Goal: Task Accomplishment & Management: Use online tool/utility

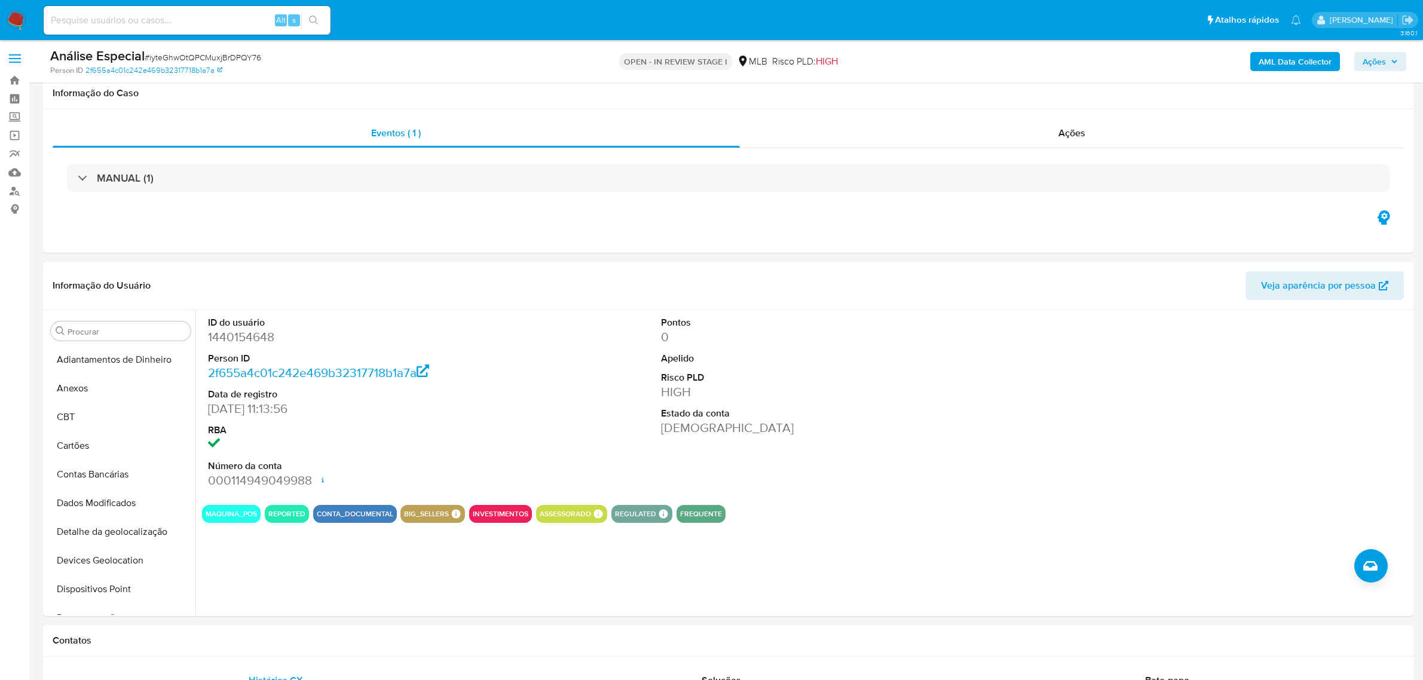
select select "10"
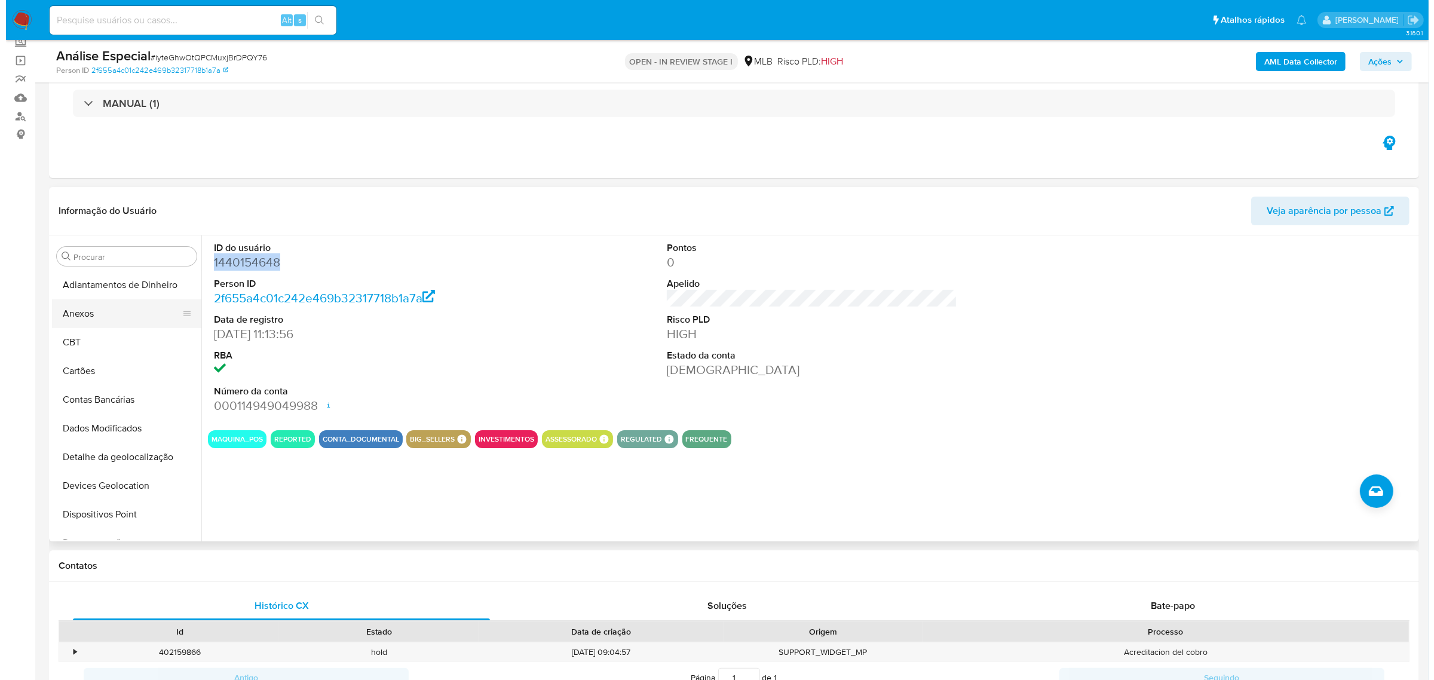
scroll to position [75, 0]
click at [120, 322] on button "Anexos" at bounding box center [116, 313] width 140 height 29
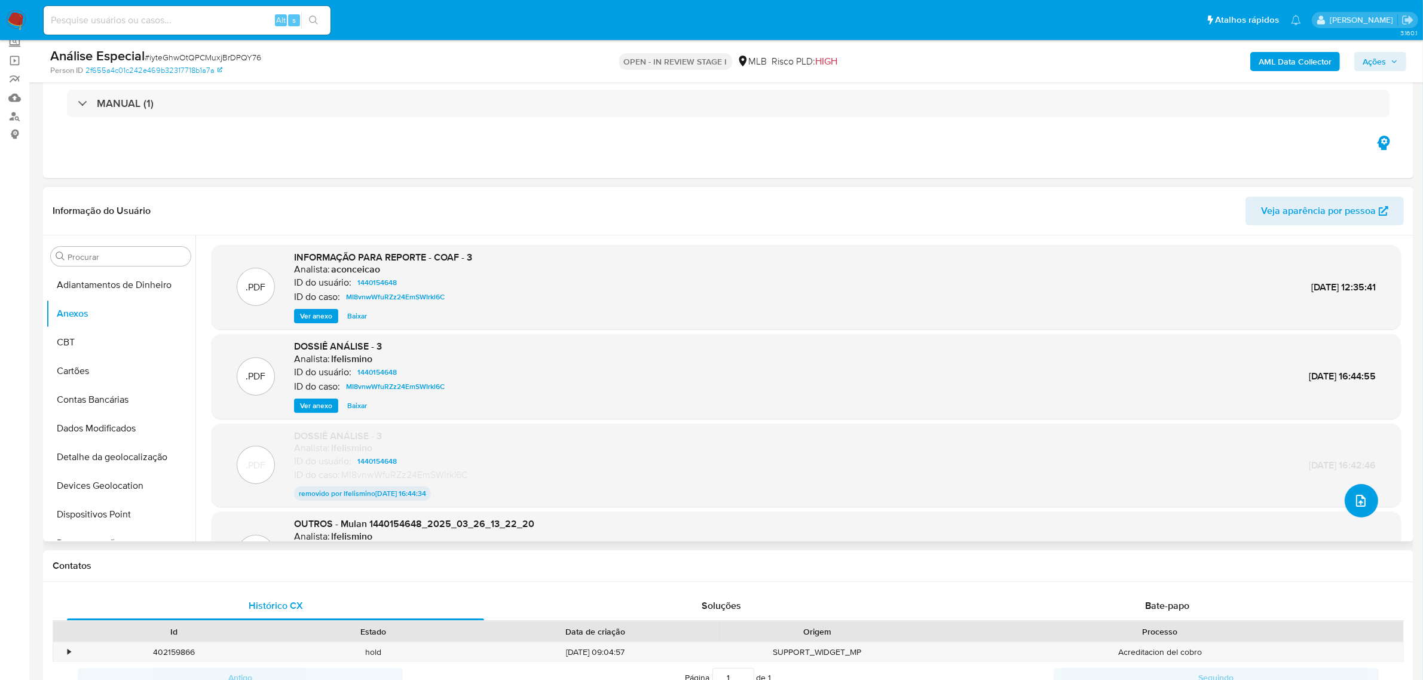
click at [1366, 500] on button "upload-file" at bounding box center [1361, 500] width 33 height 33
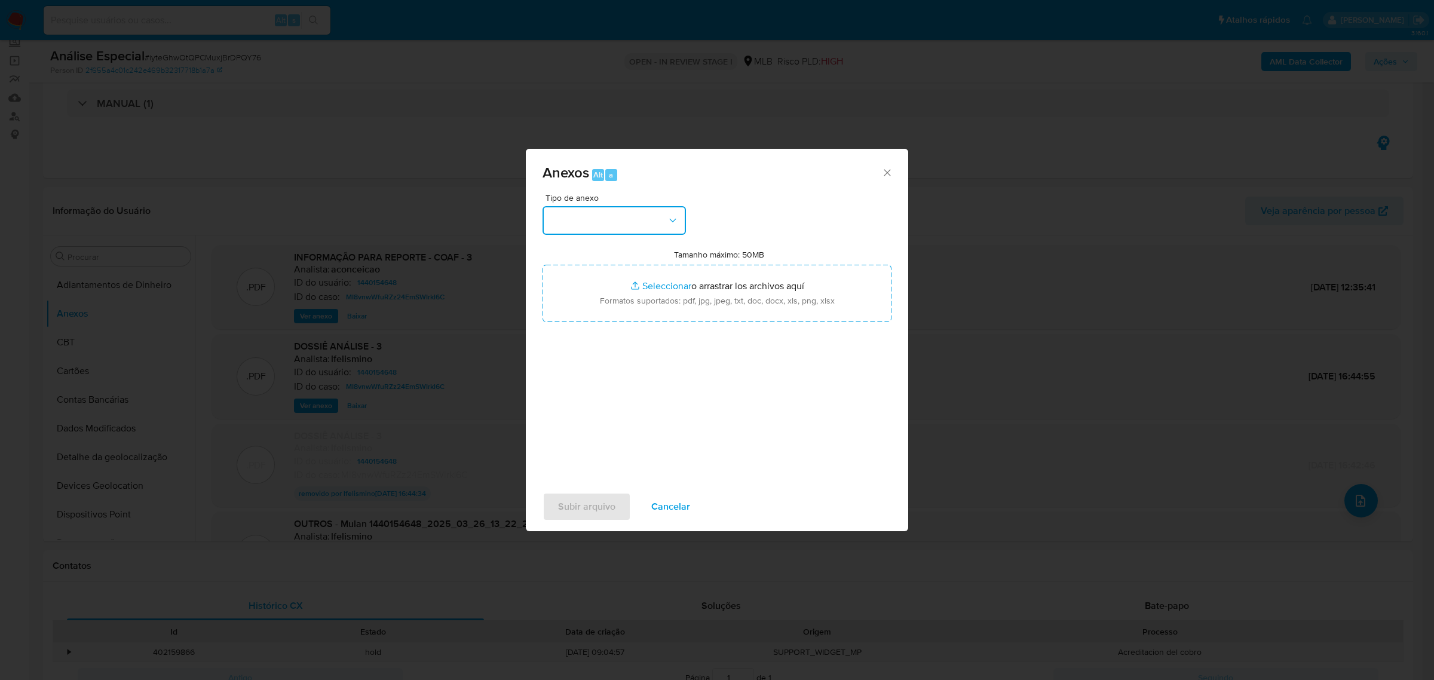
click at [651, 217] on button "button" at bounding box center [614, 220] width 143 height 29
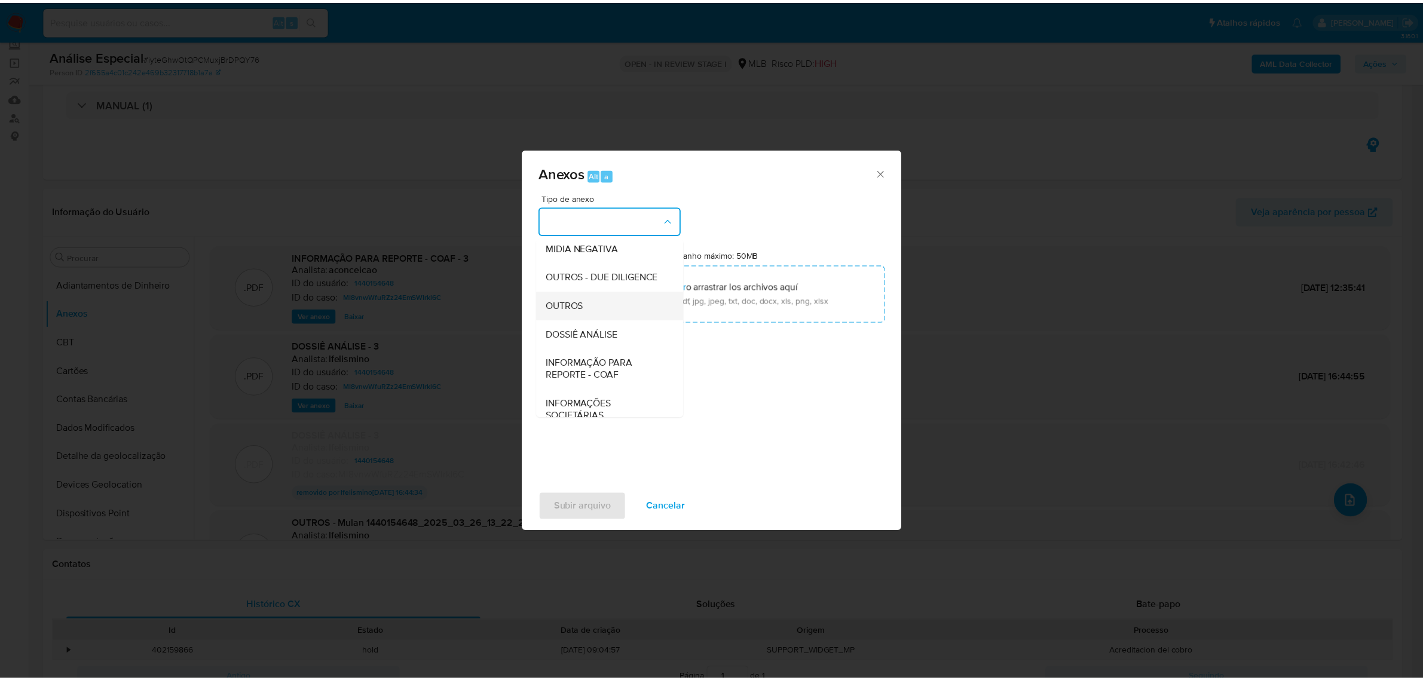
scroll to position [149, 0]
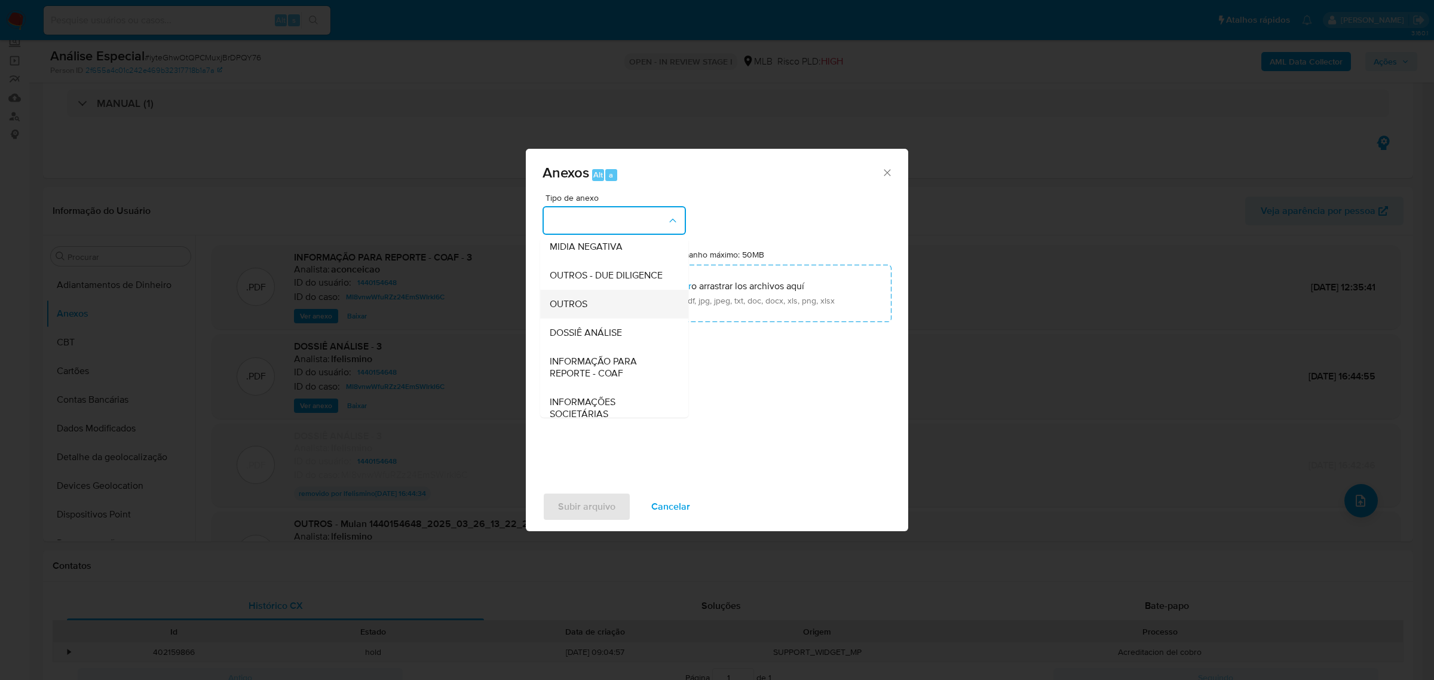
click at [622, 318] on div "OUTROS" at bounding box center [611, 303] width 122 height 29
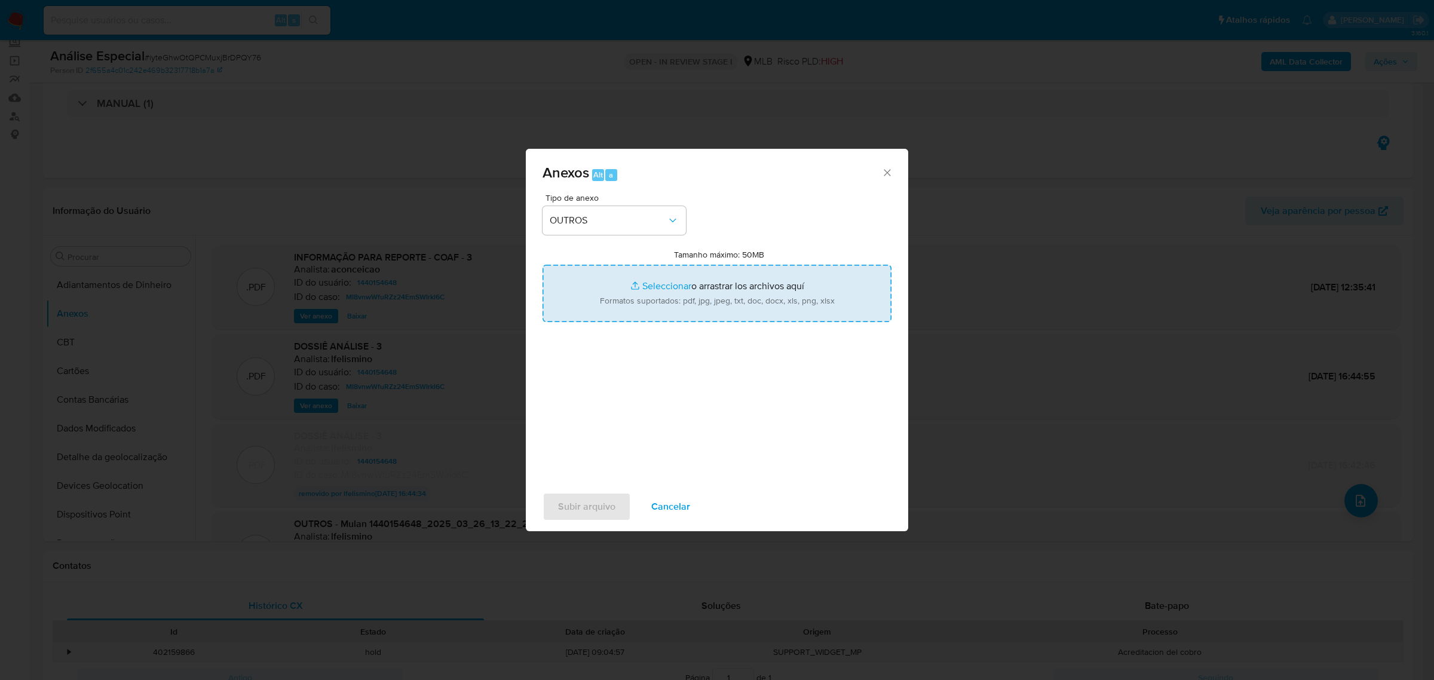
type input "C:\fakepath\Mulan 1440154648_2025_09_18_14_15_41 LYON REPRESENTACOES LTDA.pdf"
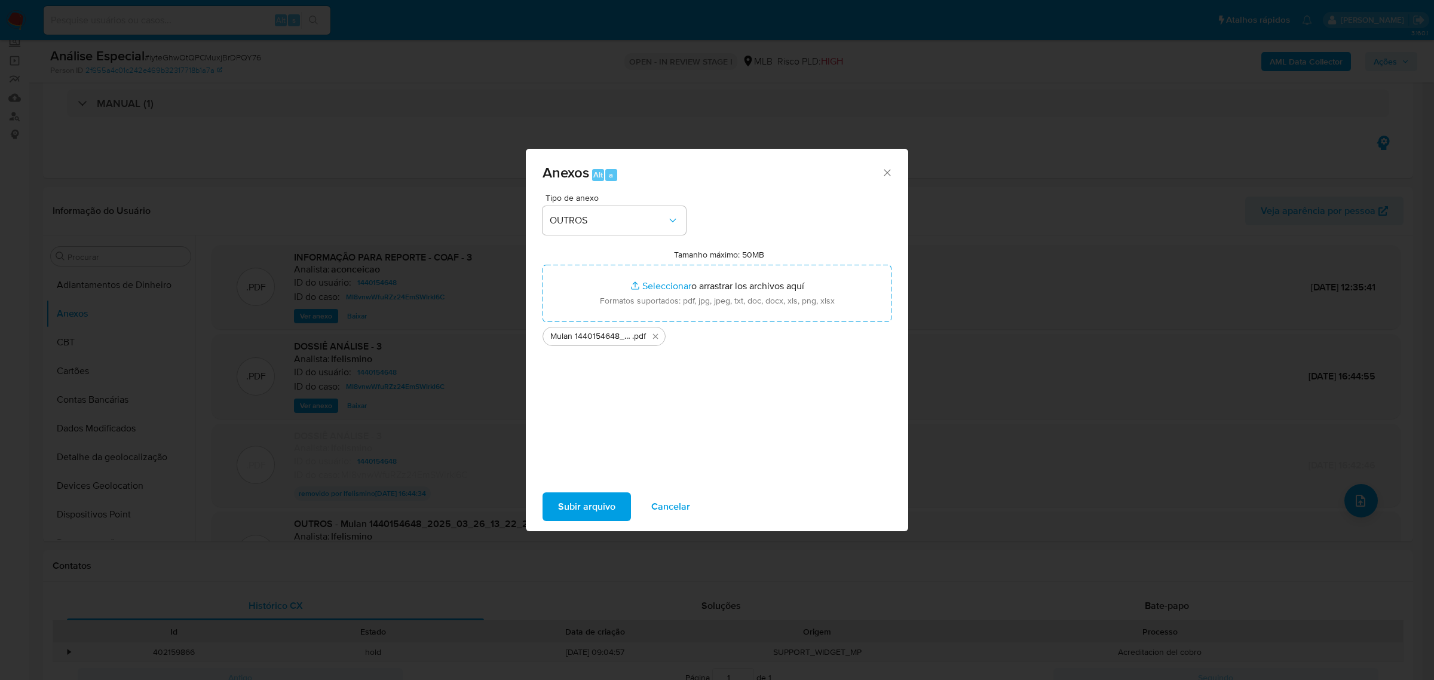
click at [614, 509] on span "Subir arquivo" at bounding box center [586, 507] width 57 height 26
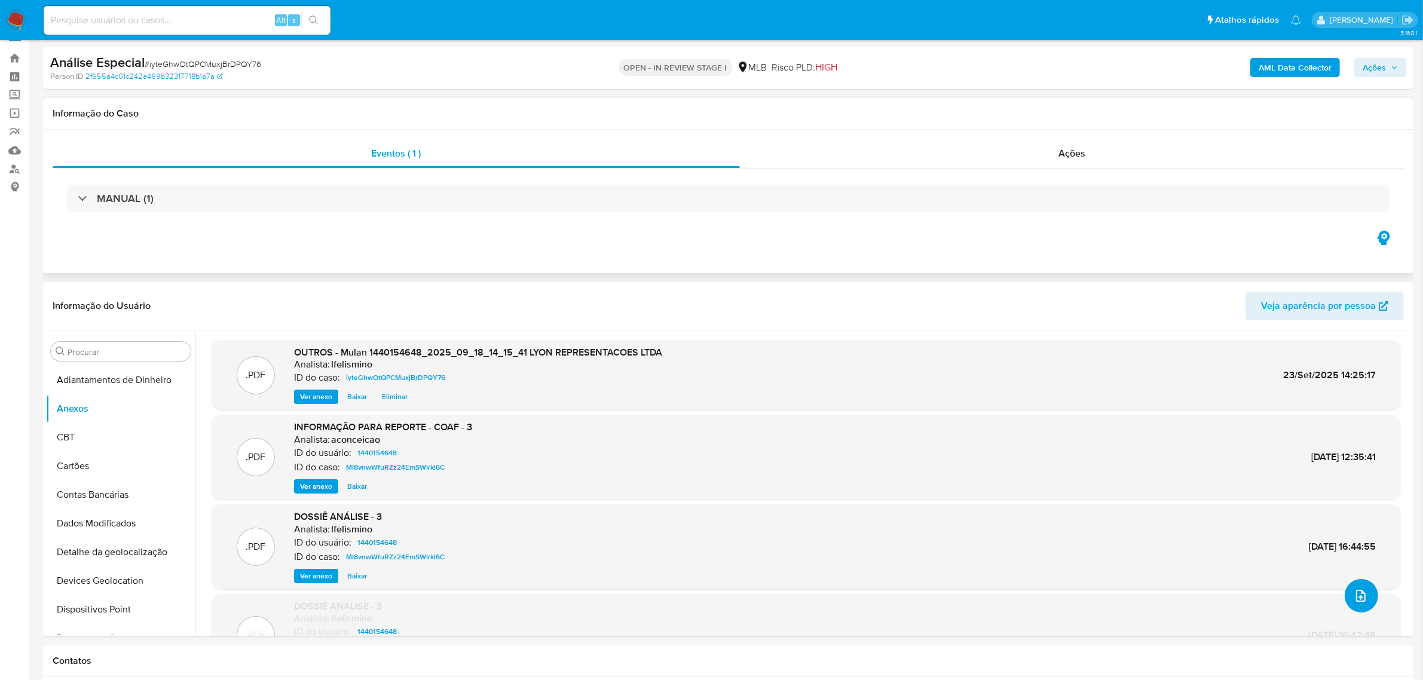
scroll to position [0, 0]
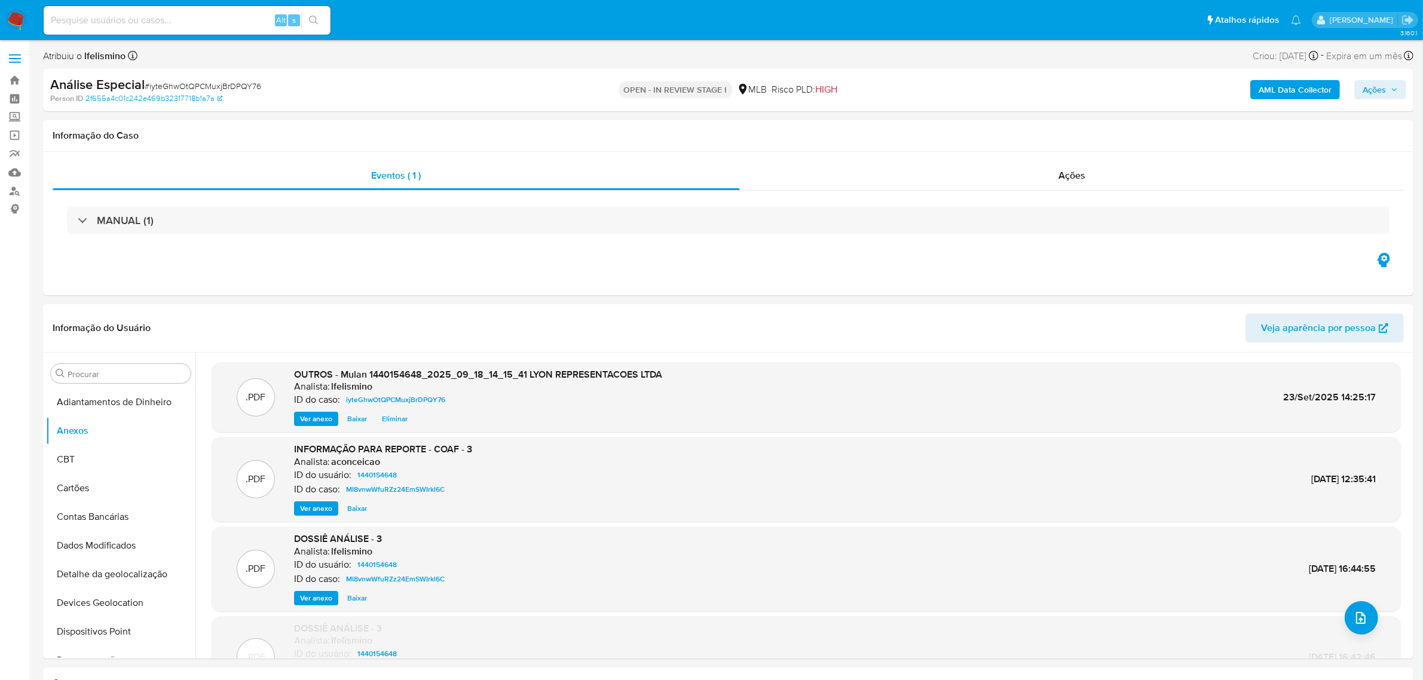
click at [1268, 87] on b "AML Data Collector" at bounding box center [1295, 89] width 73 height 19
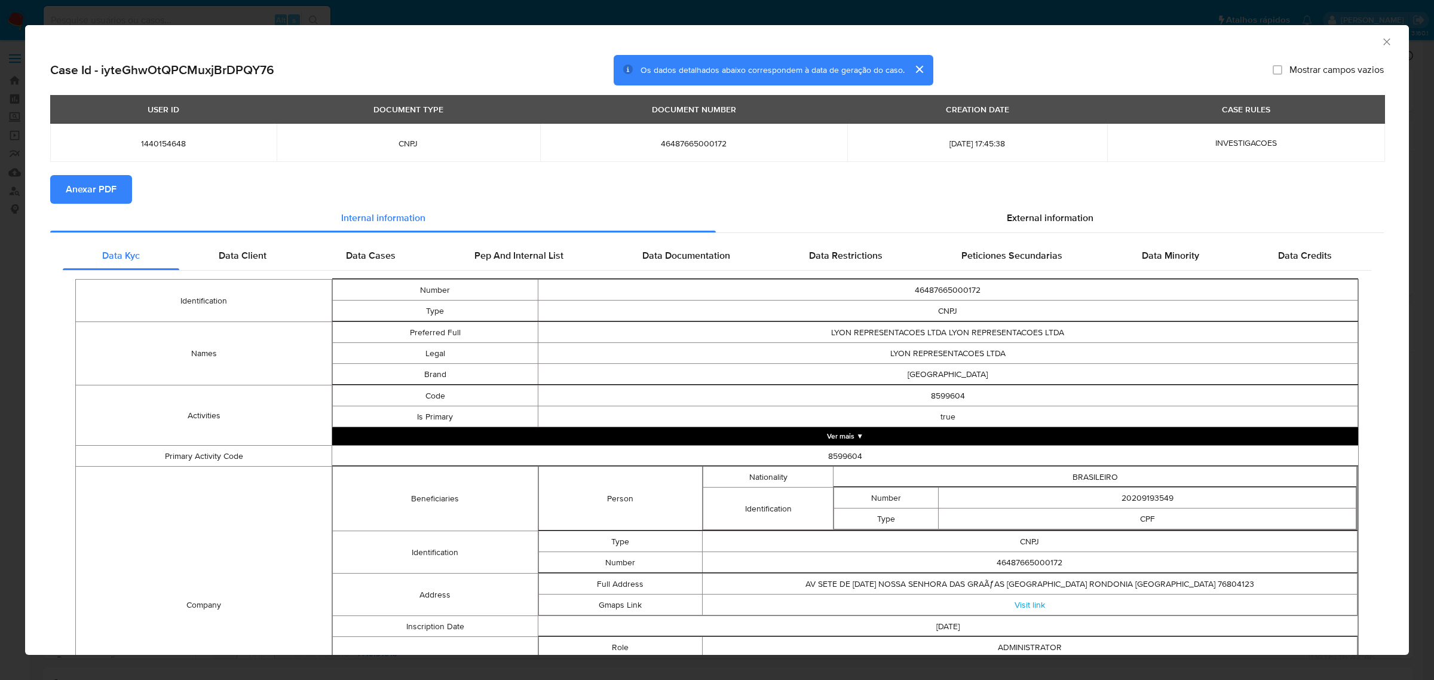
click at [85, 198] on span "Anexar PDF" at bounding box center [91, 189] width 51 height 26
click at [170, 17] on div "AML Data Collector Case Id - iyteGhwOtQPCMuxjBrDPQY76 Os dados detalhados abaix…" at bounding box center [717, 340] width 1434 height 680
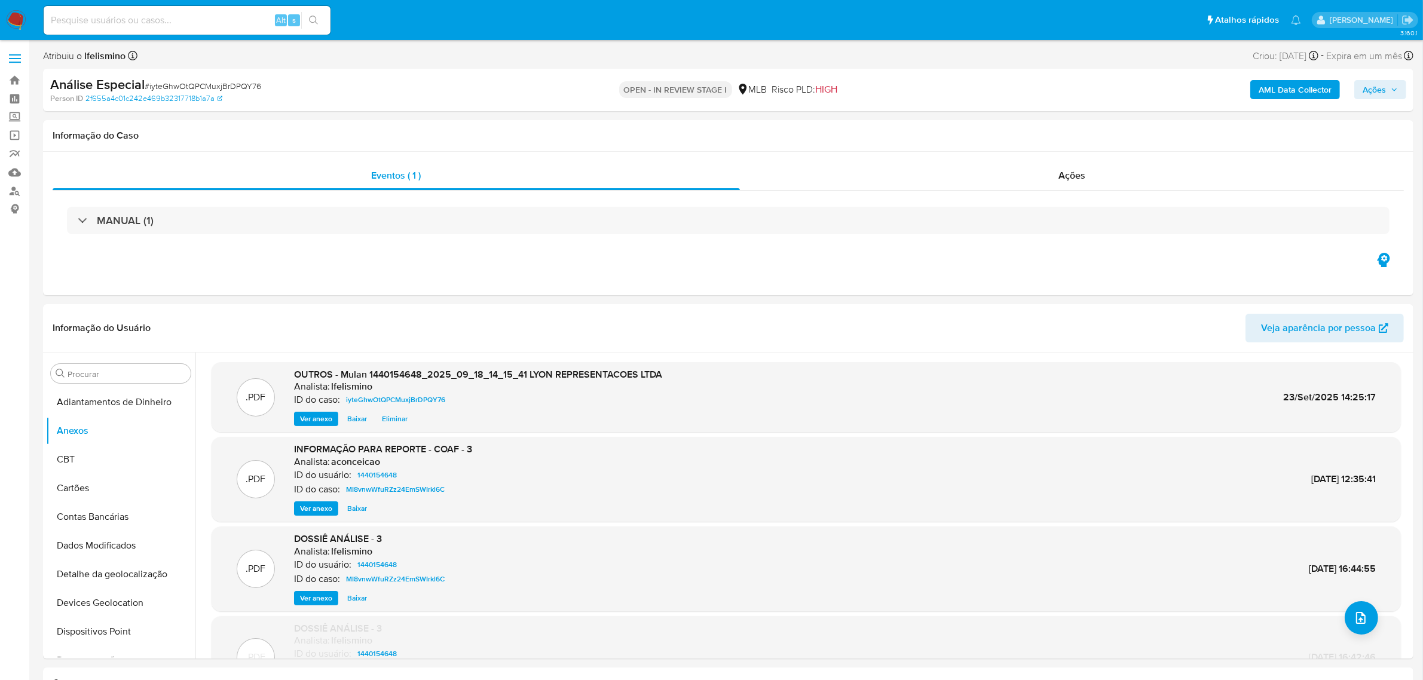
drag, startPoint x: 154, startPoint y: 18, endPoint x: 102, endPoint y: 26, distance: 53.2
click at [154, 18] on input at bounding box center [187, 21] width 287 height 16
paste input "8fLNKRb5XMIce4sX0D6KFwjQ"
type input "8fLNKRb5XMIce4sX0D6KFwjQ"
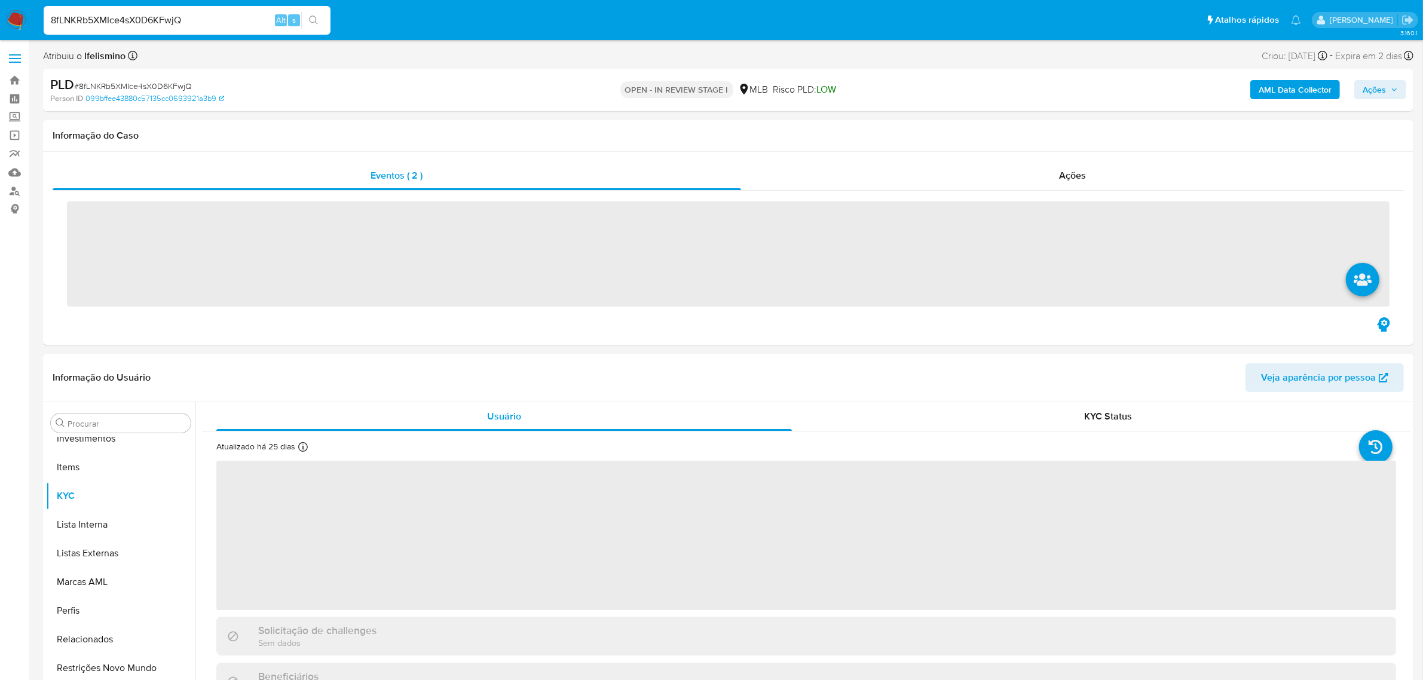
scroll to position [619, 0]
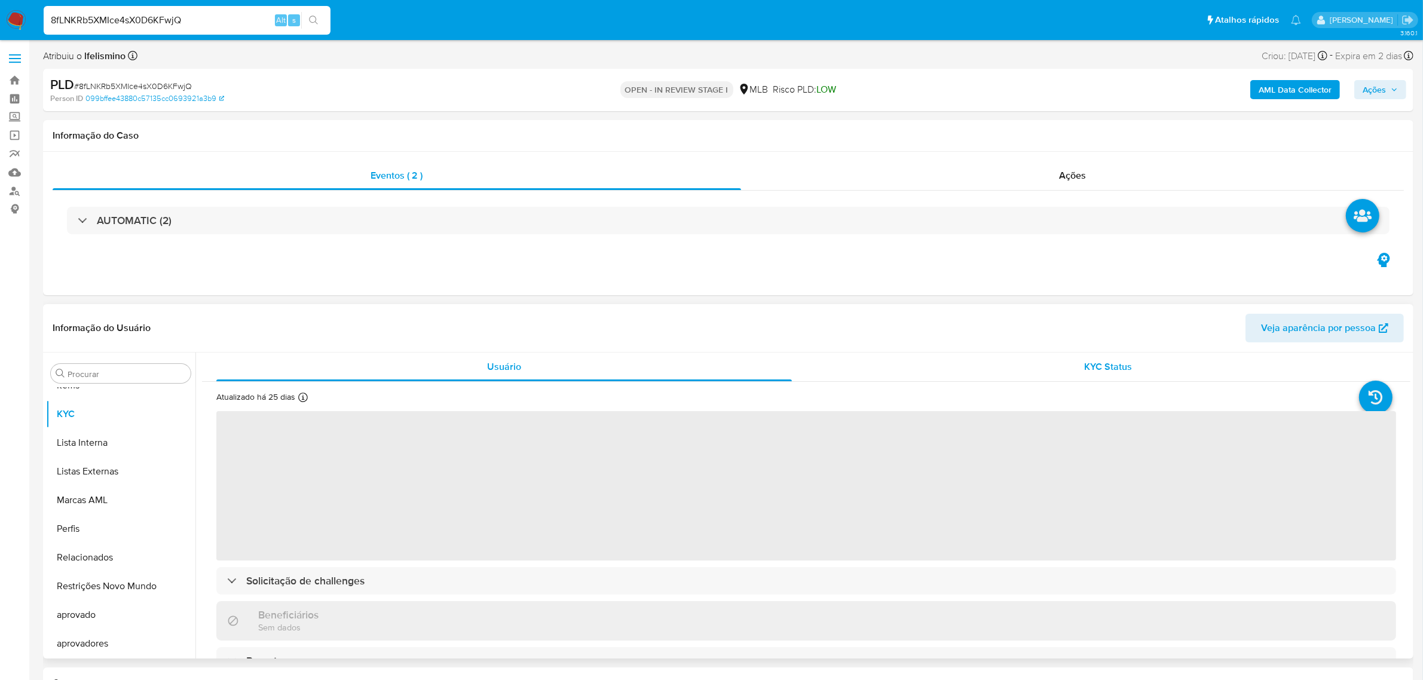
select select "10"
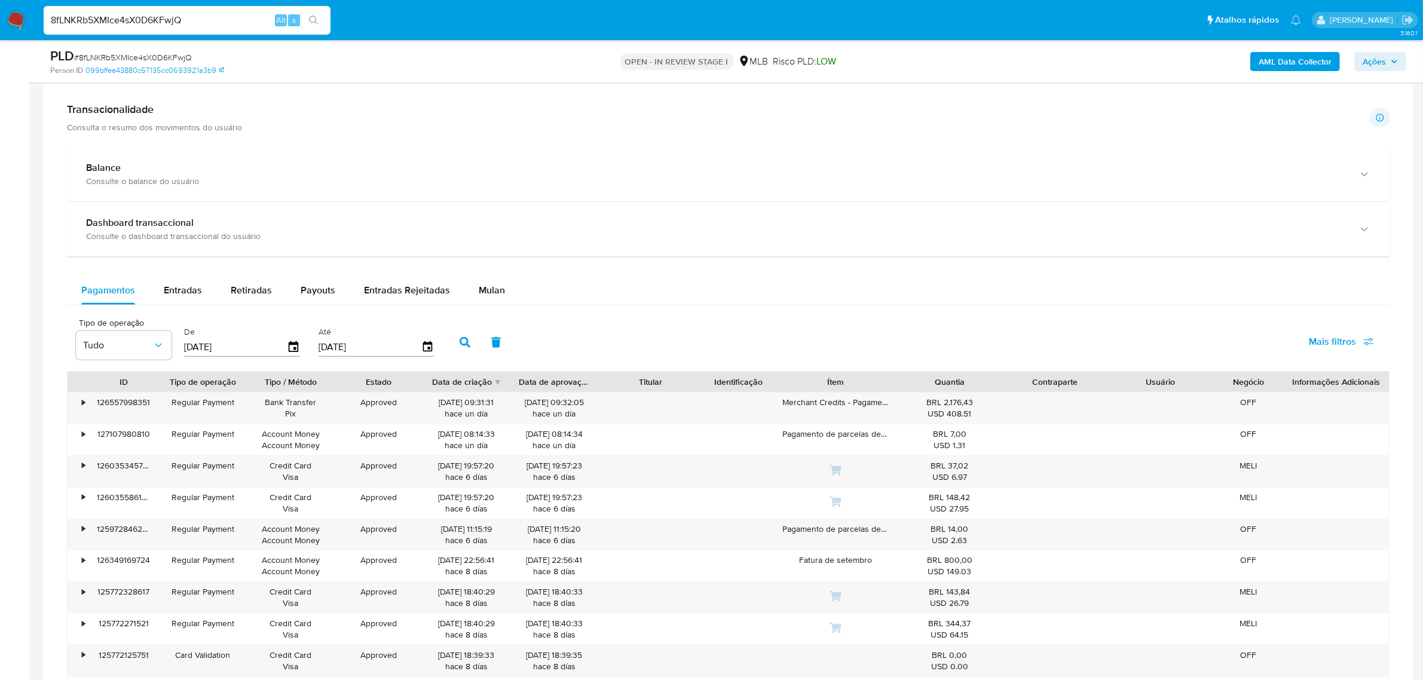
scroll to position [747, 0]
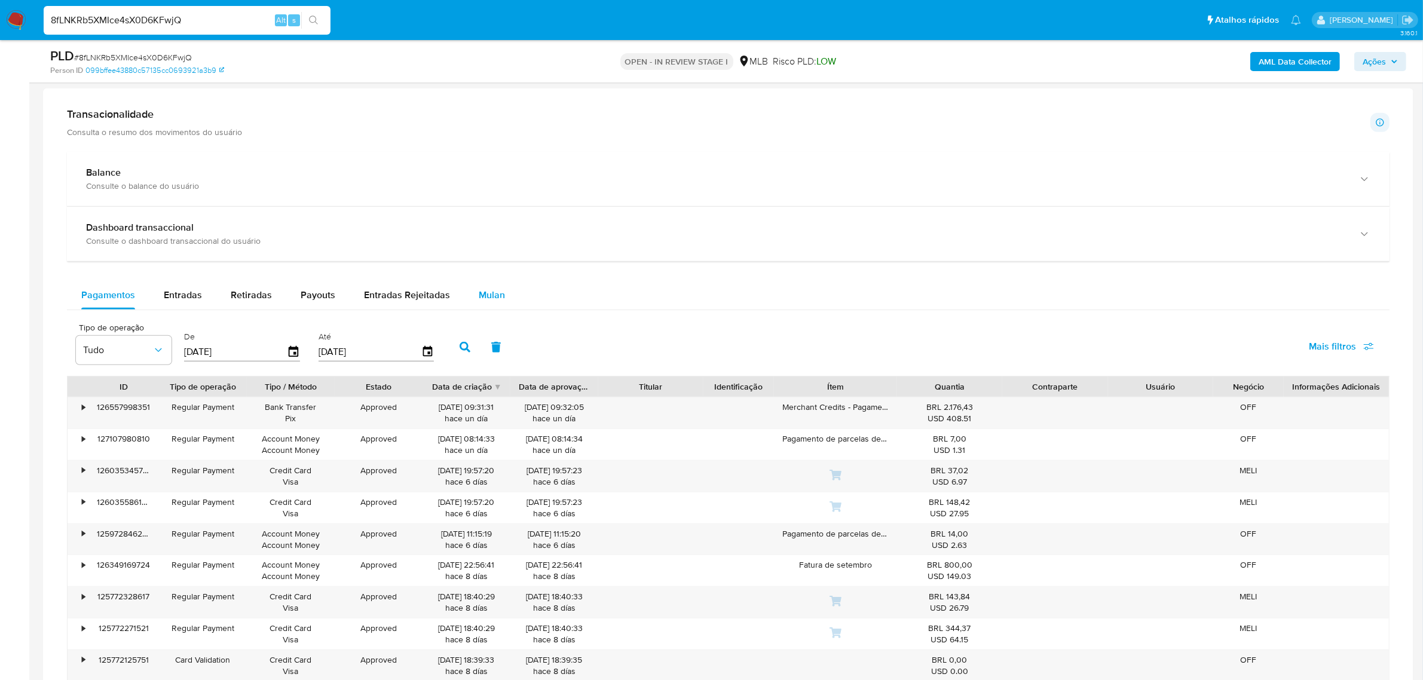
click at [485, 297] on span "Mulan" at bounding box center [492, 295] width 26 height 14
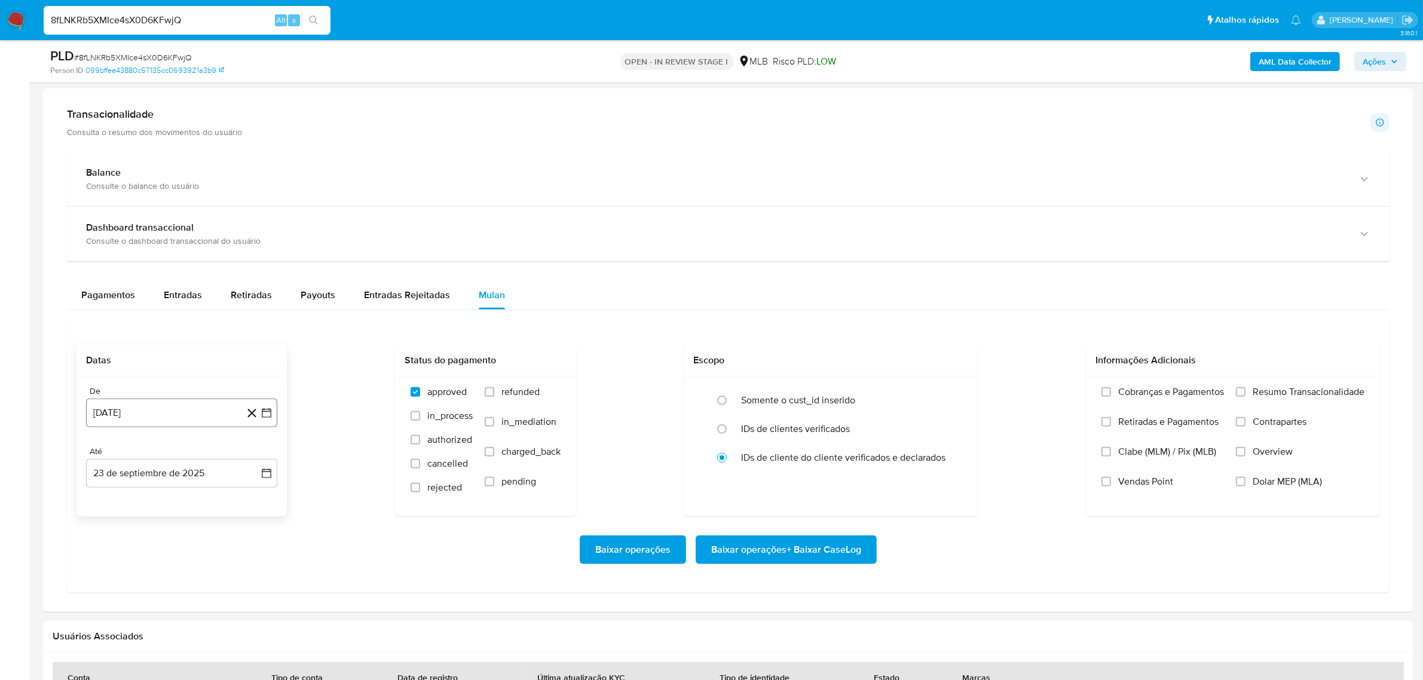
click at [197, 415] on button "23 [PERSON_NAME] de 2024" at bounding box center [181, 413] width 191 height 29
click at [195, 455] on span "agosto 2024" at bounding box center [176, 456] width 54 height 12
click at [249, 456] on icon "Año siguiente" at bounding box center [253, 456] width 14 height 14
click at [175, 574] on button "ago" at bounding box center [180, 566] width 33 height 19
click at [205, 503] on button "1" at bounding box center [205, 500] width 19 height 19
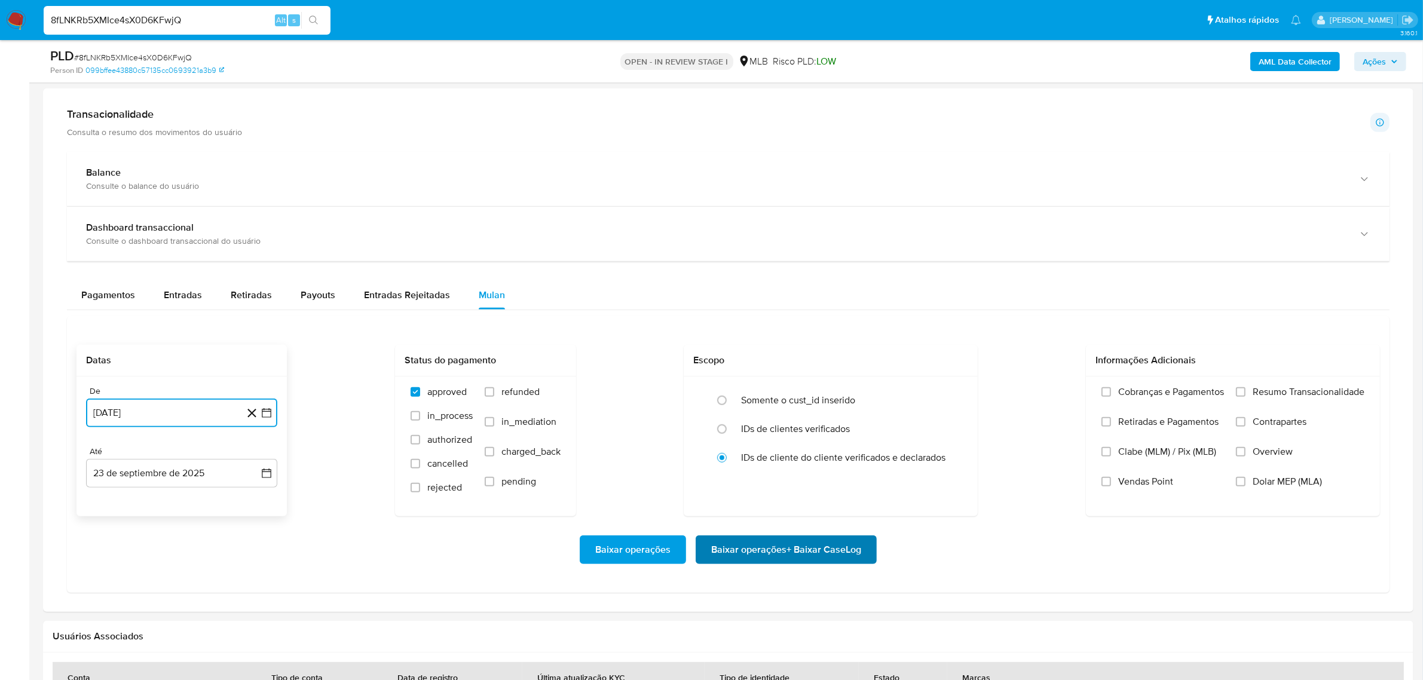
click at [849, 561] on span "Baixar operações + Baixar CaseLog" at bounding box center [786, 550] width 150 height 26
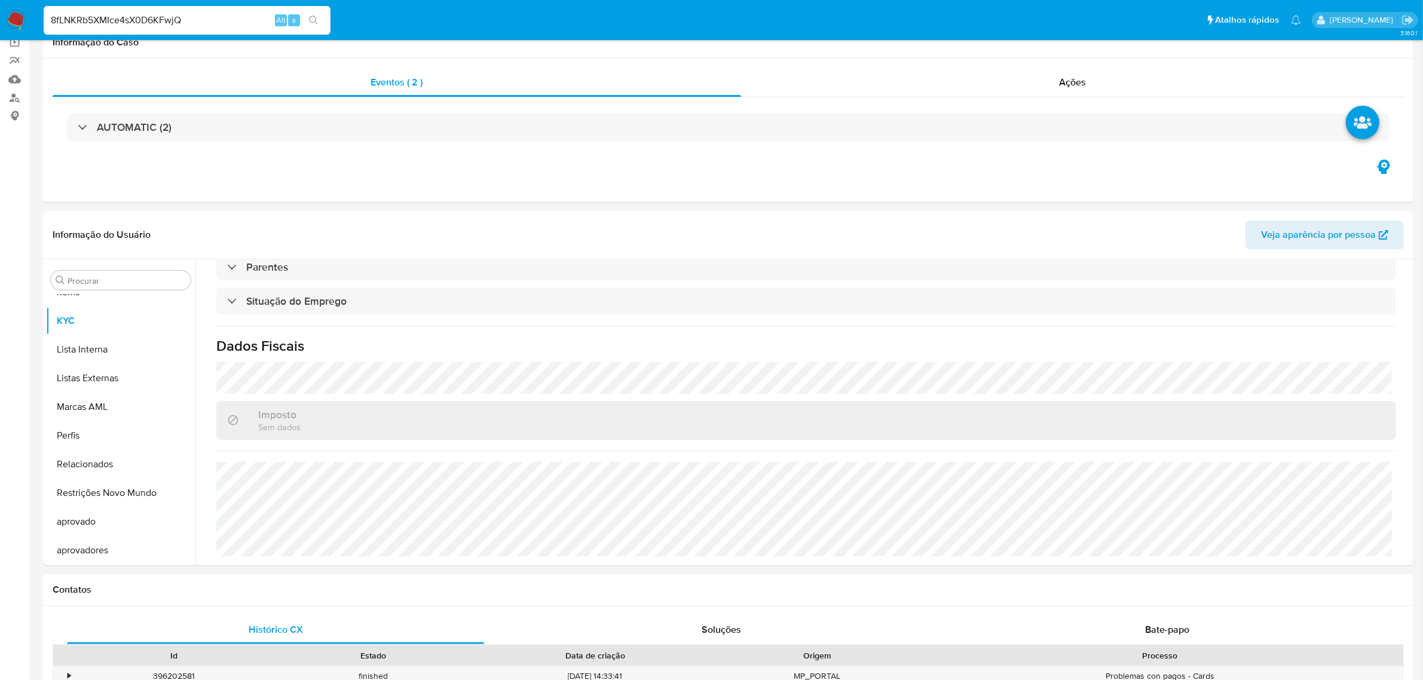
scroll to position [598, 0]
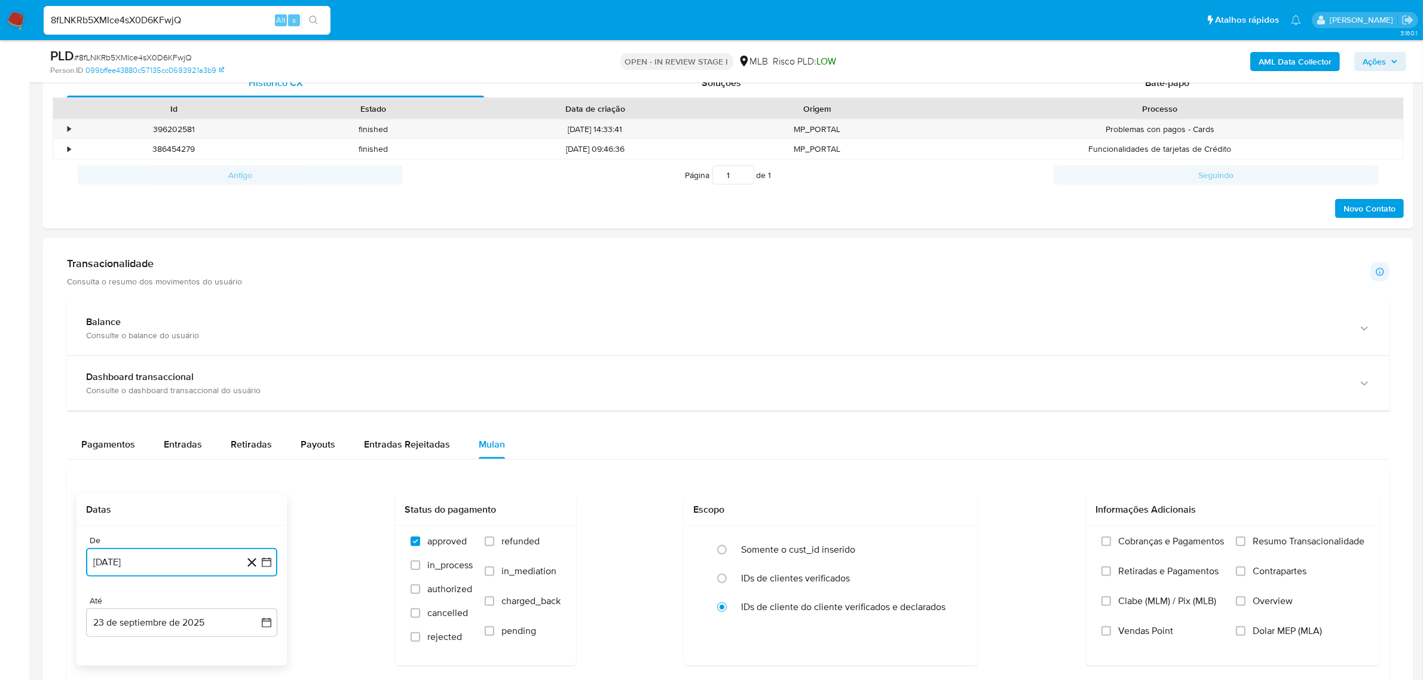
click at [171, 576] on button "1 de agosto de 2025" at bounding box center [181, 562] width 191 height 29
click at [109, 383] on icon "Mes anterior" at bounding box center [107, 381] width 14 height 14
click at [133, 427] on button "1" at bounding box center [133, 425] width 19 height 19
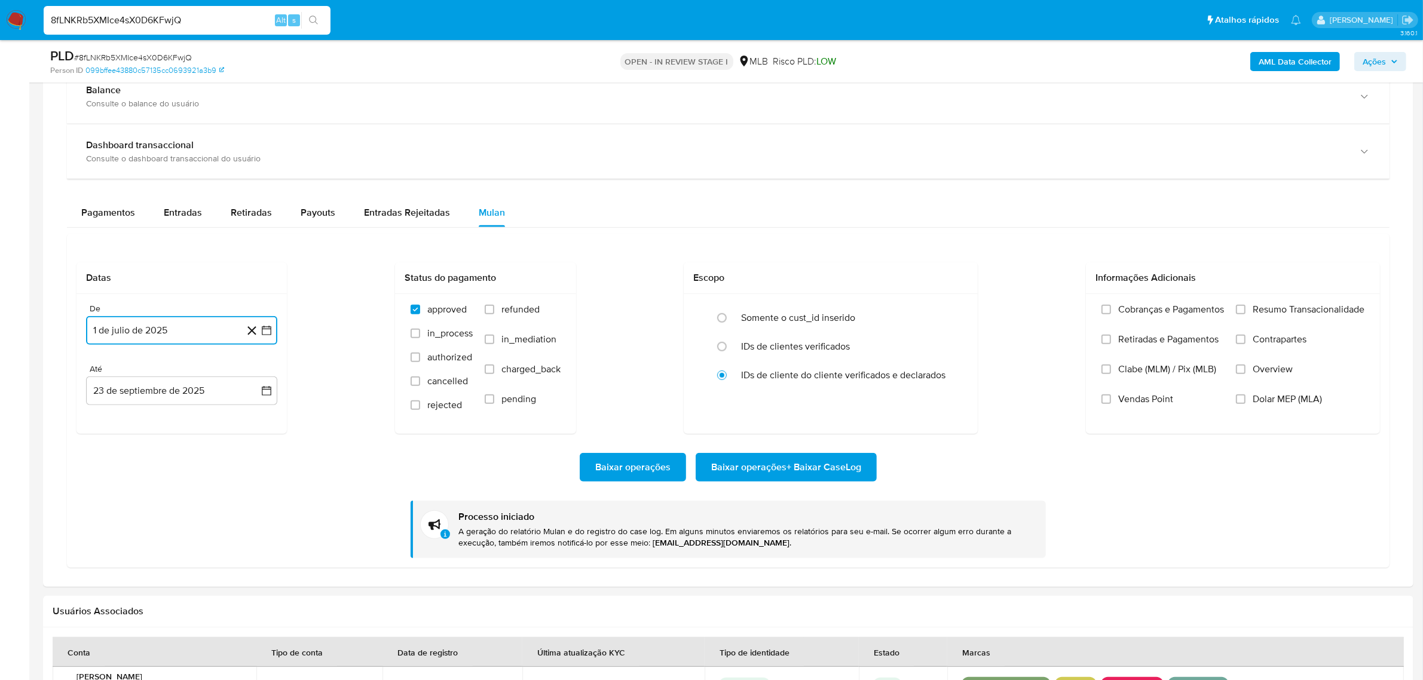
scroll to position [897, 0]
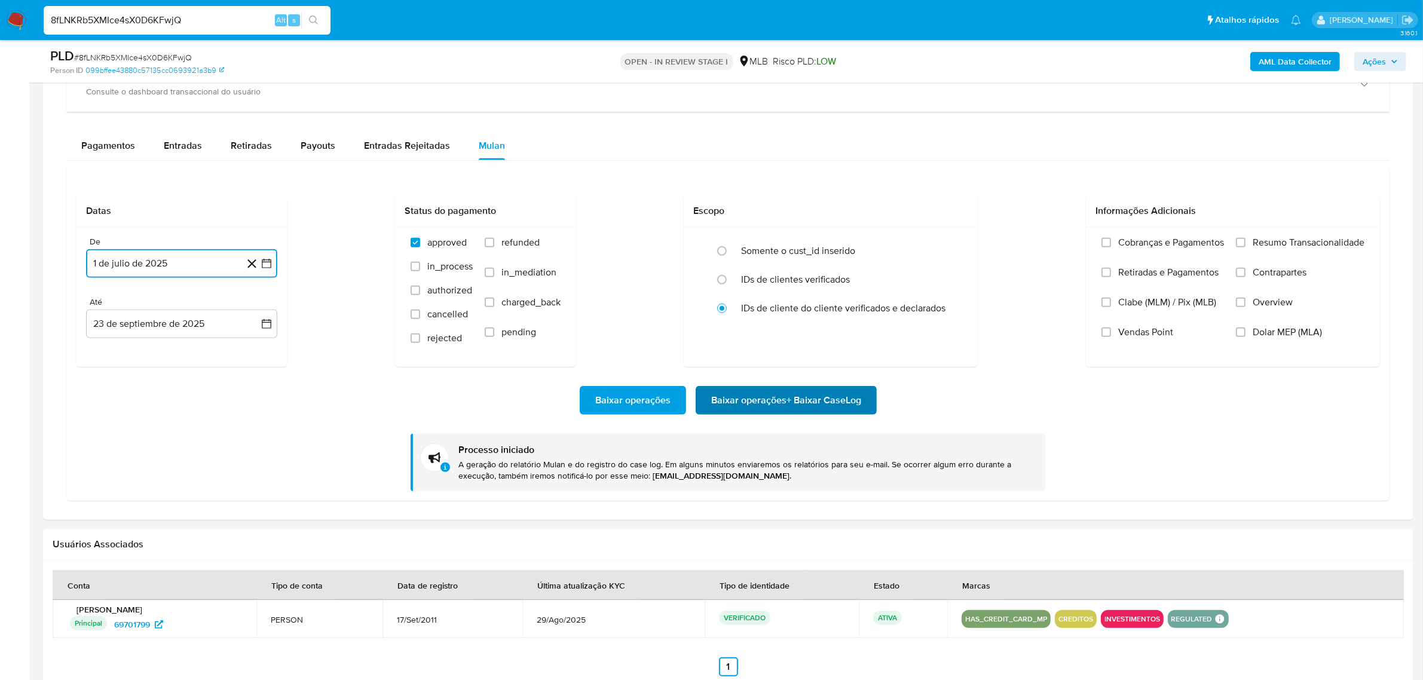
click at [795, 401] on span "Baixar operações + Baixar CaseLog" at bounding box center [786, 400] width 150 height 26
click at [63, 15] on input "8fLNKRb5XMIce4sX0D6KFwjQ" at bounding box center [187, 21] width 287 height 16
drag, startPoint x: 63, startPoint y: 15, endPoint x: 62, endPoint y: 9, distance: 6.1
click at [65, 15] on input "8fLNKRb5XMIce4sX0D6KFwjQ" at bounding box center [187, 21] width 287 height 16
paste input "J6b6G4L4UzAPIzKXqIRDutwv"
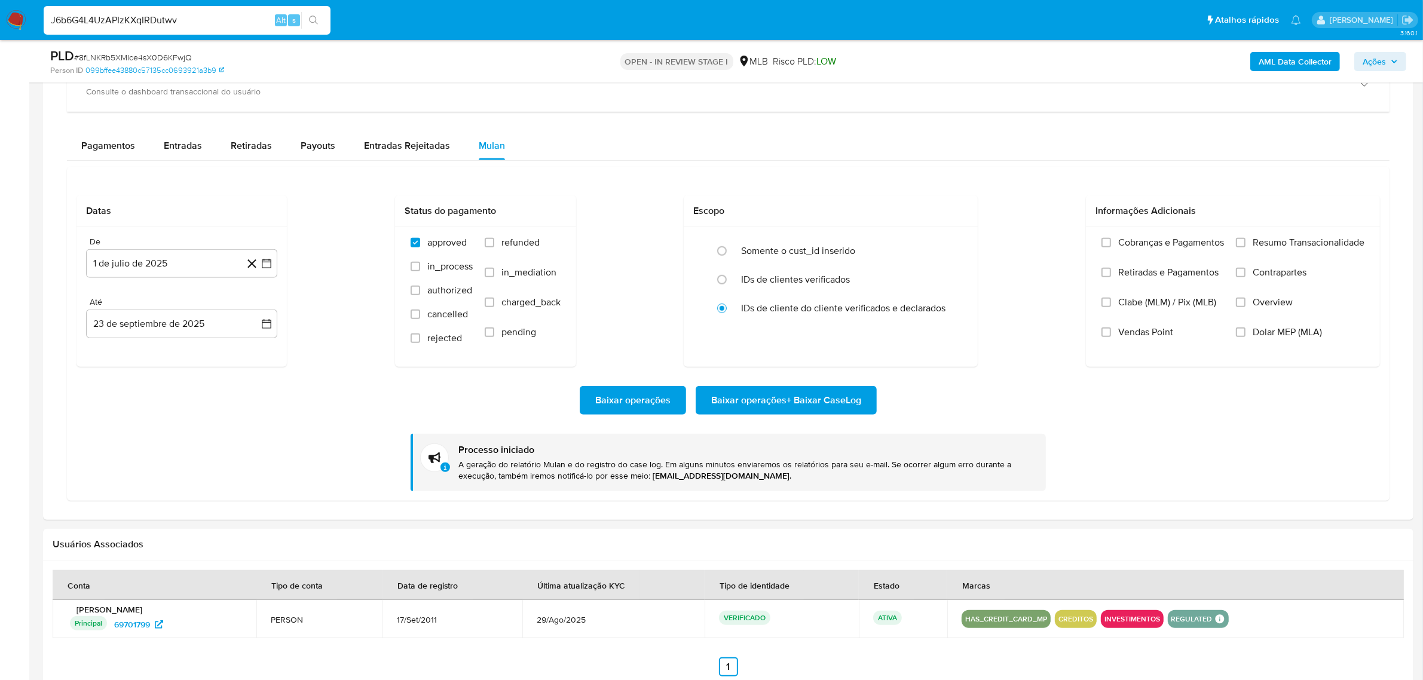
type input "J6b6G4L4UzAPIzKXqIRDutwv"
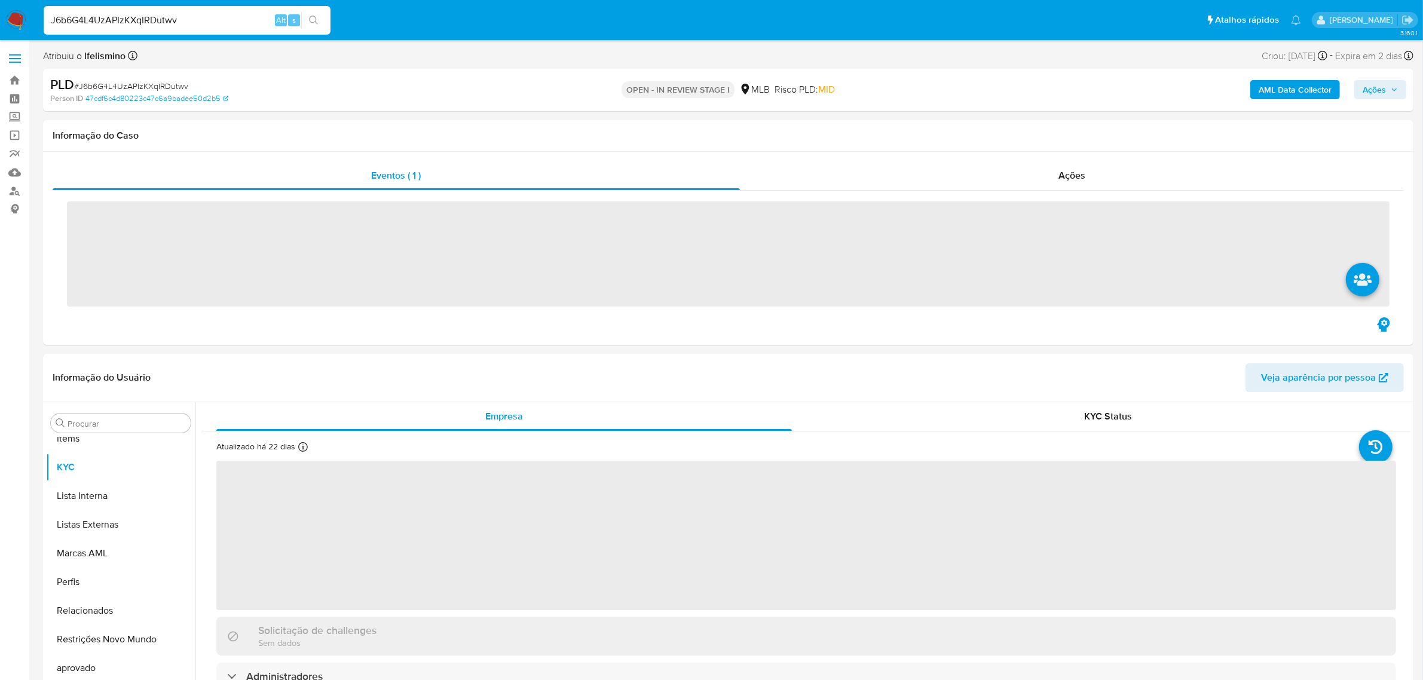
scroll to position [619, 0]
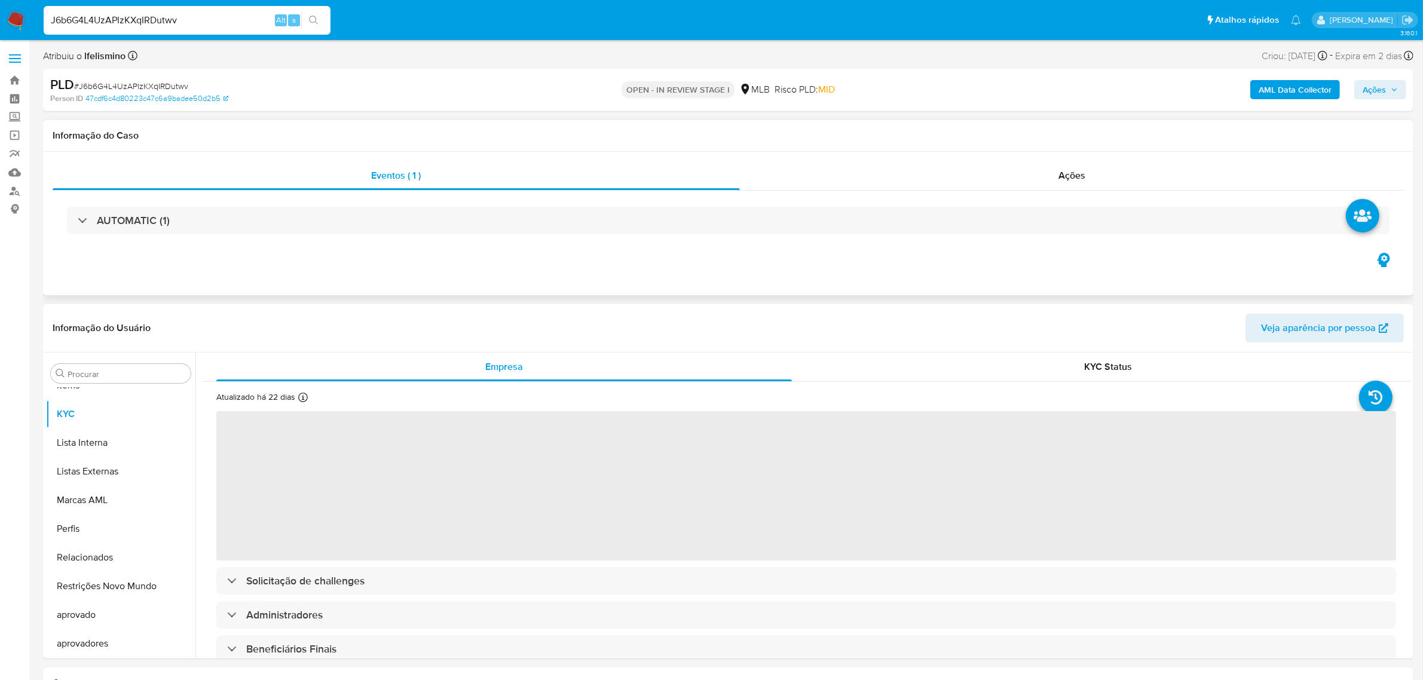
select select "10"
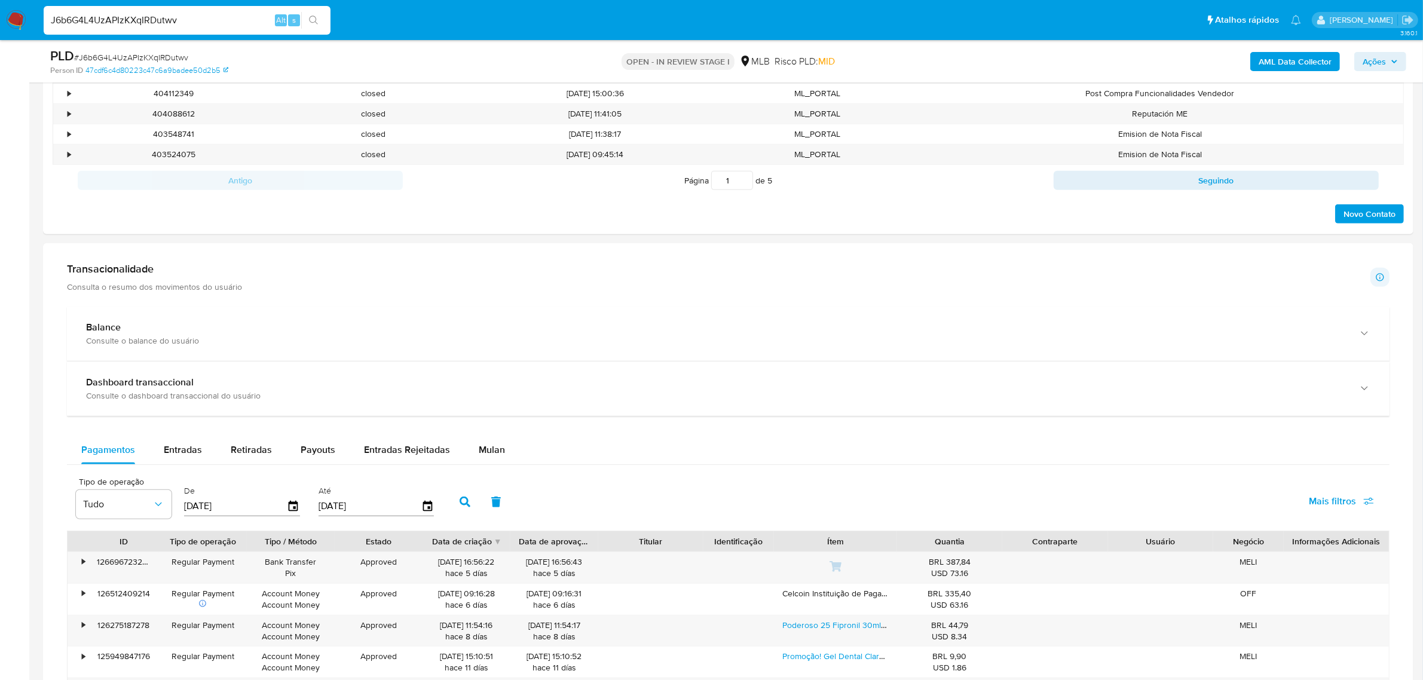
scroll to position [822, 0]
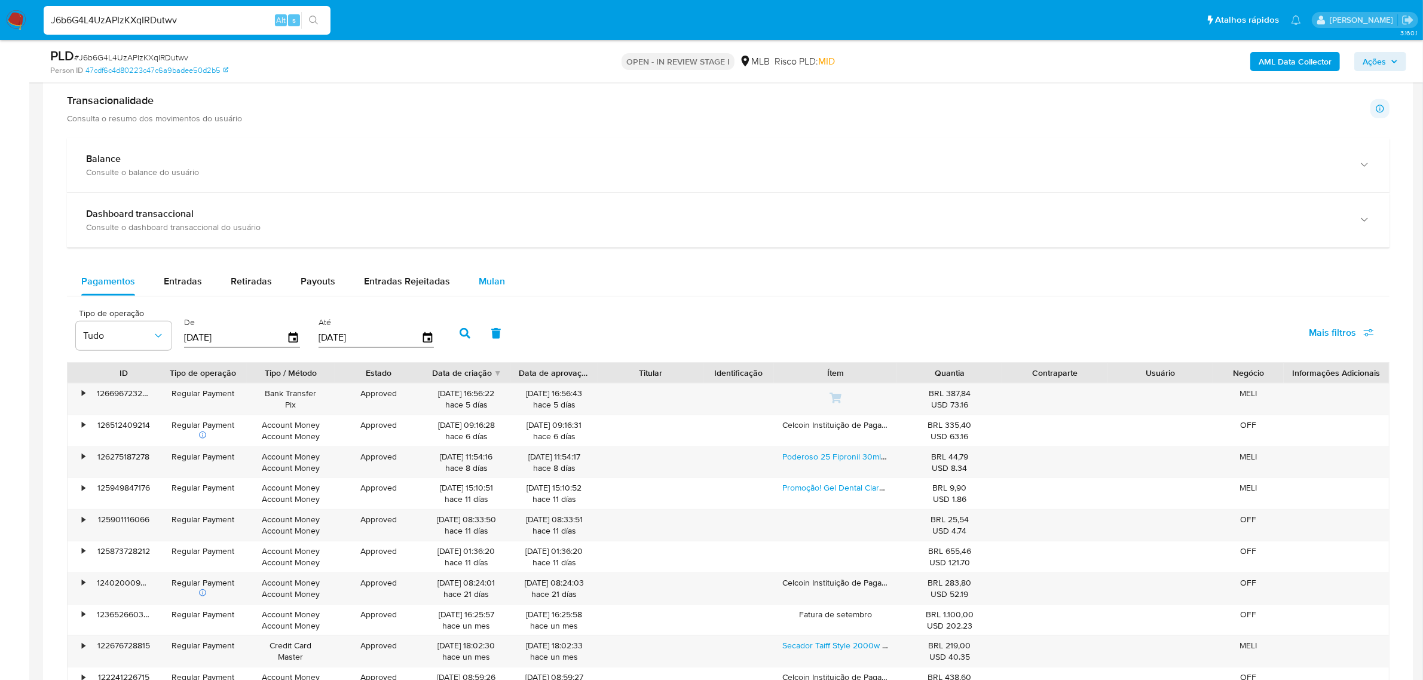
click at [479, 278] on span "Mulan" at bounding box center [492, 281] width 26 height 14
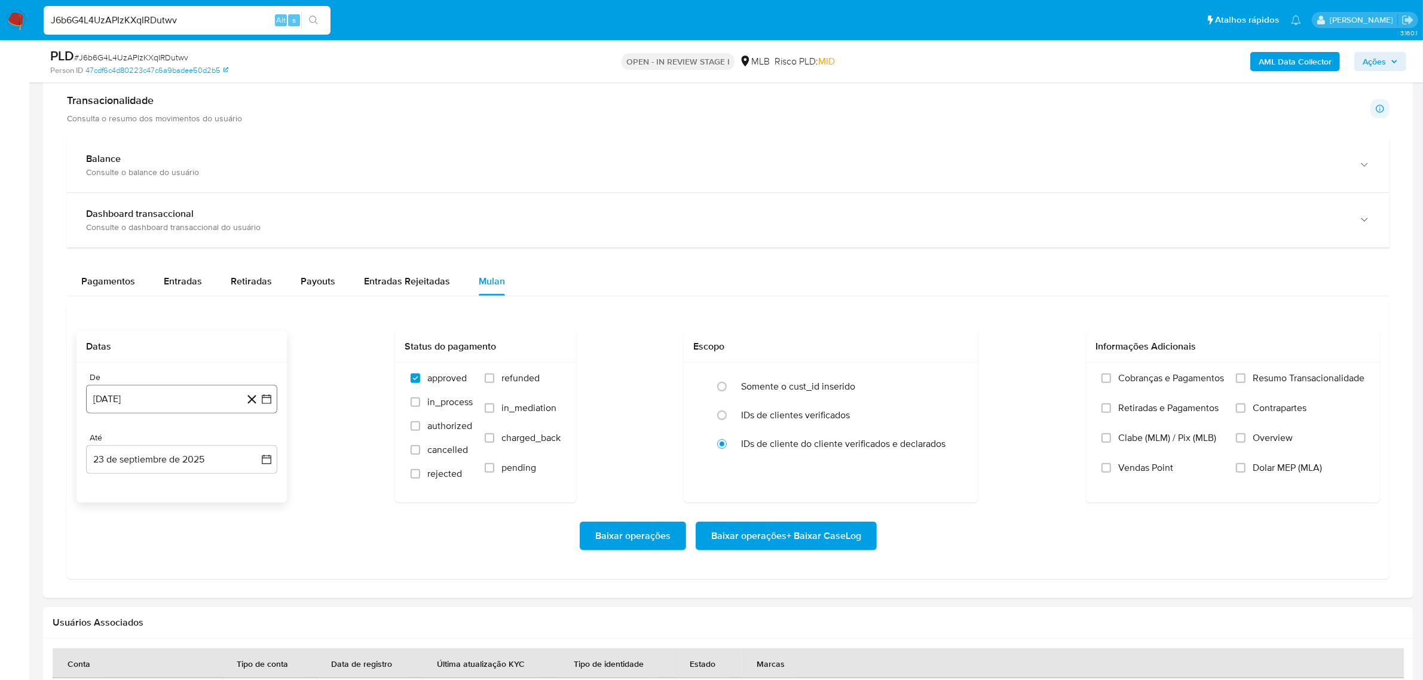
click at [216, 399] on button "23 [PERSON_NAME] de 2024" at bounding box center [181, 399] width 191 height 29
click at [183, 437] on div "agosto 2024 agosto 2024 lun lunes mar martes mié miércoles jue jueves vie viern…" at bounding box center [181, 511] width 191 height 189
click at [183, 440] on span "agosto 2024" at bounding box center [176, 442] width 54 height 12
click at [258, 449] on icon "Año siguiente" at bounding box center [253, 442] width 14 height 14
click at [115, 558] on button "jul" at bounding box center [128, 552] width 33 height 19
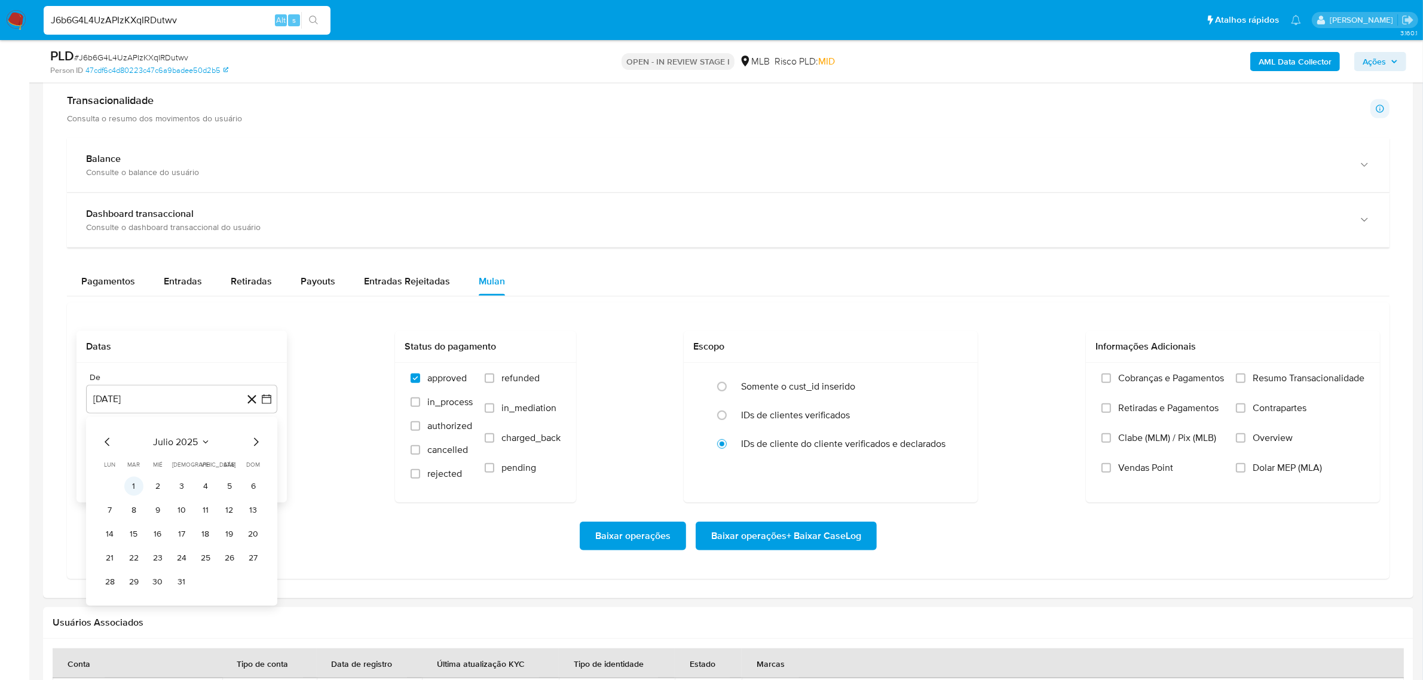
click at [132, 485] on button "1" at bounding box center [133, 486] width 19 height 19
click at [784, 512] on div "Baixar operações Baixar operações + Baixar CaseLog" at bounding box center [729, 536] width 1304 height 67
click at [768, 539] on span "Baixar operações + Baixar CaseLog" at bounding box center [786, 536] width 150 height 26
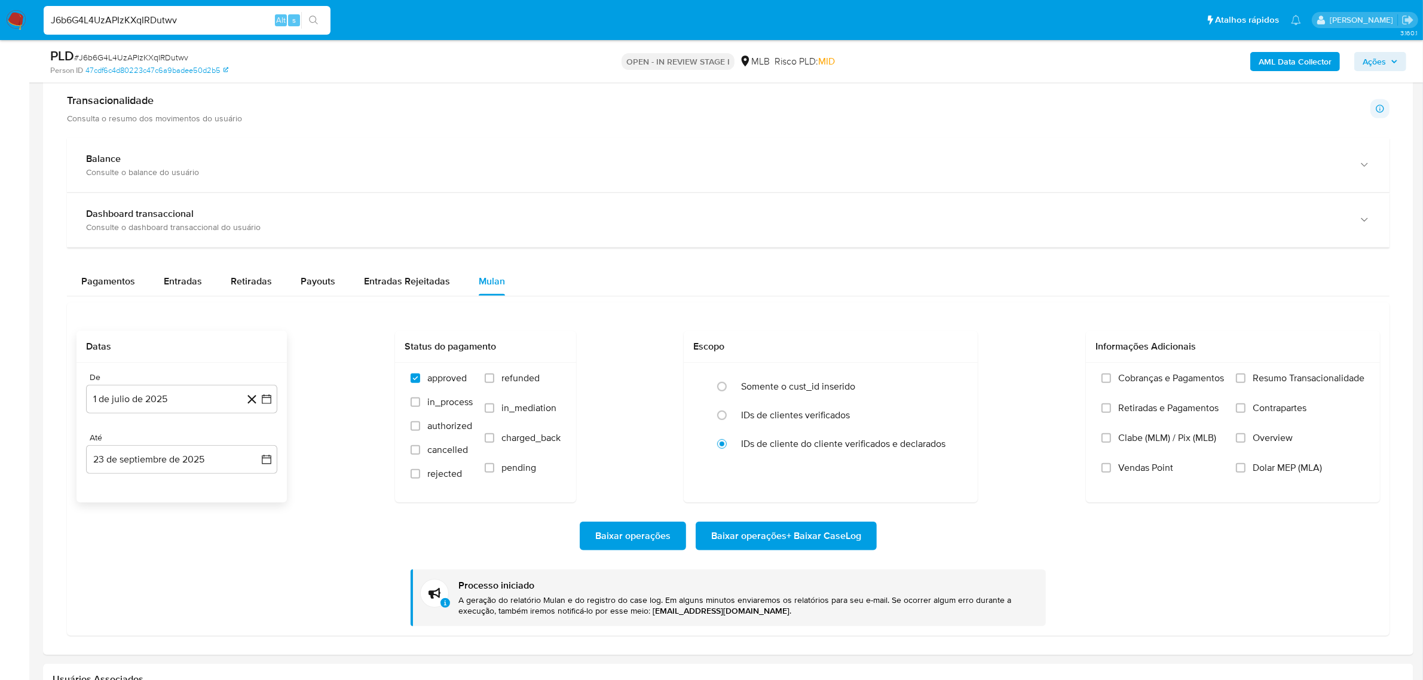
click at [109, 18] on input "J6b6G4L4UzAPIzKXqIRDutwv" at bounding box center [187, 21] width 287 height 16
paste input "bqBKigwk84qqbwcmrTKrvDDu"
type input "bqBKigwk84qqbwcmrTKrvDDu"
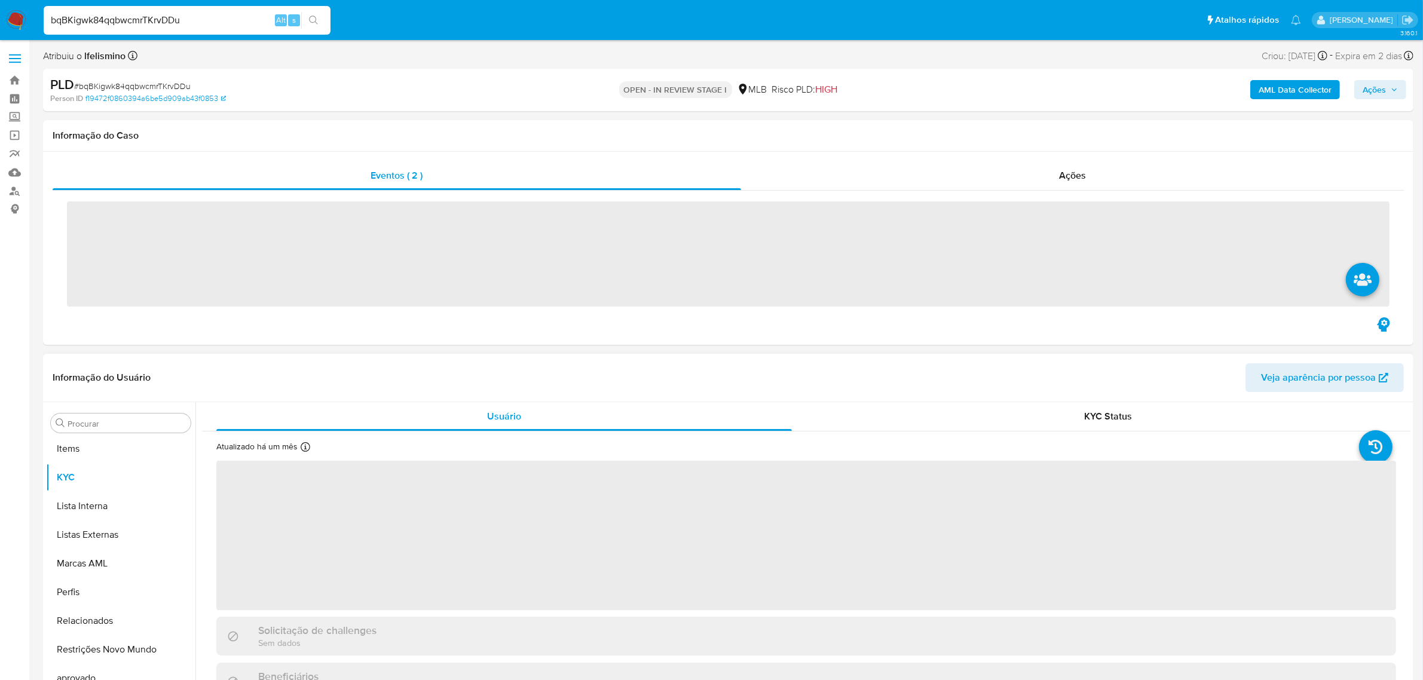
scroll to position [619, 0]
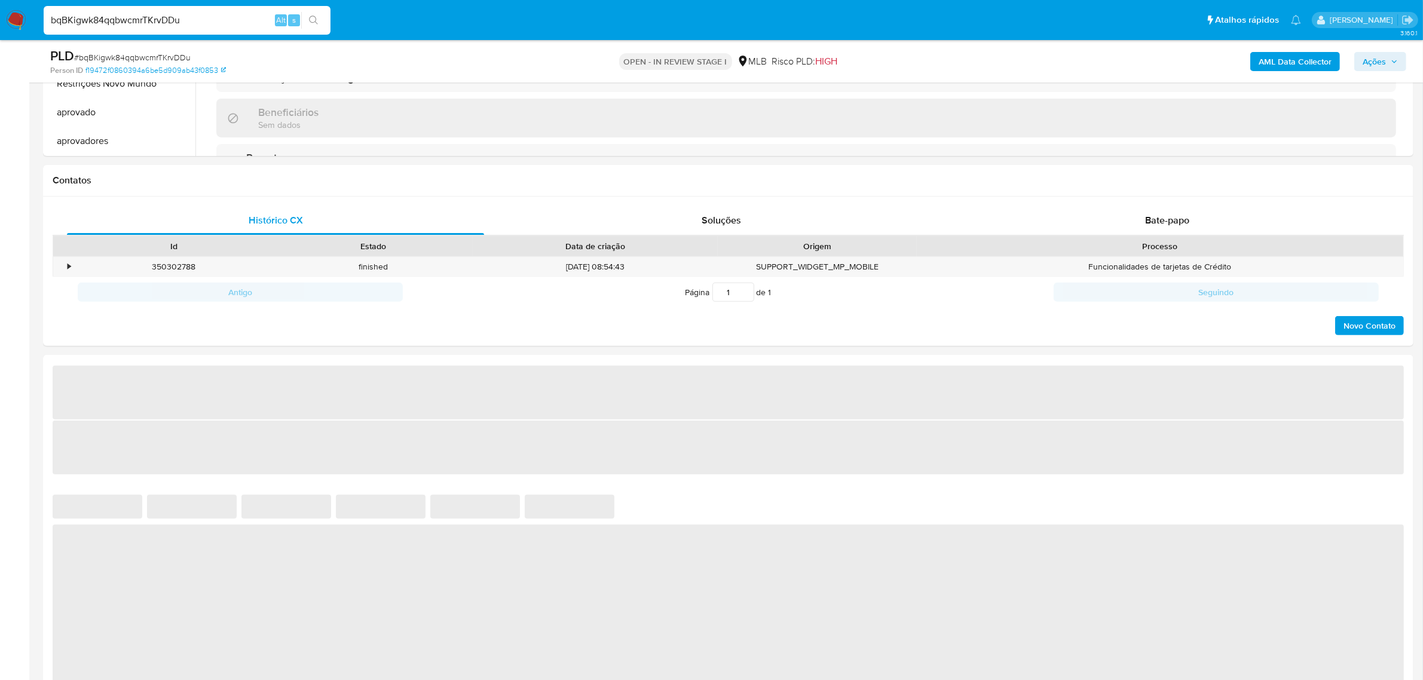
select select "10"
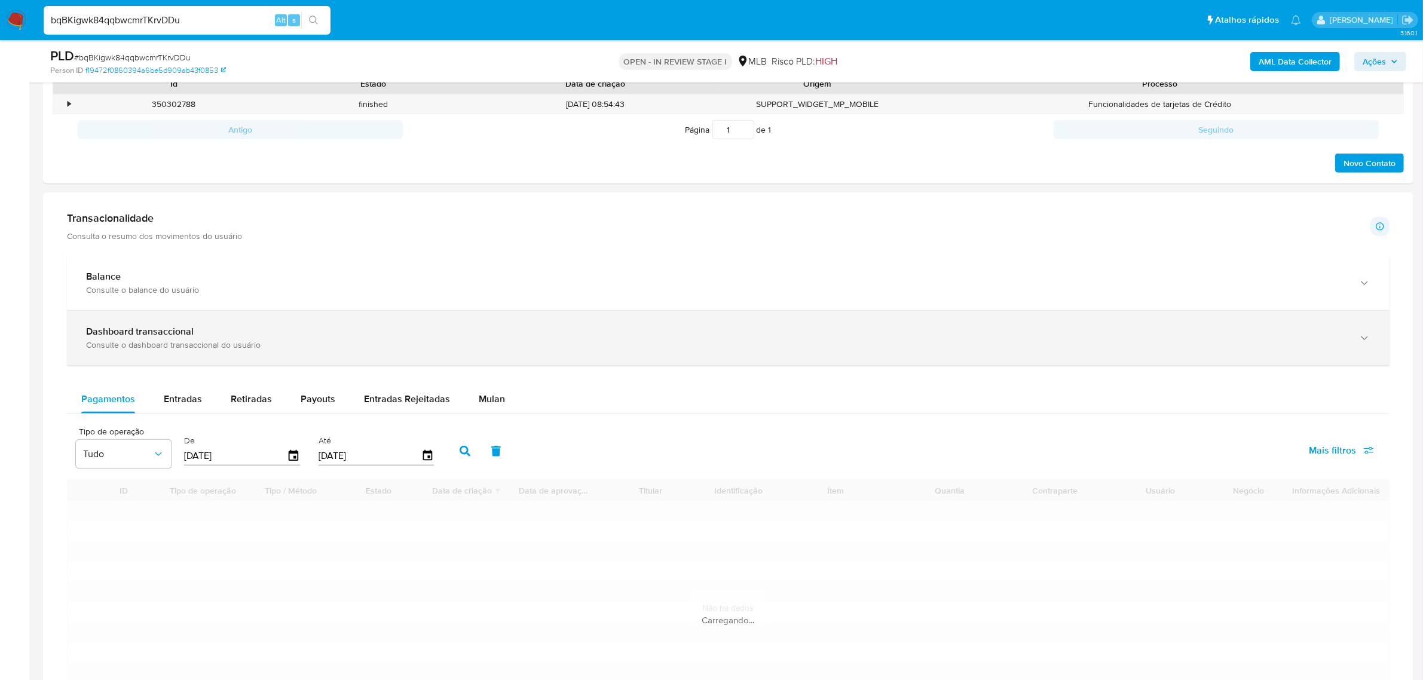
scroll to position [672, 0]
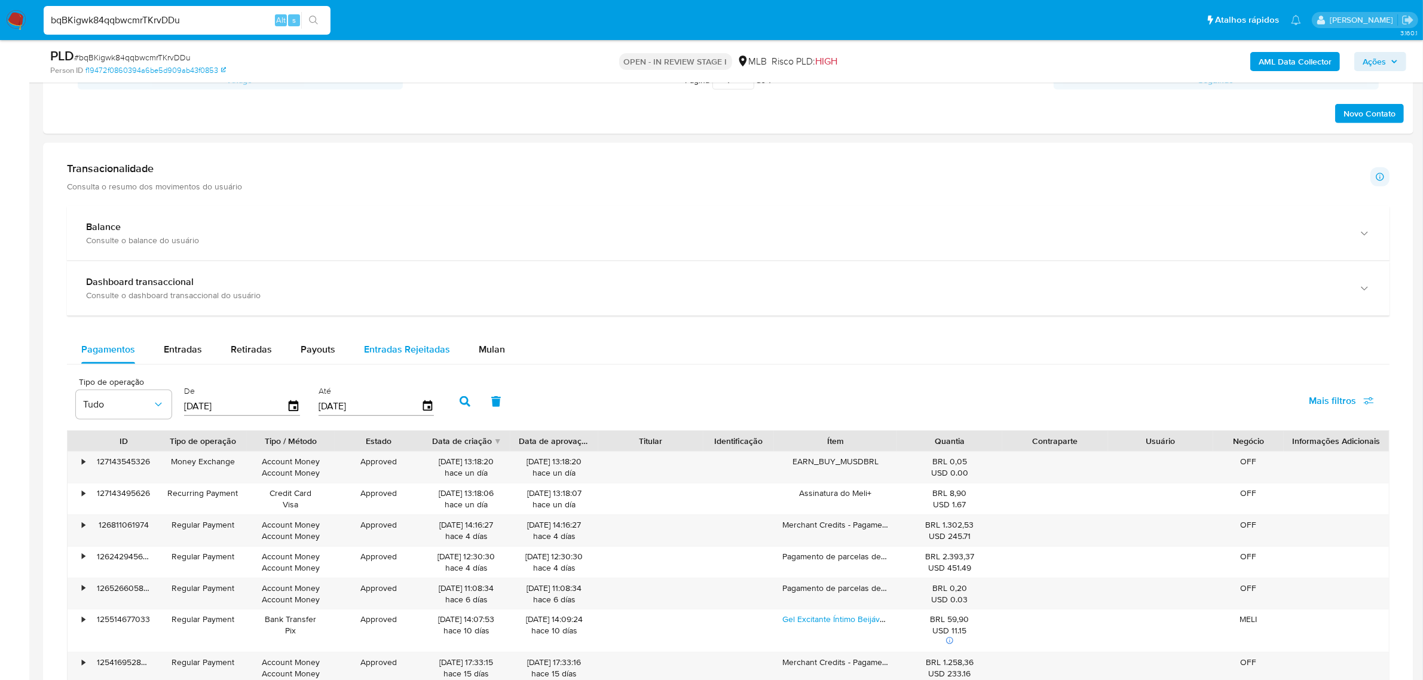
drag, startPoint x: 491, startPoint y: 344, endPoint x: 414, endPoint y: 362, distance: 78.6
click at [491, 344] on span "Mulan" at bounding box center [492, 349] width 26 height 14
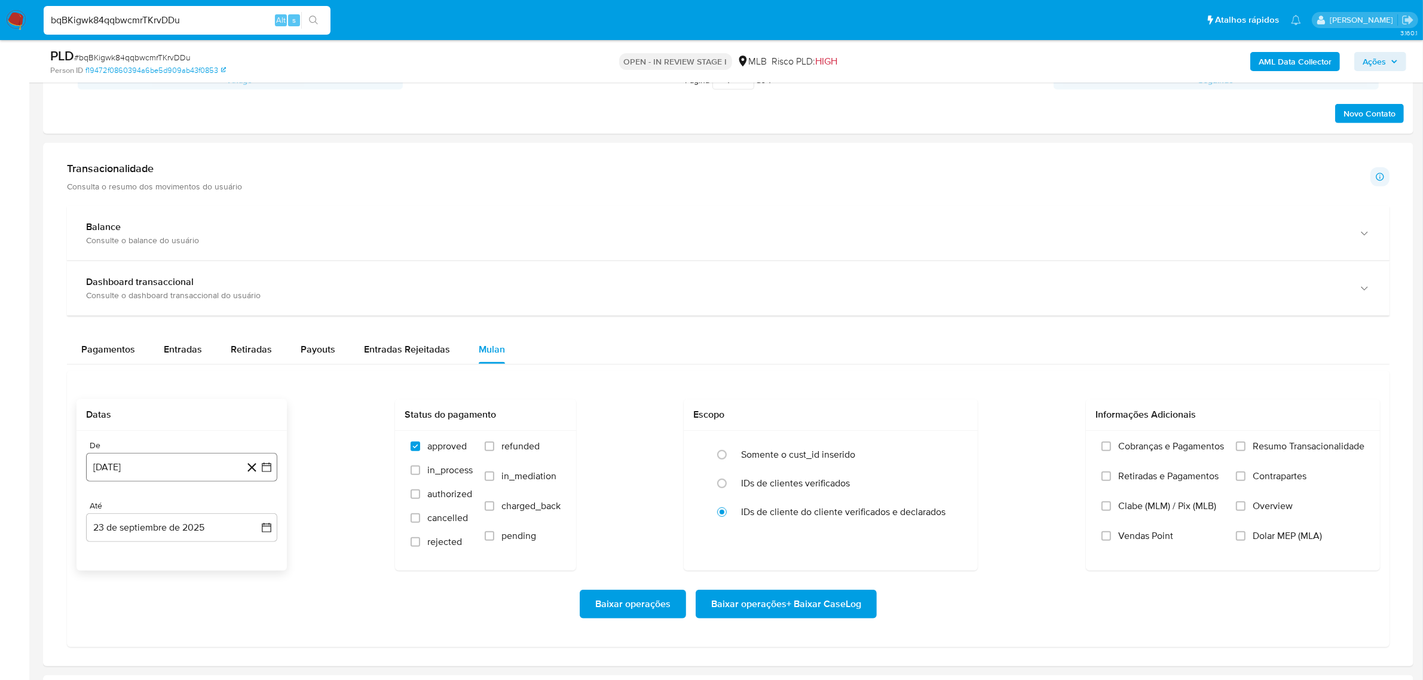
click at [195, 467] on button "23 [PERSON_NAME] de 2024" at bounding box center [181, 467] width 191 height 29
click at [184, 513] on span "agosto 2024" at bounding box center [176, 510] width 54 height 12
drag, startPoint x: 255, startPoint y: 516, endPoint x: 218, endPoint y: 524, distance: 37.9
click at [256, 516] on icon "Año siguiente" at bounding box center [253, 510] width 14 height 14
click at [136, 617] on button "[DATE]" at bounding box center [128, 620] width 33 height 19
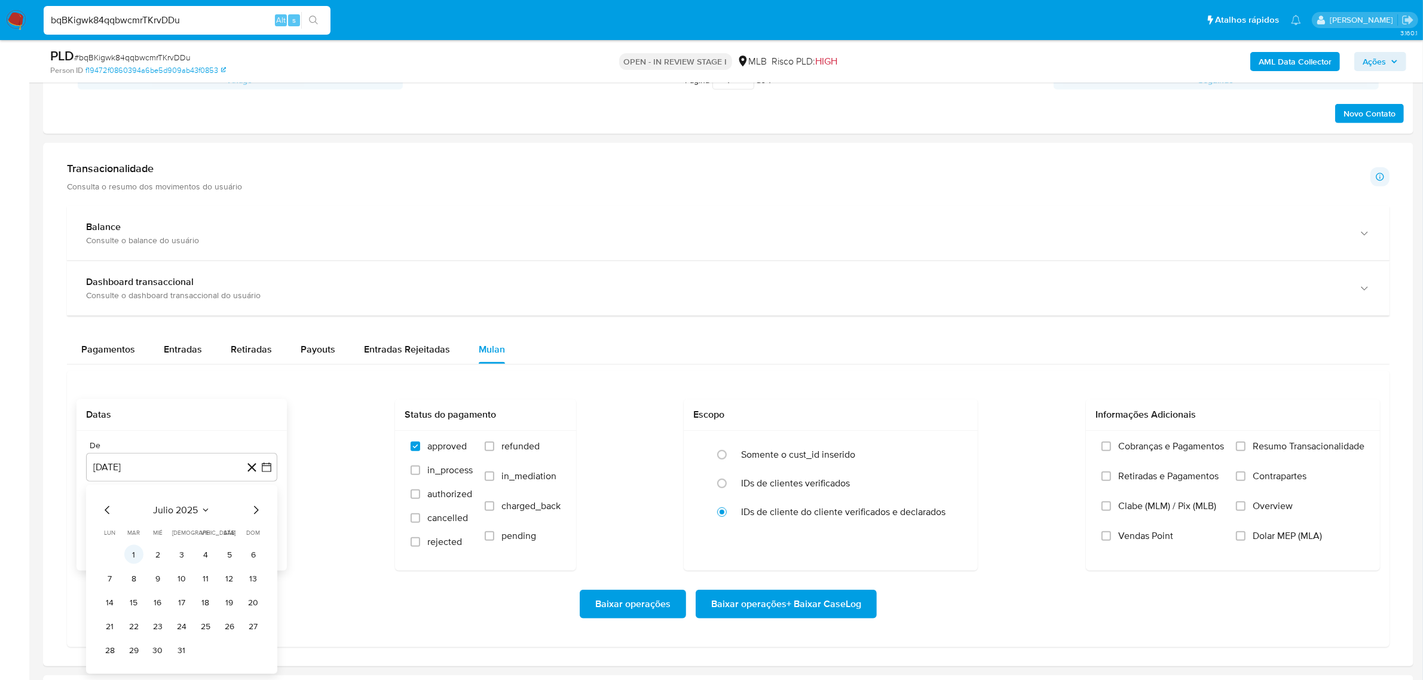
click at [132, 553] on button "1" at bounding box center [133, 554] width 19 height 19
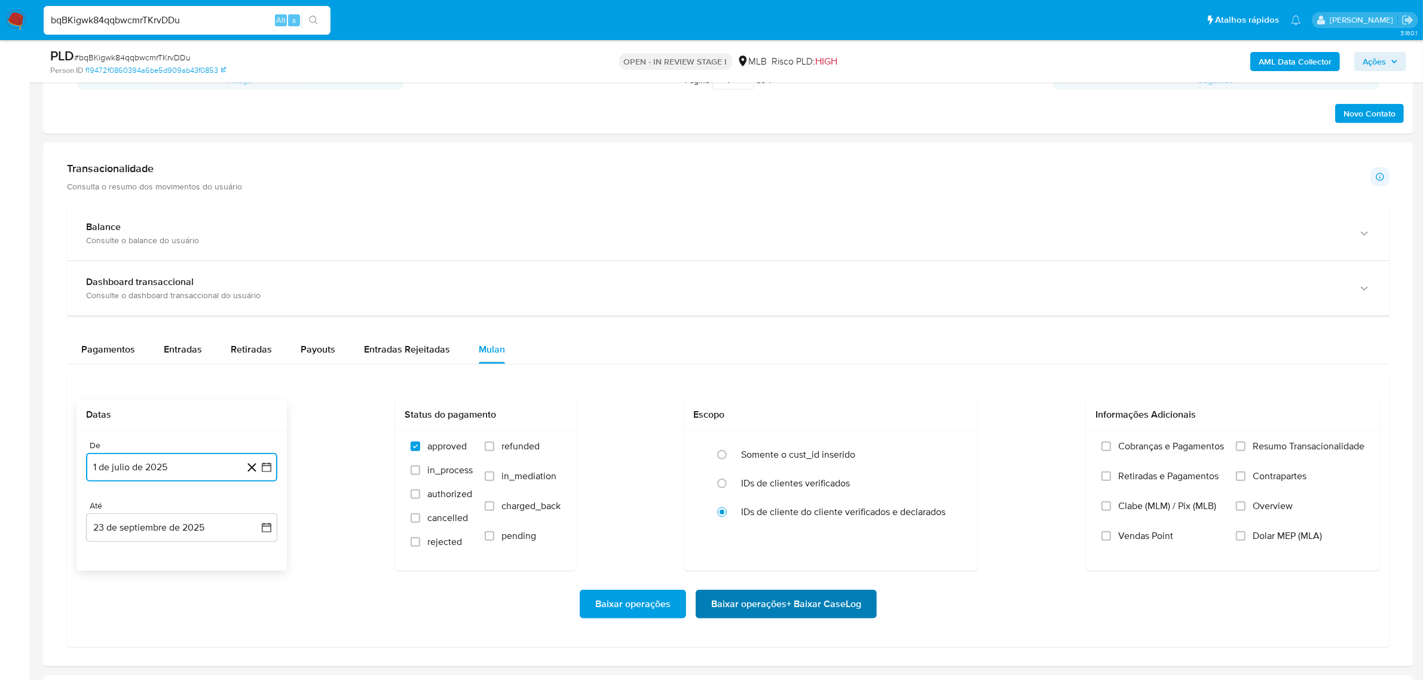
click at [734, 595] on span "Baixar operações + Baixar CaseLog" at bounding box center [786, 604] width 150 height 26
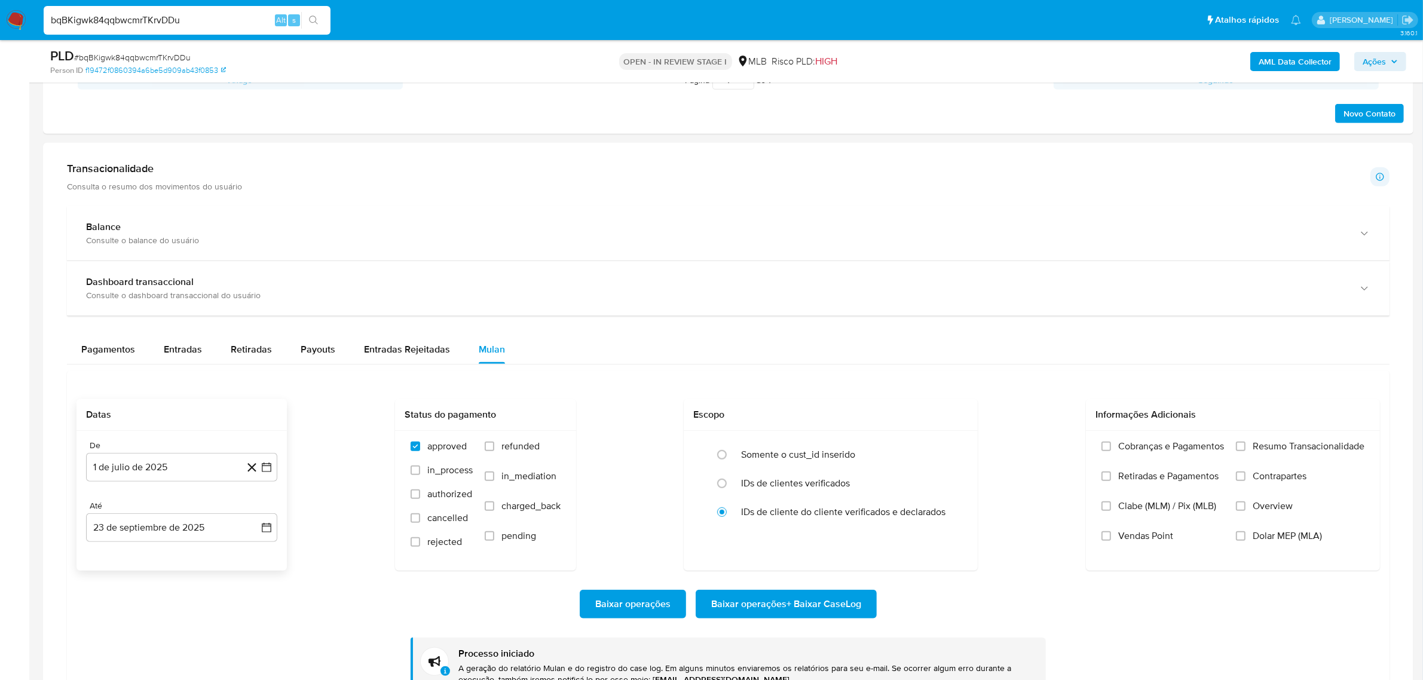
click at [142, 20] on input "bqBKigwk84qqbwcmrTKrvDDu" at bounding box center [187, 21] width 287 height 16
click at [141, 19] on input "bqBKigwk84qqbwcmrTKrvDDu" at bounding box center [187, 21] width 287 height 16
paste input "8fLNKRb5XMIce4sX0D6KFwjQ"
type input "8fLNKRb5XMIce4sX0D6KFwjQ"
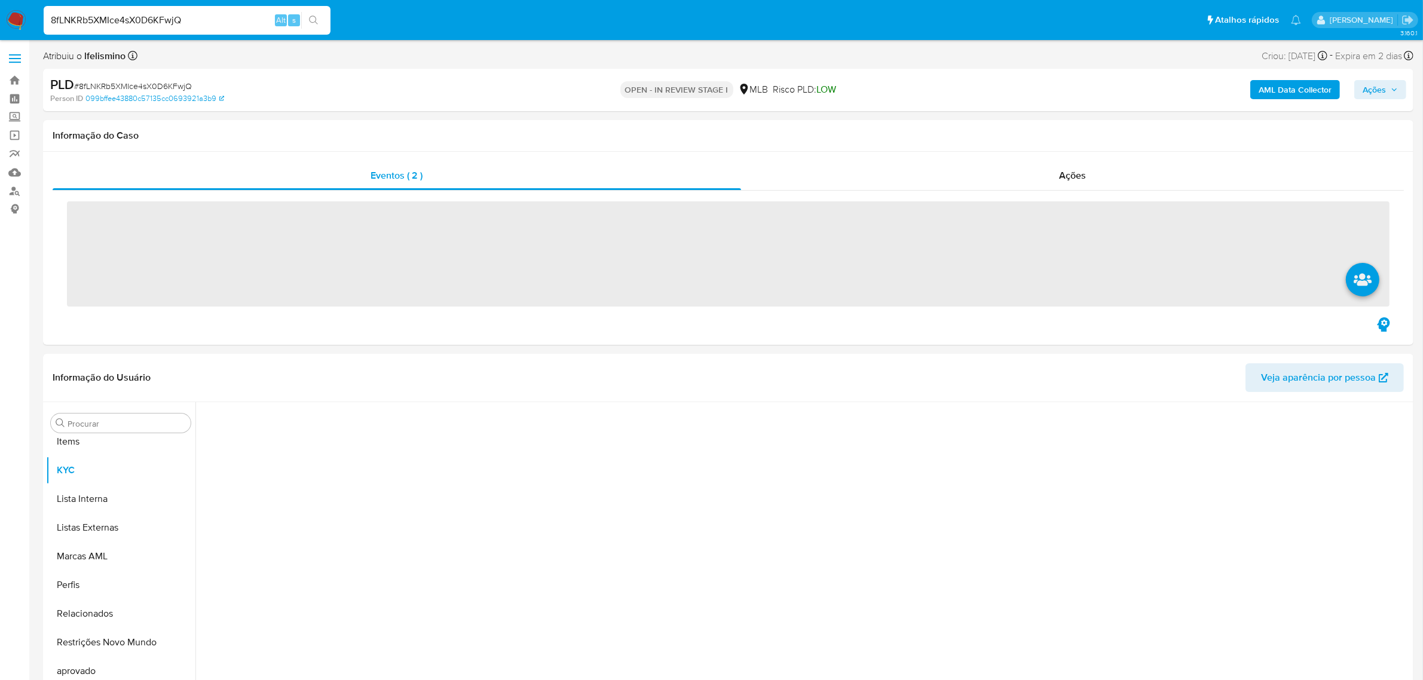
scroll to position [619, 0]
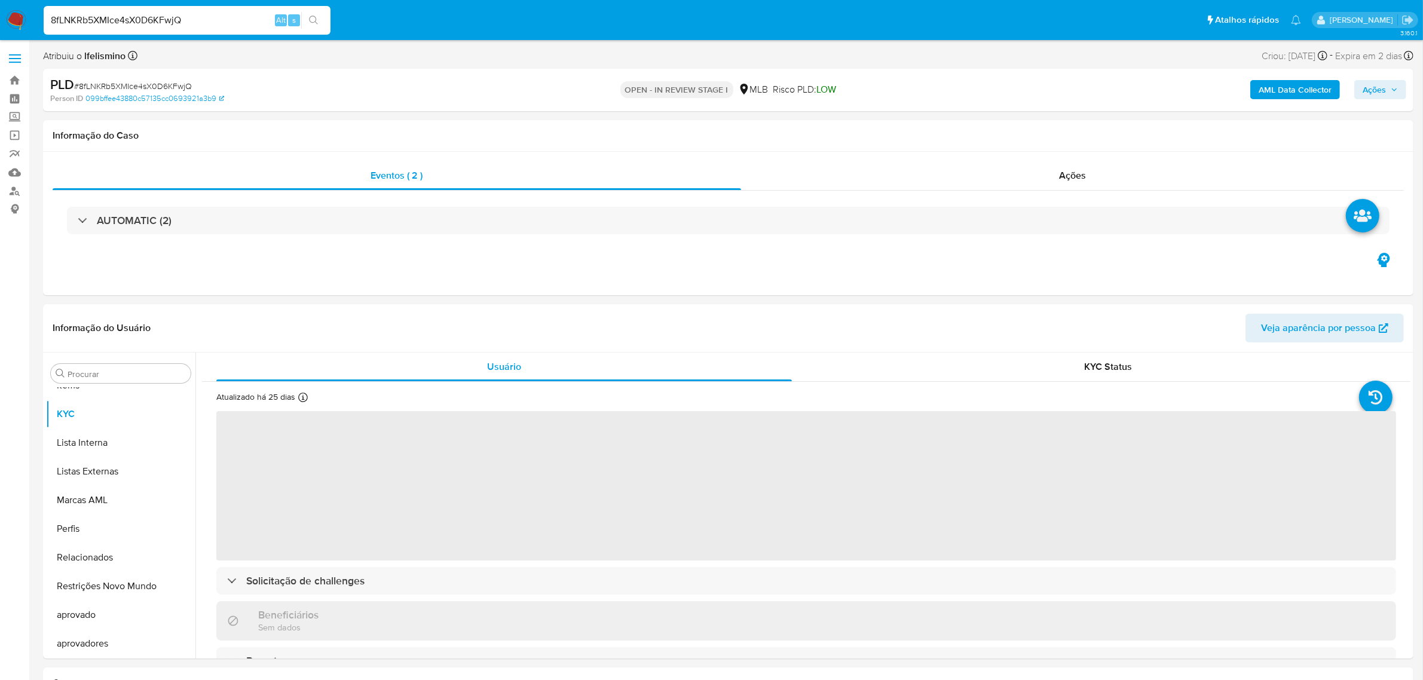
select select "10"
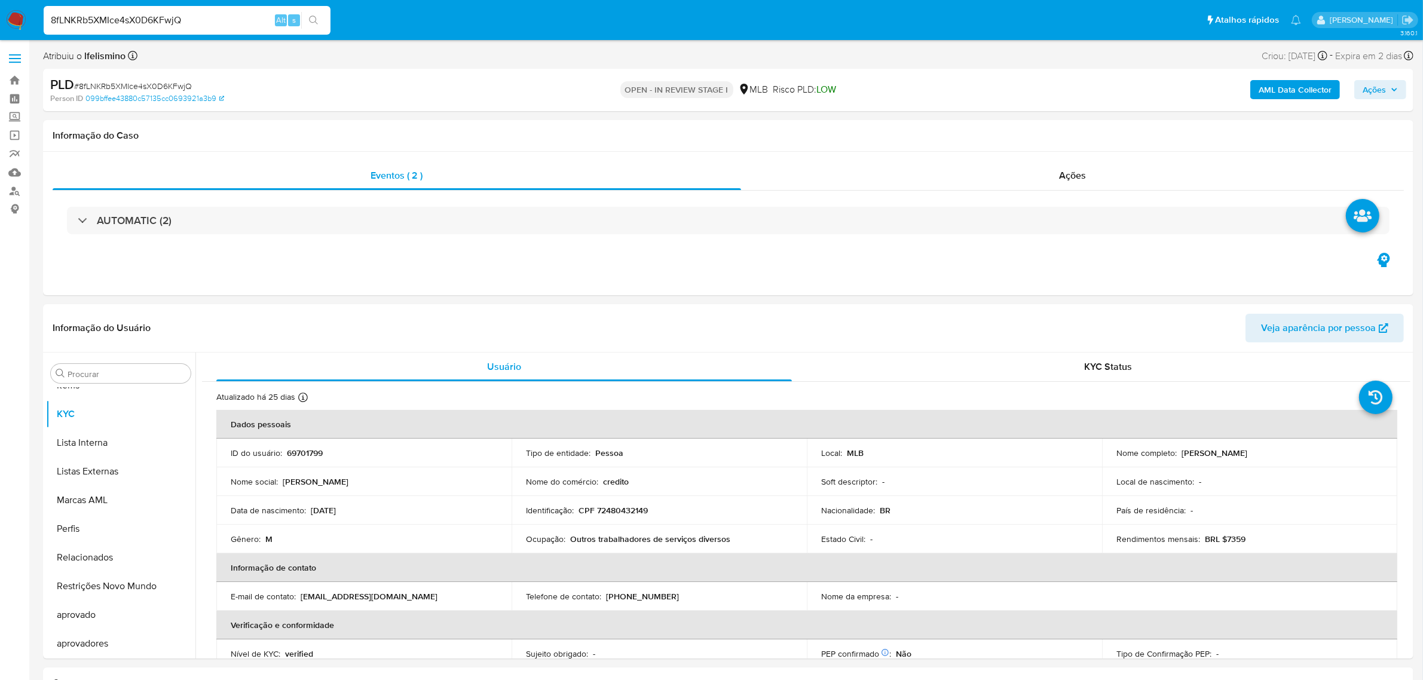
click at [114, 82] on span "# 8fLNKRb5XMIce4sX0D6KFwjQ" at bounding box center [133, 86] width 118 height 12
copy span "8fLNKRb5XMIce4sX0D6KFwjQ"
click at [599, 512] on p "CPF 72480432149" at bounding box center [613, 510] width 69 height 11
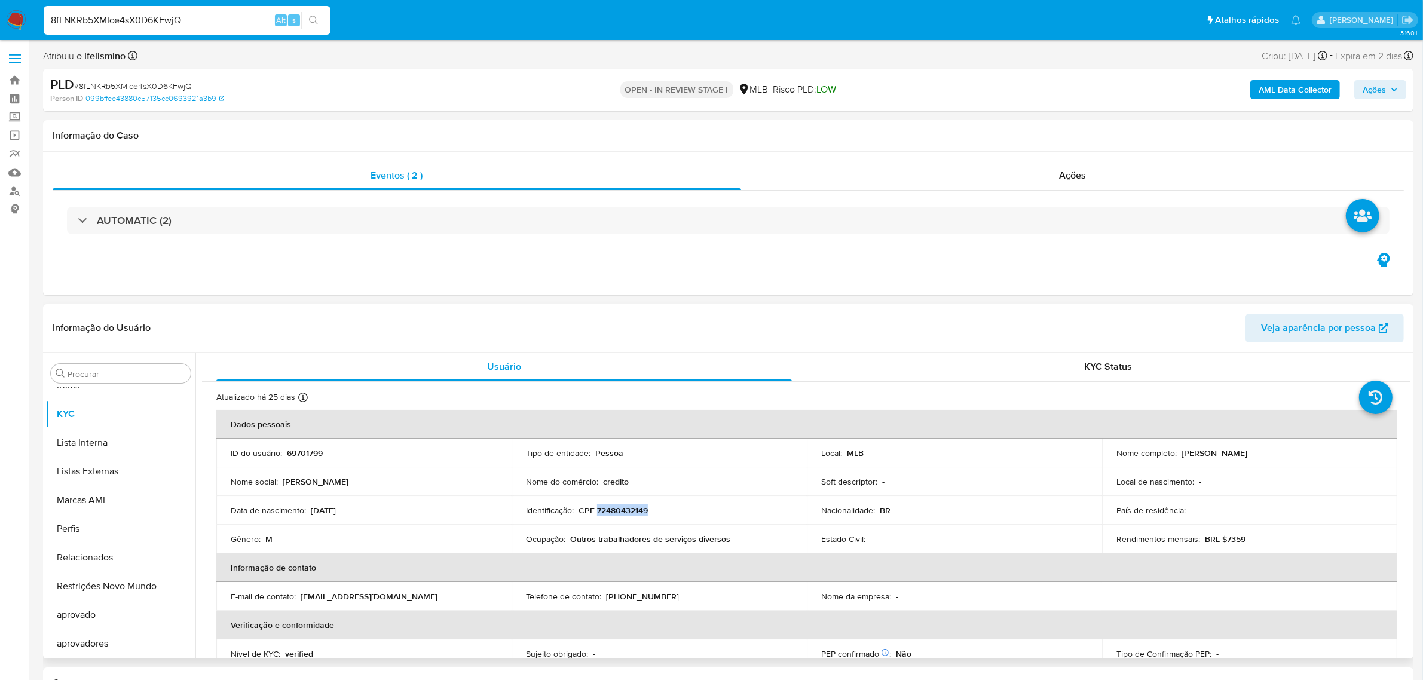
copy p "72480432149"
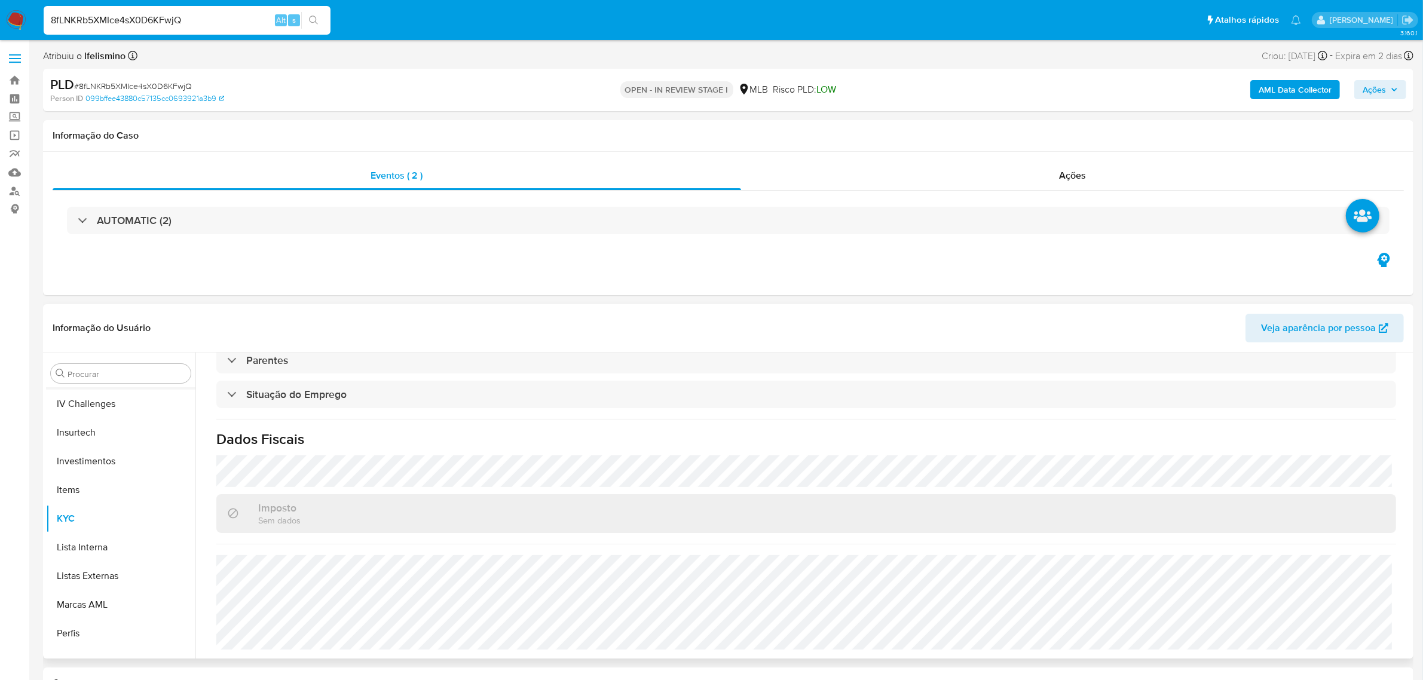
scroll to position [395, 0]
click at [157, 410] on button "Geral" at bounding box center [116, 408] width 140 height 29
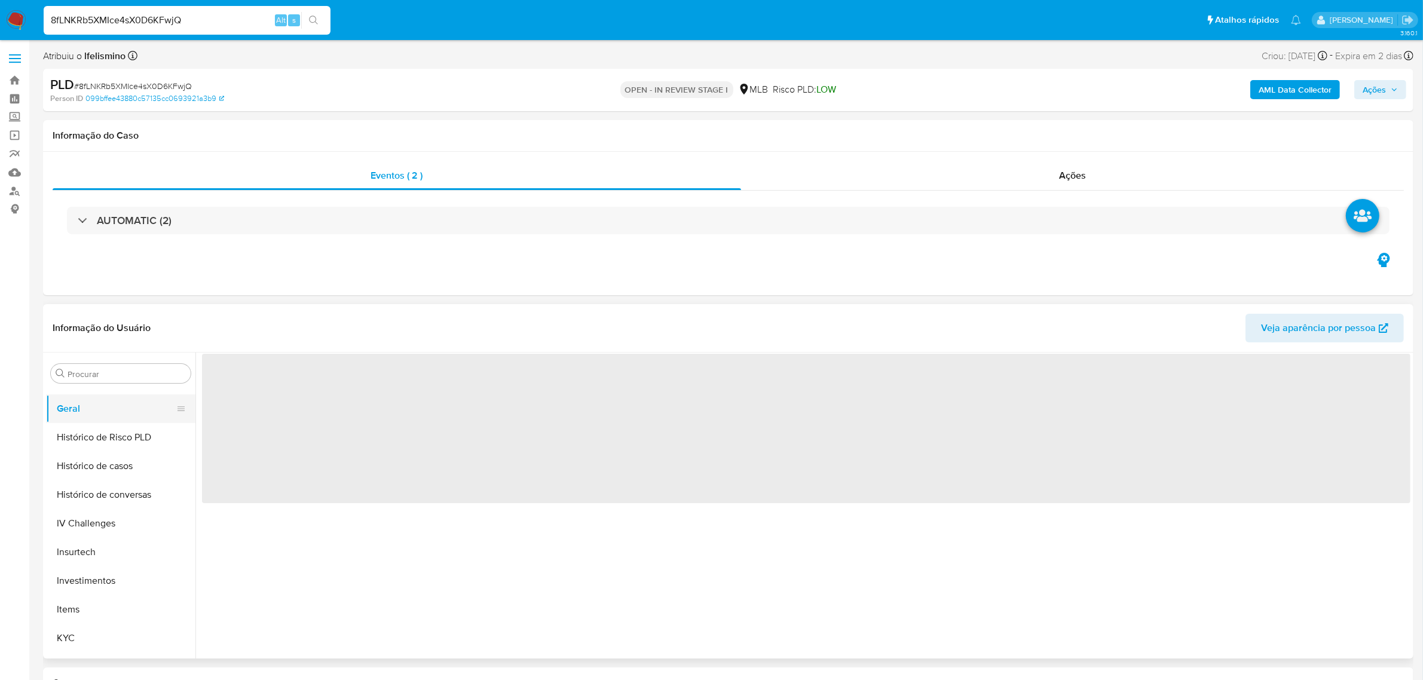
scroll to position [0, 0]
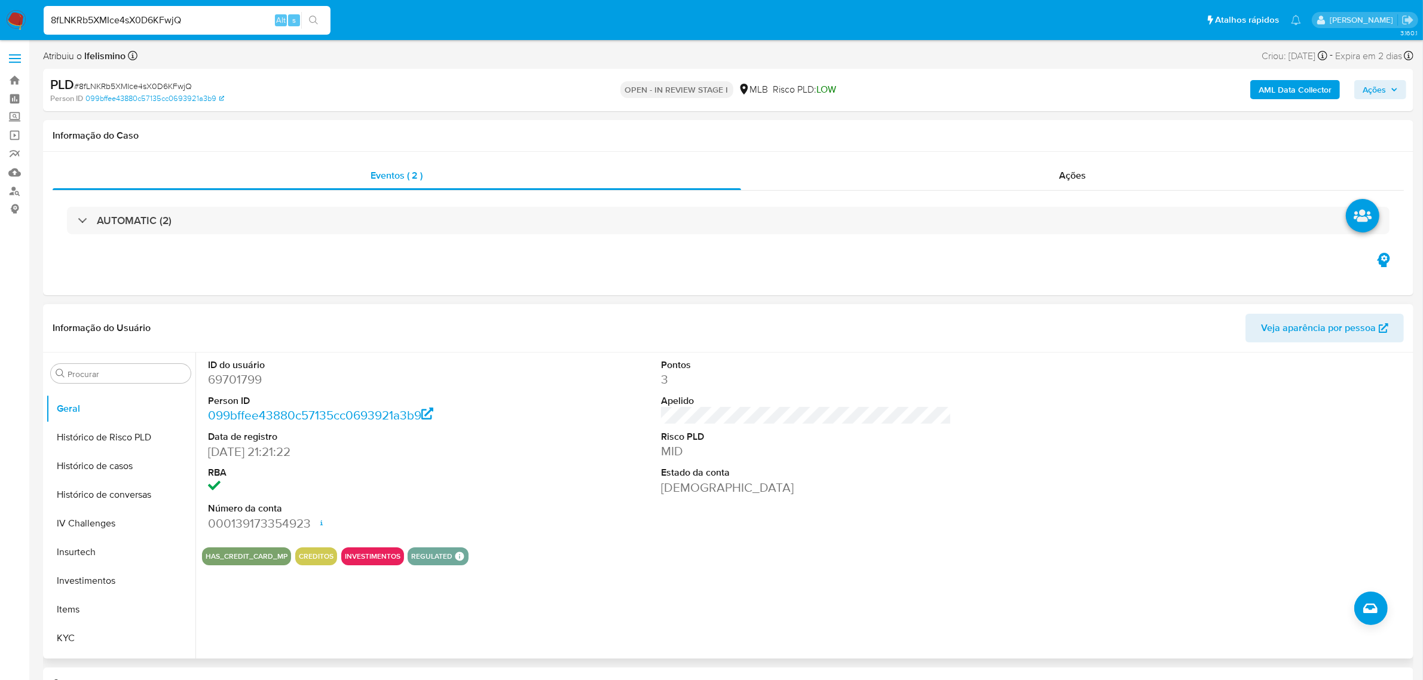
click at [217, 378] on dd "69701799" at bounding box center [353, 379] width 290 height 17
copy dd "69701799"
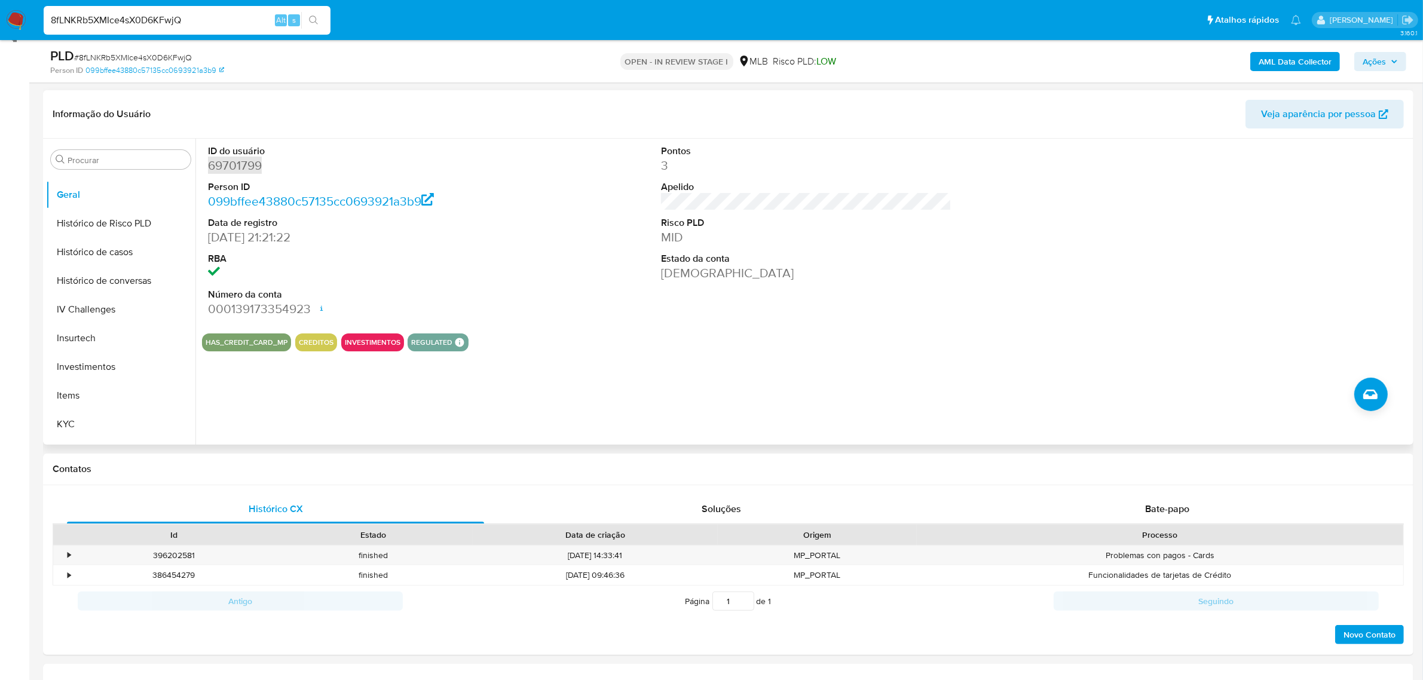
scroll to position [149, 0]
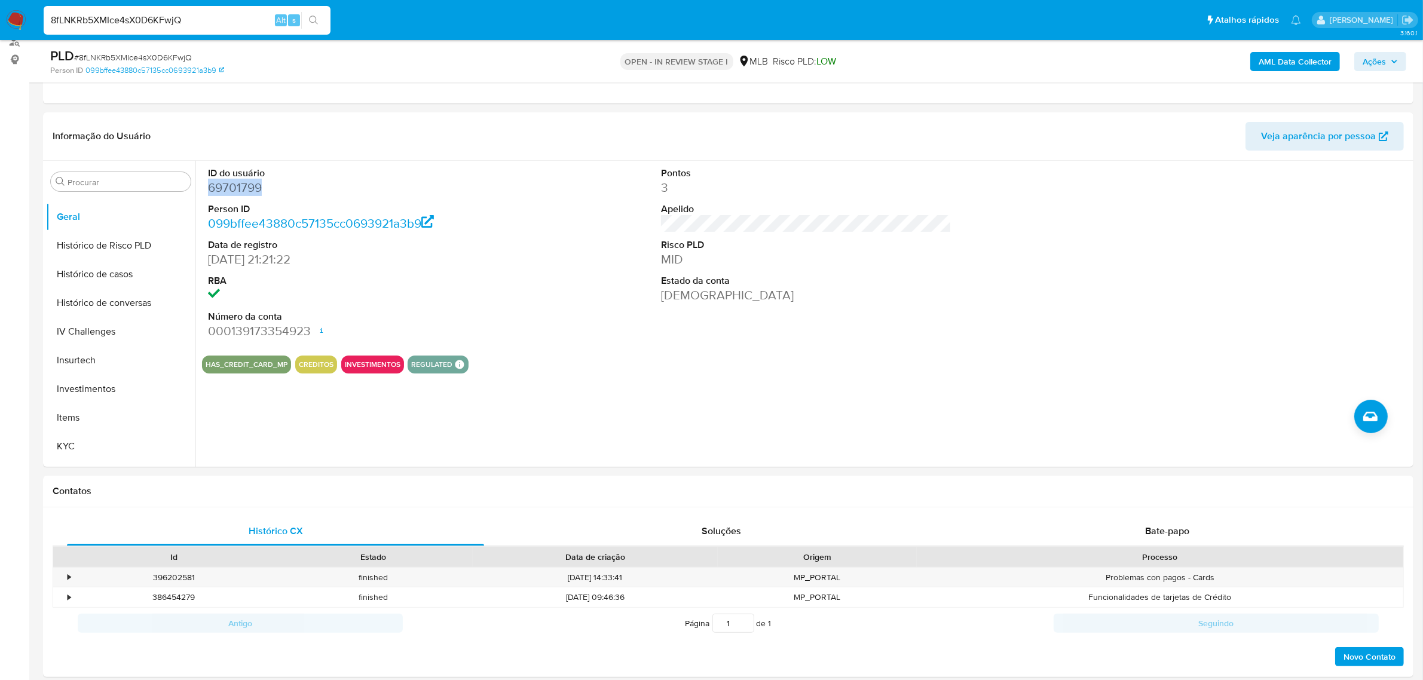
drag, startPoint x: 72, startPoint y: 464, endPoint x: 5, endPoint y: 473, distance: 67.5
click at [72, 464] on button "Lista Interna" at bounding box center [120, 475] width 149 height 29
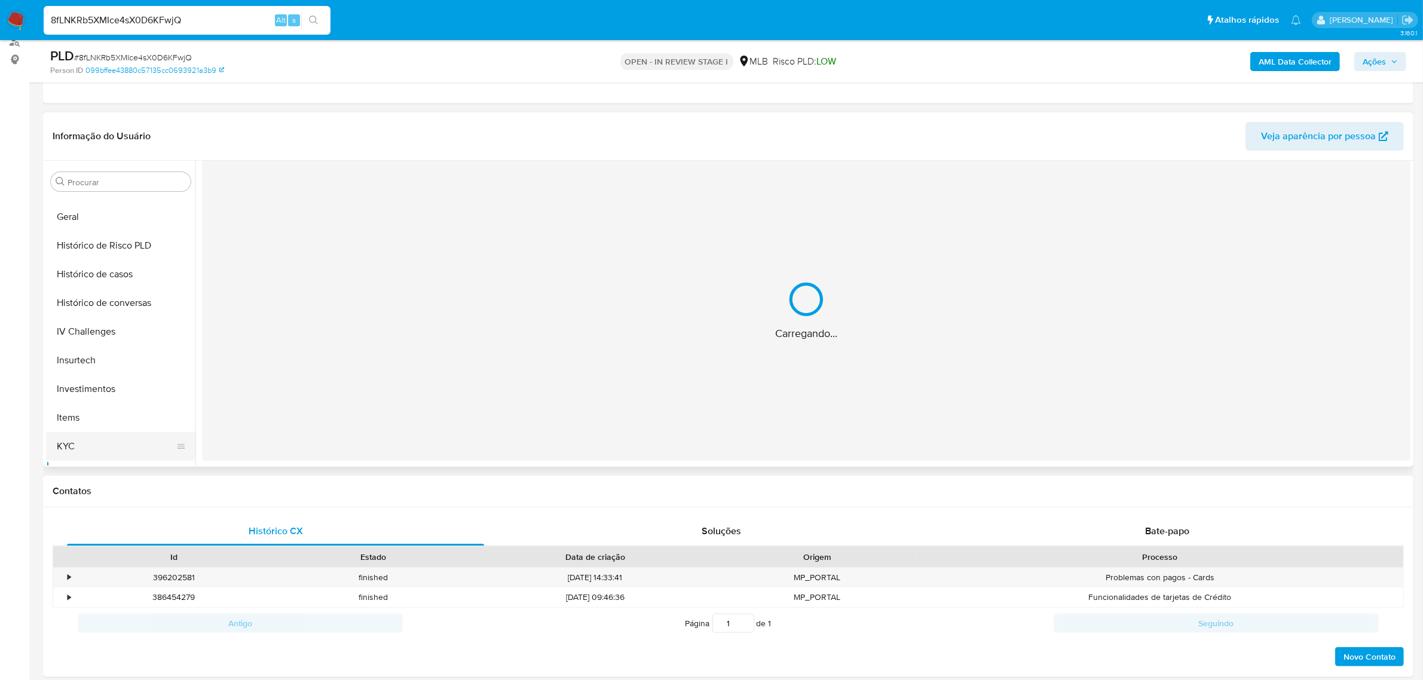
click at [53, 445] on div "Procurar Adiantamentos de Dinheiro Anexos CBT Cartões Contas Bancárias Dados Mo…" at bounding box center [728, 314] width 1370 height 306
click at [72, 448] on button "KYC" at bounding box center [116, 446] width 140 height 29
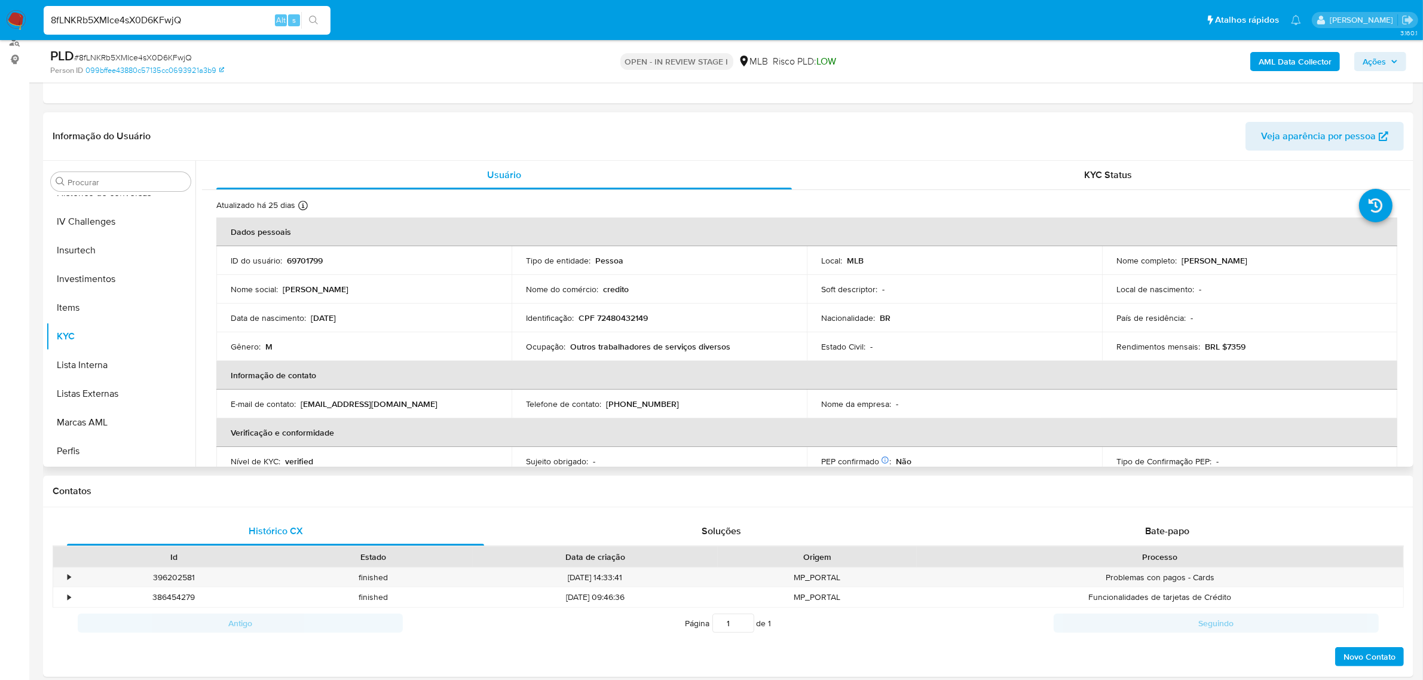
scroll to position [619, 0]
click at [132, 444] on button "aprovadores" at bounding box center [116, 451] width 140 height 29
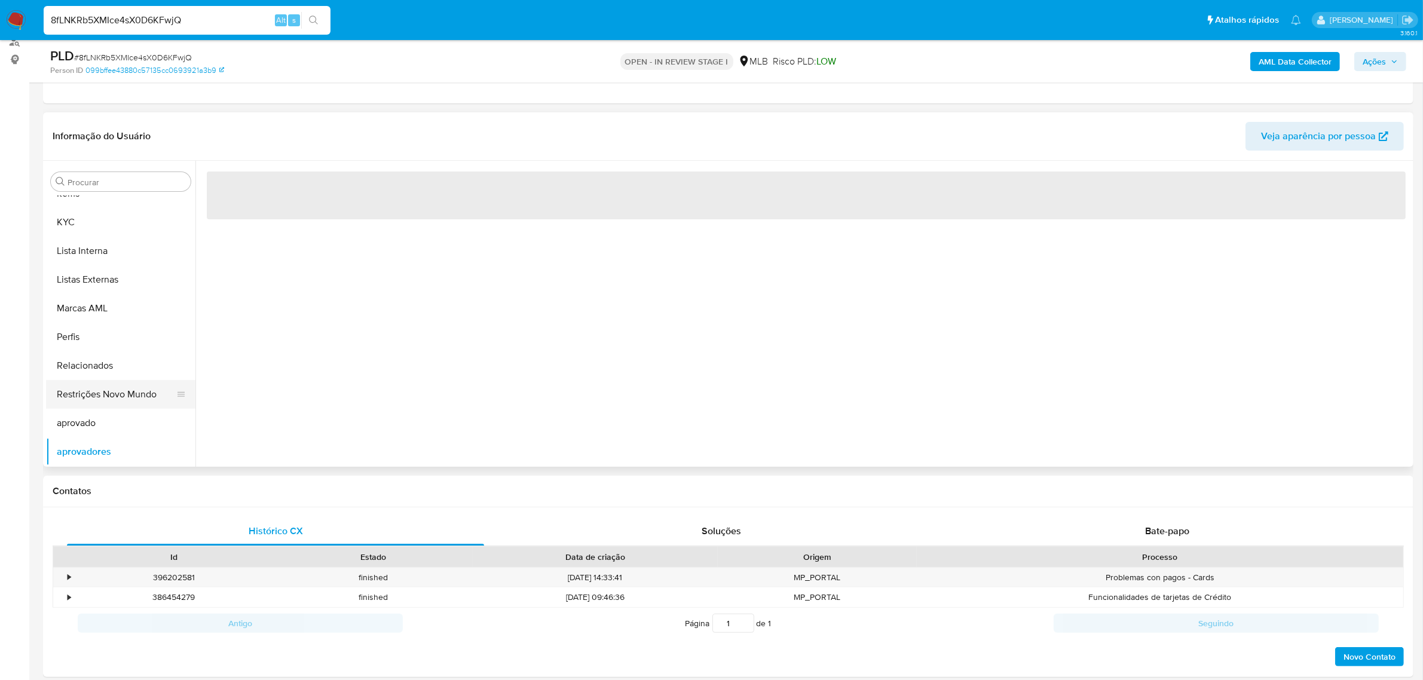
click at [132, 393] on button "Restrições Novo Mundo" at bounding box center [116, 394] width 140 height 29
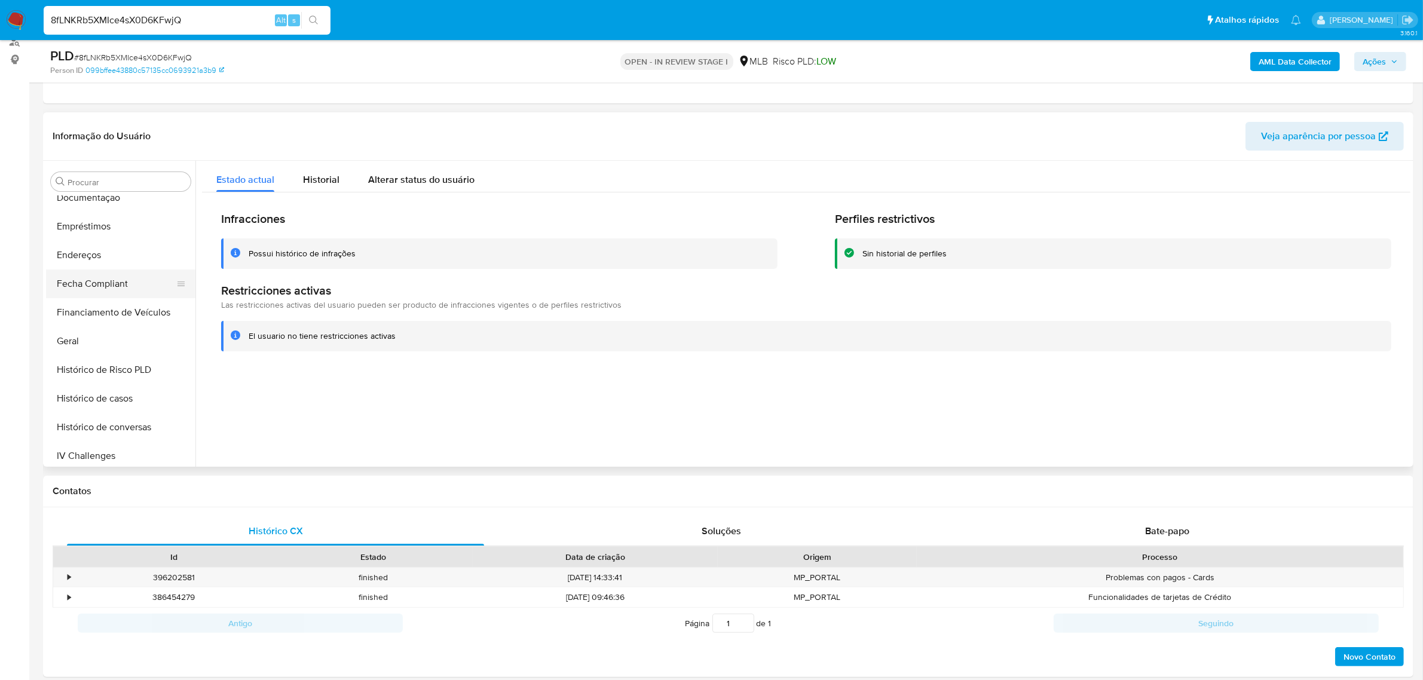
scroll to position [246, 0]
click at [97, 287] on button "Endereços" at bounding box center [116, 280] width 140 height 29
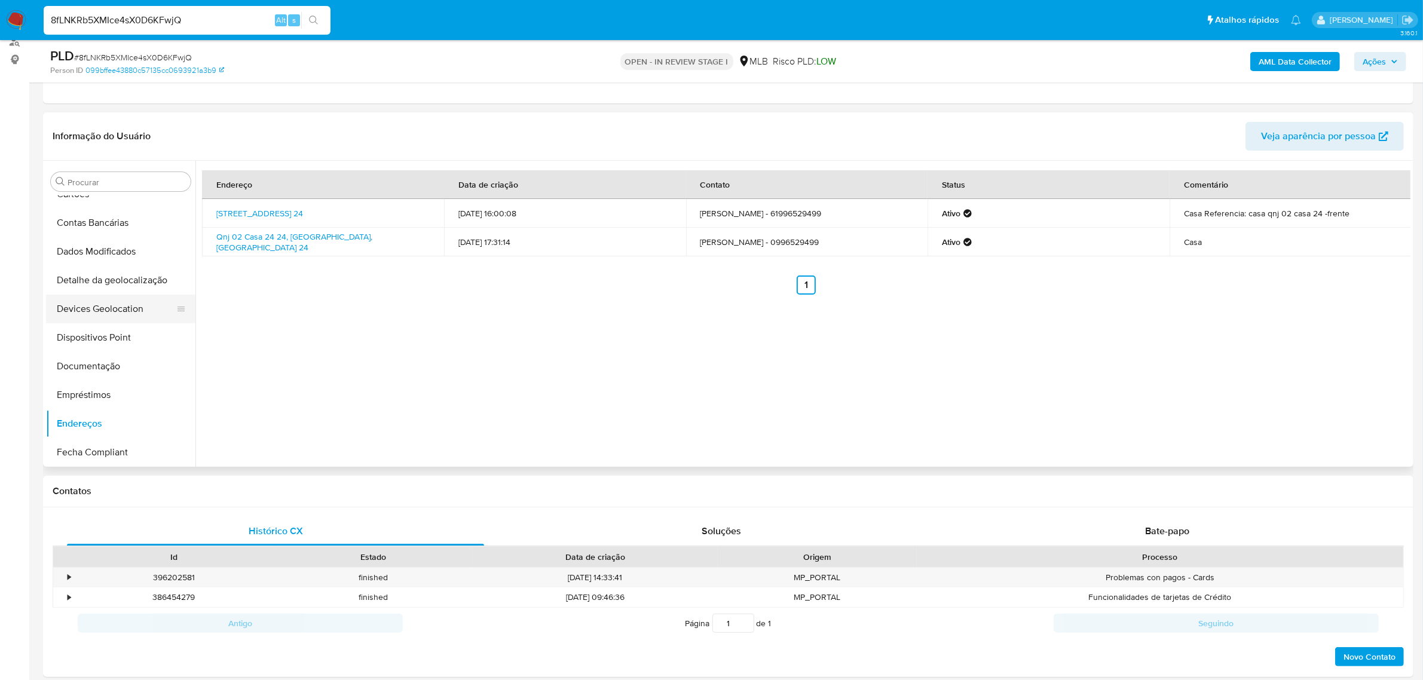
scroll to position [96, 0]
click at [126, 363] on button "Documentação" at bounding box center [116, 372] width 140 height 29
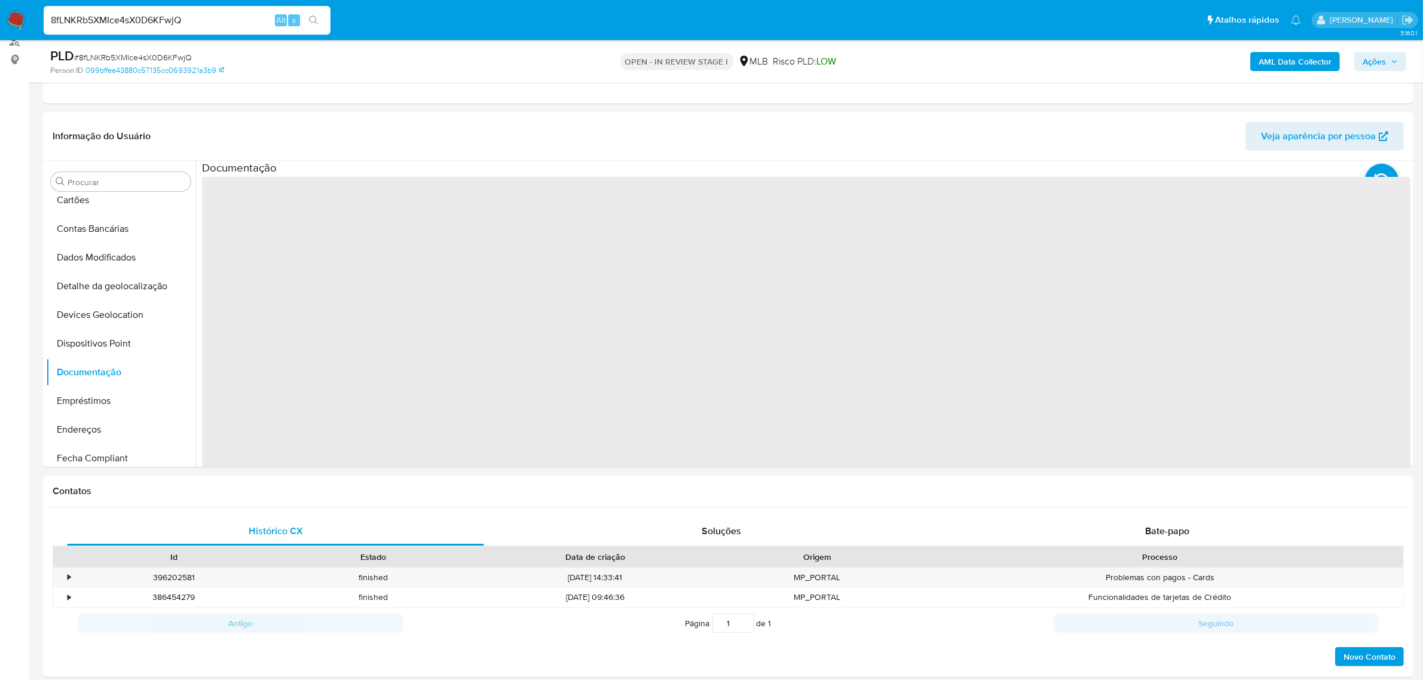
drag, startPoint x: 123, startPoint y: 330, endPoint x: 1, endPoint y: 408, distance: 145.4
click at [121, 328] on ul "Adiantamentos de Dinheiro Anexos CBT Cartões Contas Bancárias Dados Modificados…" at bounding box center [120, 331] width 149 height 270
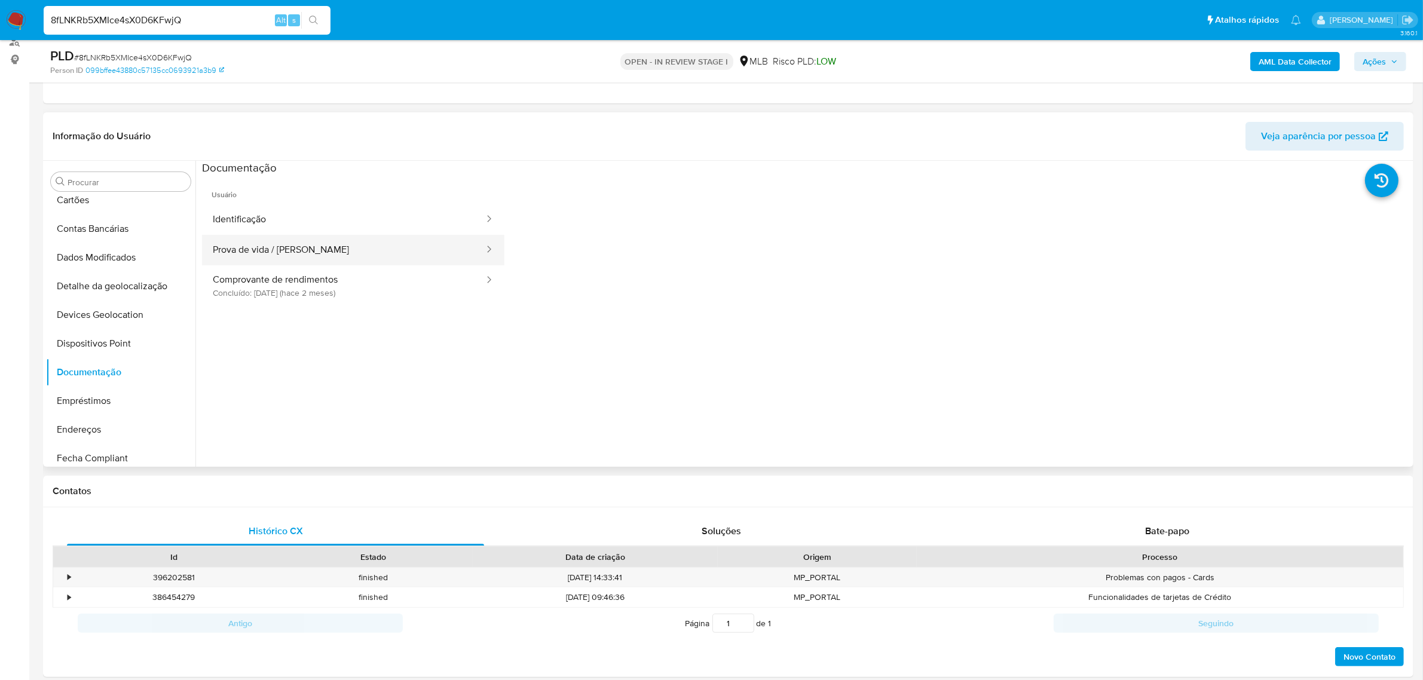
click at [354, 246] on button "Prova de vida / Selfie" at bounding box center [343, 250] width 283 height 30
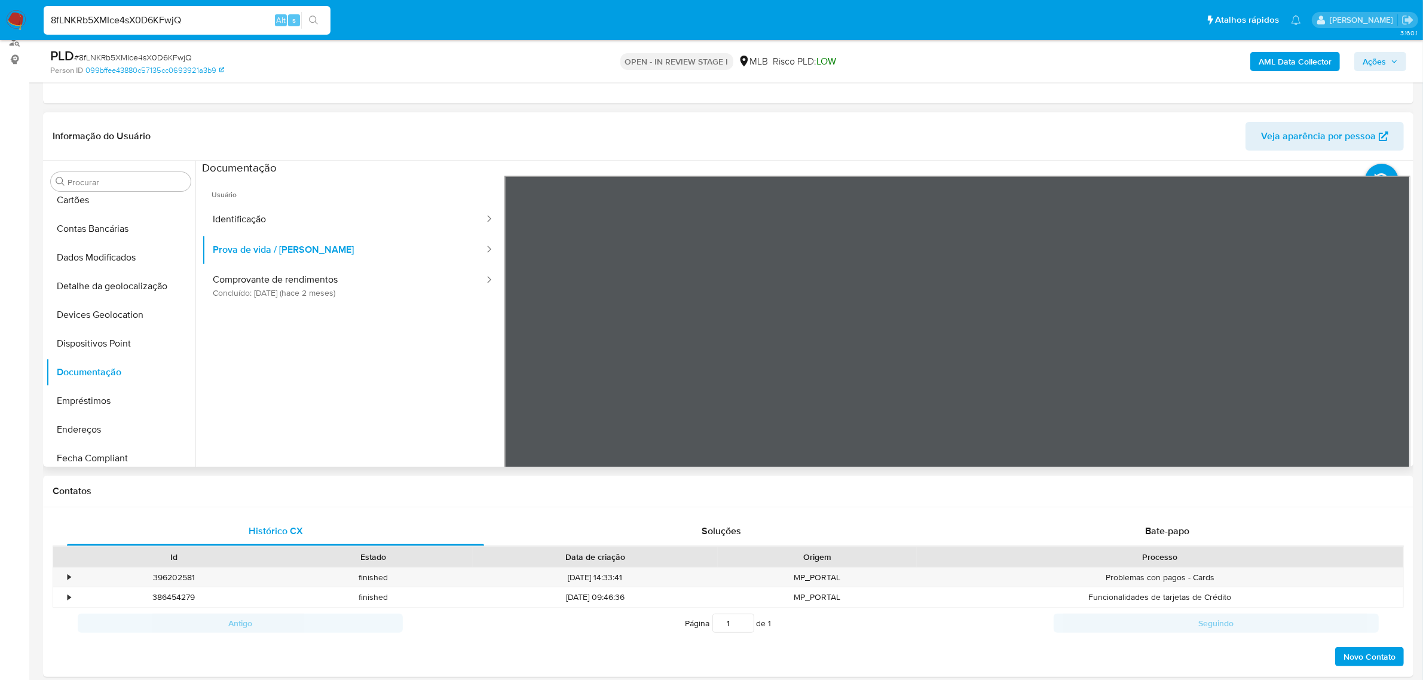
scroll to position [36, 0]
drag, startPoint x: 267, startPoint y: 271, endPoint x: 253, endPoint y: 273, distance: 14.5
click at [268, 271] on button "Comprovante de rendimentos Concluído: 20/07/2025 (hace 2 meses)" at bounding box center [343, 285] width 283 height 41
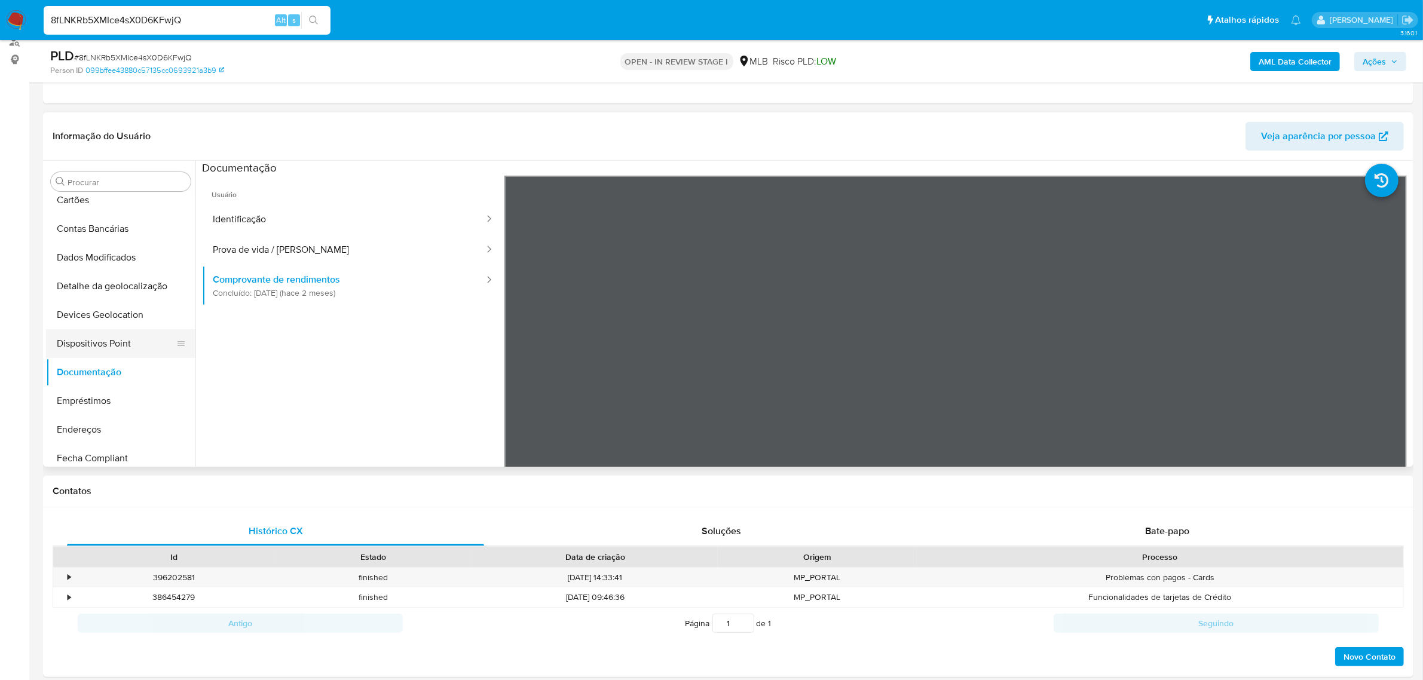
click at [140, 336] on button "Dispositivos Point" at bounding box center [116, 343] width 140 height 29
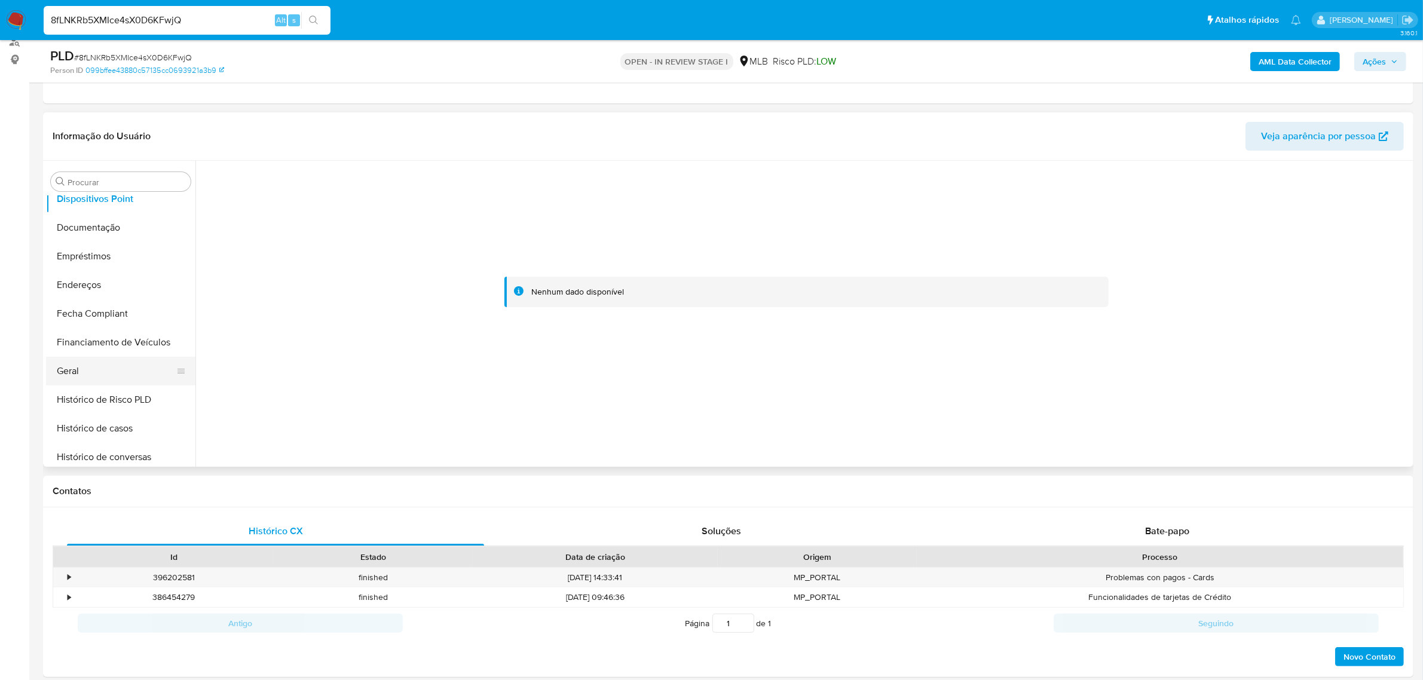
scroll to position [246, 0]
drag, startPoint x: 118, startPoint y: 348, endPoint x: 111, endPoint y: 356, distance: 11.4
click at [118, 348] on button "Financiamento de Veículos" at bounding box center [120, 337] width 149 height 29
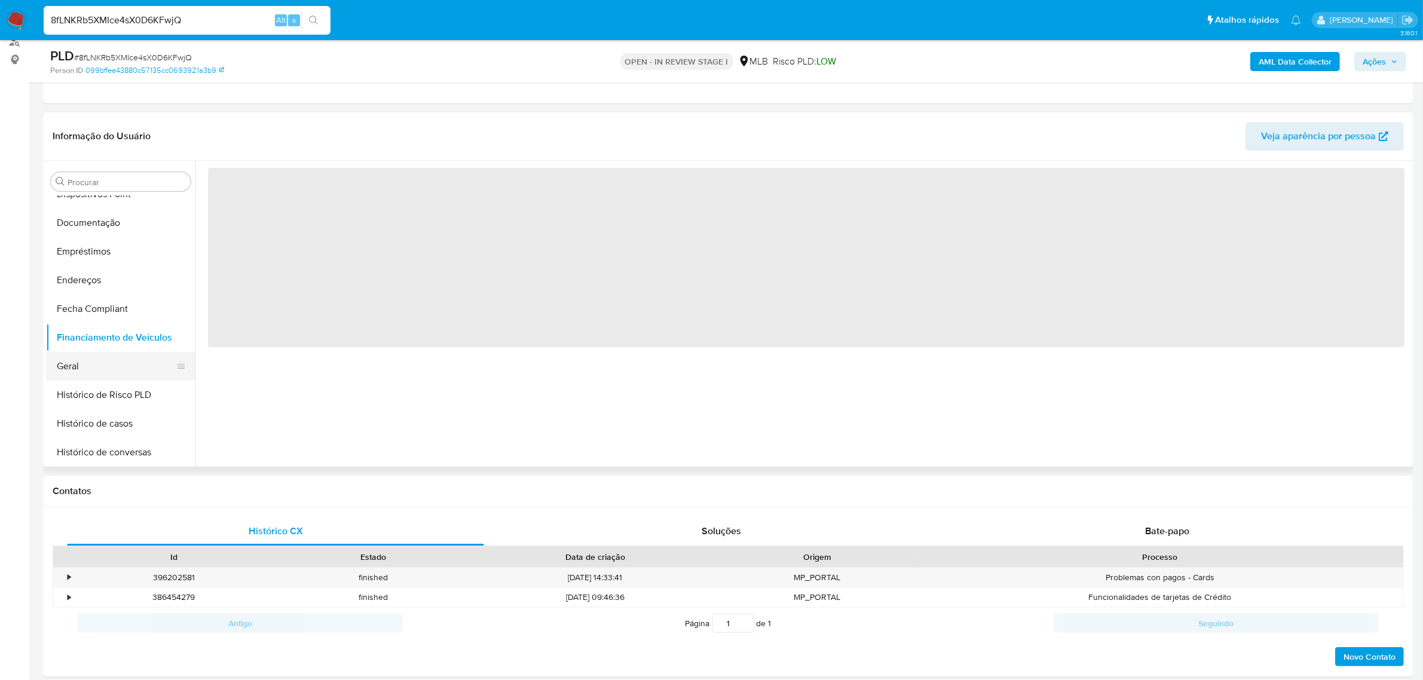
click at [105, 360] on button "Geral" at bounding box center [116, 366] width 140 height 29
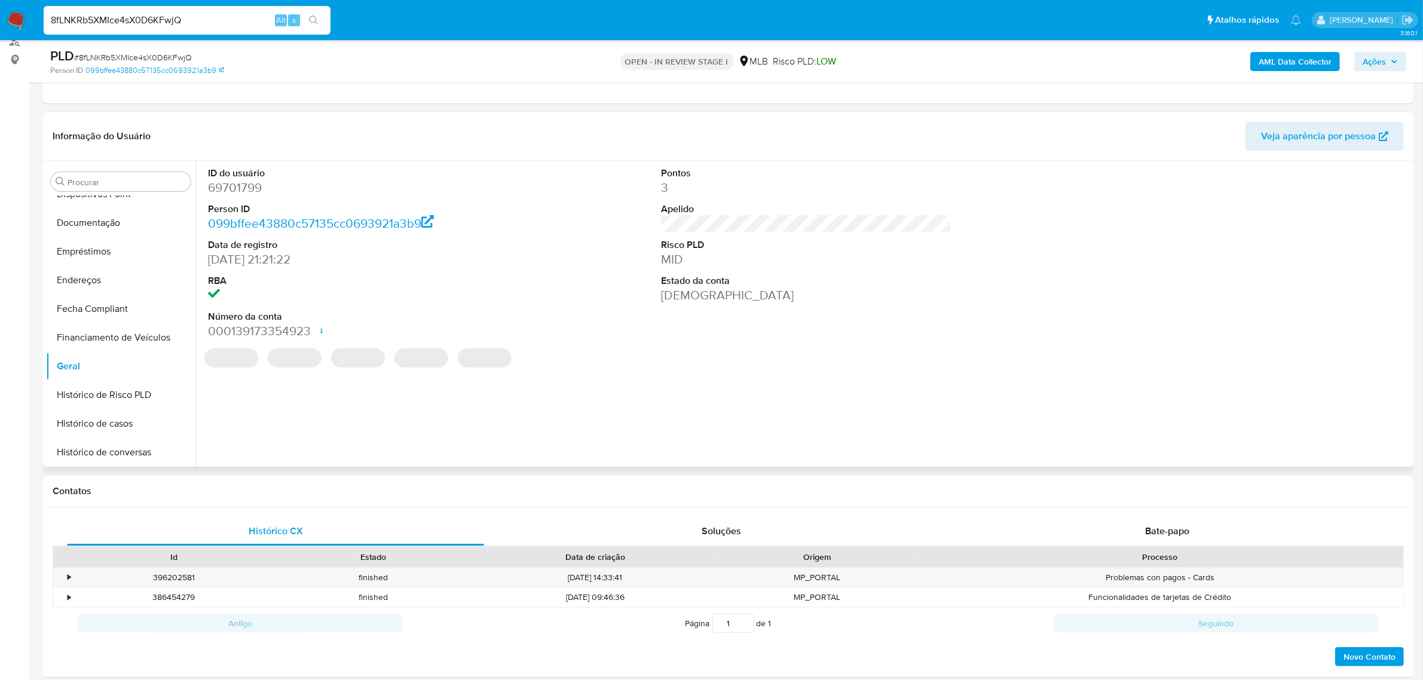
click at [241, 185] on dd "69701799" at bounding box center [353, 187] width 290 height 17
copy dd "69701799"
click at [174, 14] on input "8fLNKRb5XMIce4sX0D6KFwjQ" at bounding box center [187, 21] width 287 height 16
paste input "J6b6G4L4UzAPIzKXqIRDutwv"
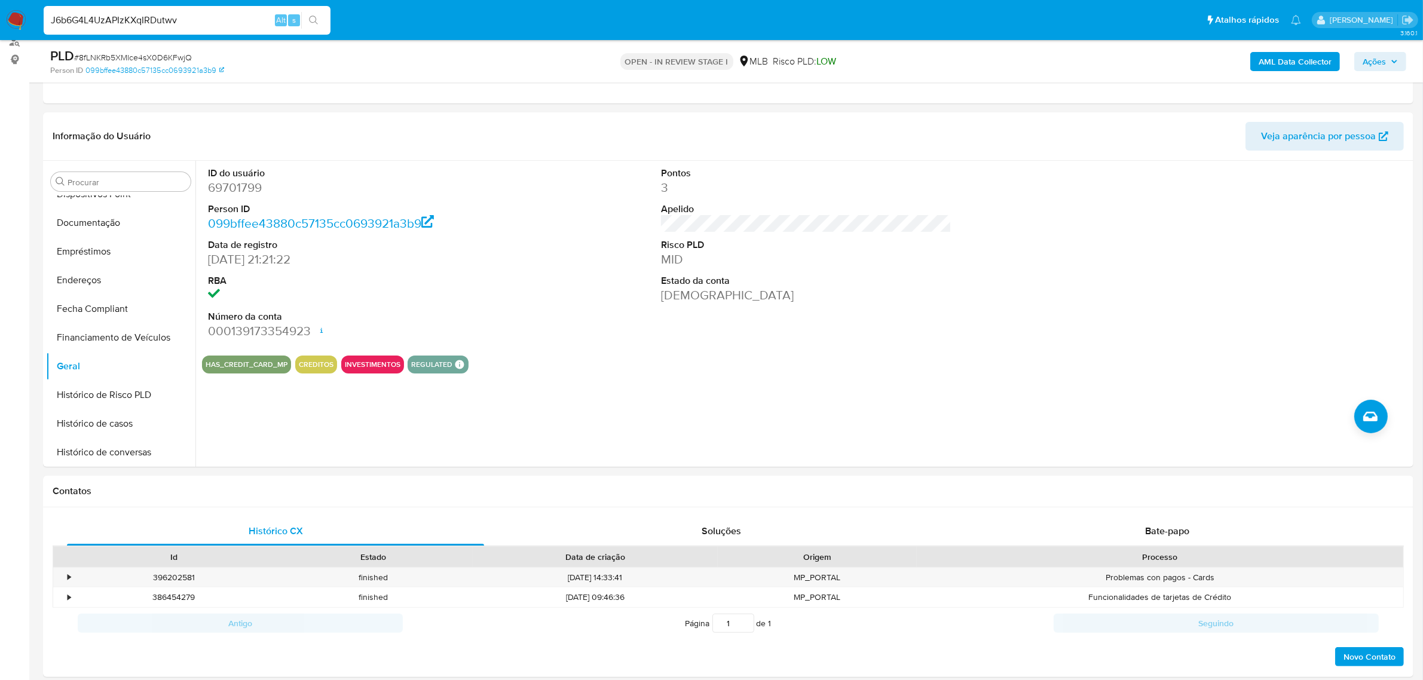
type input "J6b6G4L4UzAPIzKXqIRDutwv"
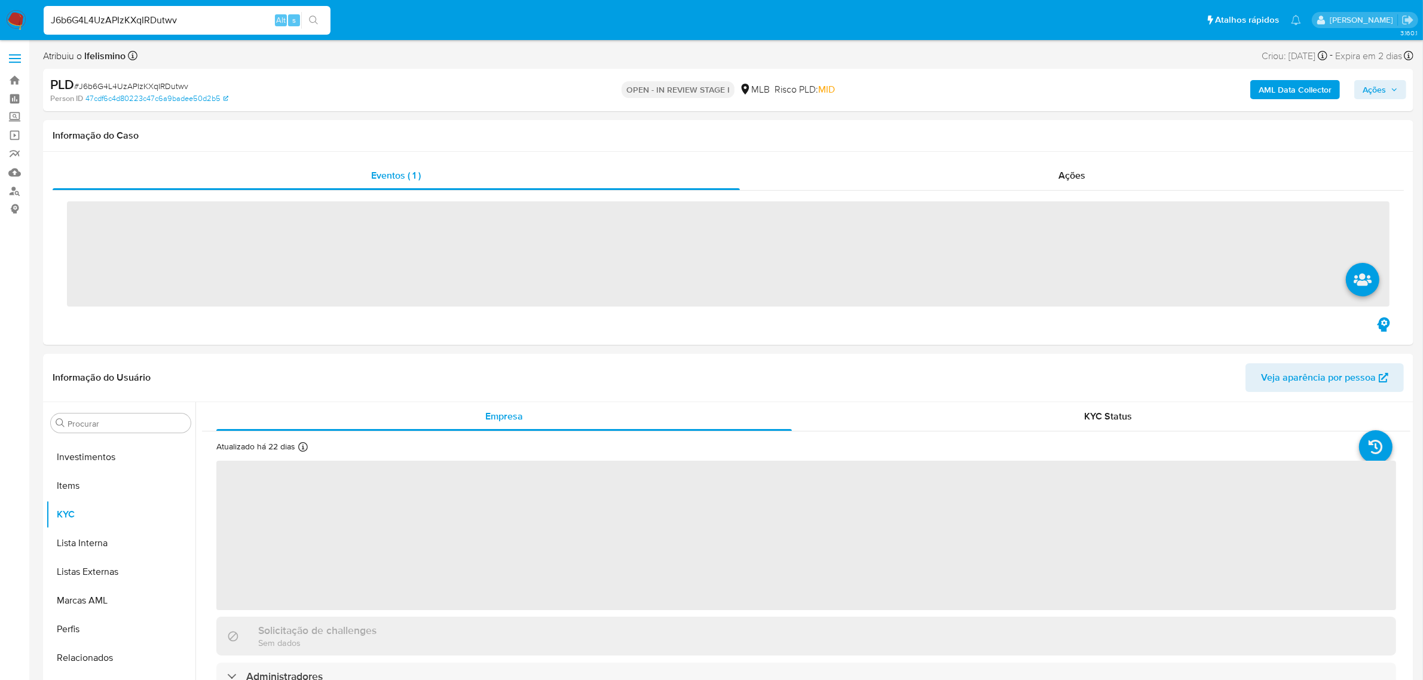
scroll to position [619, 0]
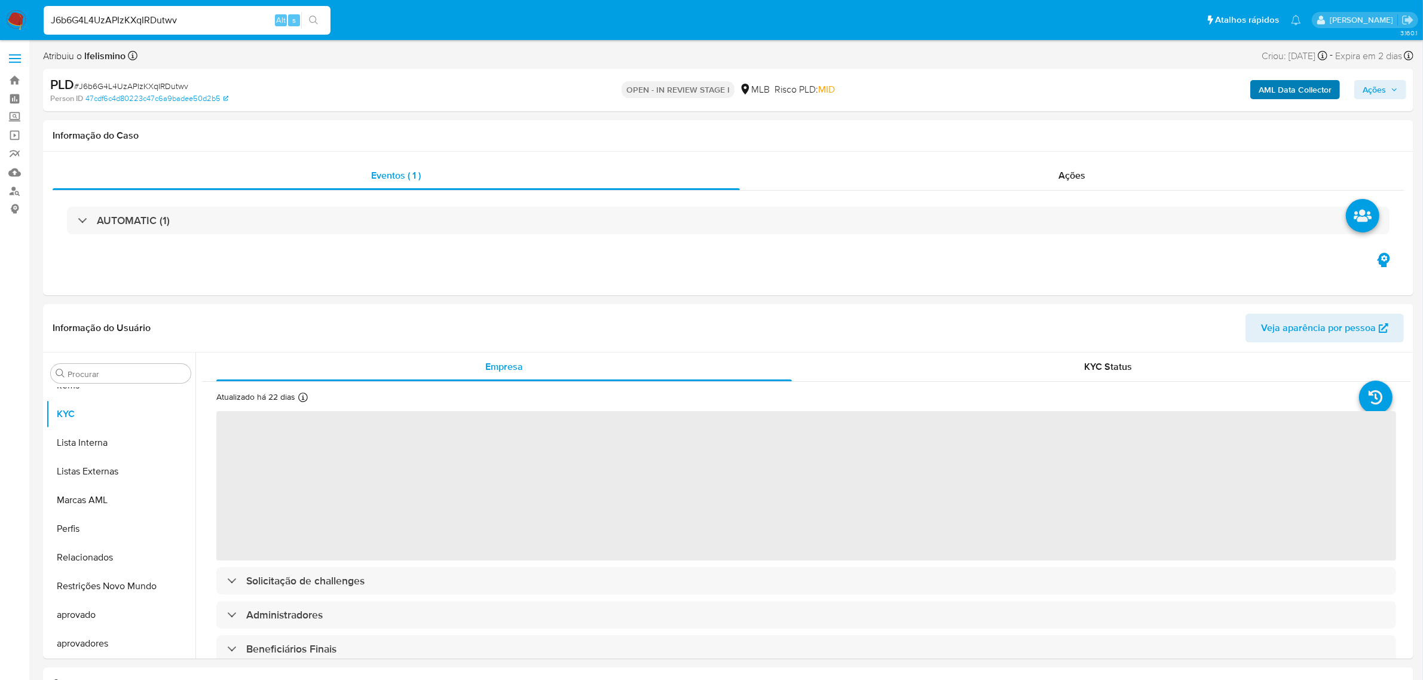
select select "10"
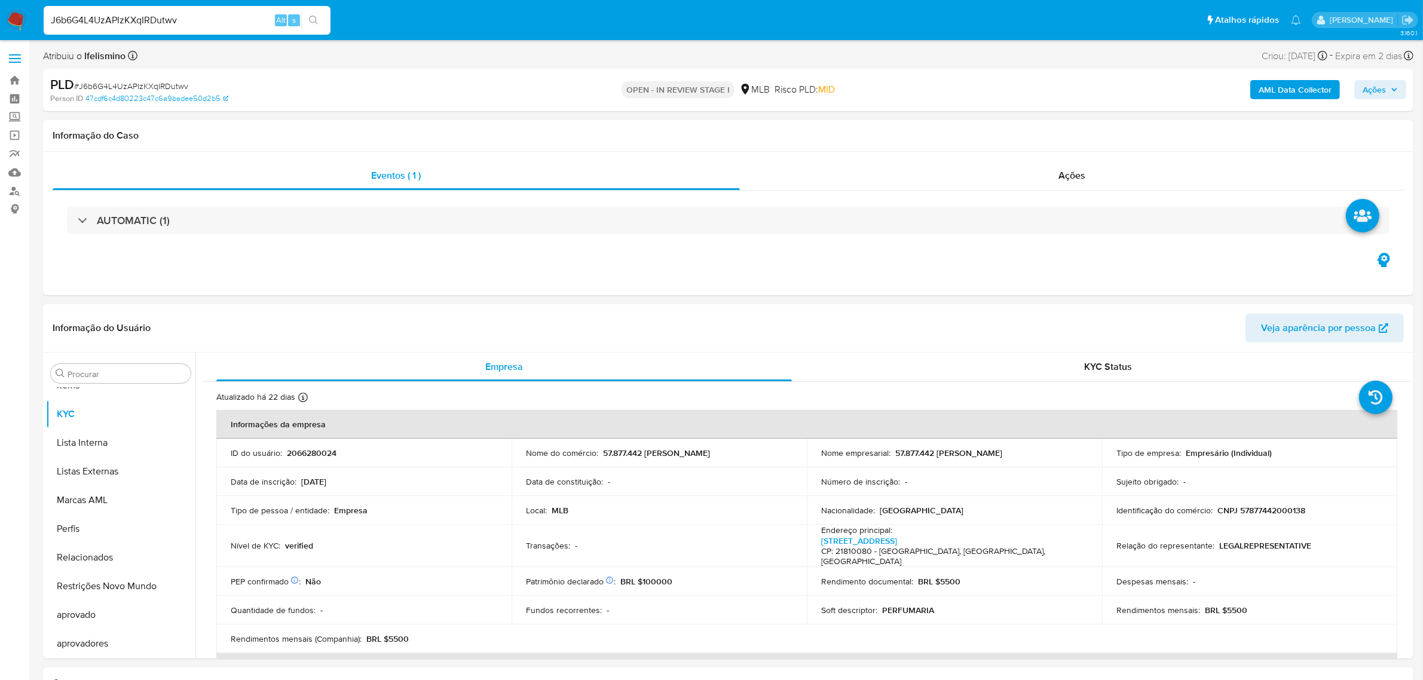
click at [154, 17] on input "J6b6G4L4UzAPIzKXqIRDutwv" at bounding box center [187, 21] width 287 height 16
click at [1271, 508] on p "CNPJ 57877442000138" at bounding box center [1261, 510] width 88 height 11
copy p "57877442000138"
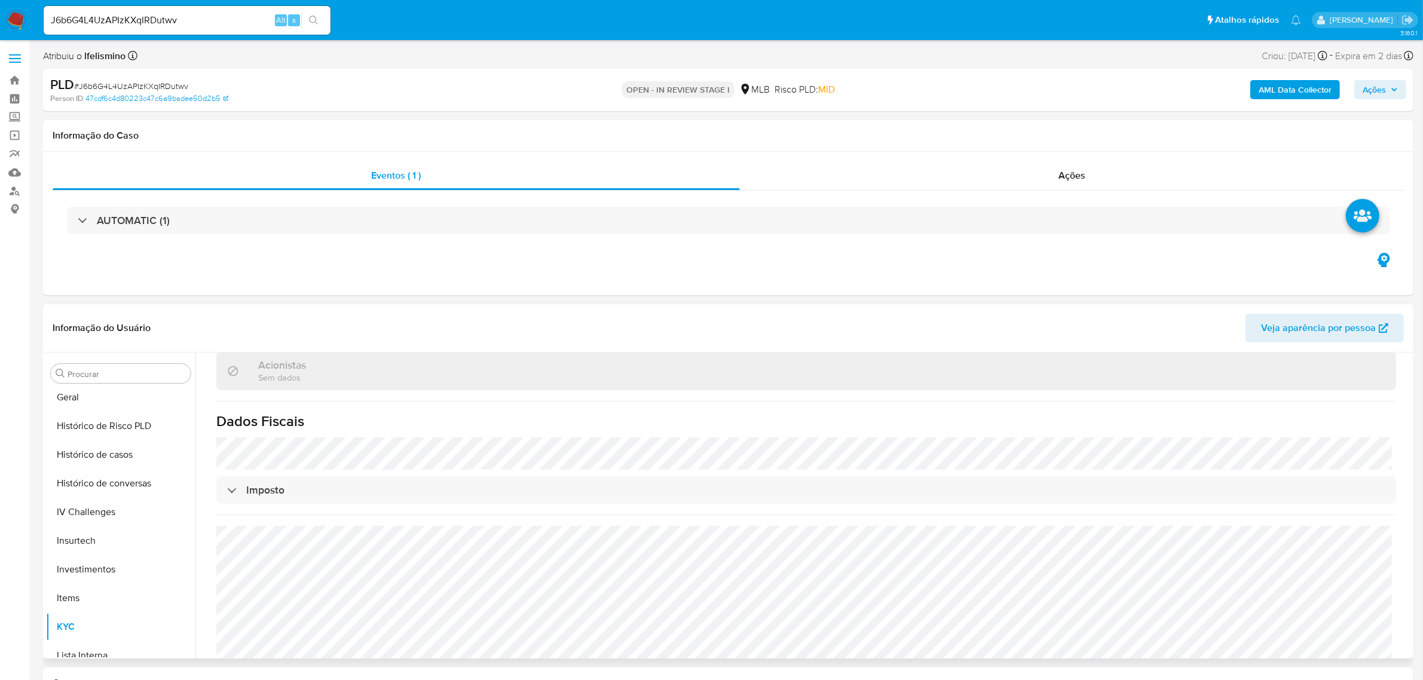
scroll to position [320, 0]
drag, startPoint x: 48, startPoint y: 449, endPoint x: 39, endPoint y: 456, distance: 11.1
click at [46, 449] on button "Financiamento de Veículos" at bounding box center [120, 454] width 149 height 29
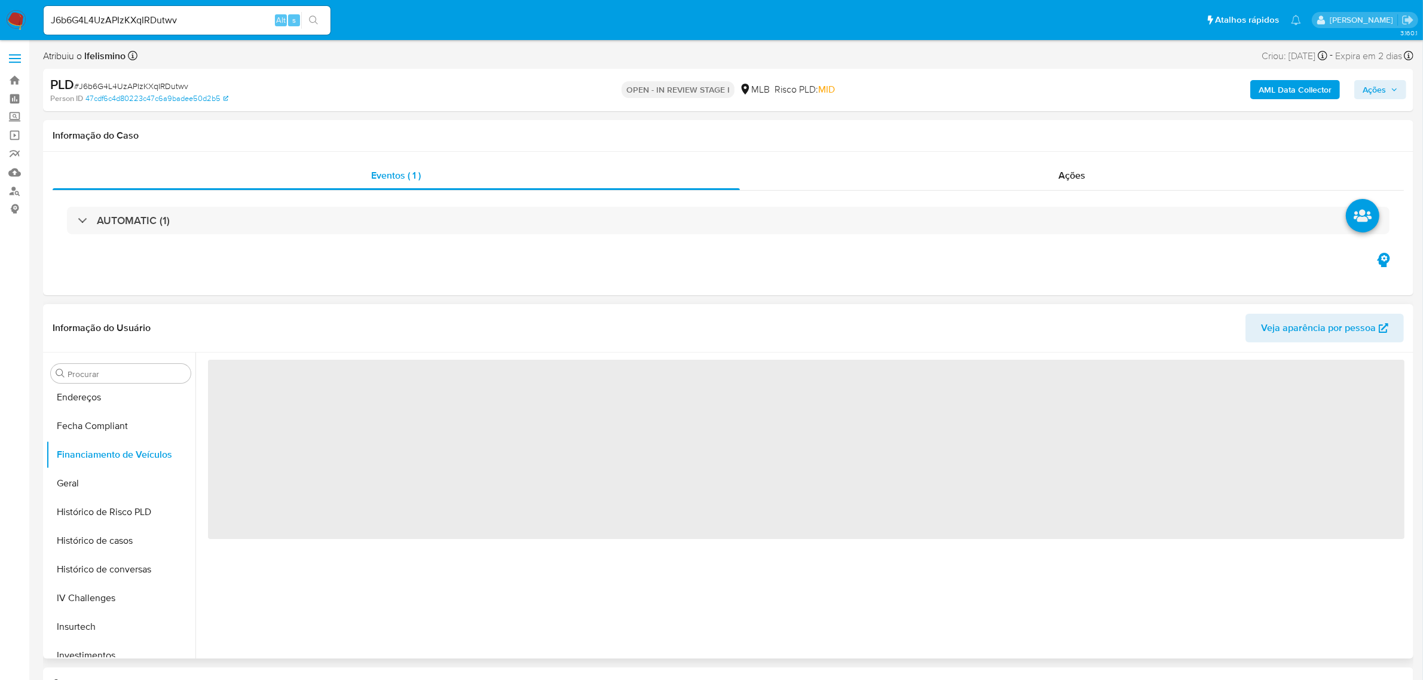
scroll to position [0, 0]
click at [88, 489] on button "Geral" at bounding box center [116, 483] width 140 height 29
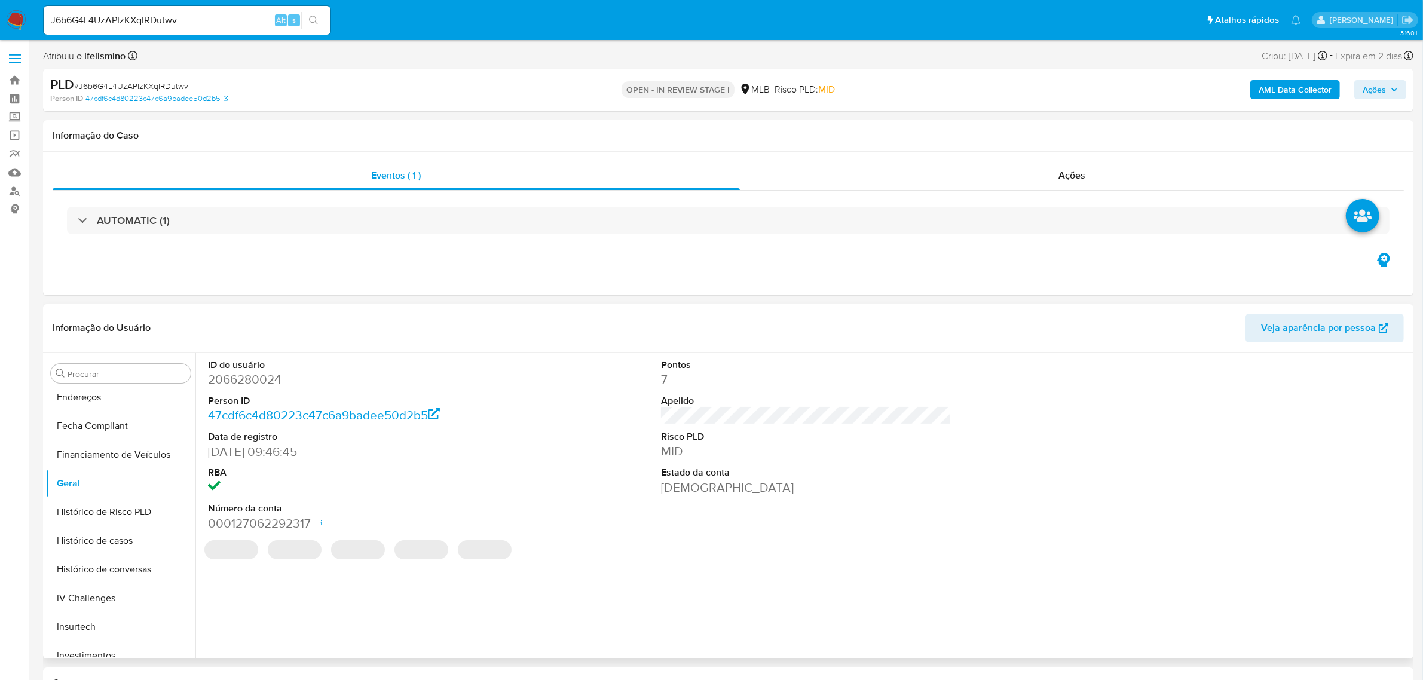
click at [243, 378] on dd "2066280024" at bounding box center [353, 379] width 290 height 17
copy dd "2066280024"
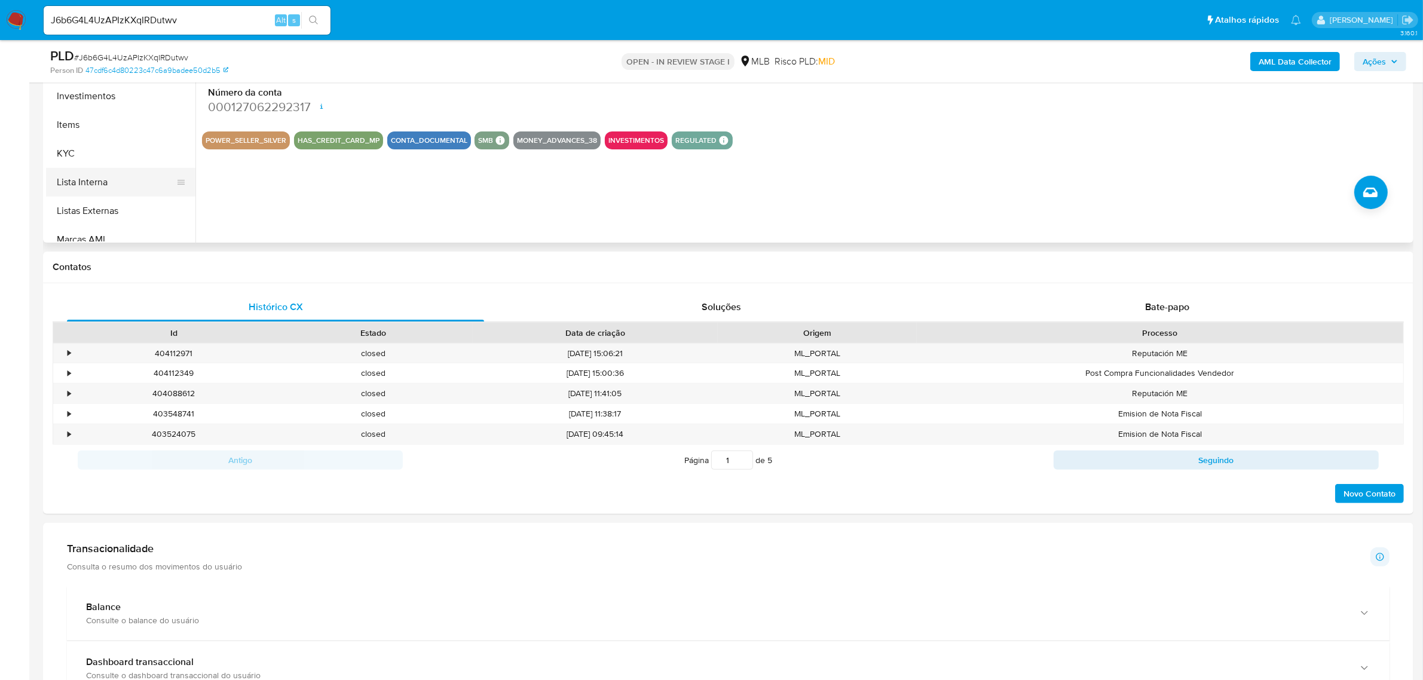
scroll to position [470, 0]
click at [126, 160] on button "KYC" at bounding box center [116, 147] width 140 height 29
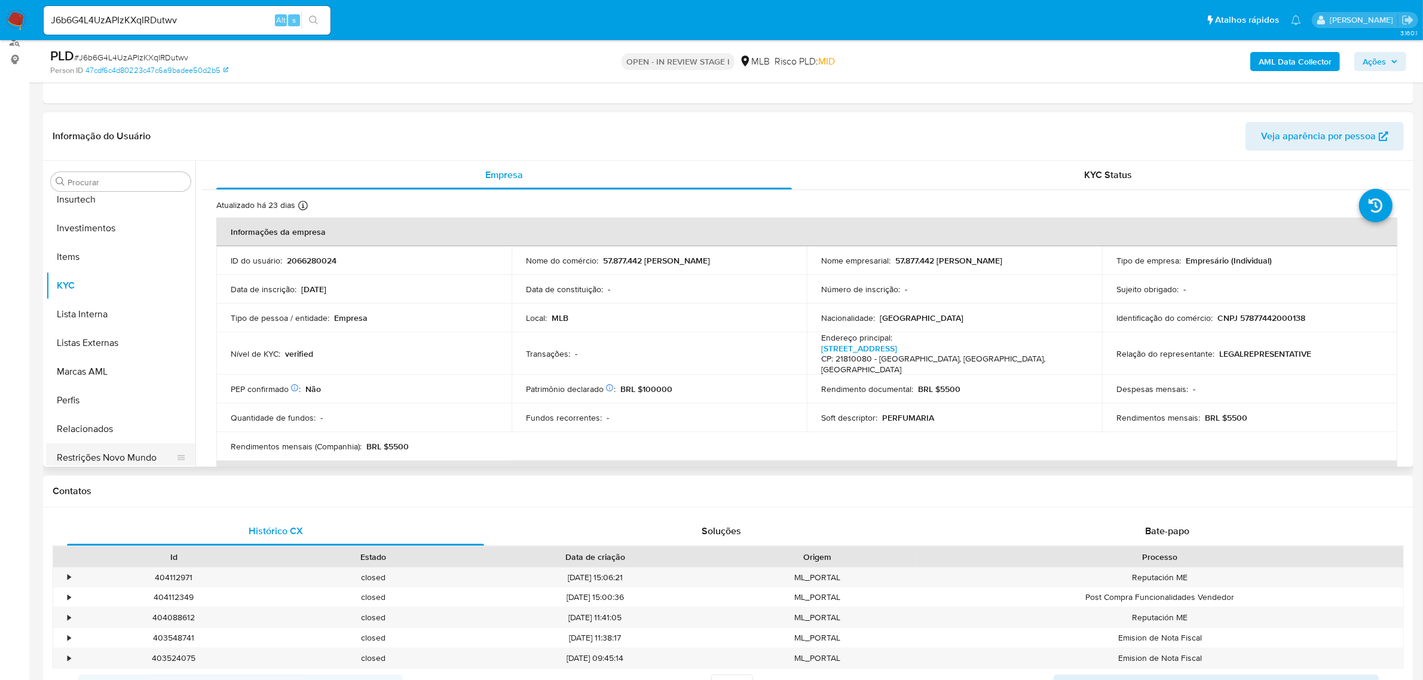
scroll to position [619, 0]
click at [130, 395] on button "Restrições Novo Mundo" at bounding box center [116, 394] width 140 height 29
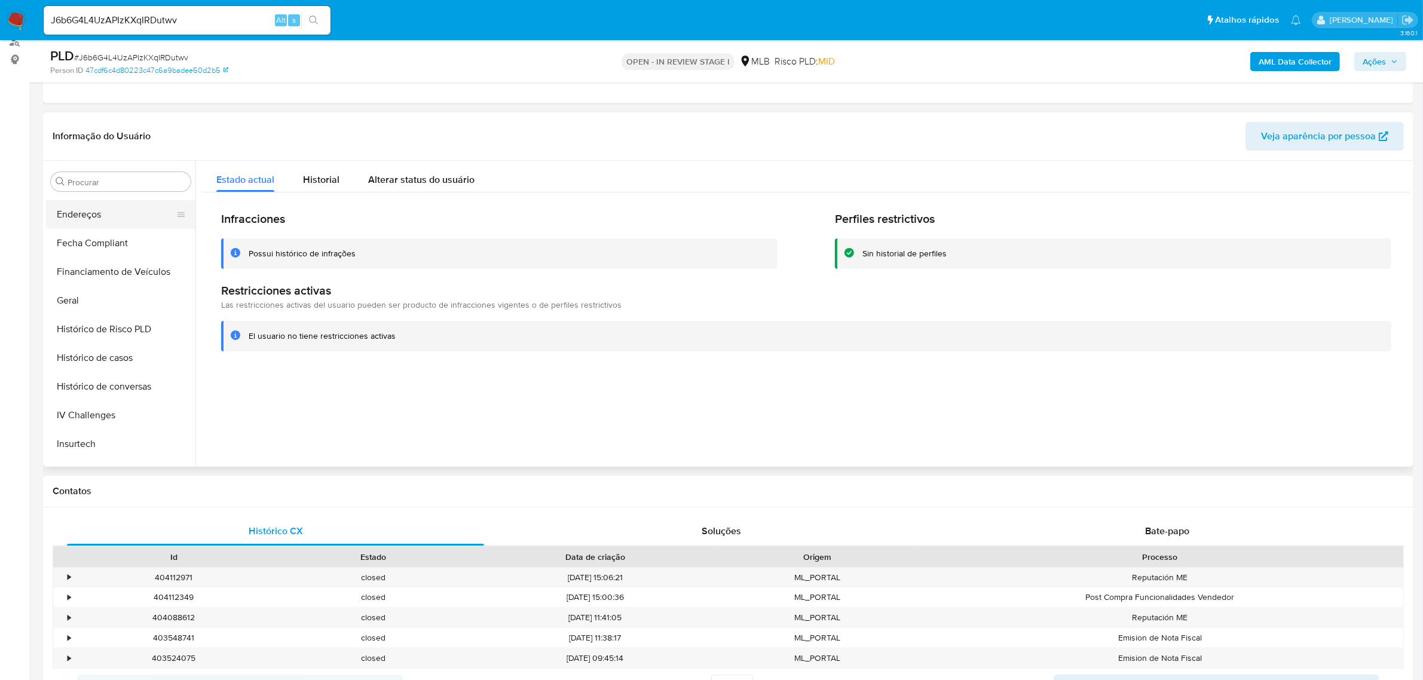
scroll to position [246, 0]
click at [132, 206] on button "Dispositivos Point" at bounding box center [116, 194] width 140 height 29
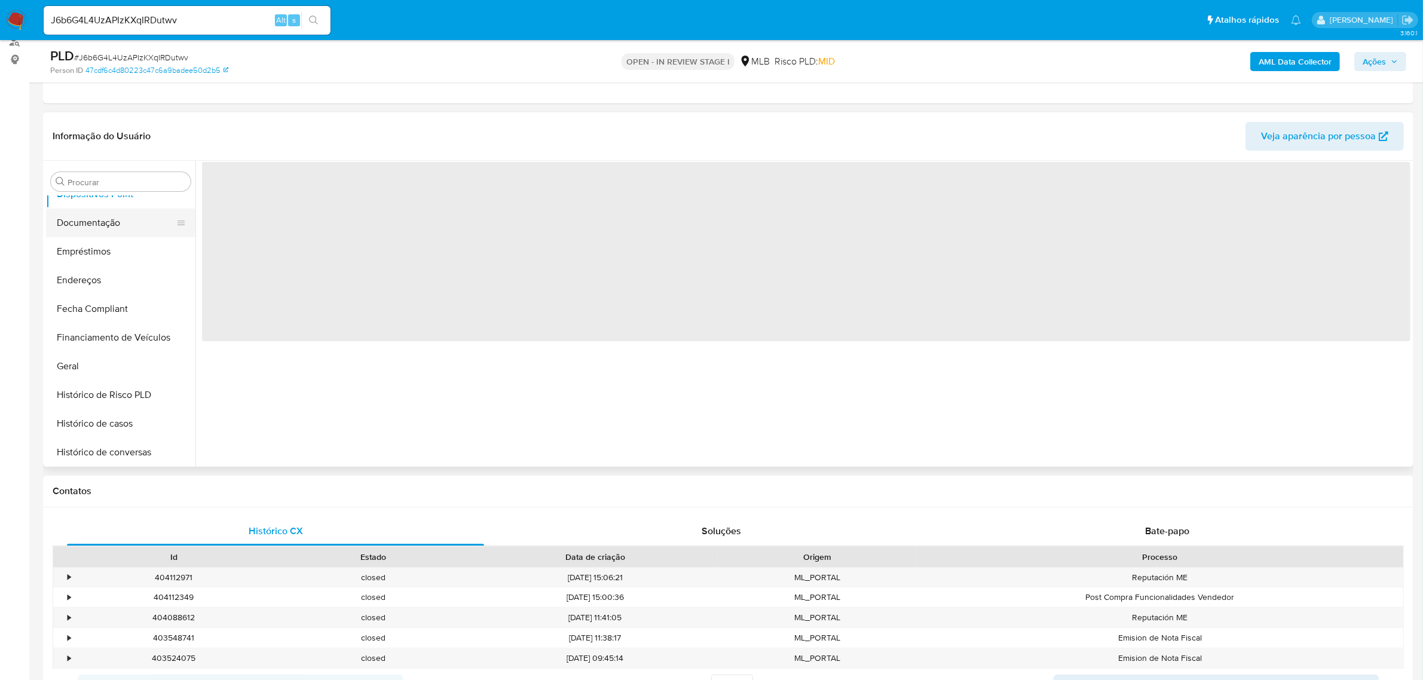
drag, startPoint x: 128, startPoint y: 219, endPoint x: 140, endPoint y: 220, distance: 12.0
click at [128, 220] on button "Documentação" at bounding box center [116, 223] width 140 height 29
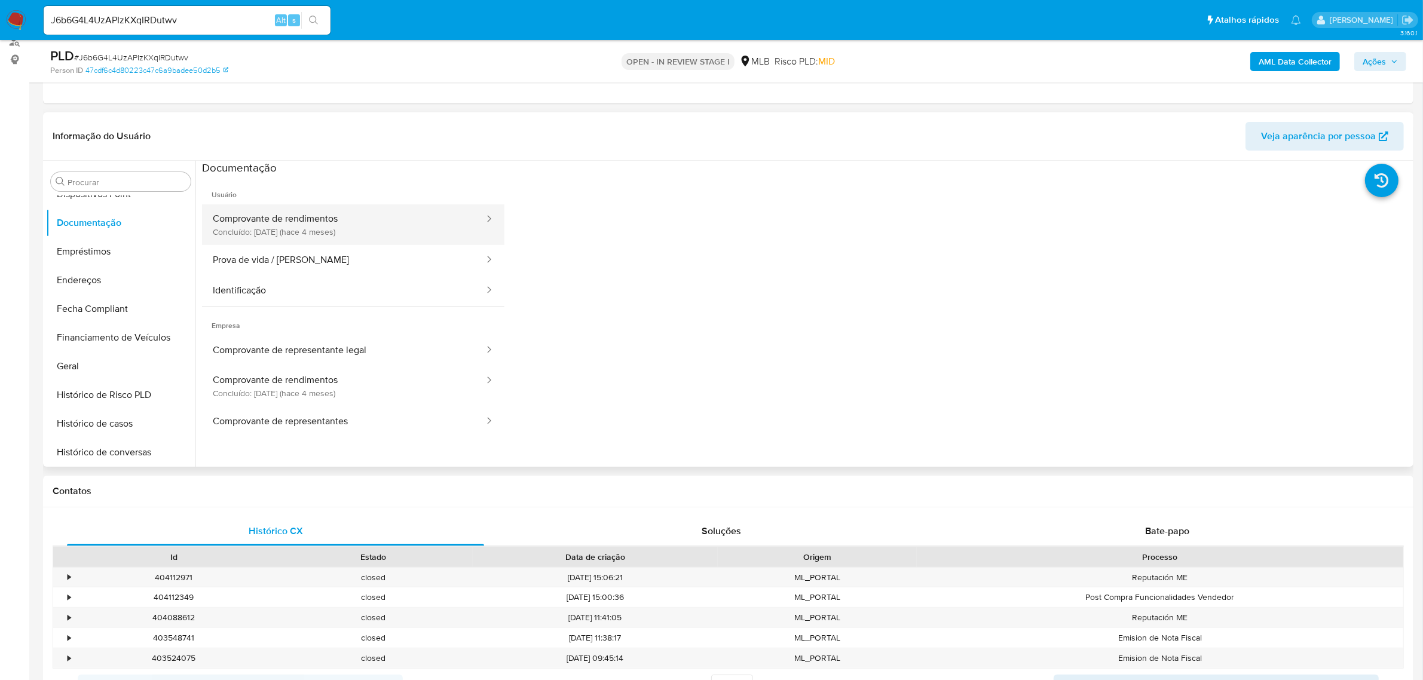
click at [311, 213] on button "Comprovante de rendimentos Concluído: 08/05/2025 (hace 4 meses)" at bounding box center [343, 224] width 283 height 41
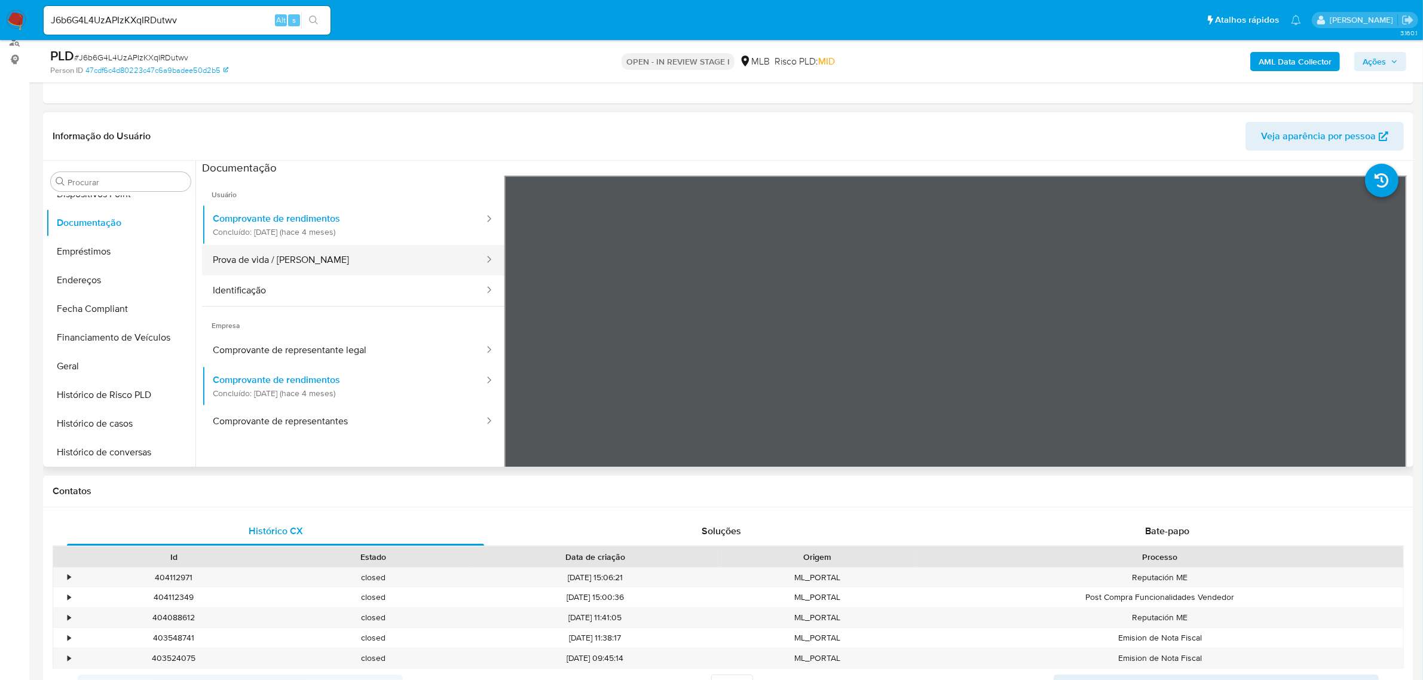
click at [311, 272] on button "Prova de vida / Selfie" at bounding box center [343, 260] width 283 height 30
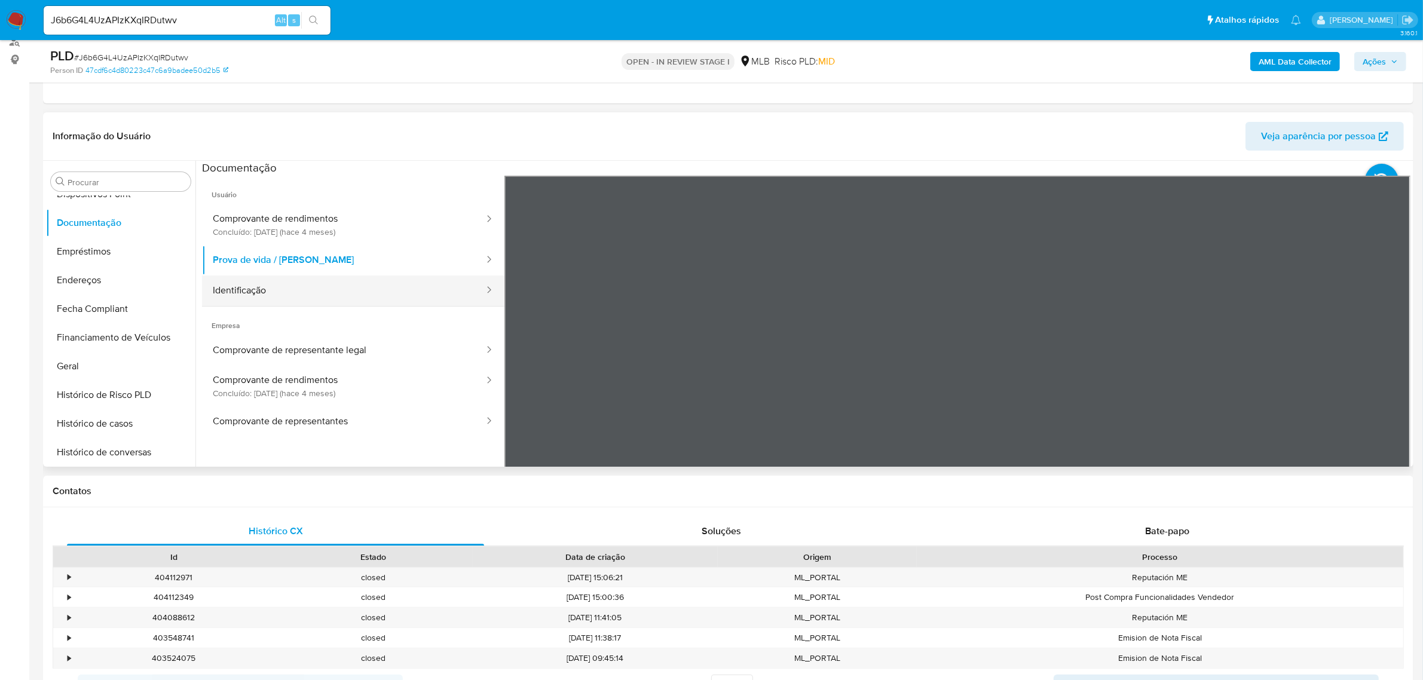
drag, startPoint x: 269, startPoint y: 287, endPoint x: 262, endPoint y: 296, distance: 11.5
click at [267, 292] on button "Identificação" at bounding box center [343, 291] width 283 height 30
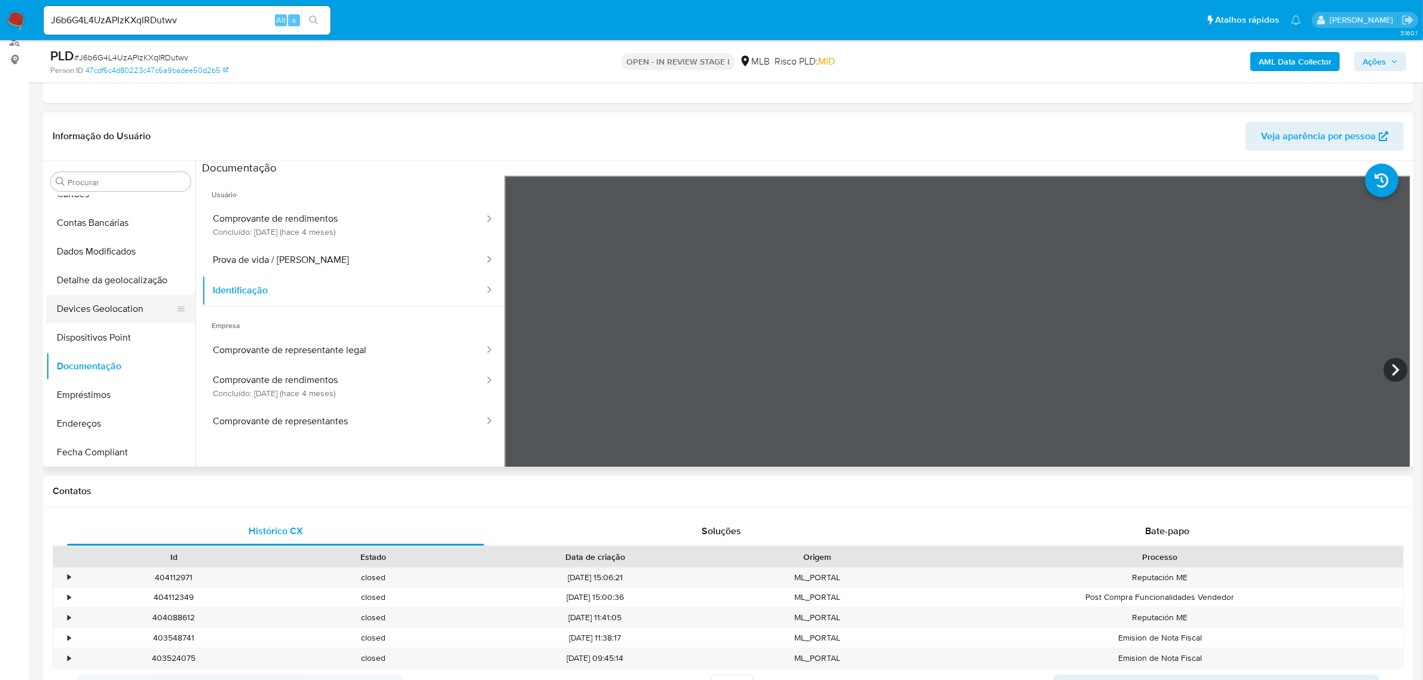
scroll to position [96, 0]
click at [166, 348] on button "Dispositivos Point" at bounding box center [116, 343] width 140 height 29
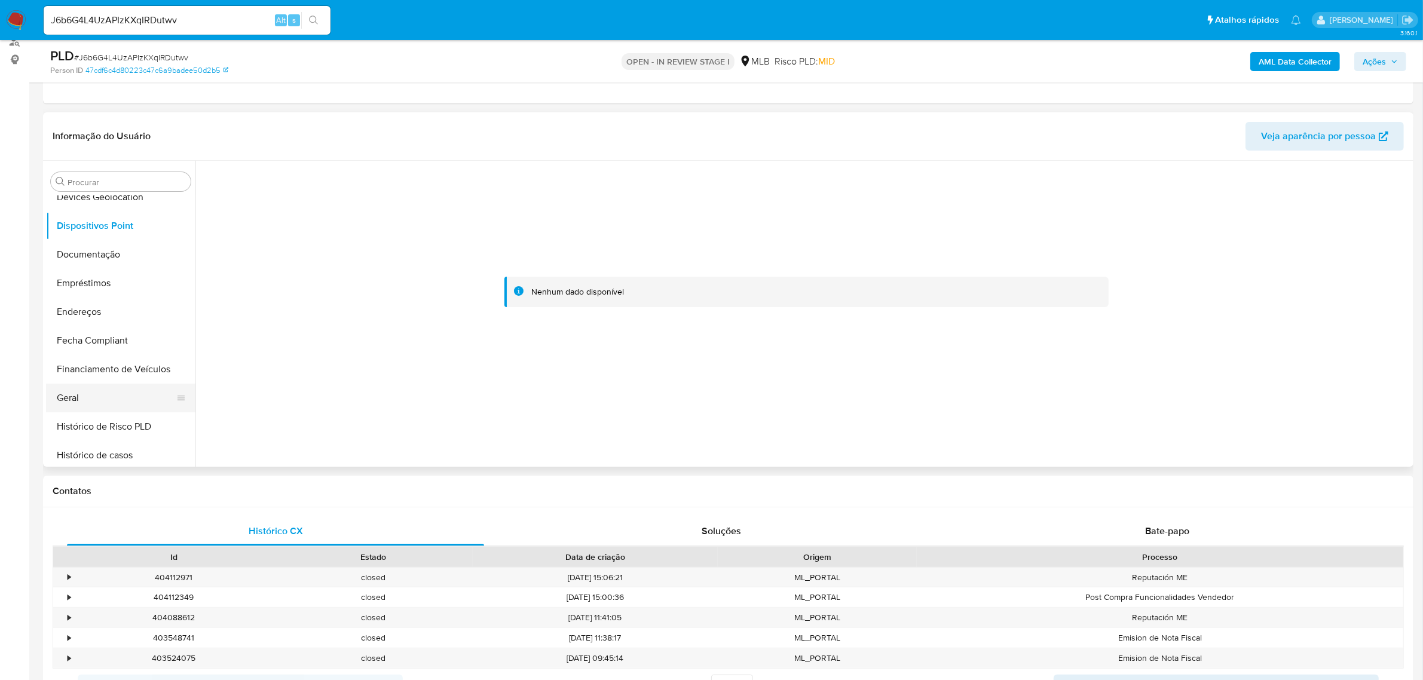
scroll to position [224, 0]
click at [114, 380] on button "Geral" at bounding box center [116, 388] width 140 height 29
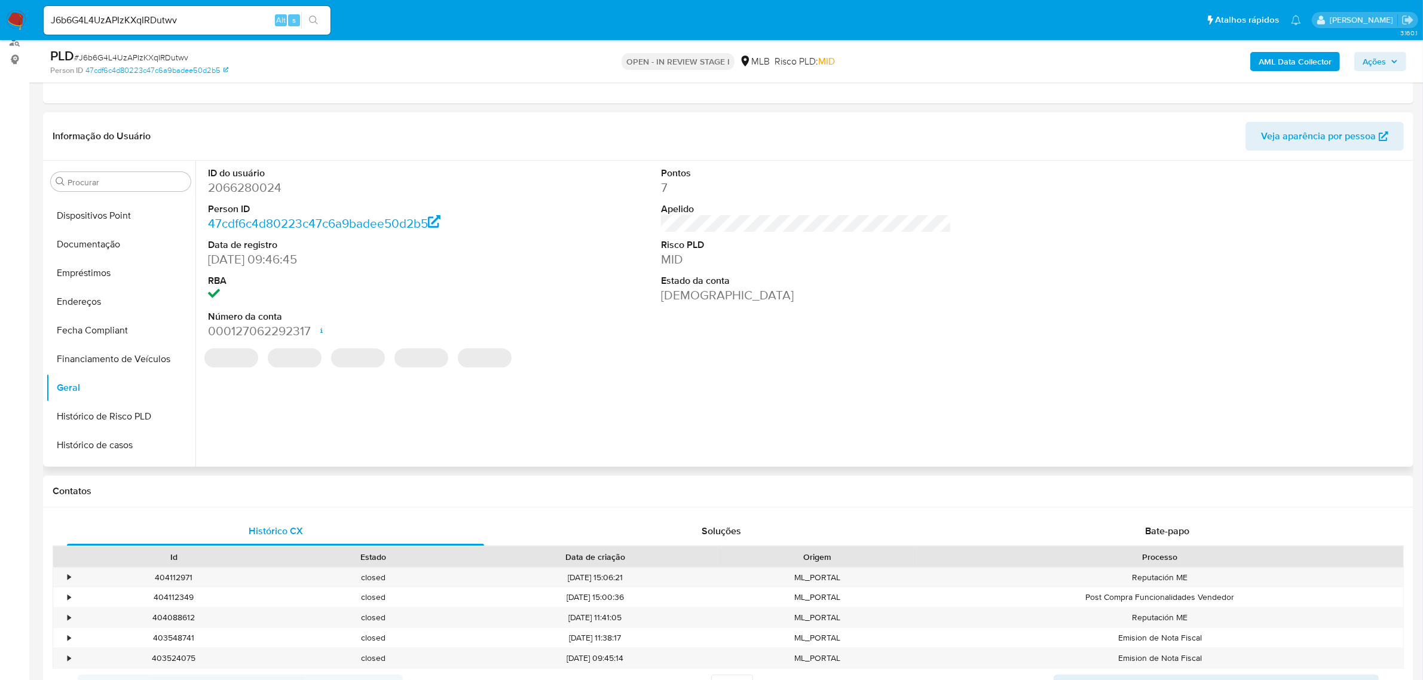
click at [264, 190] on dd "2066280024" at bounding box center [353, 187] width 290 height 17
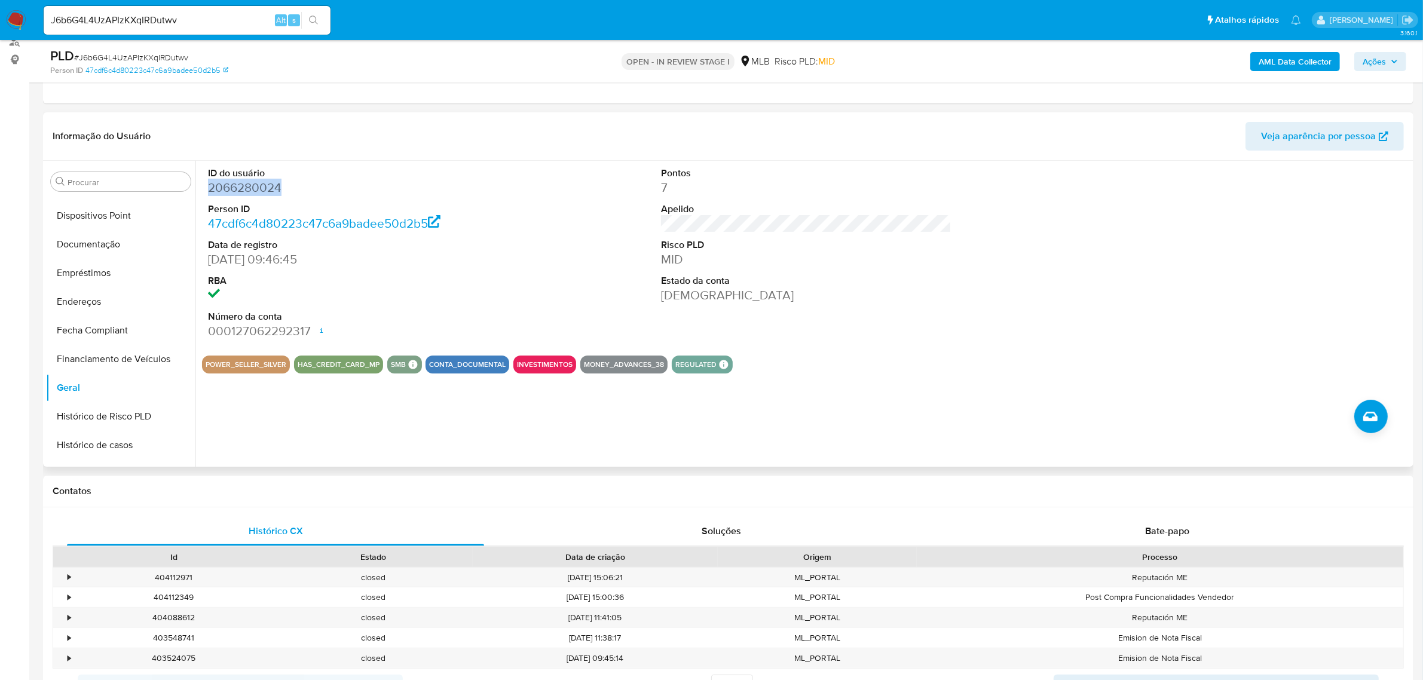
copy dd "2066280024"
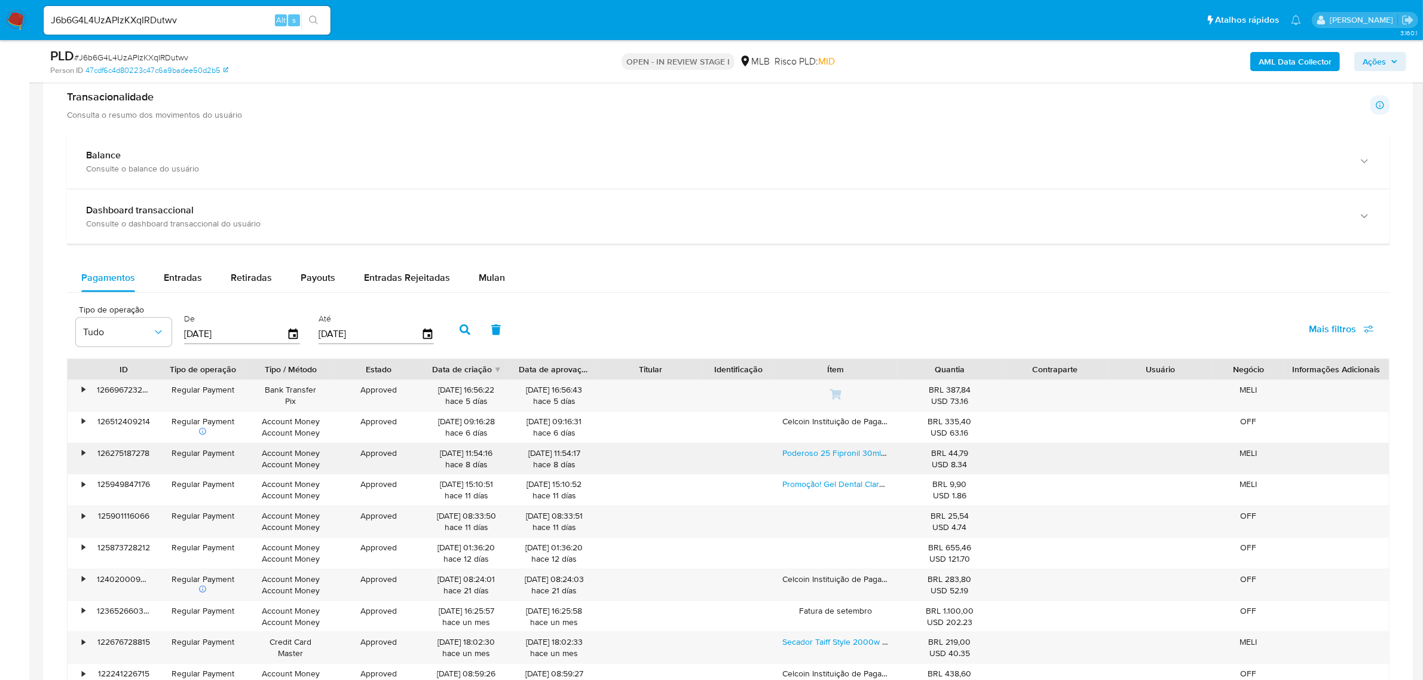
scroll to position [971, 0]
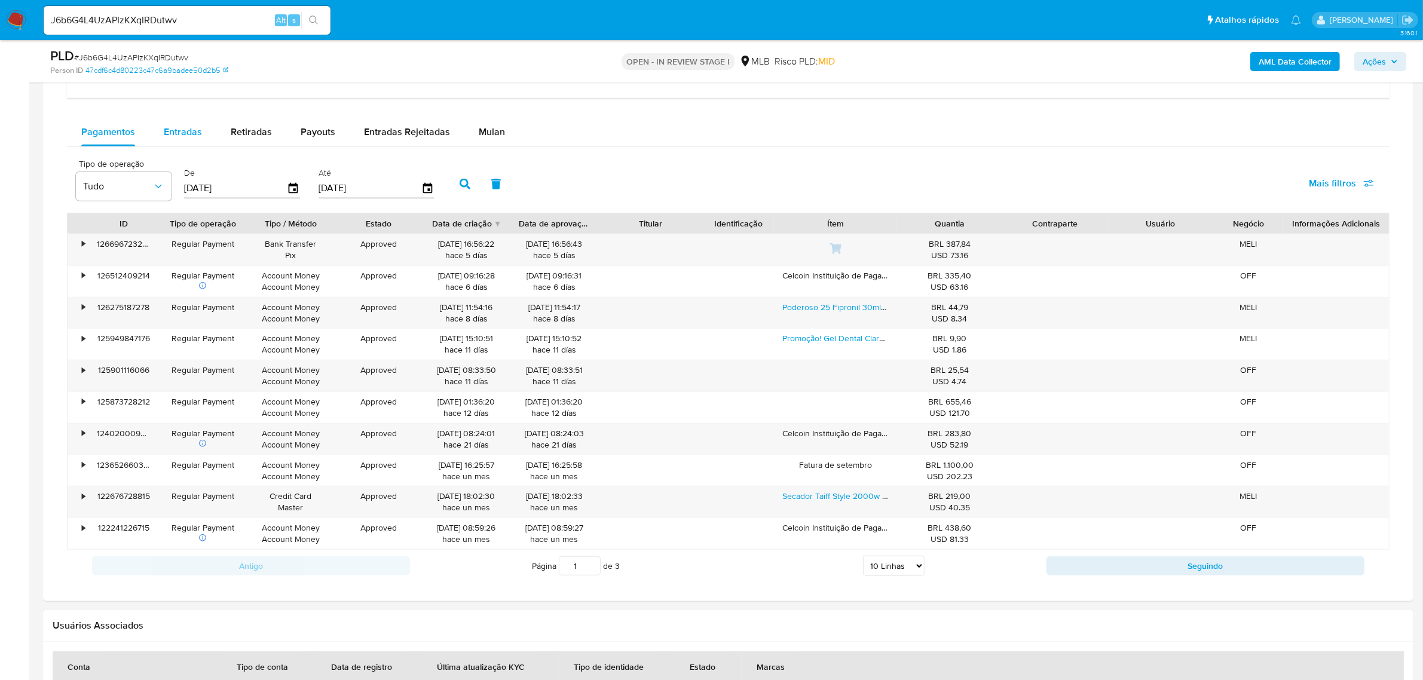
drag, startPoint x: 159, startPoint y: 129, endPoint x: 165, endPoint y: 130, distance: 6.0
click at [160, 129] on button "Entradas" at bounding box center [182, 132] width 67 height 29
select select "10"
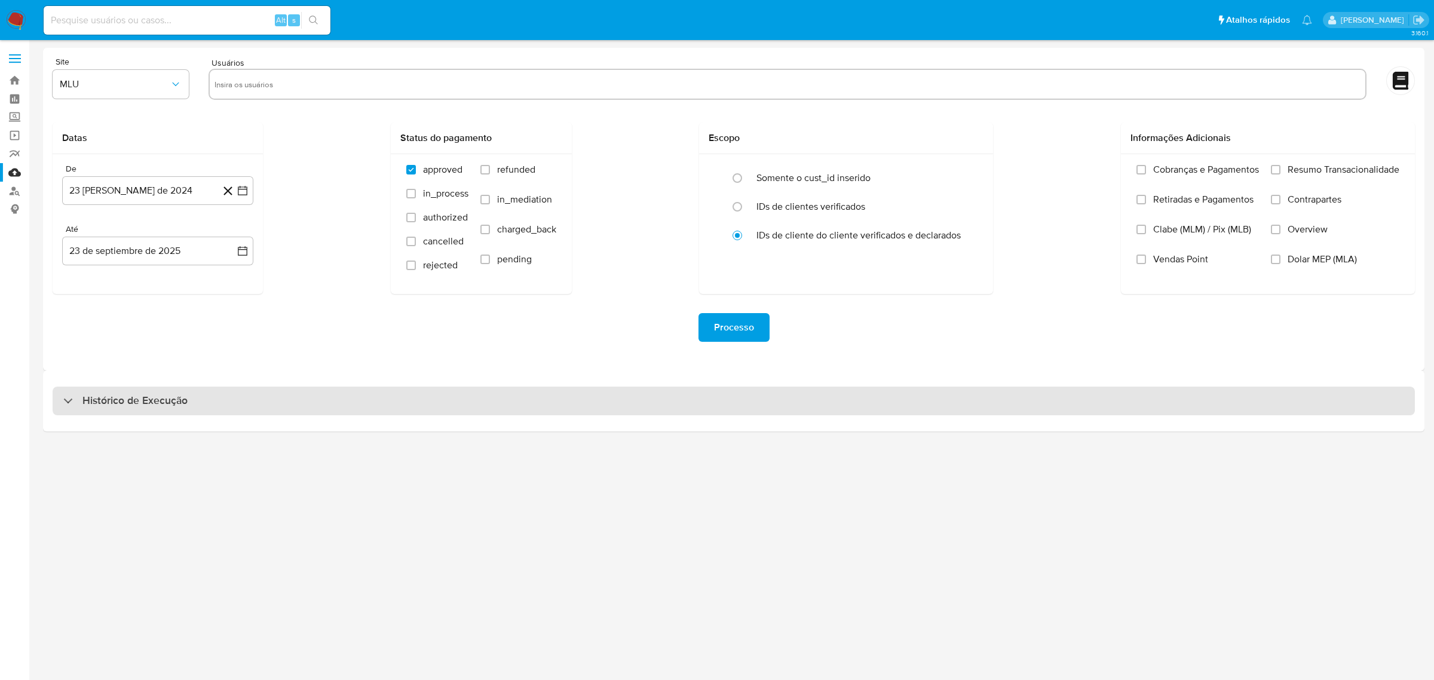
click at [659, 405] on div "Histórico de Execução" at bounding box center [734, 401] width 1363 height 29
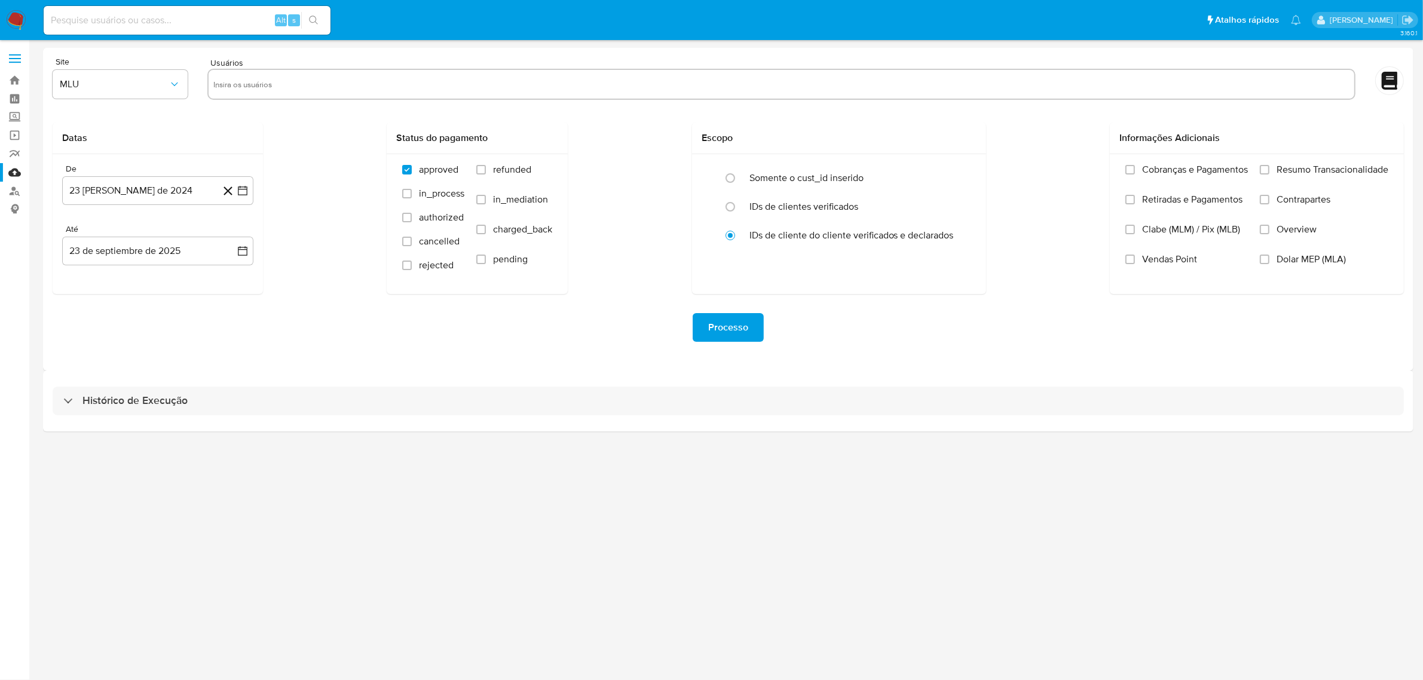
select select "10"
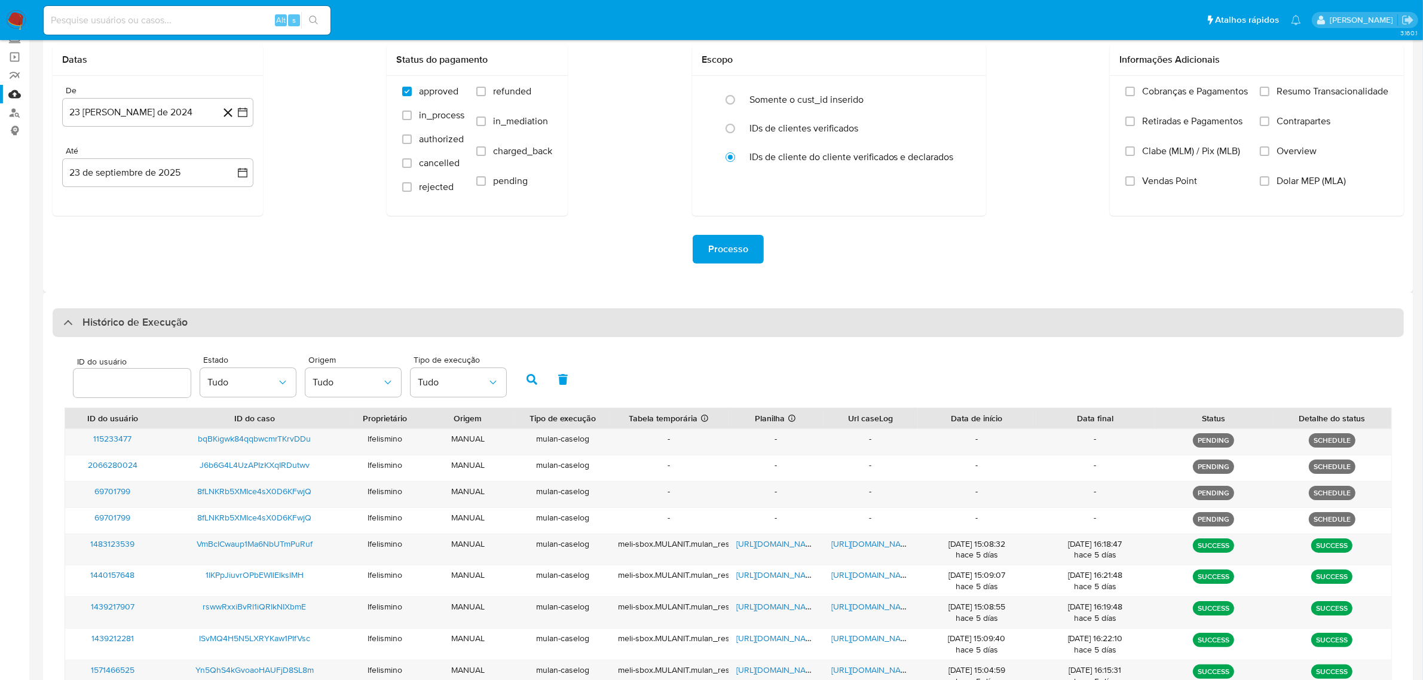
scroll to position [224, 0]
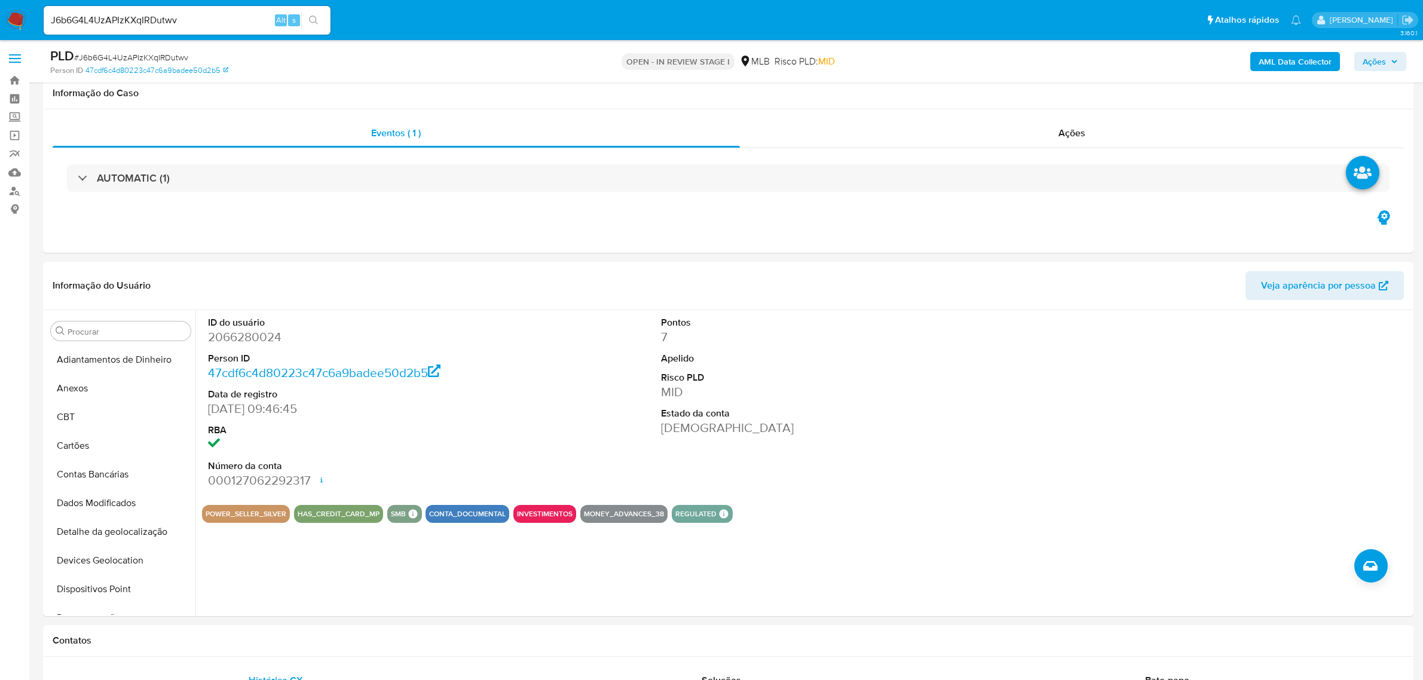
select select "10"
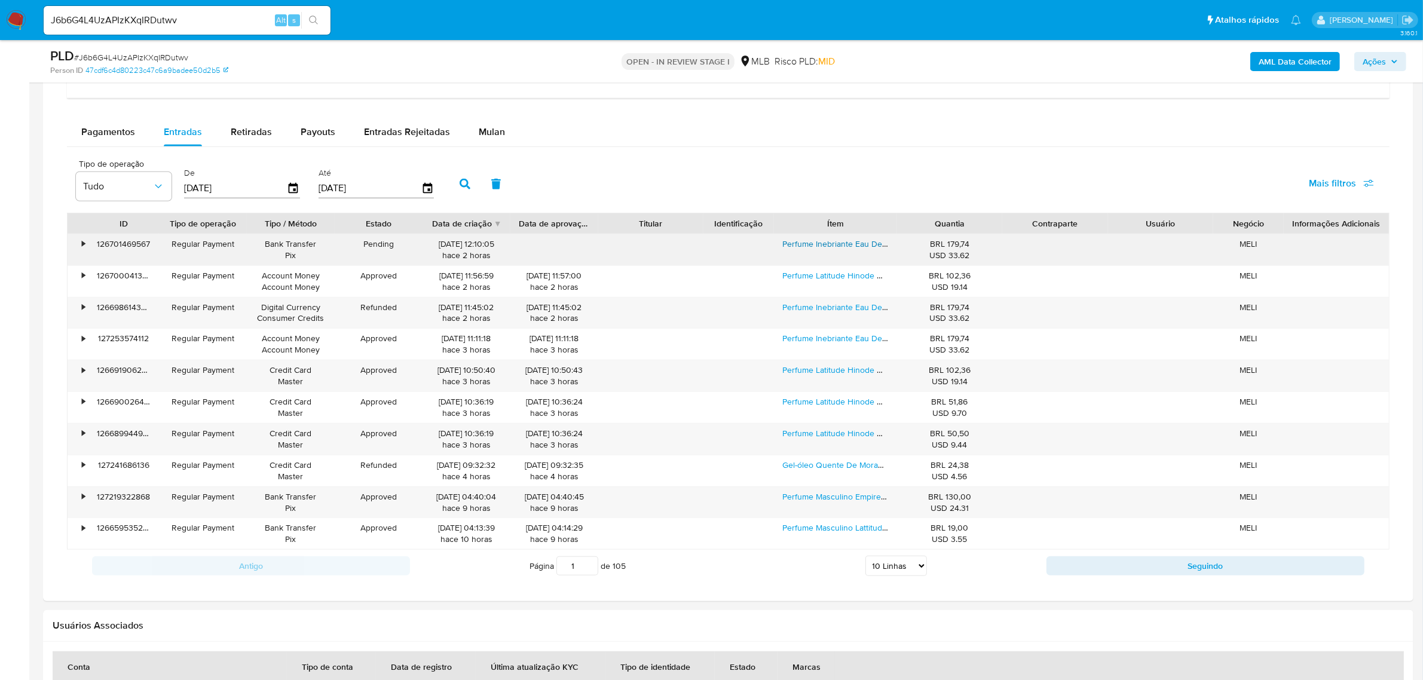
scroll to position [224, 0]
click at [840, 243] on link "Perfume Inebriante Eau De Parfum Masculino Hinode 100ml" at bounding box center [892, 244] width 221 height 12
click at [185, 13] on input "J6b6G4L4UzAPIzKXqIRDutwv" at bounding box center [187, 21] width 287 height 16
paste input "bqBKigwk84qqbwcmrTKrvDDu"
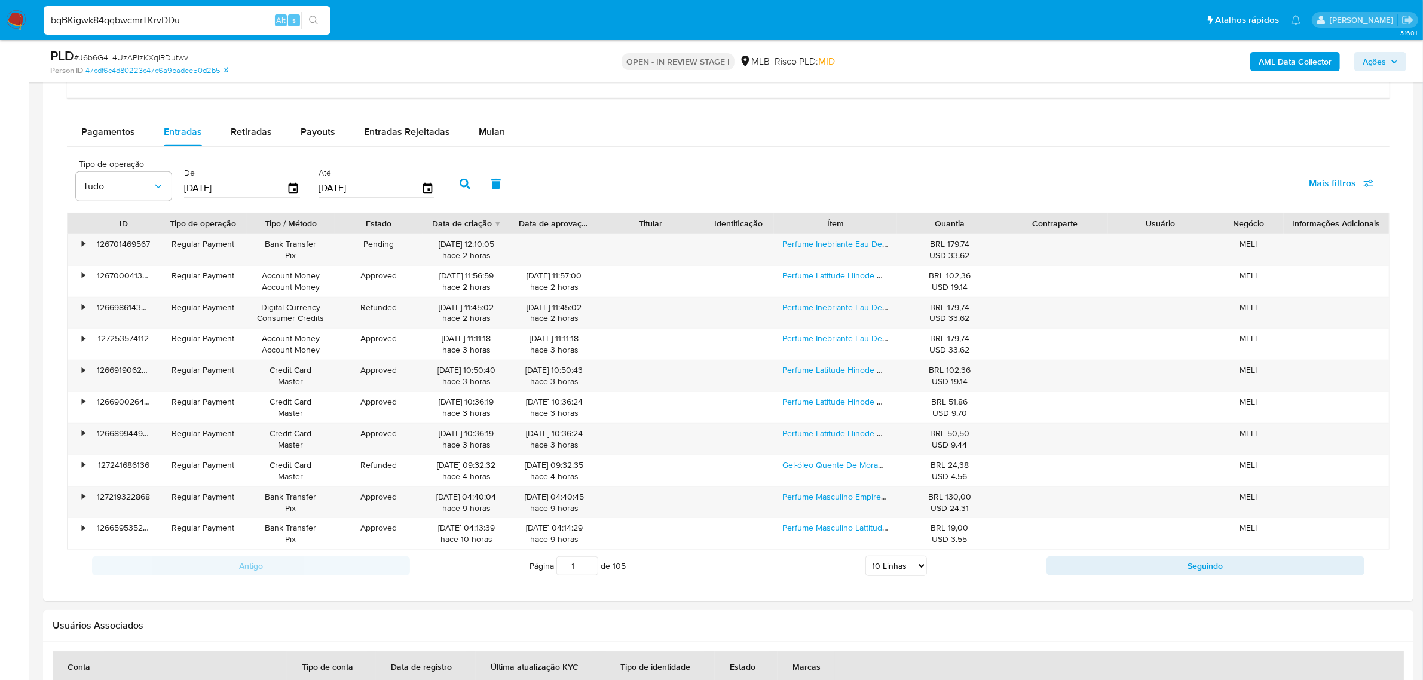
type input "bqBKigwk84qqbwcmrTKrvDDu"
click at [316, 21] on icon "search-icon" at bounding box center [314, 21] width 10 height 10
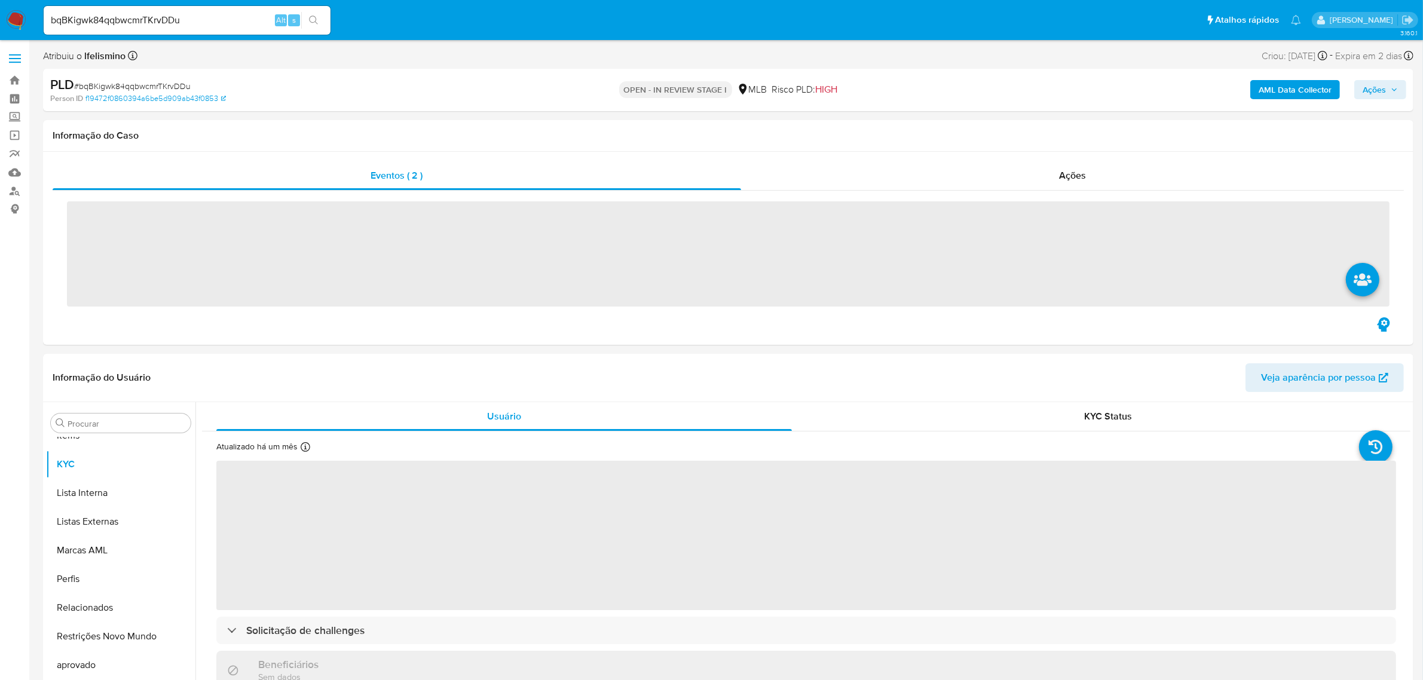
scroll to position [619, 0]
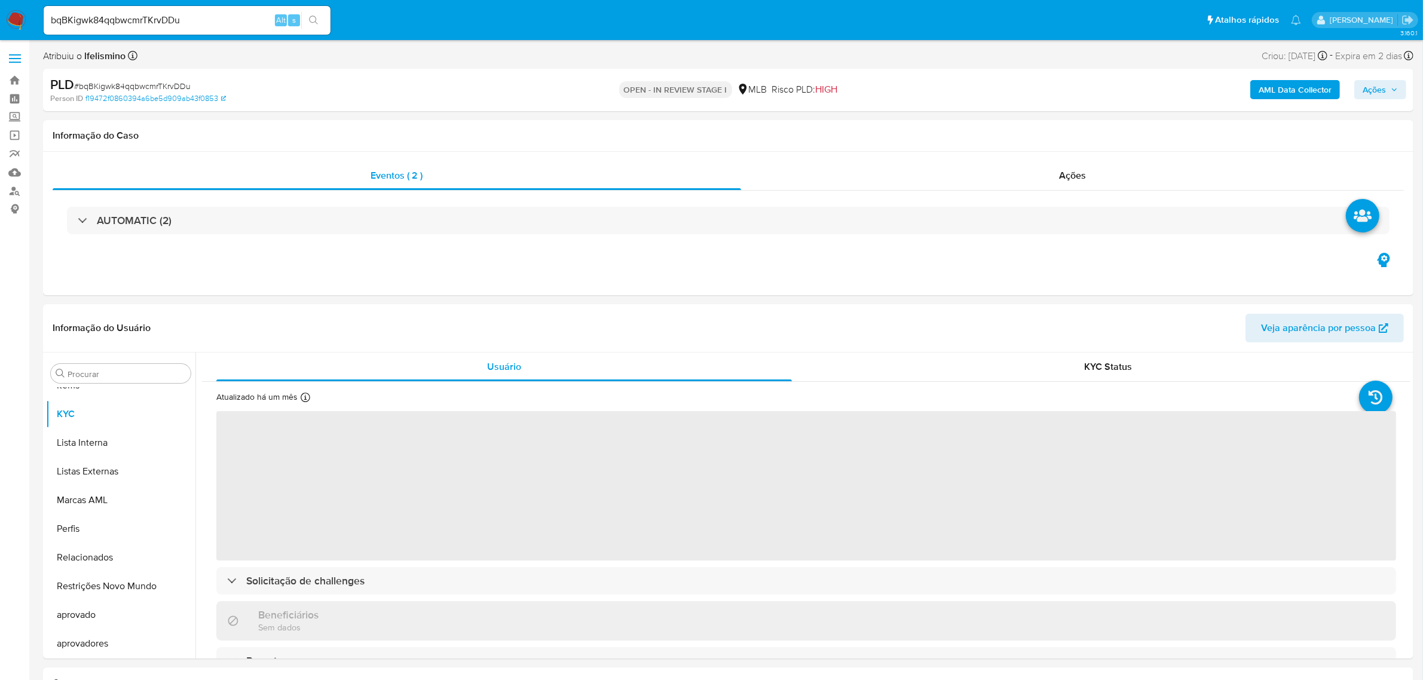
select select "10"
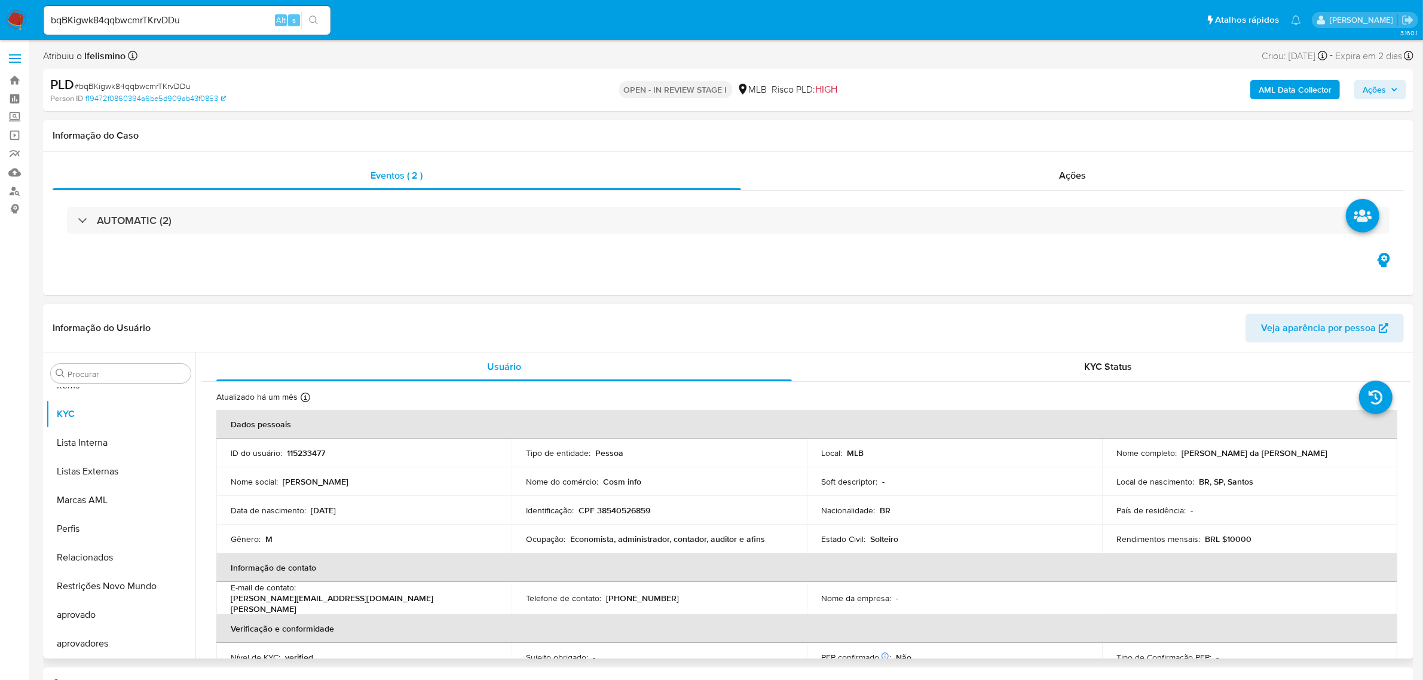
click at [631, 520] on td "Identificação : CPF 38540526859" at bounding box center [659, 510] width 295 height 29
click at [635, 507] on p "CPF 38540526859" at bounding box center [615, 510] width 72 height 11
copy p "38540526859"
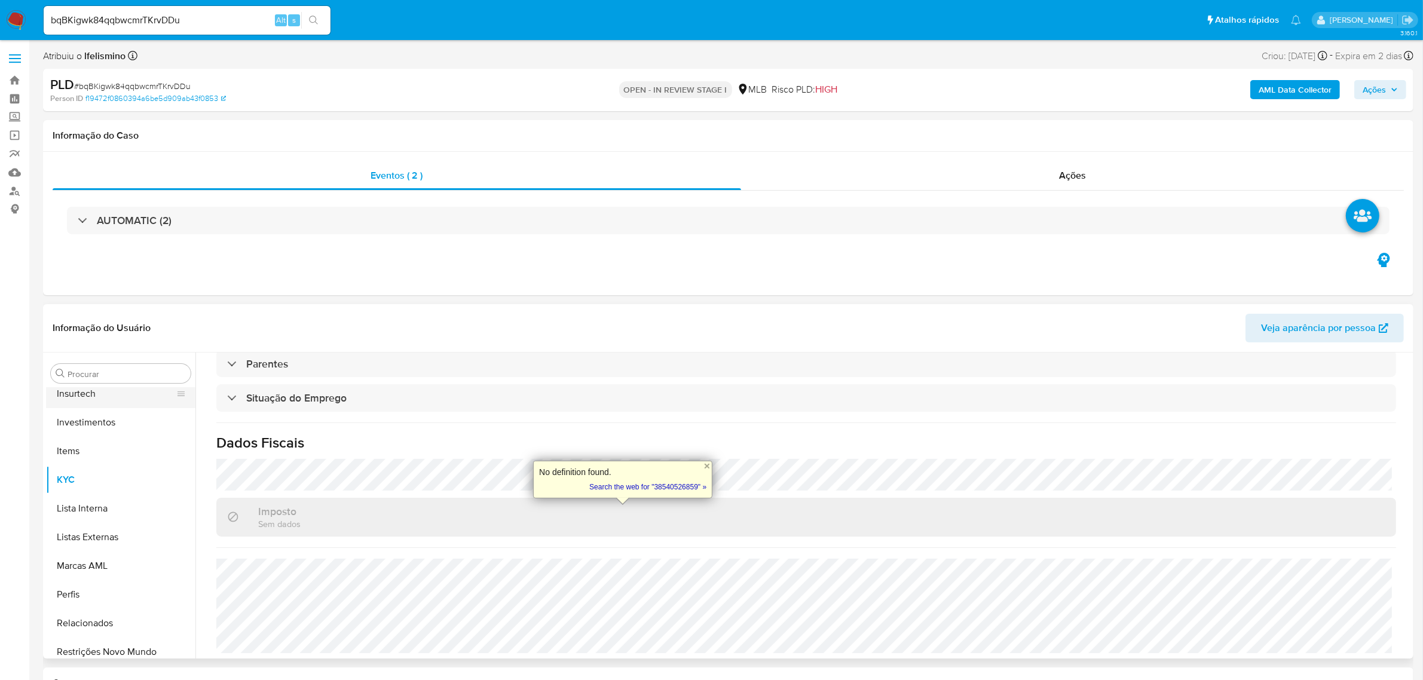
scroll to position [470, 0]
click at [88, 556] on button "KYC" at bounding box center [116, 563] width 140 height 29
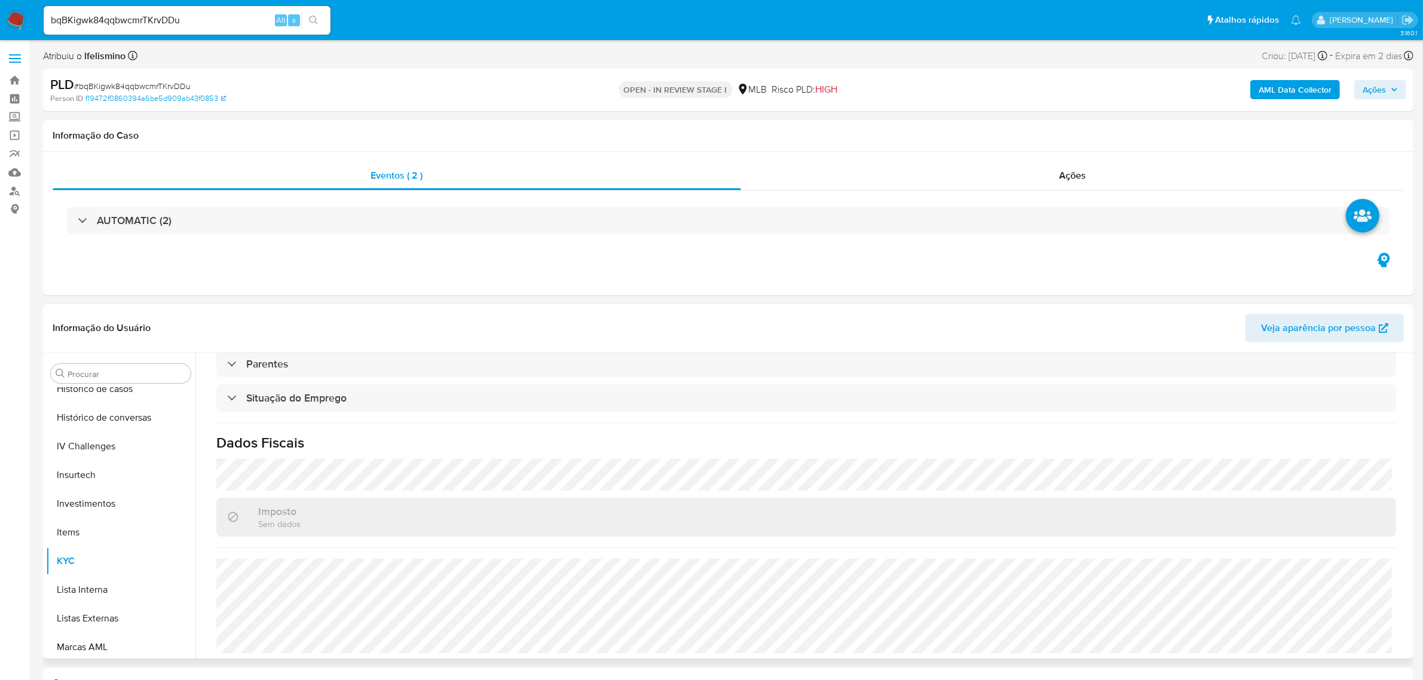
scroll to position [320, 0]
click at [103, 486] on button "Geral" at bounding box center [116, 483] width 140 height 29
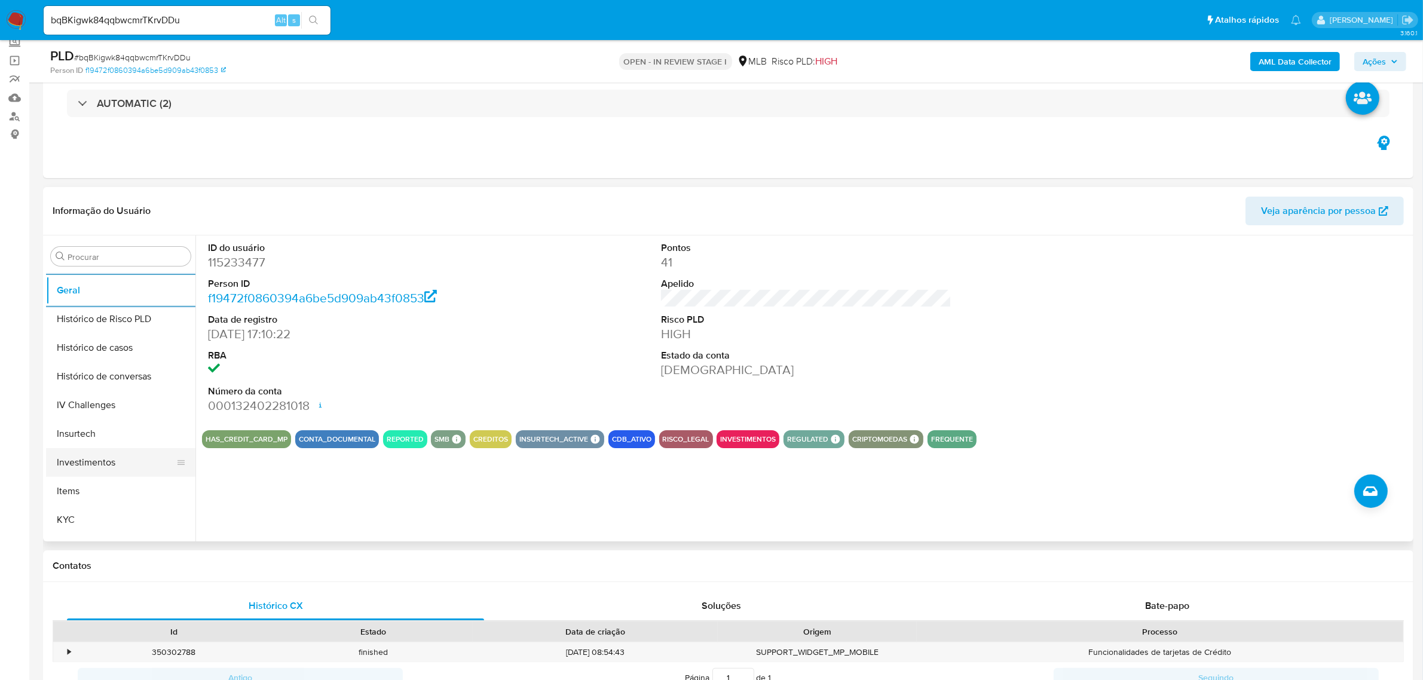
scroll to position [470, 0]
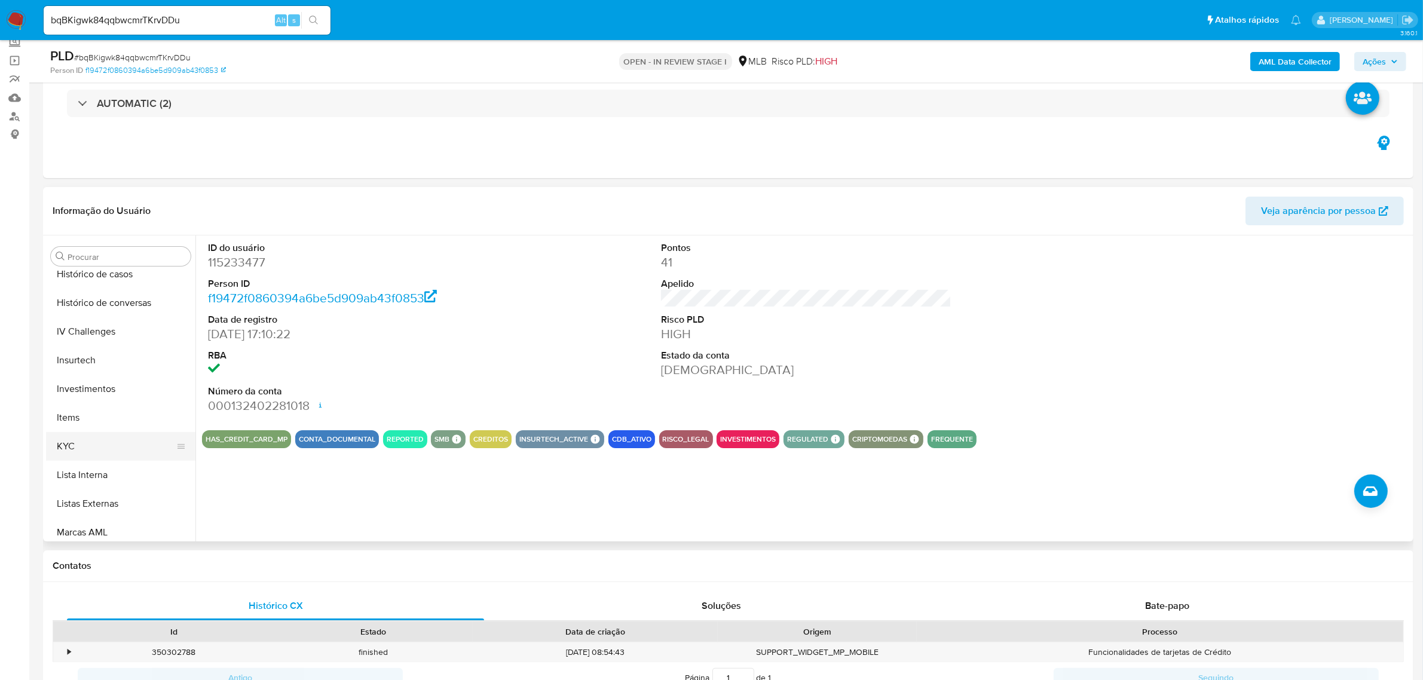
click at [81, 453] on button "KYC" at bounding box center [116, 446] width 140 height 29
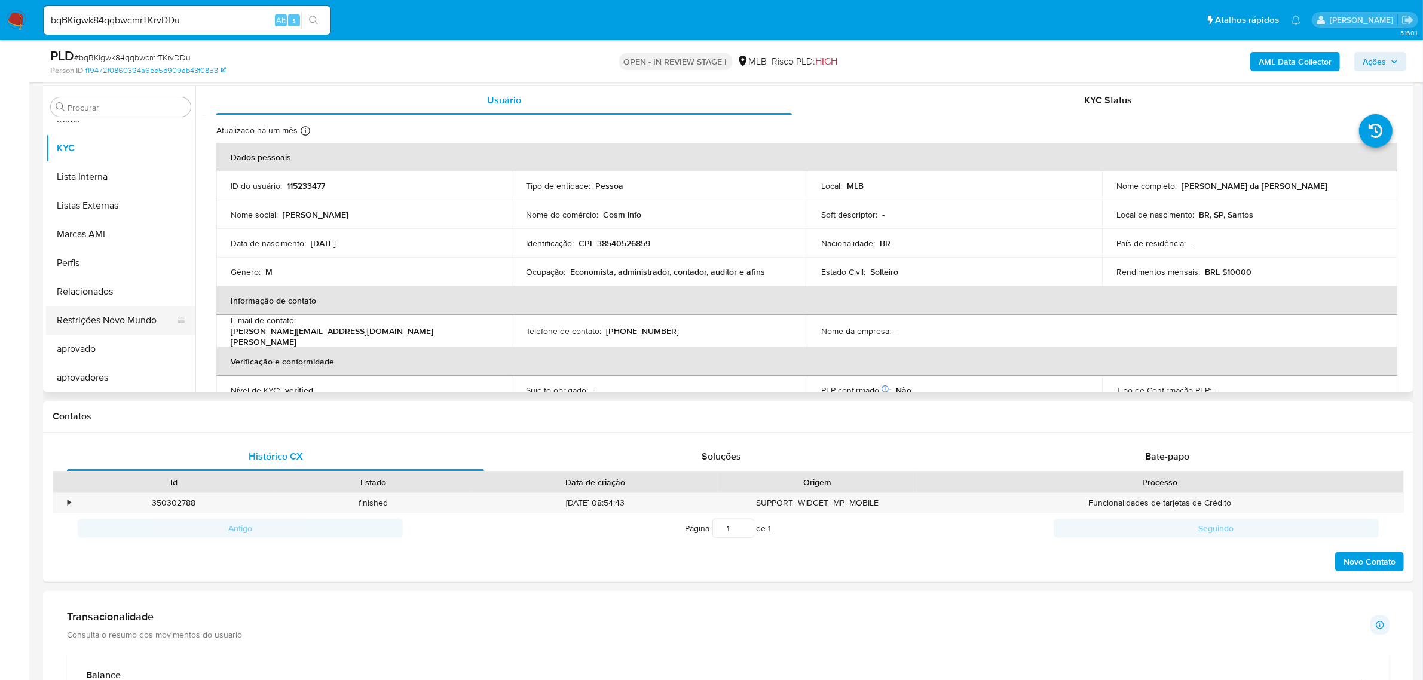
scroll to position [619, 0]
drag, startPoint x: 148, startPoint y: 321, endPoint x: 8, endPoint y: 332, distance: 140.3
click at [148, 320] on button "Restrições Novo Mundo" at bounding box center [120, 319] width 149 height 29
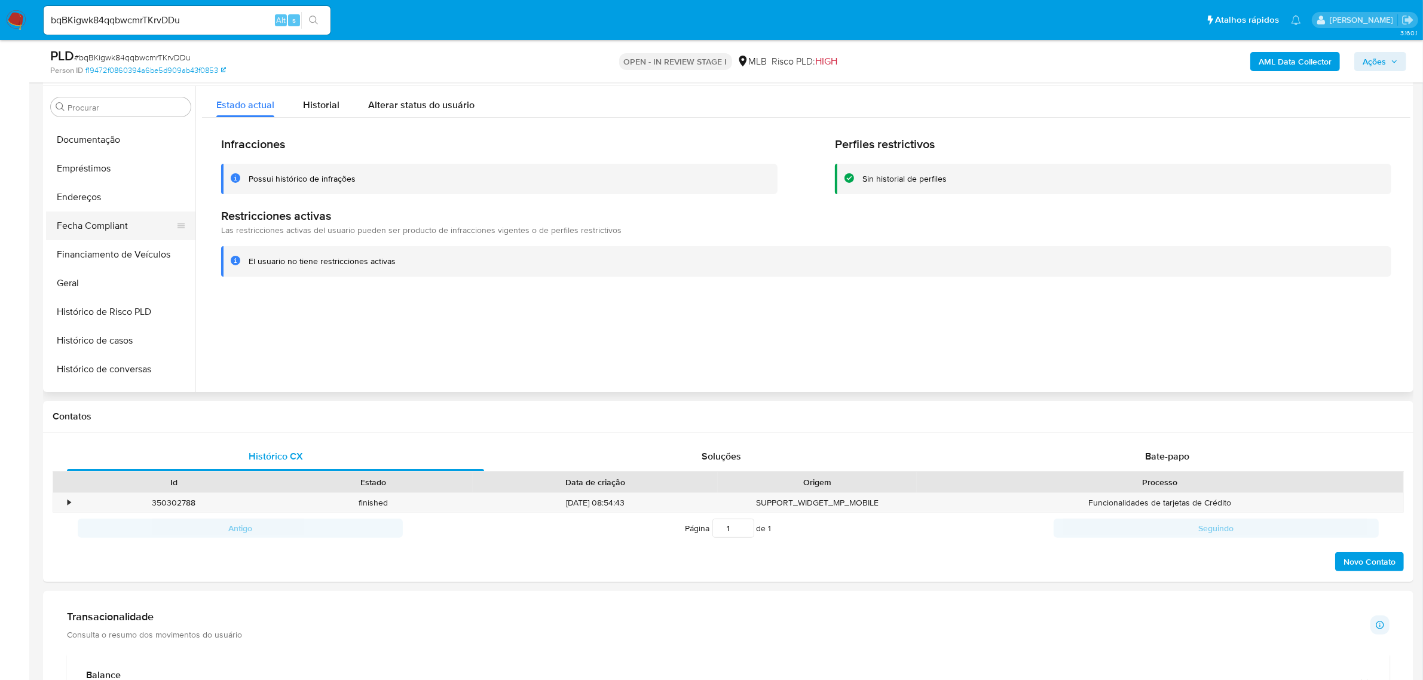
scroll to position [171, 0]
click at [133, 228] on button "Documentação" at bounding box center [116, 223] width 140 height 29
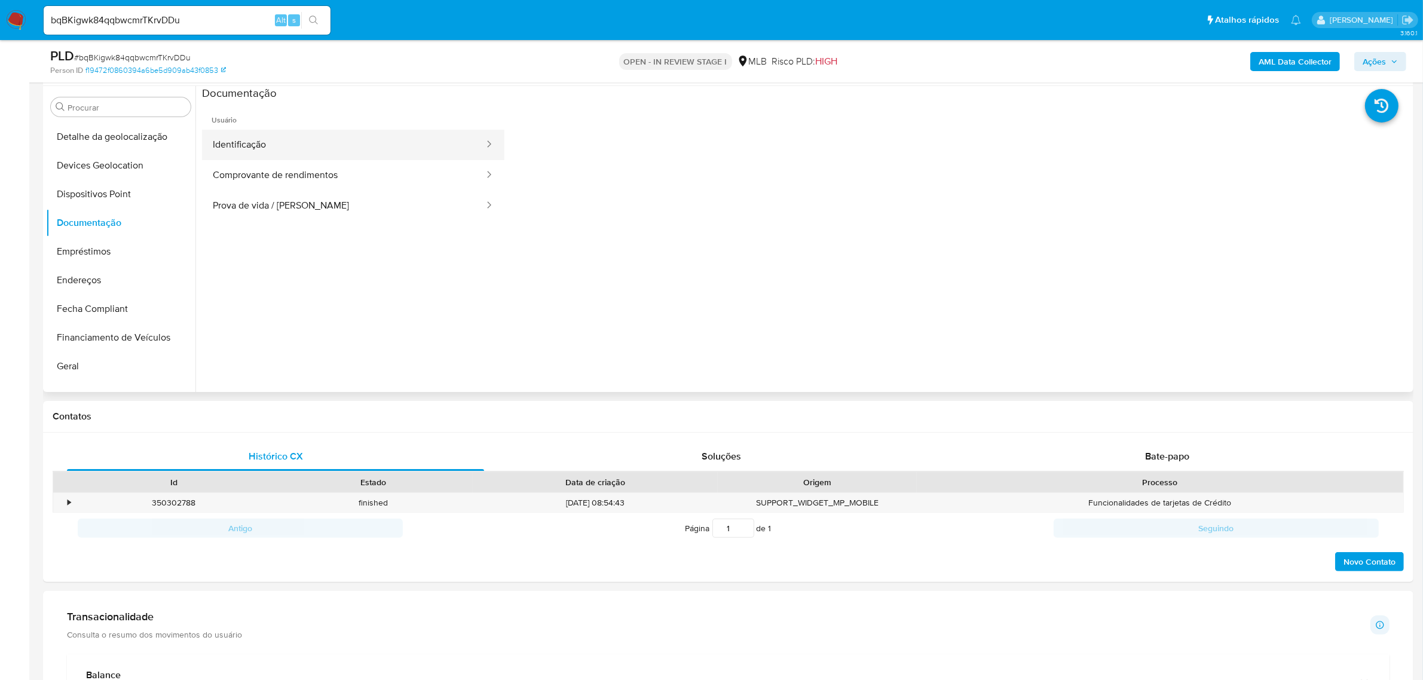
click at [282, 135] on button "Identificação" at bounding box center [343, 145] width 283 height 30
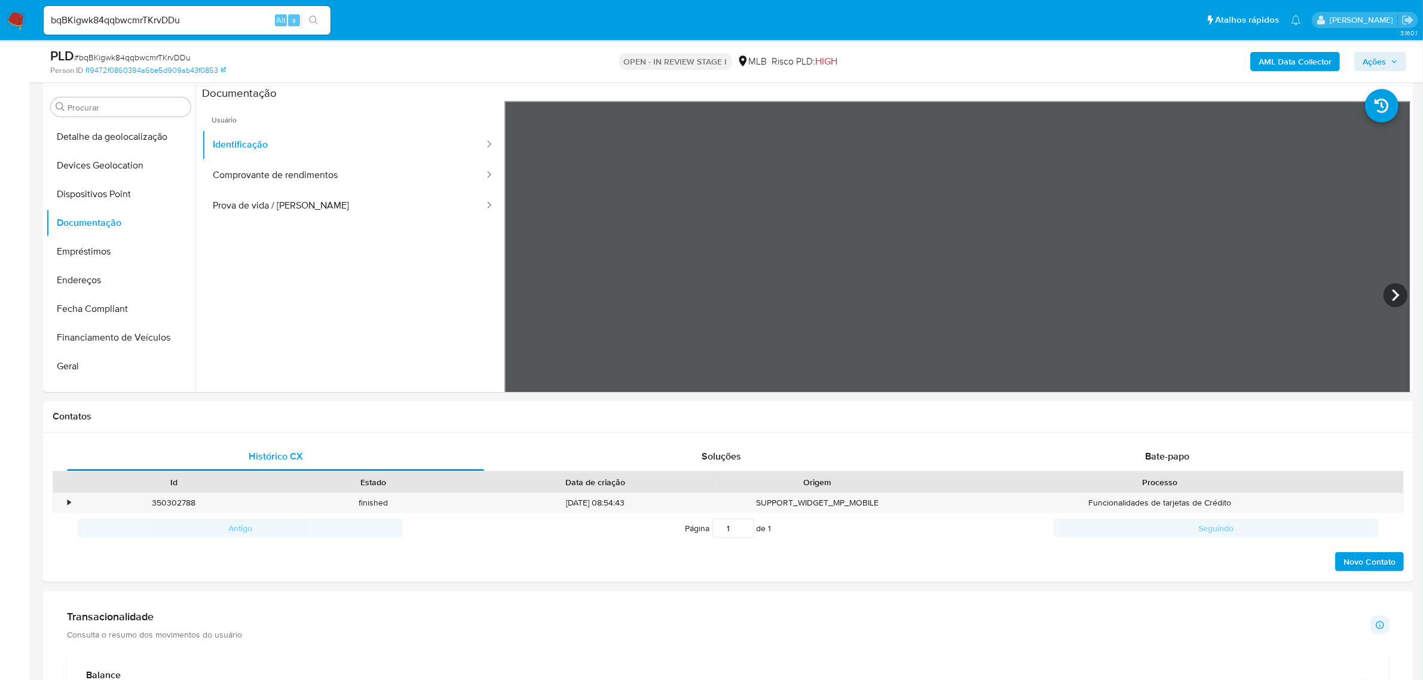
drag, startPoint x: 351, startPoint y: 168, endPoint x: 11, endPoint y: 282, distance: 359.3
click at [350, 172] on button "Comprovante de rendimentos" at bounding box center [343, 175] width 283 height 30
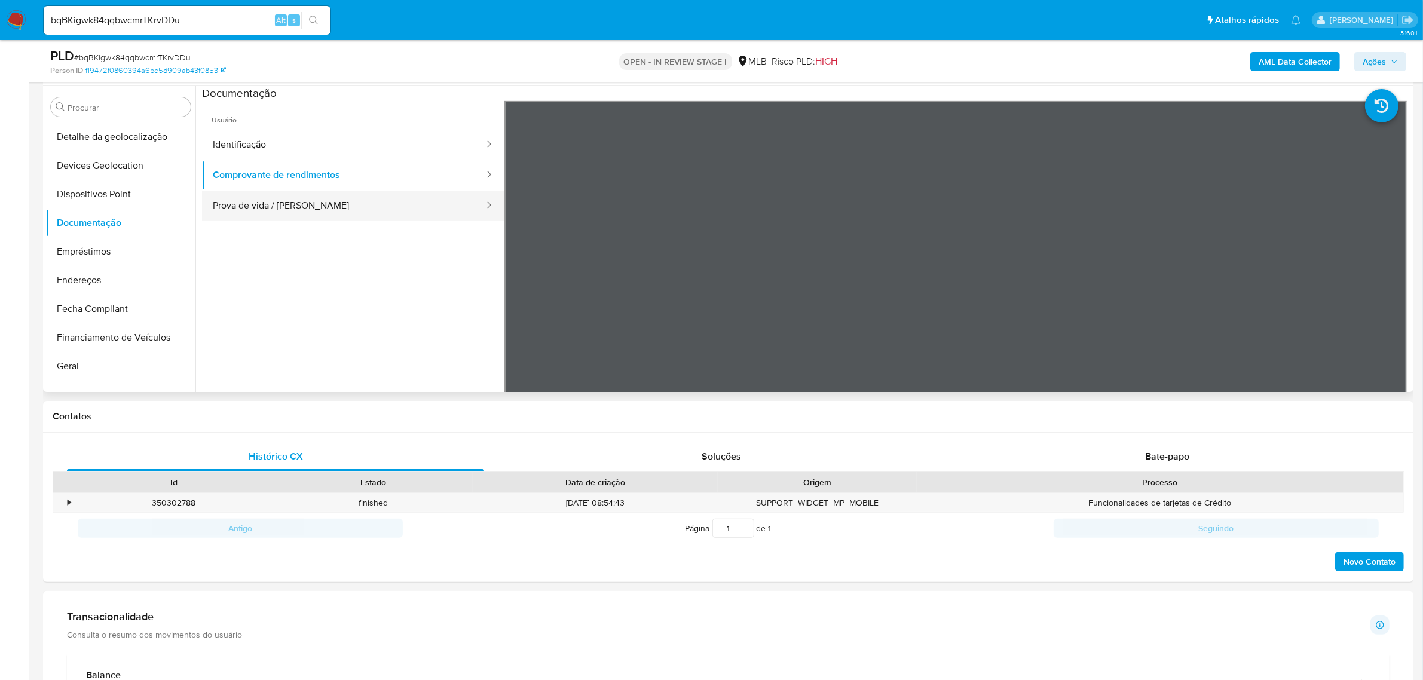
drag, startPoint x: 354, startPoint y: 201, endPoint x: 345, endPoint y: 201, distance: 9.6
click at [354, 201] on button "Prova de vida / Selfie" at bounding box center [343, 206] width 283 height 30
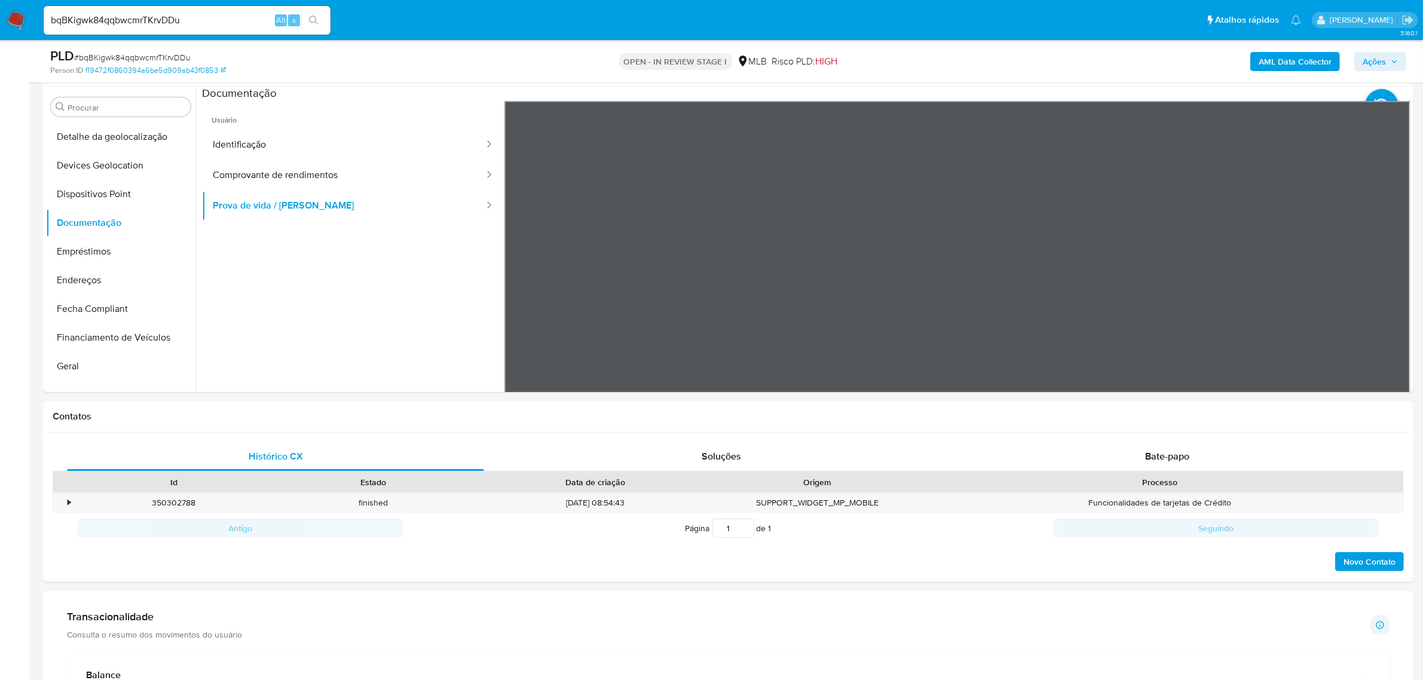
drag, startPoint x: 117, startPoint y: 283, endPoint x: 7, endPoint y: 284, distance: 109.4
click at [115, 282] on button "Endereços" at bounding box center [120, 280] width 149 height 29
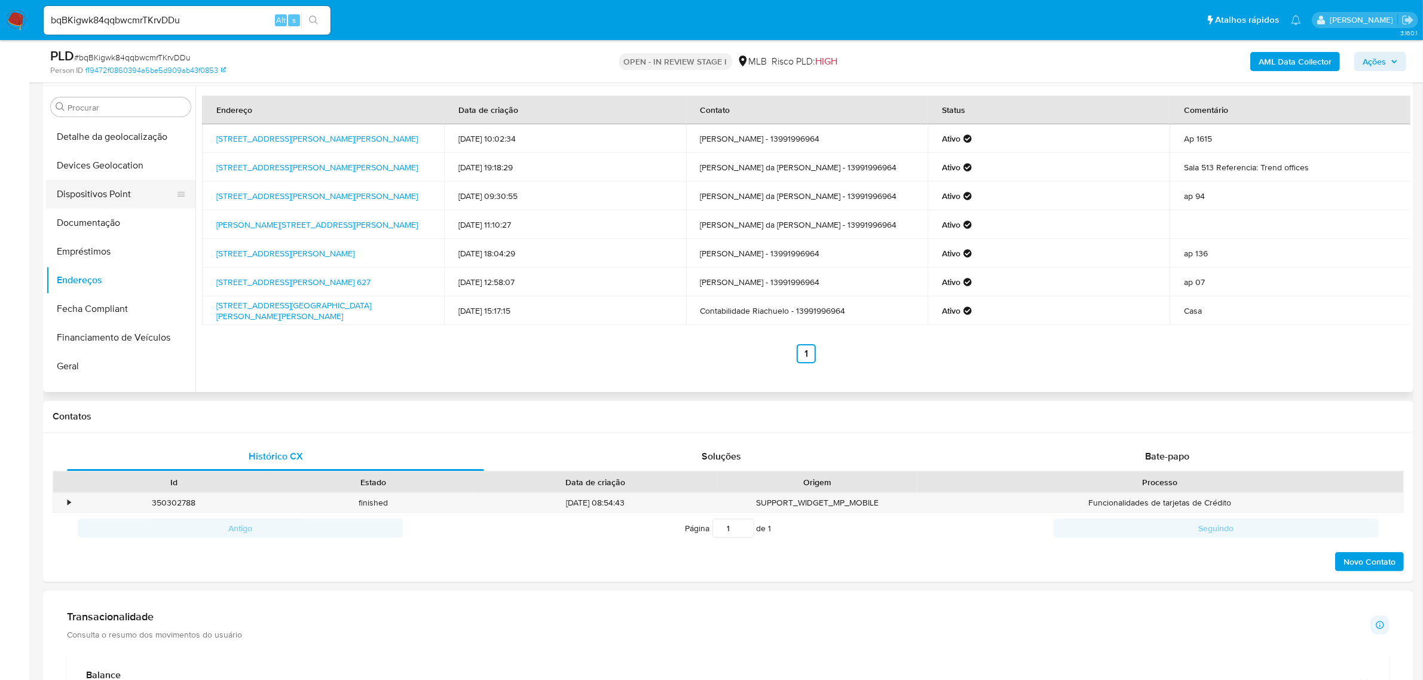
click at [131, 196] on button "Dispositivos Point" at bounding box center [116, 194] width 140 height 29
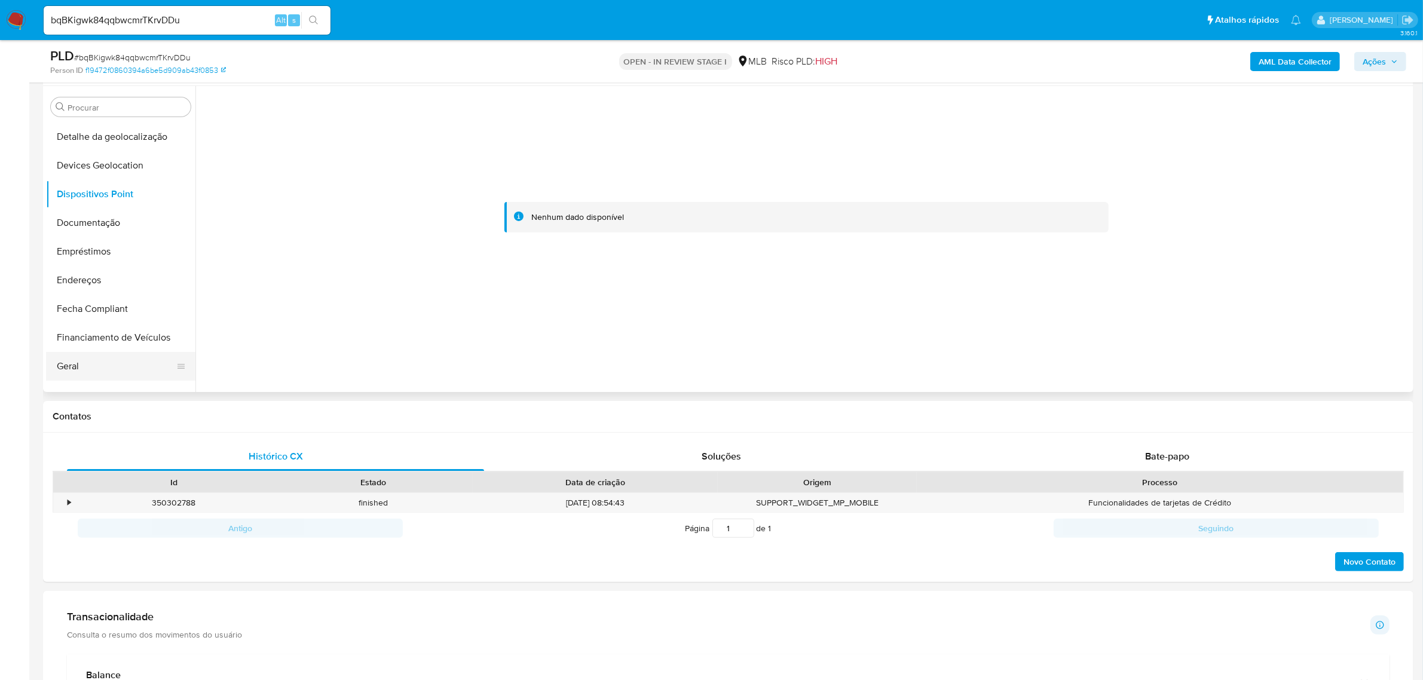
click at [93, 357] on button "Geral" at bounding box center [116, 366] width 140 height 29
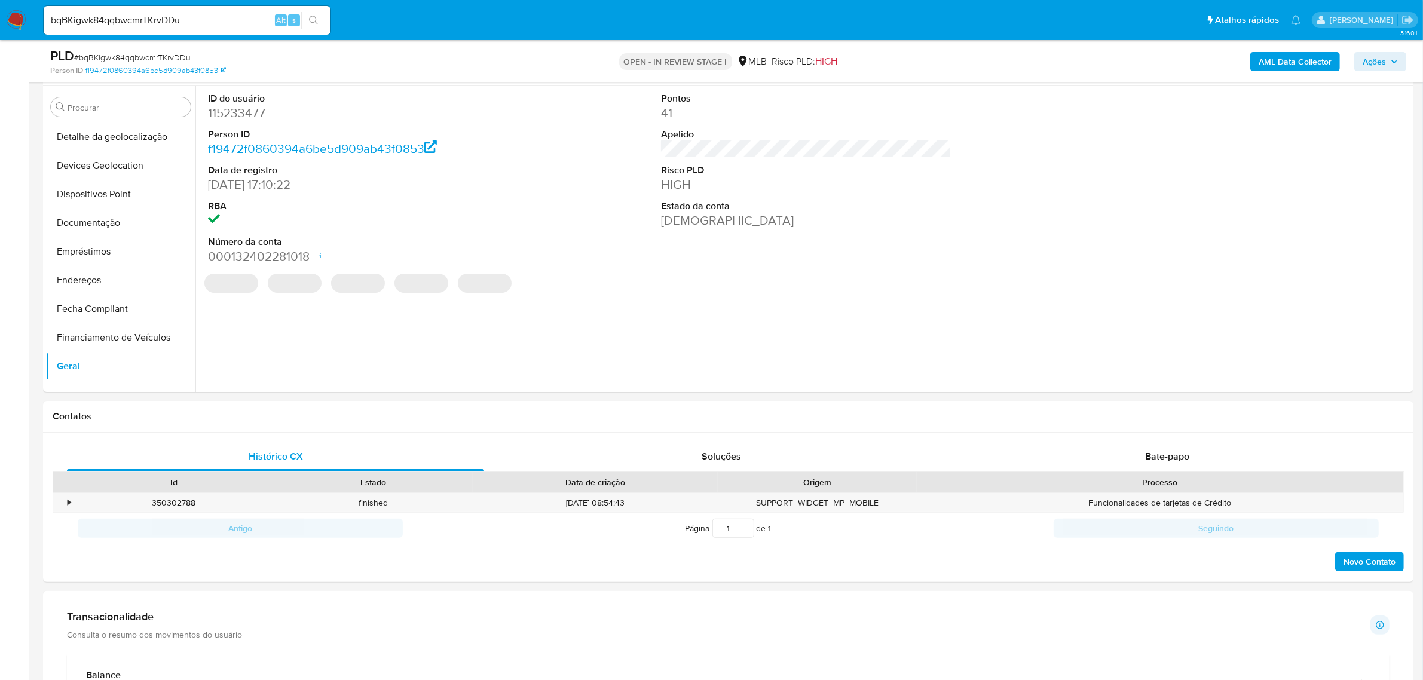
click at [258, 120] on dd "115233477" at bounding box center [353, 113] width 290 height 17
copy dd "115233477"
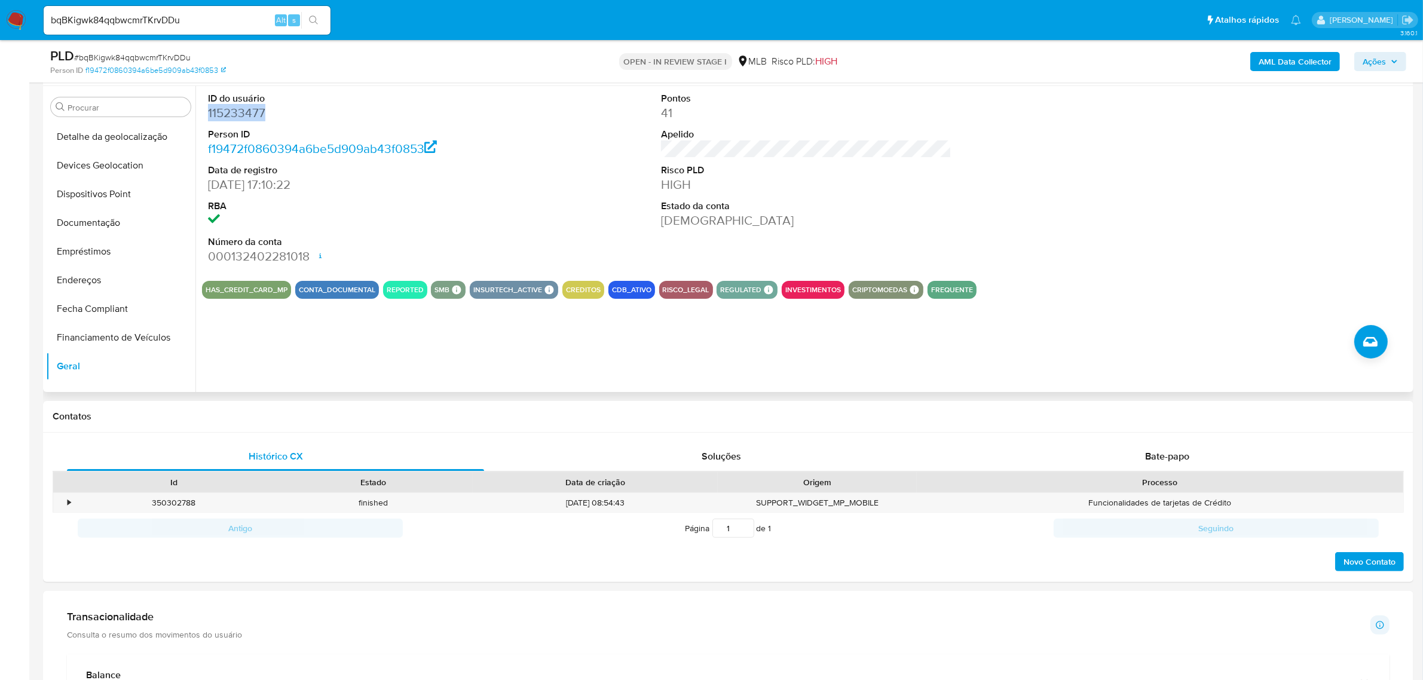
copy dd "115233477"
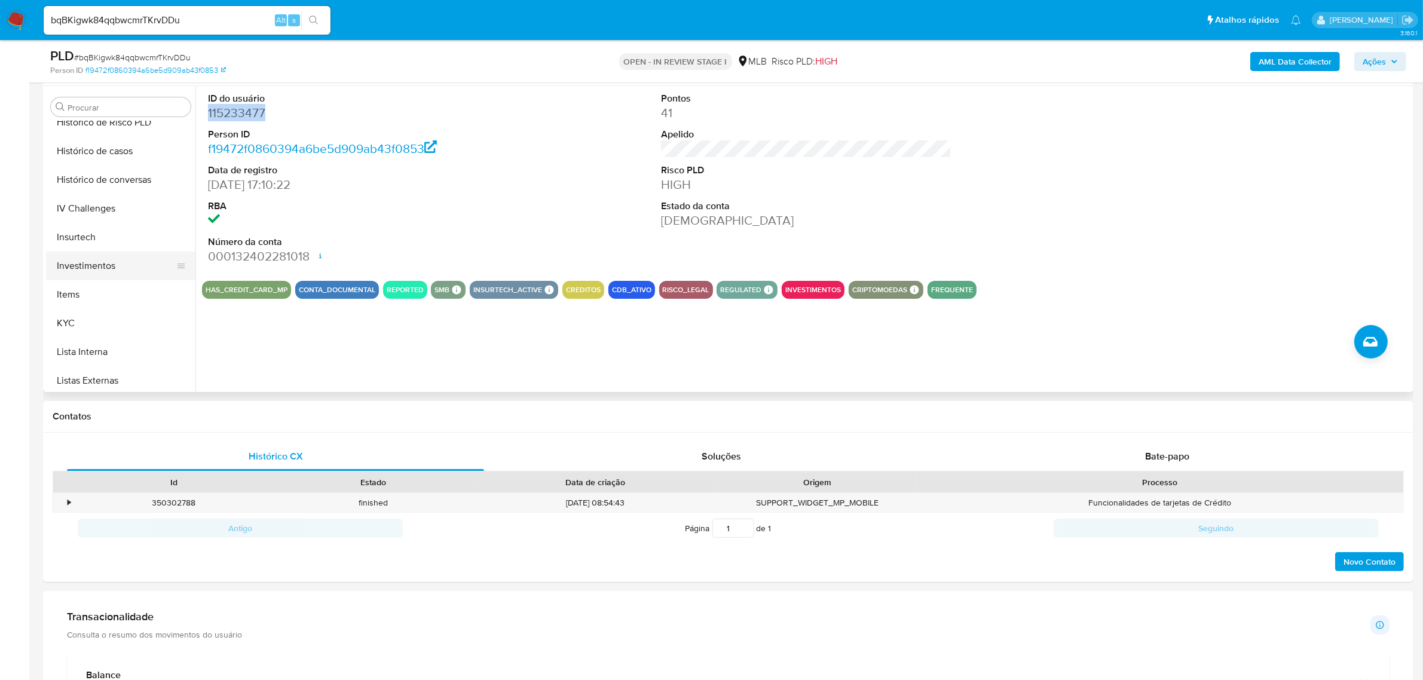
scroll to position [470, 0]
click at [108, 292] on button "KYC" at bounding box center [116, 297] width 140 height 29
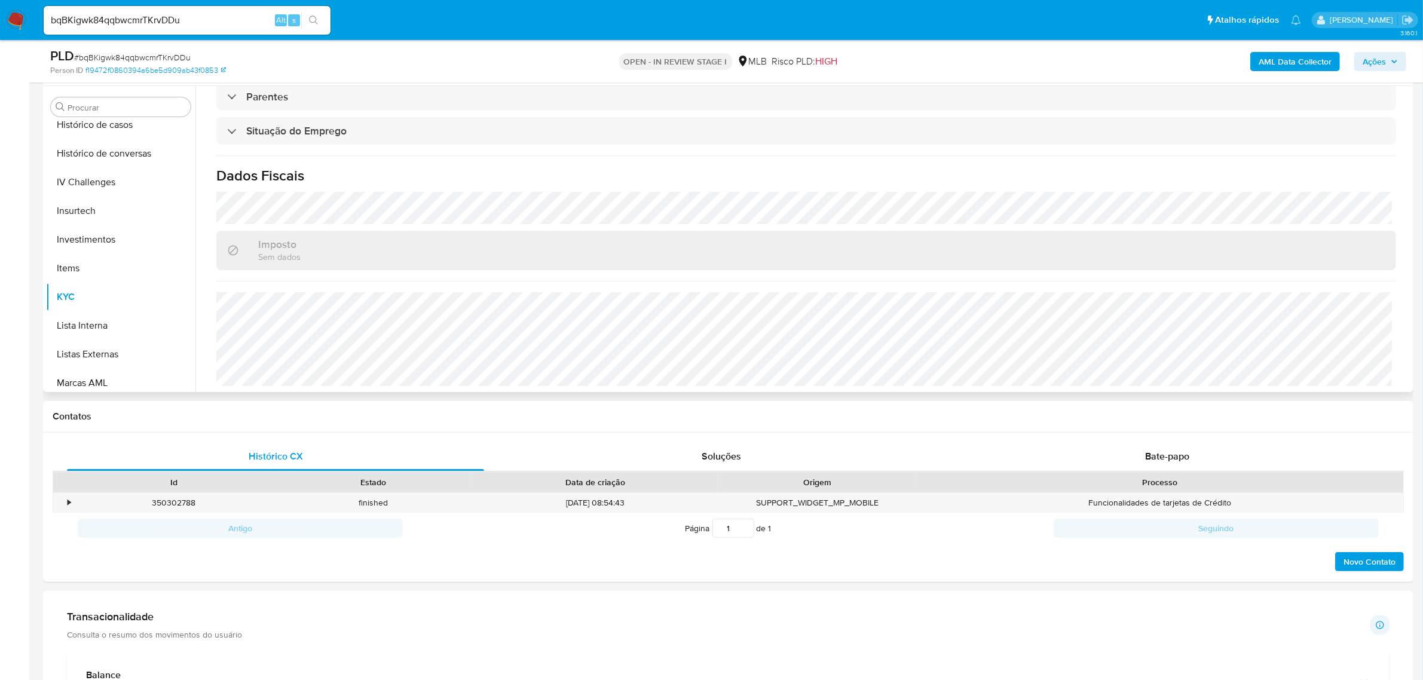
click at [46, 283] on button "KYC" at bounding box center [120, 297] width 149 height 29
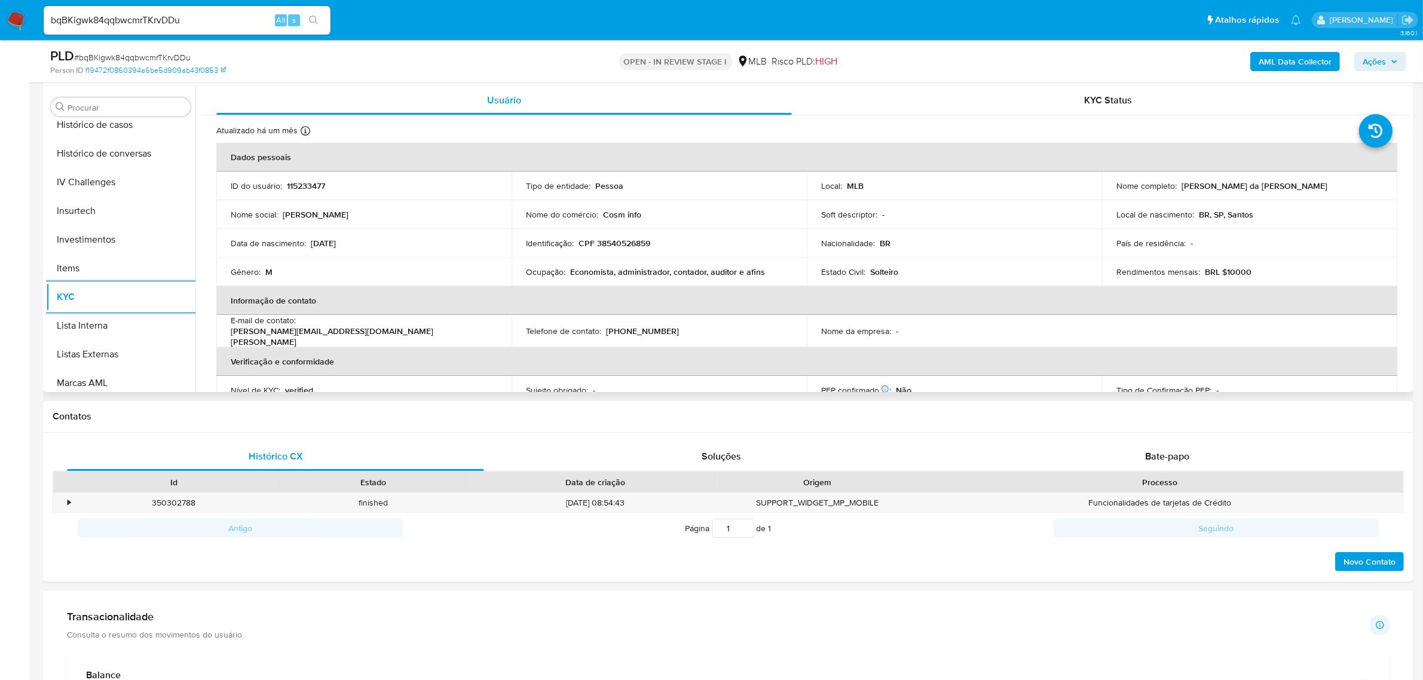
scroll to position [0, 0]
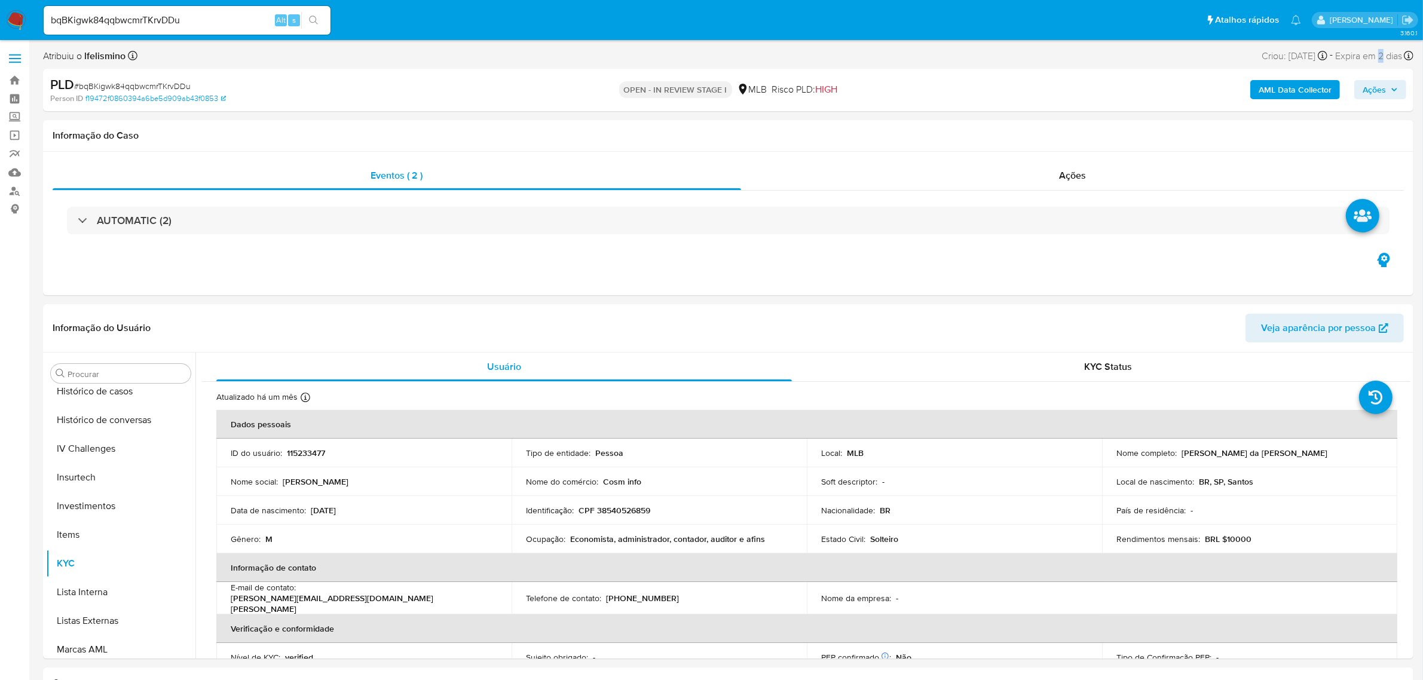
drag, startPoint x: 1376, startPoint y: 53, endPoint x: 1384, endPoint y: 52, distance: 7.8
click at [1384, 52] on span "Expira em 2 dias" at bounding box center [1368, 56] width 67 height 13
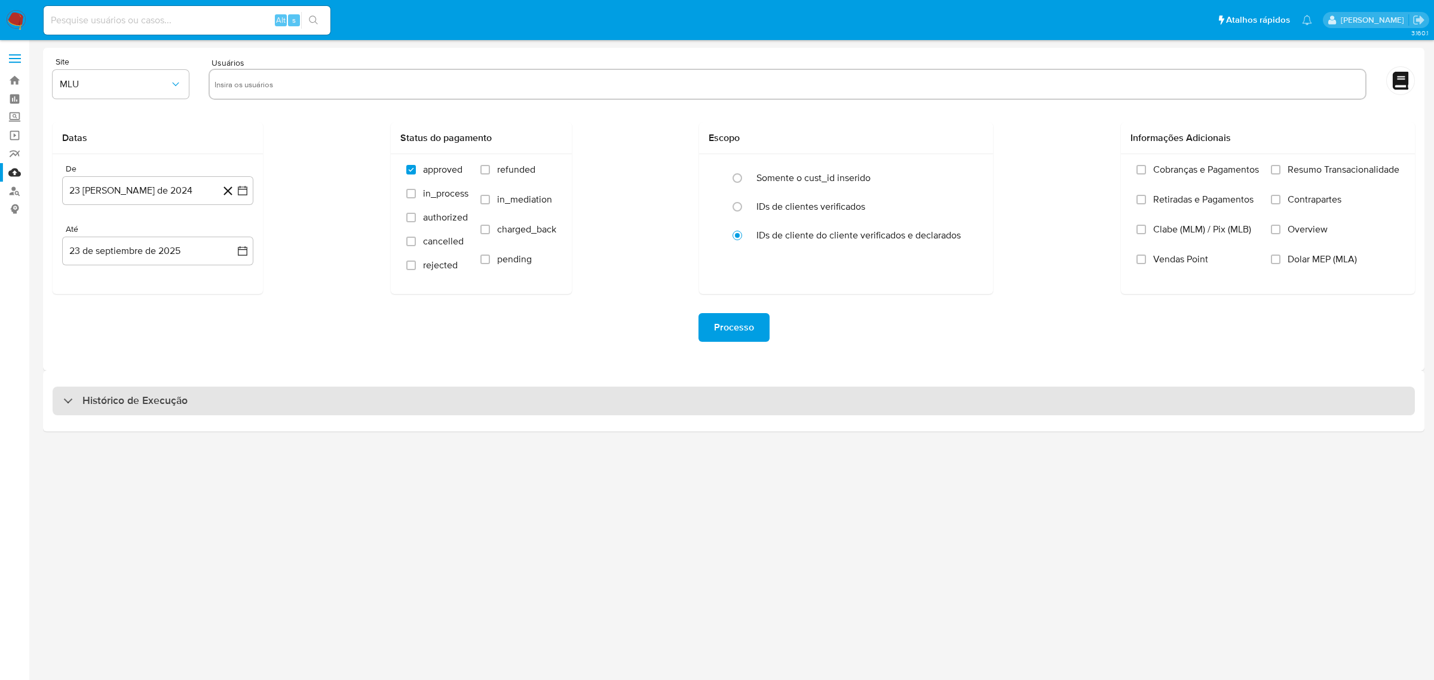
drag, startPoint x: 330, startPoint y: 397, endPoint x: 320, endPoint y: 413, distance: 18.6
click at [330, 396] on div "Histórico de Execução" at bounding box center [734, 401] width 1363 height 29
select select "10"
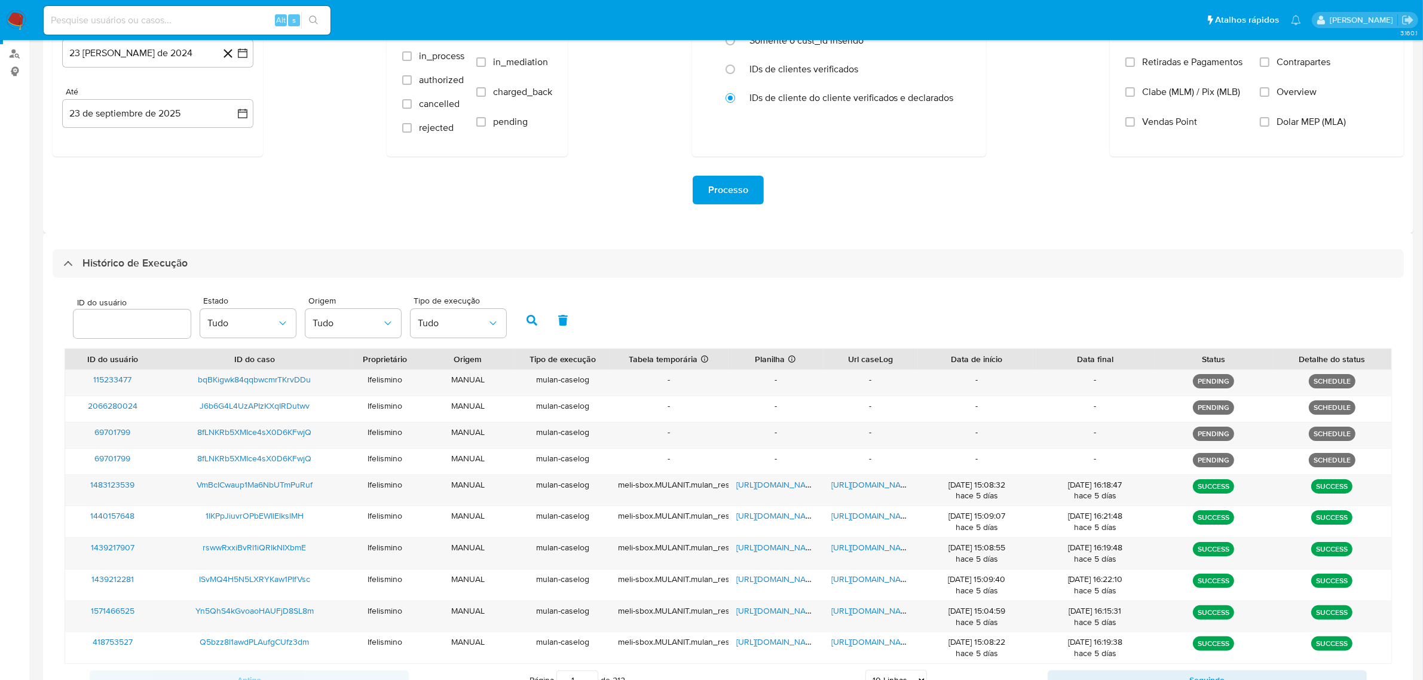
scroll to position [141, 0]
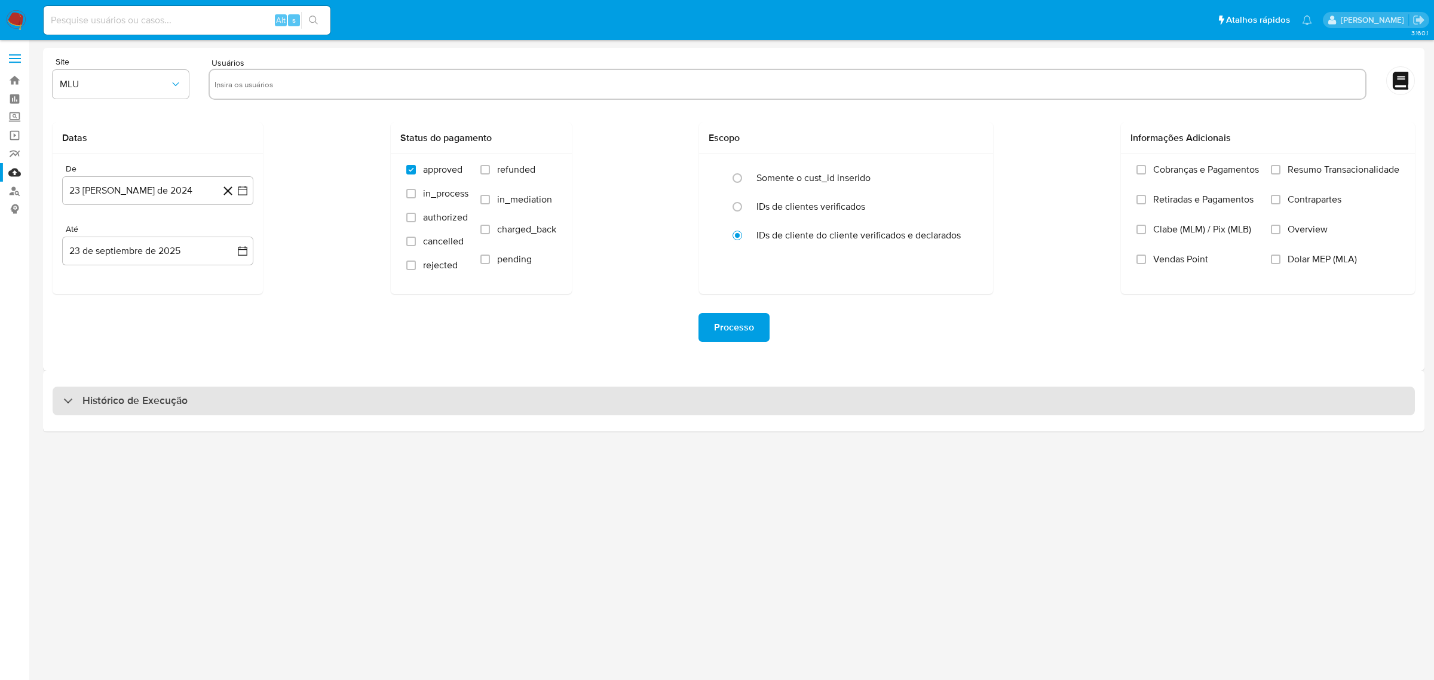
click at [527, 405] on div "Histórico de Execução" at bounding box center [734, 401] width 1363 height 29
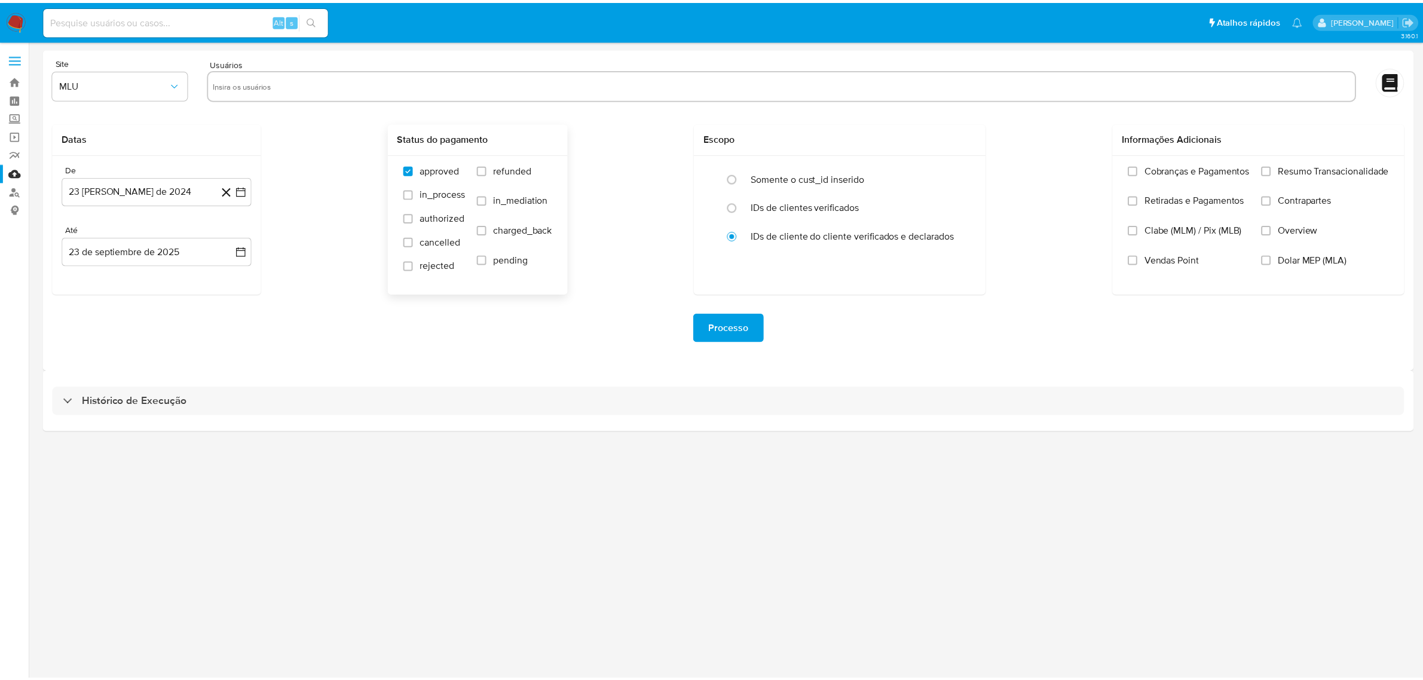
select select "10"
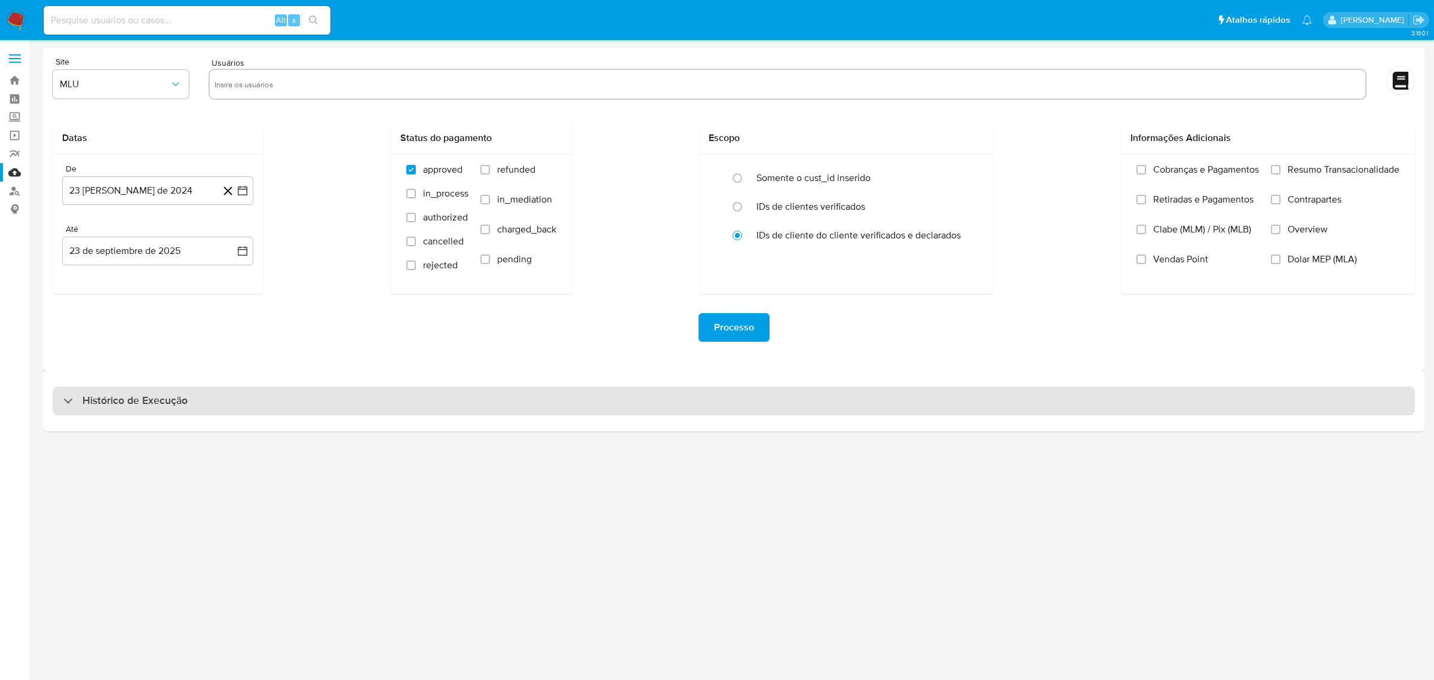
click at [533, 402] on div "Histórico de Execução" at bounding box center [734, 401] width 1363 height 29
select select "10"
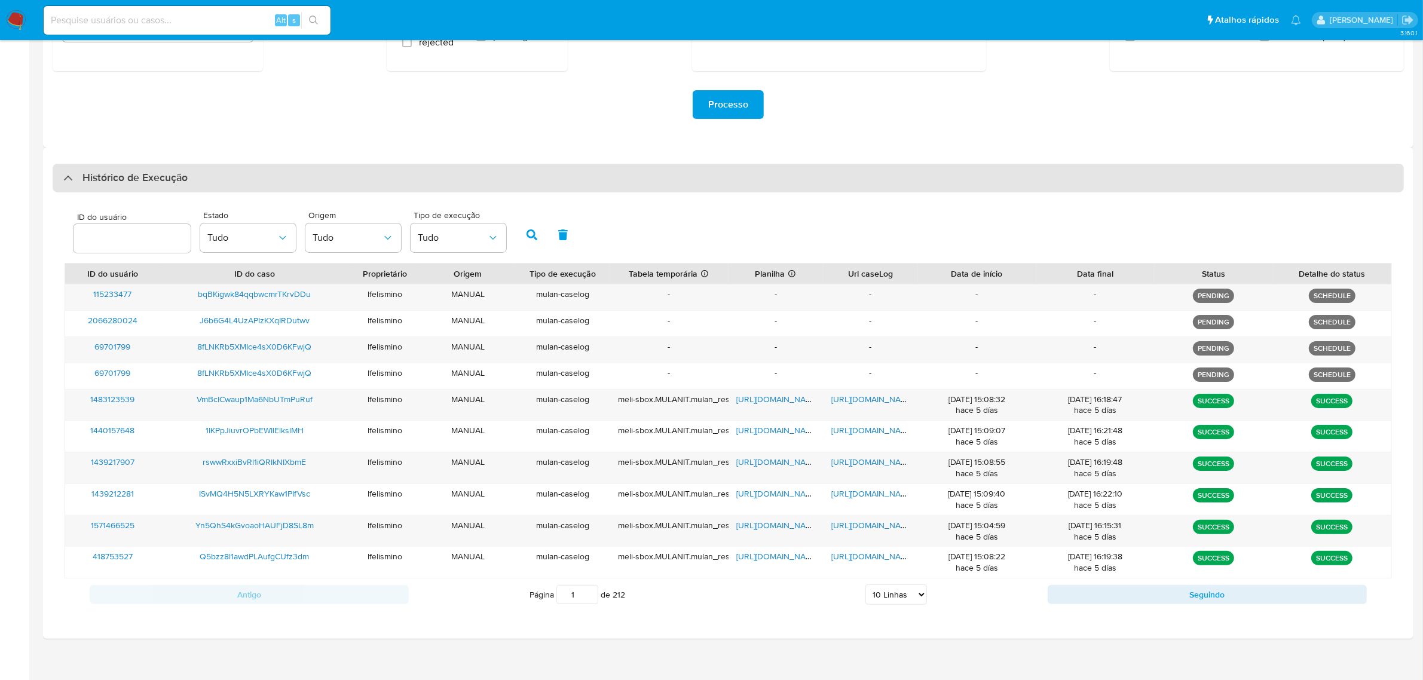
scroll to position [224, 0]
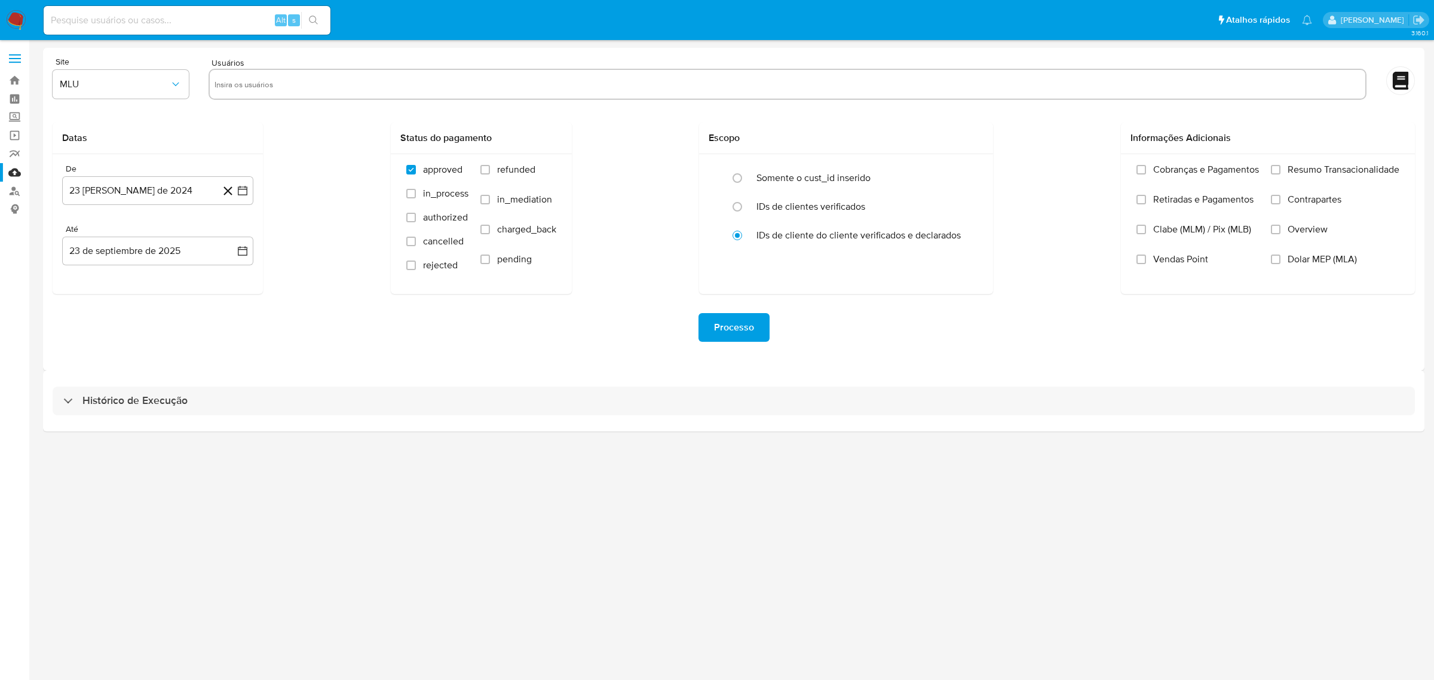
click at [598, 385] on div "Histórico de Execução" at bounding box center [734, 401] width 1382 height 61
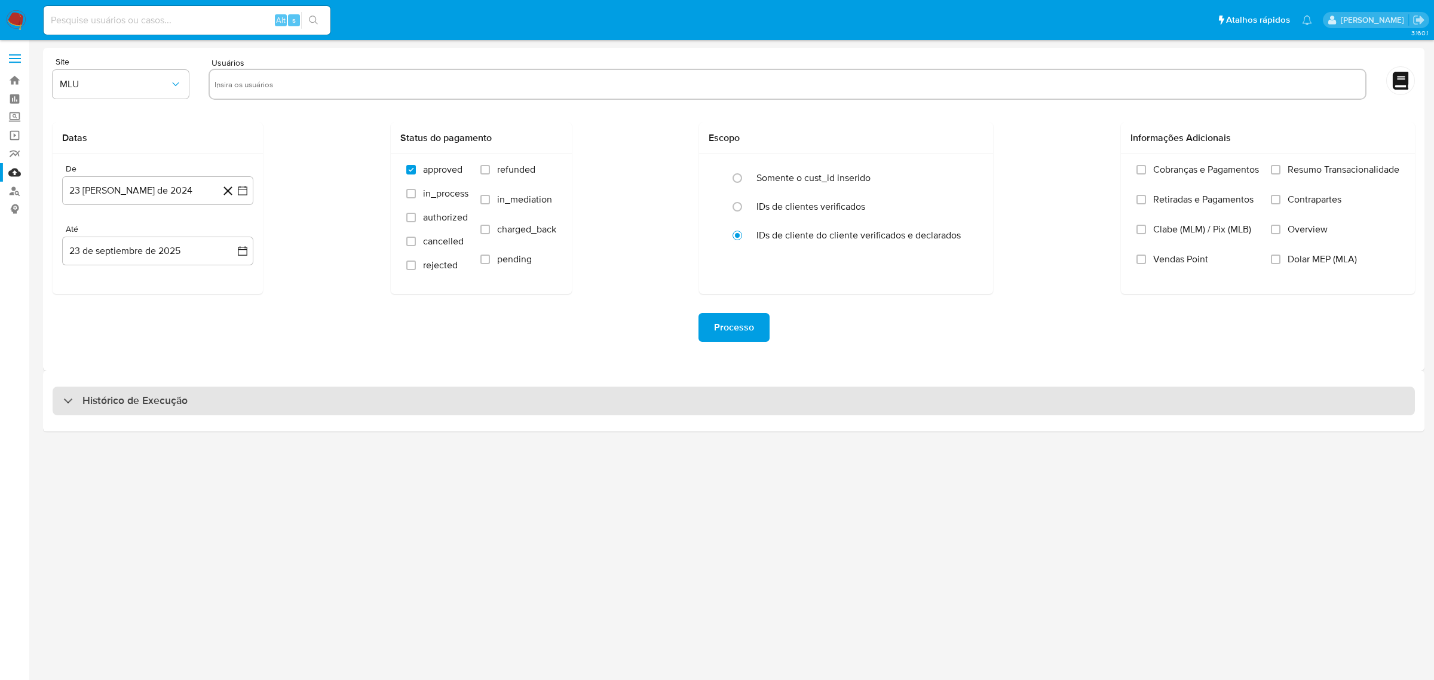
click at [577, 409] on div "Histórico de Execução" at bounding box center [734, 401] width 1363 height 29
select select "10"
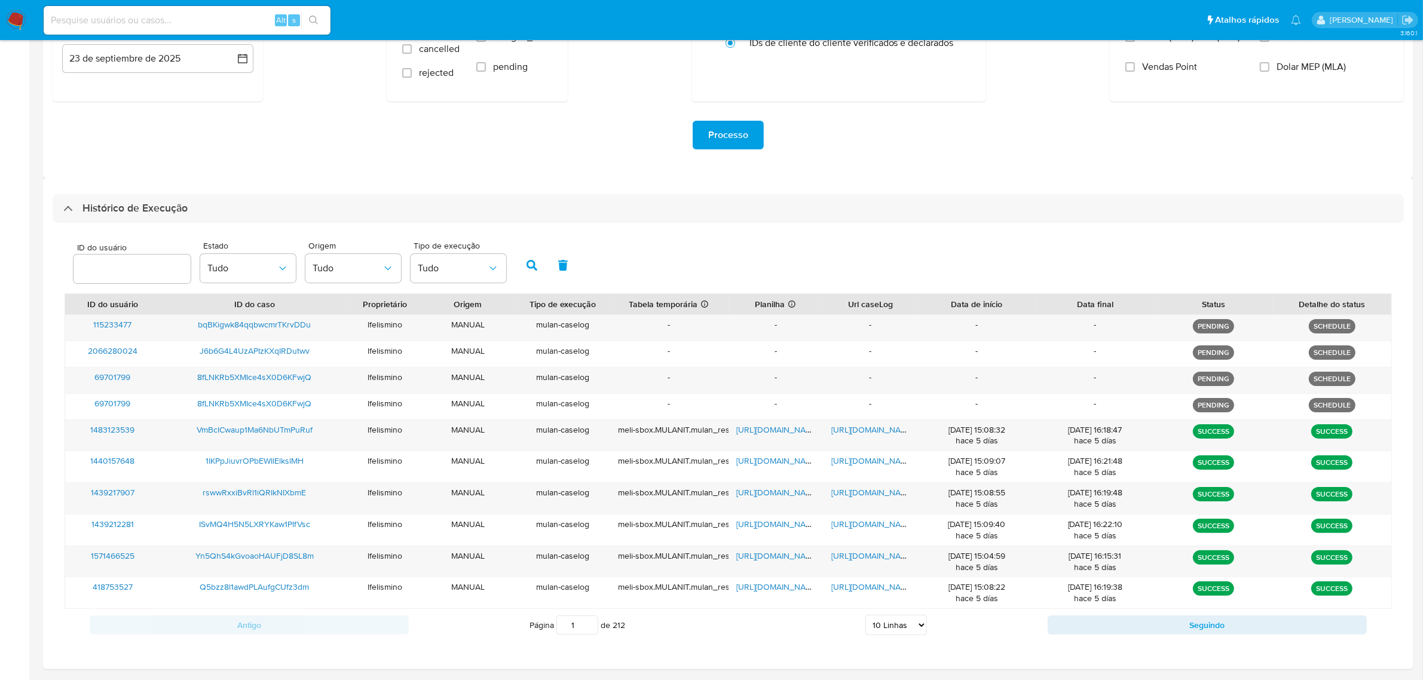
scroll to position [224, 0]
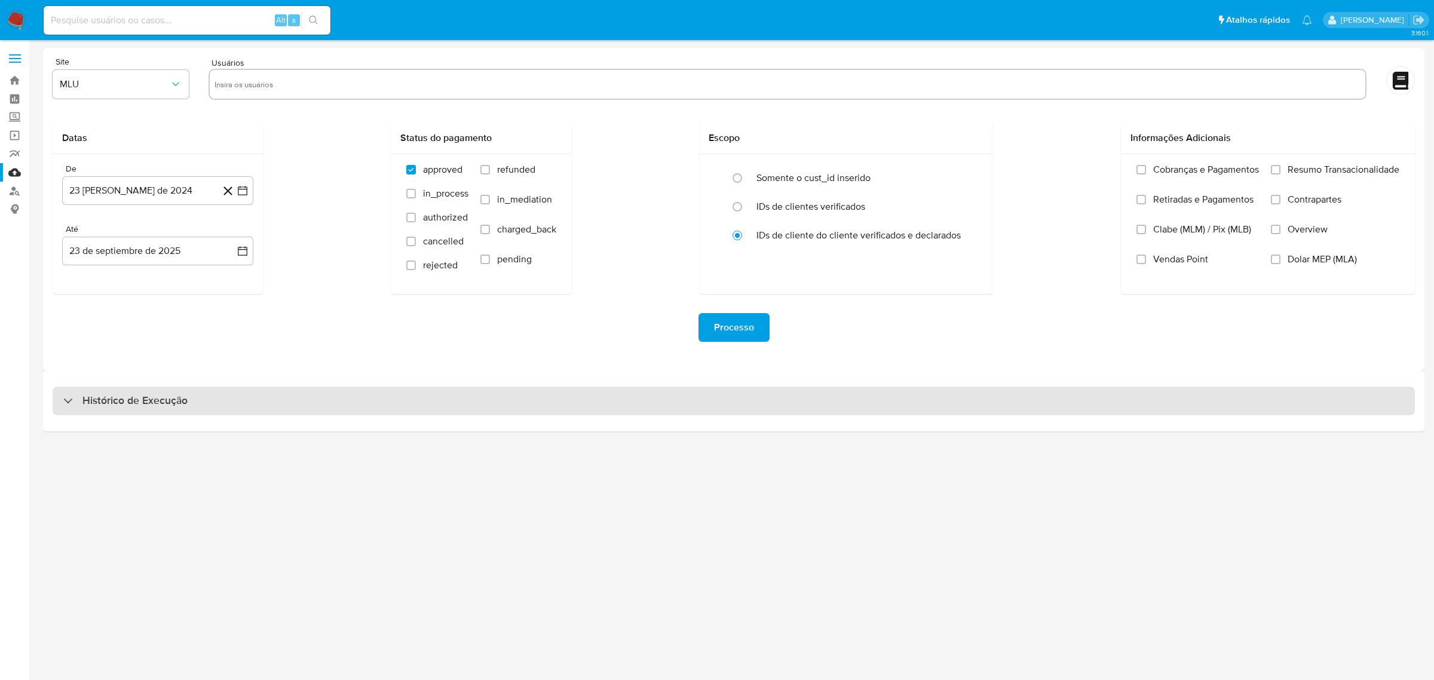
click at [357, 407] on div "Histórico de Execução" at bounding box center [734, 401] width 1363 height 29
select select "10"
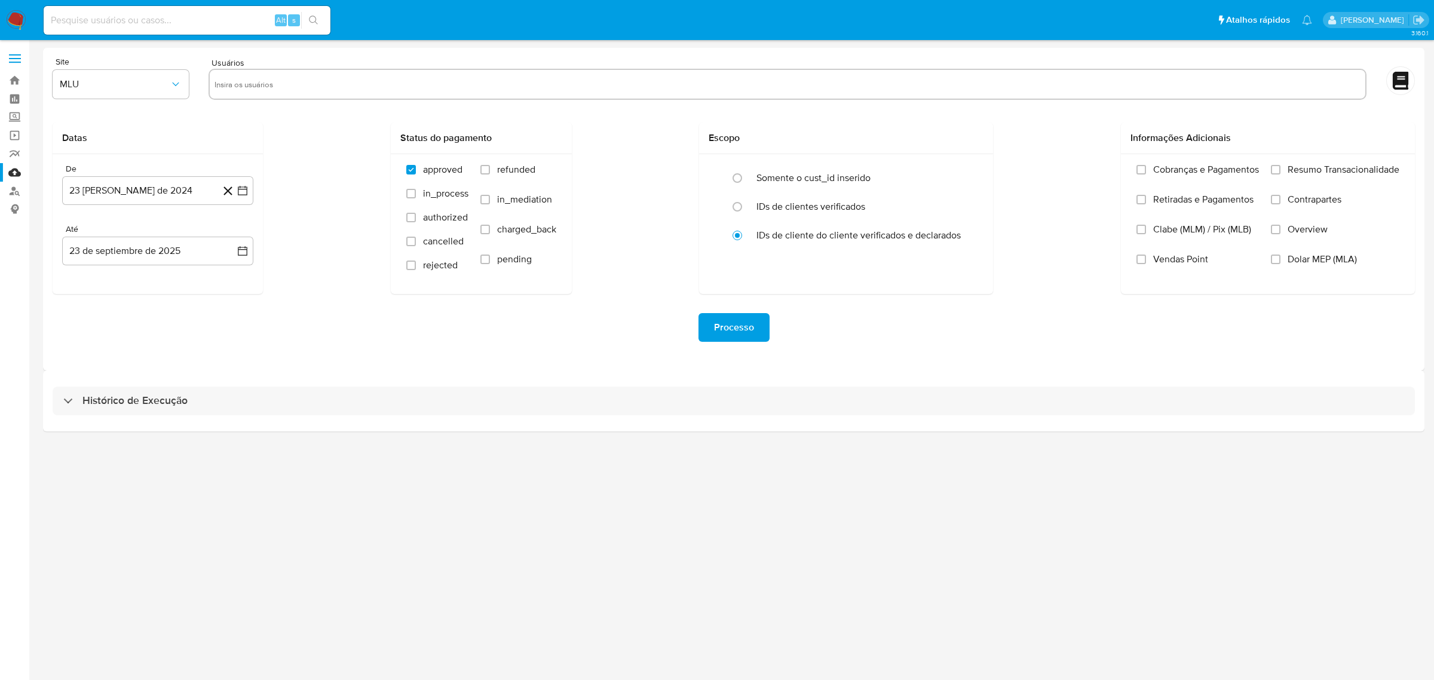
click at [859, 384] on div "Histórico de Execução" at bounding box center [734, 401] width 1382 height 61
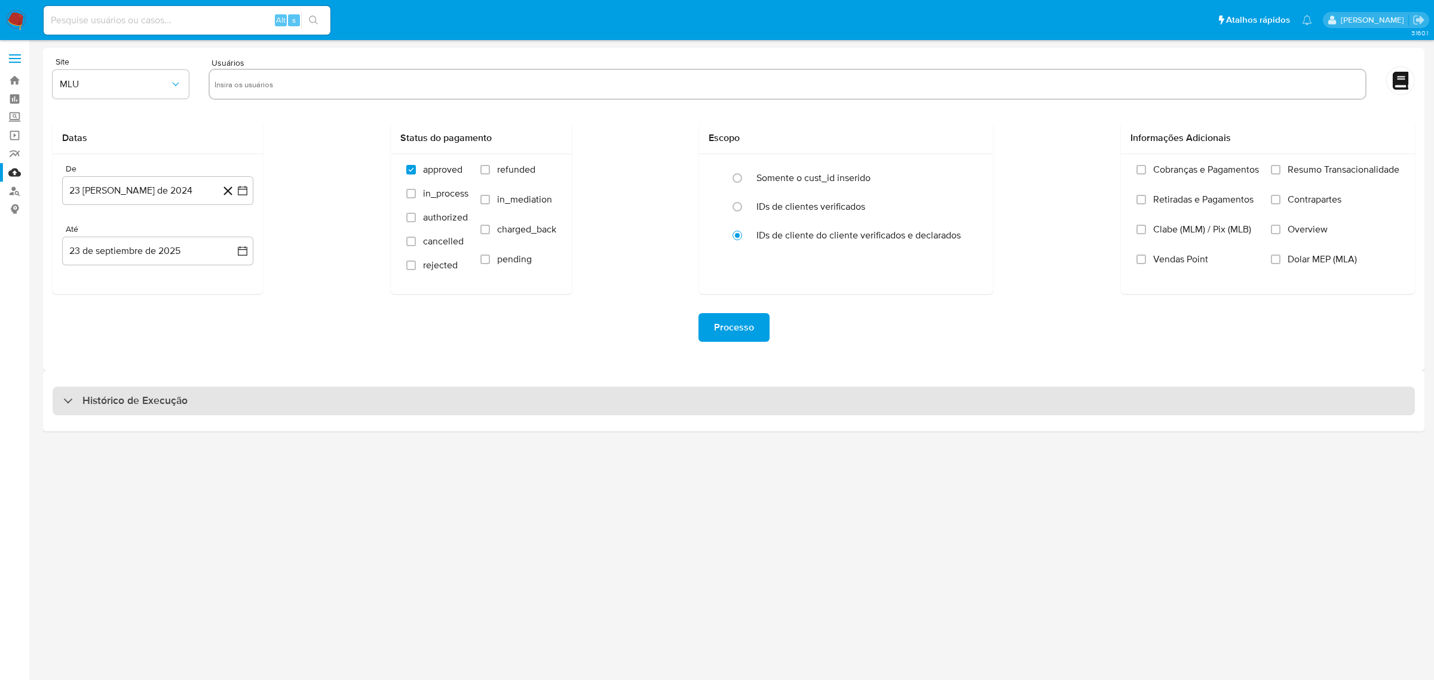
click at [883, 399] on div "Histórico de Execução" at bounding box center [734, 401] width 1363 height 29
select select "10"
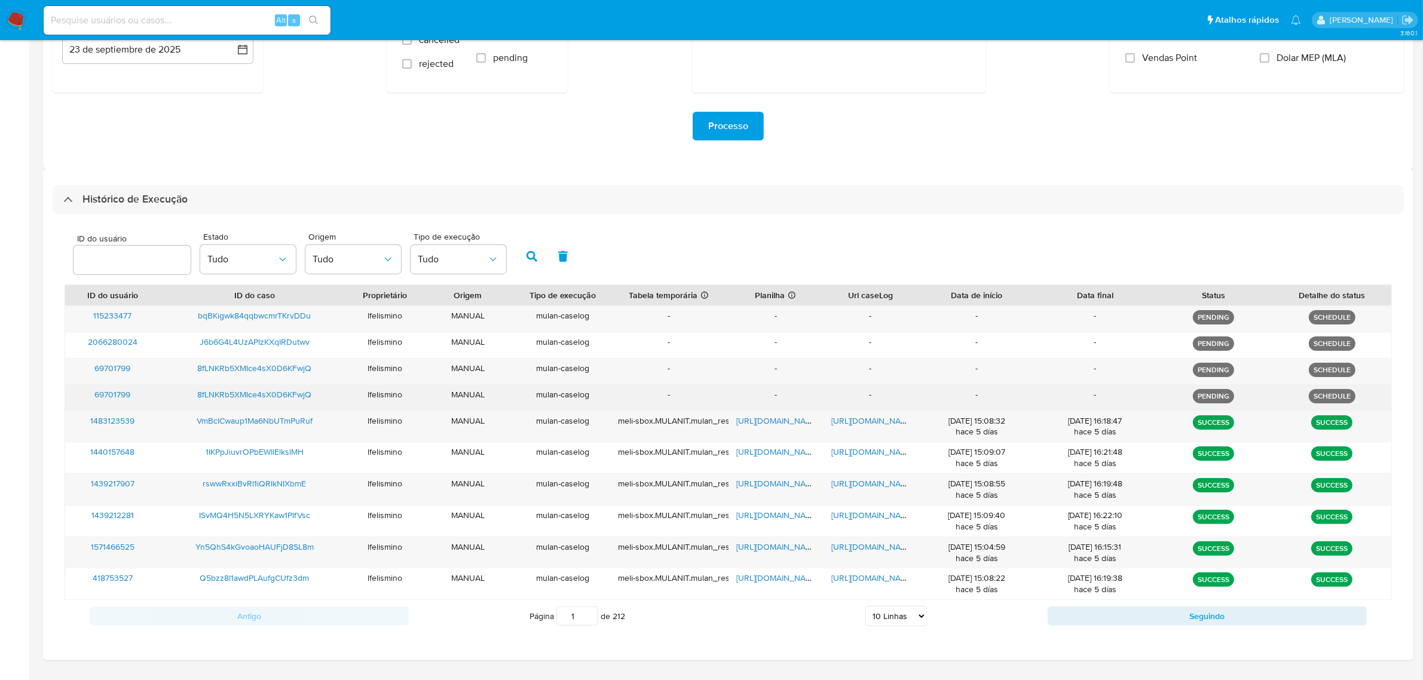
scroll to position [233, 0]
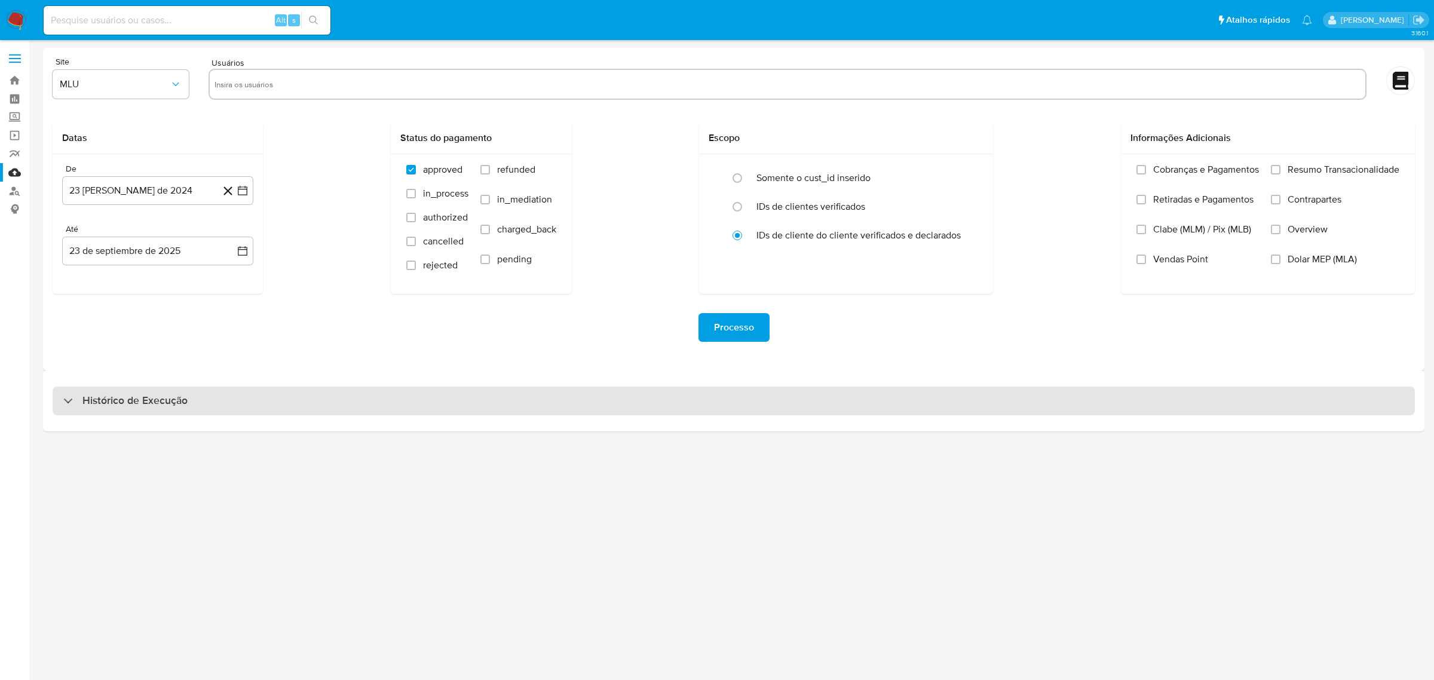
click at [451, 405] on div "Histórico de Execução" at bounding box center [734, 401] width 1363 height 29
select select "10"
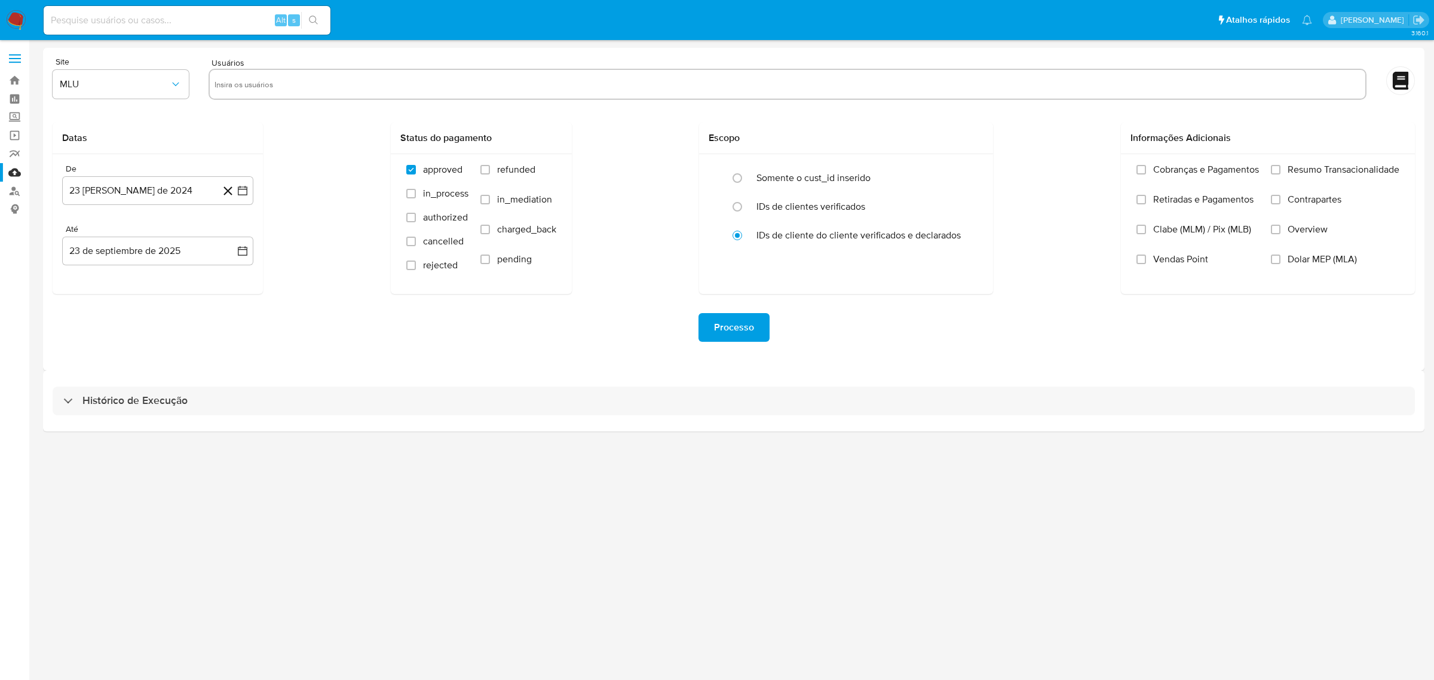
drag, startPoint x: 543, startPoint y: 387, endPoint x: 548, endPoint y: 383, distance: 6.8
click at [544, 387] on div "Histórico de Execução" at bounding box center [734, 401] width 1363 height 29
select select "10"
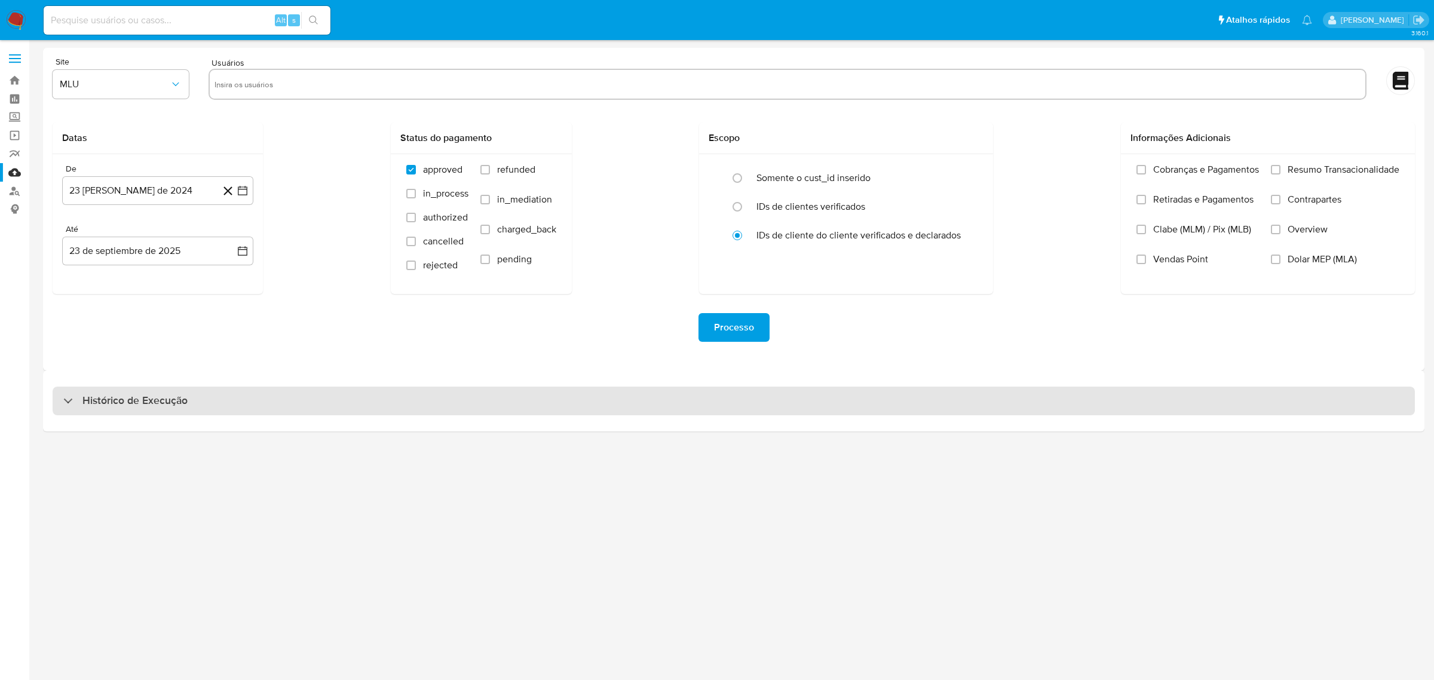
drag, startPoint x: 1182, startPoint y: 384, endPoint x: 1179, endPoint y: 399, distance: 15.4
click at [1182, 385] on div "Histórico de Execução" at bounding box center [734, 401] width 1382 height 61
click at [1177, 399] on div "Histórico de Execução" at bounding box center [734, 401] width 1363 height 29
select select "10"
click at [443, 399] on div "Histórico de Execução" at bounding box center [734, 401] width 1363 height 29
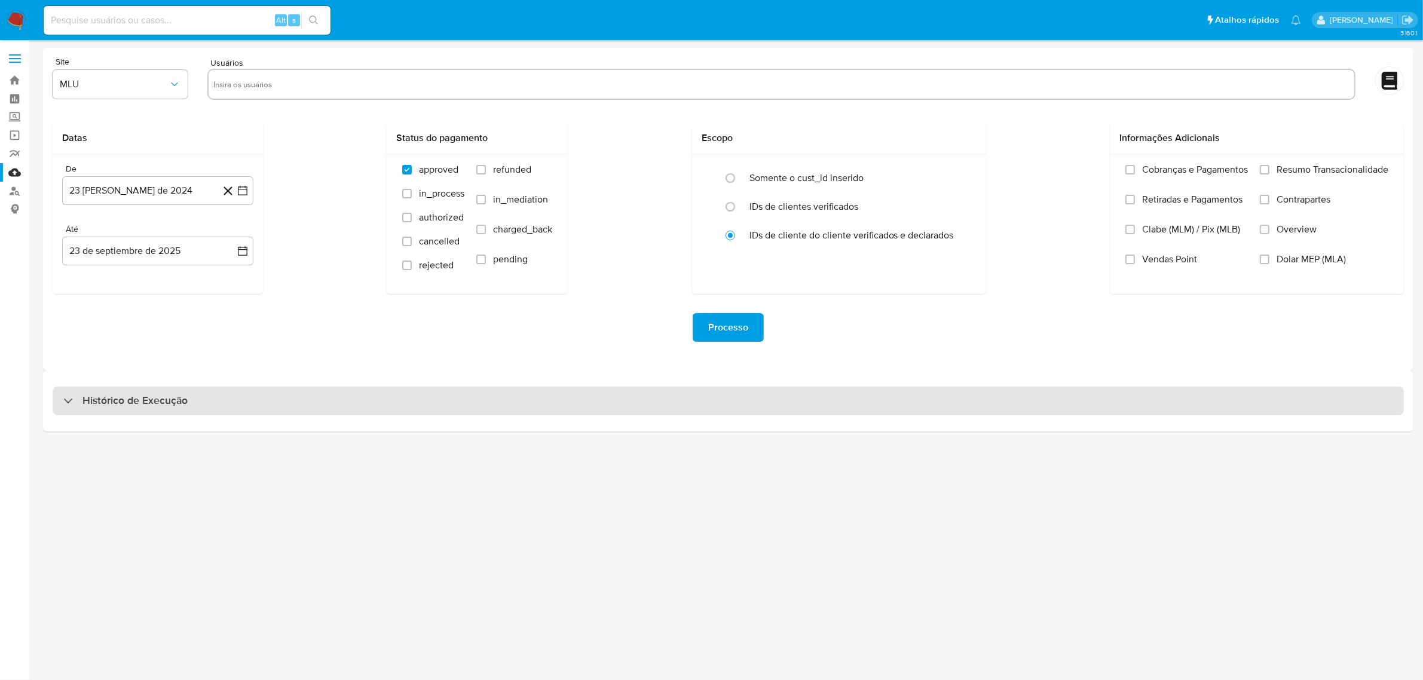
select select "10"
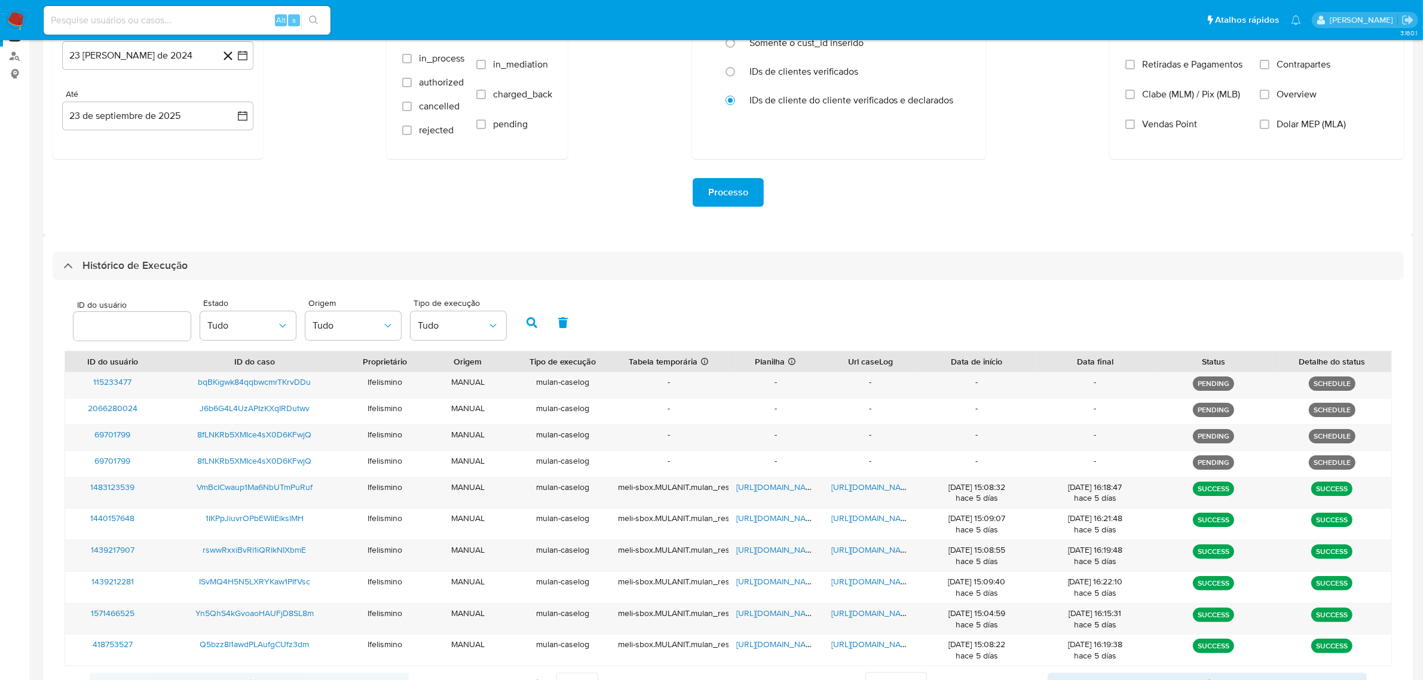
scroll to position [224, 0]
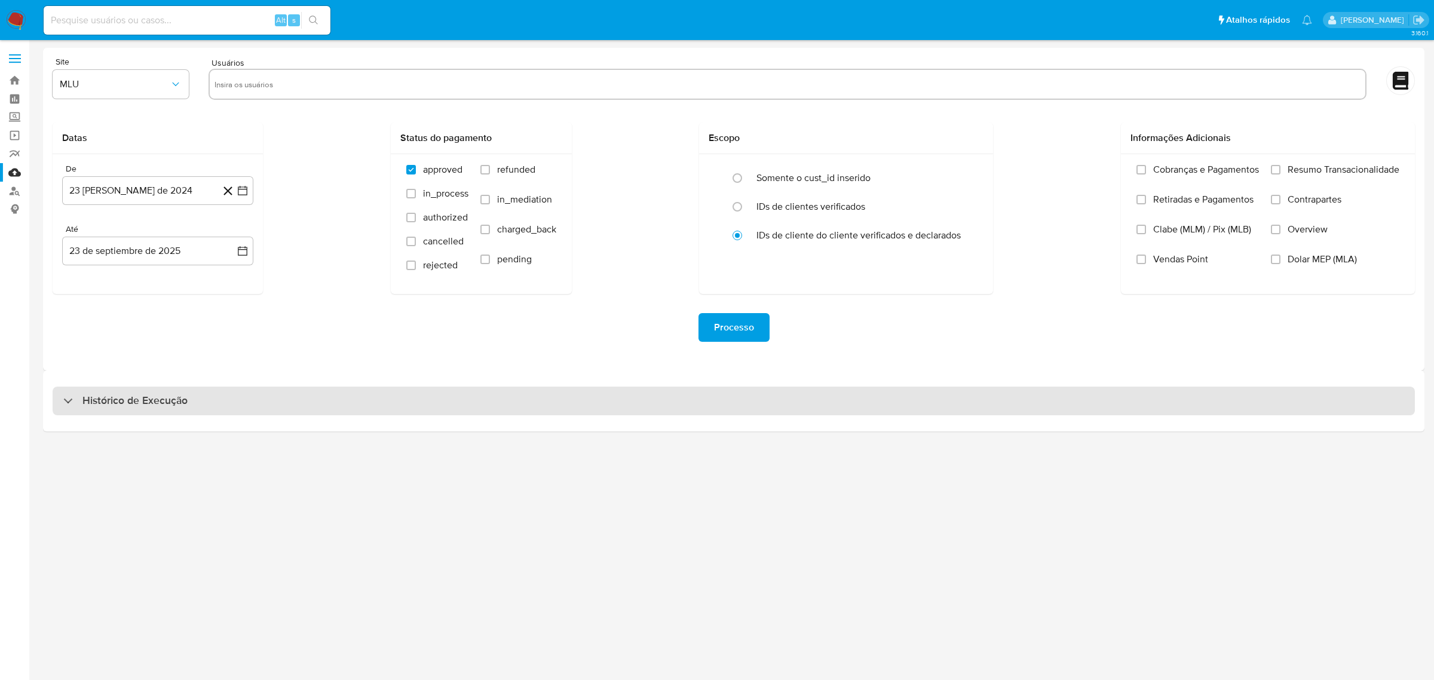
drag, startPoint x: 509, startPoint y: 398, endPoint x: 505, endPoint y: 389, distance: 9.7
click at [509, 398] on div "Histórico de Execução" at bounding box center [734, 401] width 1363 height 29
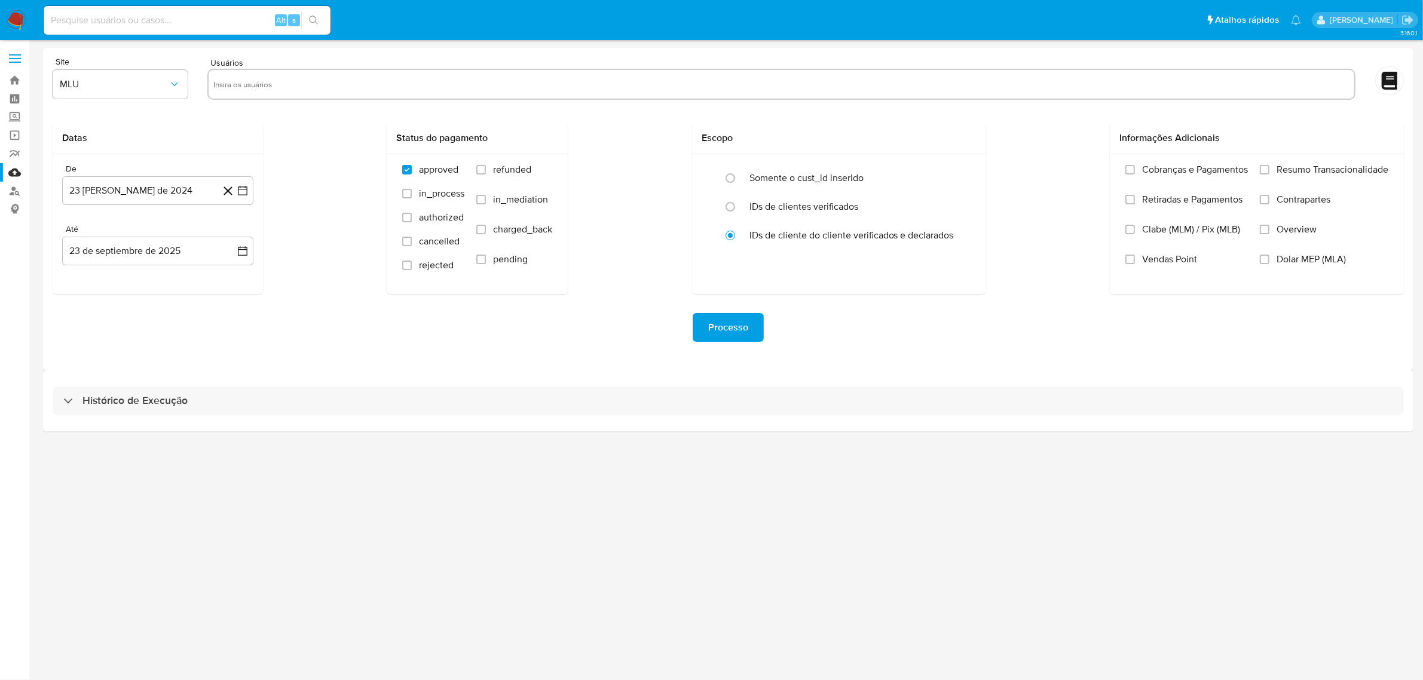
select select "10"
click at [828, 383] on div "Histórico de Execução" at bounding box center [734, 401] width 1382 height 61
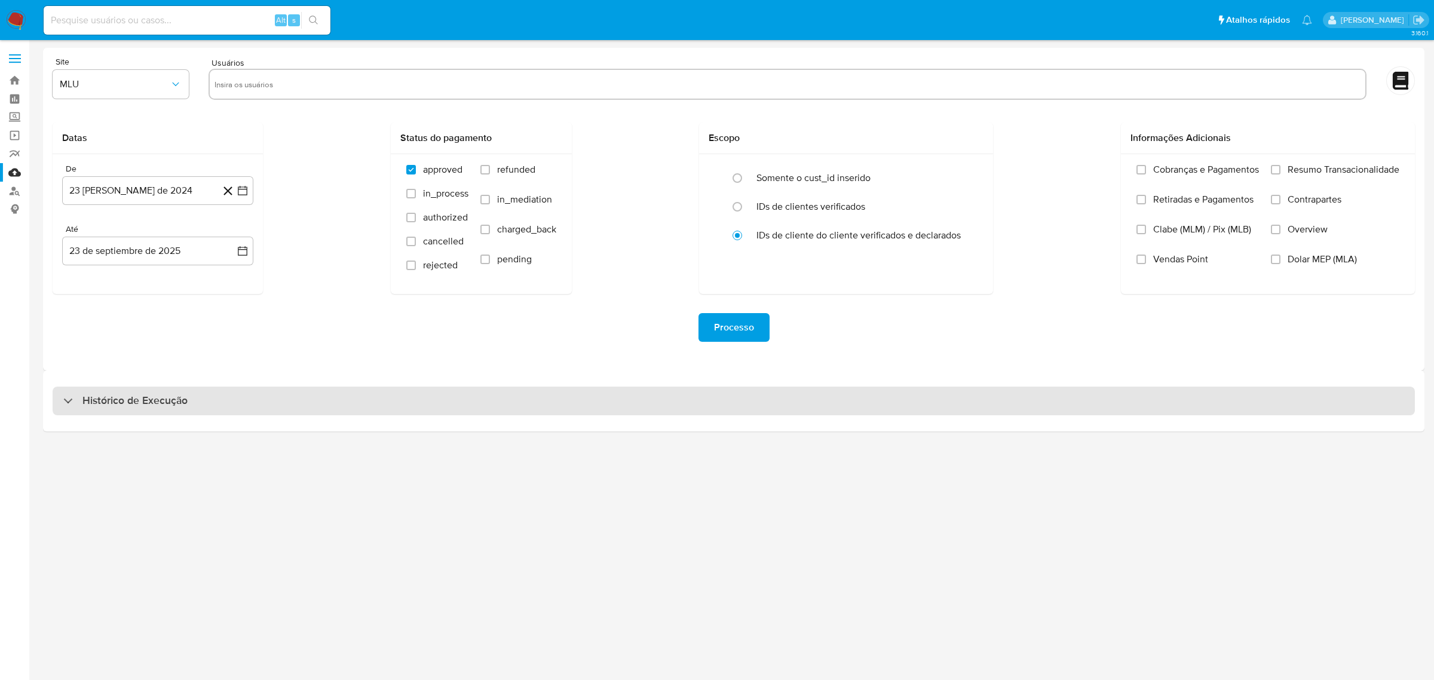
click at [822, 396] on div "Histórico de Execução" at bounding box center [734, 401] width 1363 height 29
select select "10"
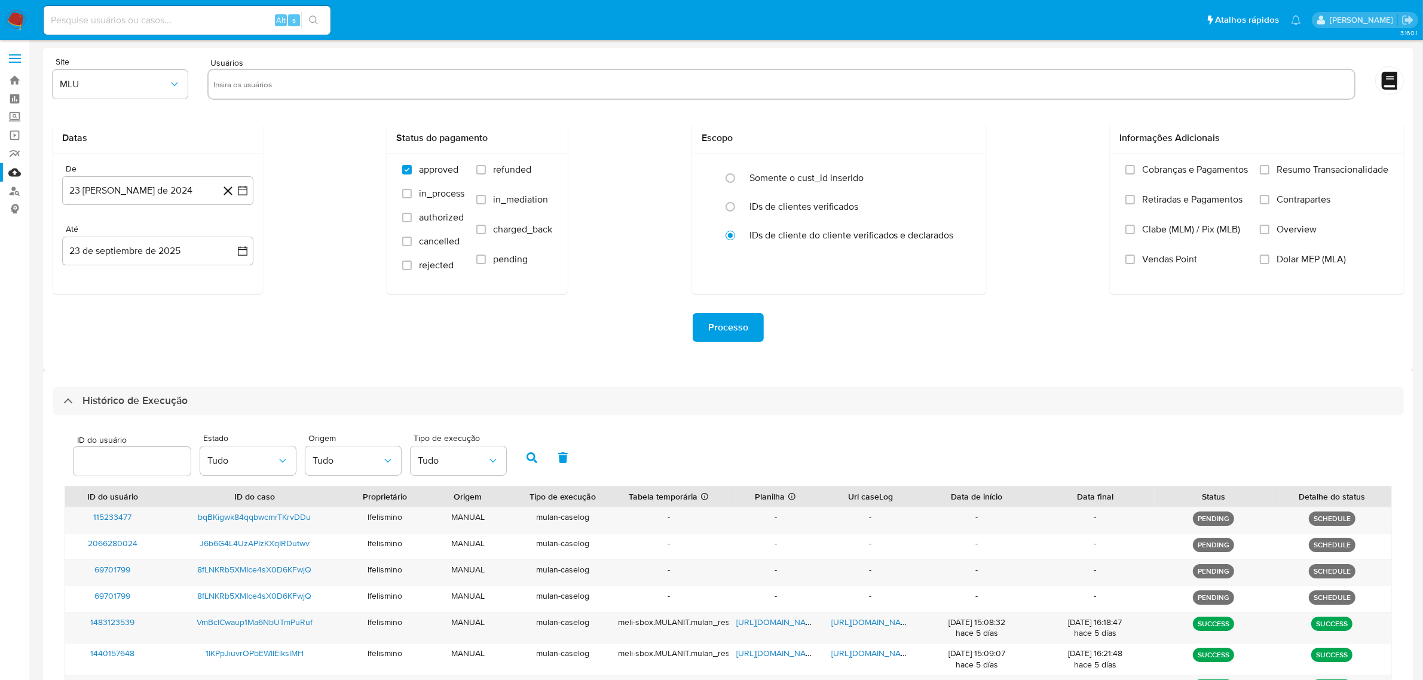
click at [813, 344] on div "Processo" at bounding box center [728, 327] width 1351 height 67
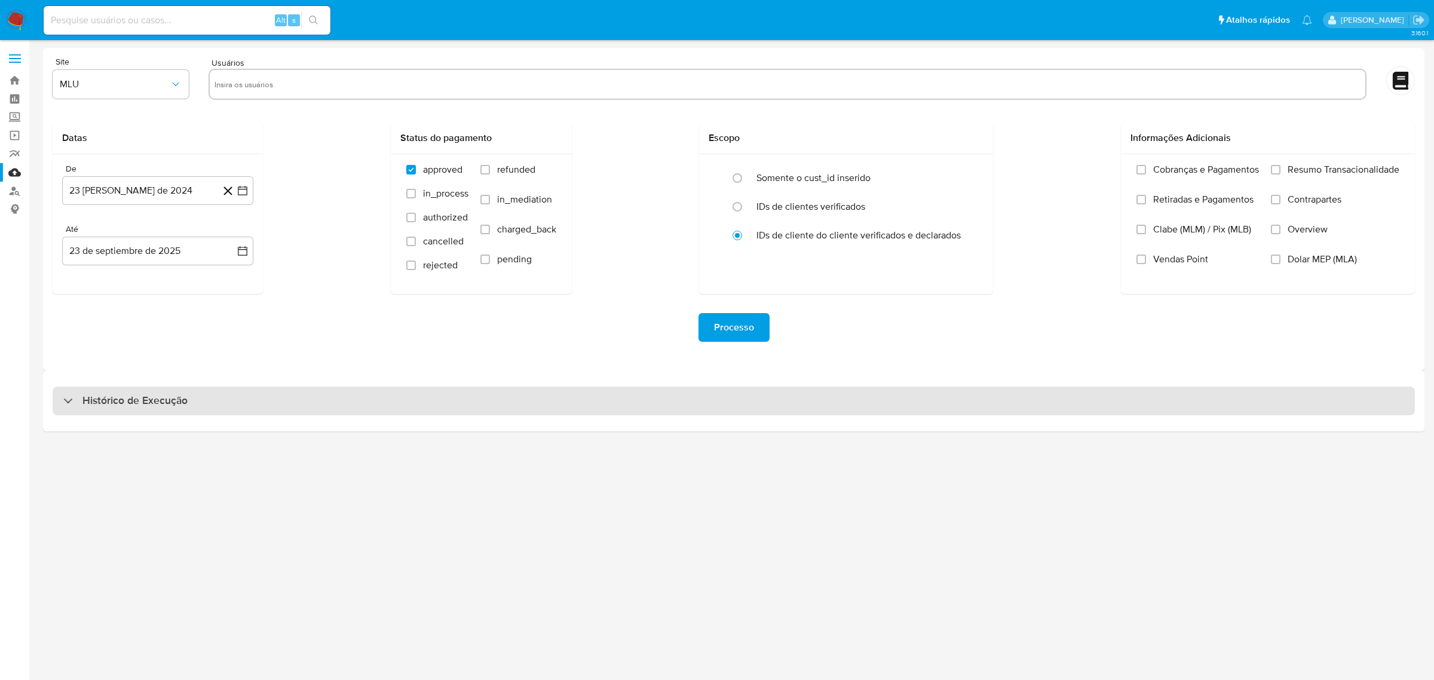
click at [551, 403] on div "Histórico de Execução" at bounding box center [734, 401] width 1363 height 29
select select "10"
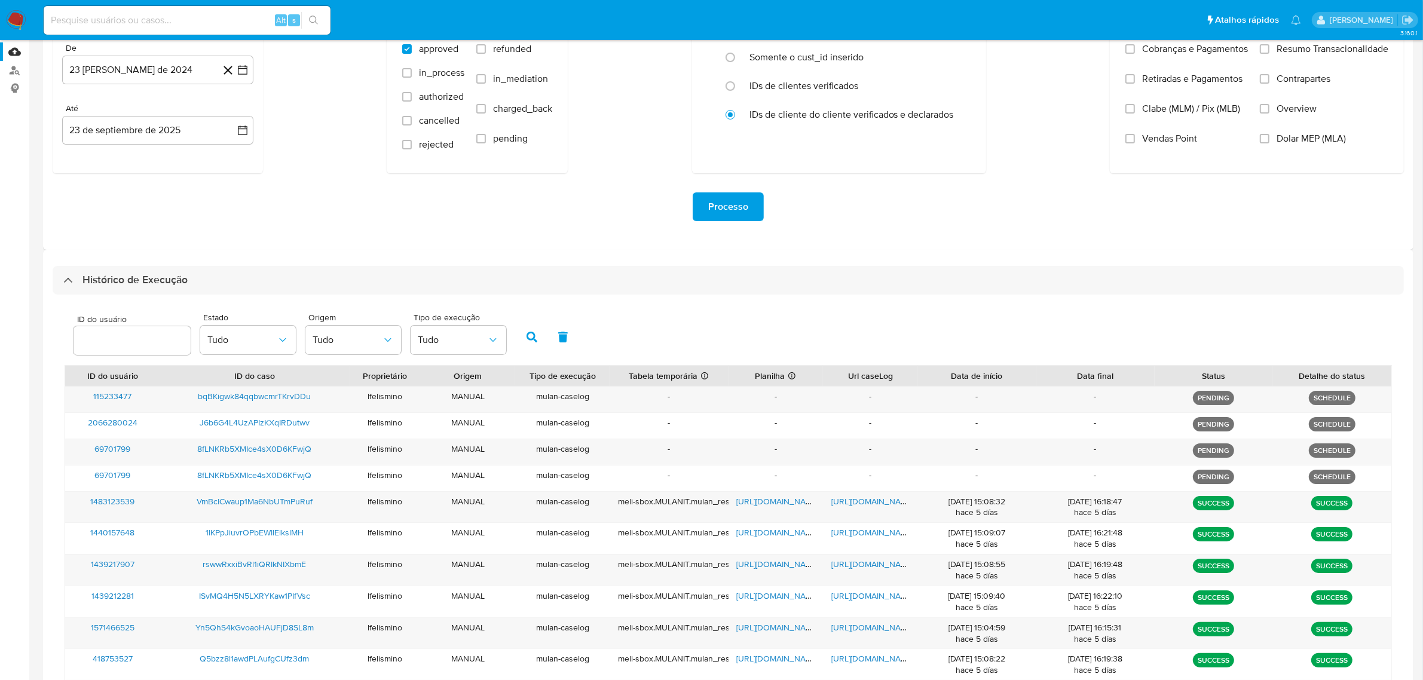
scroll to position [149, 0]
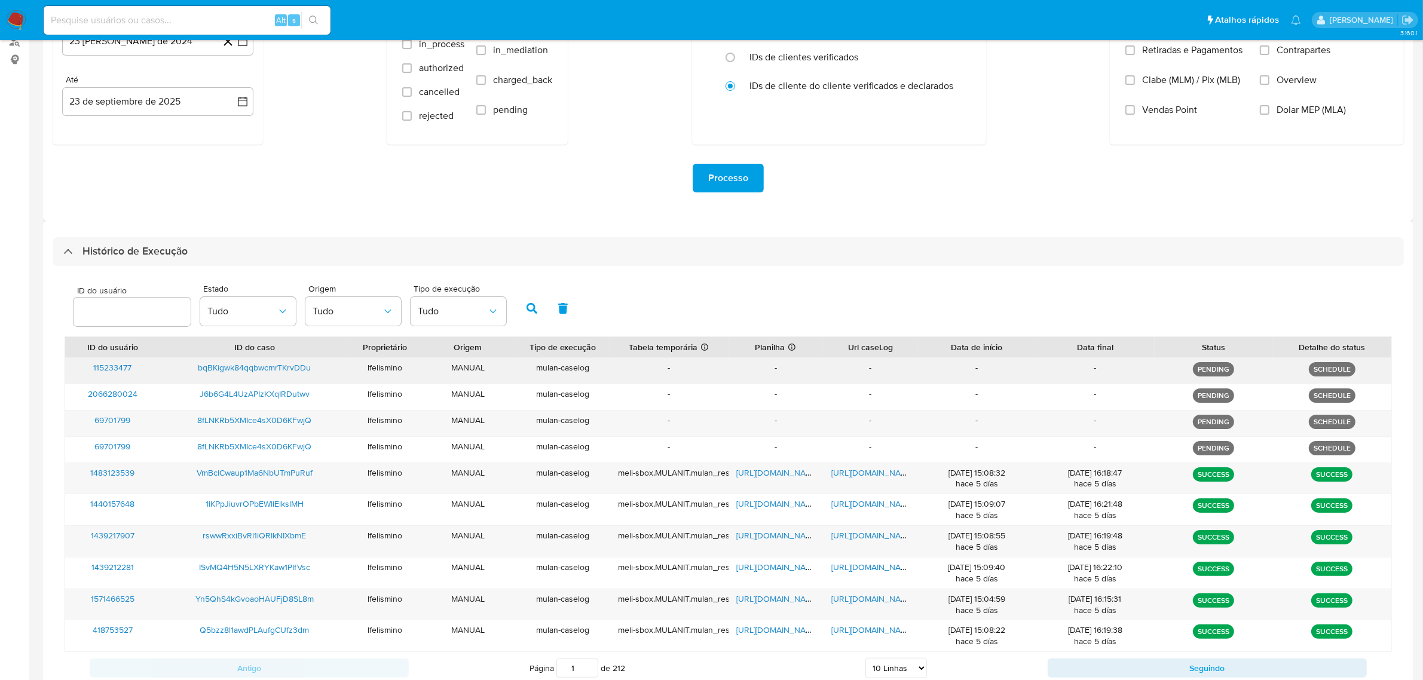
click at [267, 365] on span "bqBKigwk84qqbwcmrTKrvDDu" at bounding box center [254, 368] width 113 height 12
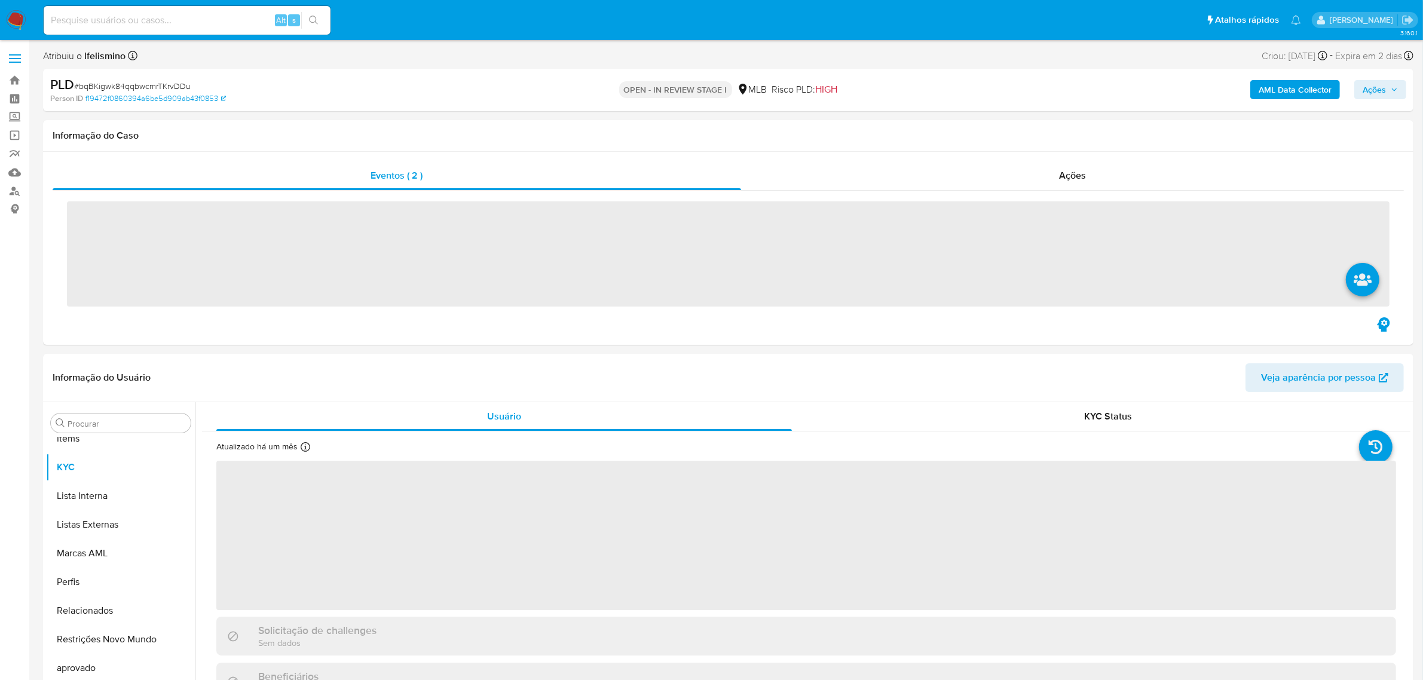
scroll to position [619, 0]
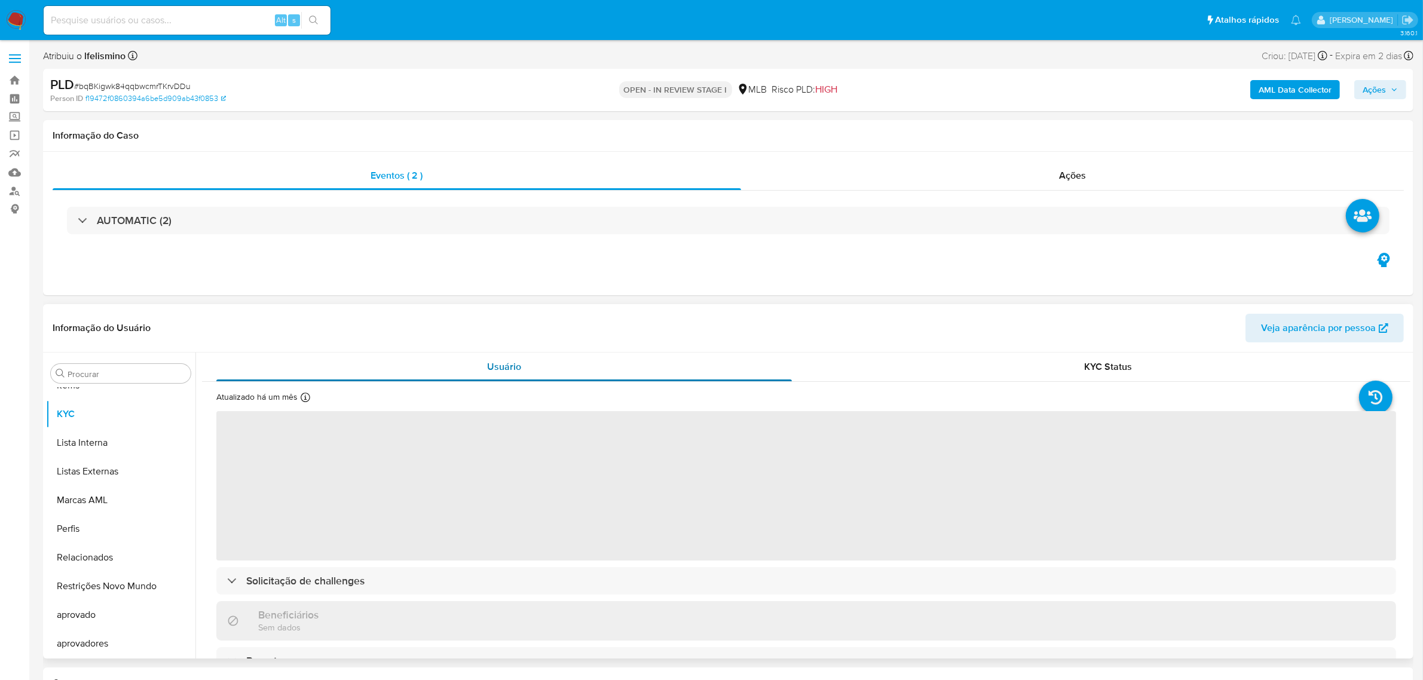
select select "10"
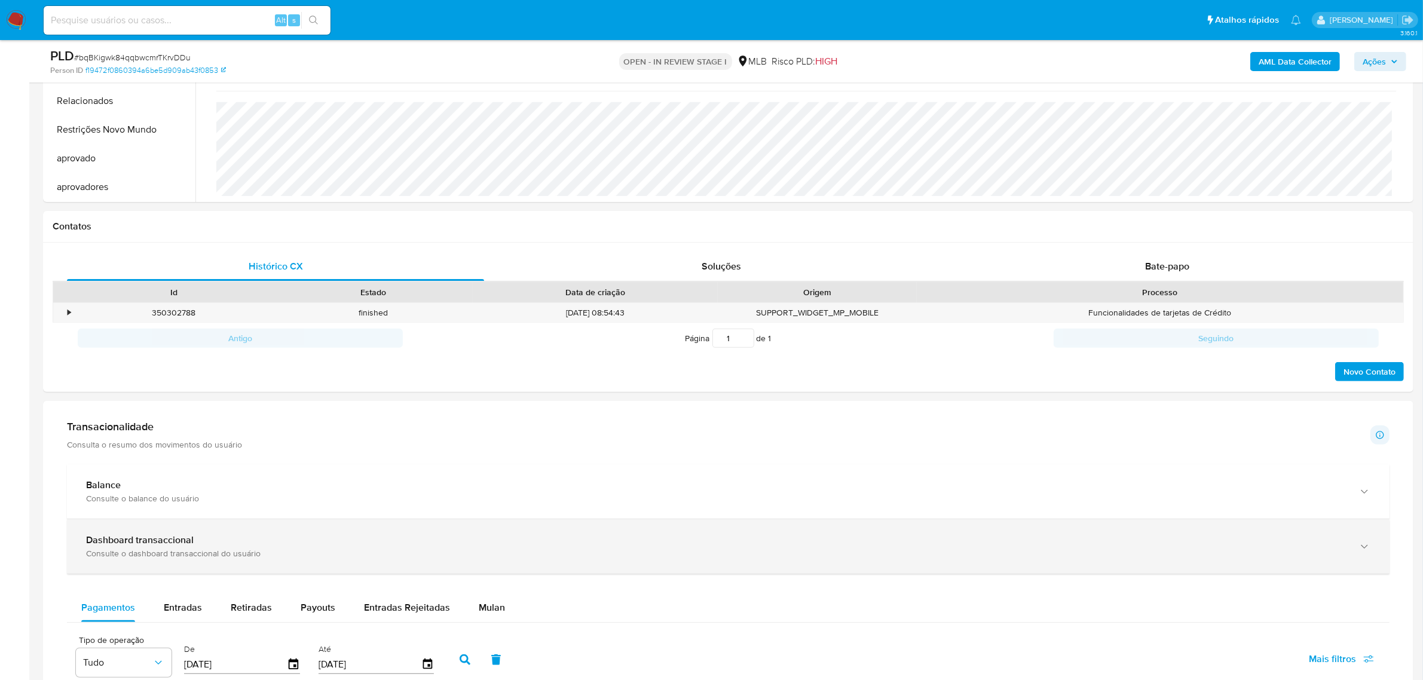
scroll to position [523, 0]
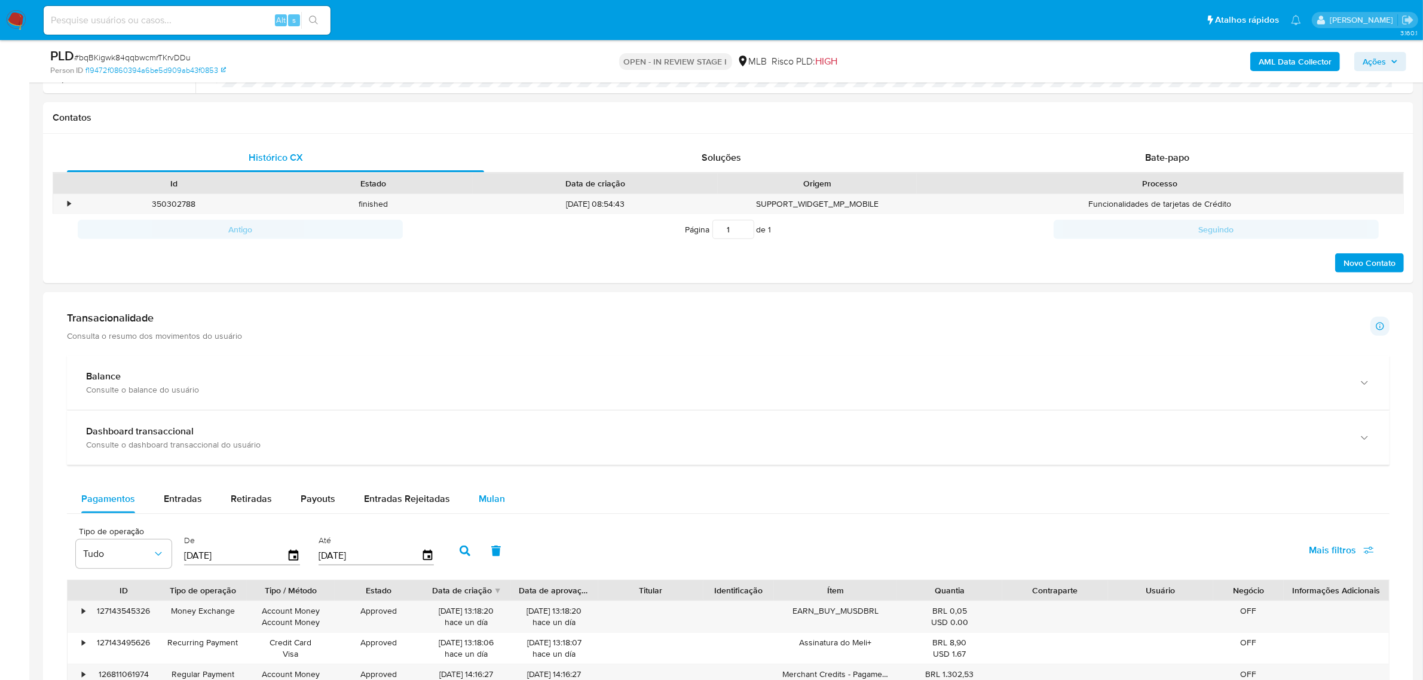
click at [479, 498] on span "Mulan" at bounding box center [492, 499] width 26 height 14
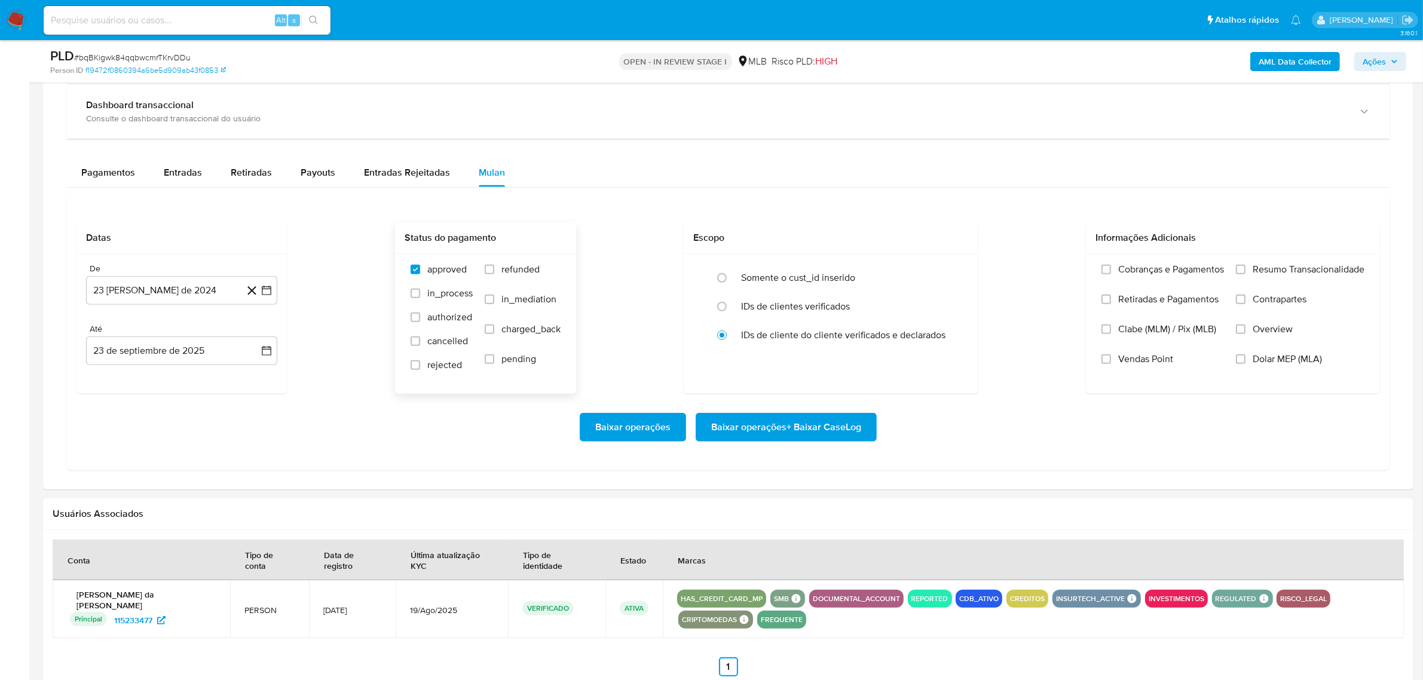
scroll to position [897, 0]
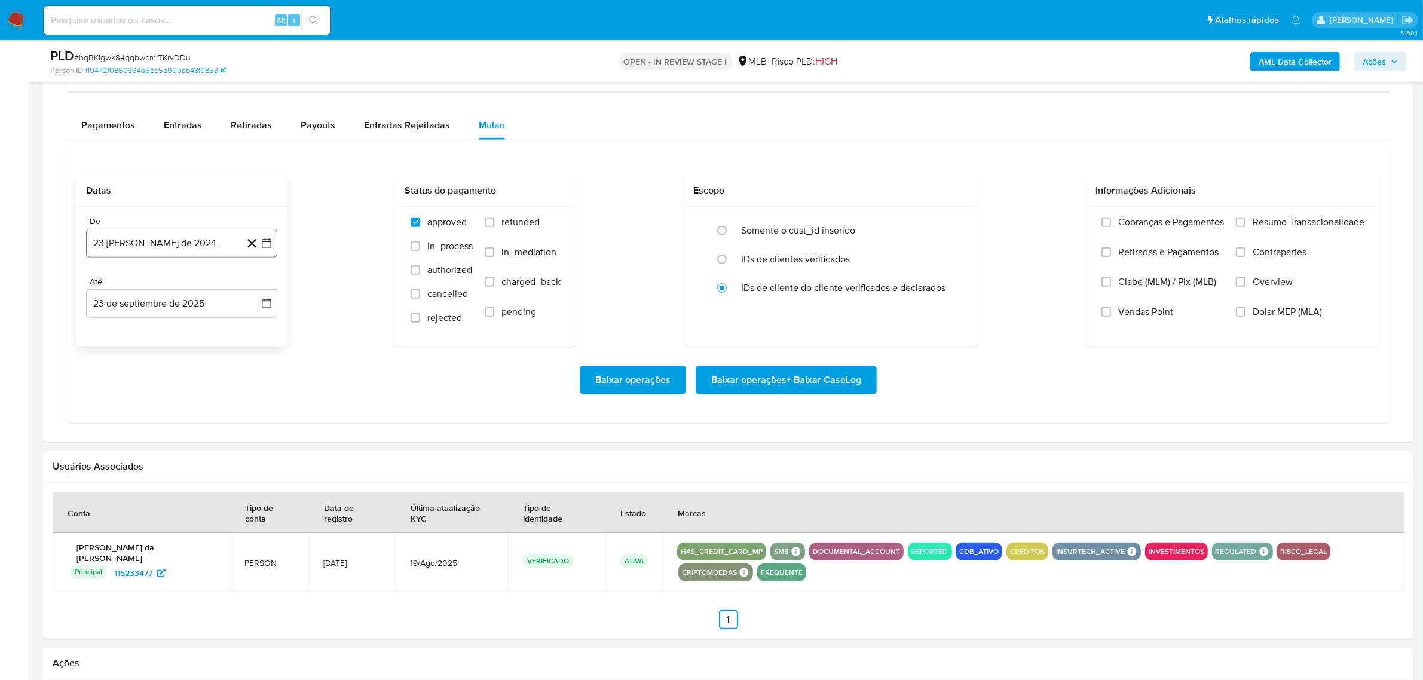
click at [172, 243] on button "23 [PERSON_NAME] de 2024" at bounding box center [181, 243] width 191 height 29
click at [472, 387] on div "Baixar operações Baixar operações + Baixar CaseLog" at bounding box center [729, 380] width 1304 height 29
click at [114, 237] on button "23 [PERSON_NAME] de 2024" at bounding box center [181, 243] width 191 height 29
click at [173, 286] on span "agosto 2024" at bounding box center [176, 286] width 54 height 12
click at [253, 292] on icon "Año siguiente" at bounding box center [253, 286] width 14 height 14
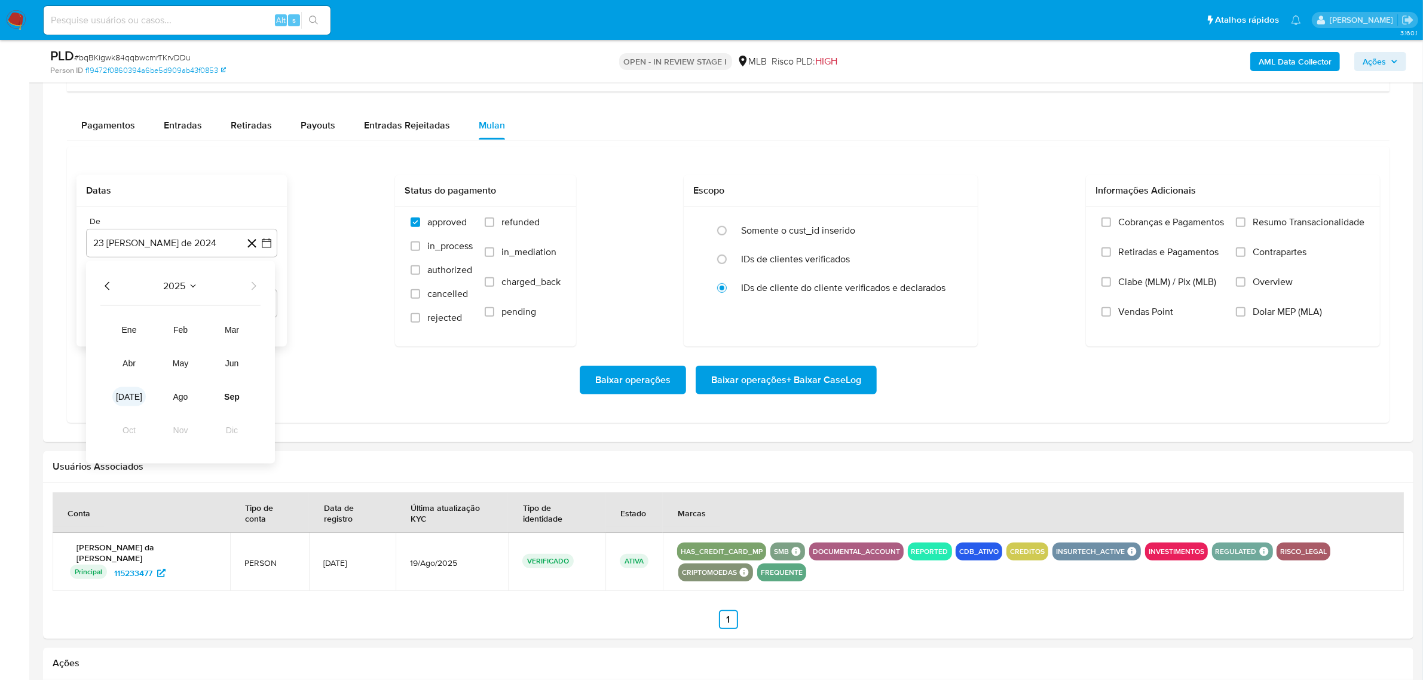
click at [139, 402] on button "[DATE]" at bounding box center [128, 396] width 33 height 19
click at [139, 330] on button "1" at bounding box center [133, 330] width 19 height 19
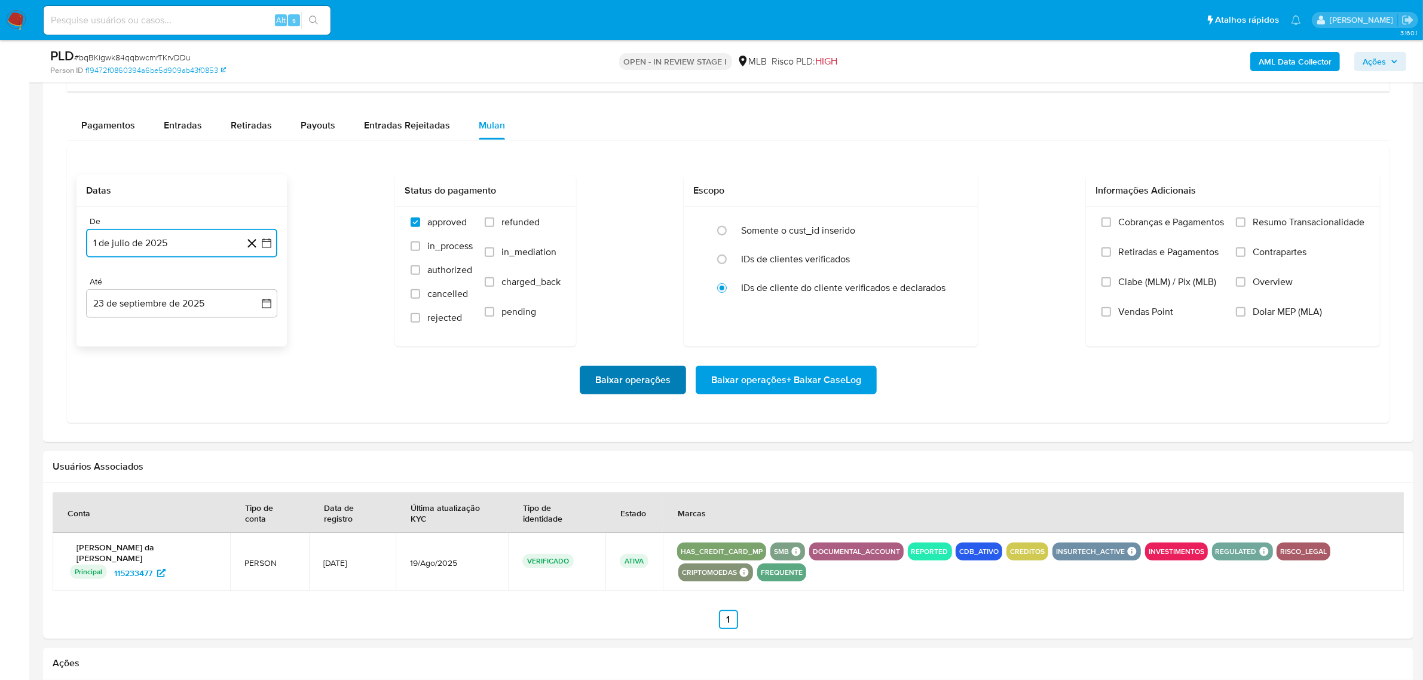
click at [642, 377] on span "Baixar operações" at bounding box center [632, 380] width 75 height 26
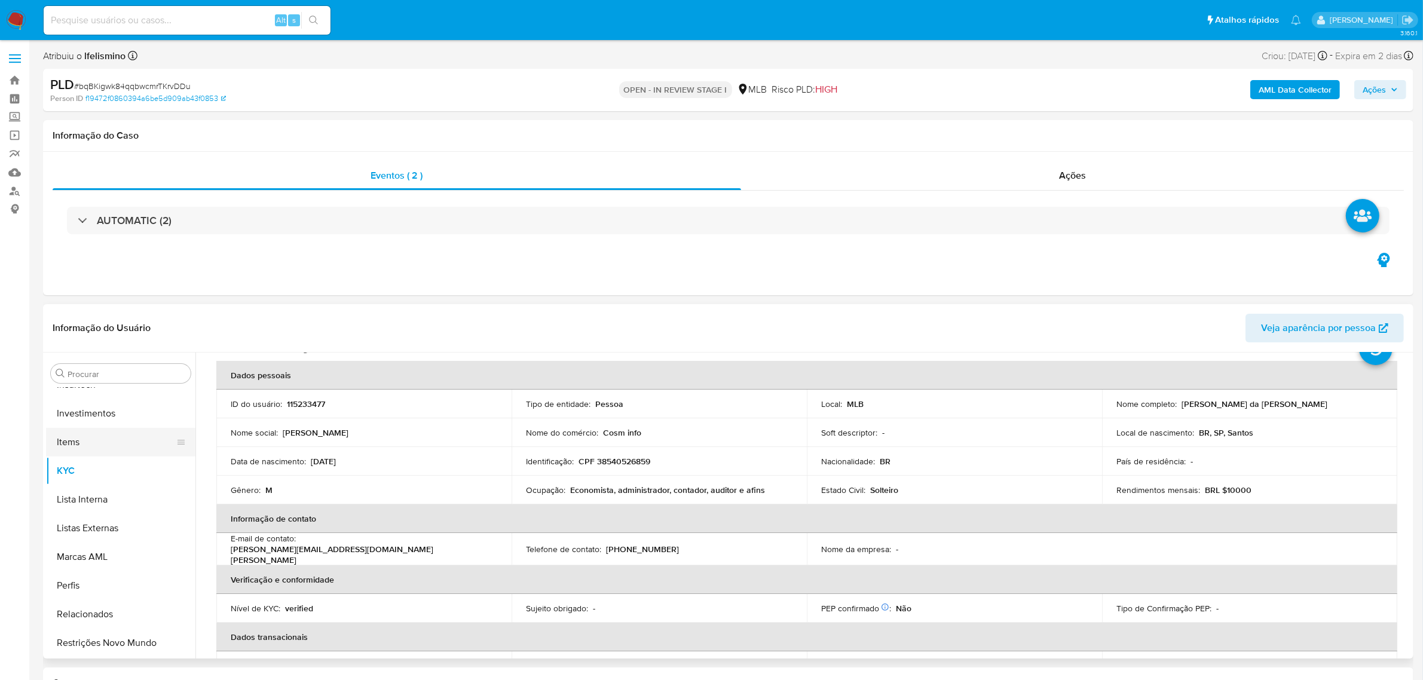
scroll to position [395, 0]
click at [99, 405] on button "Geral" at bounding box center [116, 408] width 140 height 29
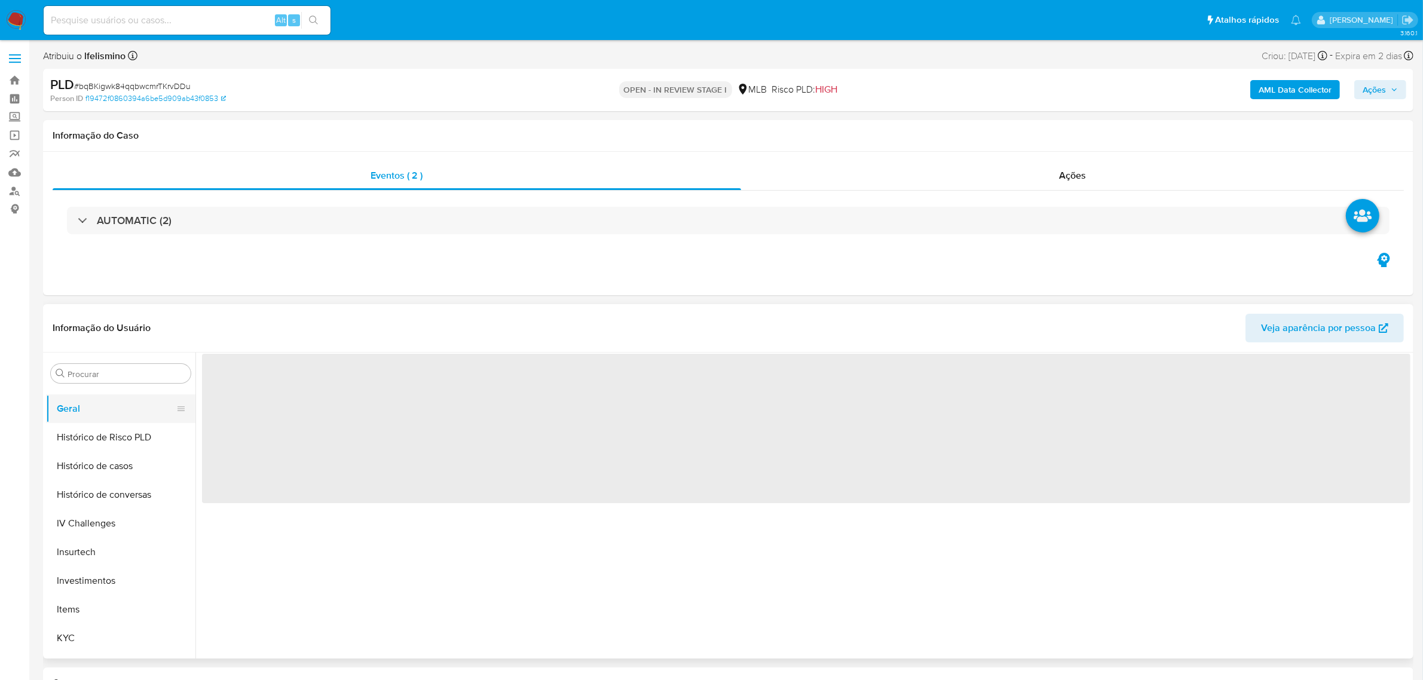
scroll to position [0, 0]
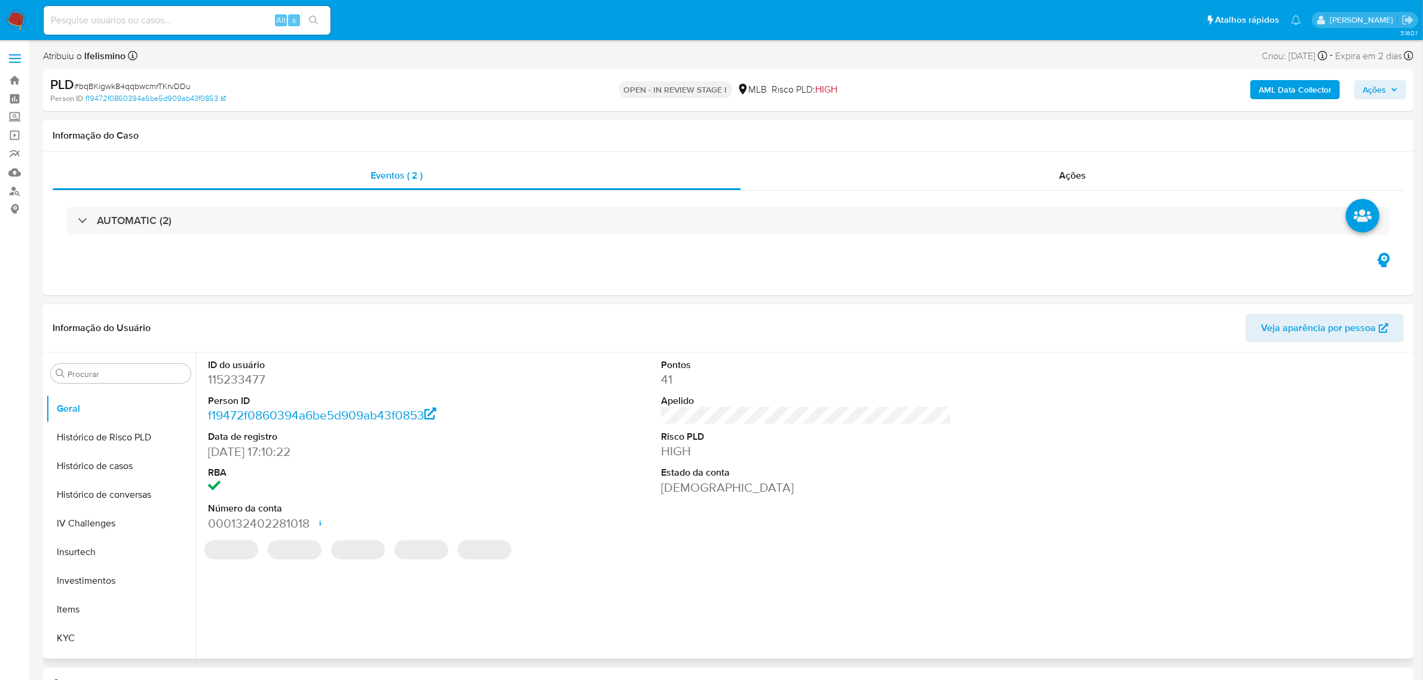
click at [249, 383] on dd "115233477" at bounding box center [353, 379] width 290 height 17
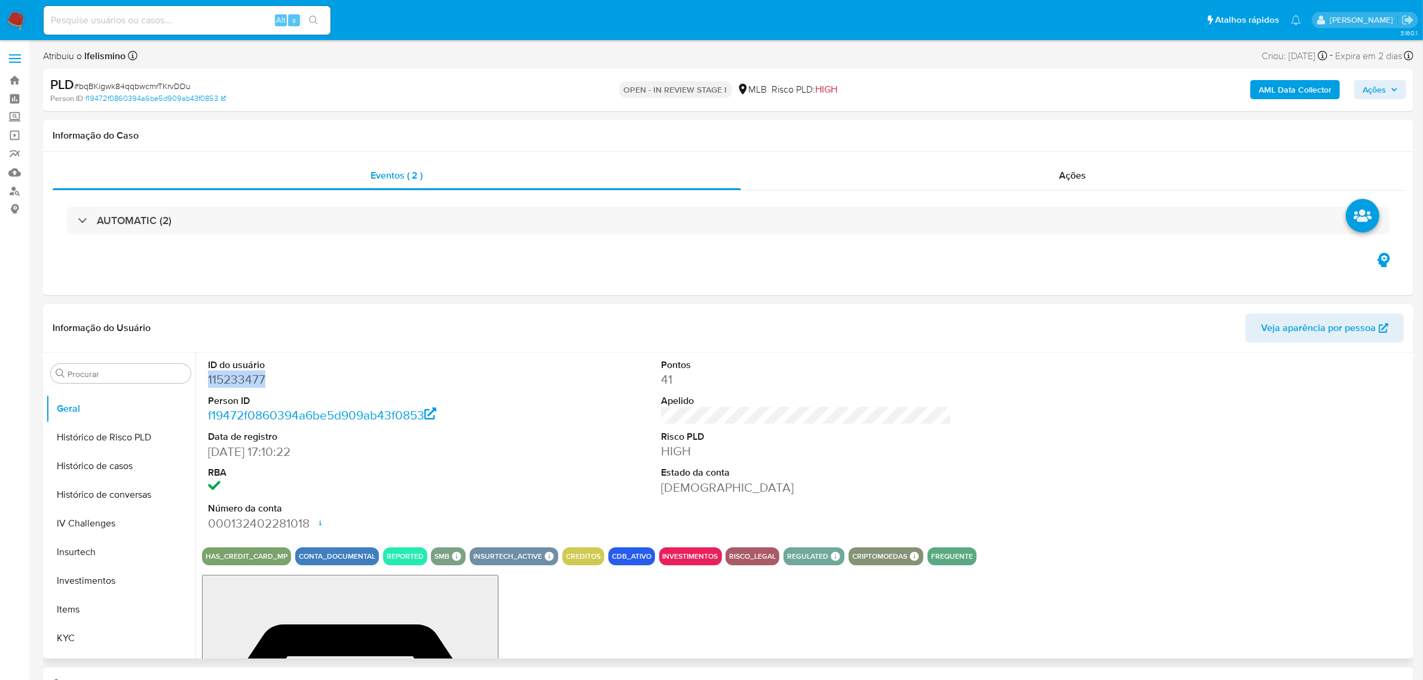
copy dd "115233477"
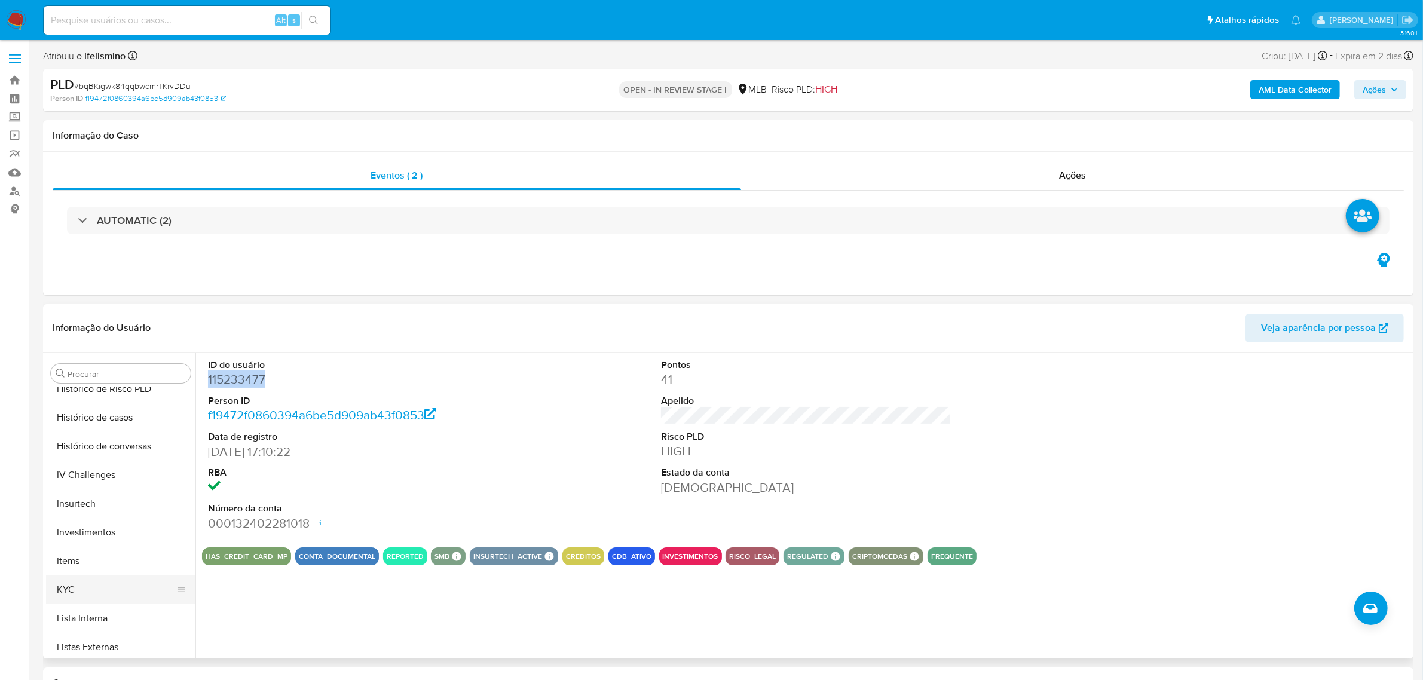
scroll to position [470, 0]
click at [111, 554] on button "KYC" at bounding box center [116, 563] width 140 height 29
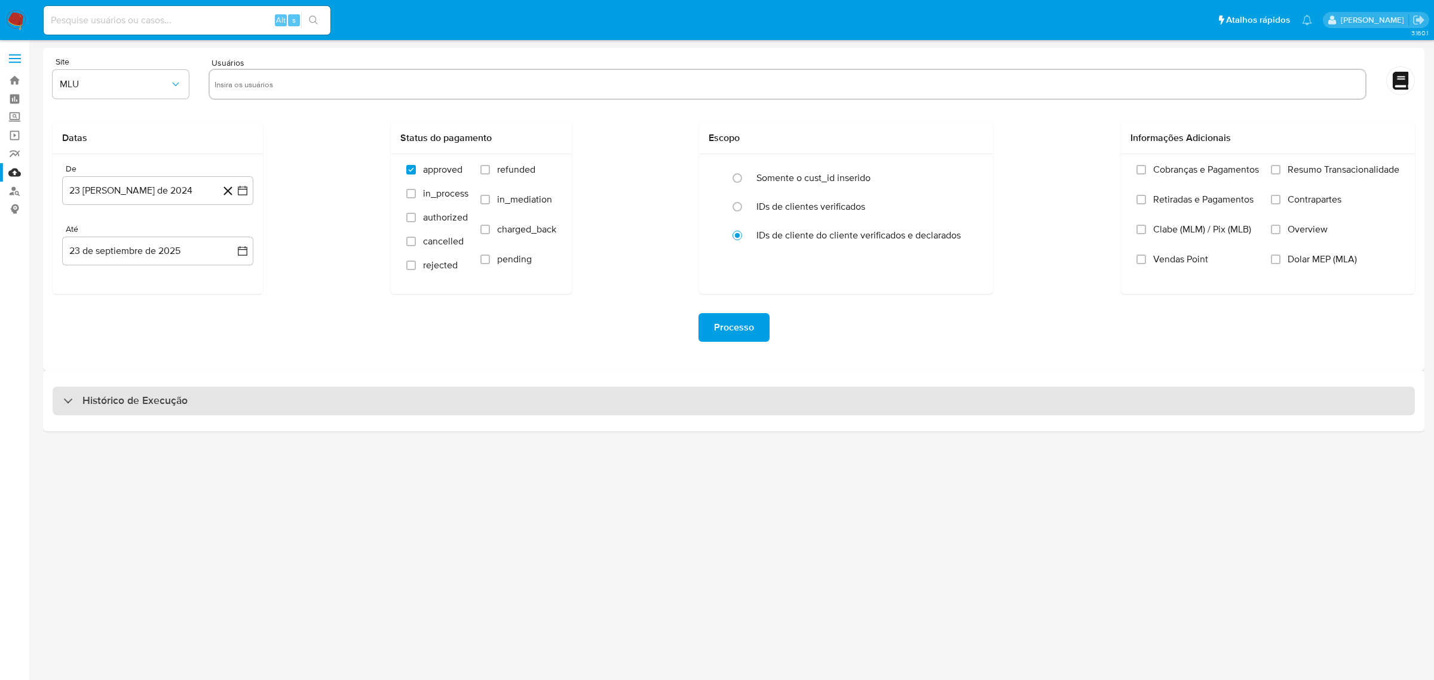
click at [634, 404] on div "Histórico de Execução" at bounding box center [734, 401] width 1363 height 29
select select "10"
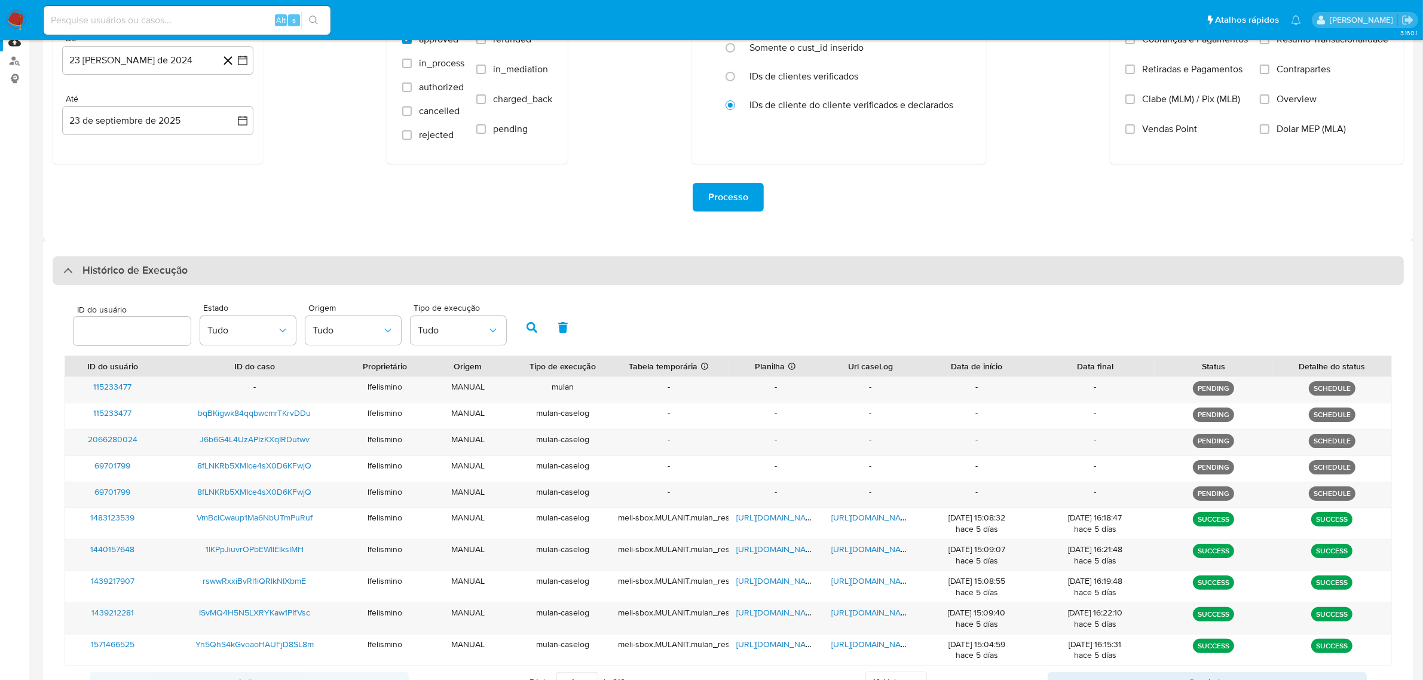
scroll to position [149, 0]
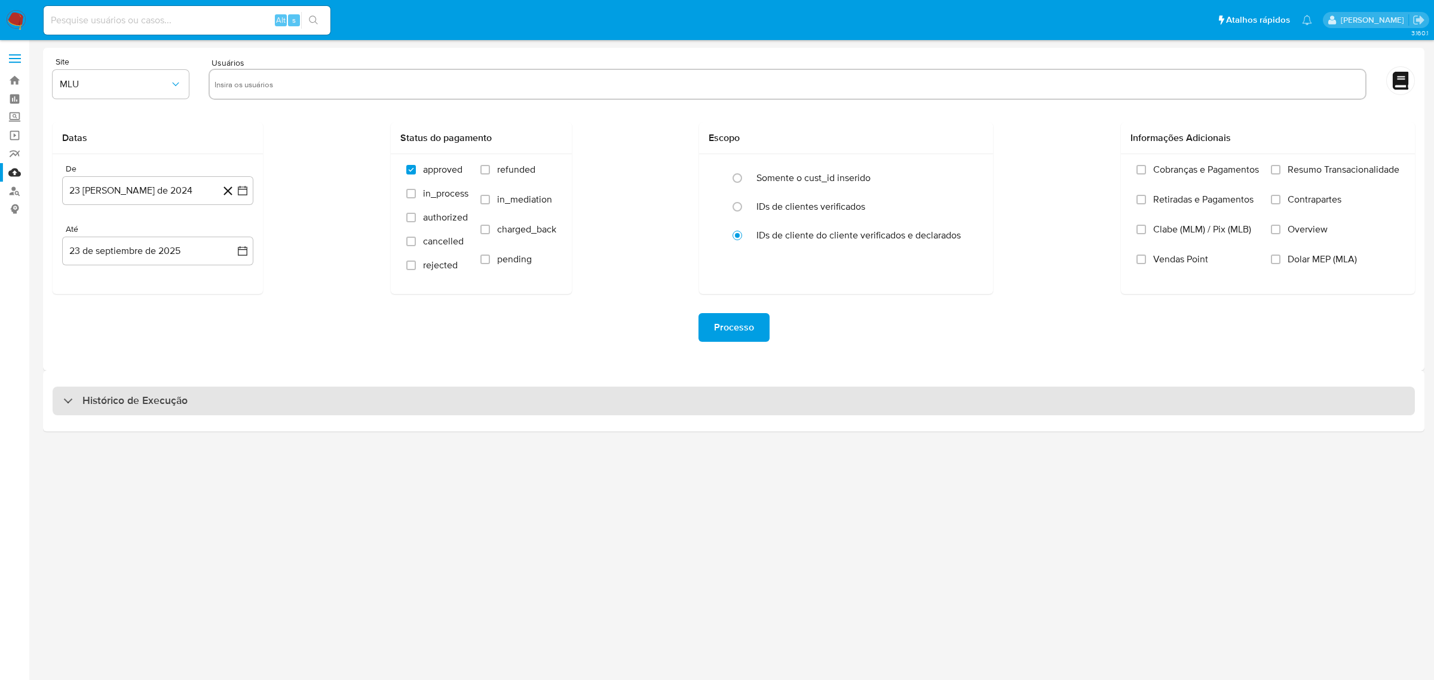
click at [380, 411] on div "Histórico de Execução" at bounding box center [734, 401] width 1363 height 29
select select "10"
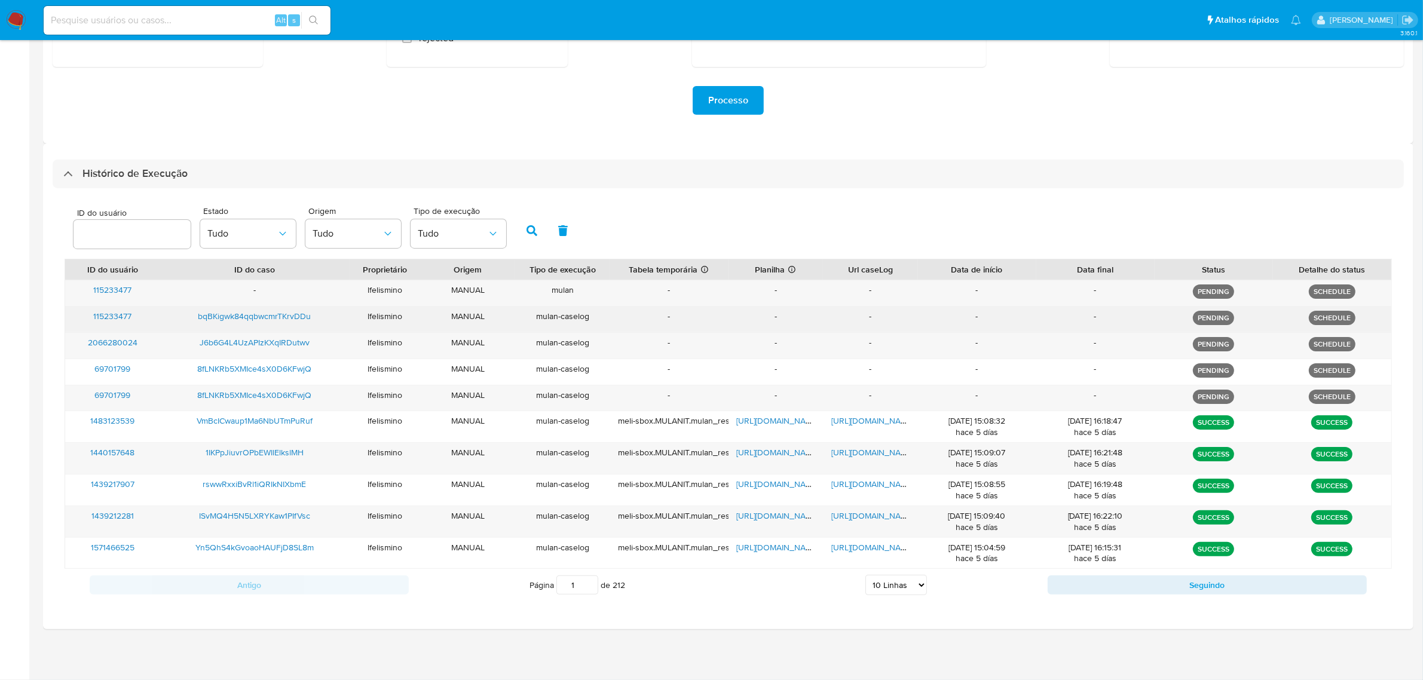
scroll to position [228, 0]
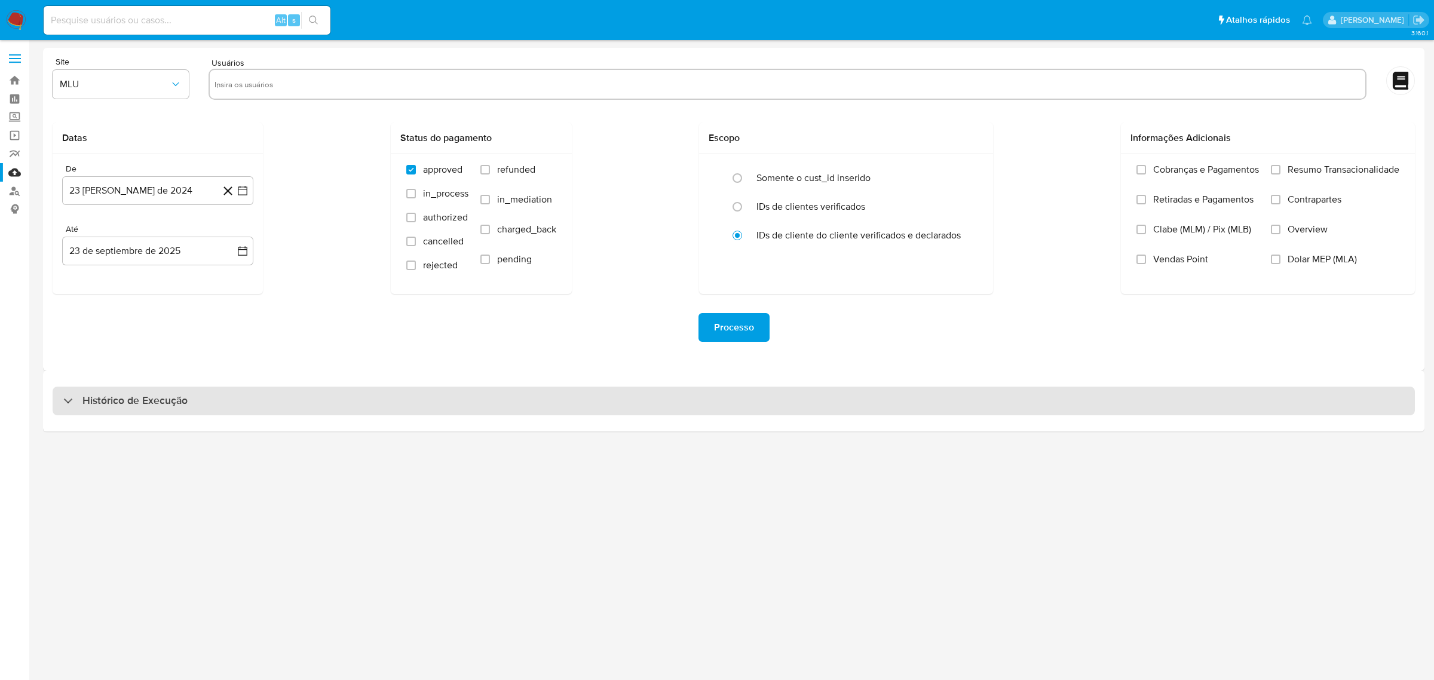
click at [637, 401] on div "Histórico de Execução" at bounding box center [734, 401] width 1363 height 29
select select "10"
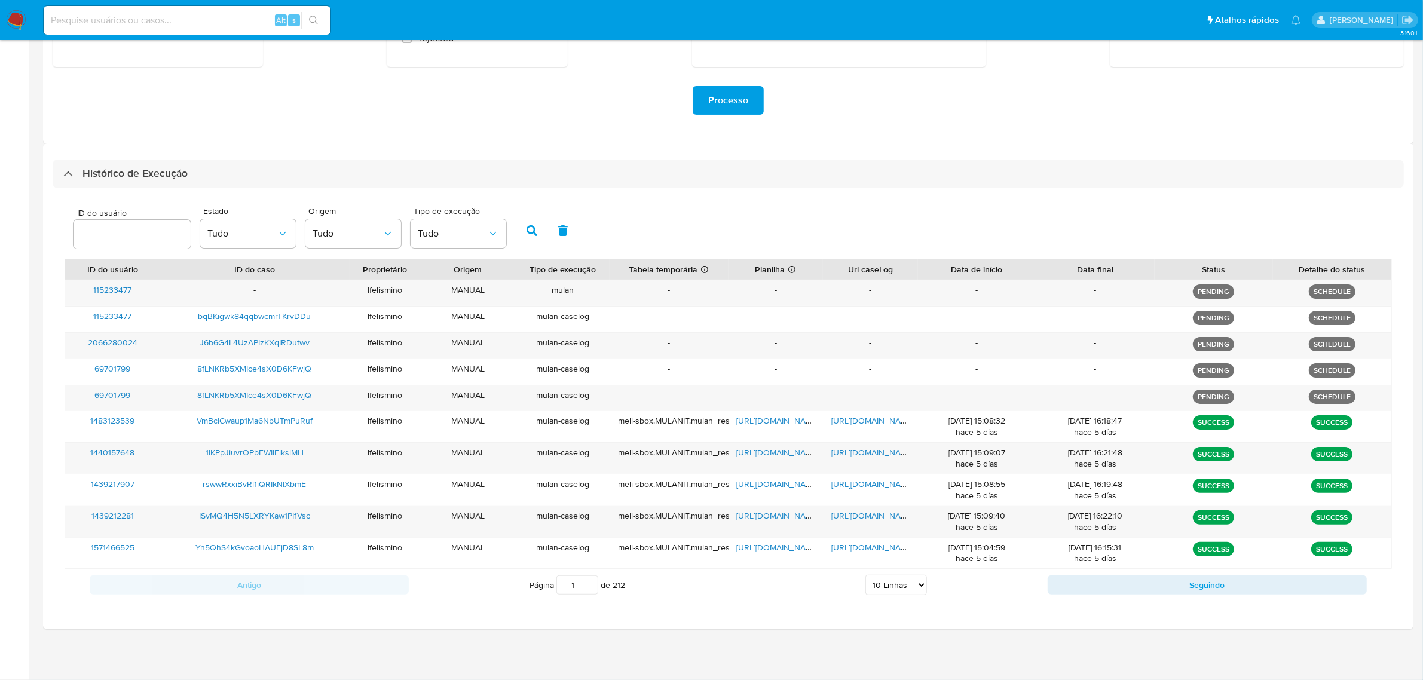
scroll to position [228, 0]
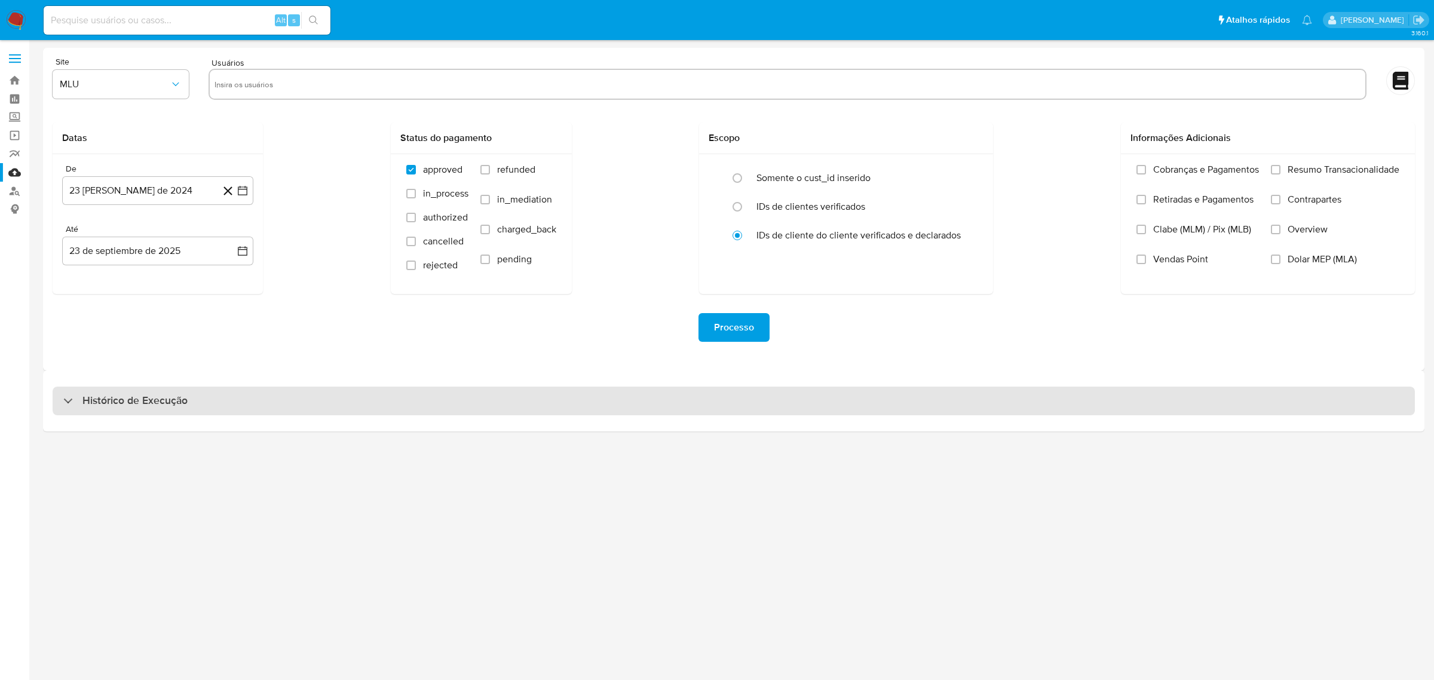
click at [770, 407] on div "Histórico de Execução" at bounding box center [734, 401] width 1363 height 29
select select "10"
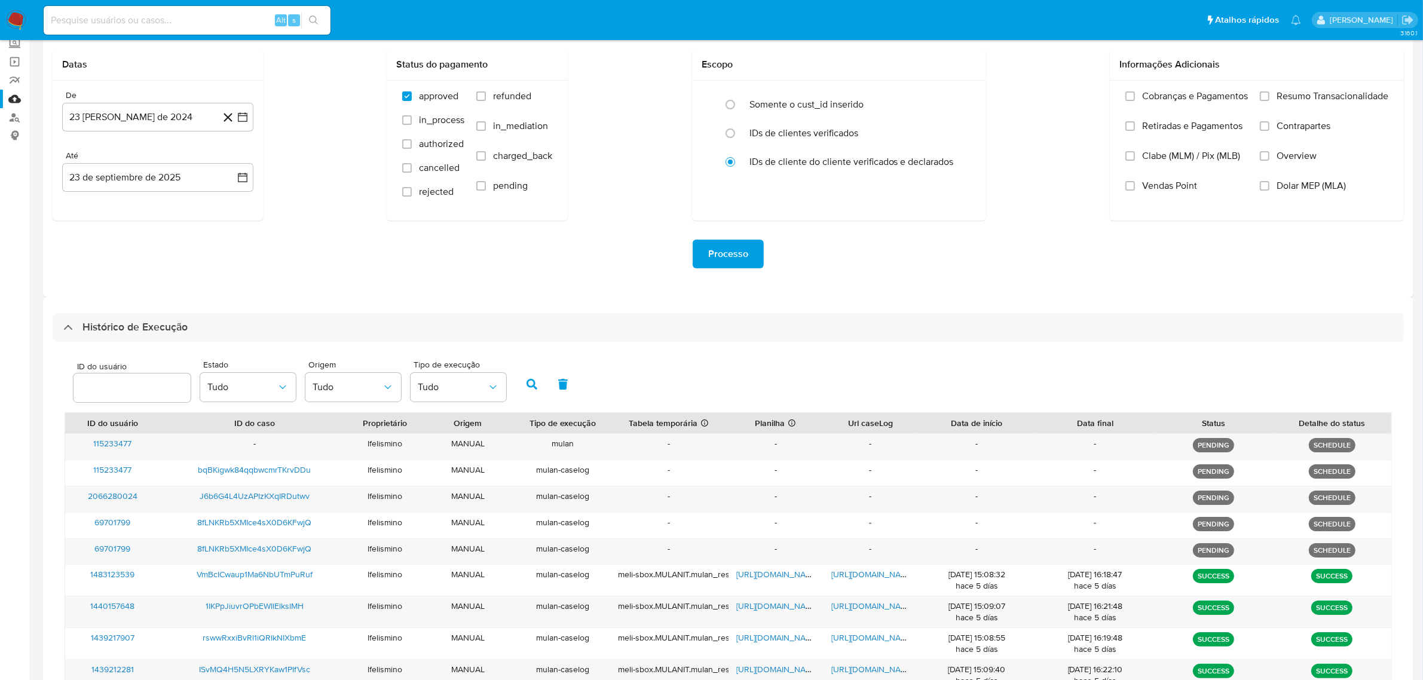
scroll to position [75, 0]
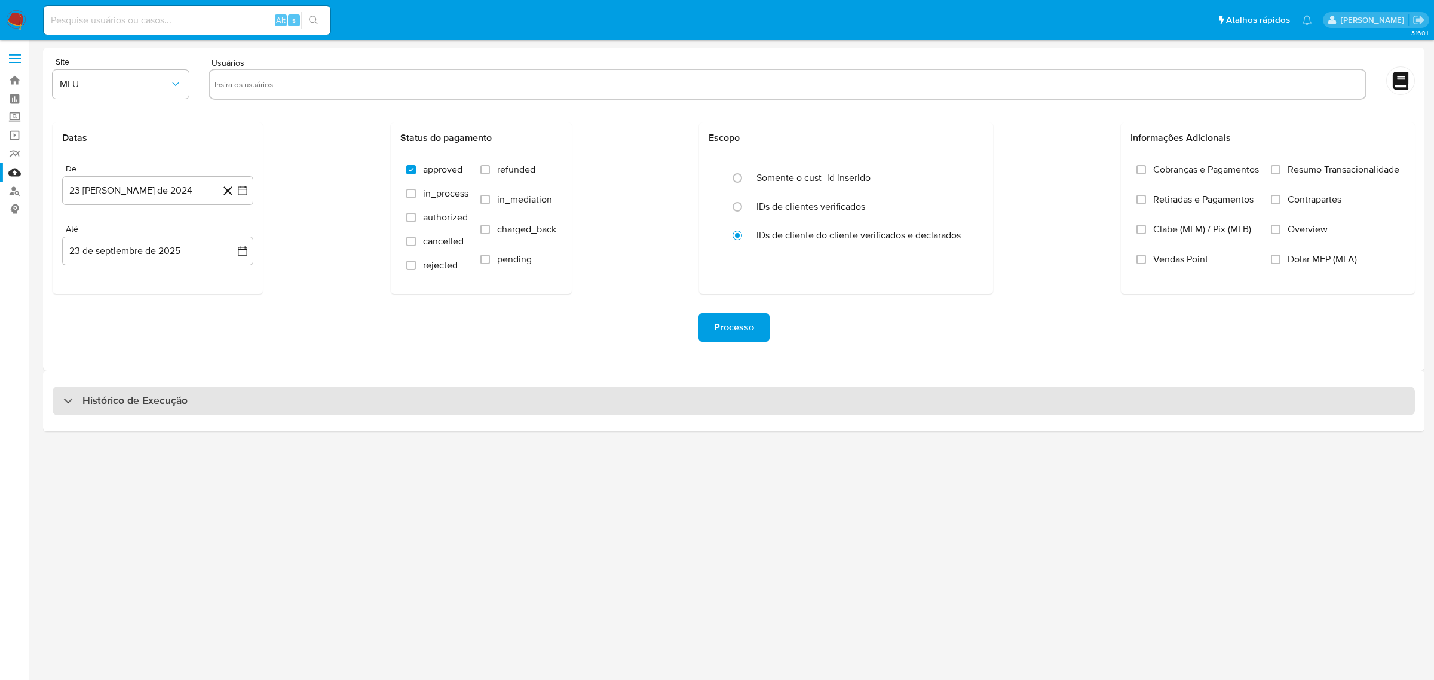
click at [739, 393] on div "Histórico de Execução" at bounding box center [734, 401] width 1363 height 29
select select "10"
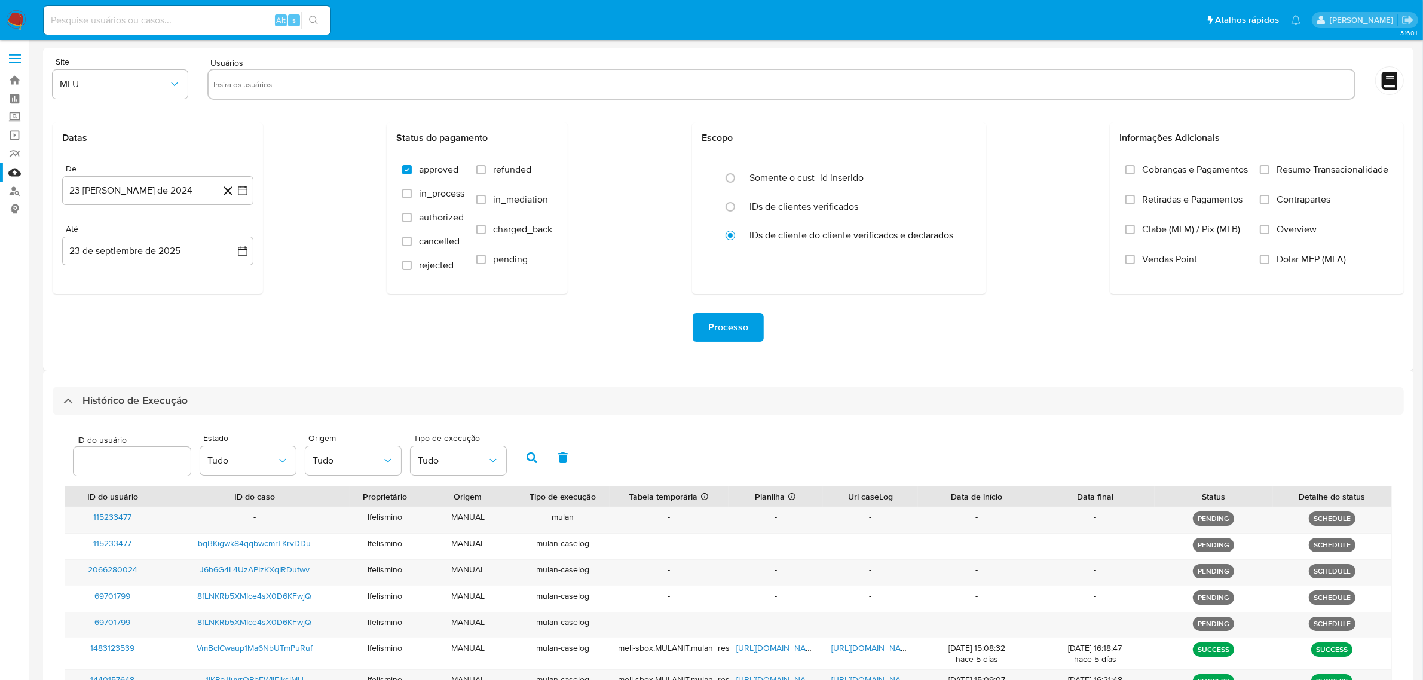
scroll to position [75, 0]
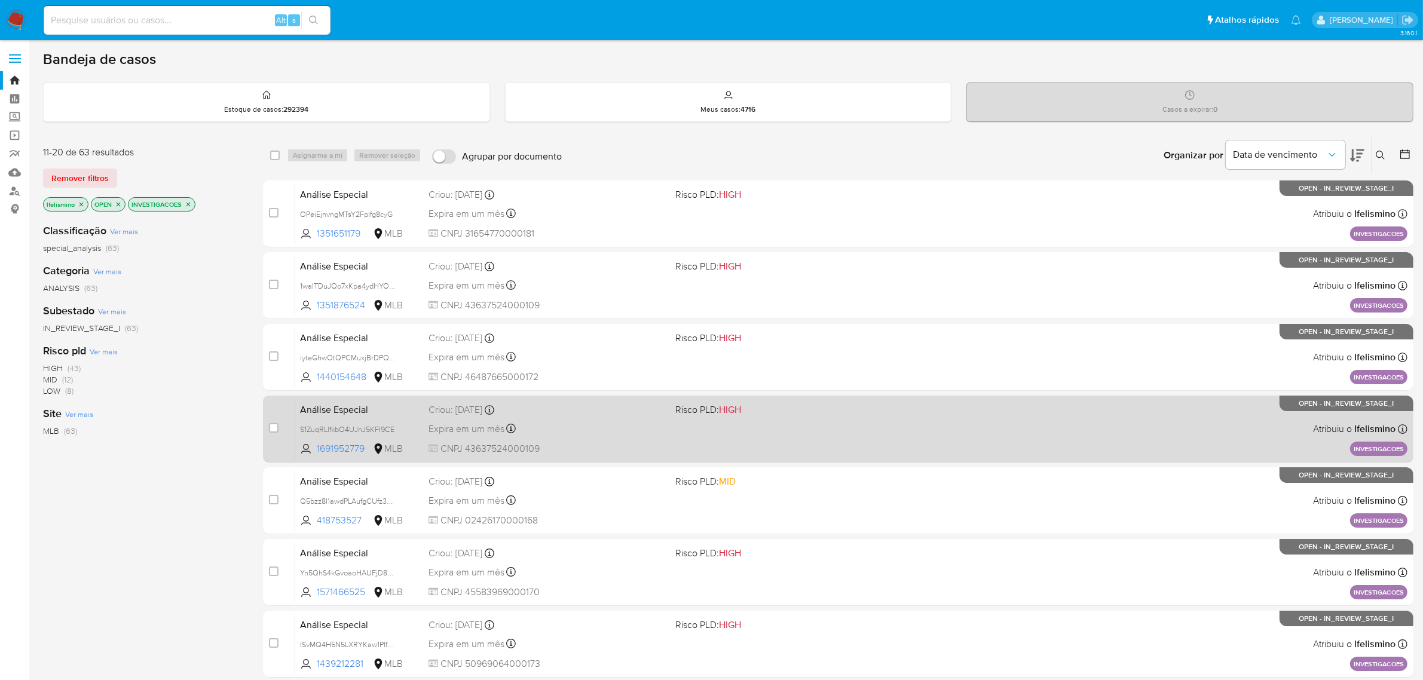
click at [738, 429] on span at bounding box center [794, 428] width 238 height 2
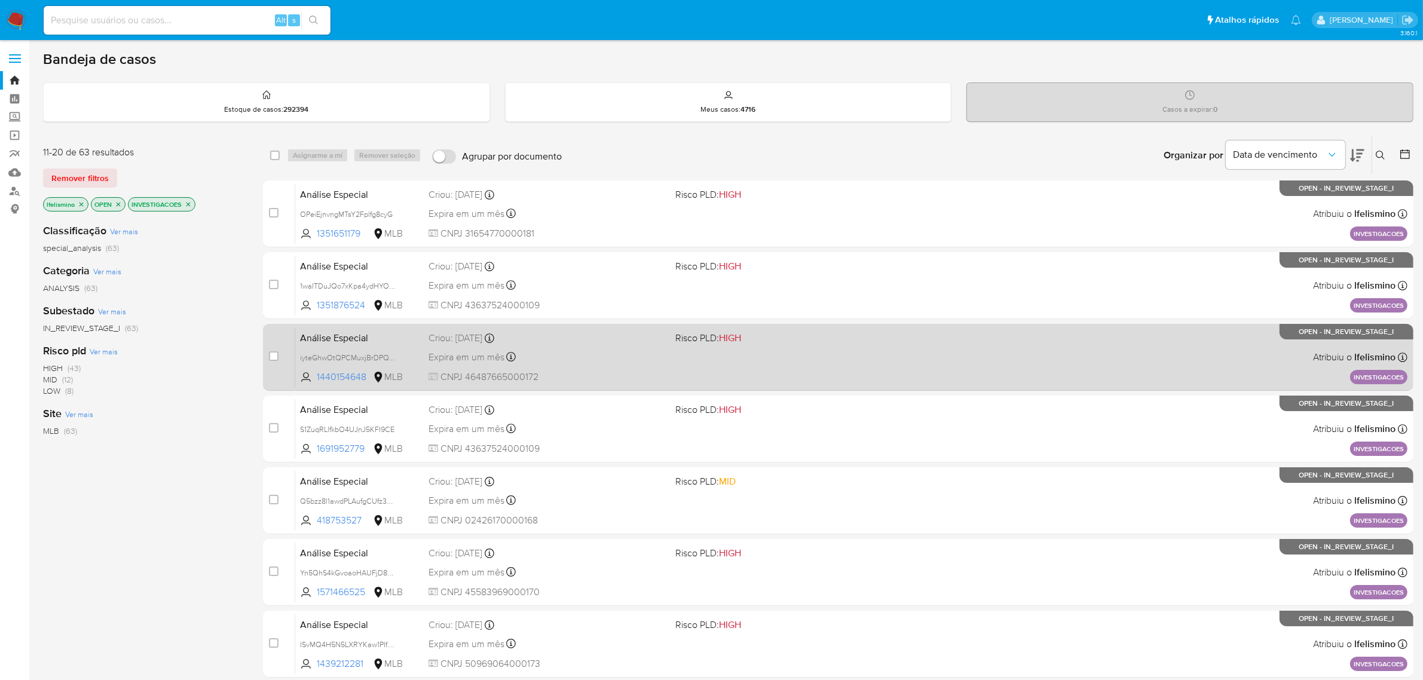
click at [844, 363] on div "Análise Especial iyteGhwOtQPCMuxjBrDPQY76 1440154648 MLB Risco PLD: HIGH Criou:…" at bounding box center [851, 357] width 1112 height 60
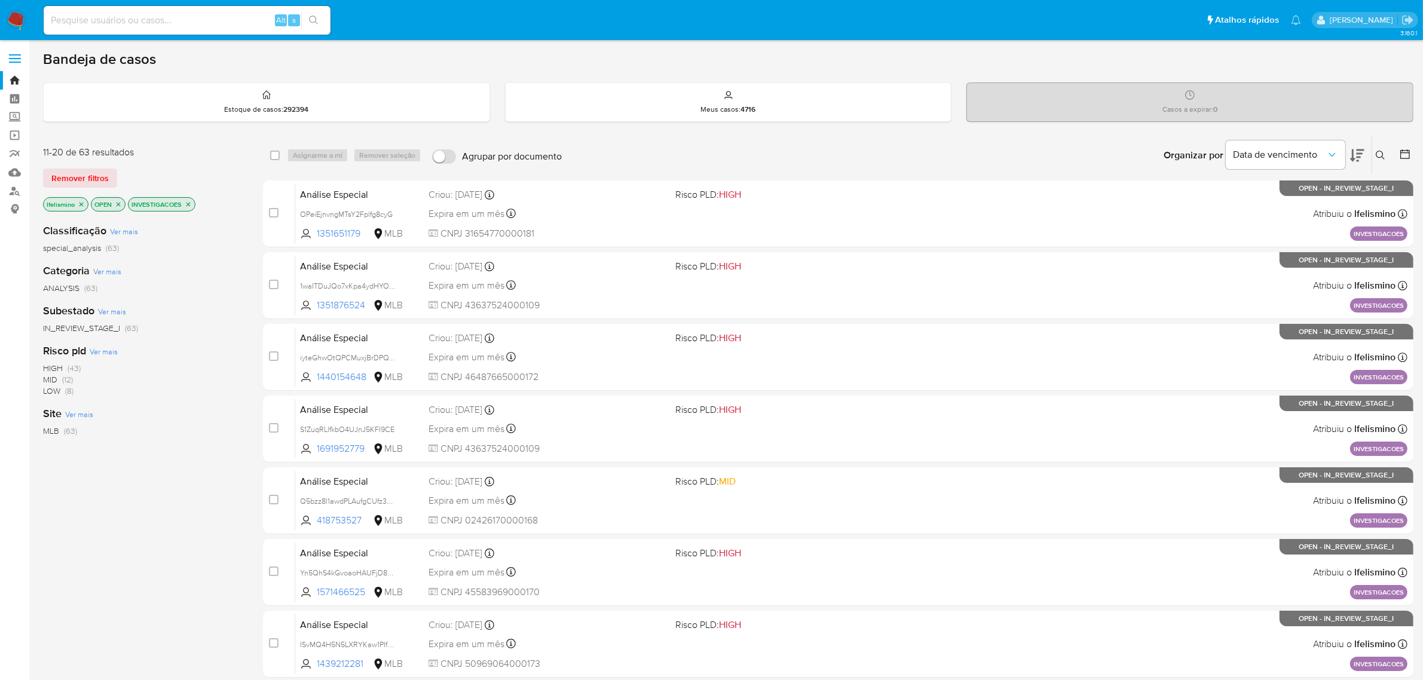
click at [178, 25] on input at bounding box center [187, 21] width 287 height 16
paste input "8fLNKRb5XMIce4sX0D6KFwjQ"
type input "8fLNKRb5XMIce4sX0D6KFwjQ"
click at [314, 16] on icon "search-icon" at bounding box center [313, 20] width 9 height 9
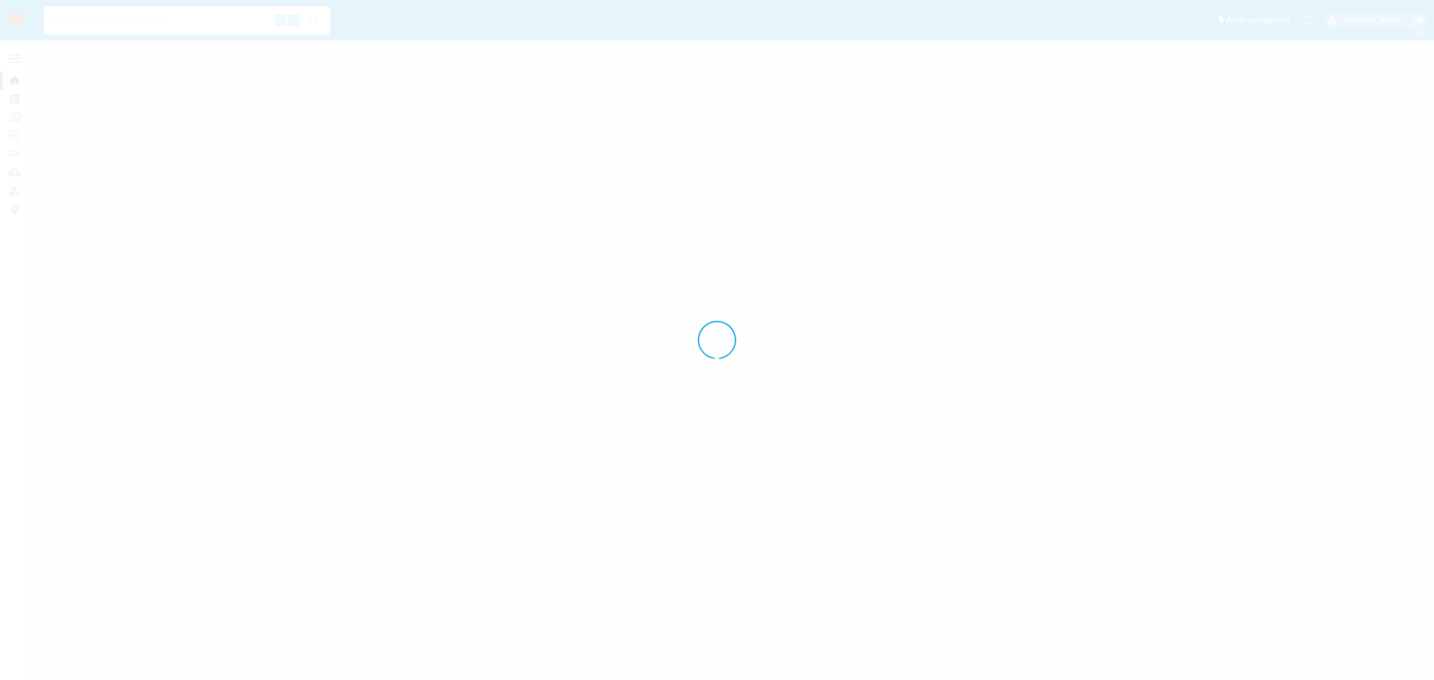
click at [334, 21] on div at bounding box center [717, 340] width 1434 height 680
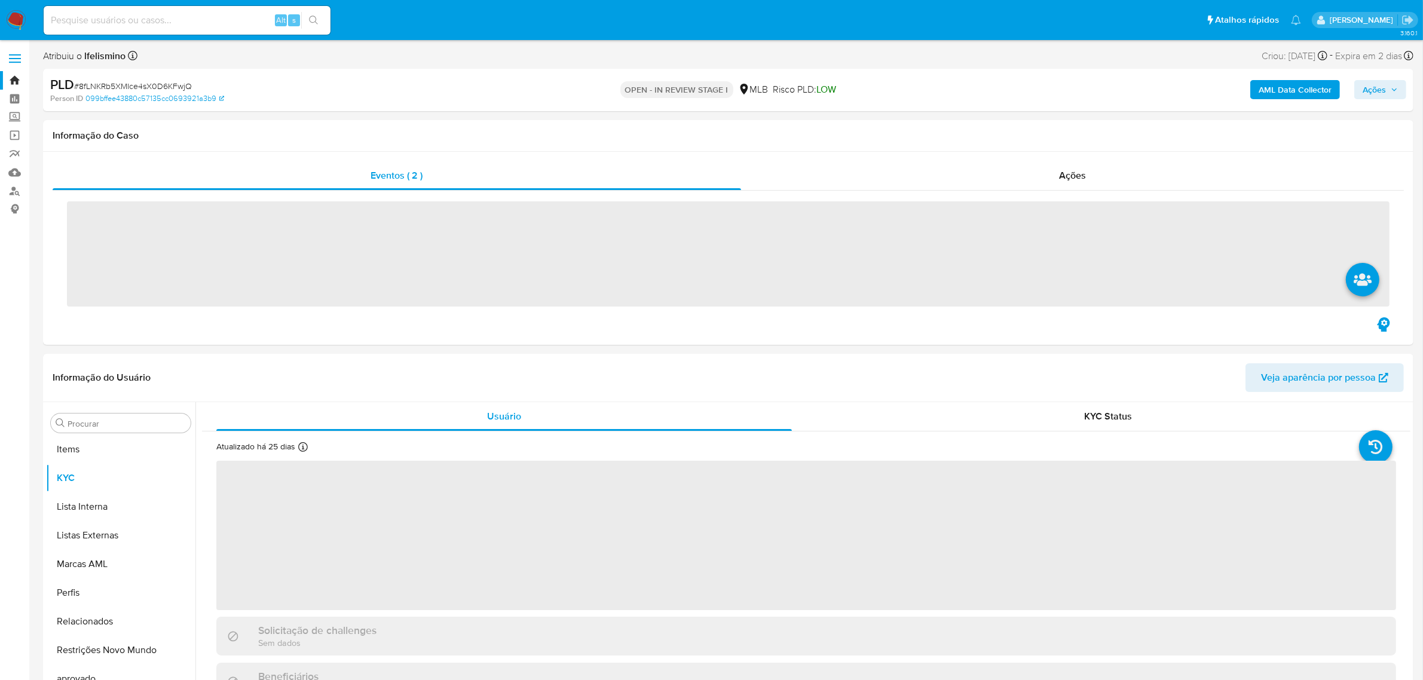
scroll to position [619, 0]
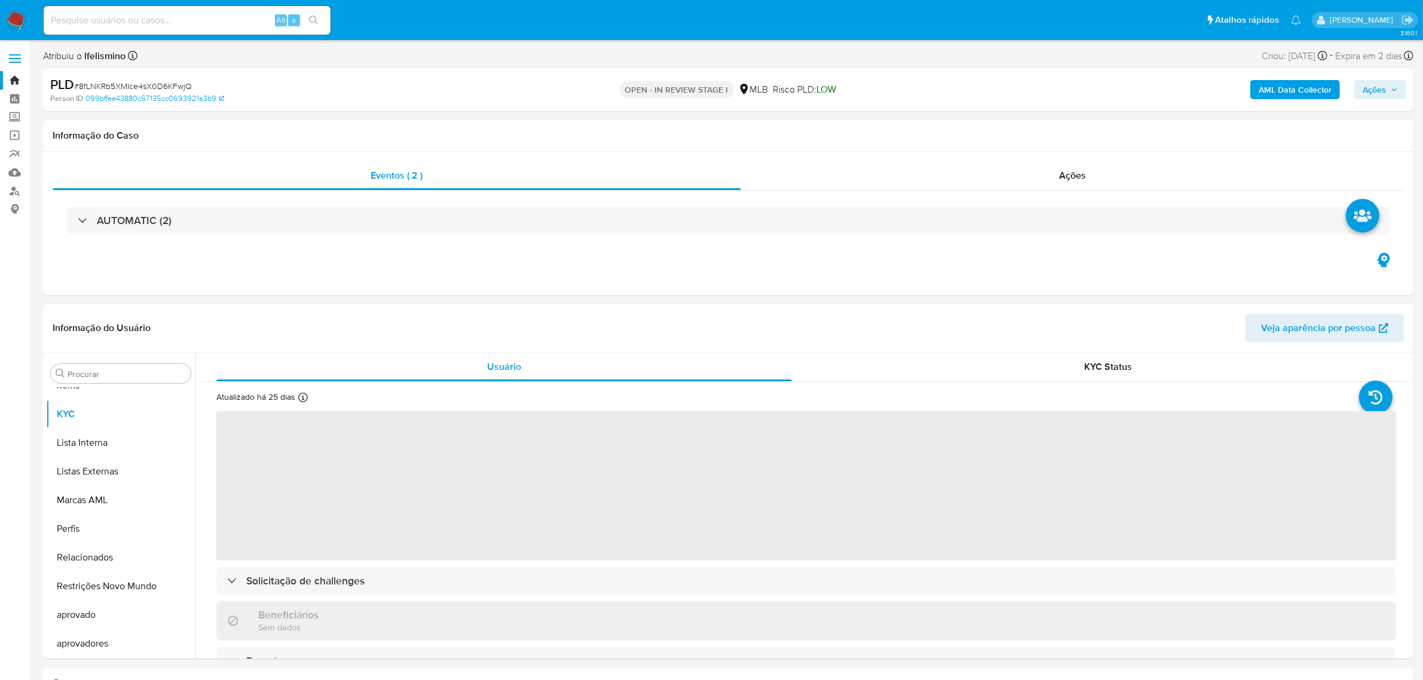
select select "10"
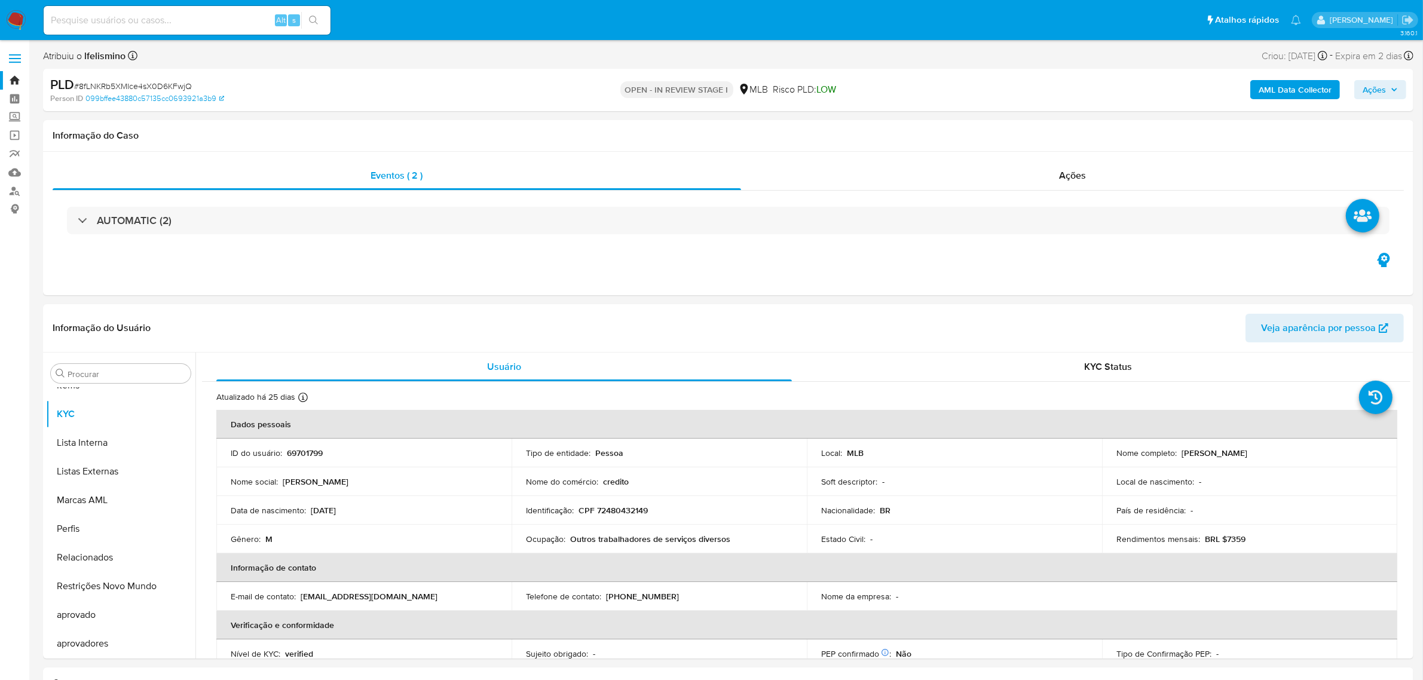
click at [23, 16] on img at bounding box center [16, 20] width 20 height 20
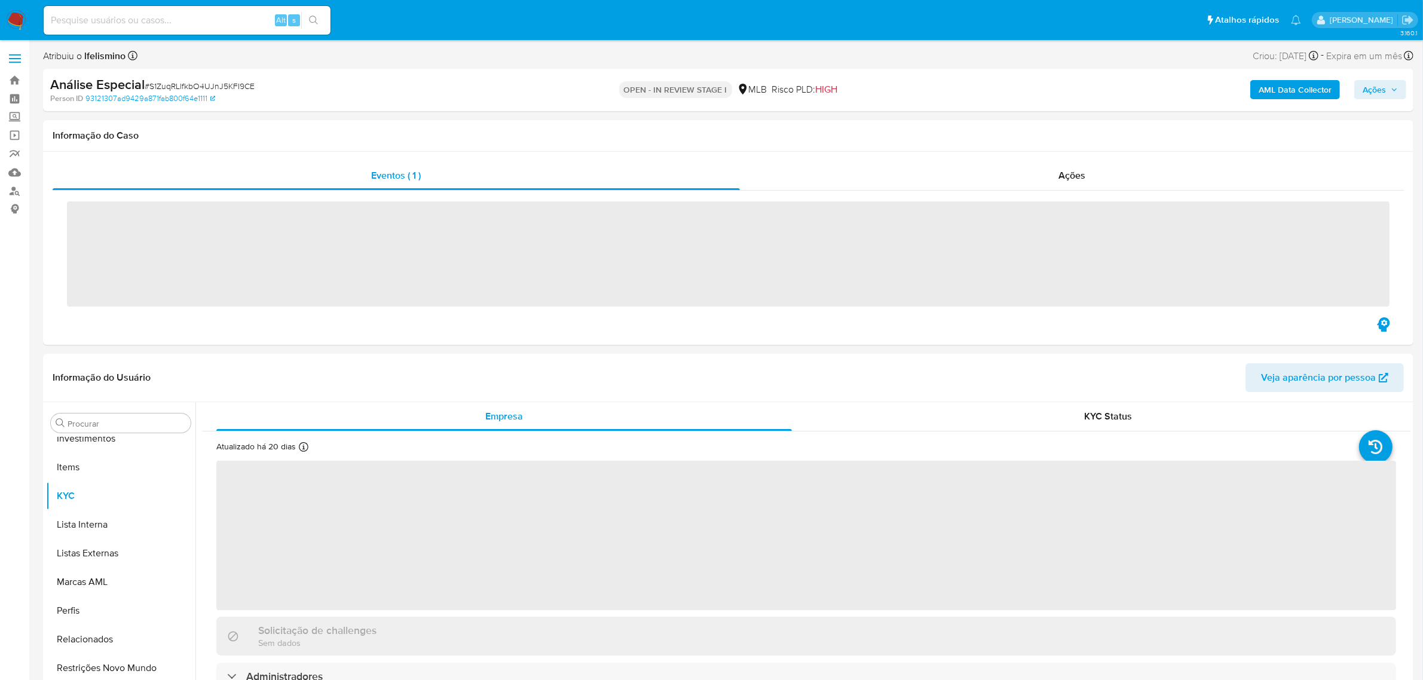
scroll to position [619, 0]
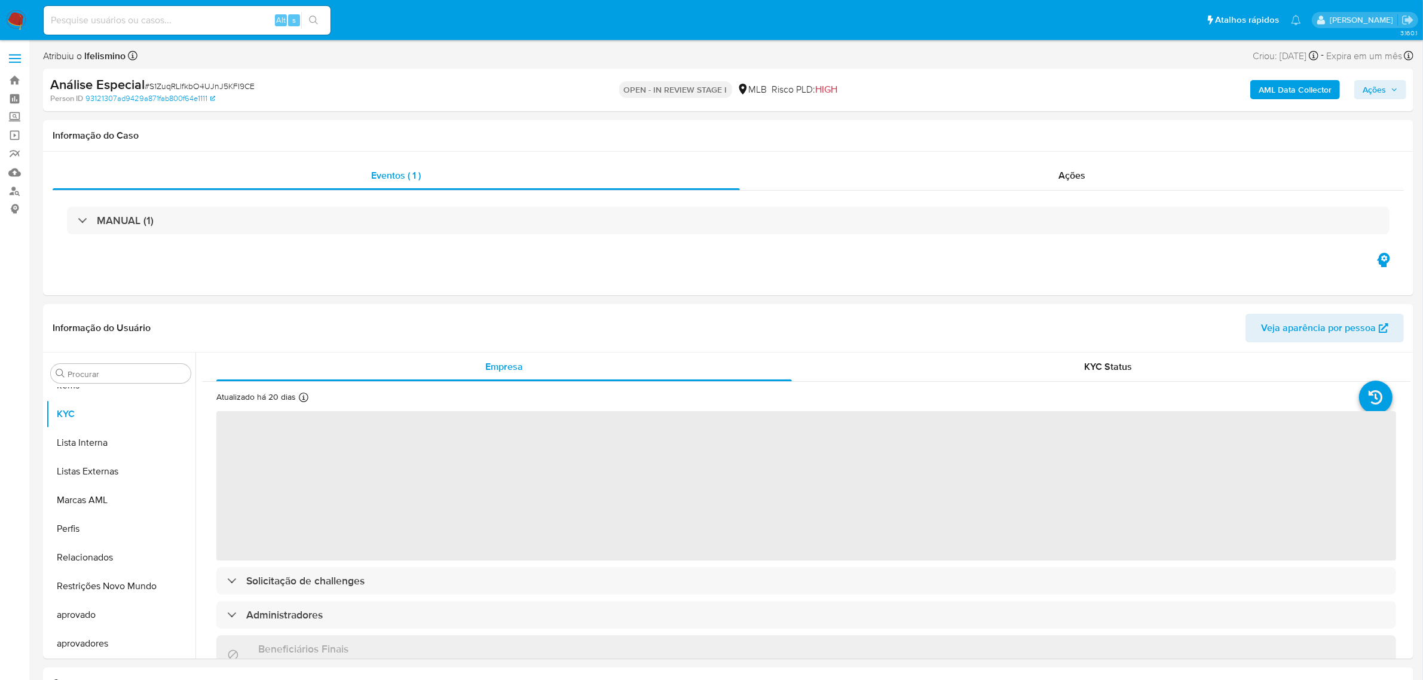
select select "10"
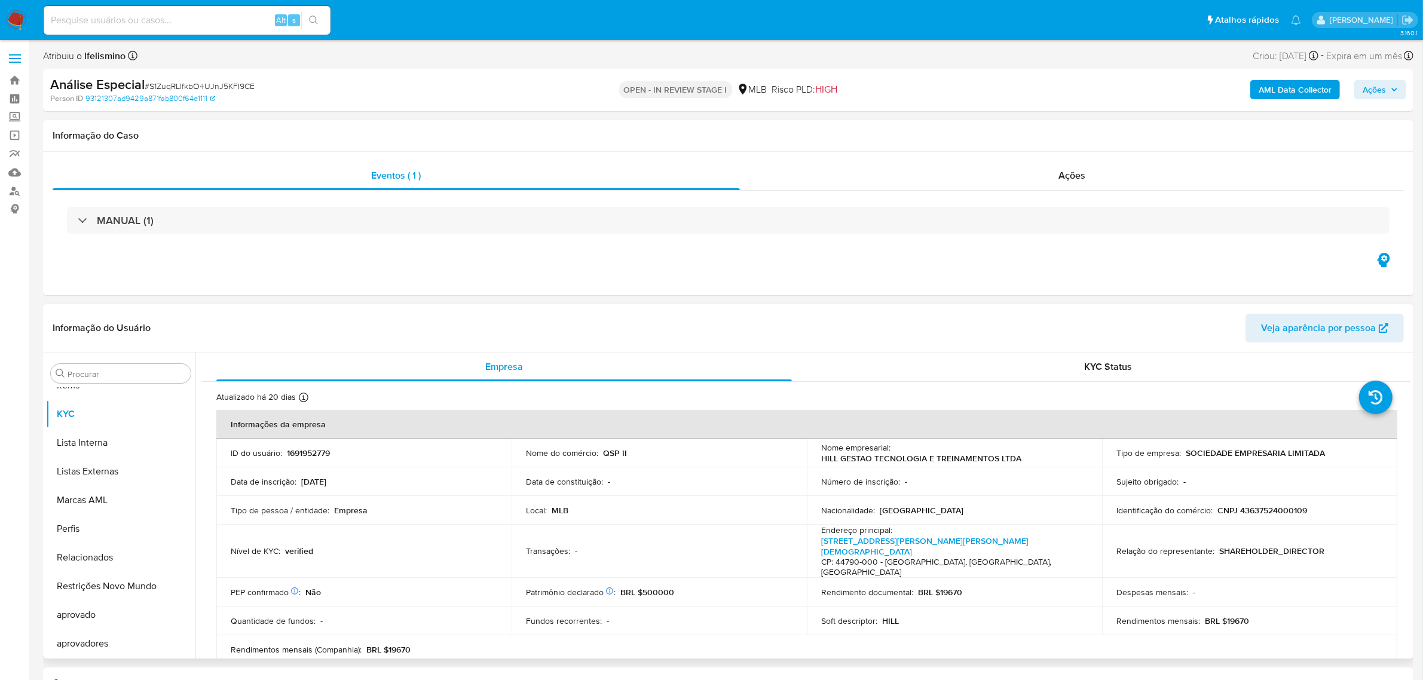
click at [1256, 512] on p "CNPJ 43637524000109" at bounding box center [1262, 510] width 90 height 11
click at [1259, 512] on p "CNPJ 43637524000109" at bounding box center [1262, 510] width 90 height 11
copy p "43637524000109"
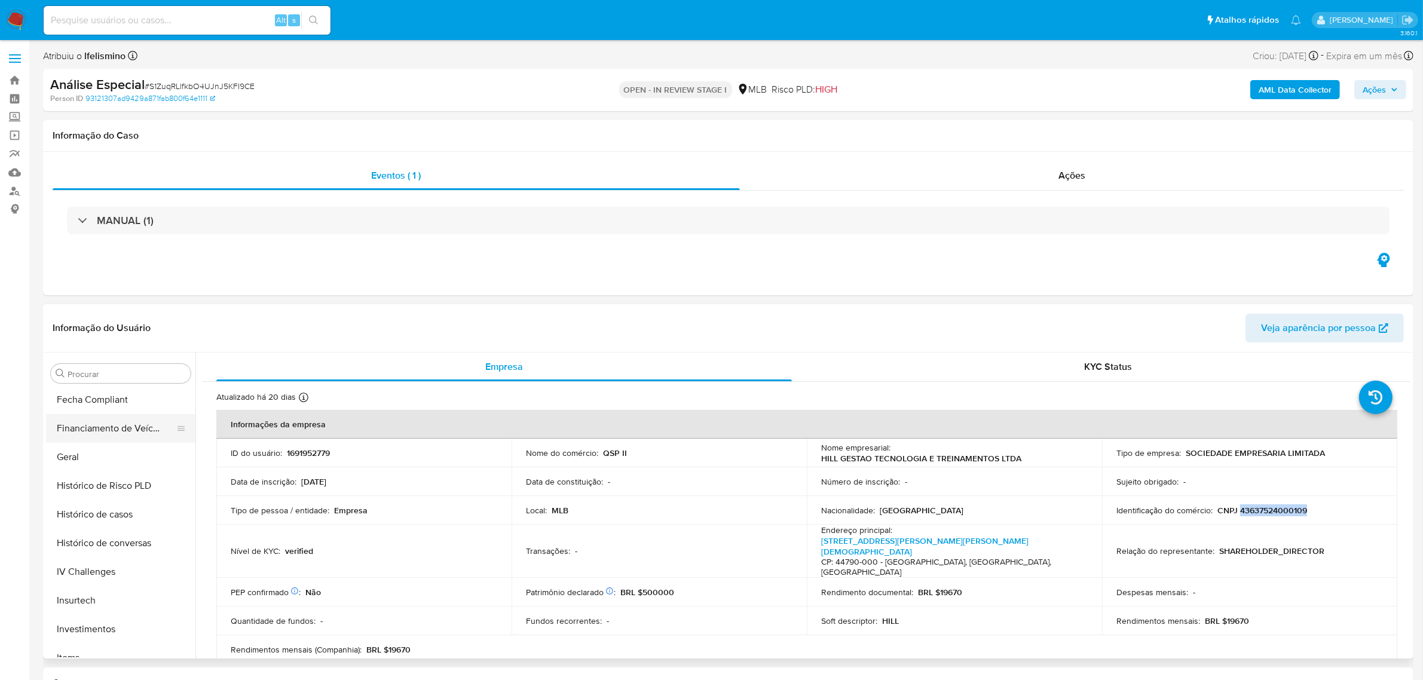
scroll to position [320, 0]
click at [78, 469] on button "Geral" at bounding box center [116, 483] width 140 height 29
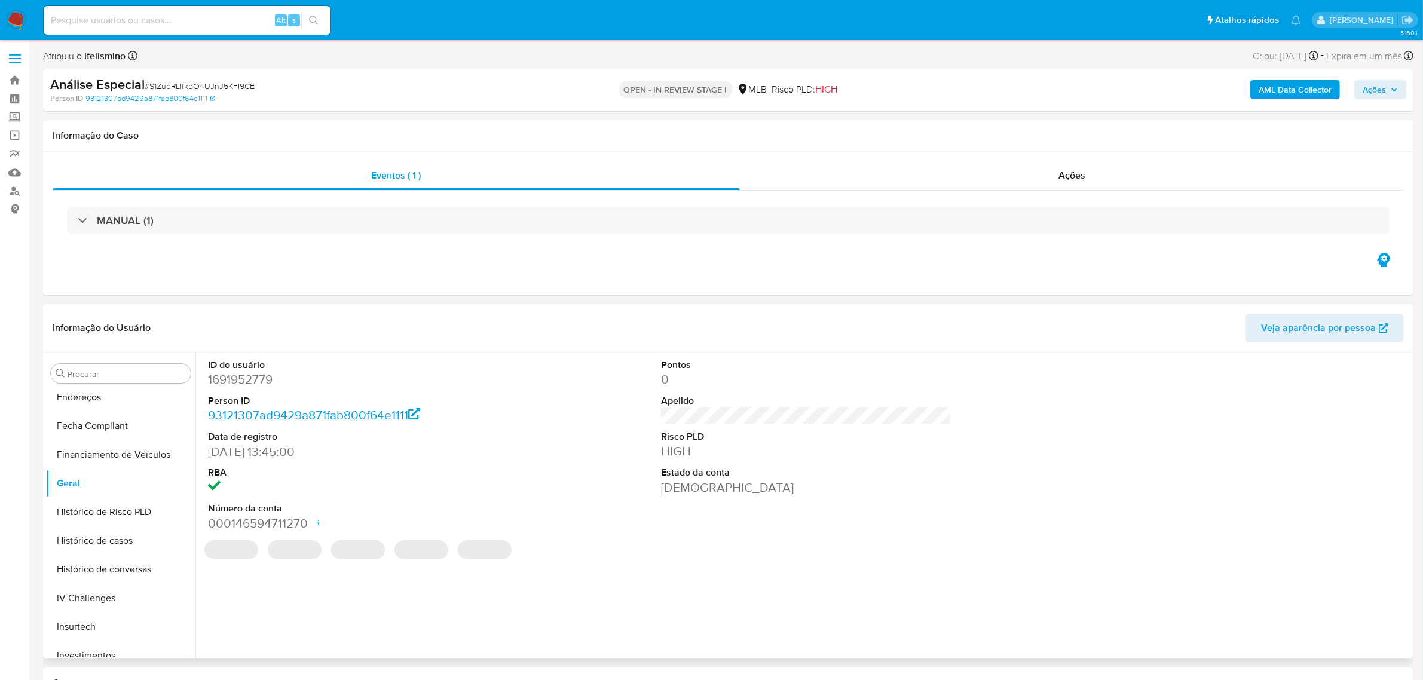
click at [261, 384] on dd "1691952779" at bounding box center [353, 379] width 290 height 17
copy dd "1691952779"
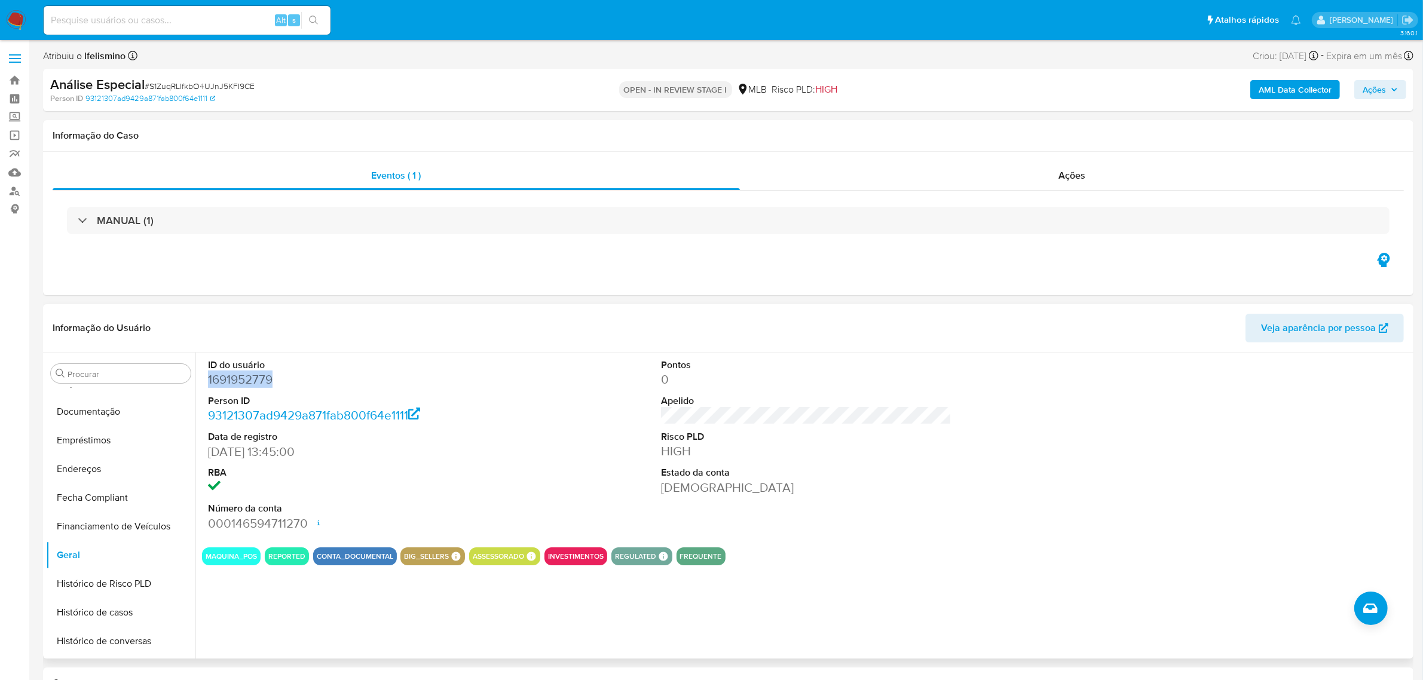
scroll to position [0, 0]
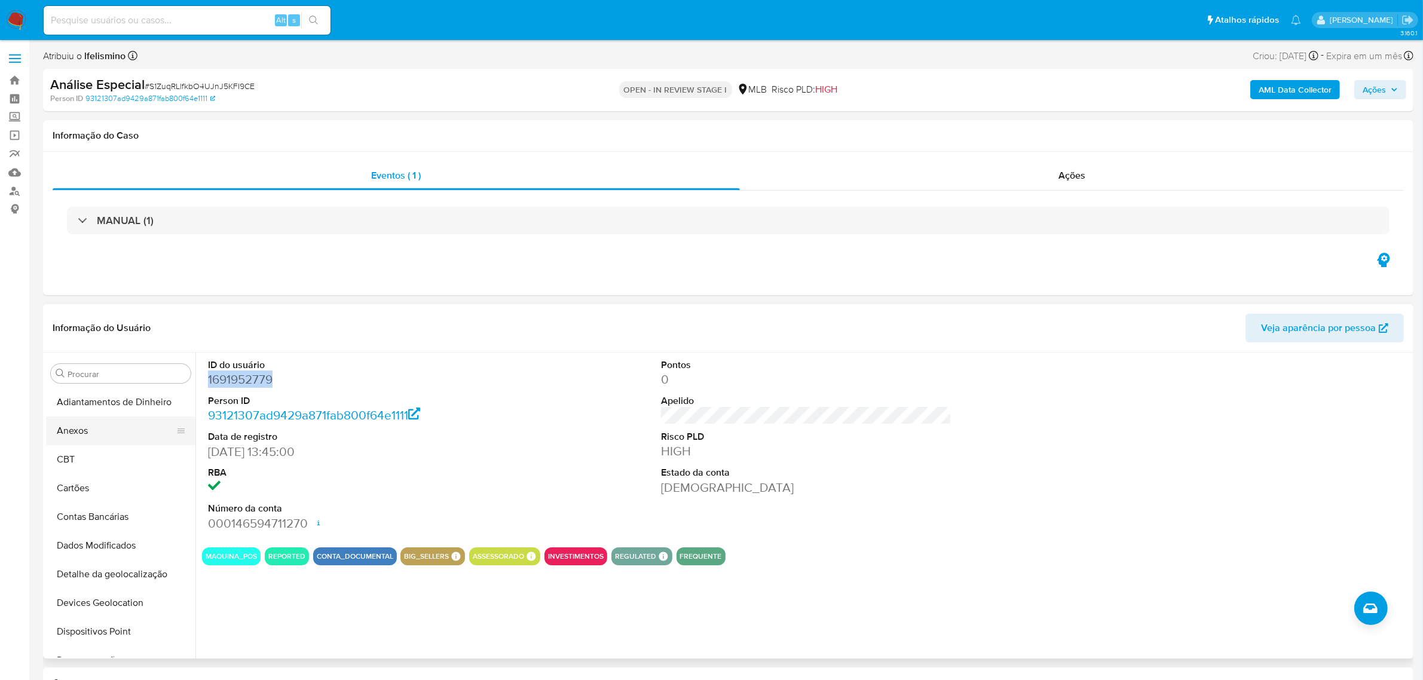
click at [93, 443] on button "Anexos" at bounding box center [116, 431] width 140 height 29
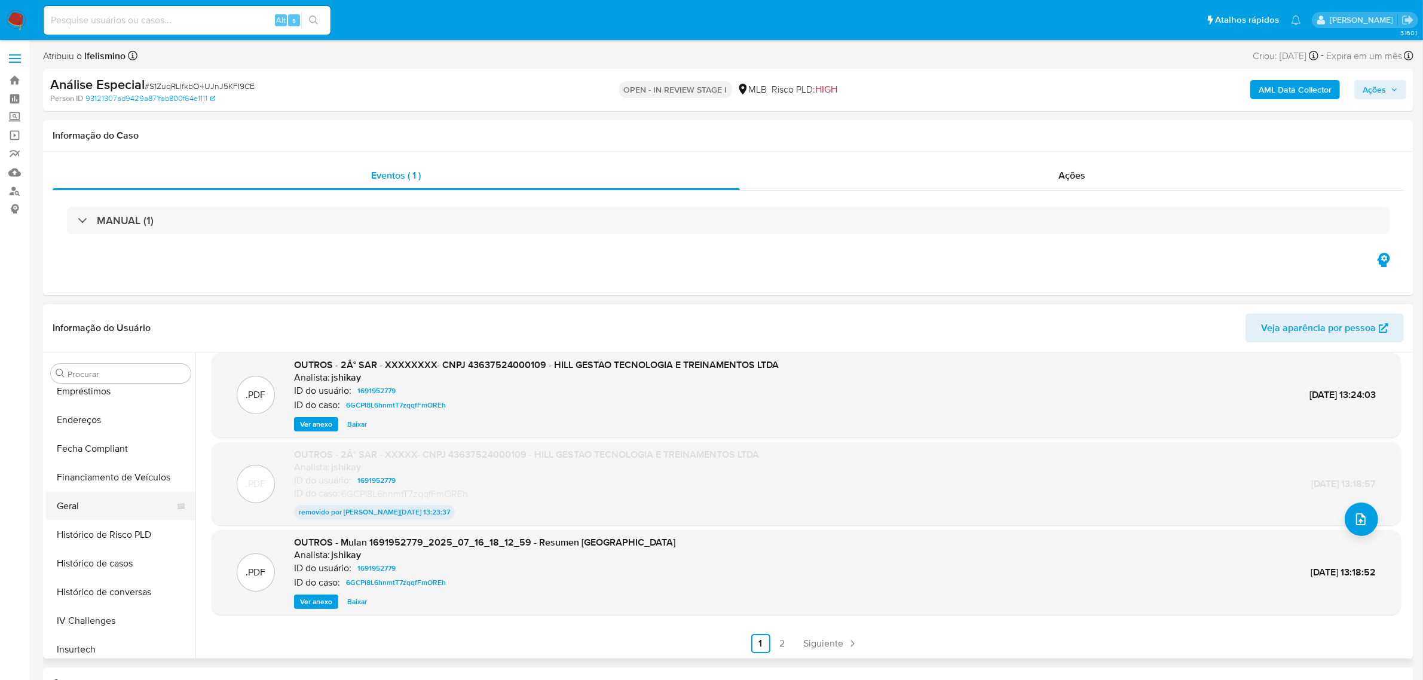
scroll to position [299, 0]
click at [123, 501] on button "Geral" at bounding box center [116, 505] width 140 height 29
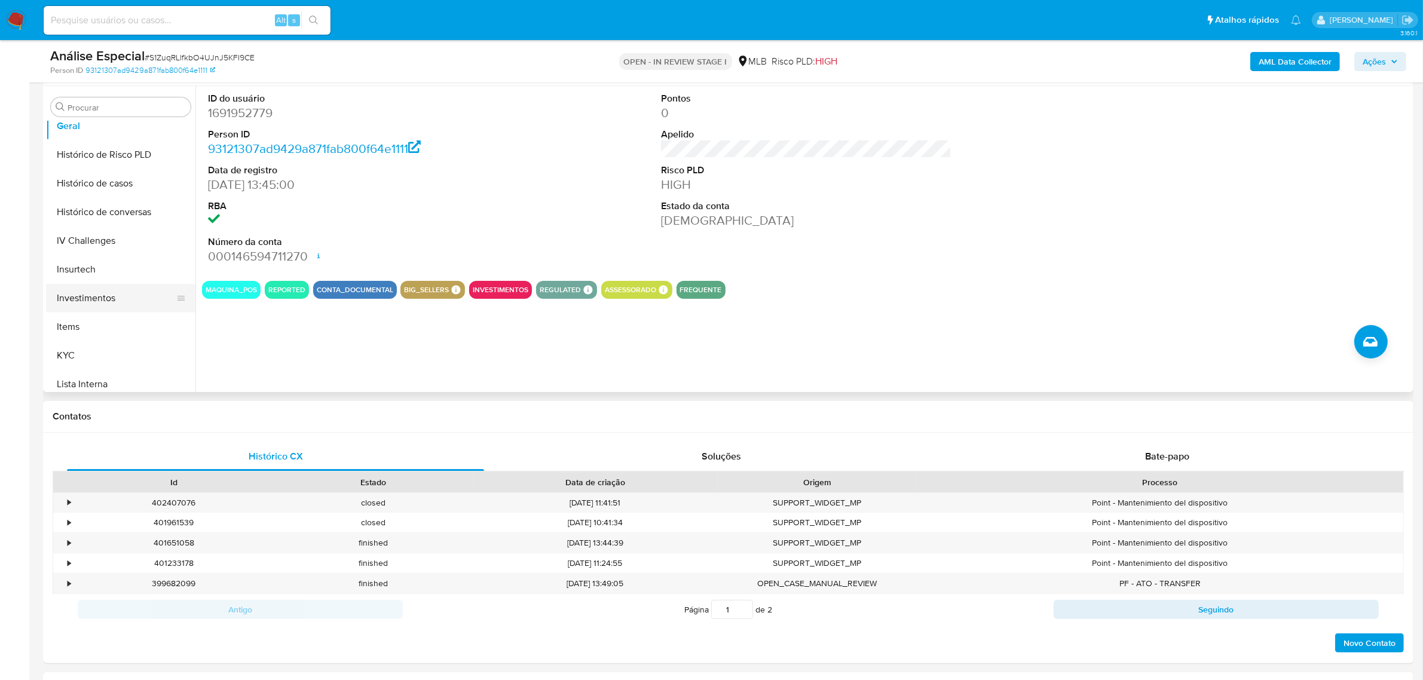
scroll to position [448, 0]
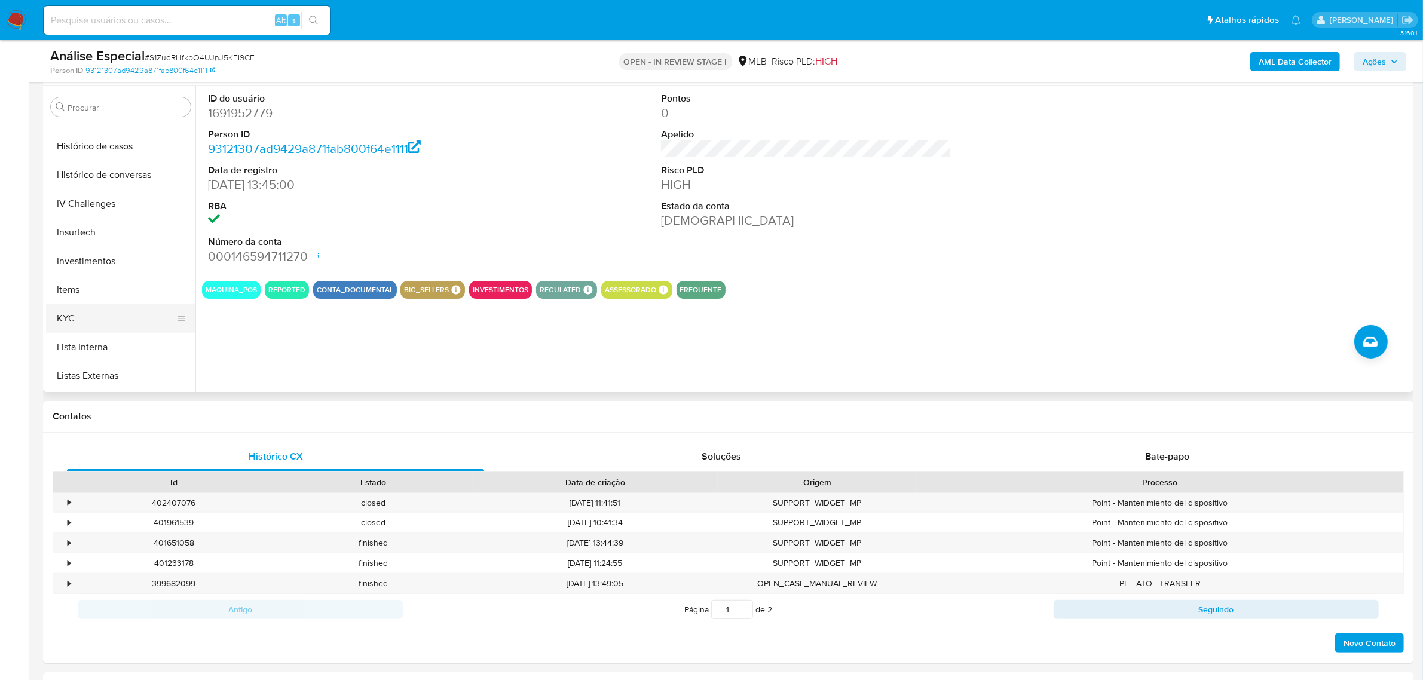
click at [102, 320] on button "KYC" at bounding box center [116, 318] width 140 height 29
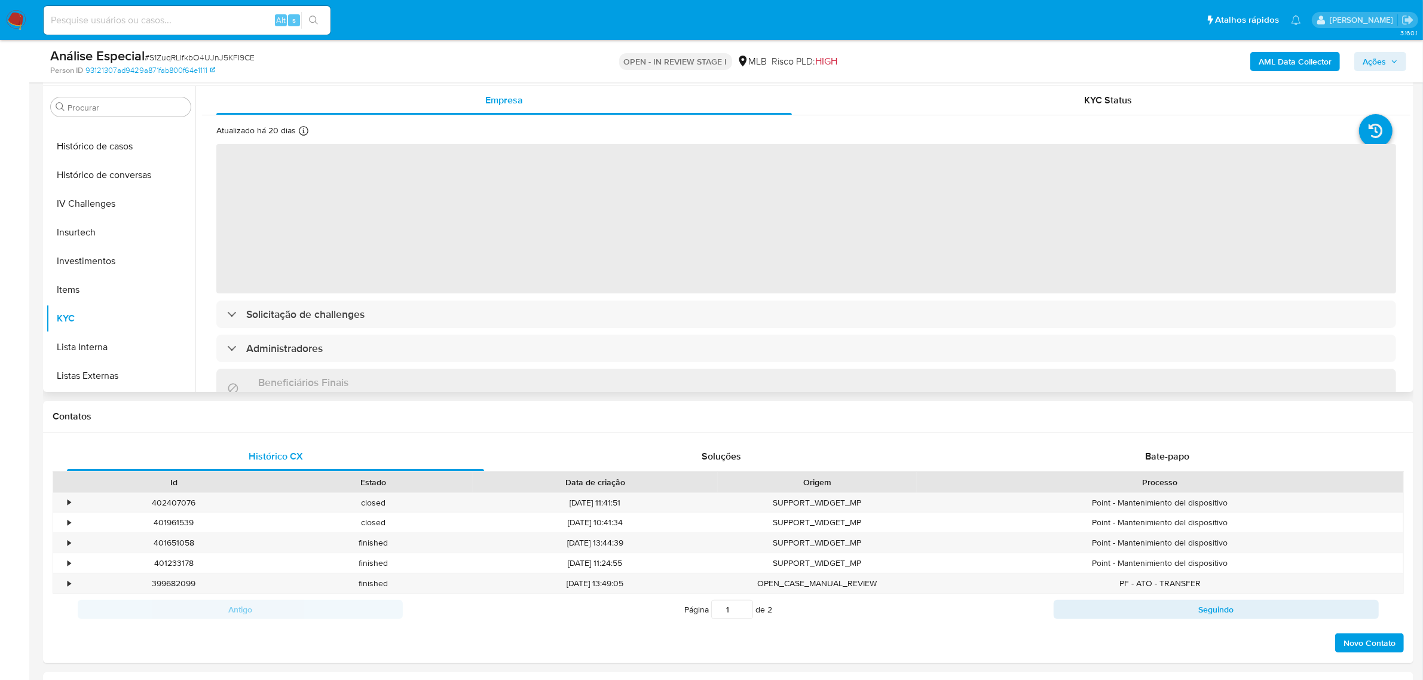
scroll to position [149, 0]
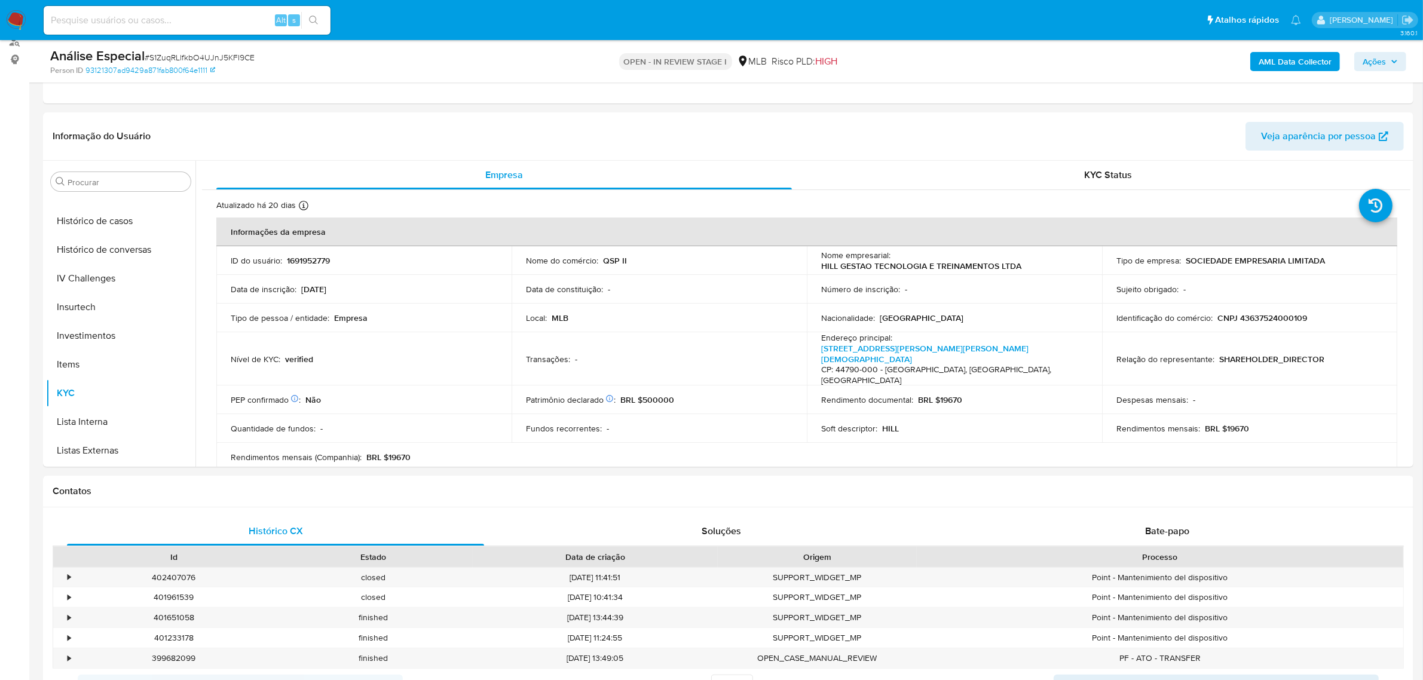
click at [1387, 55] on span "Ações" at bounding box center [1380, 61] width 35 height 17
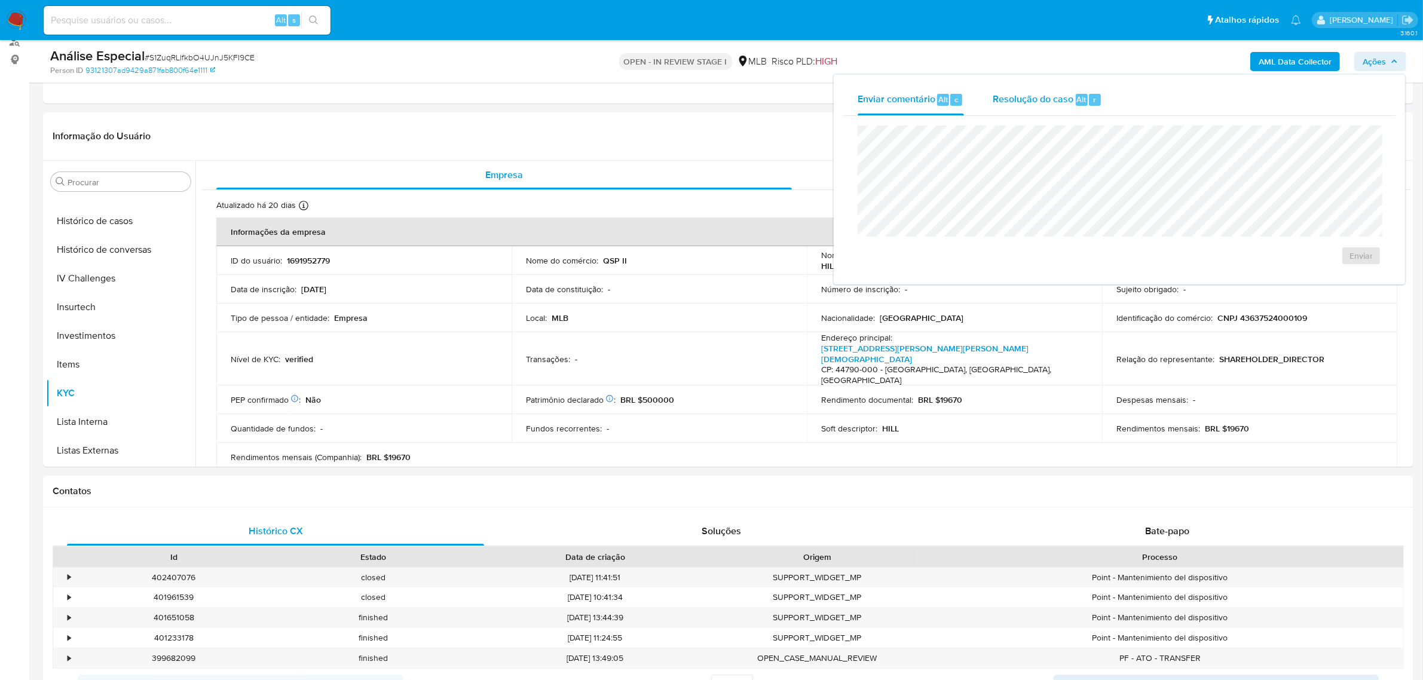
click at [1103, 102] on button "Resolução do caso Alt r" at bounding box center [1047, 99] width 138 height 31
click at [999, 144] on textarea at bounding box center [1119, 191] width 522 height 96
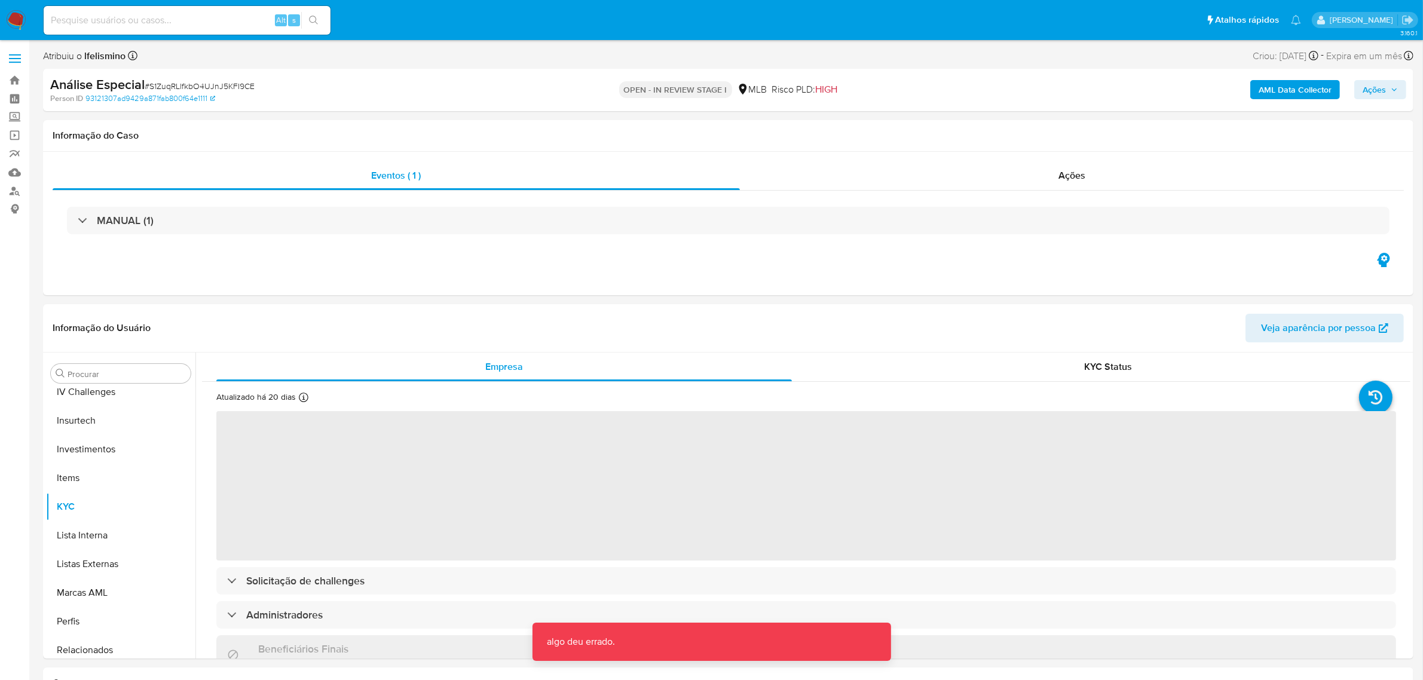
select select "10"
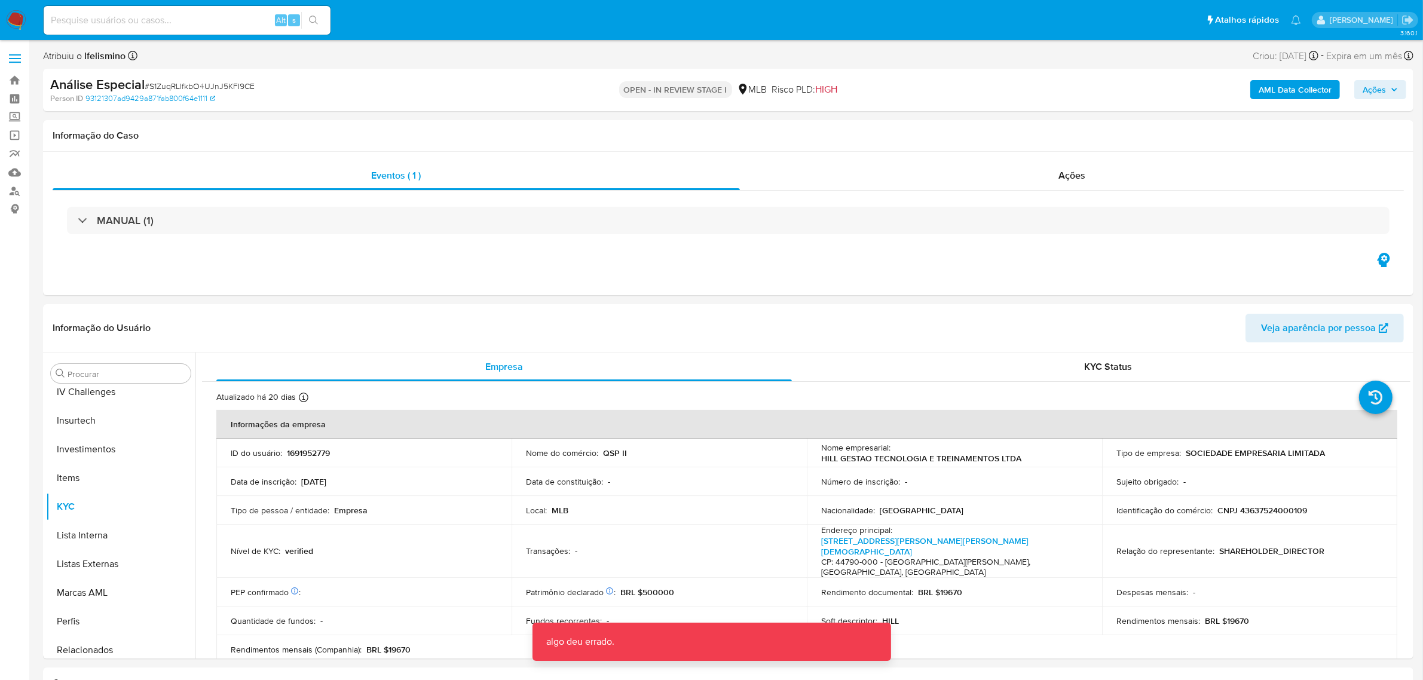
scroll to position [619, 0]
paste input "1waITDuJQo7xKpa4ydHYOx6P"
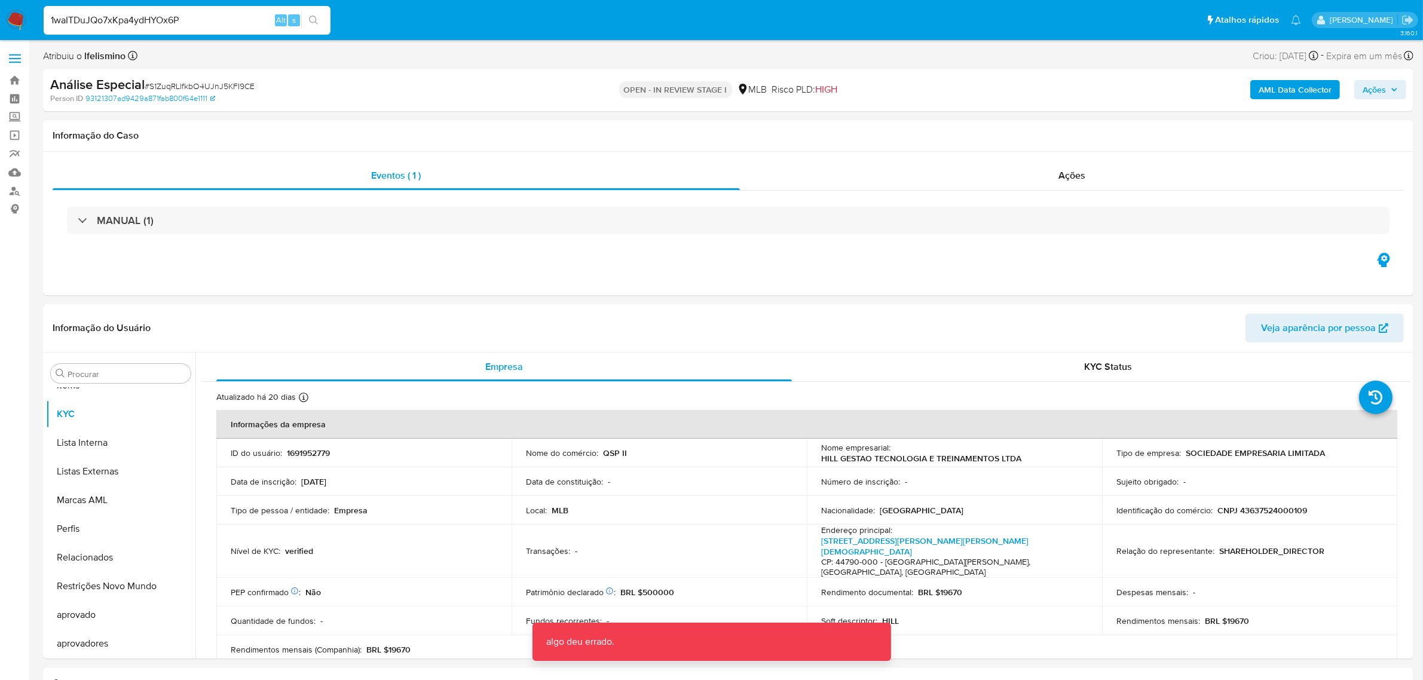
type input "1waITDuJQo7xKpa4ydHYOx6P"
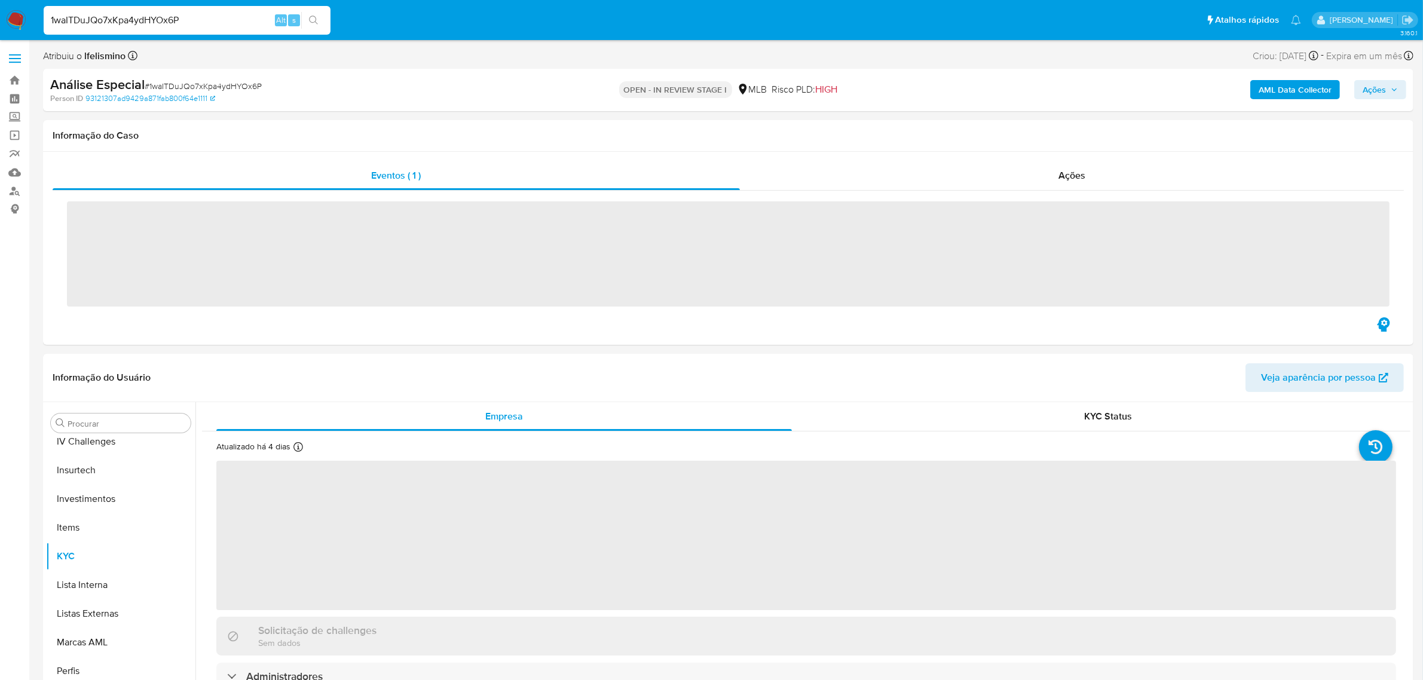
scroll to position [619, 0]
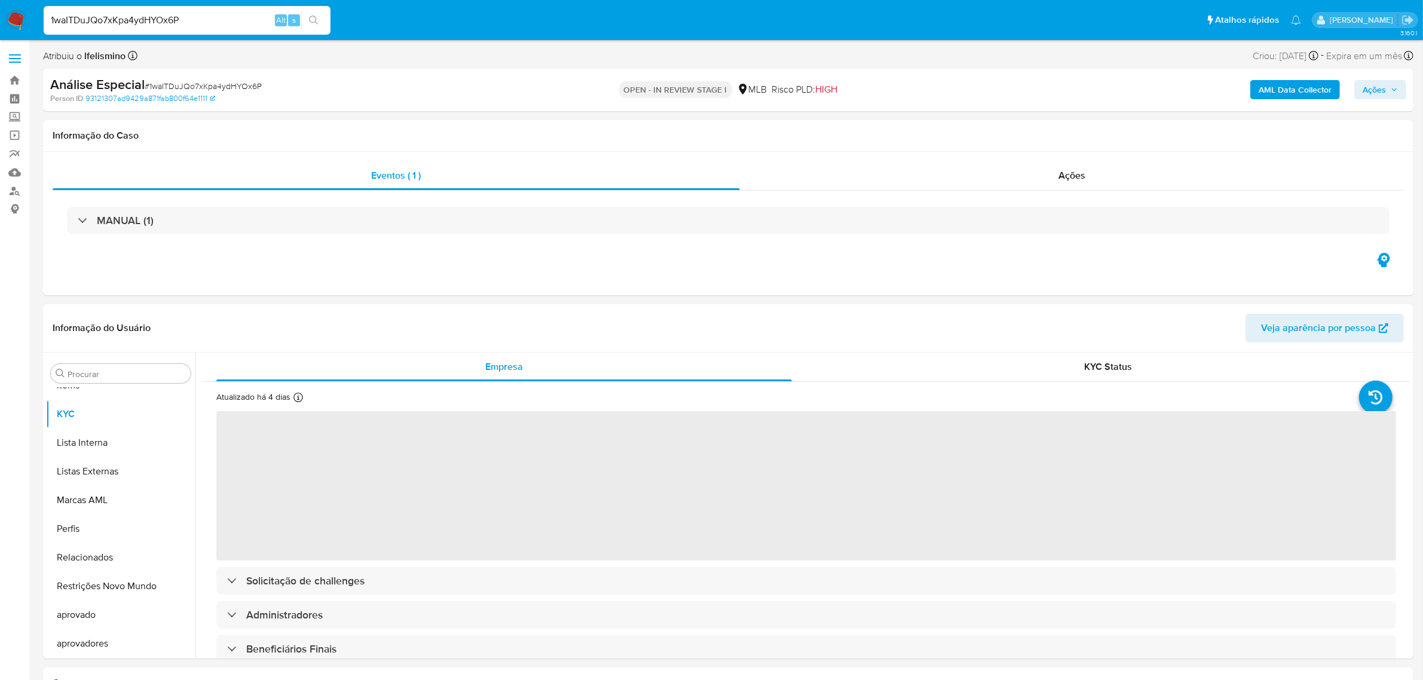
select select "10"
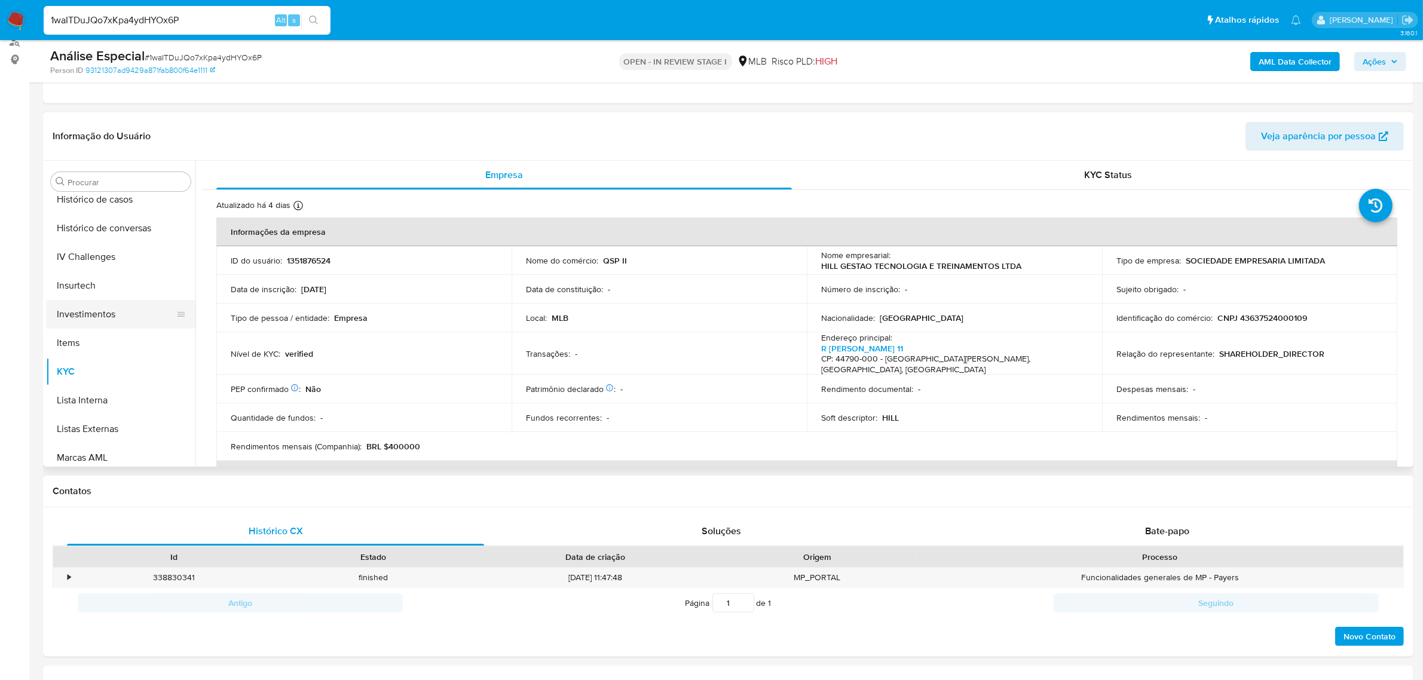
scroll to position [320, 0]
click at [94, 277] on button "Geral" at bounding box center [116, 291] width 140 height 29
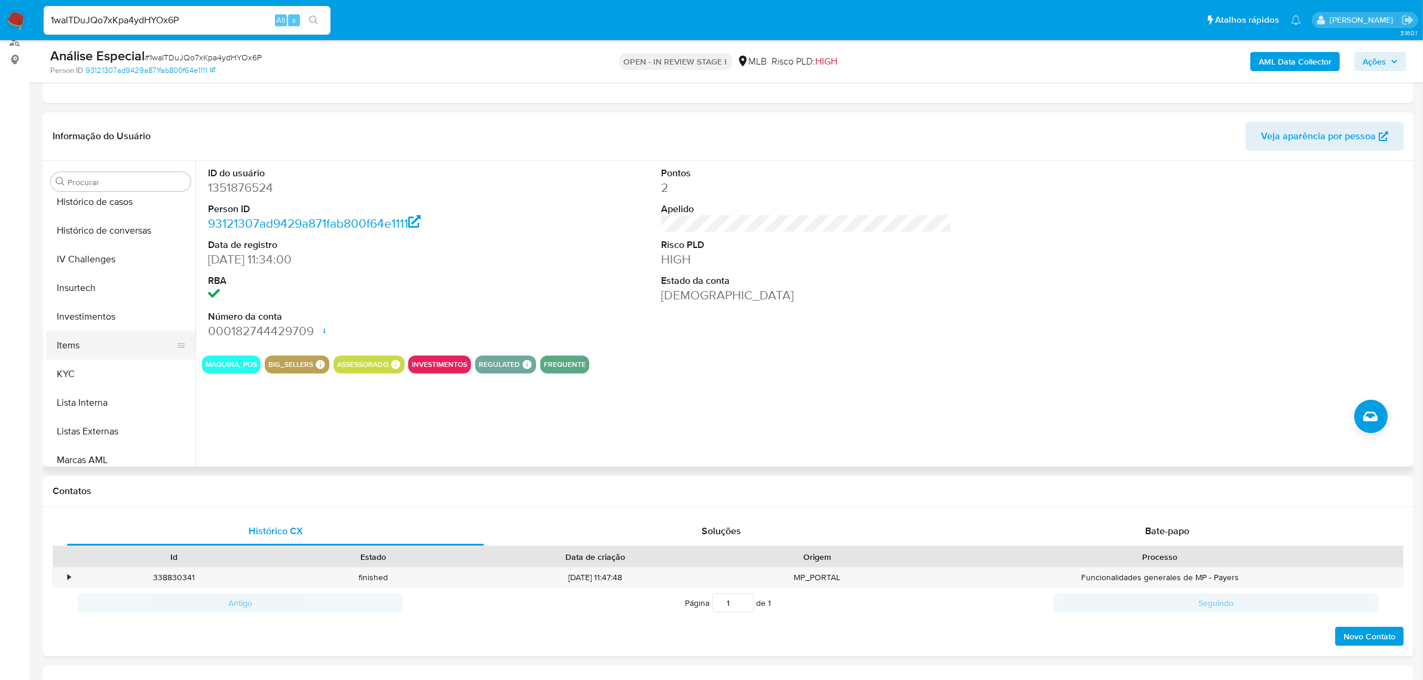
scroll to position [470, 0]
click at [75, 378] on button "KYC" at bounding box center [116, 371] width 140 height 29
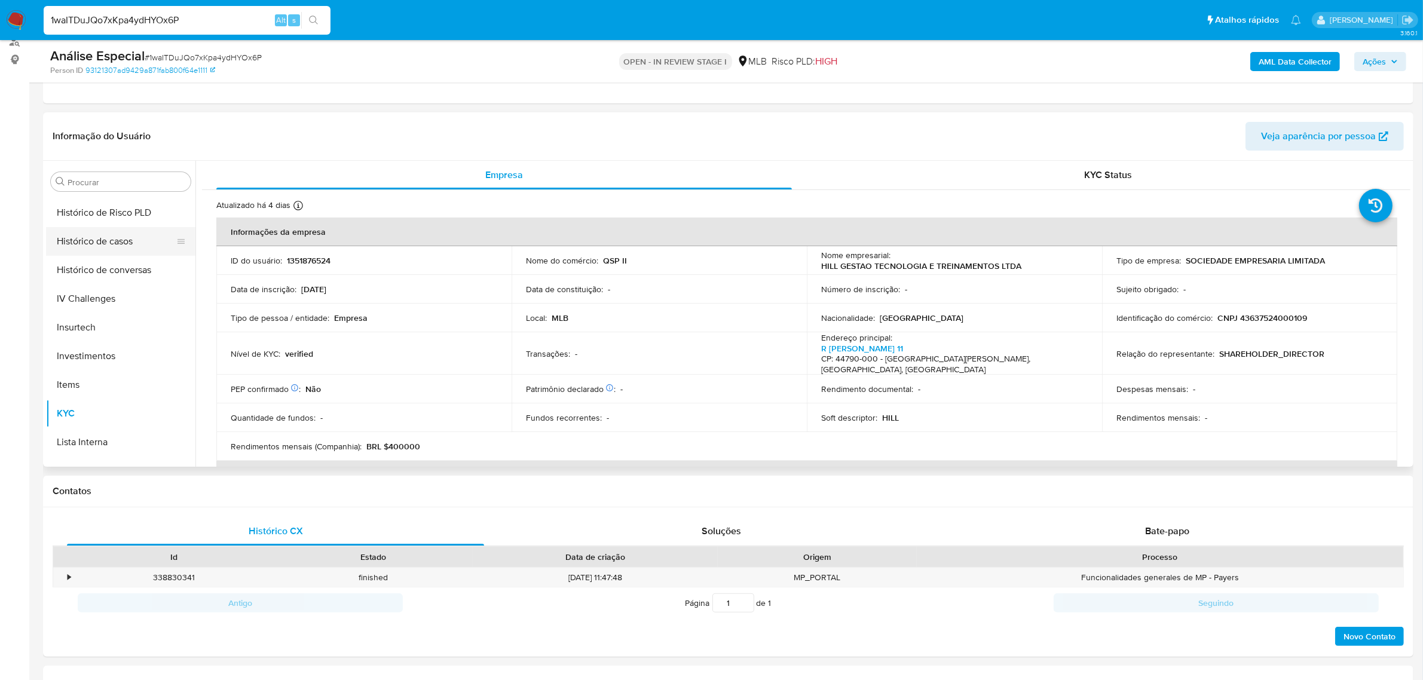
scroll to position [395, 0]
click at [109, 224] on button "Geral" at bounding box center [116, 217] width 140 height 29
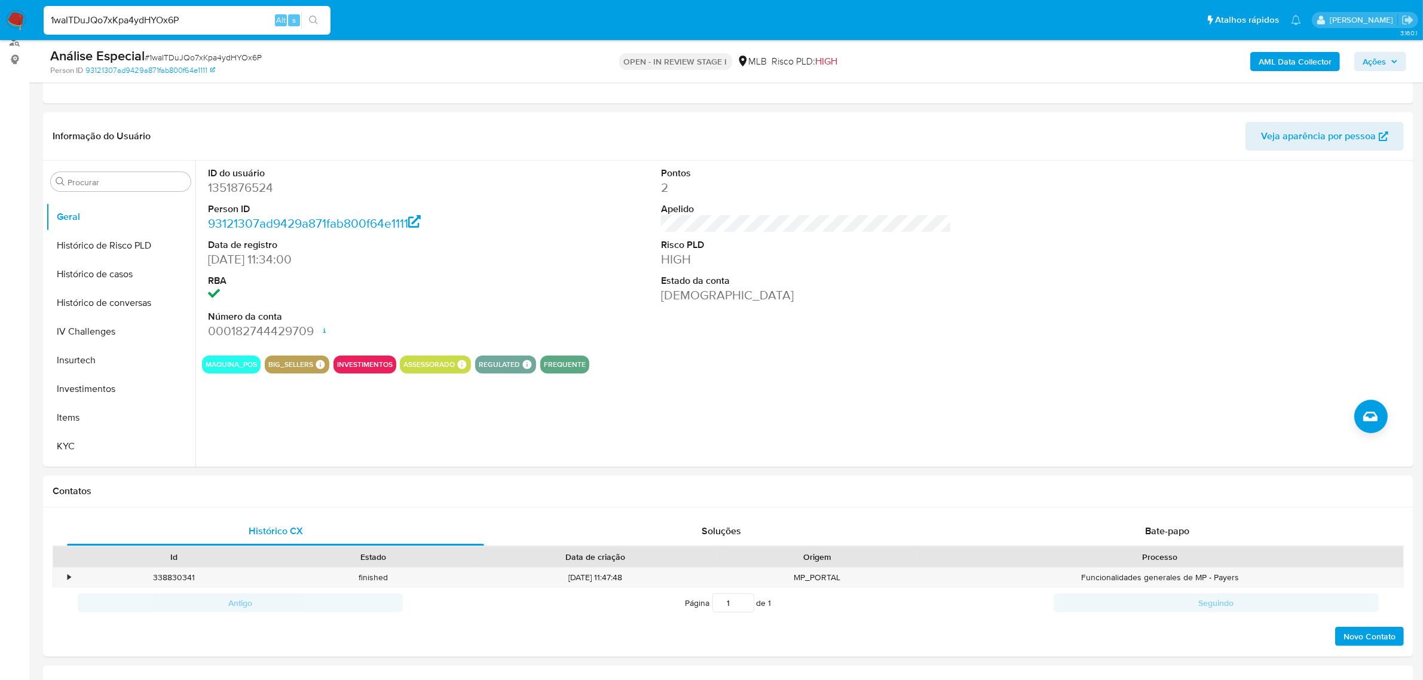
drag, startPoint x: 1396, startPoint y: 65, endPoint x: 1045, endPoint y: 70, distance: 350.9
click at [1396, 64] on icon "button" at bounding box center [1394, 61] width 7 height 7
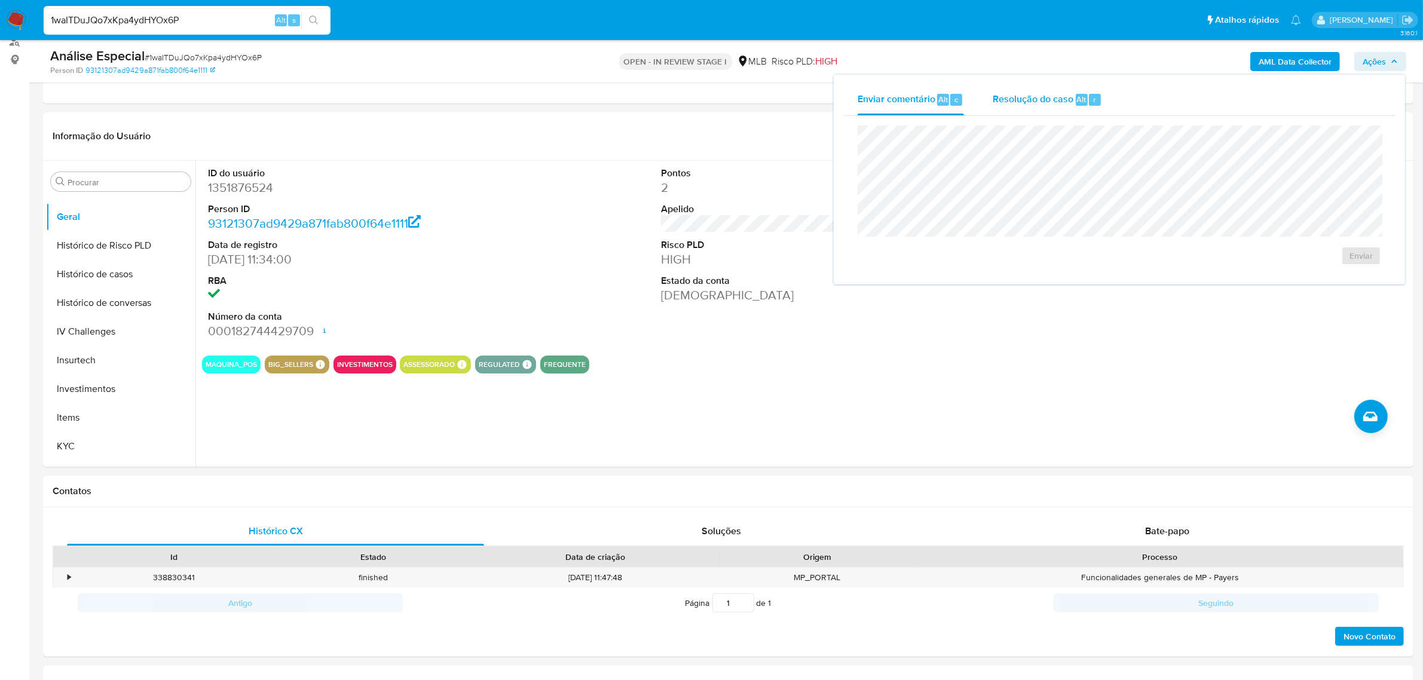
drag, startPoint x: 995, startPoint y: 97, endPoint x: 1003, endPoint y: 97, distance: 7.8
click at [1003, 97] on span "Resolução do caso" at bounding box center [1033, 99] width 81 height 14
click at [975, 171] on textarea at bounding box center [1119, 191] width 522 height 96
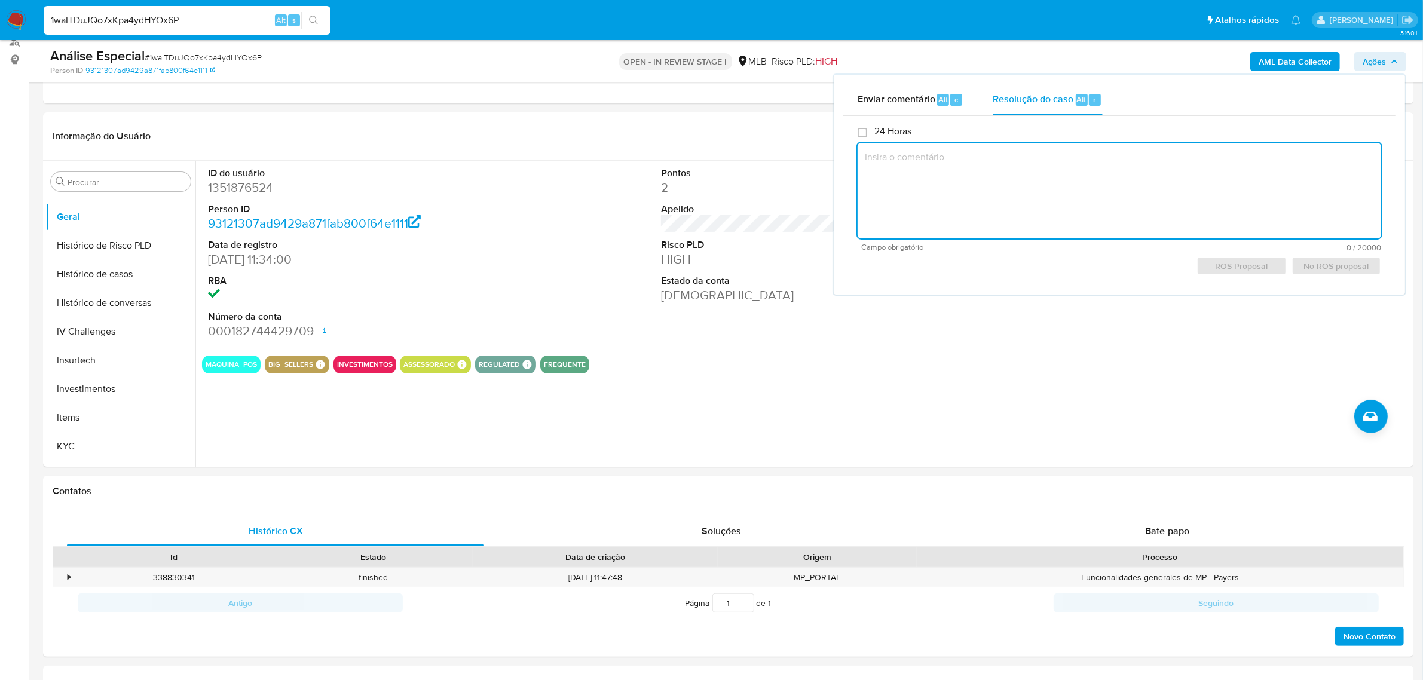
click at [1131, 184] on textarea at bounding box center [1120, 191] width 524 height 96
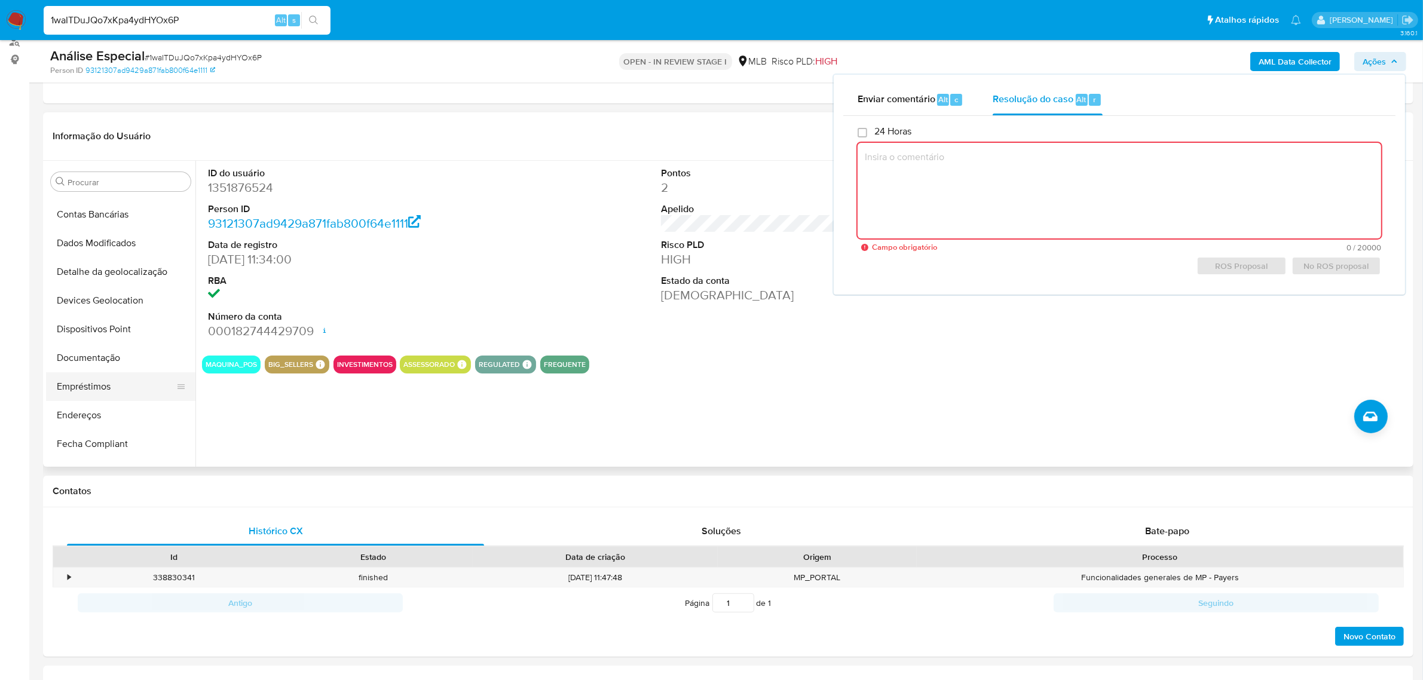
scroll to position [96, 0]
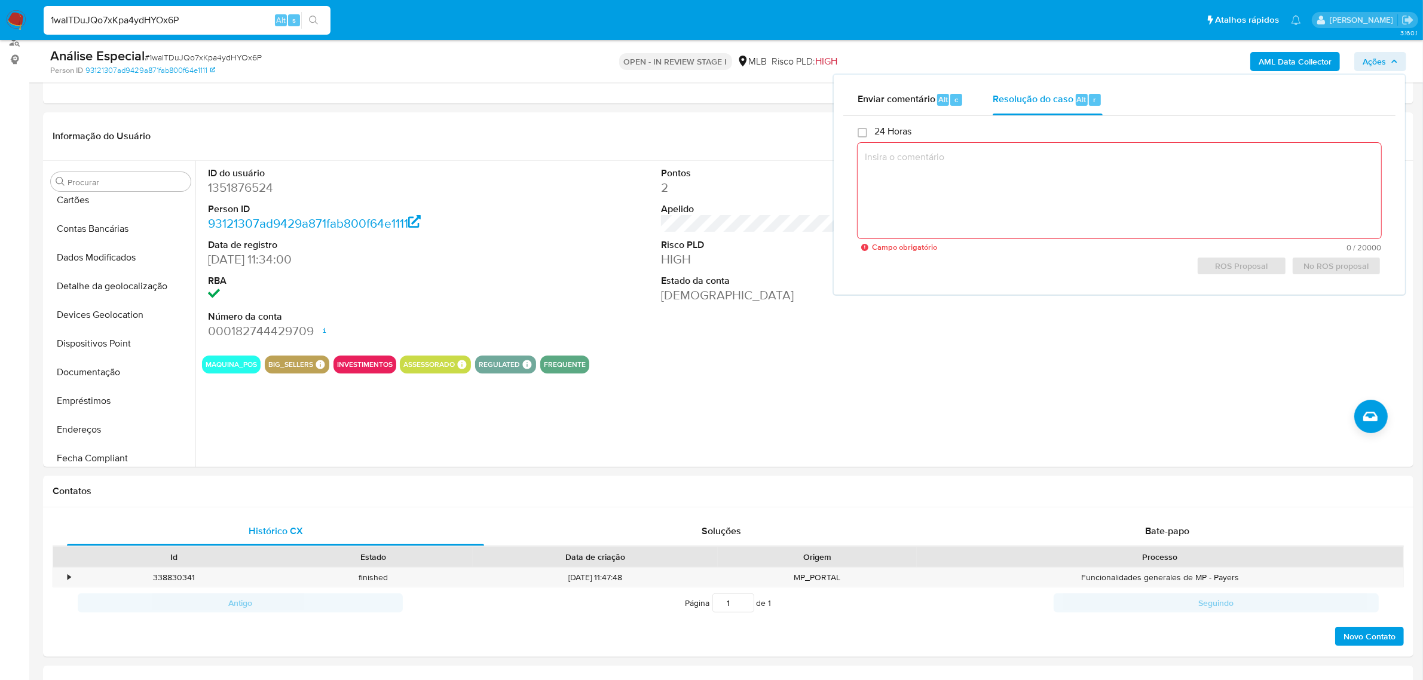
click at [198, 54] on span "# 1waITDuJQo7xKpa4ydHYOx6P" at bounding box center [203, 57] width 117 height 12
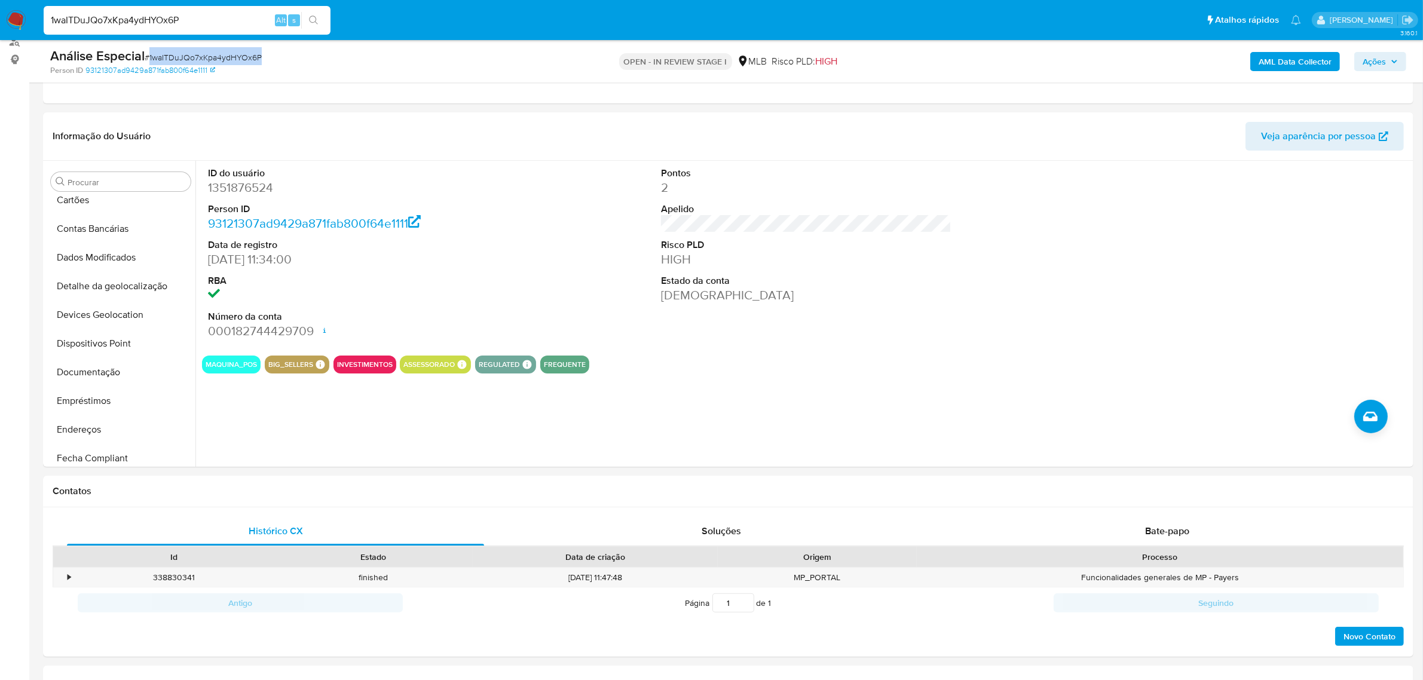
click at [200, 54] on span "# 1waITDuJQo7xKpa4ydHYOx6P" at bounding box center [203, 57] width 117 height 12
copy span "1waITDuJQo7xKpa4ydHYOx6P"
click at [112, 383] on button "KYC" at bounding box center [116, 371] width 140 height 29
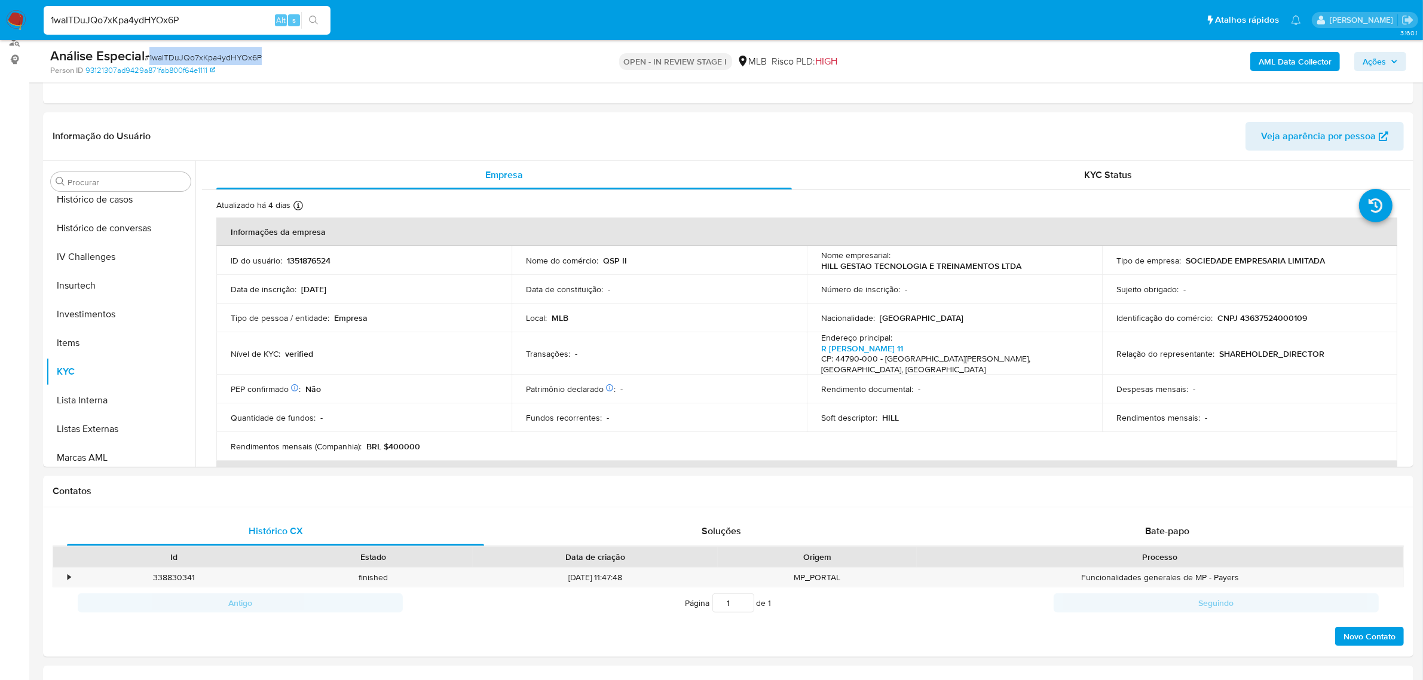
click at [1388, 64] on span "Ações" at bounding box center [1380, 61] width 35 height 17
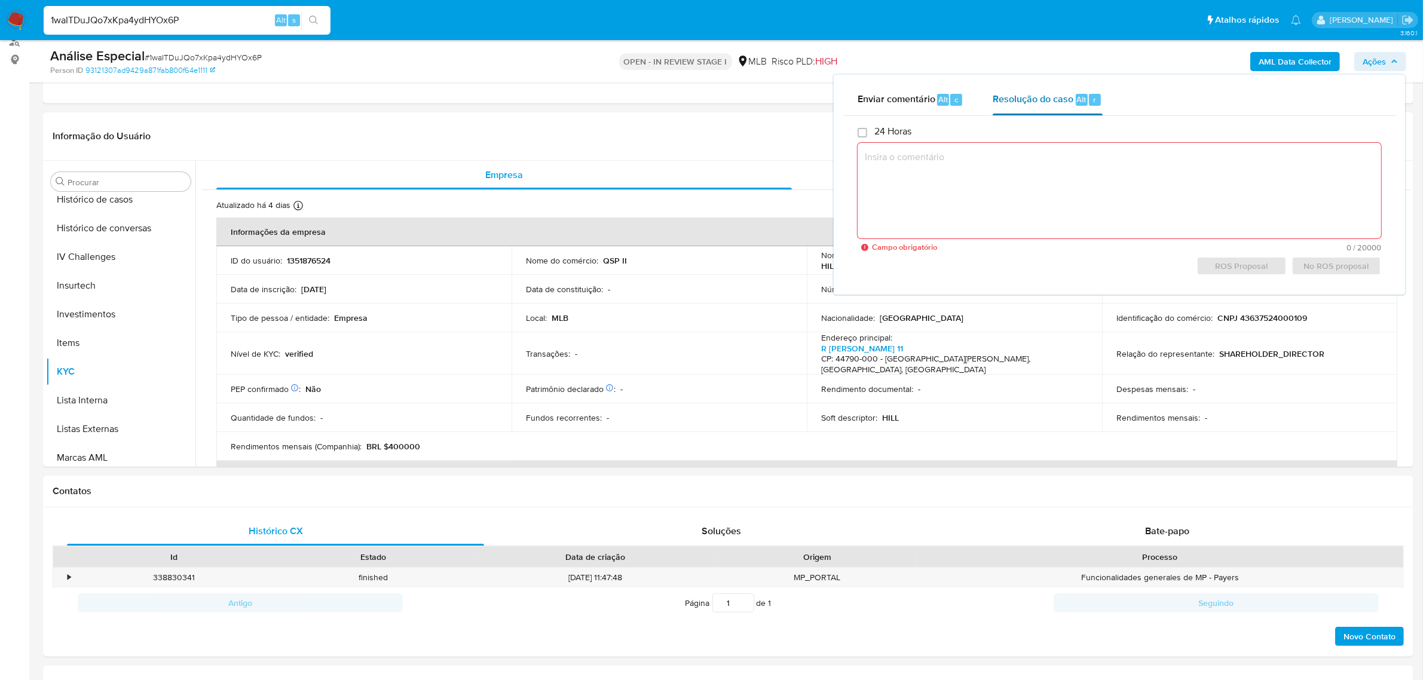
click at [1067, 102] on span "Resolução do caso" at bounding box center [1033, 99] width 81 height 14
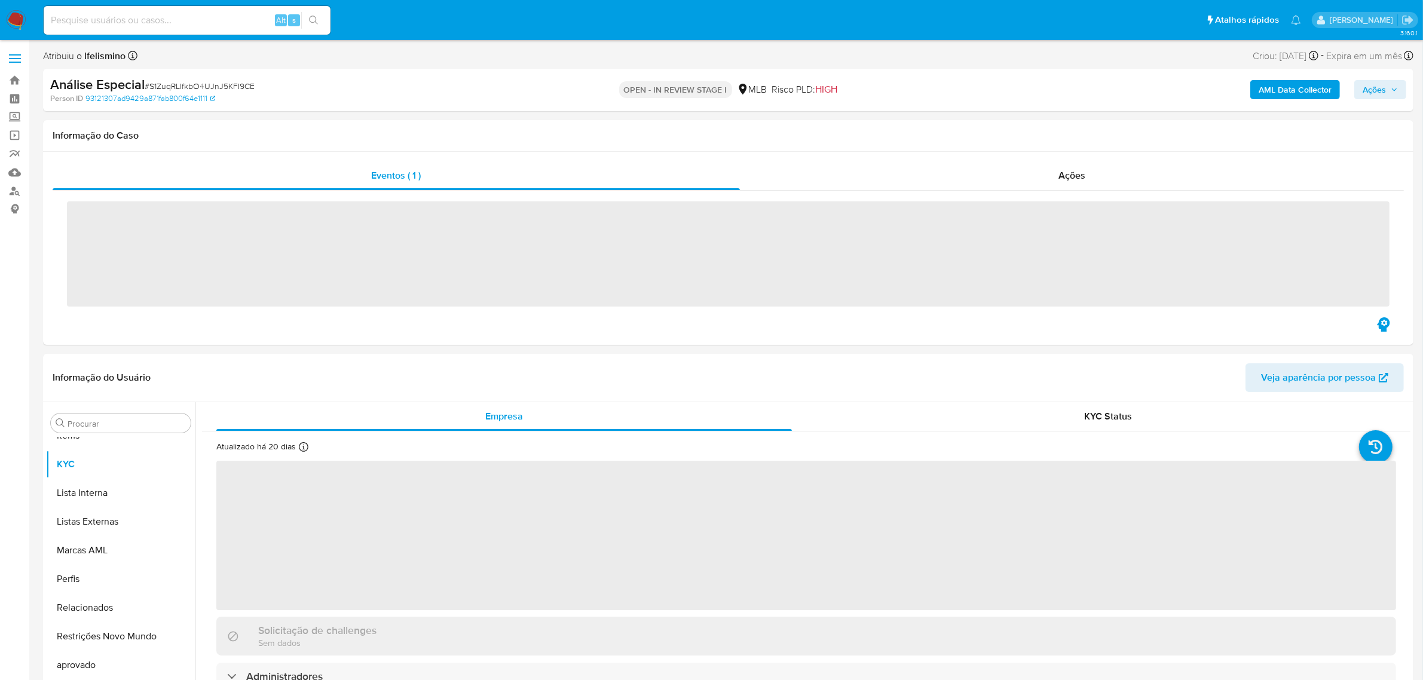
scroll to position [619, 0]
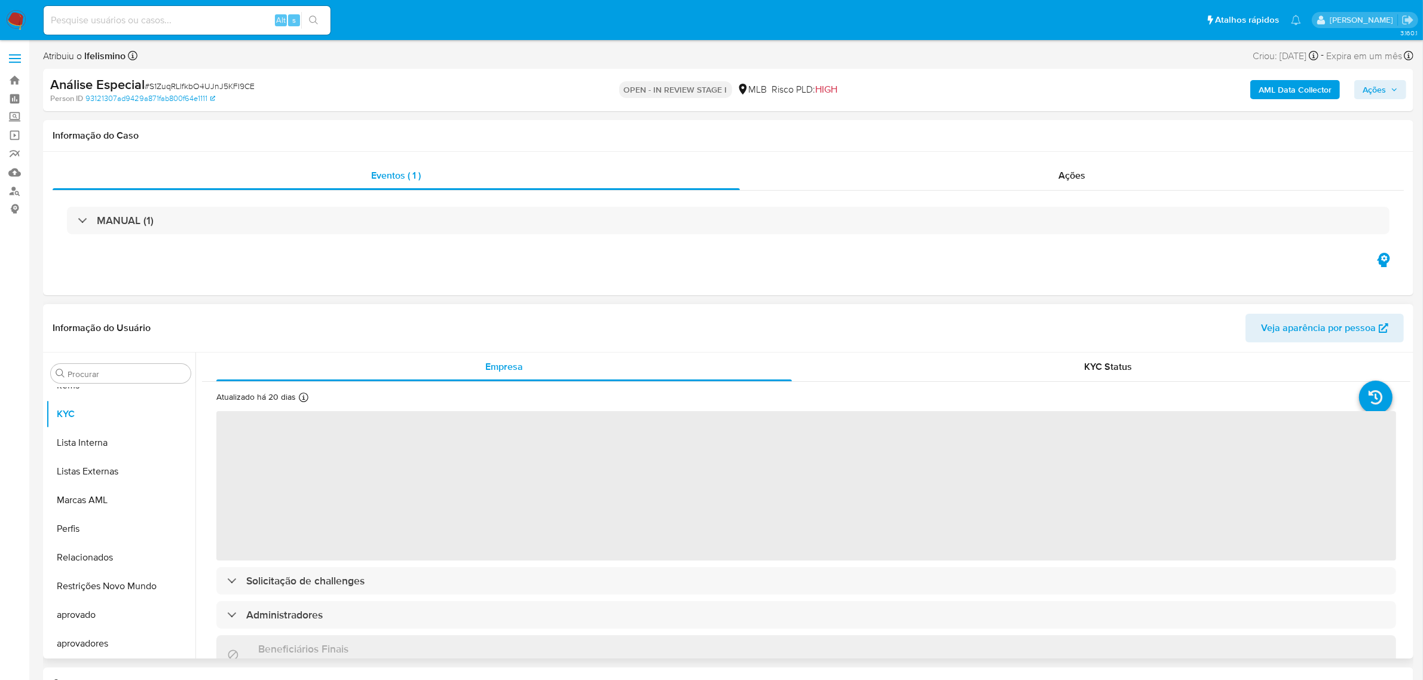
select select "10"
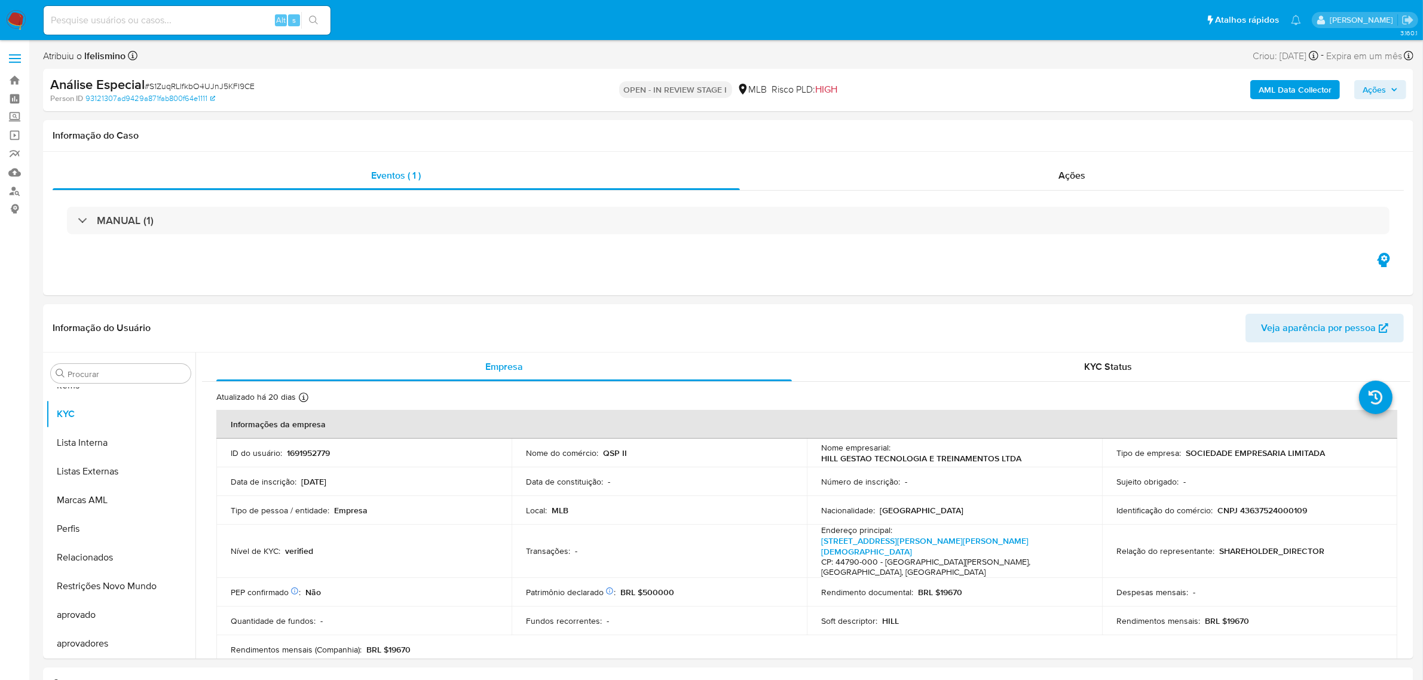
click at [1289, 96] on b "AML Data Collector" at bounding box center [1295, 89] width 73 height 19
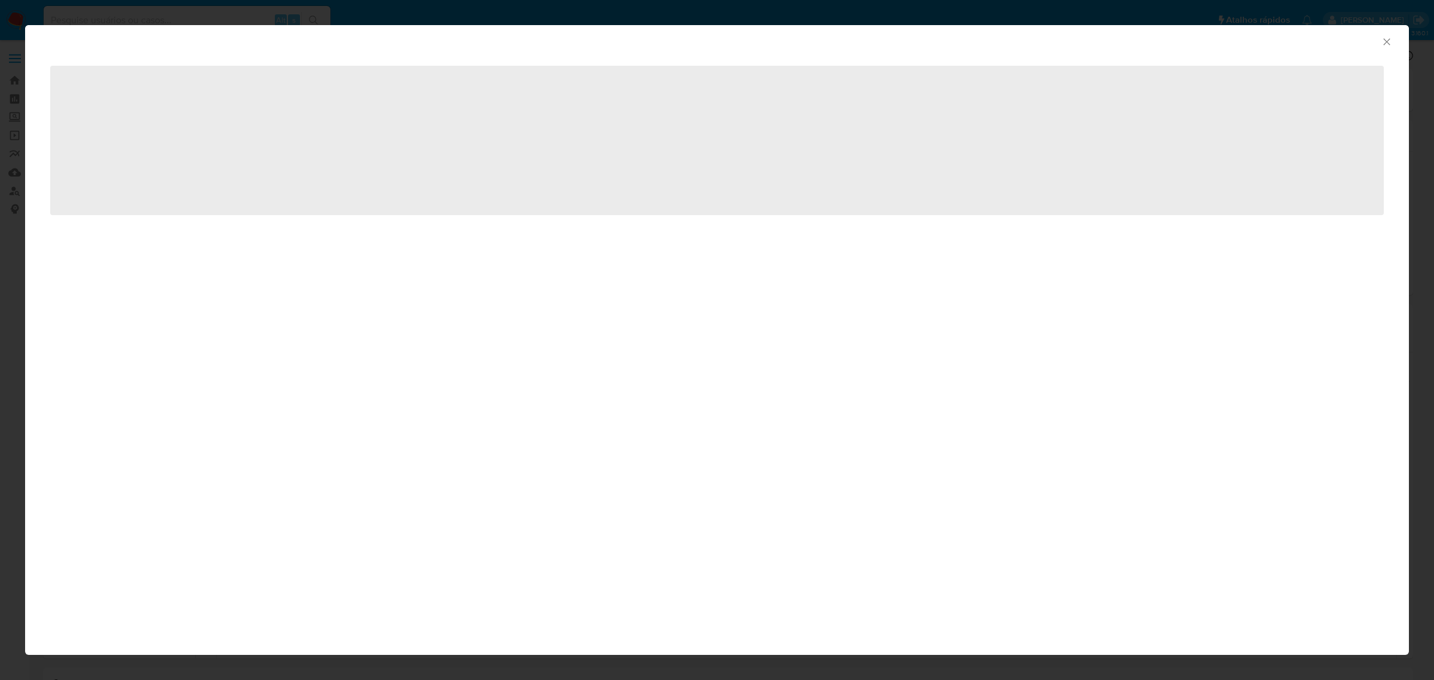
click at [1385, 43] on icon "Fechar a janela" at bounding box center [1387, 41] width 7 height 7
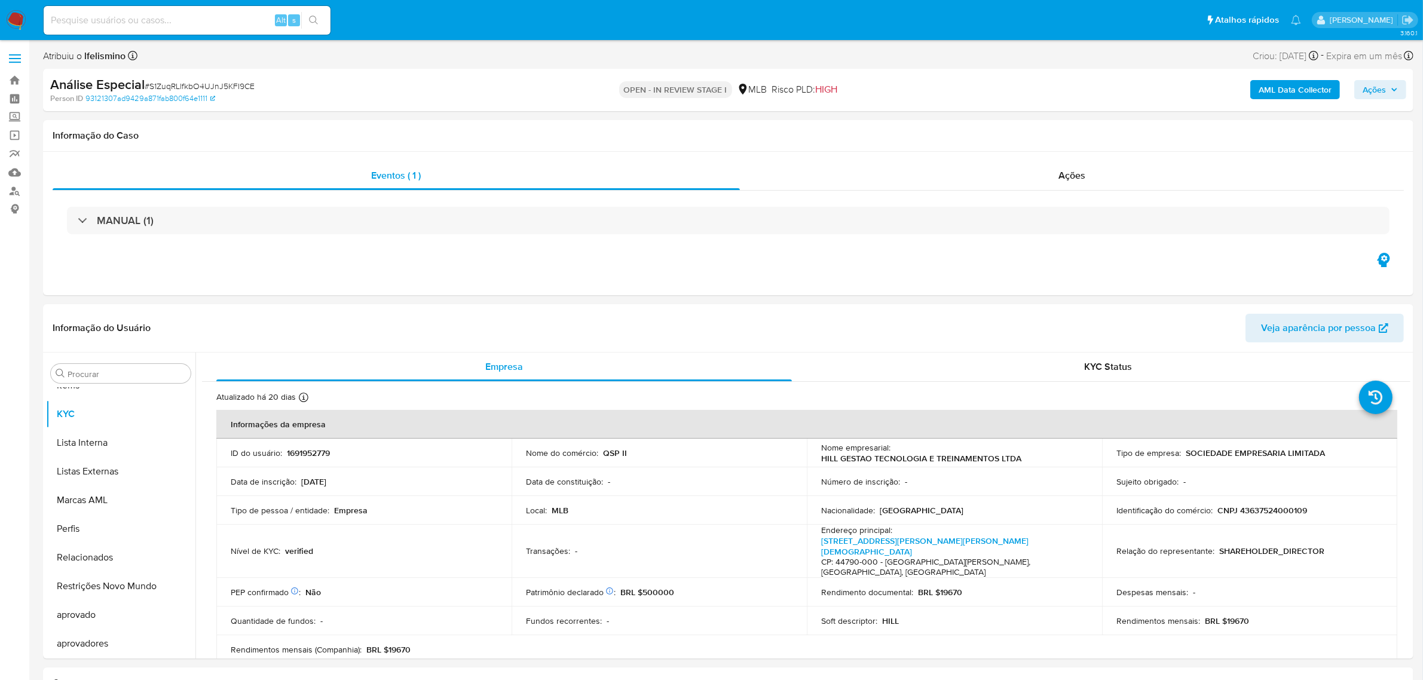
drag, startPoint x: 1343, startPoint y: 85, endPoint x: 1348, endPoint y: 91, distance: 8.5
click at [1342, 87] on div "AML Data Collector Ações" at bounding box center [1181, 90] width 449 height 28
click at [1364, 96] on span "Ações" at bounding box center [1374, 89] width 23 height 19
drag, startPoint x: 1040, startPoint y: 118, endPoint x: 1032, endPoint y: 123, distance: 9.6
click at [1038, 118] on div "Resolução do caso Alt r" at bounding box center [1047, 127] width 109 height 31
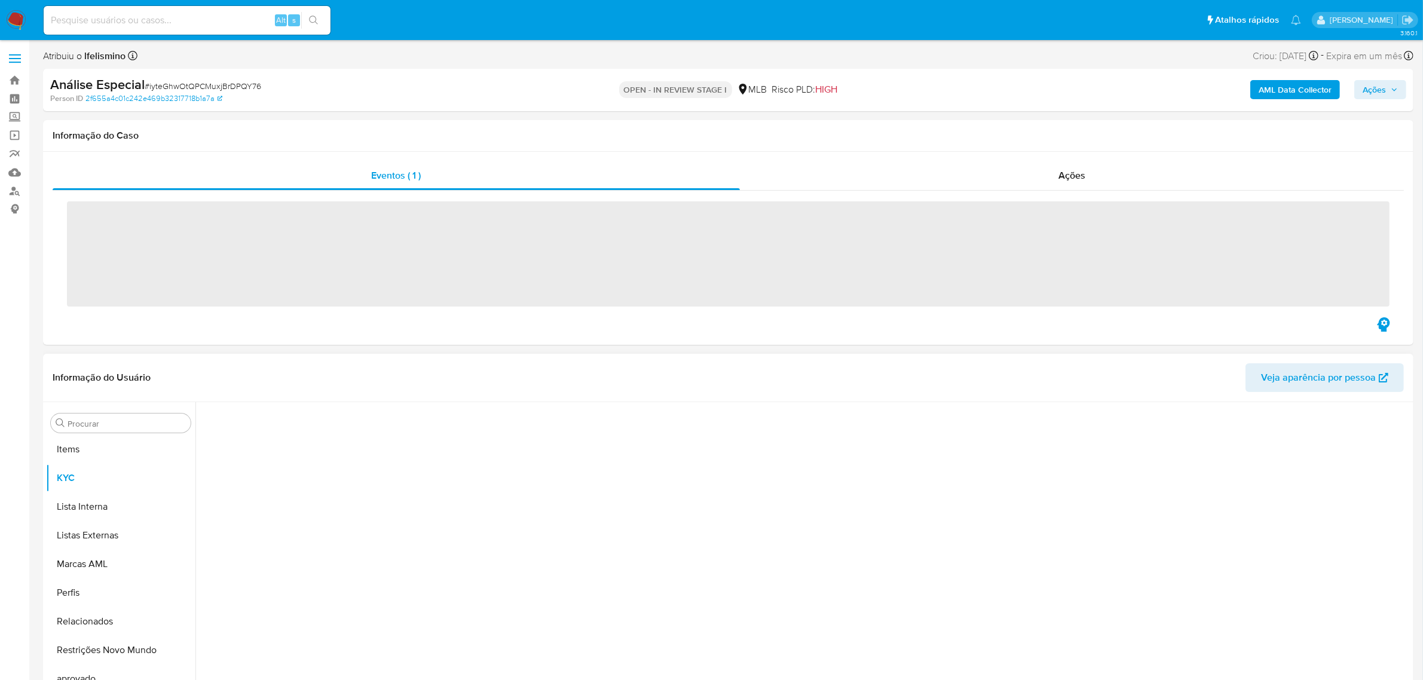
scroll to position [619, 0]
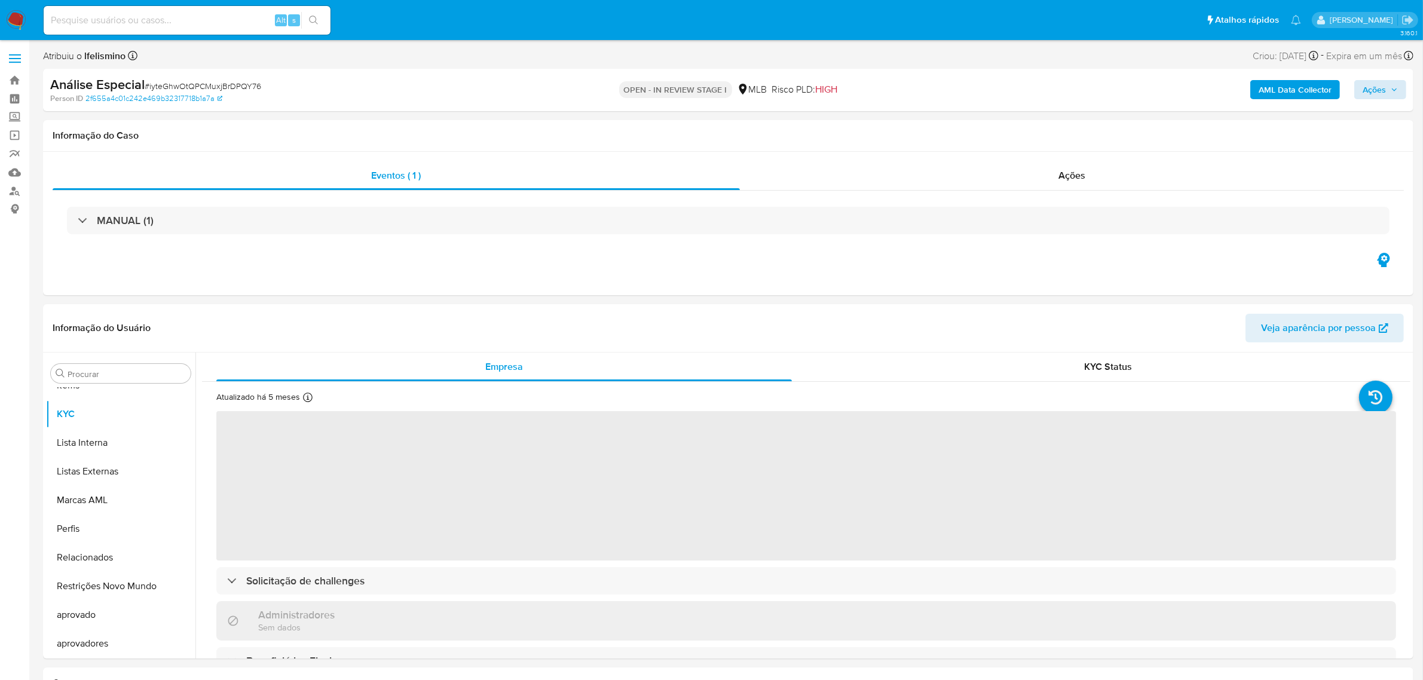
select select "10"
click at [1376, 85] on span "Ações" at bounding box center [1374, 89] width 23 height 19
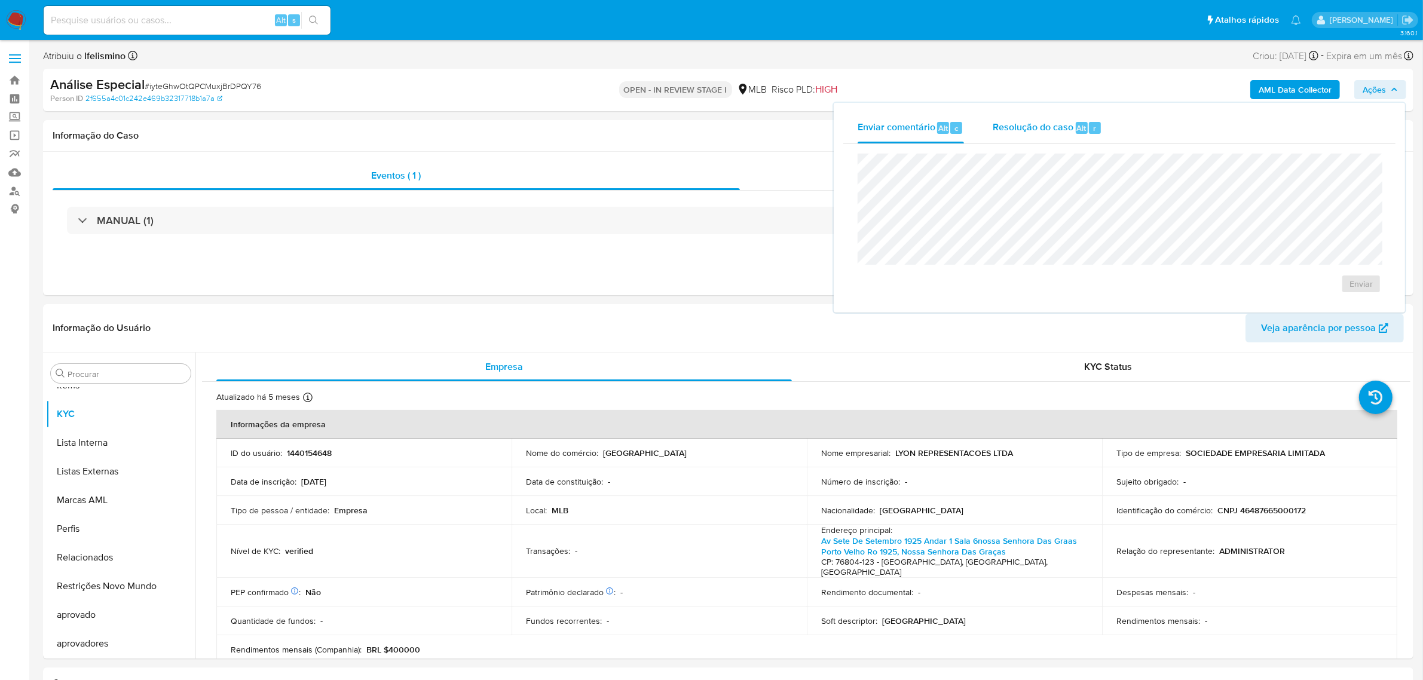
click at [1065, 127] on span "Resolução do caso" at bounding box center [1033, 128] width 81 height 14
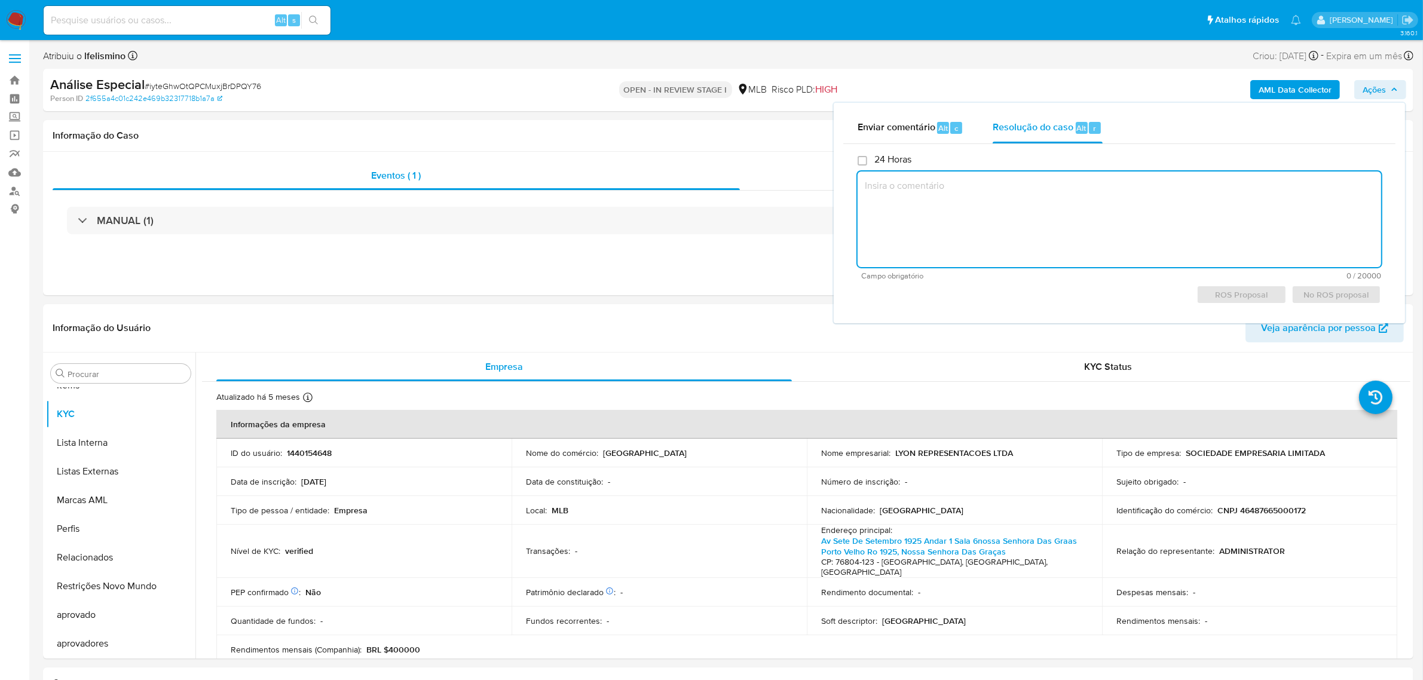
click at [1052, 243] on textarea at bounding box center [1120, 220] width 524 height 96
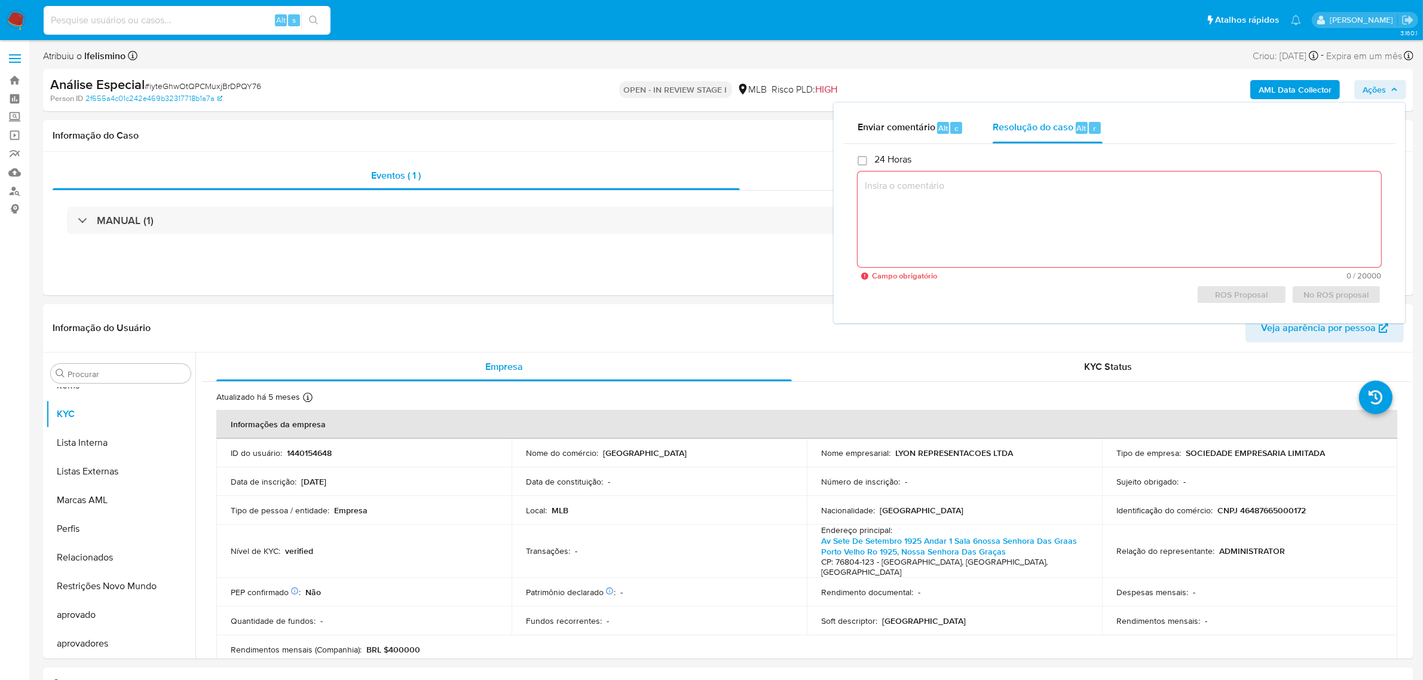
paste input "8fLNKRb5XMIce4sX0D6KFwjQ"
type input "8fLNKRb5XMIce4sX0D6KFwjQ"
click at [325, 22] on button "search-icon" at bounding box center [313, 20] width 25 height 17
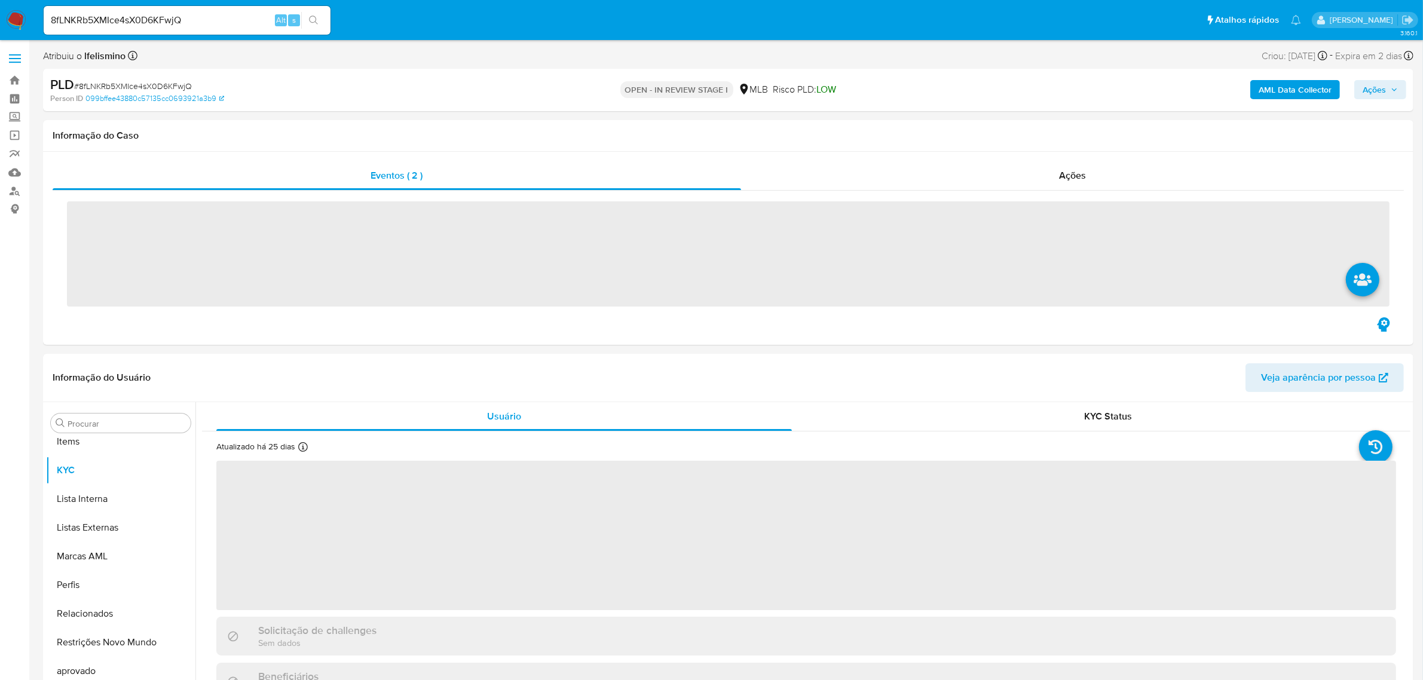
scroll to position [619, 0]
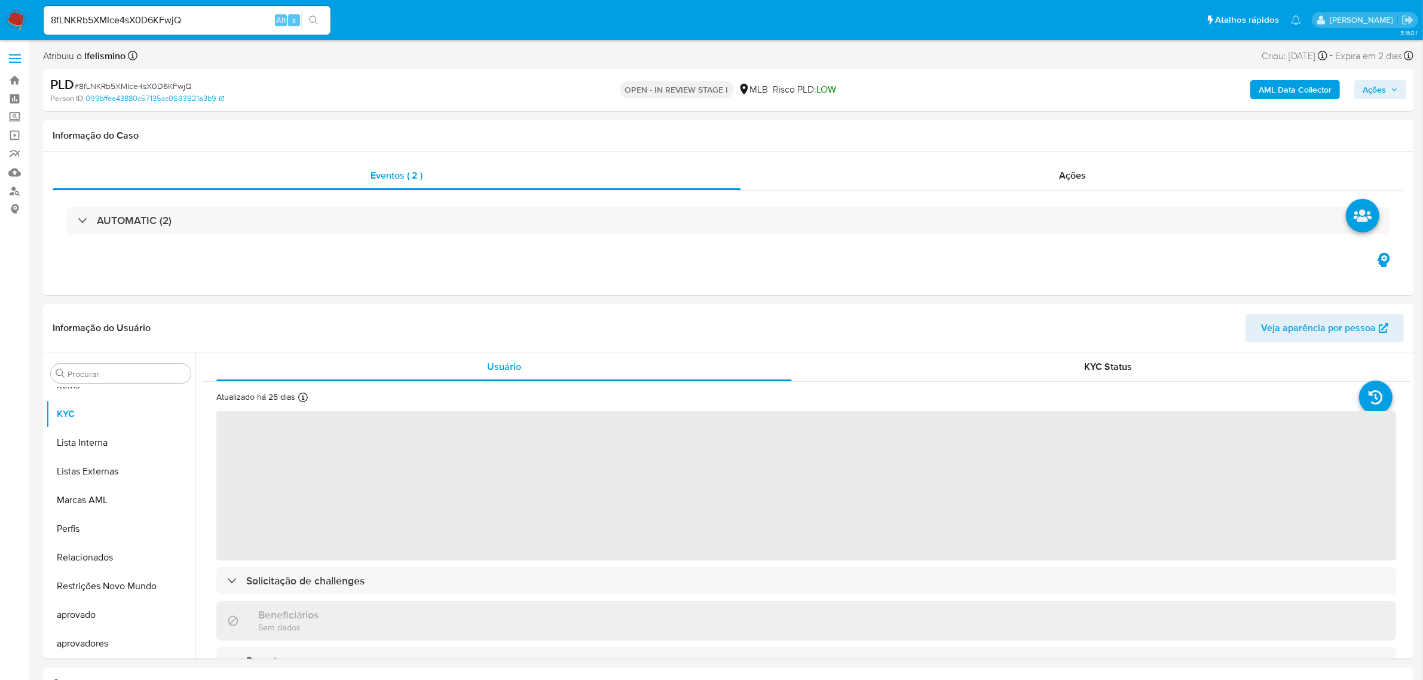
select select "10"
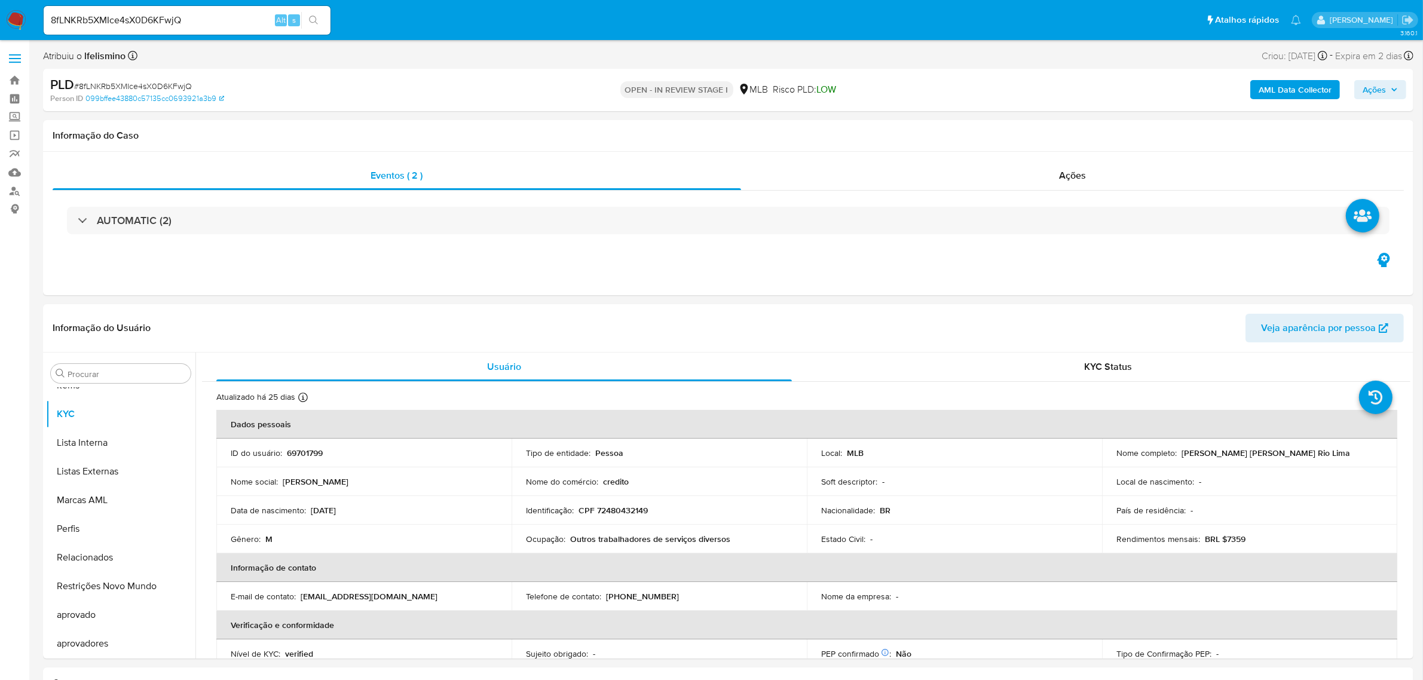
click at [1376, 93] on span "Ações" at bounding box center [1374, 89] width 23 height 19
drag, startPoint x: 1067, startPoint y: 115, endPoint x: 1062, endPoint y: 118, distance: 6.5
click at [1067, 117] on div "Resolução do caso Alt r" at bounding box center [1047, 127] width 109 height 31
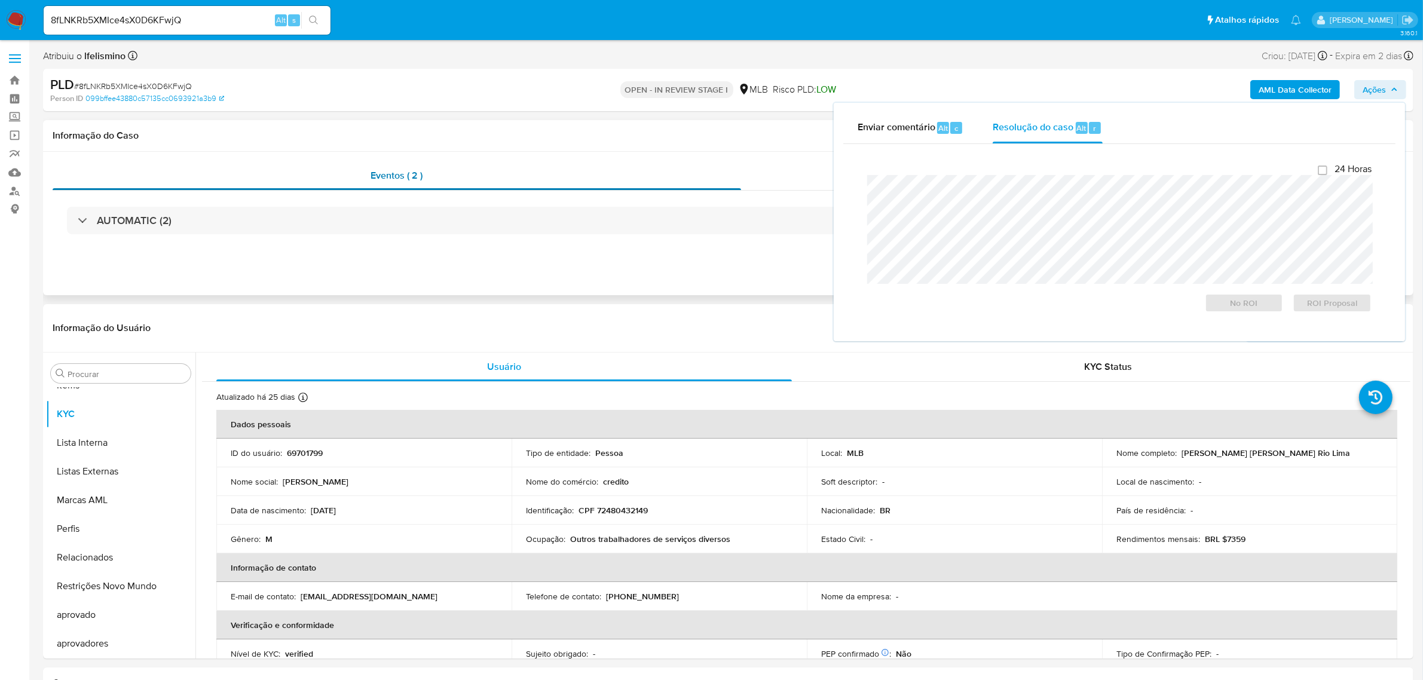
click at [507, 169] on div "Eventos ( 2 )" at bounding box center [397, 175] width 689 height 29
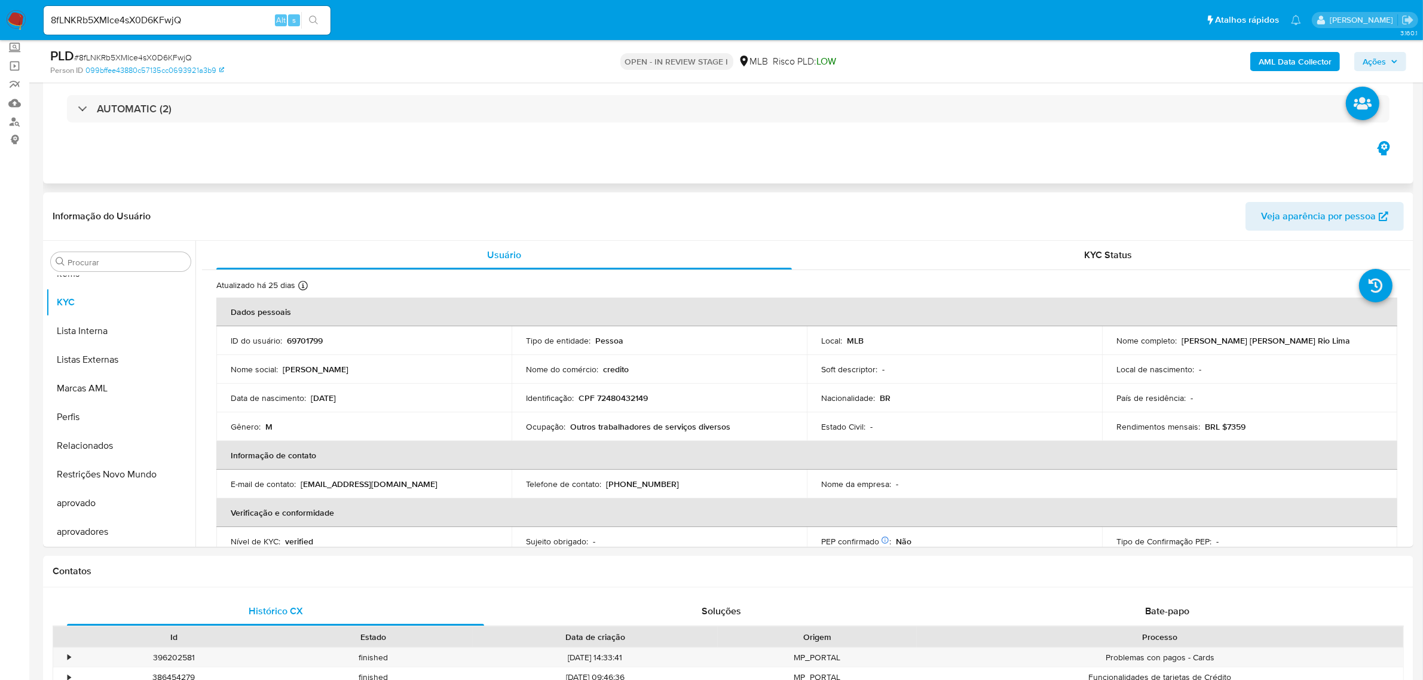
scroll to position [0, 0]
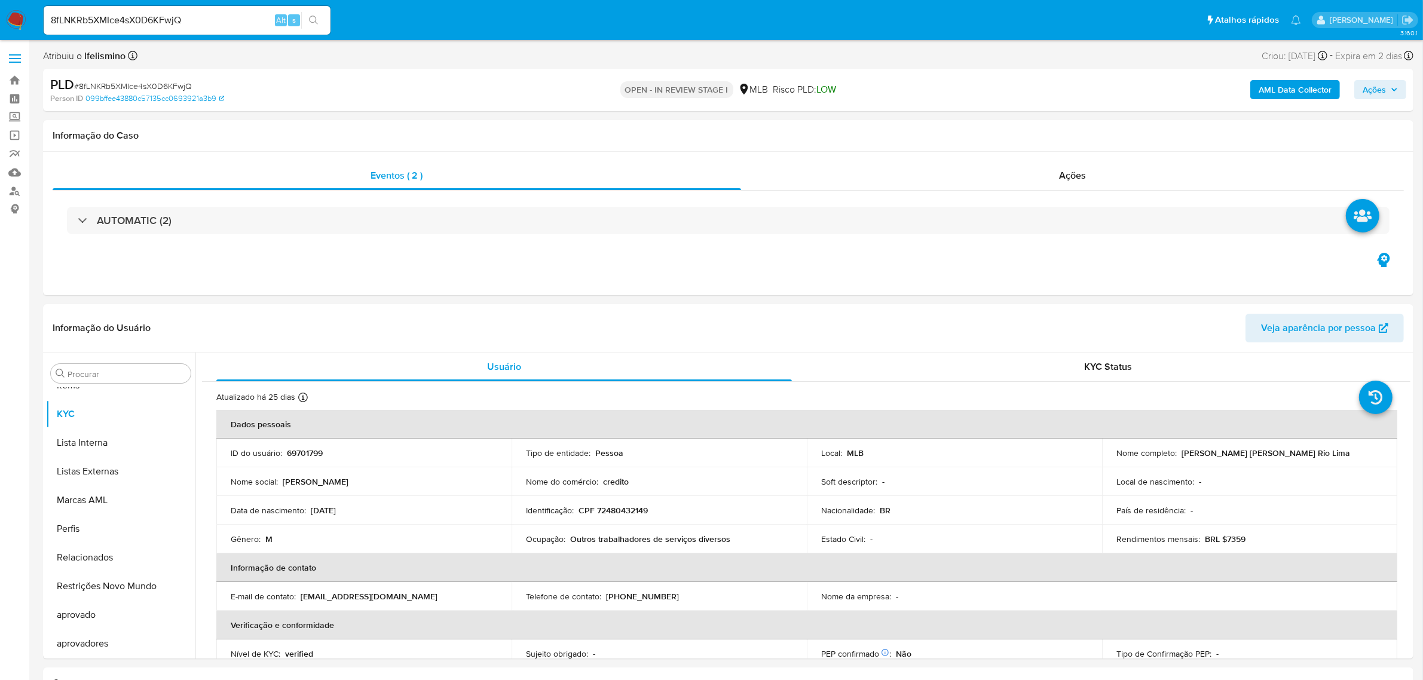
click at [103, 11] on div "8fLNKRb5XMIce4sX0D6KFwjQ Alt s" at bounding box center [187, 20] width 287 height 29
click at [100, 14] on input "8fLNKRb5XMIce4sX0D6KFwjQ" at bounding box center [187, 21] width 287 height 16
paste input "1waITDuJQo7xKpa4ydHYOx6P"
type input "1waITDuJQo7xKpa4ydHYOx6P"
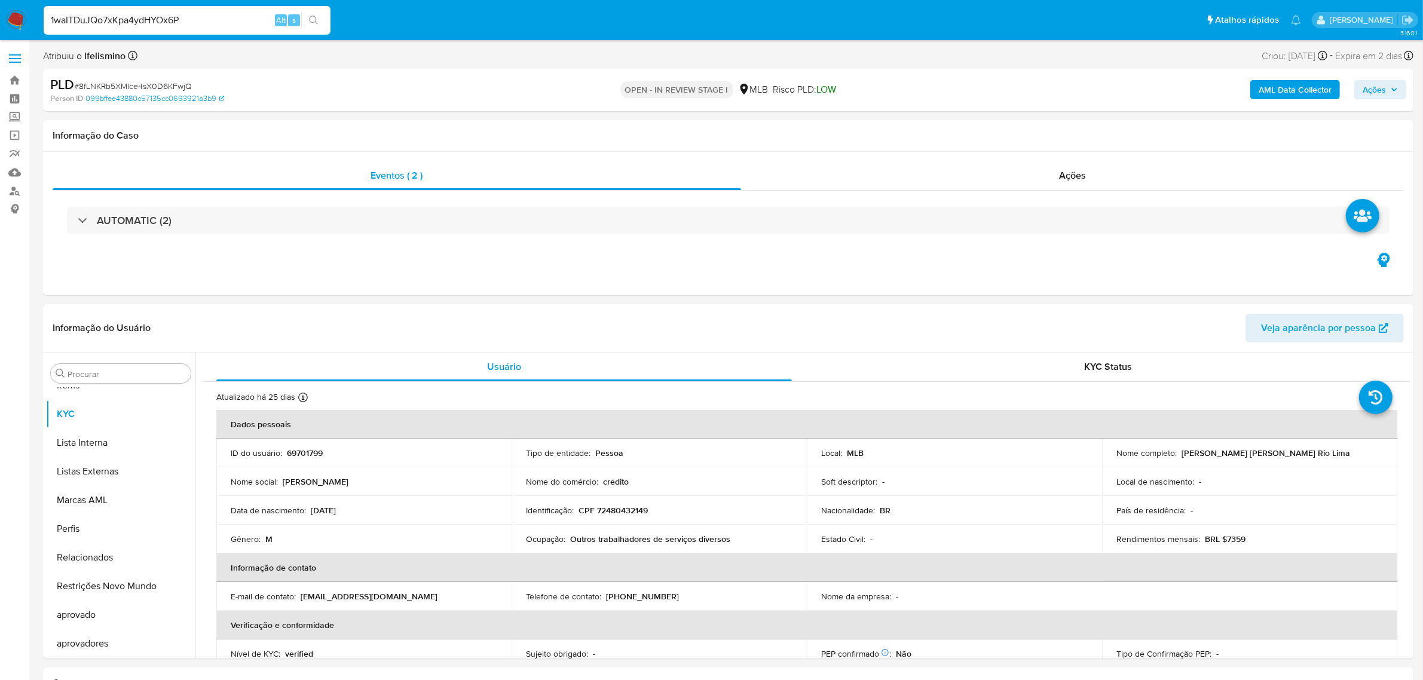
click at [312, 13] on button "search-icon" at bounding box center [313, 20] width 25 height 17
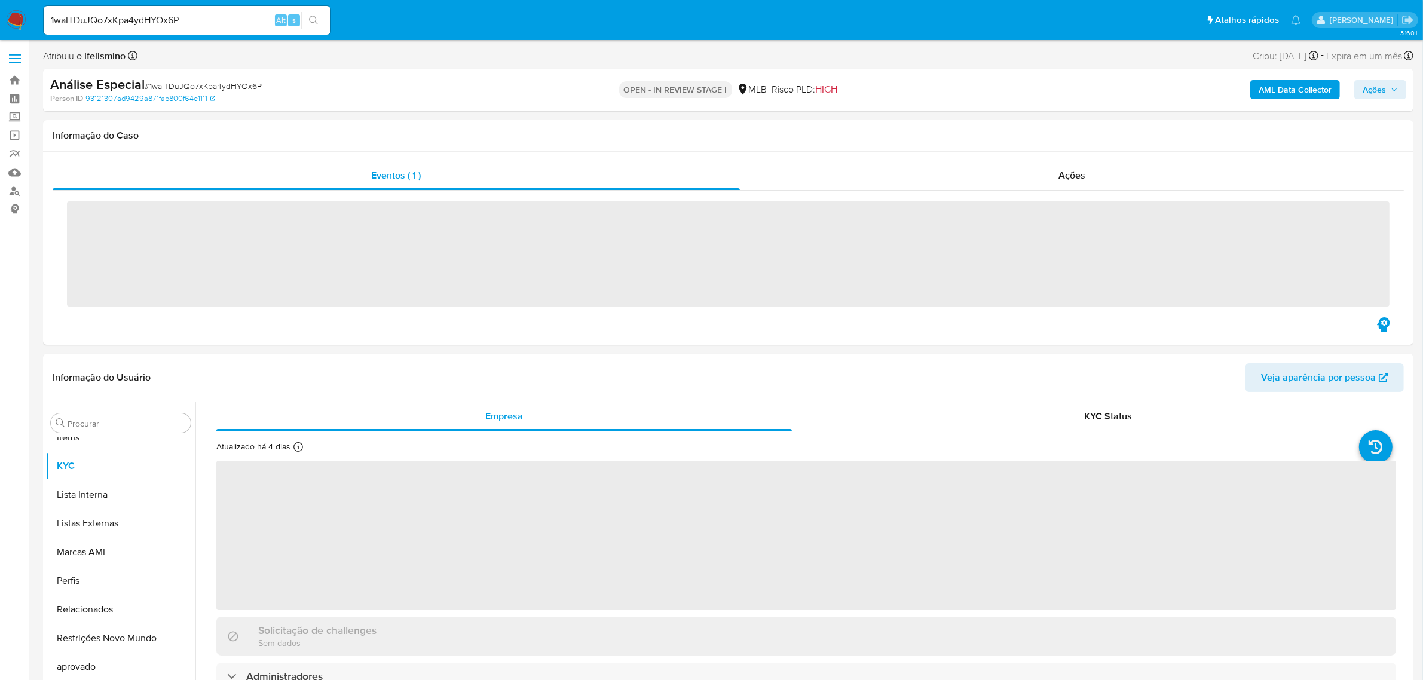
scroll to position [619, 0]
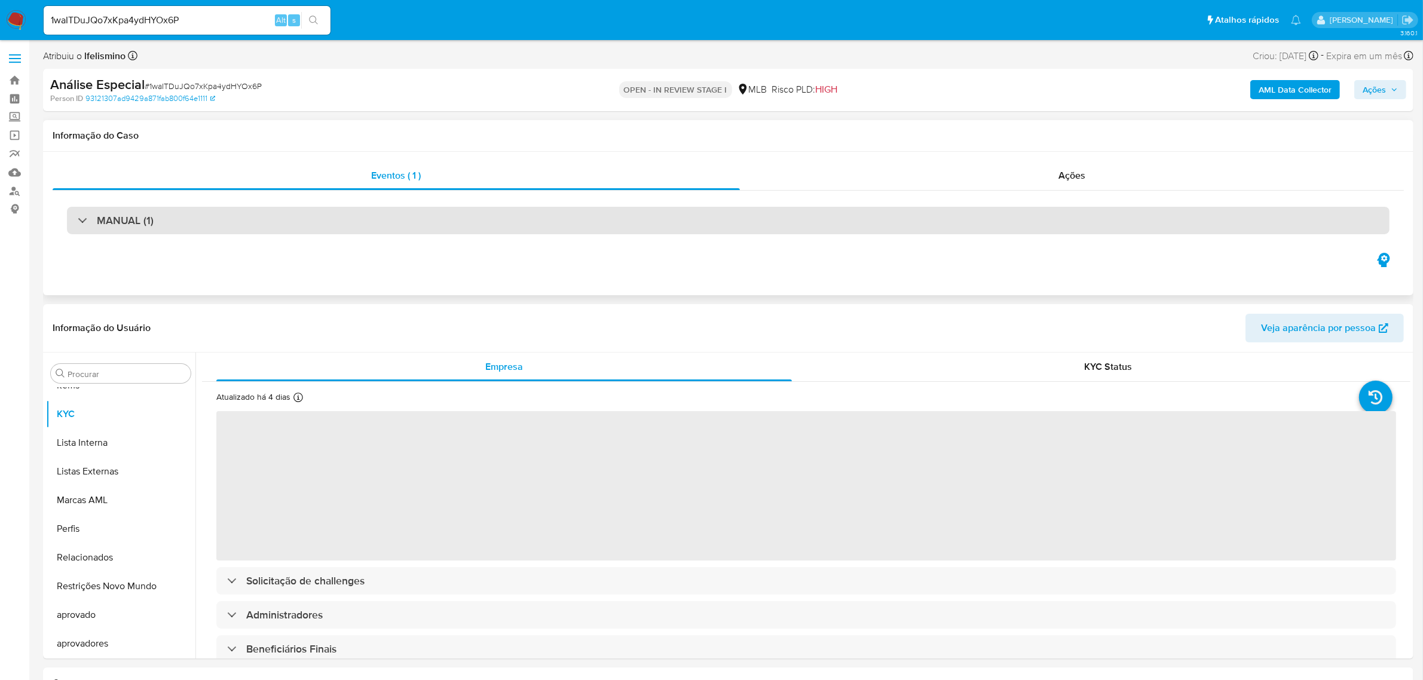
select select "10"
click at [559, 227] on div "MANUAL (1)" at bounding box center [728, 220] width 1323 height 27
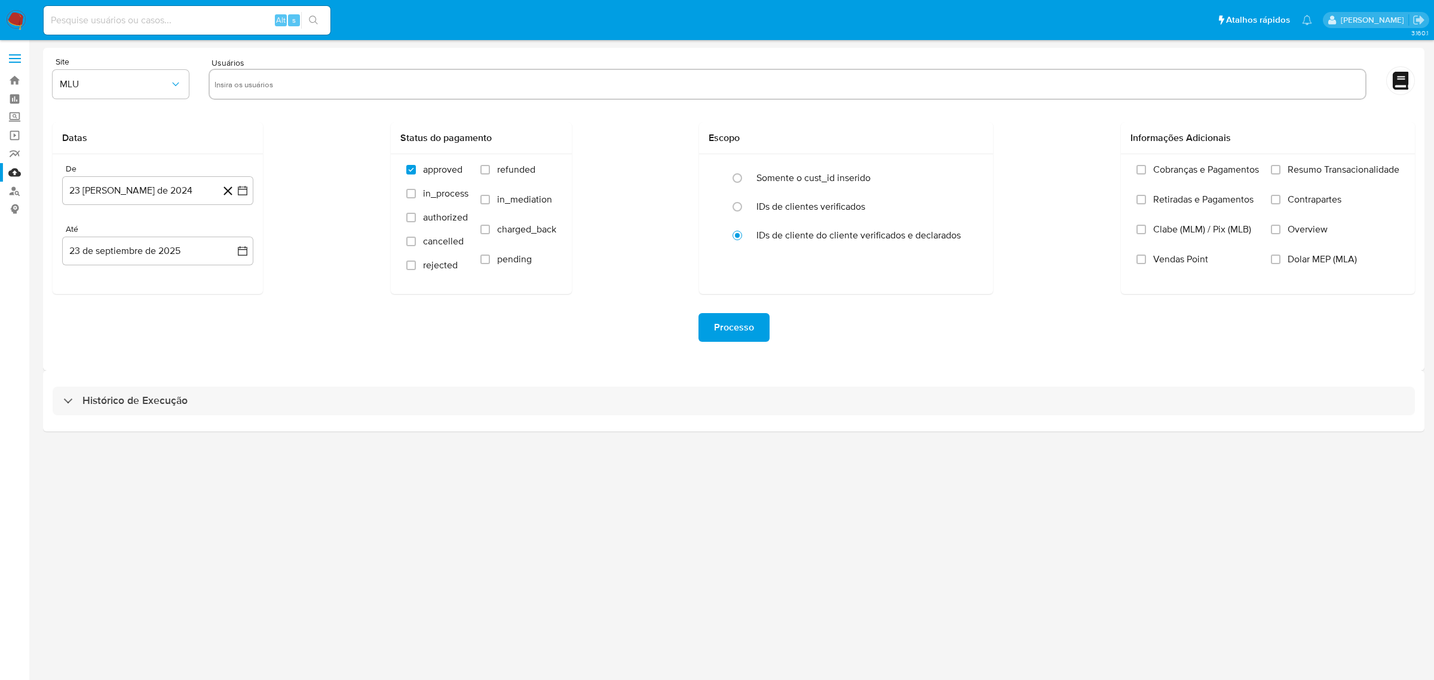
click at [736, 419] on div "Histórico de Execução" at bounding box center [734, 401] width 1382 height 61
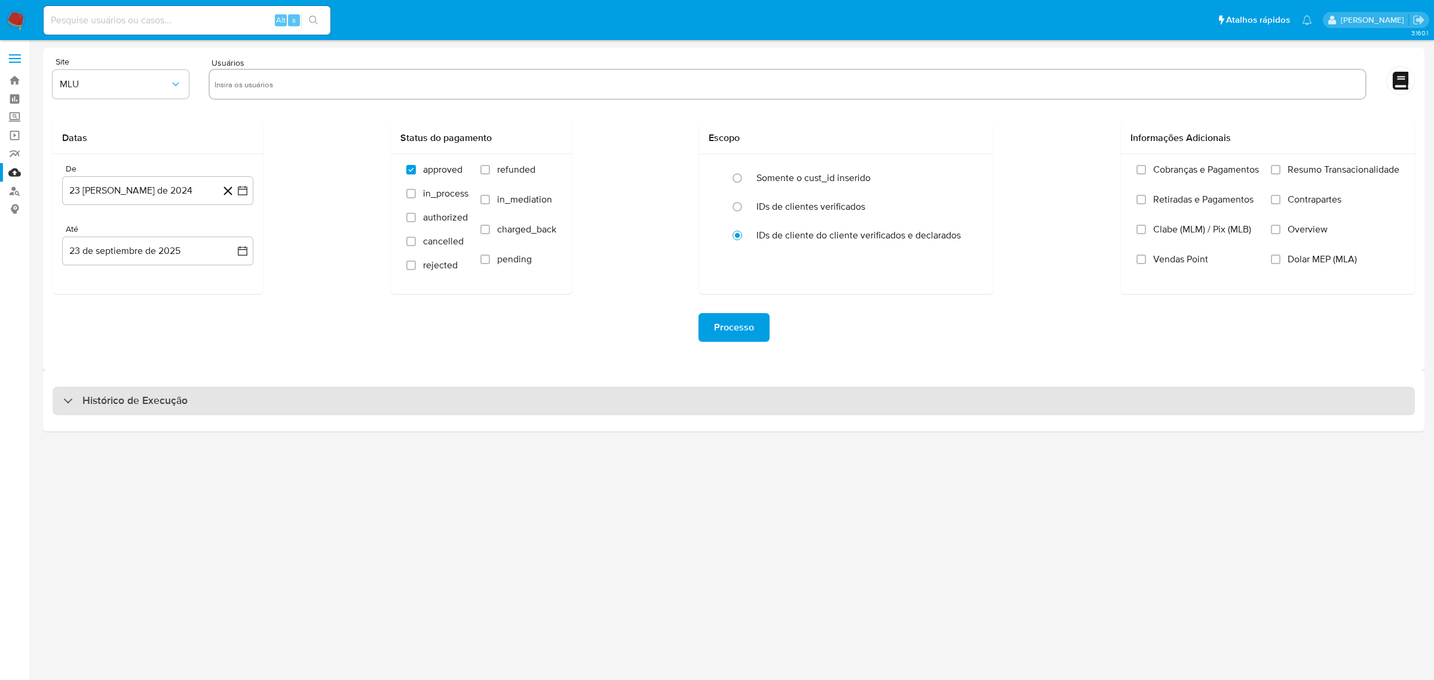
click at [739, 405] on div "Histórico de Execução" at bounding box center [734, 401] width 1363 height 29
select select "10"
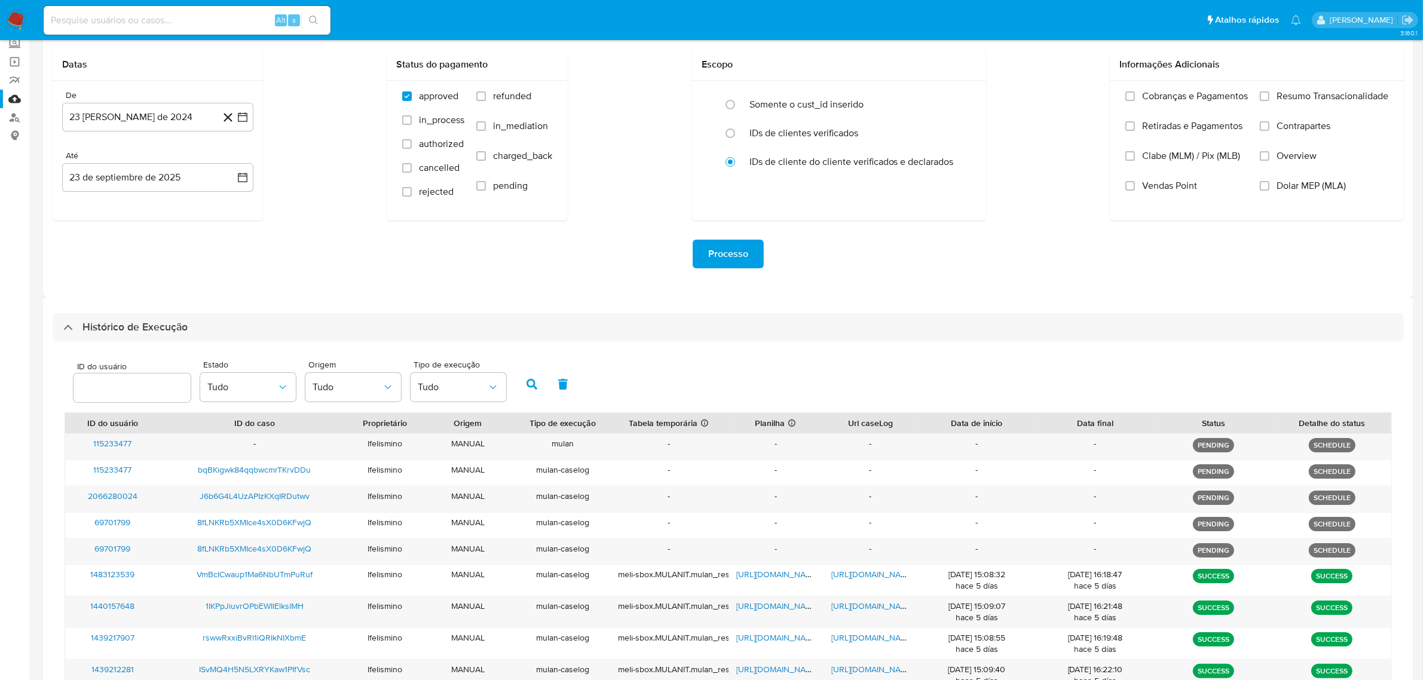
scroll to position [75, 0]
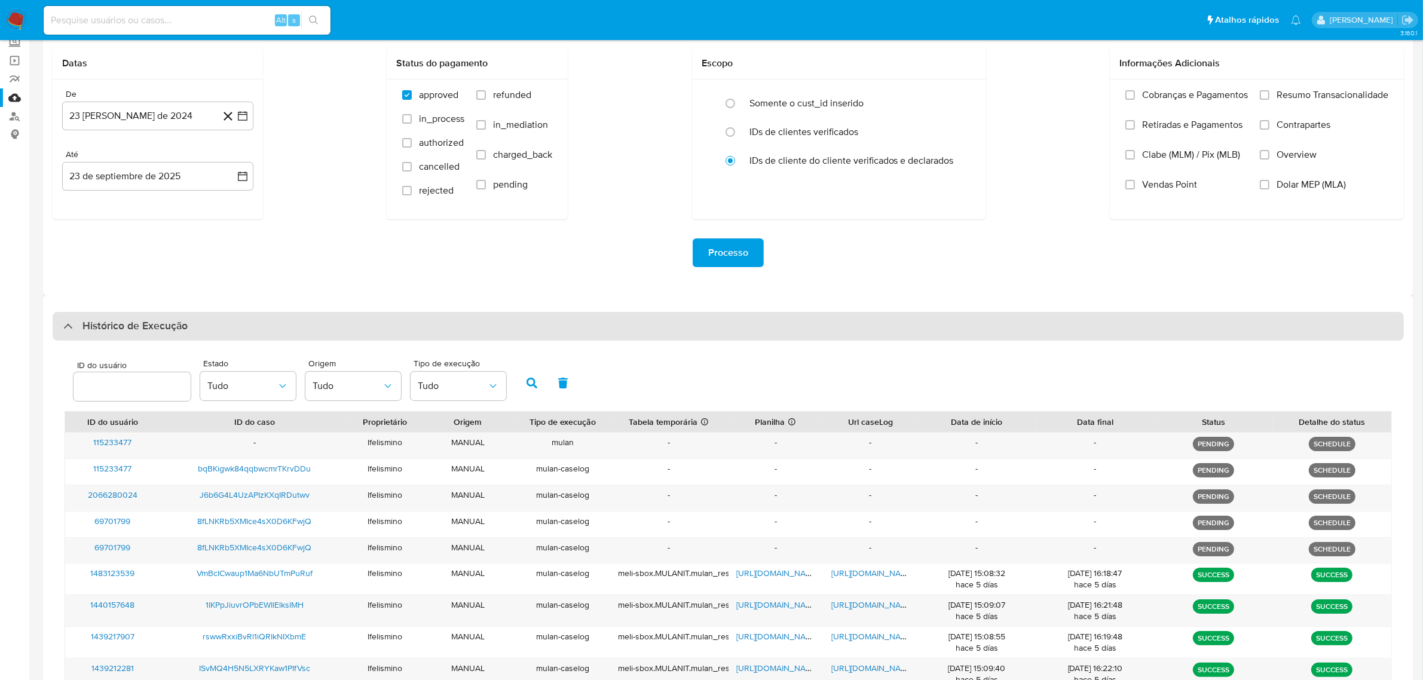
click at [916, 314] on div "Histórico de Execução" at bounding box center [728, 326] width 1351 height 29
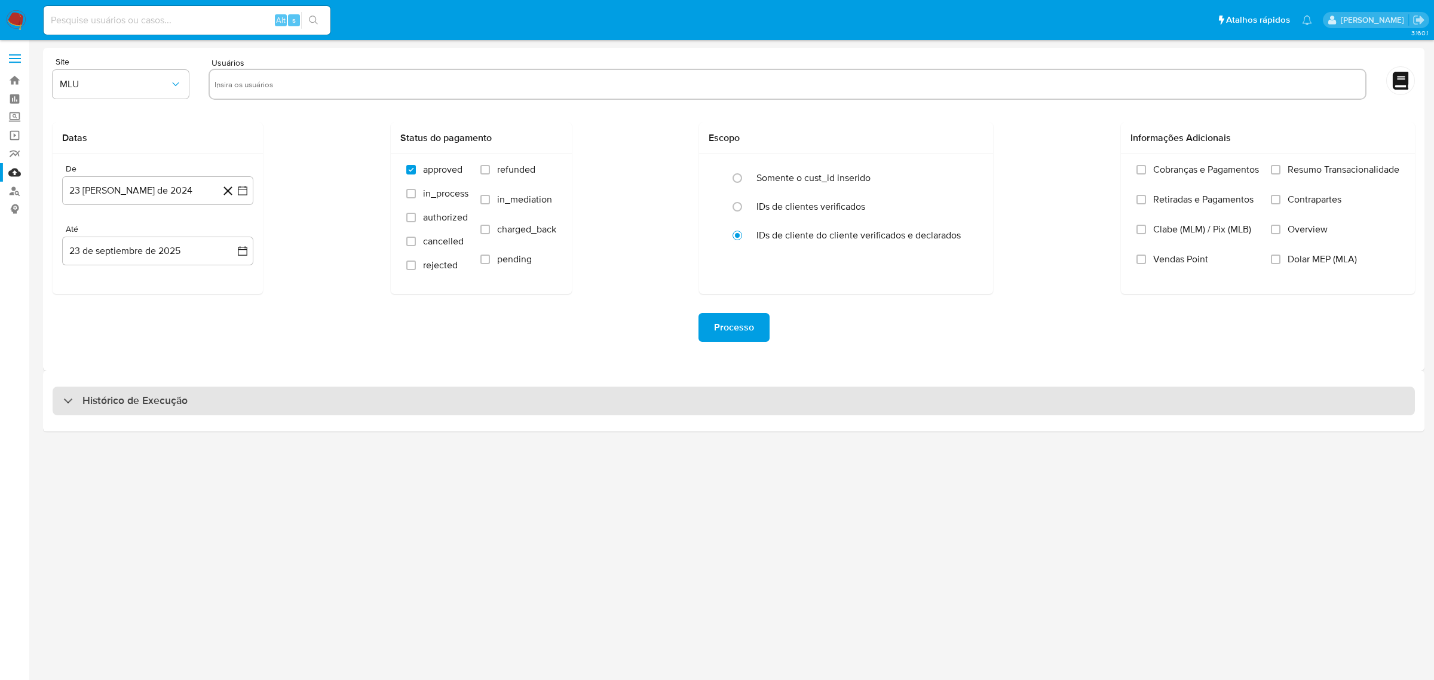
click at [332, 390] on div "Histórico de Execução" at bounding box center [734, 401] width 1363 height 29
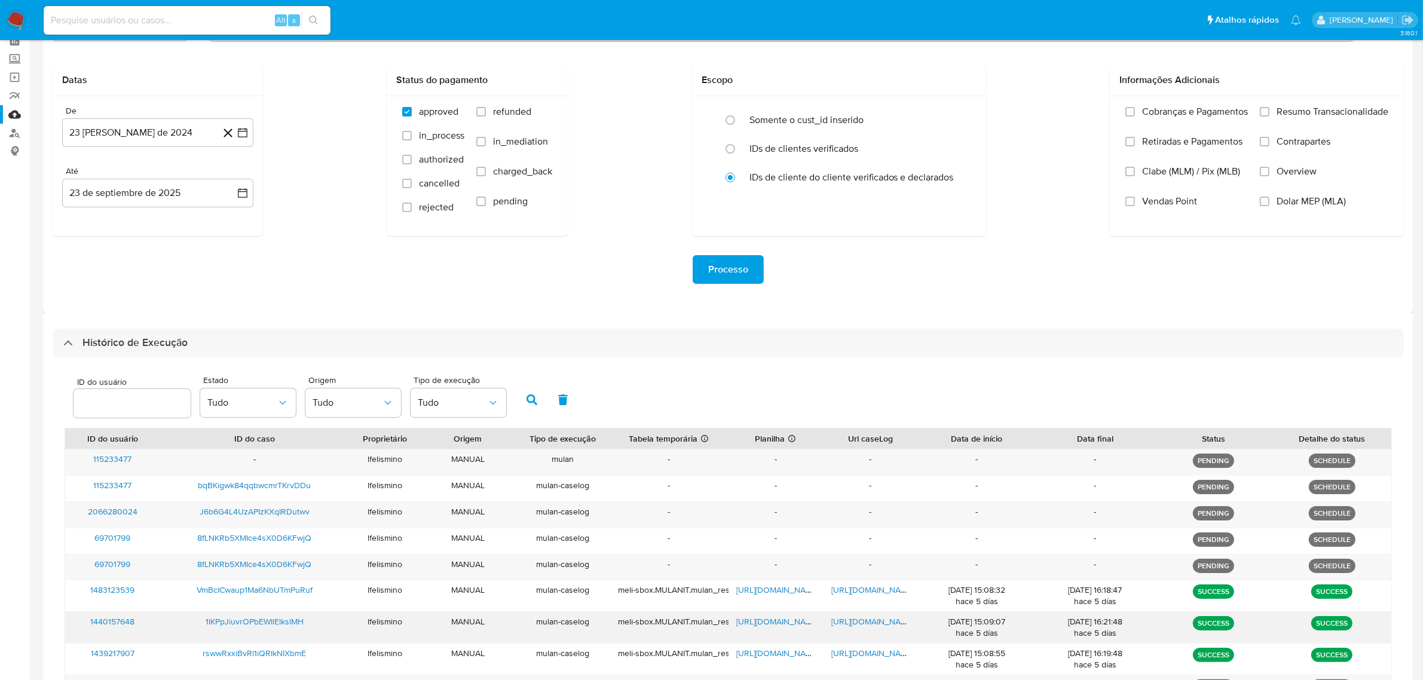
scroll to position [224, 0]
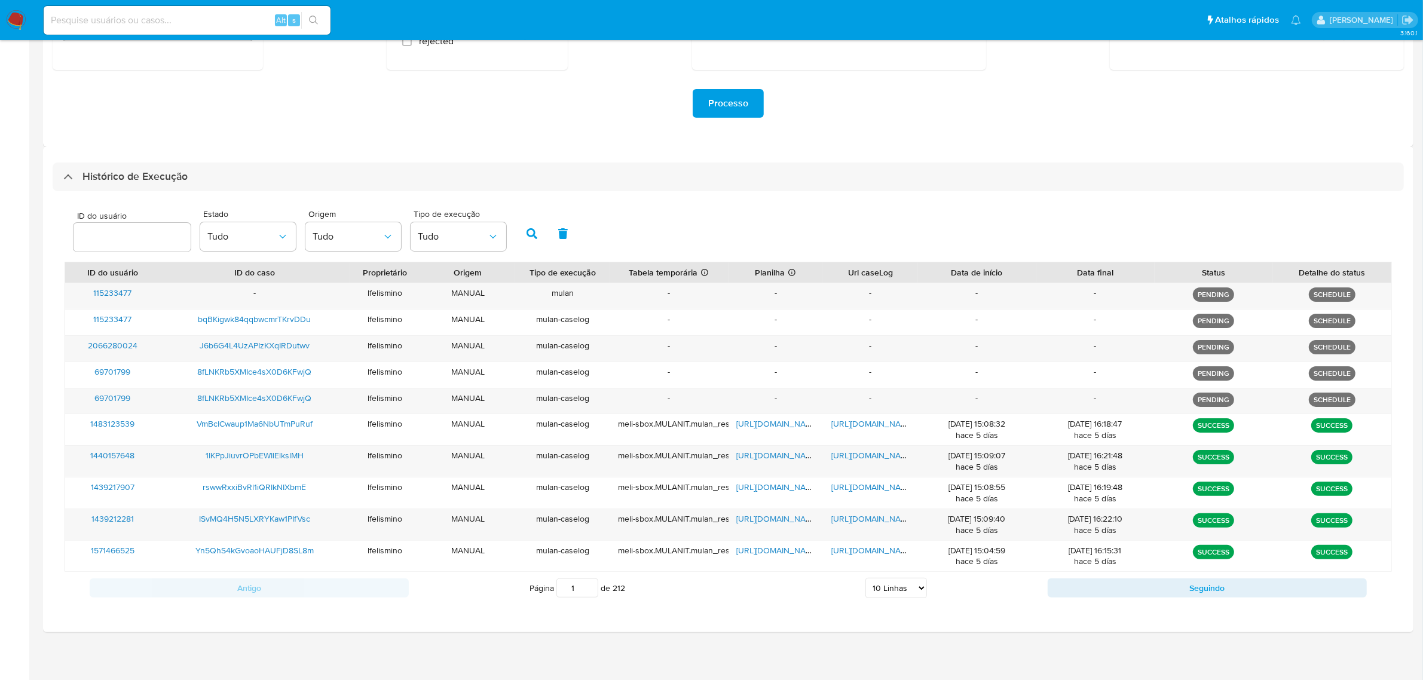
click at [904, 587] on select "5 Linhas 10 Linhas 20 Linhas 25 Linhas 50 Linhas 100 Linhas" at bounding box center [896, 588] width 62 height 20
select select "50"
click at [865, 580] on select "5 Linhas 10 Linhas 20 Linhas 25 Linhas 50 Linhas 100 Linhas" at bounding box center [896, 588] width 62 height 20
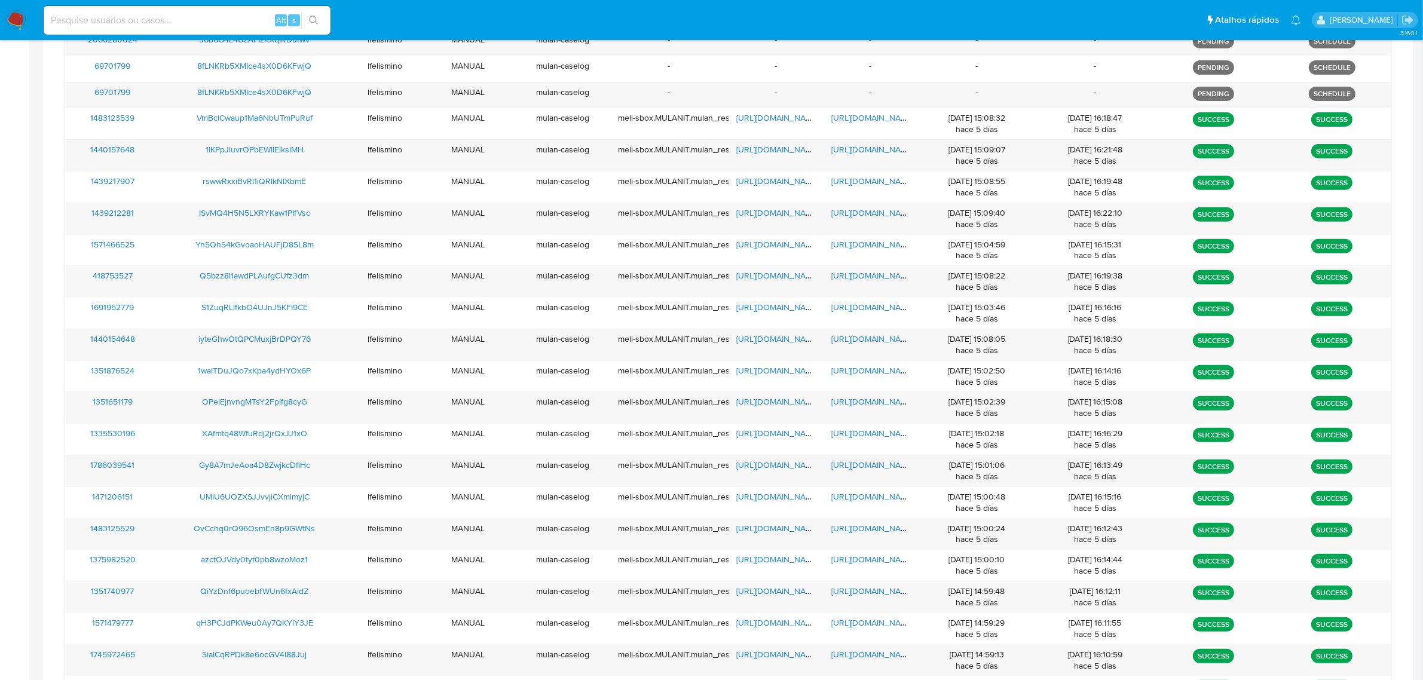
scroll to position [378, 0]
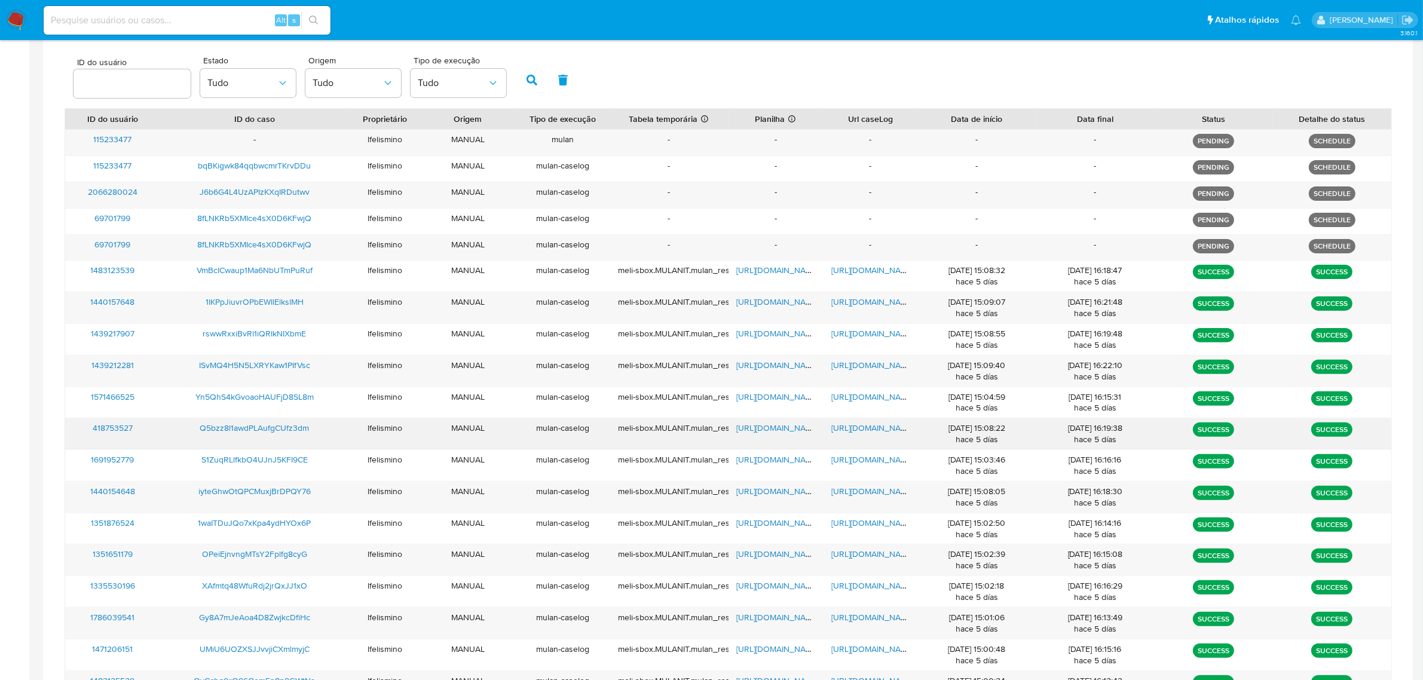
click at [891, 430] on span "https://docs.google.com/document/d/1hiTqmx7WjqdSKpClVwnox_W0FKScwkFrhIbIVCOd8fk…" at bounding box center [872, 428] width 82 height 12
click at [790, 432] on span "https://docs.google.com/spreadsheets/d/12eFIBwar32-Gqbs4Tl-scsyGyknOt65wL4Hqrx_…" at bounding box center [778, 428] width 82 height 12
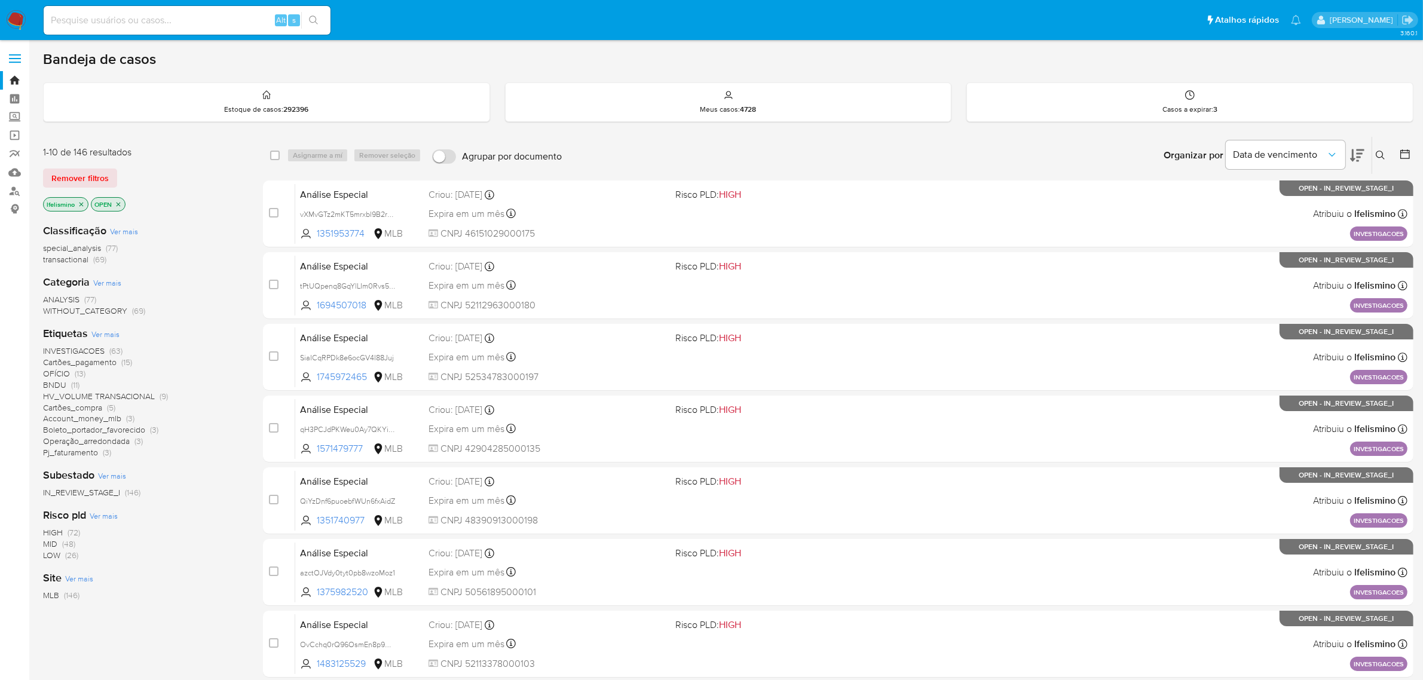
click at [106, 350] on span "INVESTIGACOES (63)" at bounding box center [82, 350] width 79 height 11
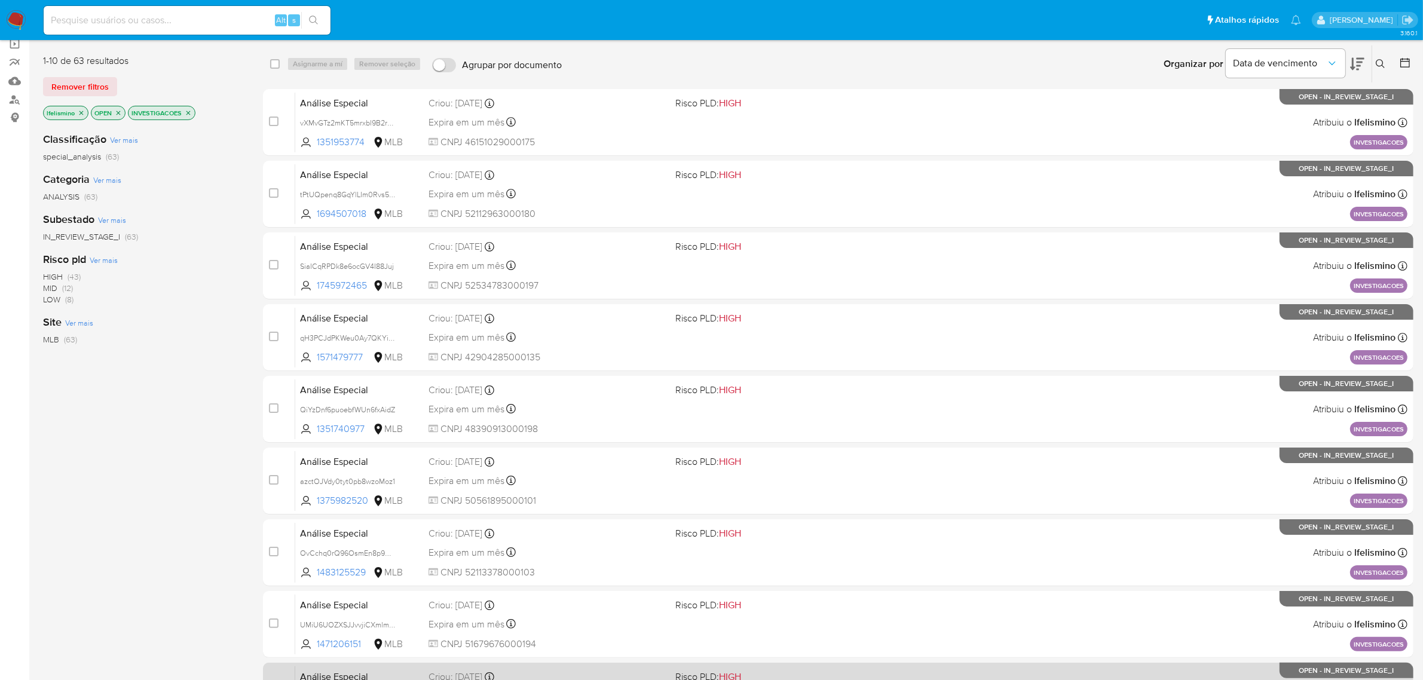
scroll to position [299, 0]
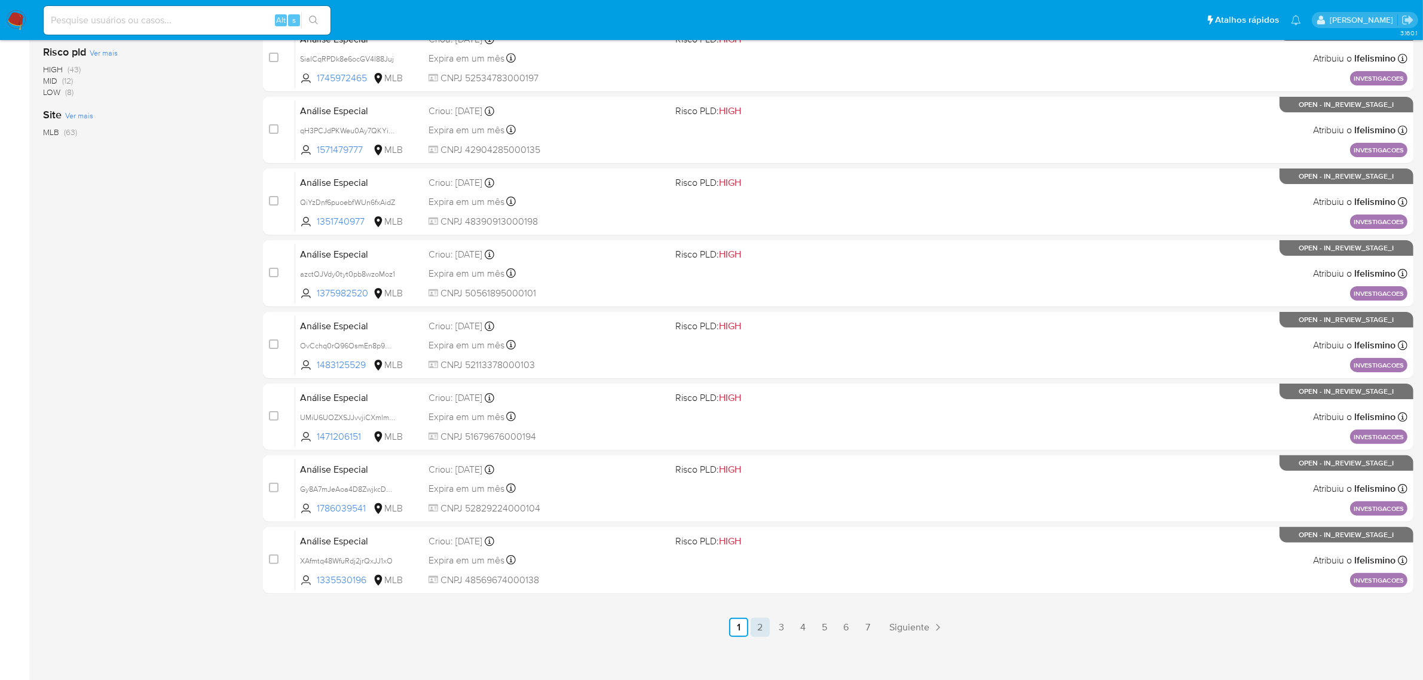
click at [756, 617] on div "select-all-cases-checkbox Asignarme a mí Remover seleção Agrupar por documento …" at bounding box center [838, 237] width 1151 height 800
click at [756, 619] on link "2" at bounding box center [760, 627] width 19 height 19
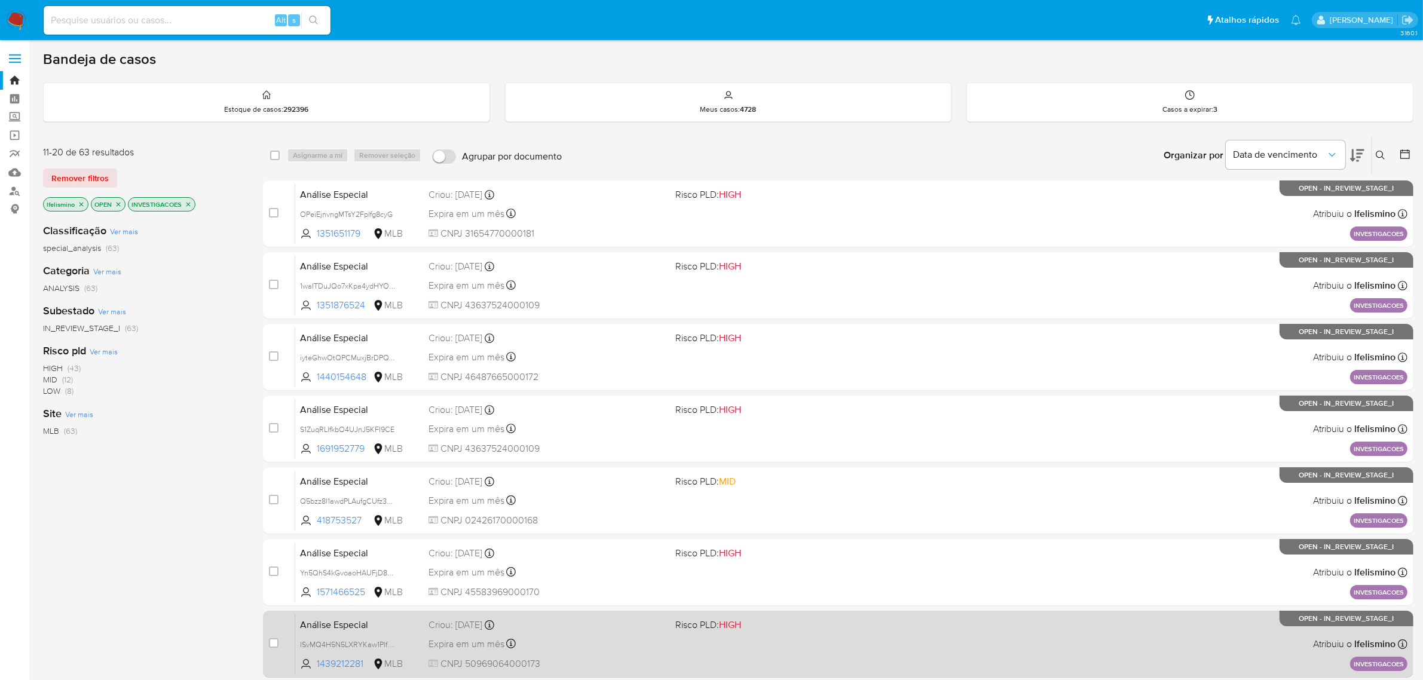
scroll to position [305, 0]
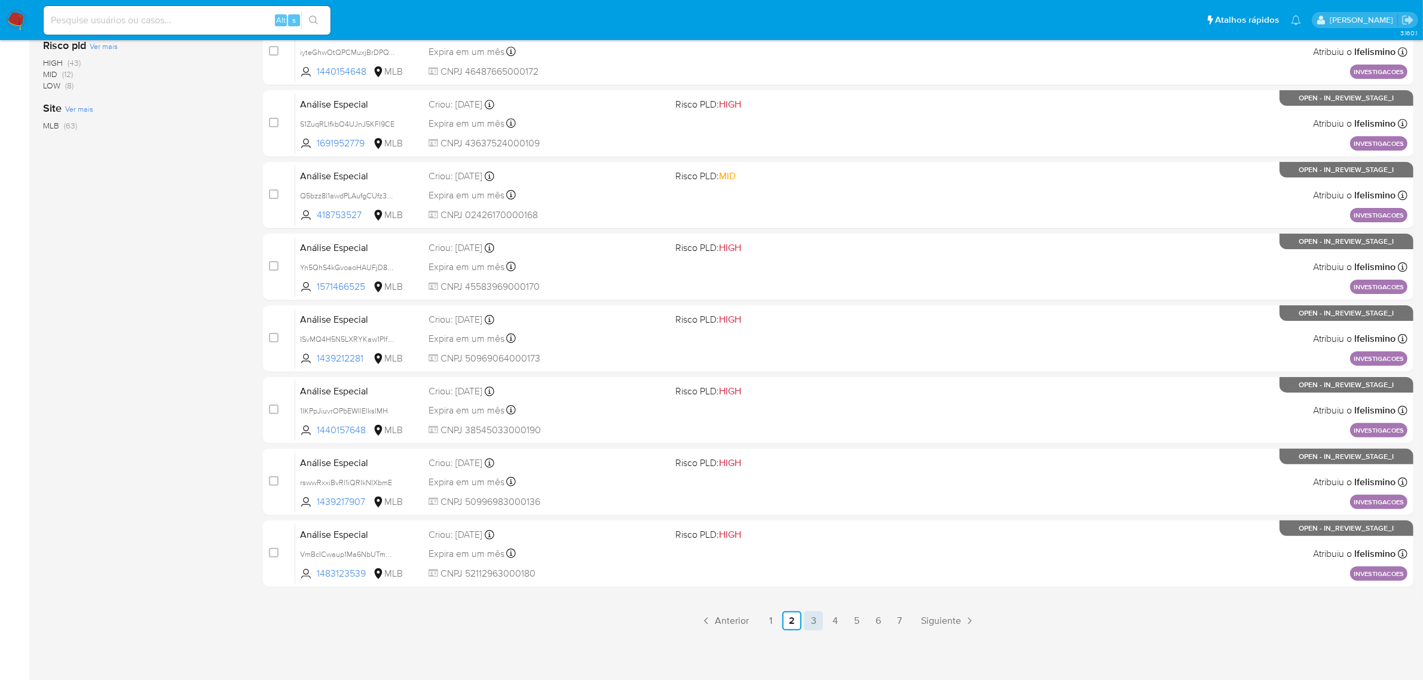
click at [816, 616] on link "3" at bounding box center [813, 620] width 19 height 19
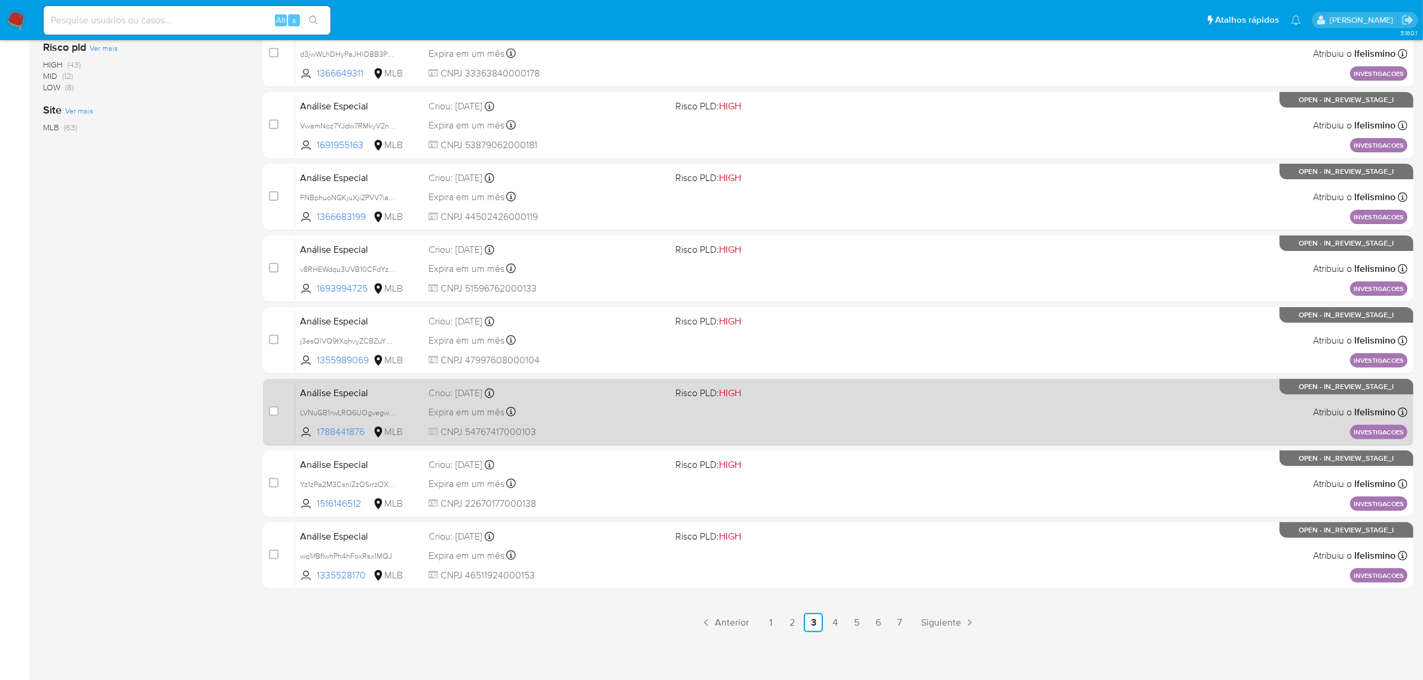
scroll to position [305, 0]
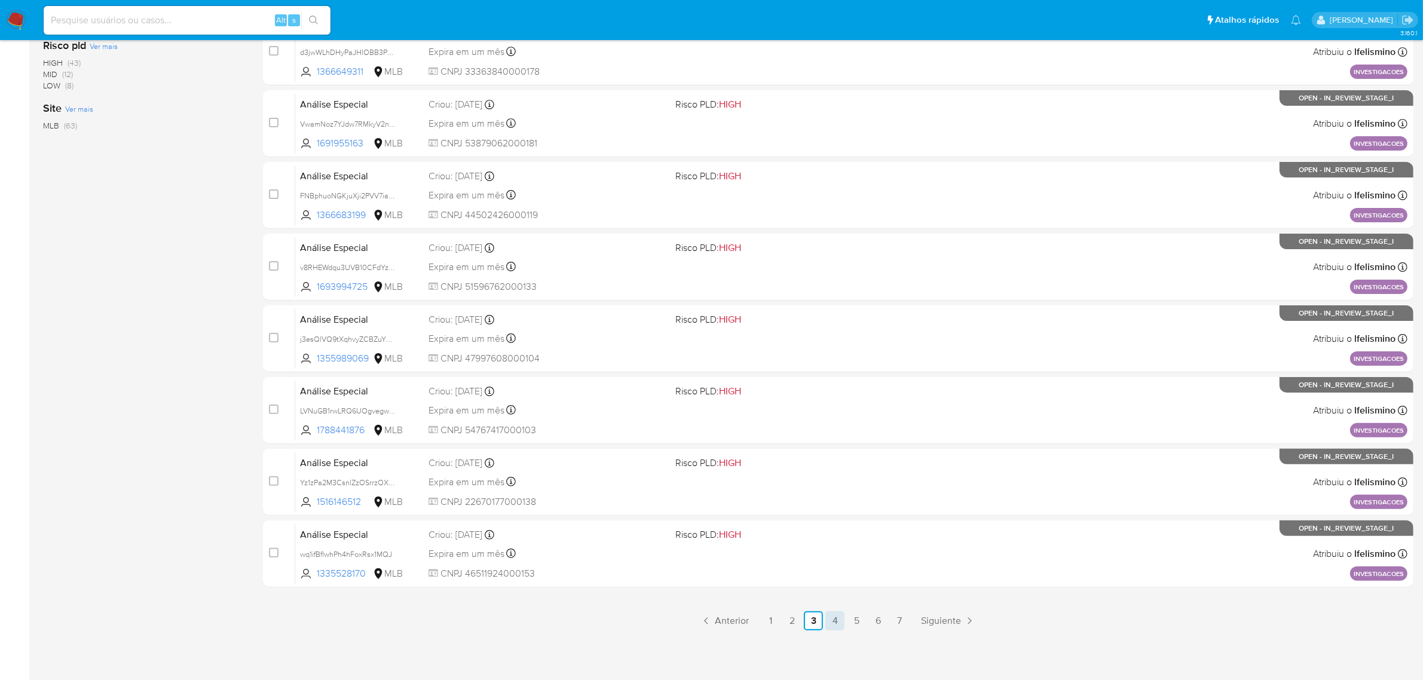
click at [840, 622] on link "4" at bounding box center [834, 620] width 19 height 19
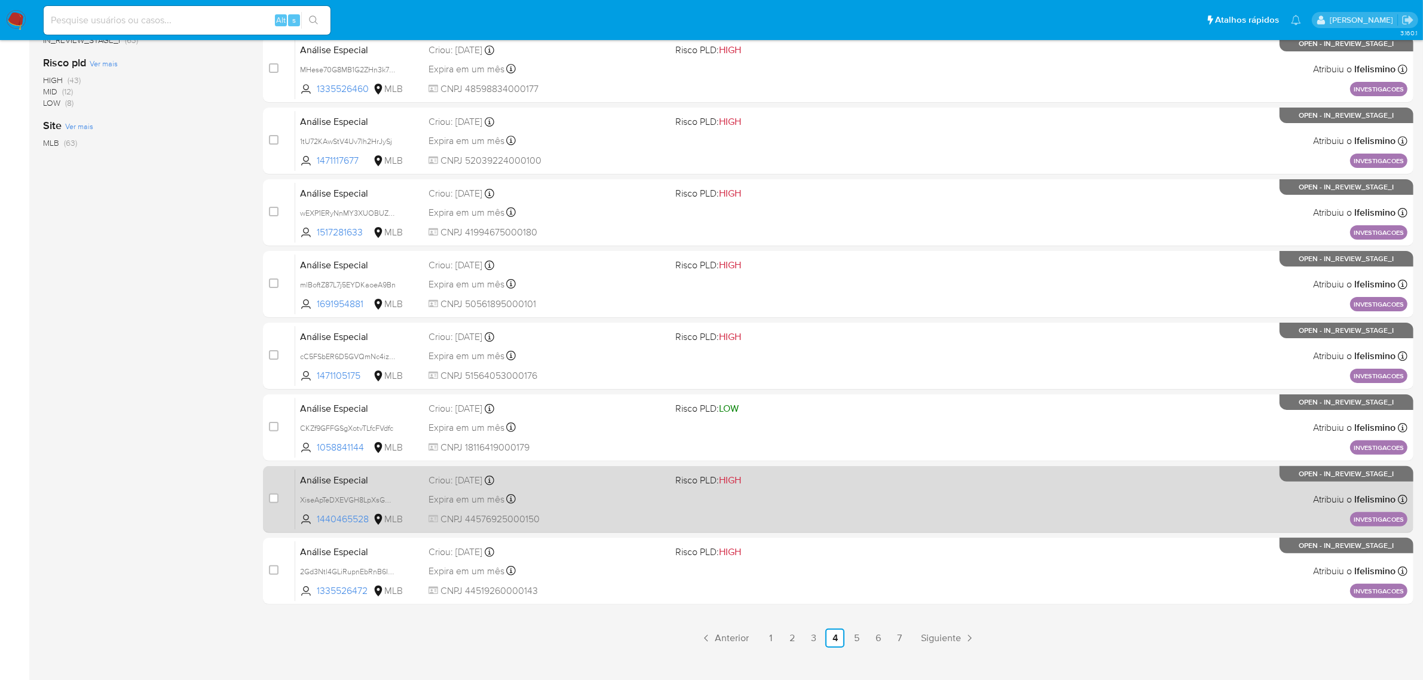
scroll to position [305, 0]
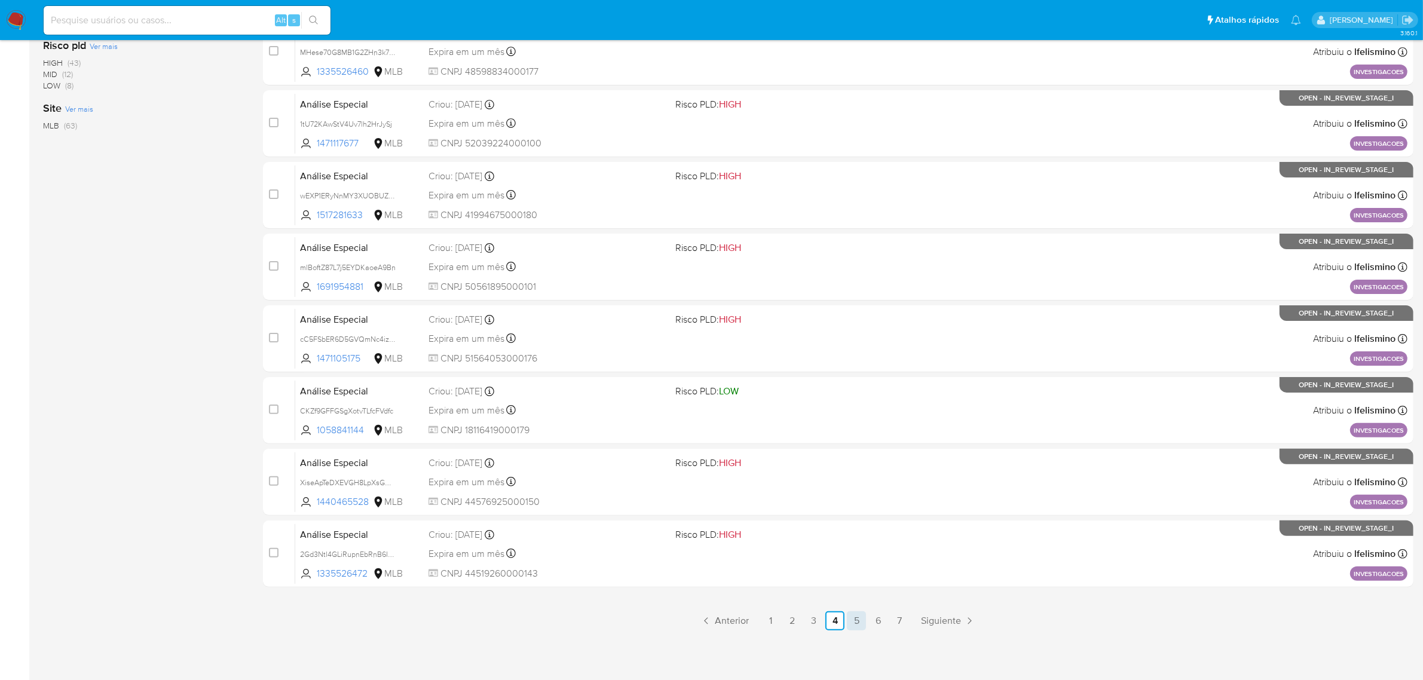
click at [852, 620] on link "5" at bounding box center [856, 620] width 19 height 19
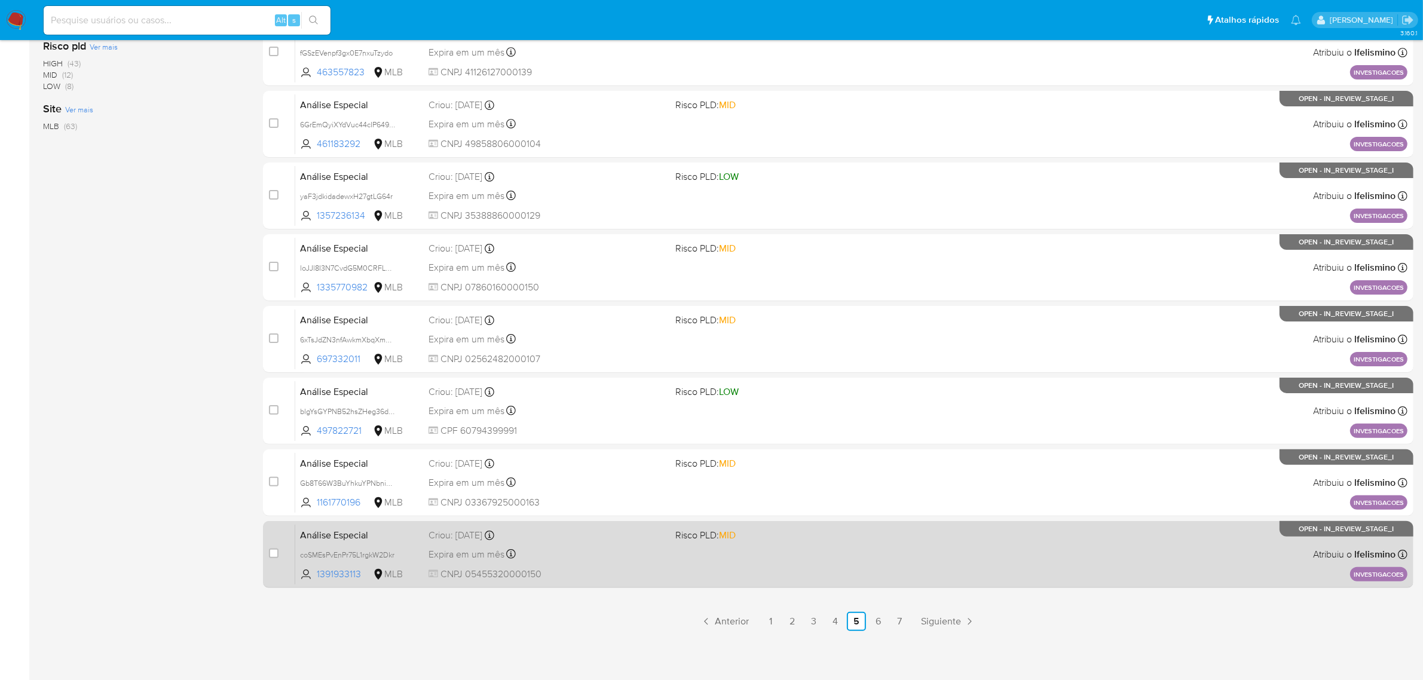
scroll to position [305, 0]
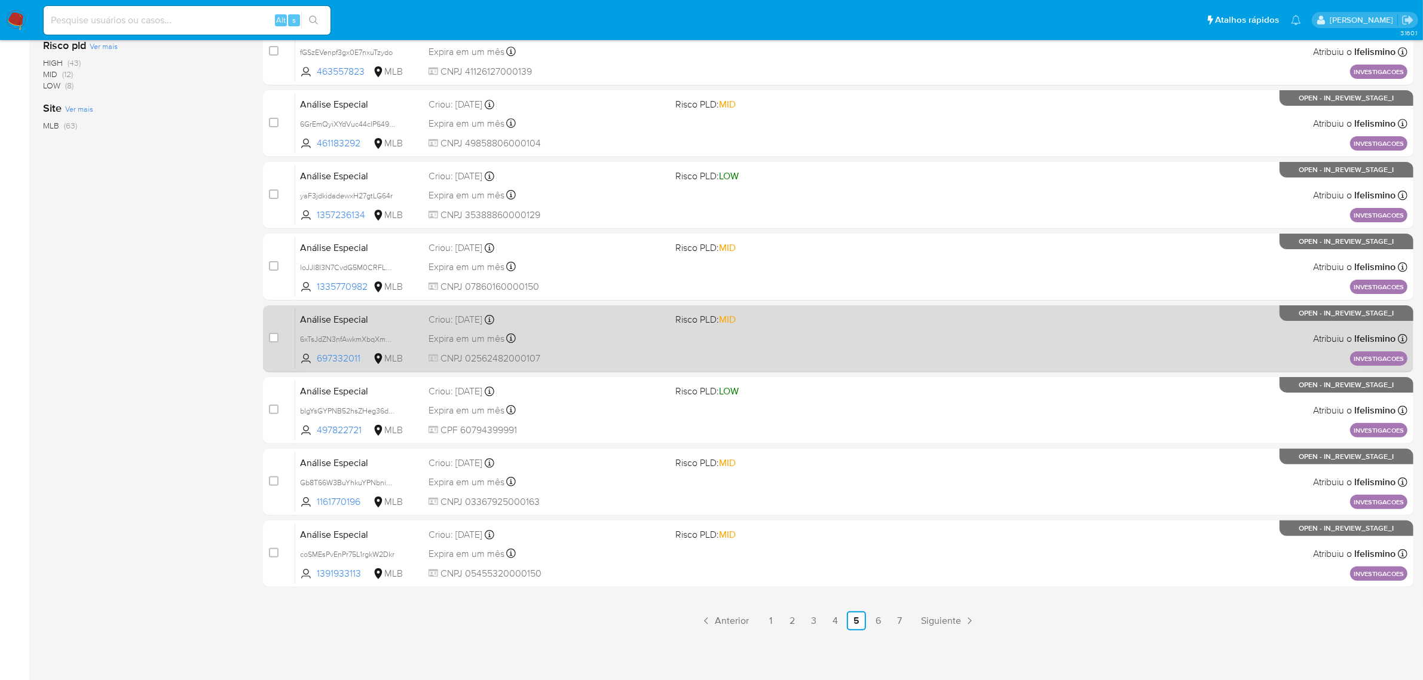
click at [876, 619] on link "6" at bounding box center [877, 620] width 19 height 19
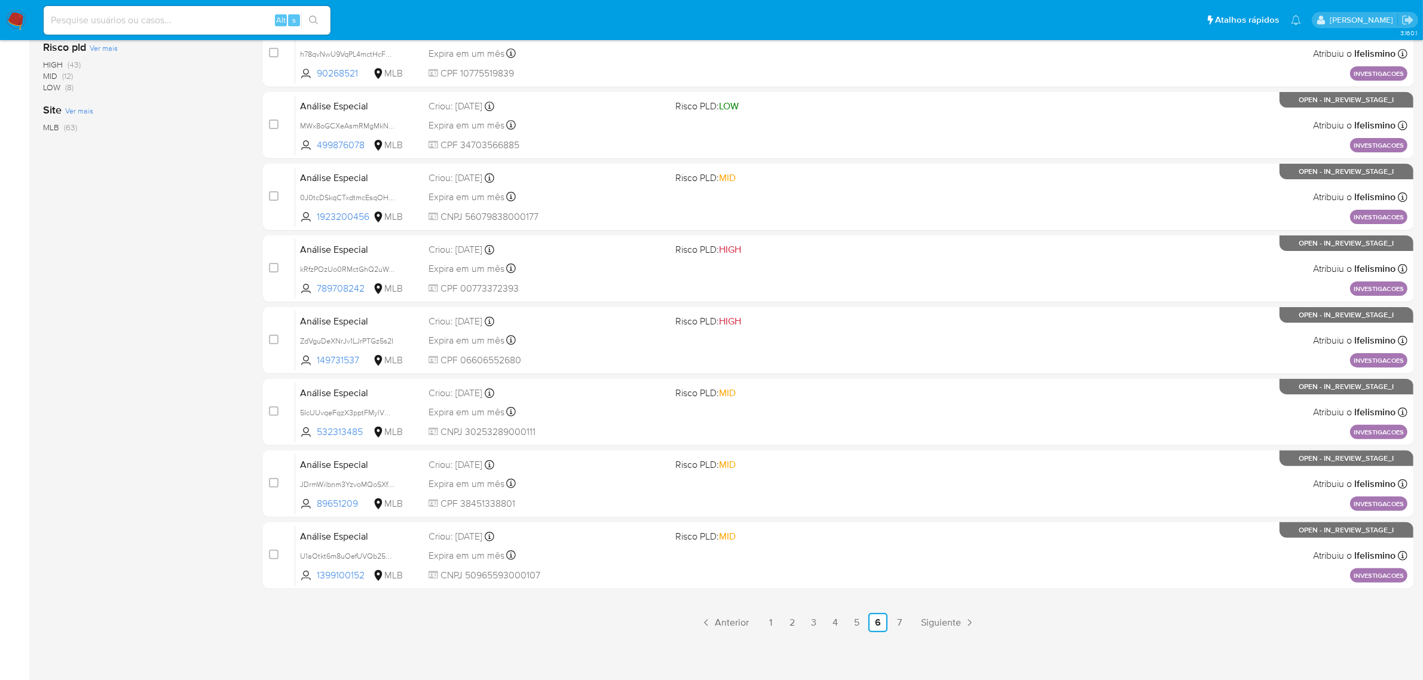
scroll to position [305, 0]
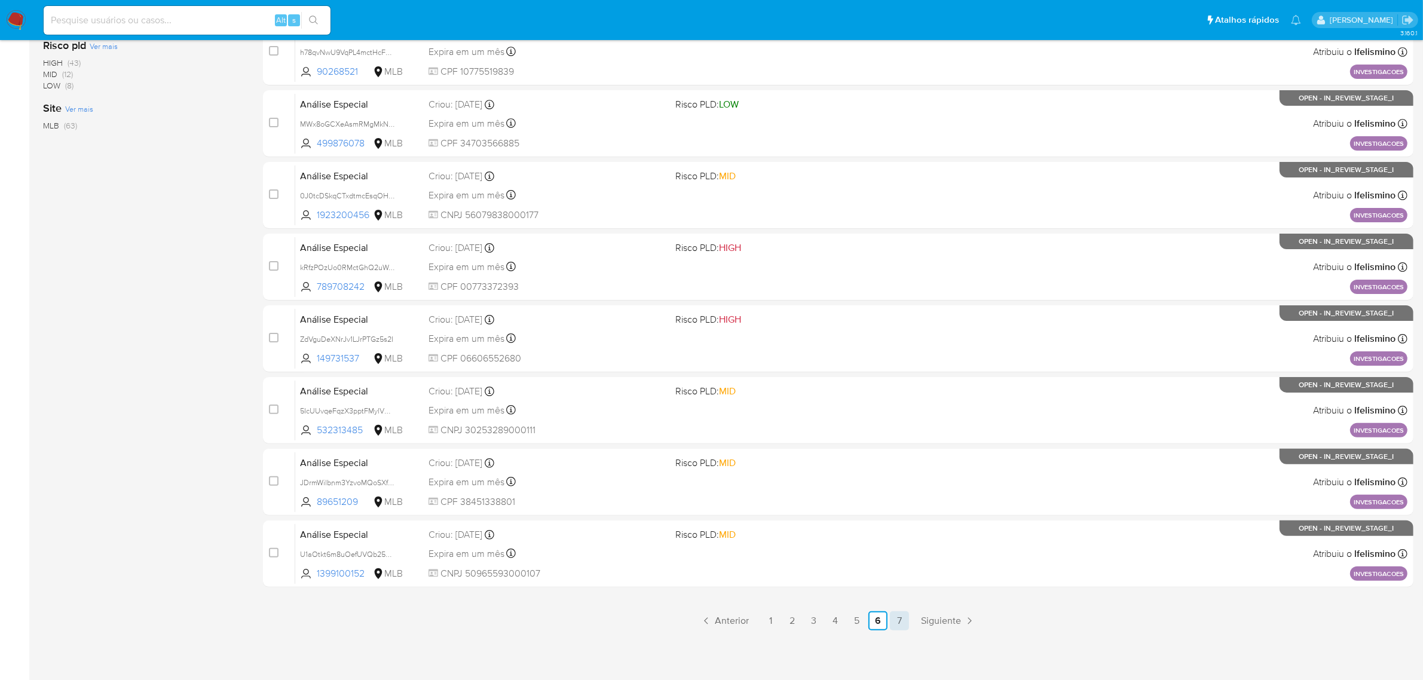
click at [897, 622] on link "7" at bounding box center [899, 620] width 19 height 19
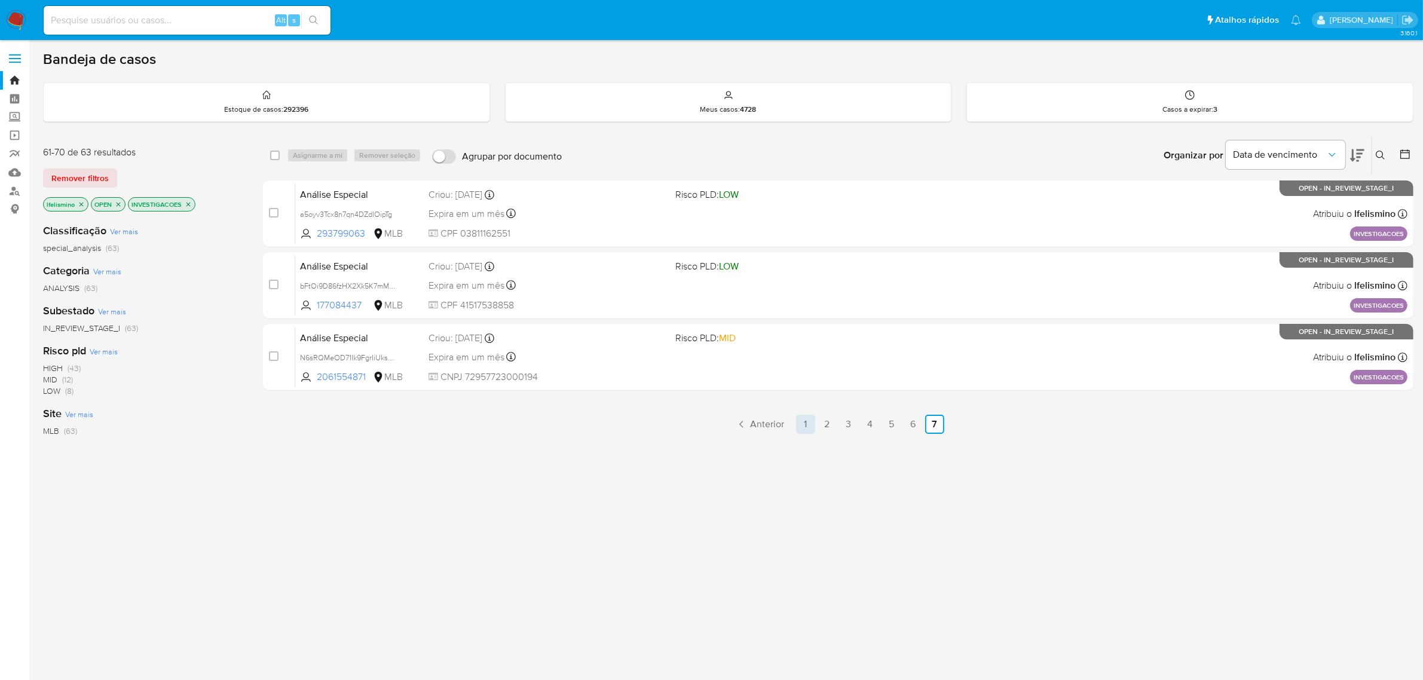
click at [804, 420] on link "1" at bounding box center [805, 424] width 19 height 19
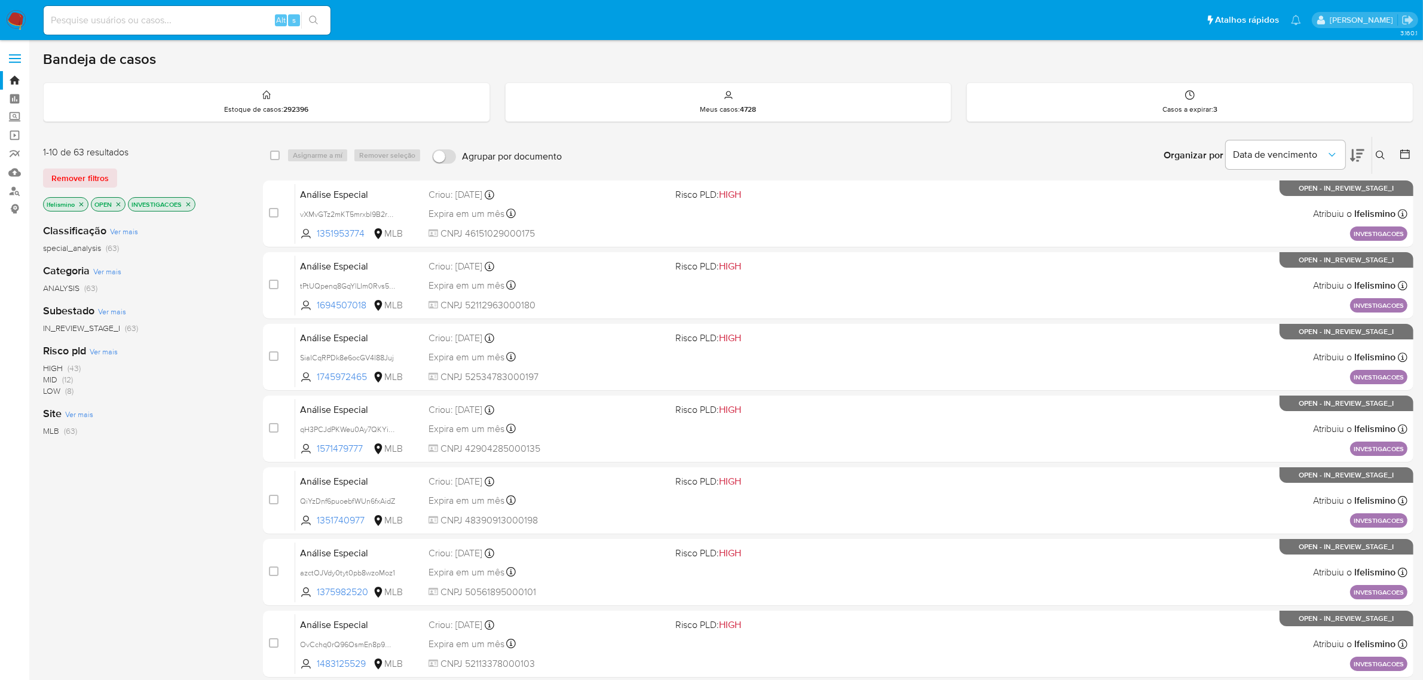
click at [966, 157] on div "Organizar por Data de vencimento Os resultados não podem ser classificados enqu…" at bounding box center [991, 155] width 846 height 37
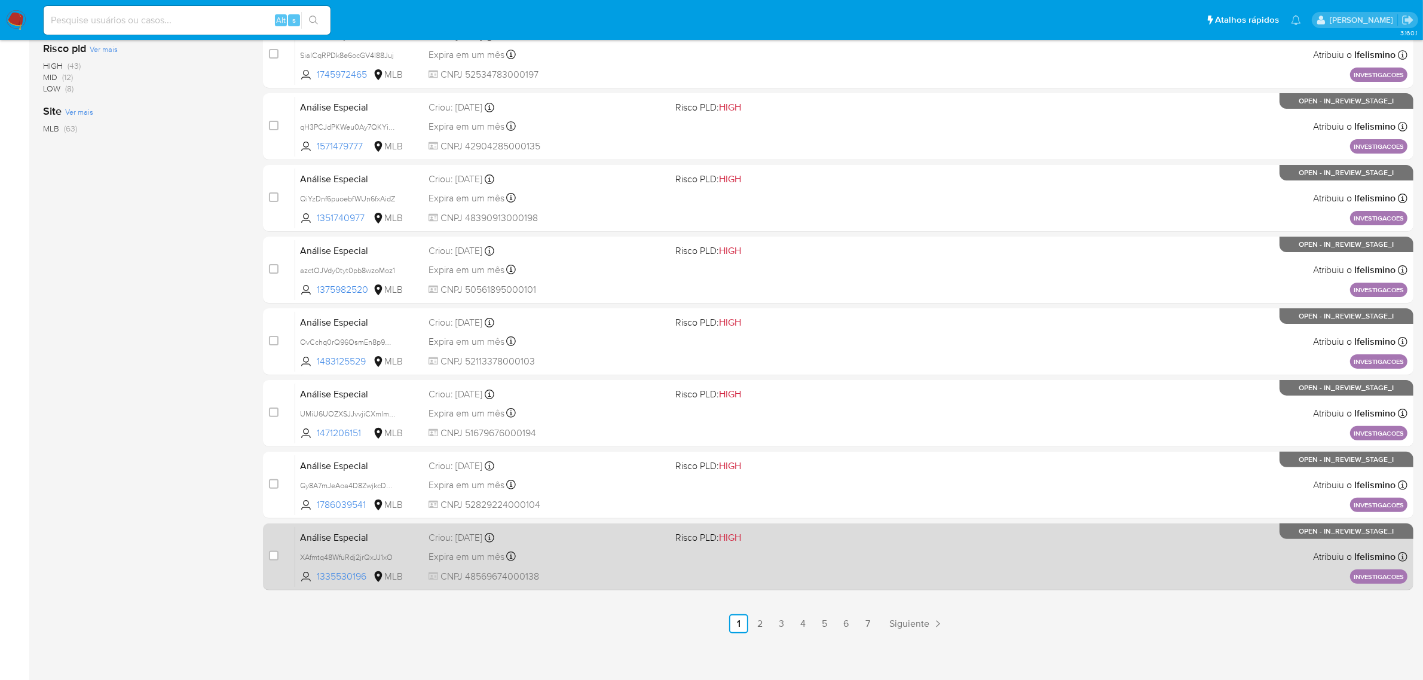
scroll to position [305, 0]
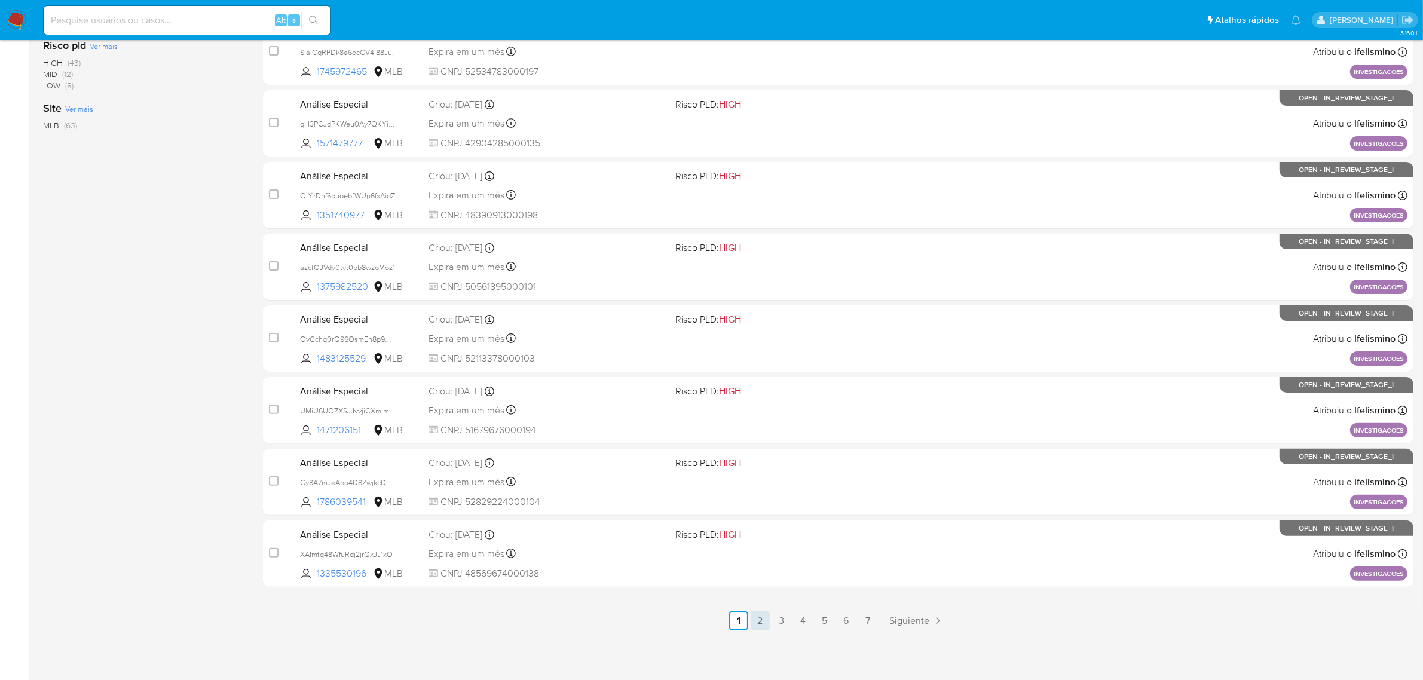
click at [763, 616] on link "2" at bounding box center [760, 620] width 19 height 19
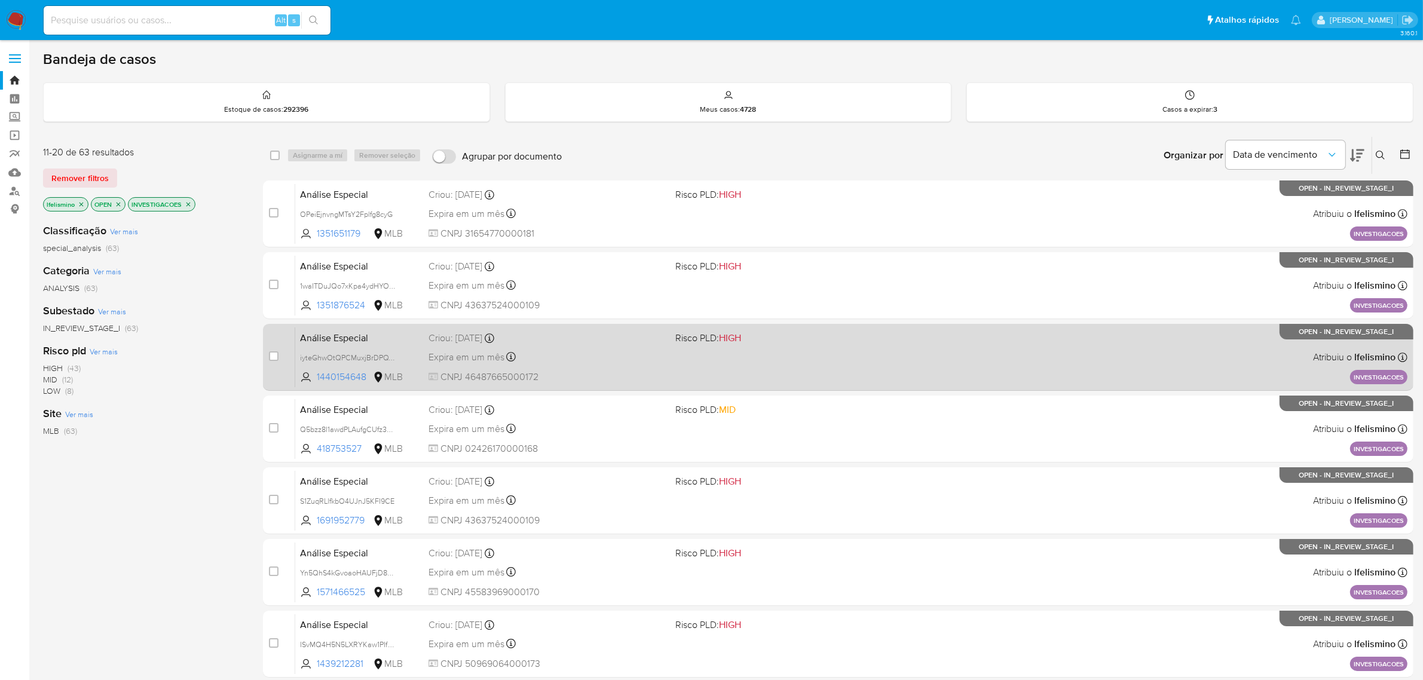
click at [666, 378] on div "Análise Especial iyteGhwOtQPCMuxjBrDPQY76 1440154648 MLB Risco PLD: HIGH Criou:…" at bounding box center [851, 357] width 1112 height 60
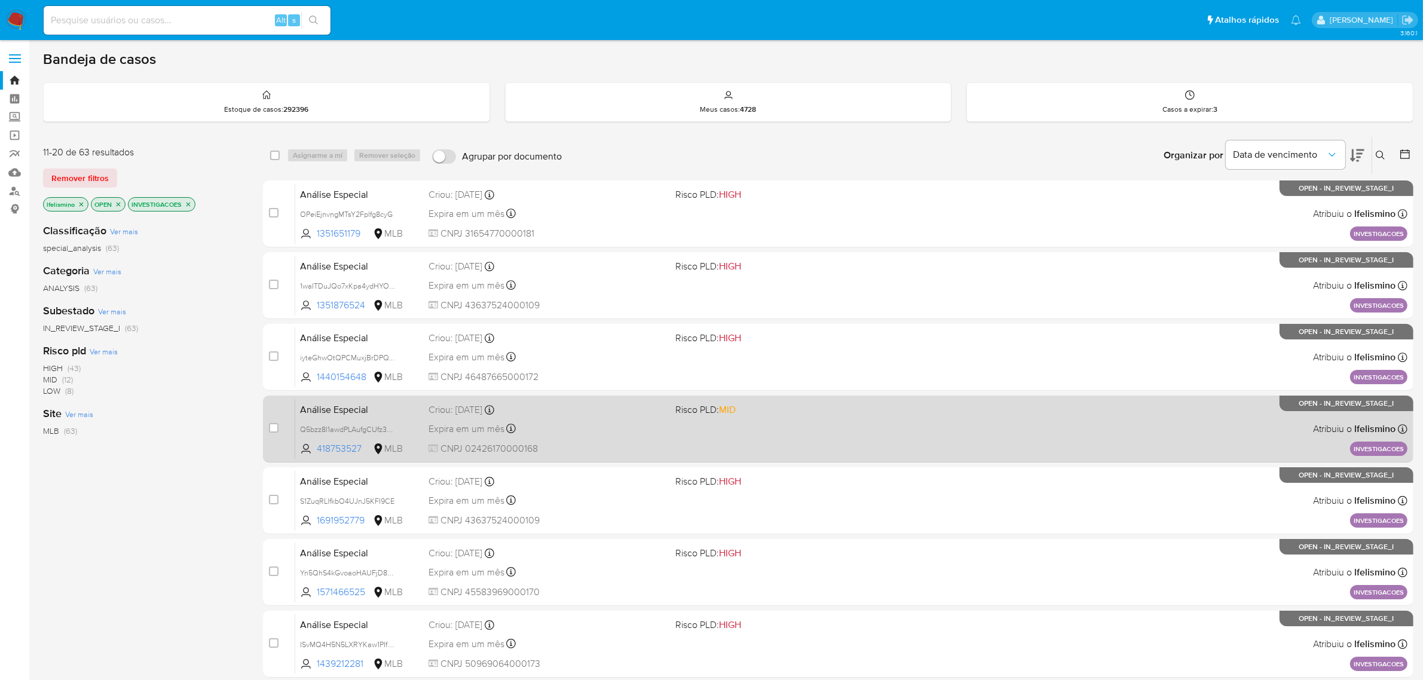
click at [350, 415] on span "Análise Especial" at bounding box center [359, 409] width 119 height 16
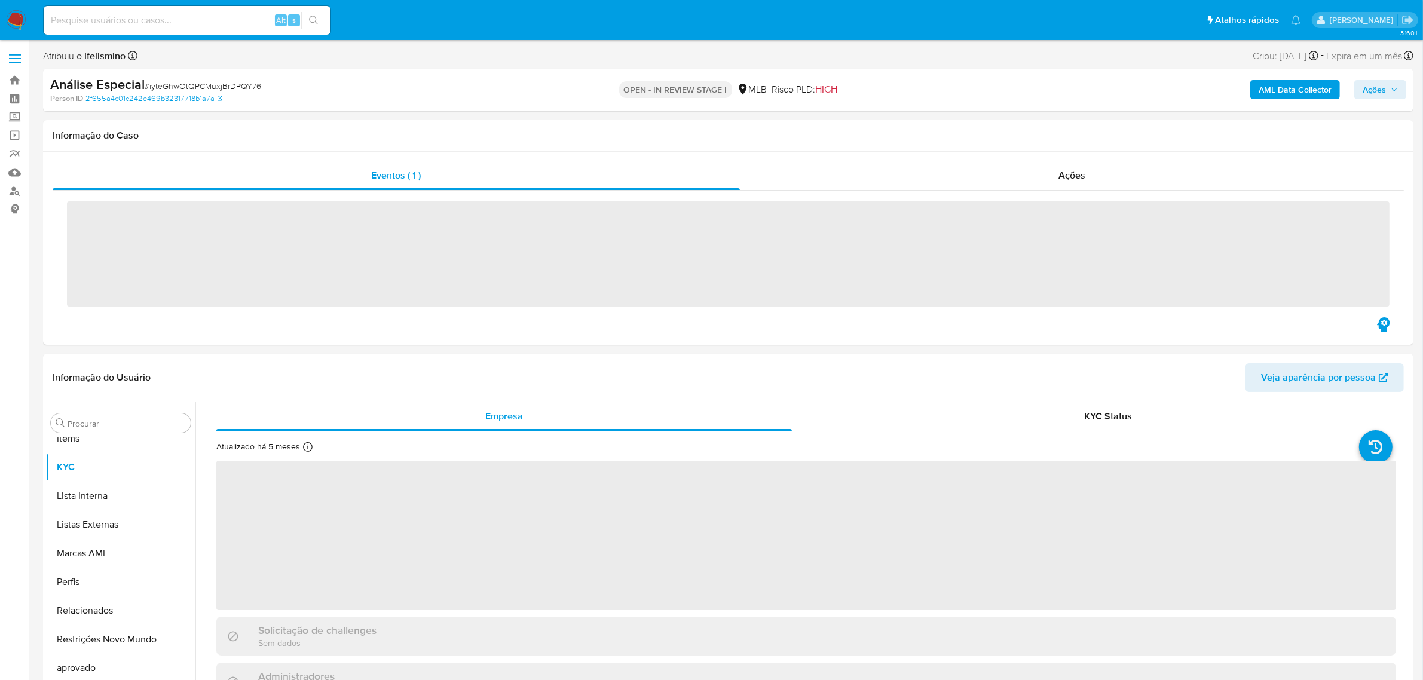
scroll to position [619, 0]
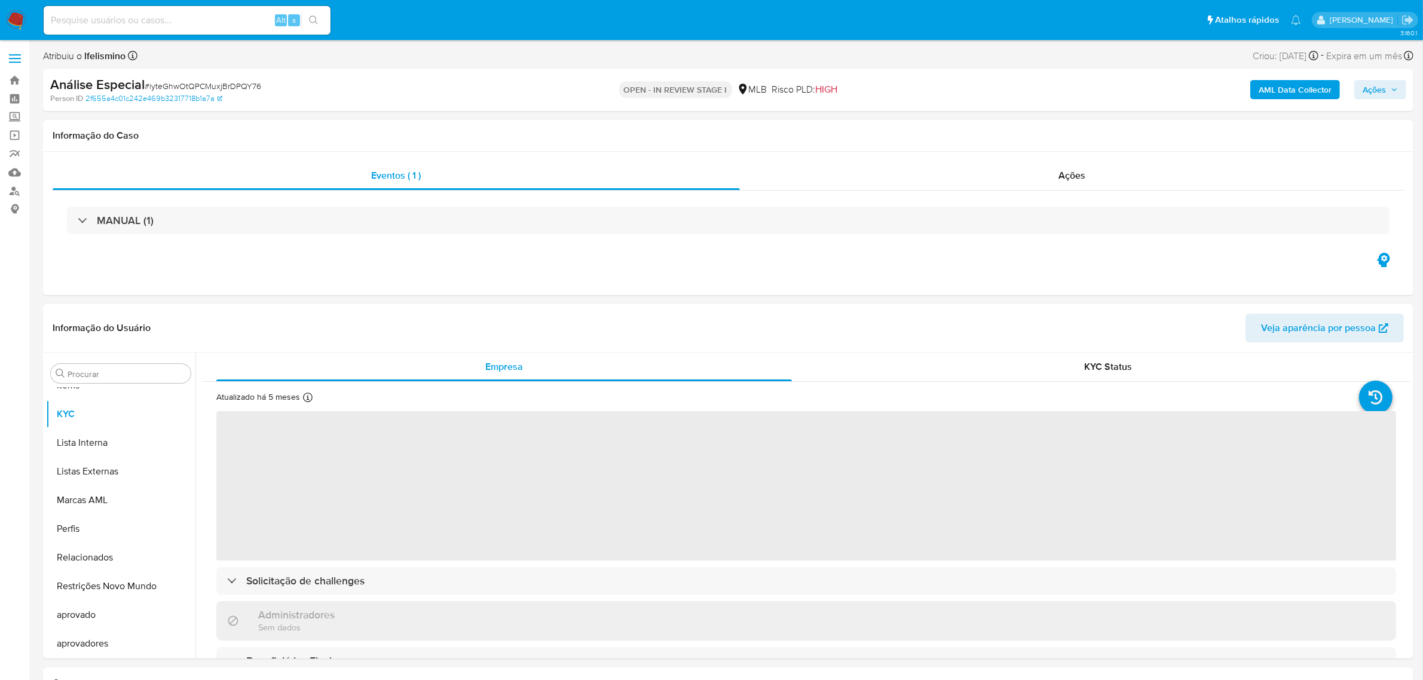
click at [178, 84] on span "# iyteGhwOtQPCMuxjBrDPQY76" at bounding box center [203, 86] width 117 height 12
select select "10"
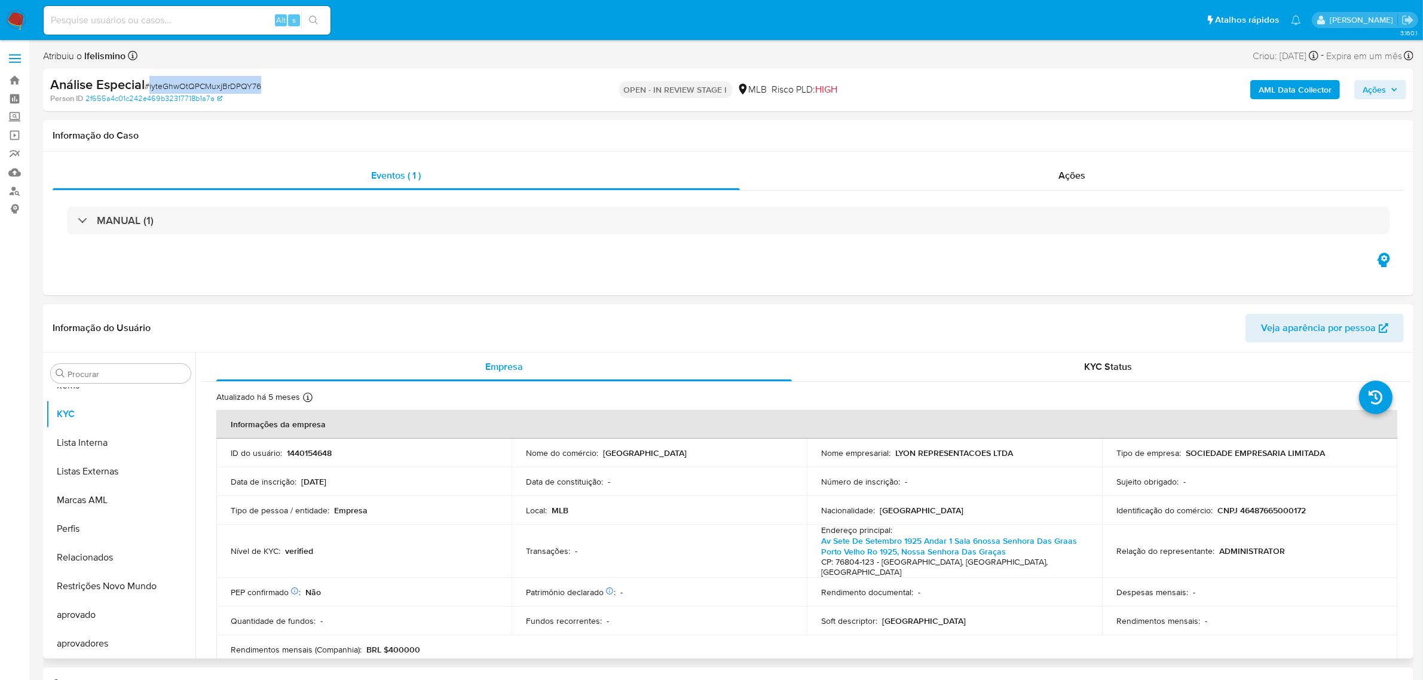
click at [1274, 509] on p "CNPJ 46487665000172" at bounding box center [1261, 510] width 88 height 11
copy p "46487665000172"
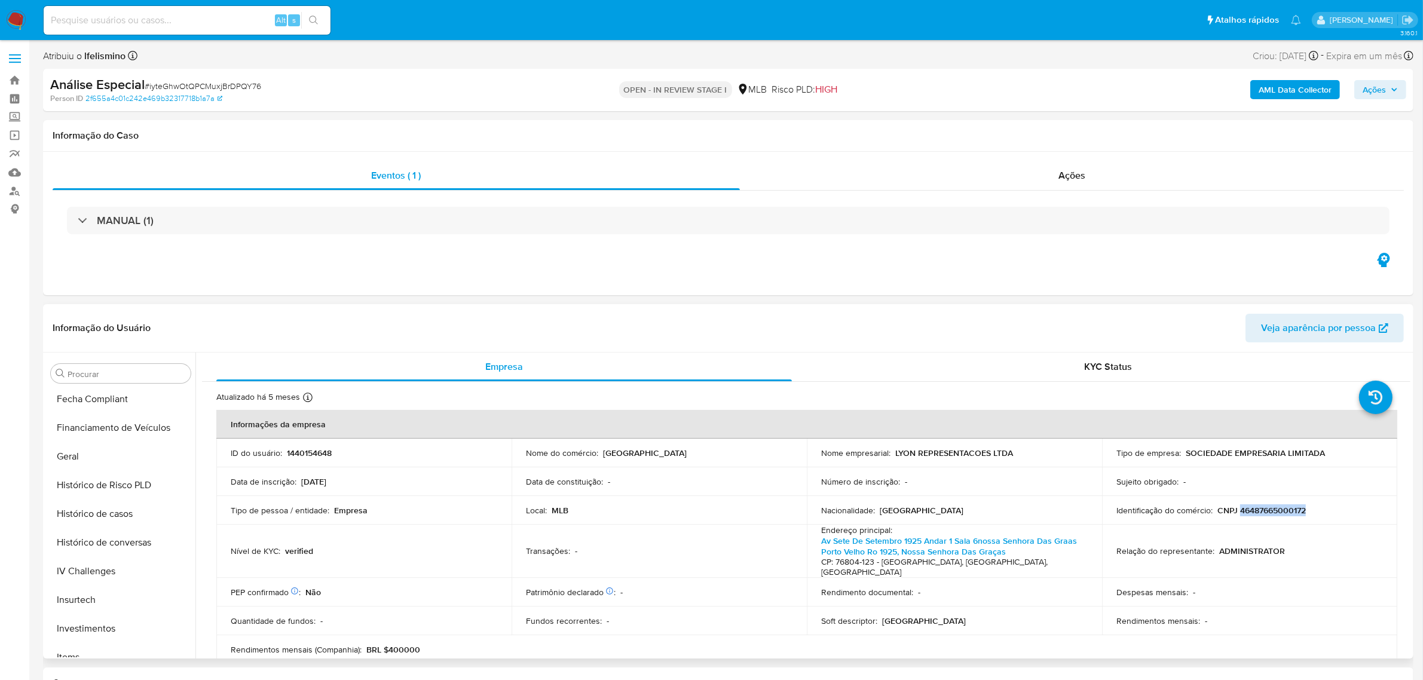
scroll to position [320, 0]
click at [303, 457] on p "1440154648" at bounding box center [309, 453] width 45 height 11
copy p "1440154648"
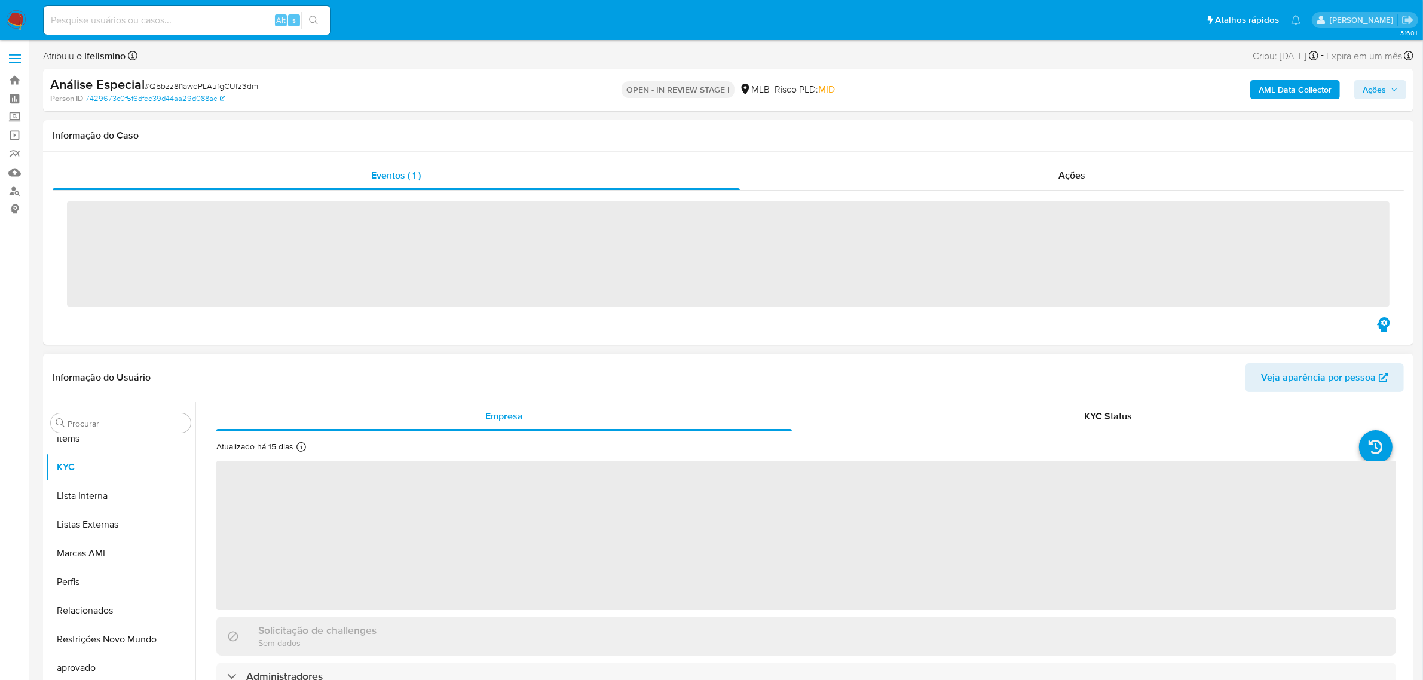
scroll to position [619, 0]
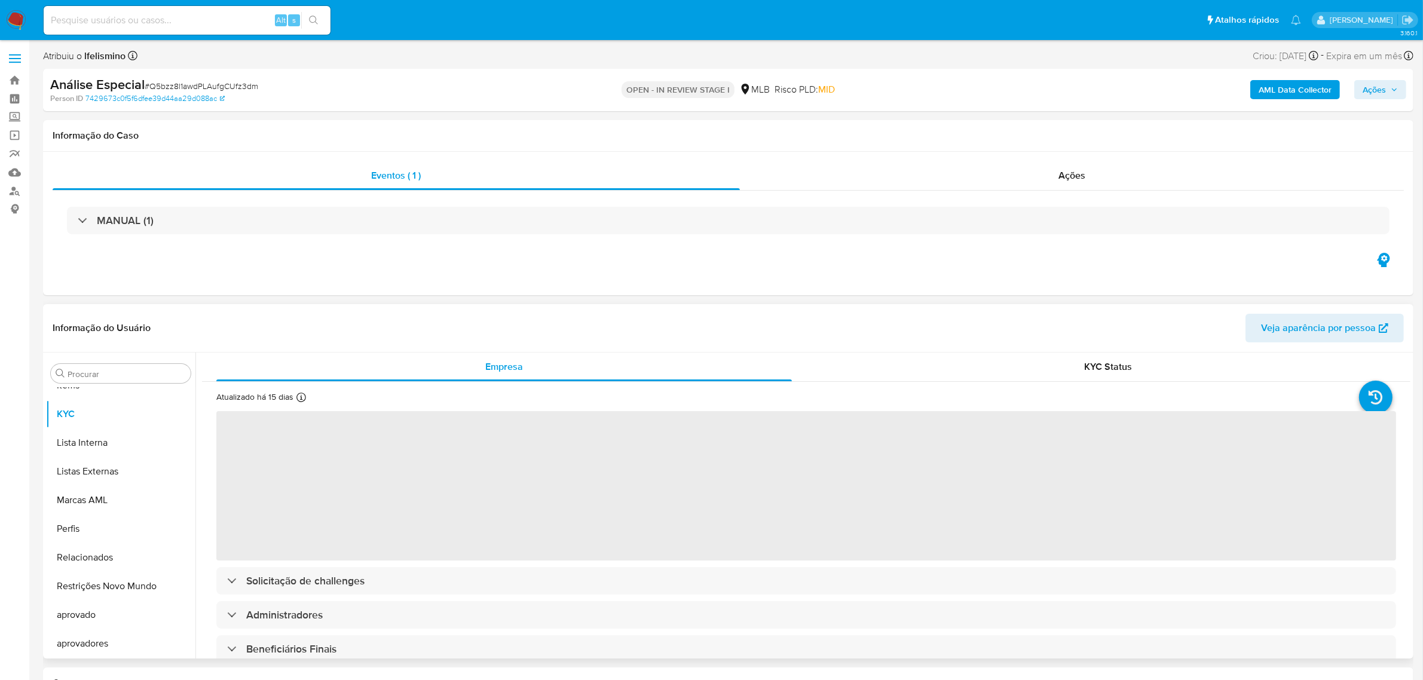
select select "10"
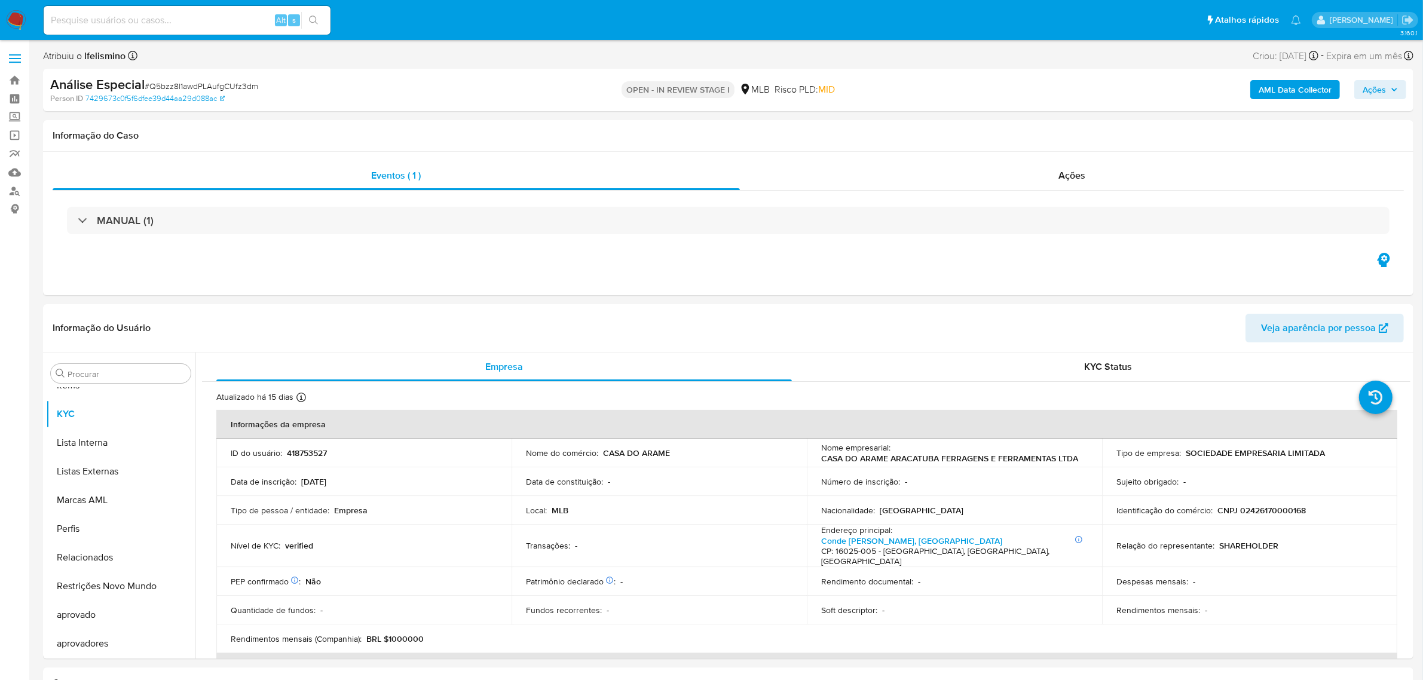
click at [232, 91] on span "# Q5bzz8l1awdPLAufgCUfz3dm" at bounding box center [202, 86] width 114 height 12
click at [239, 88] on span "# Q5bzz8l1awdPLAufgCUfz3dm" at bounding box center [202, 86] width 114 height 12
copy span "Q5bzz8l1awdPLAufgCUfz3dm"
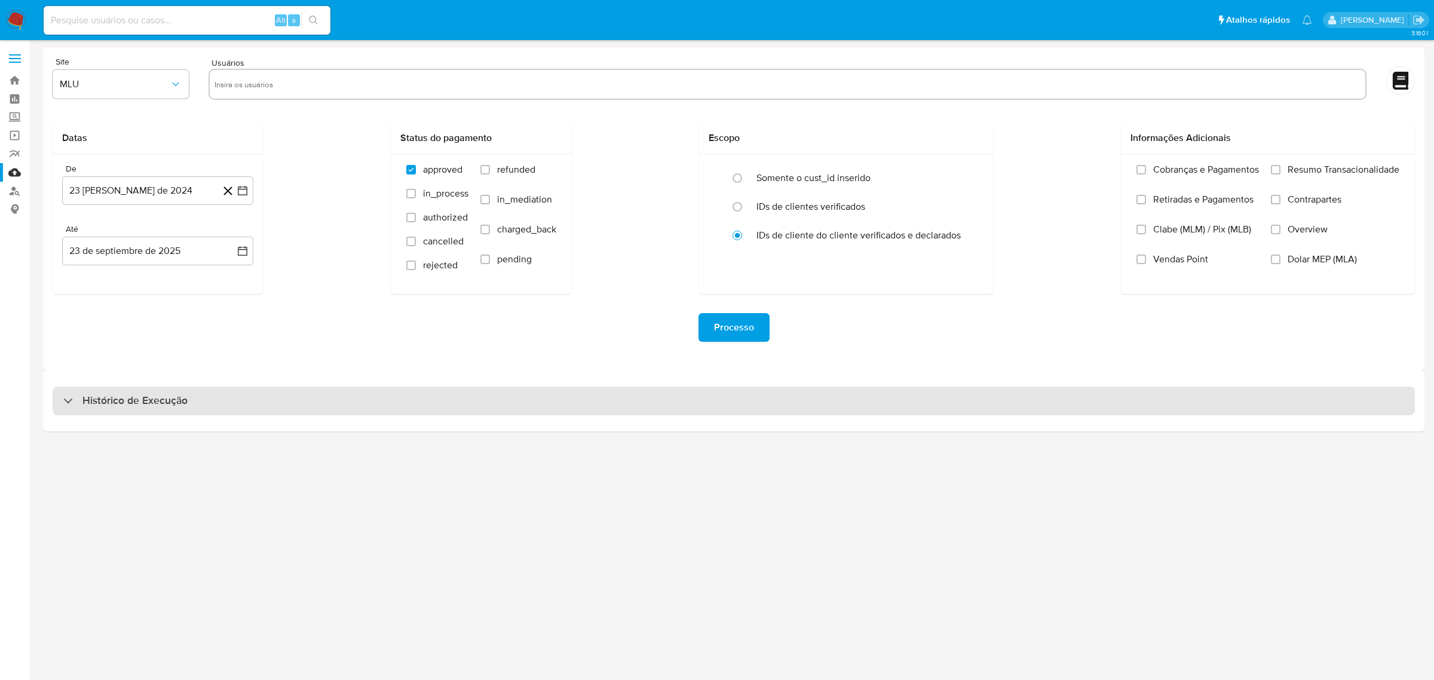
click at [460, 414] on div "Histórico de Execução" at bounding box center [734, 401] width 1363 height 29
select select "10"
click at [596, 407] on div "Histórico de Execução" at bounding box center [734, 401] width 1363 height 29
select select "10"
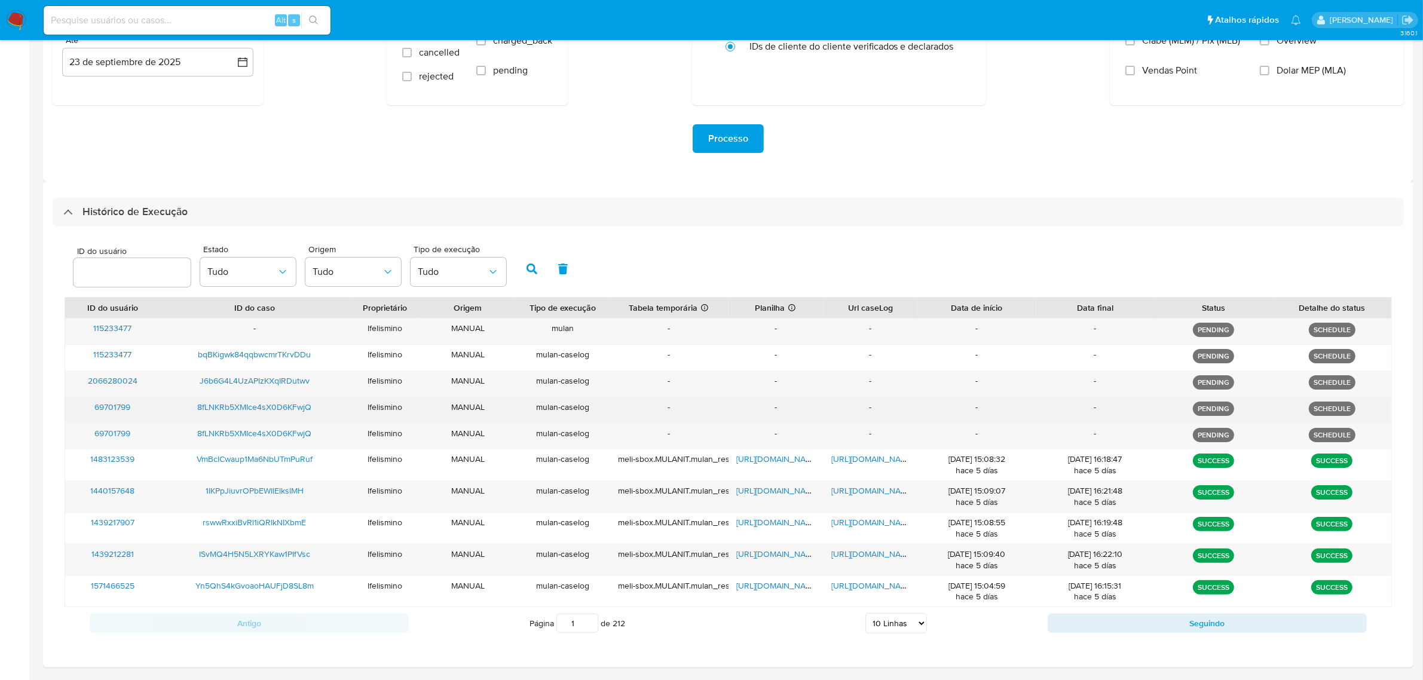
scroll to position [216, 0]
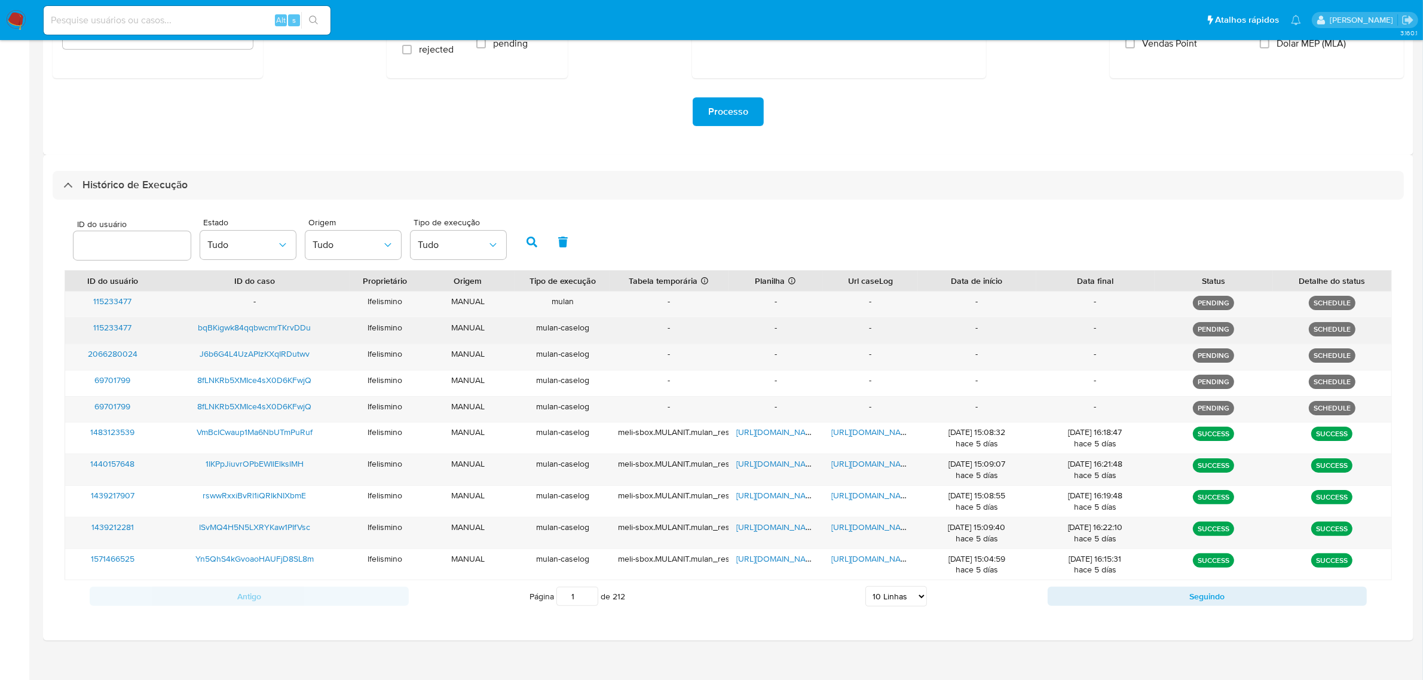
drag, startPoint x: 167, startPoint y: 324, endPoint x: 336, endPoint y: 329, distance: 168.6
click at [336, 329] on div "bqBKigwk84qqbwcmrTKrvDDu" at bounding box center [254, 331] width 189 height 26
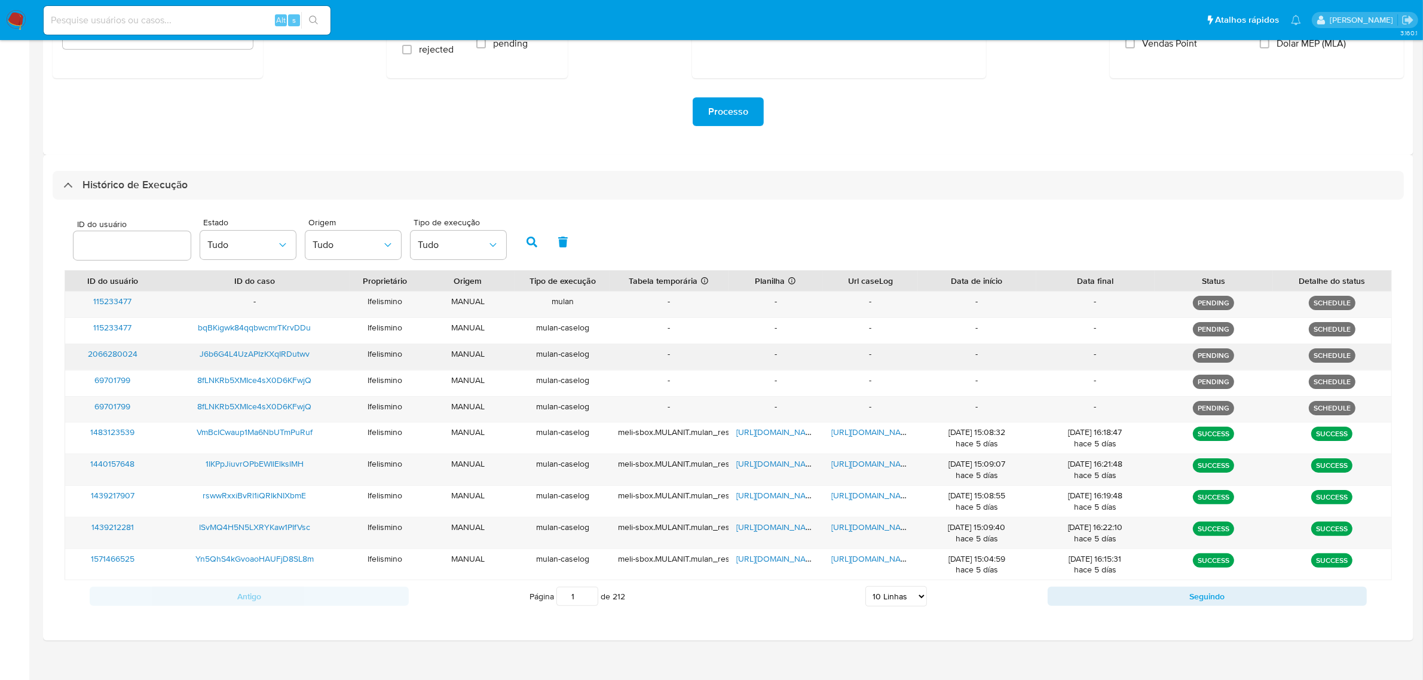
drag, startPoint x: 268, startPoint y: 350, endPoint x: 308, endPoint y: 351, distance: 40.7
click at [312, 351] on div "J6b6G4L4UzAPIzKXqIRDutwv" at bounding box center [254, 357] width 189 height 26
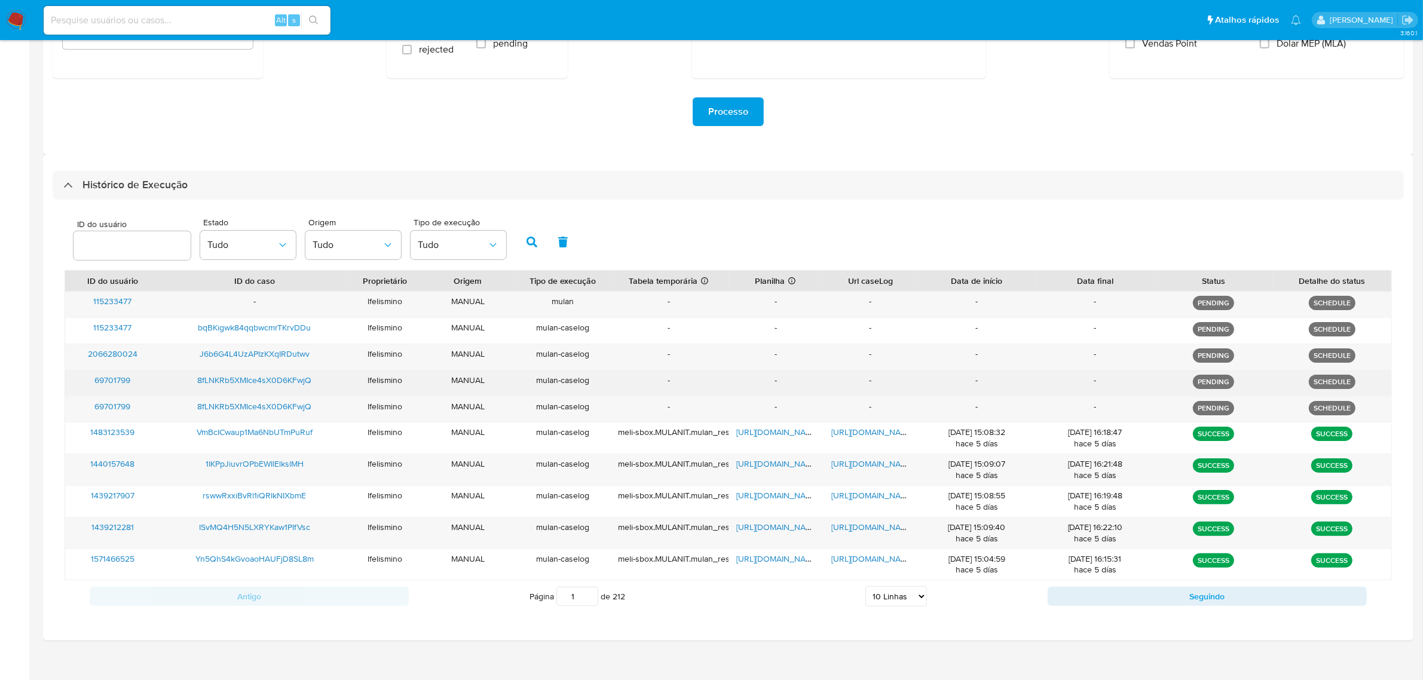
drag, startPoint x: 174, startPoint y: 380, endPoint x: 321, endPoint y: 381, distance: 147.0
click at [321, 381] on div "8fLNKRb5XMIce4sX0D6KFwjQ" at bounding box center [254, 384] width 189 height 26
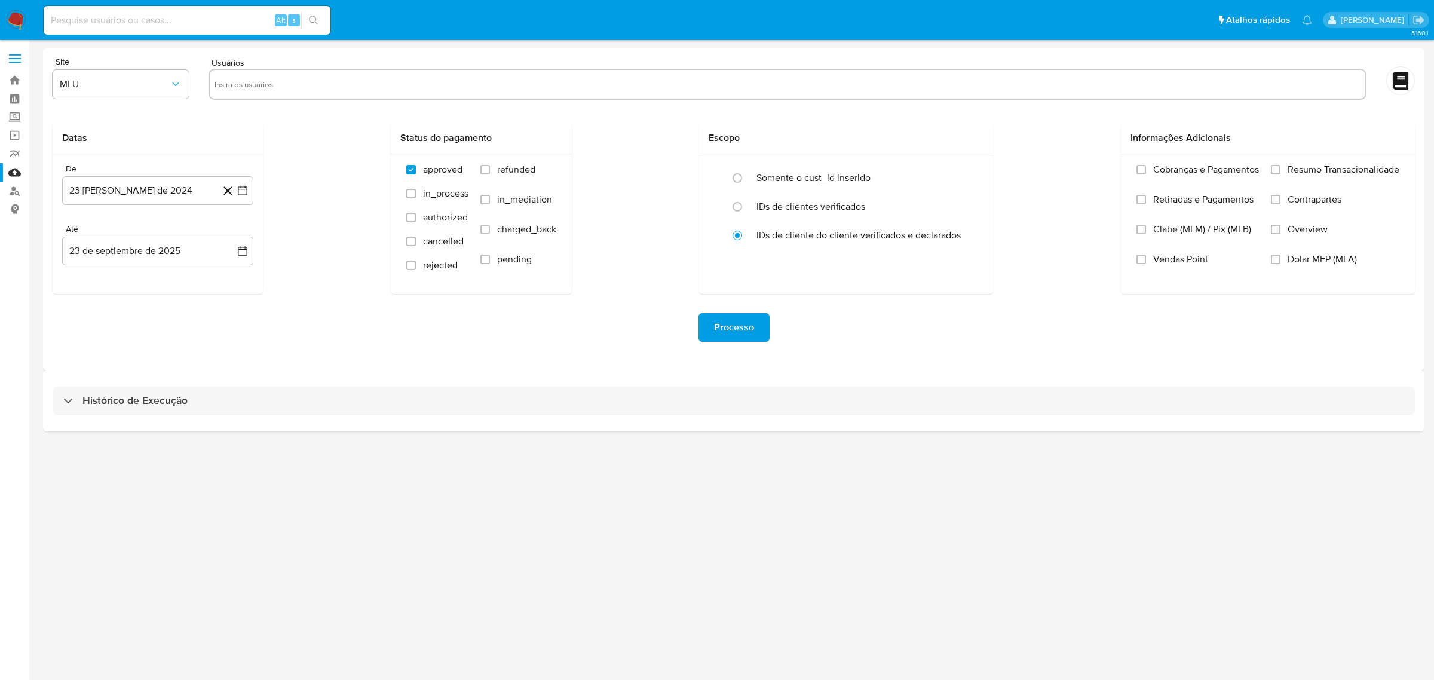
click at [277, 402] on div "Histórico de Execução" at bounding box center [734, 401] width 1363 height 29
select select "10"
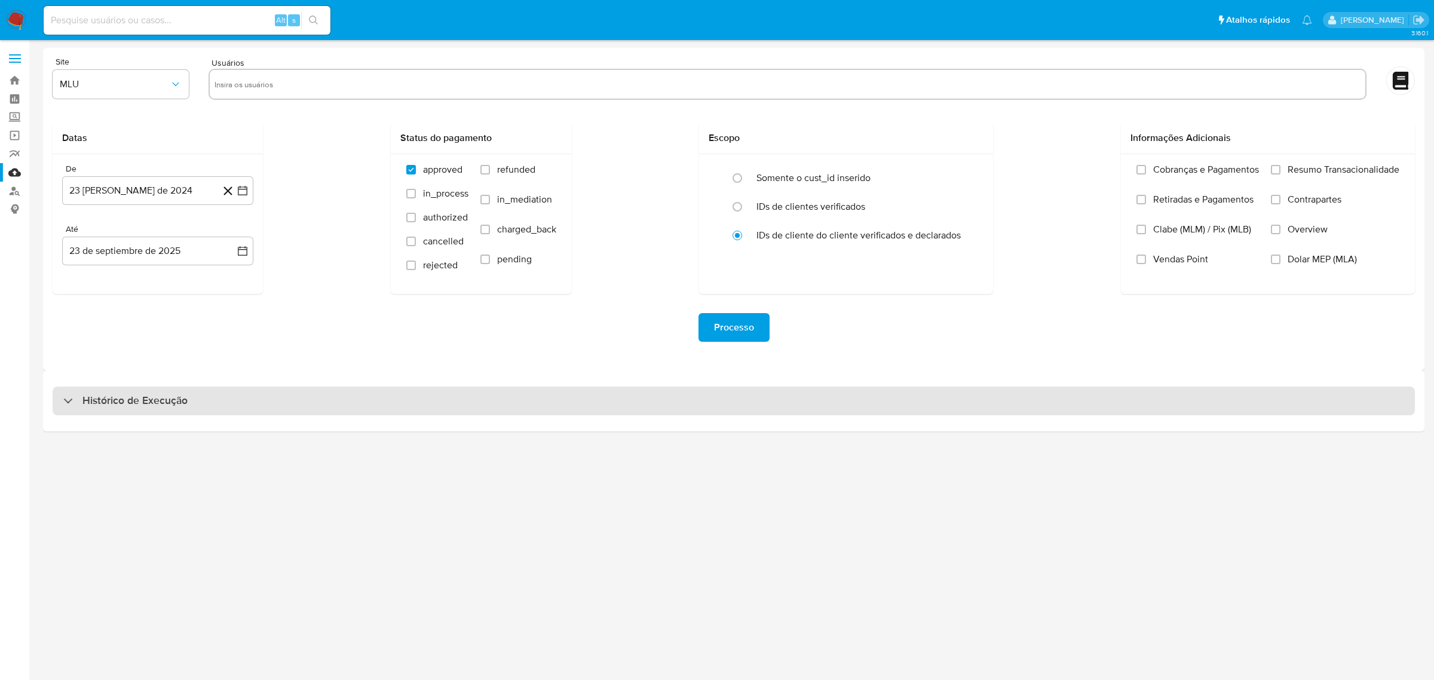
click at [640, 407] on div "Histórico de Execução" at bounding box center [734, 401] width 1363 height 29
select select "10"
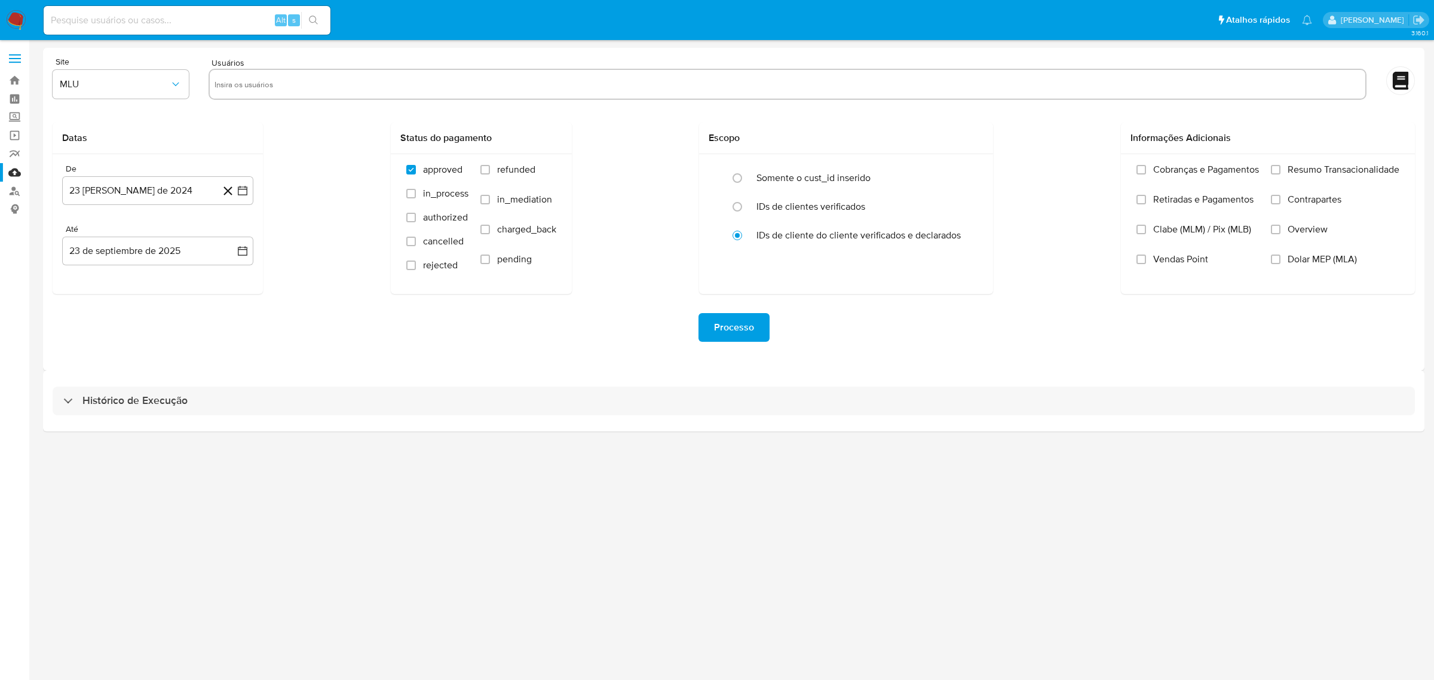
click at [837, 419] on div "Histórico de Execução" at bounding box center [734, 401] width 1382 height 61
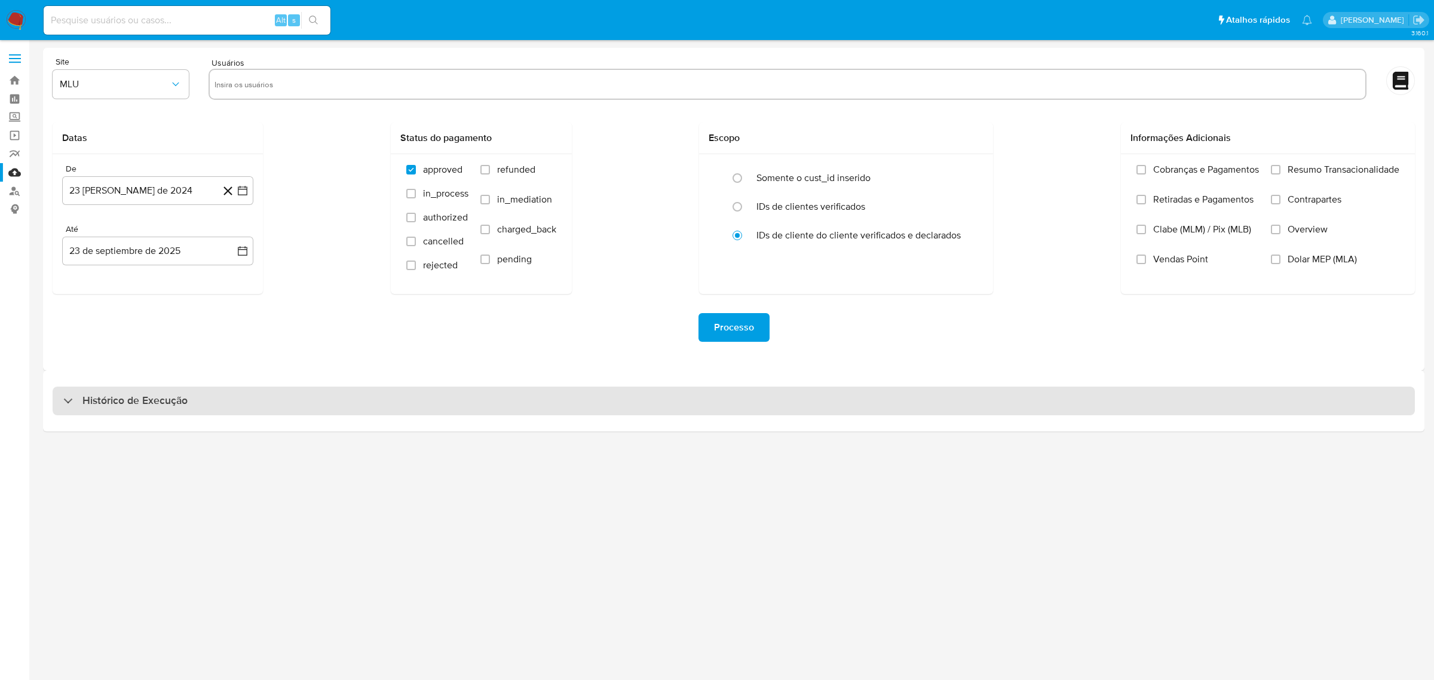
click at [846, 409] on div "Histórico de Execução" at bounding box center [734, 401] width 1363 height 29
select select "10"
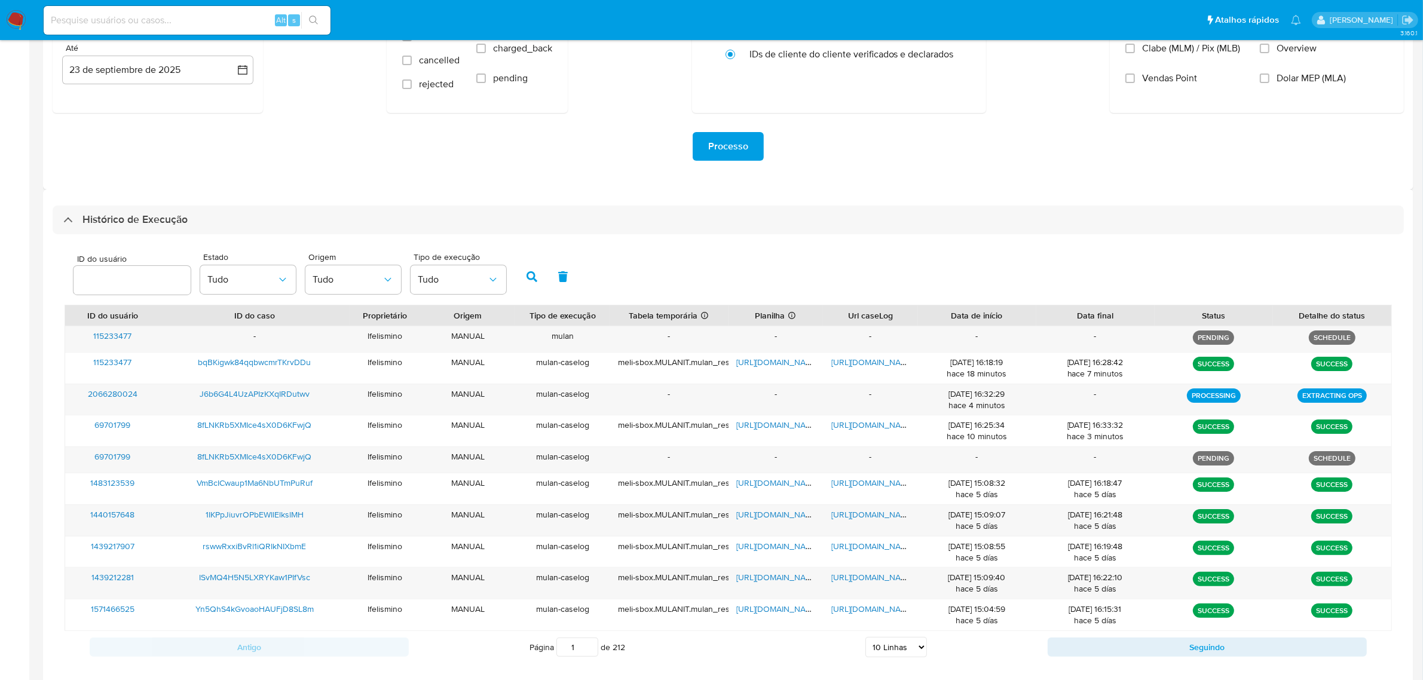
scroll to position [216, 0]
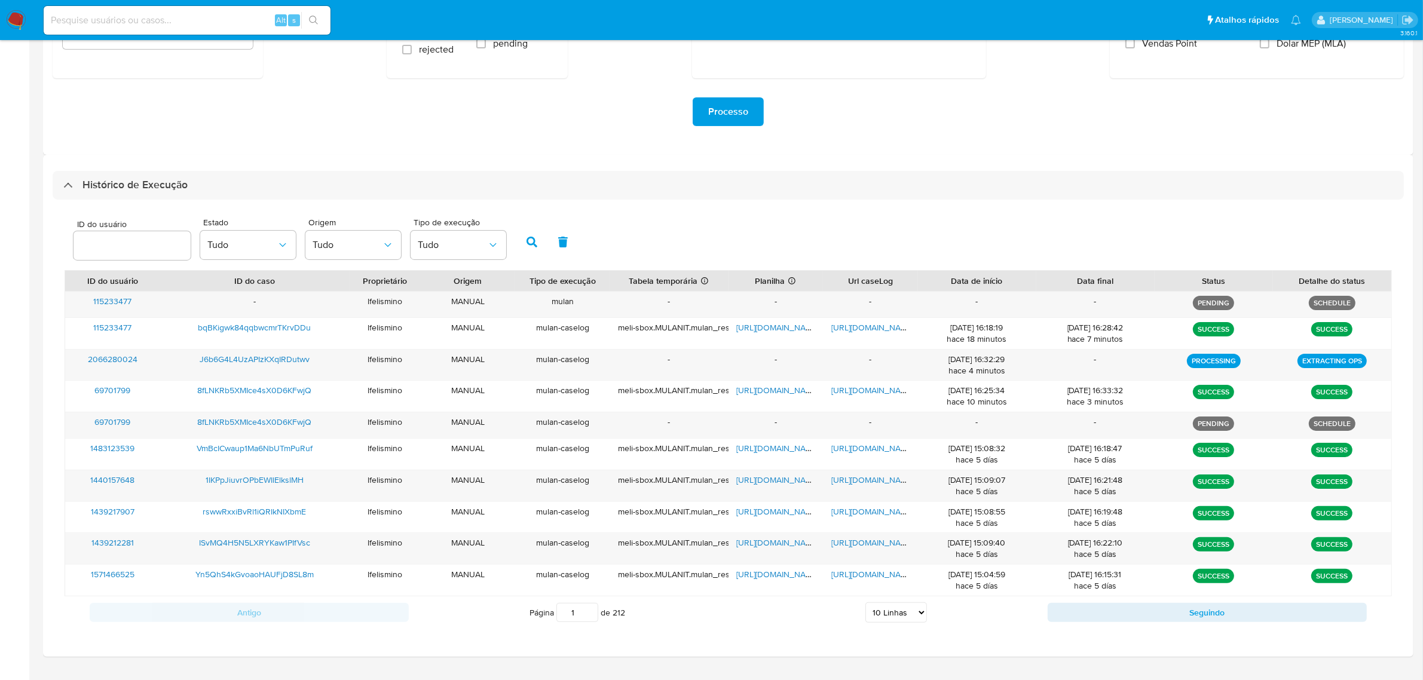
click at [535, 142] on div "Processo" at bounding box center [728, 111] width 1351 height 67
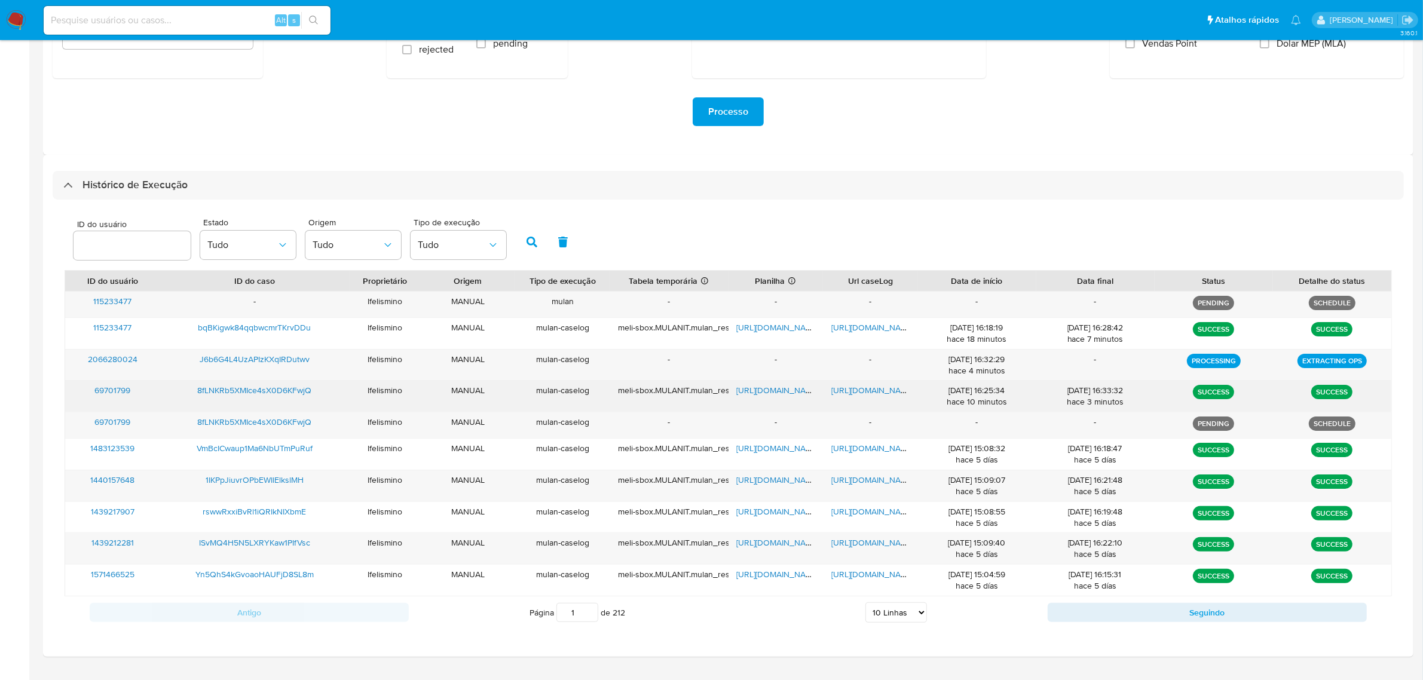
click at [855, 393] on span "https://docs.google.com/document/d/18Vdp0WC3BNWlF1bltkfyjpIe_SXbCq0ryiZdZB9dHj0…" at bounding box center [872, 390] width 82 height 12
click at [778, 396] on span "https://docs.google.com/spreadsheets/d/1Y9FEeJSr7KdaZNQUF4M3DVeBfe3FgirZeJLK5gK…" at bounding box center [778, 390] width 82 height 12
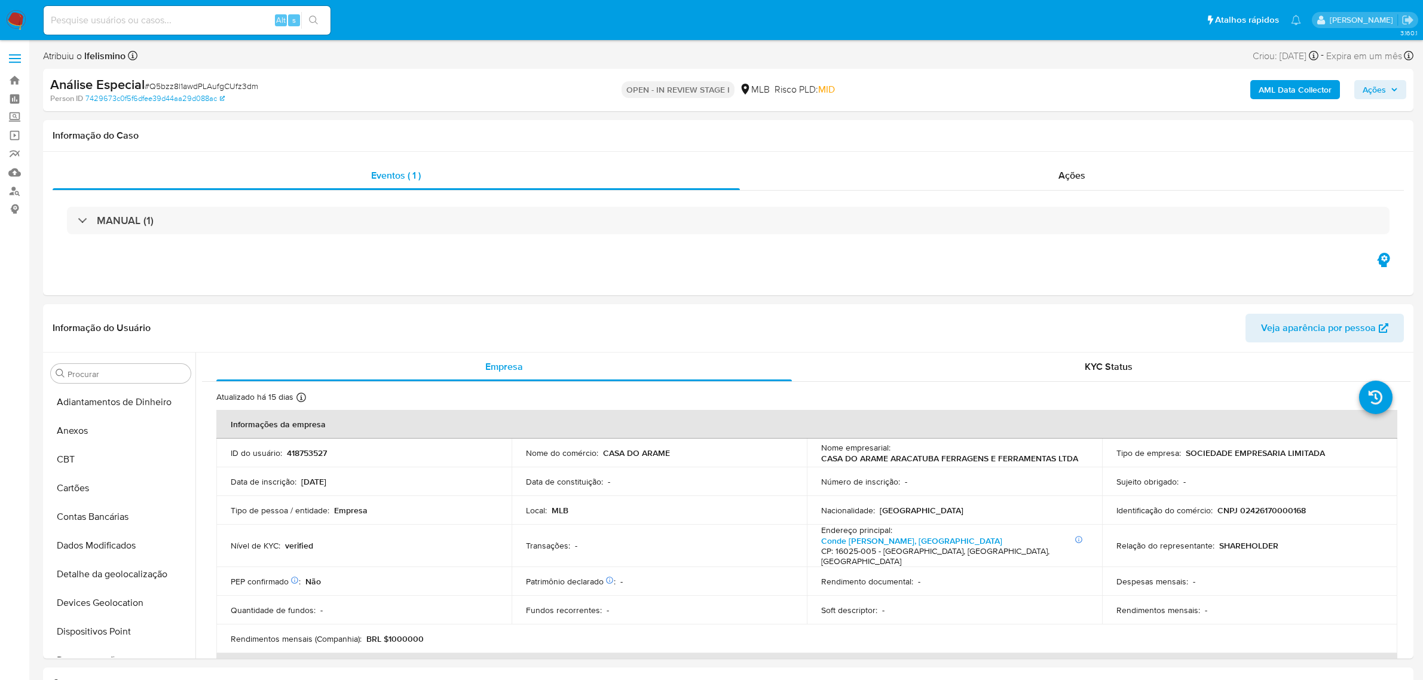
select select "10"
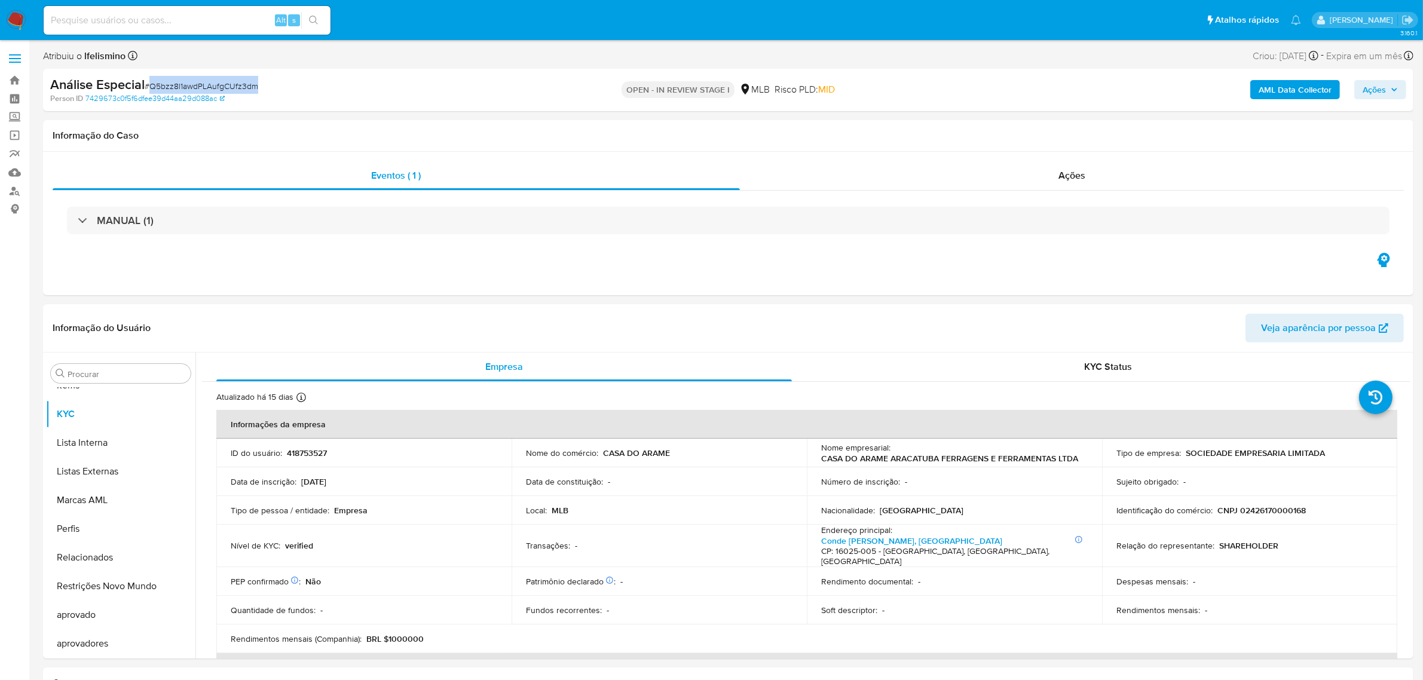
click at [234, 23] on input at bounding box center [187, 21] width 287 height 16
paste input "8fLNKRb5XMIce4sX0D6KFwjQ"
type input "8fLNKRb5XMIce4sX0D6KFwjQ"
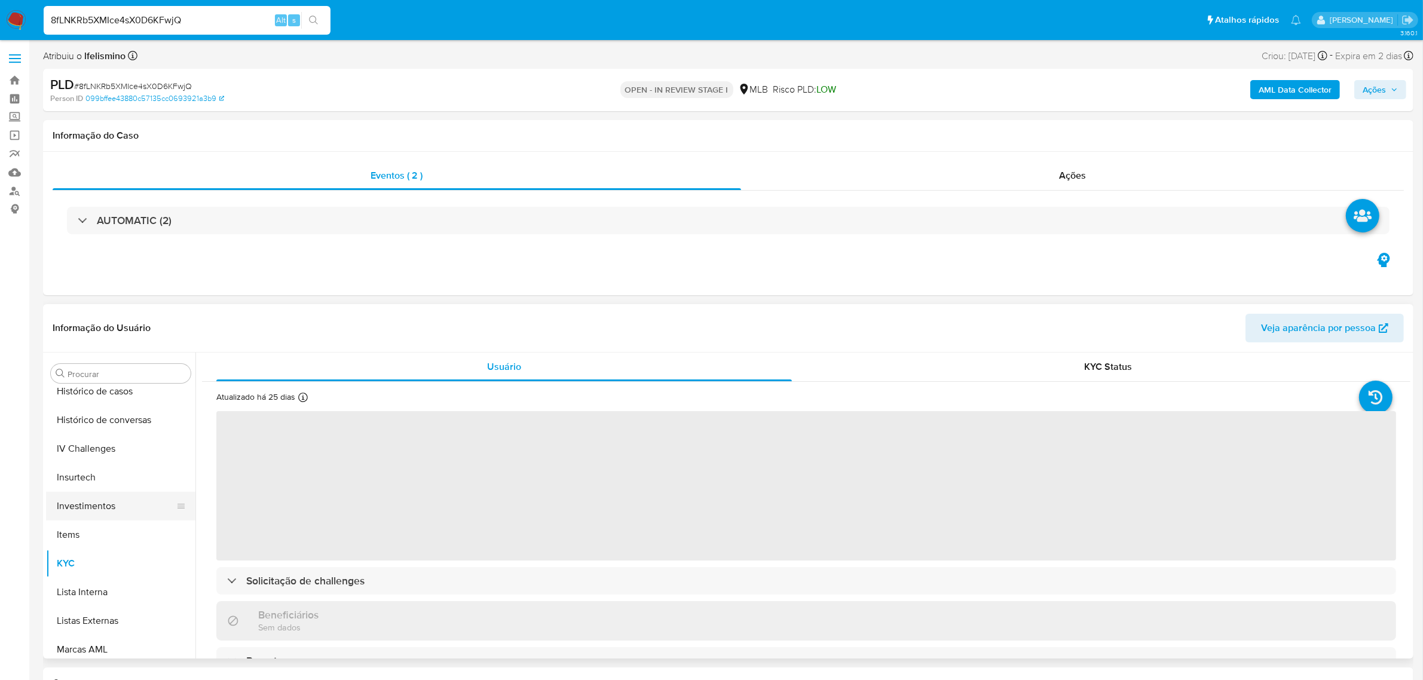
select select "10"
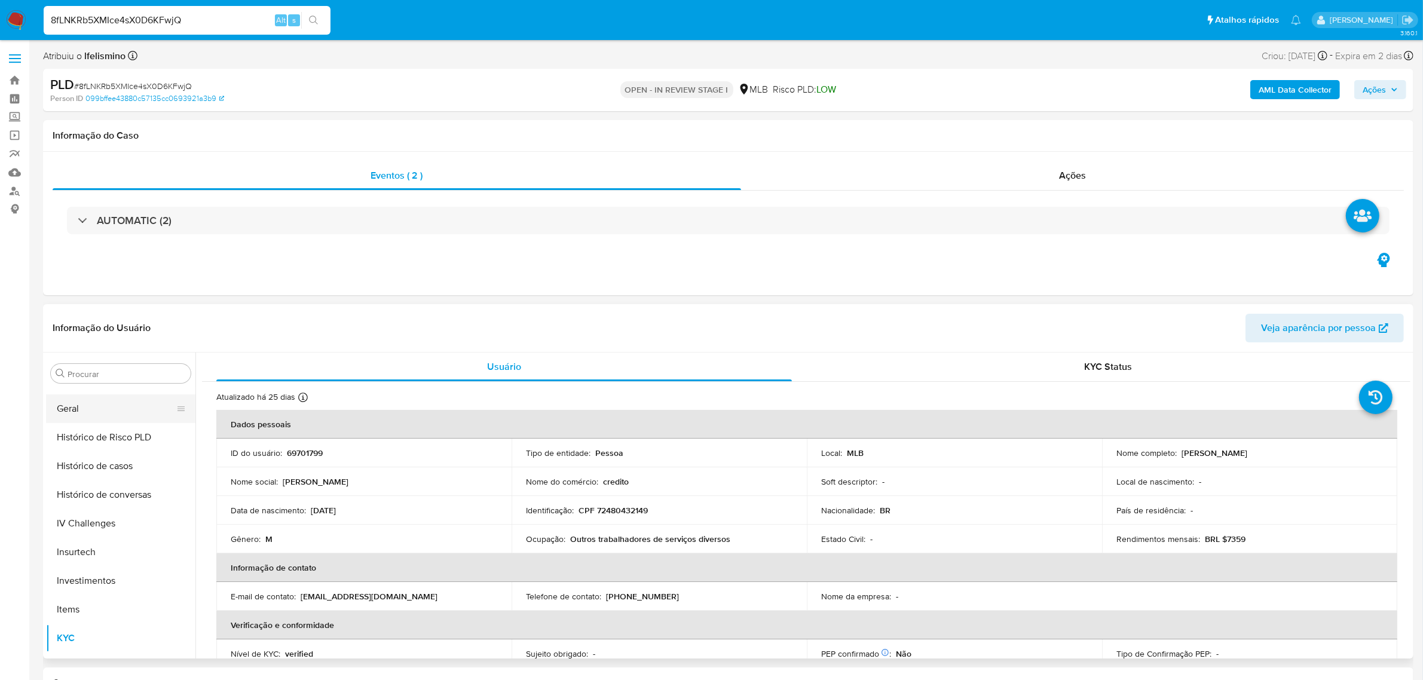
click at [93, 407] on button "Geral" at bounding box center [116, 408] width 140 height 29
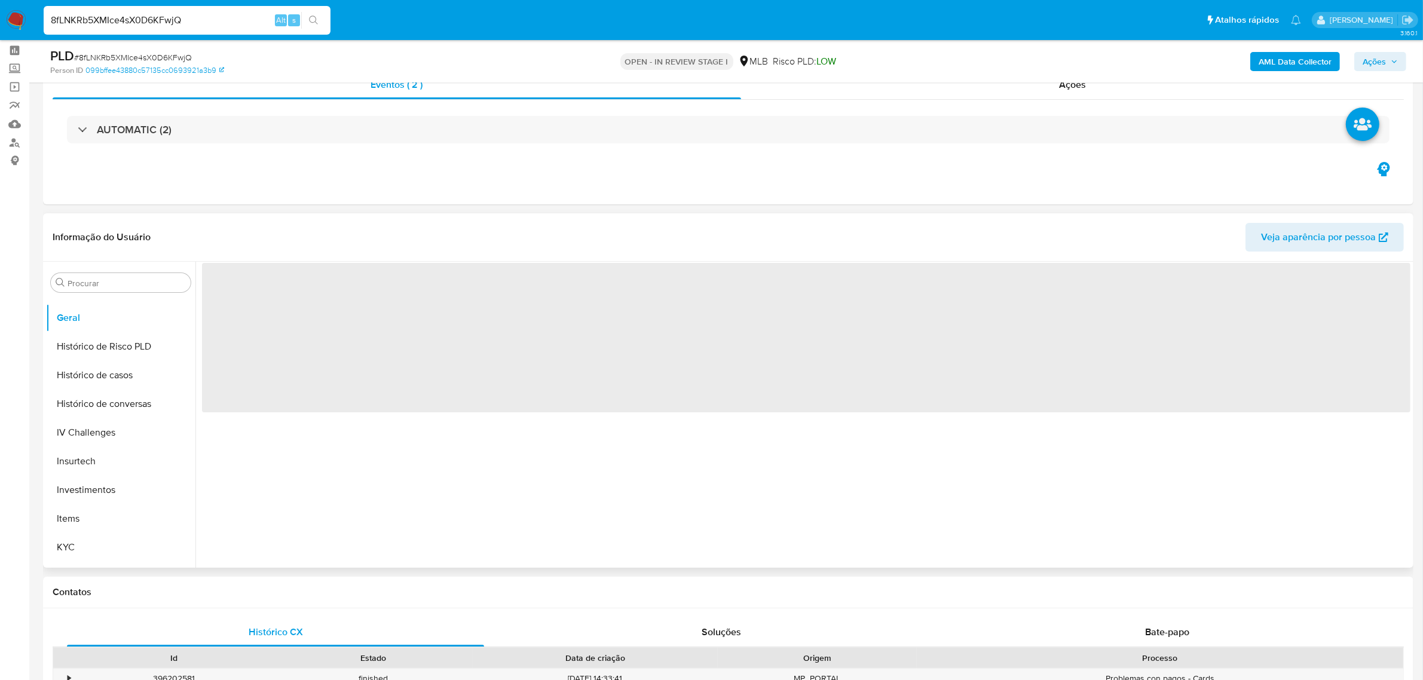
scroll to position [75, 0]
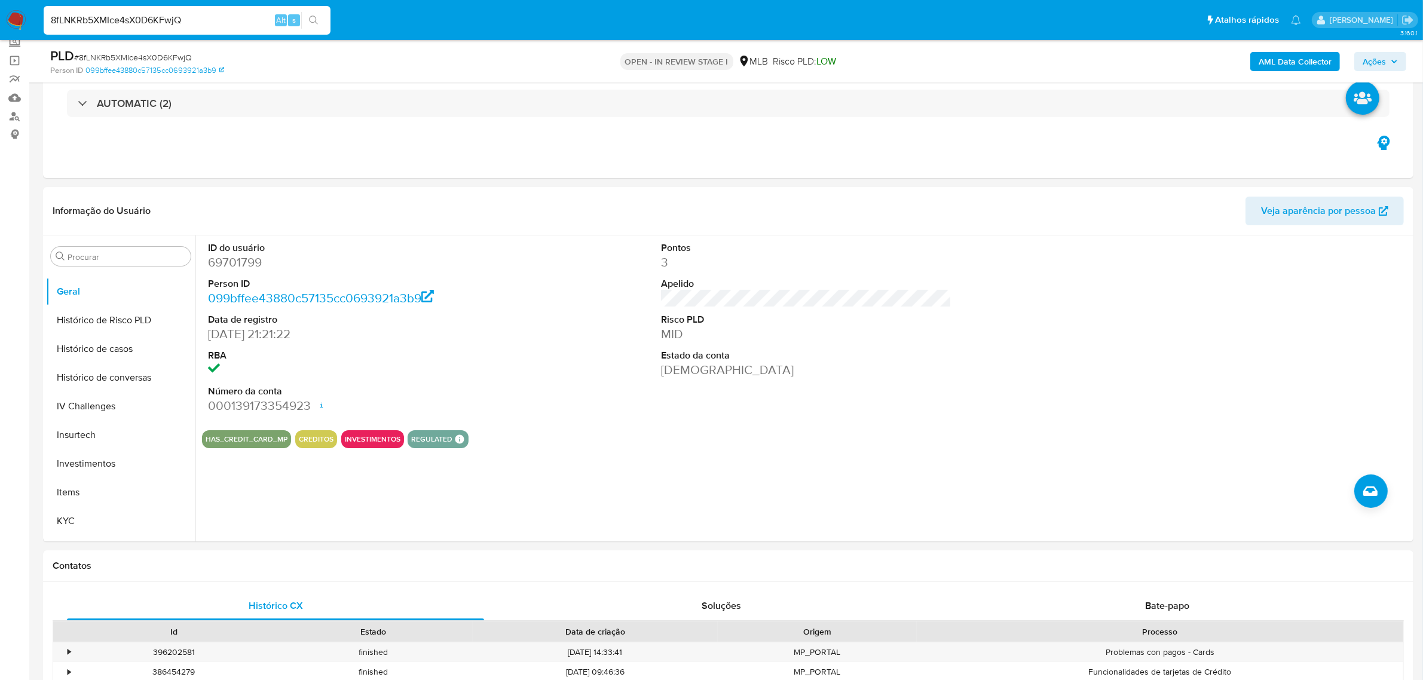
click at [46, 518] on button "KYC" at bounding box center [116, 521] width 140 height 29
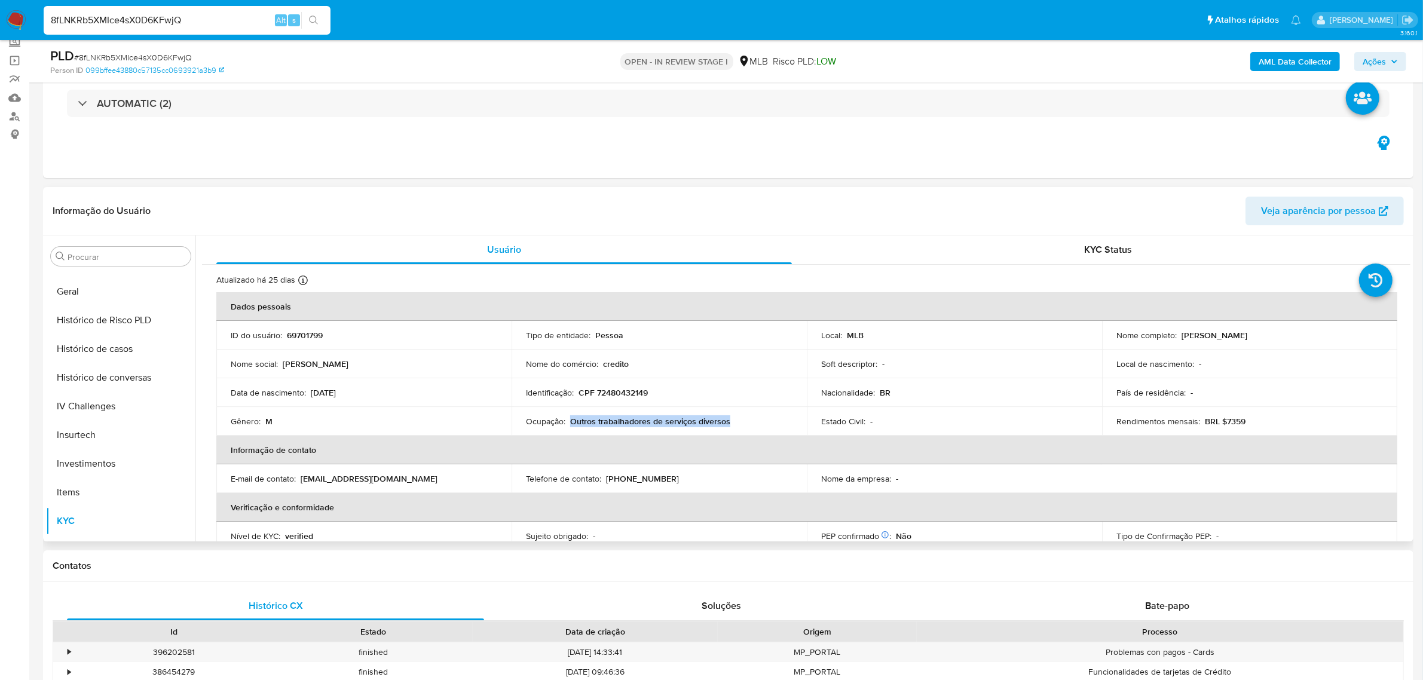
drag, startPoint x: 604, startPoint y: 419, endPoint x: 565, endPoint y: 422, distance: 38.4
click at [571, 422] on div "Ocupação : Outros trabalhadores de serviços diversos" at bounding box center [659, 421] width 267 height 11
copy p "Outros trabalhadores de serviços diversos"
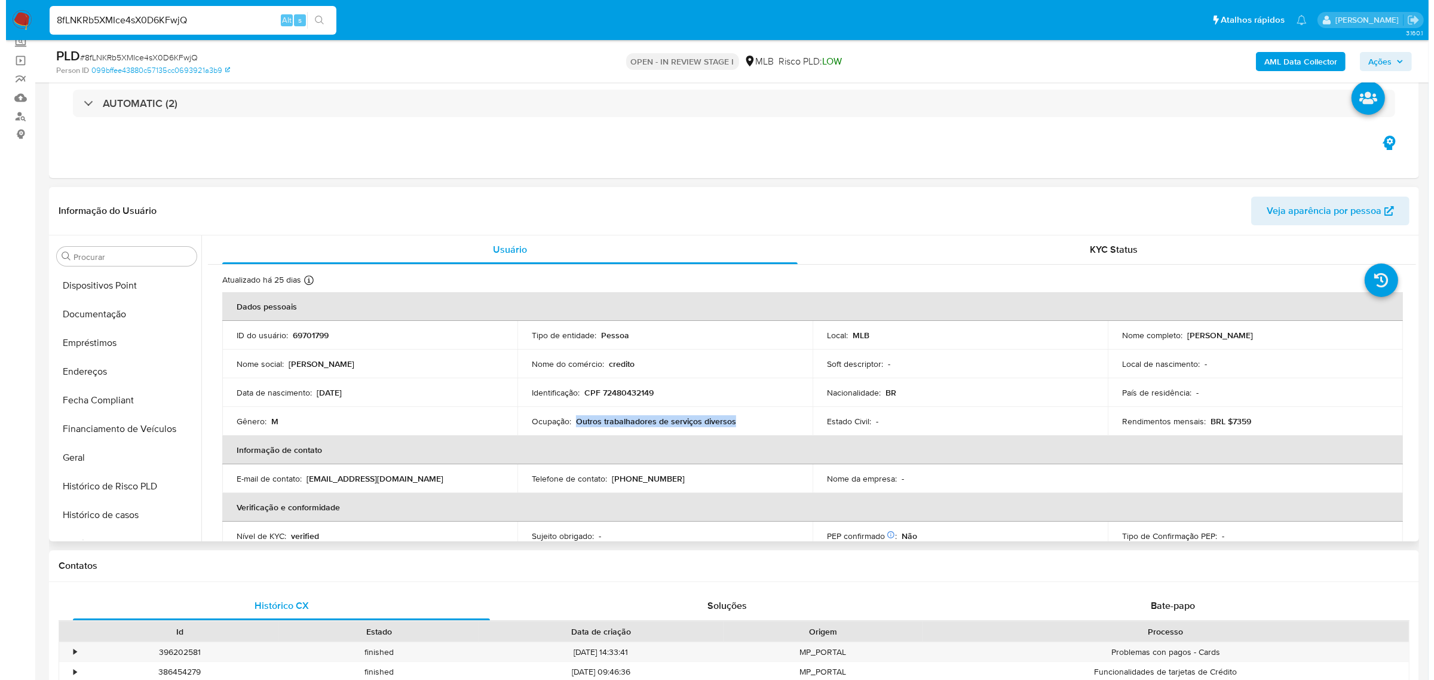
scroll to position [0, 0]
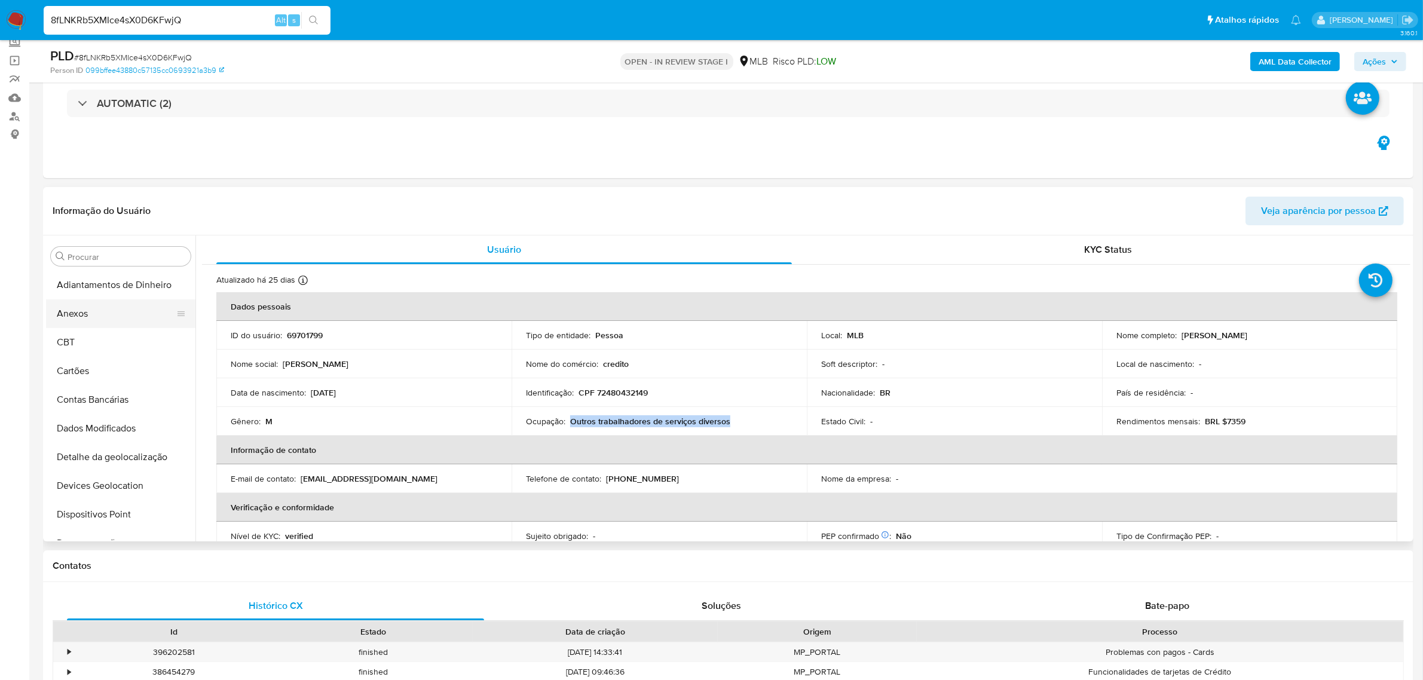
click at [70, 311] on button "Anexos" at bounding box center [116, 313] width 140 height 29
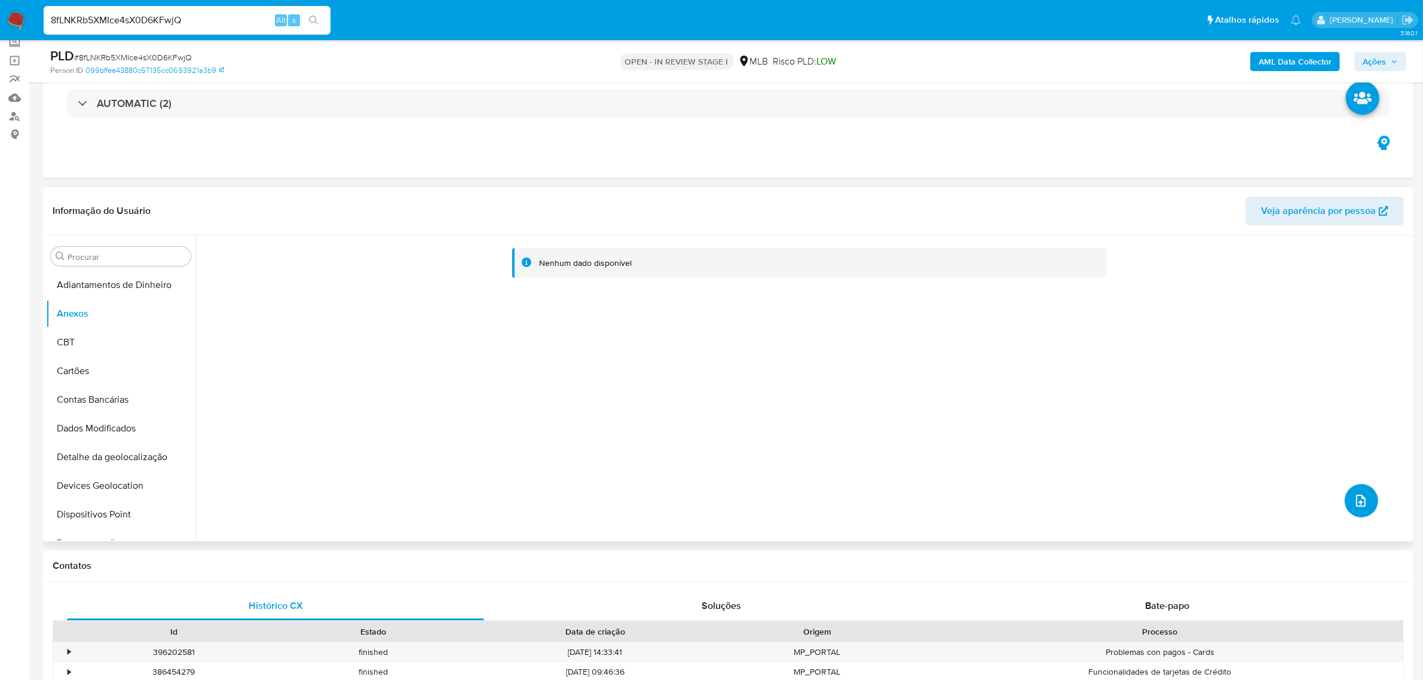
click at [1363, 504] on icon "upload-file" at bounding box center [1361, 501] width 14 height 14
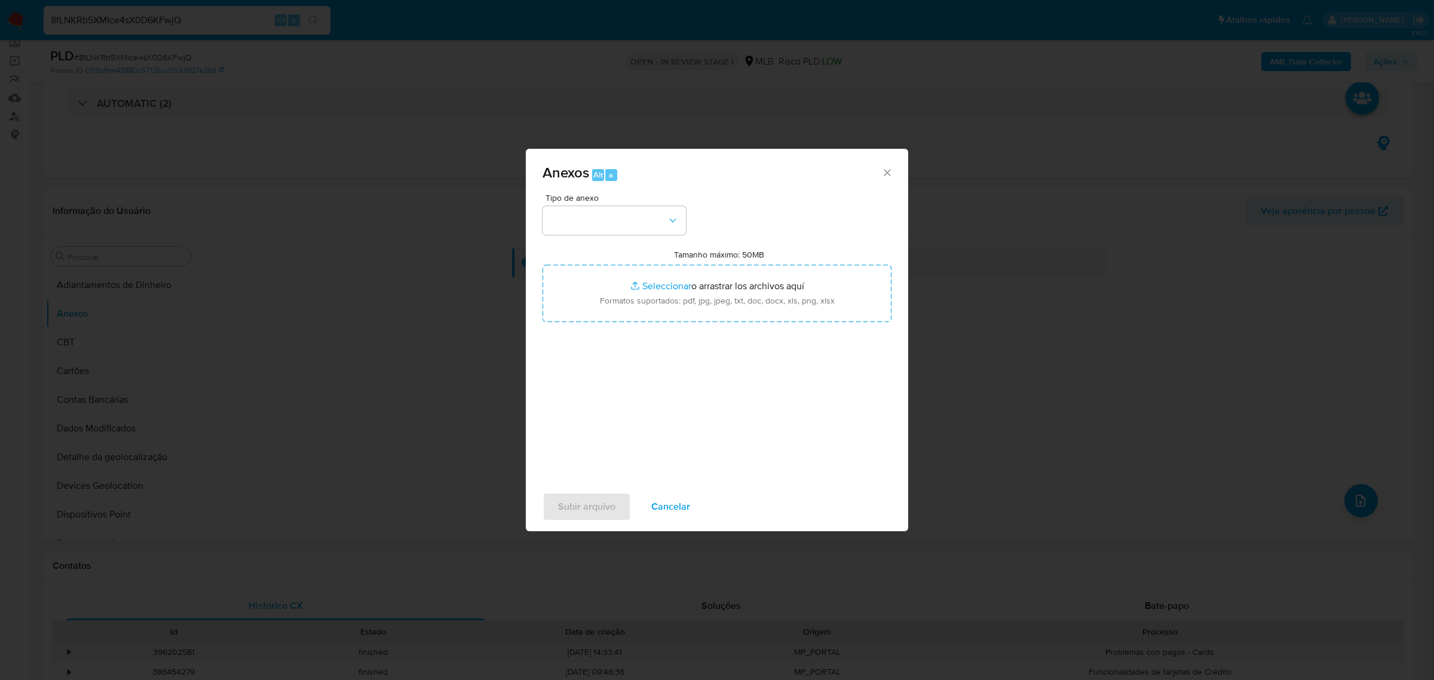
click at [537, 217] on div "Tipo de anexo Tamanho máximo: 50MB Seleccionar archivos Seleccionar o arrastrar…" at bounding box center [717, 339] width 383 height 290
click at [569, 233] on button "button" at bounding box center [614, 220] width 143 height 29
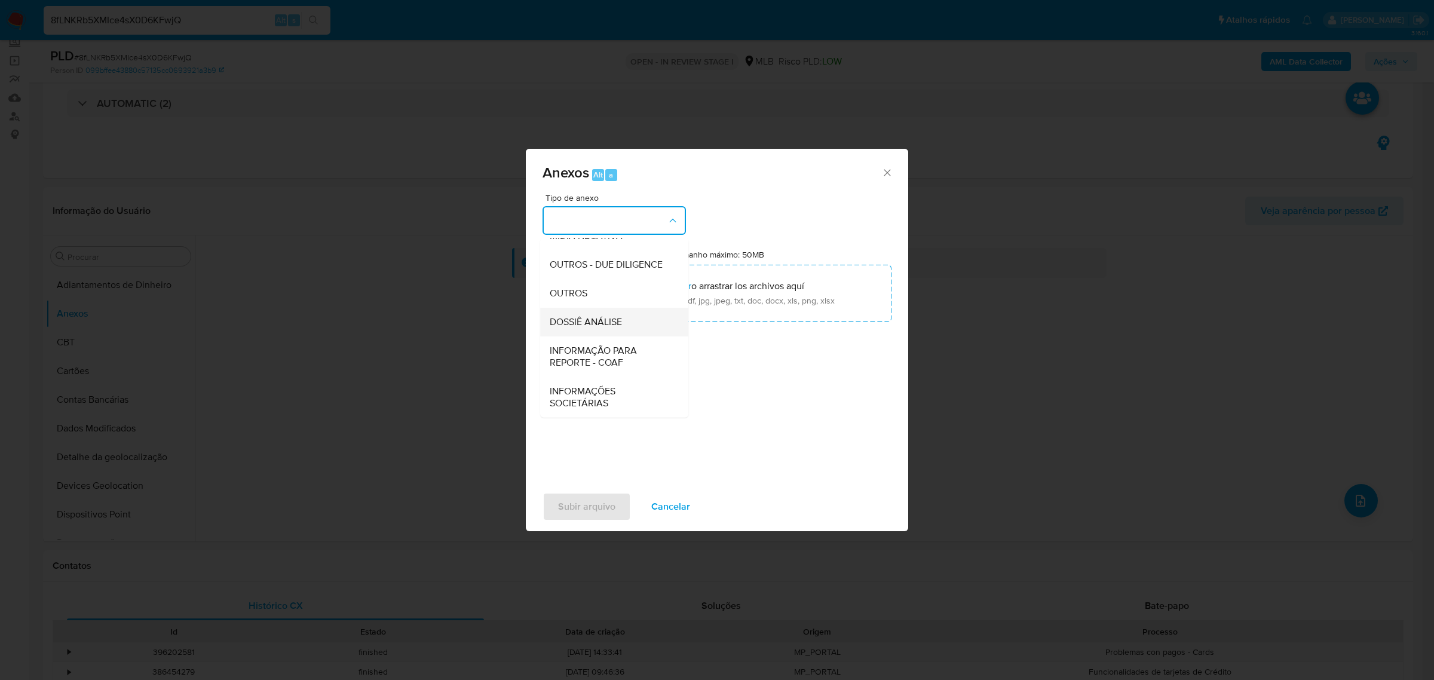
scroll to position [183, 0]
click at [602, 286] on div "OUTROS" at bounding box center [611, 293] width 122 height 29
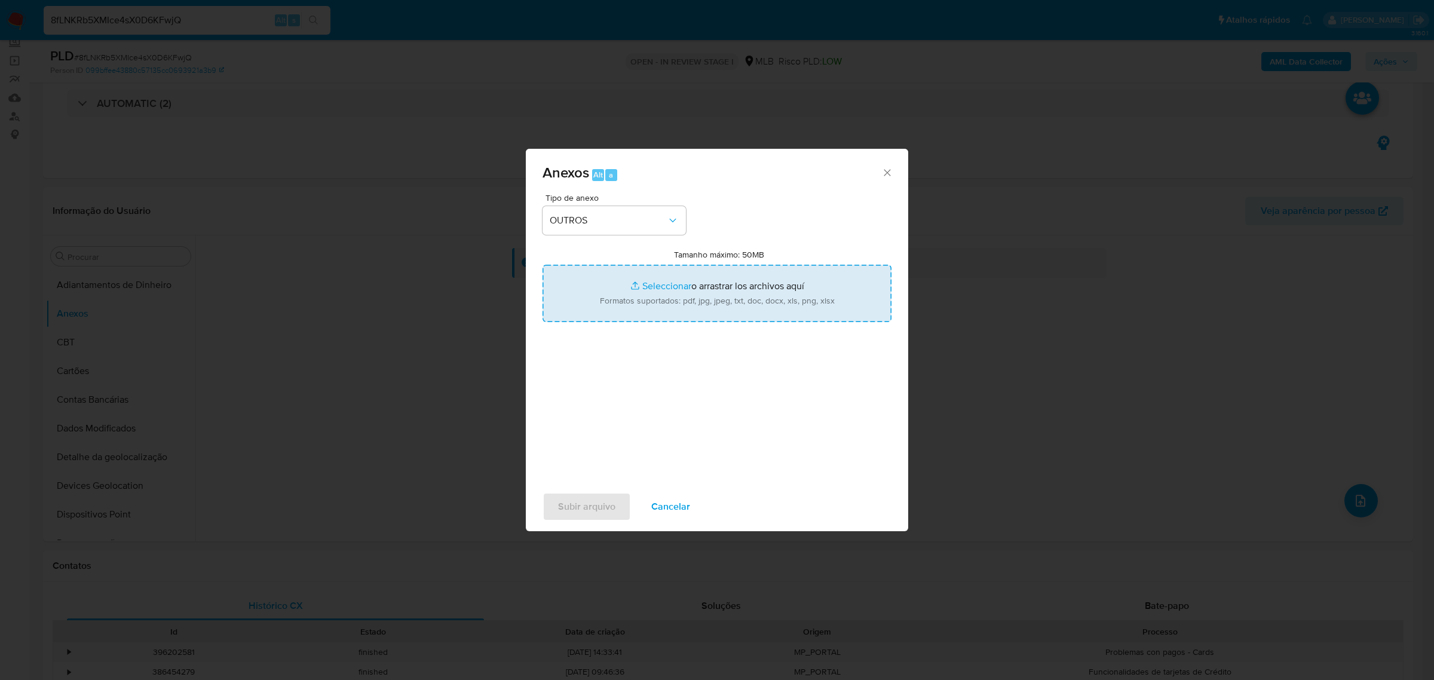
type input "C:\fakepath\Relatório Dados Complementares de Monitoramento AML_Relatório de Mo…"
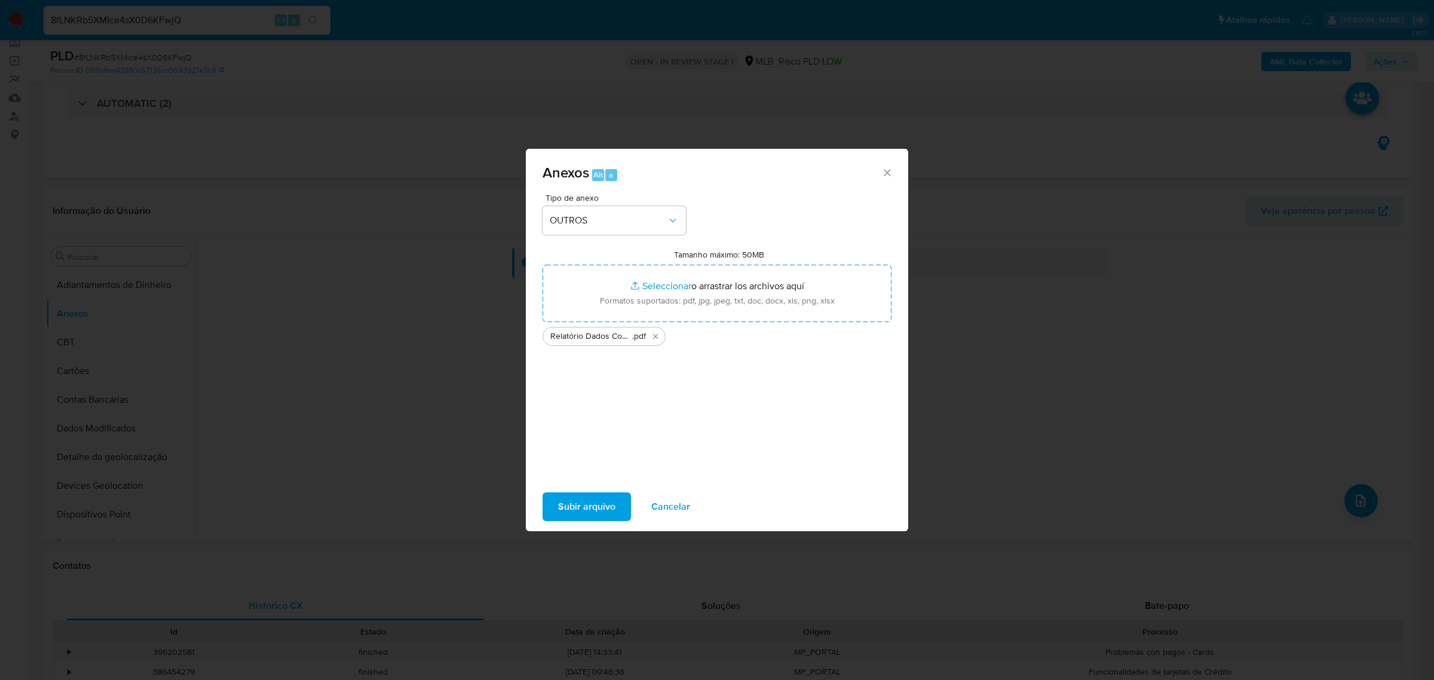
click at [614, 492] on button "Subir arquivo" at bounding box center [587, 506] width 88 height 29
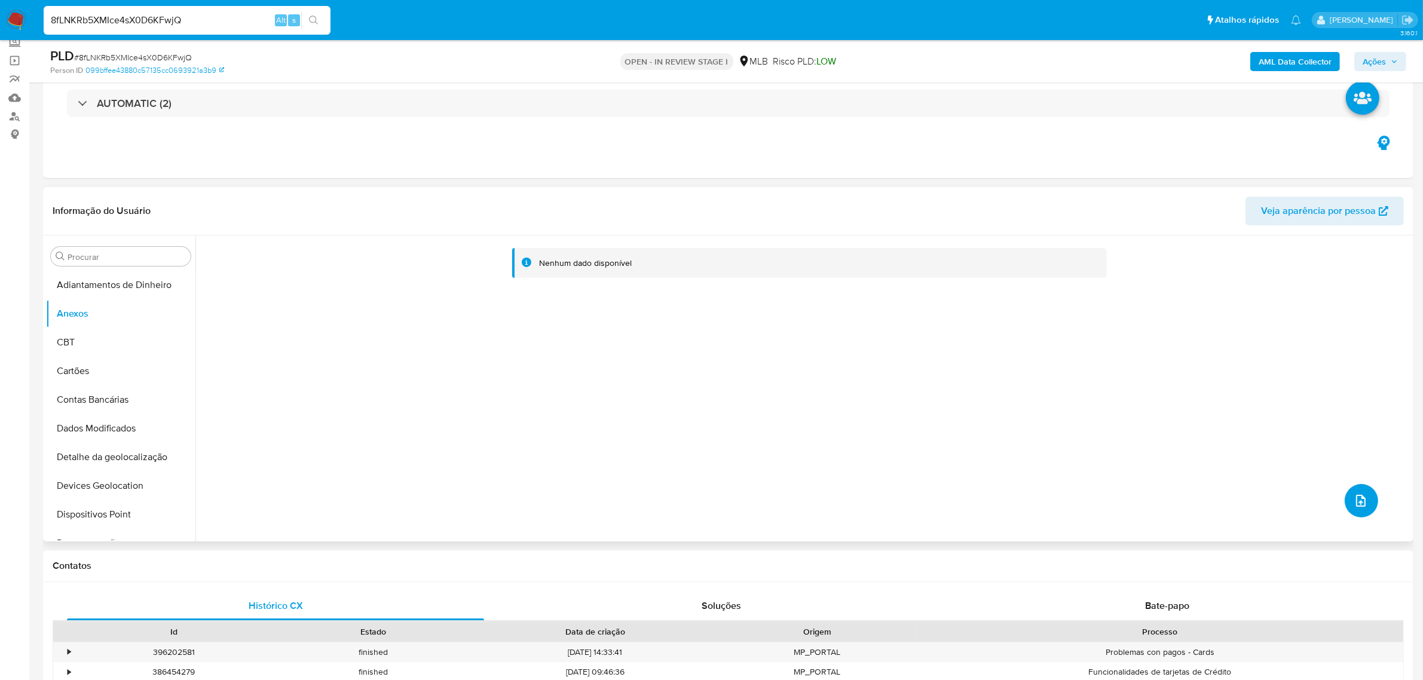
click at [1354, 494] on icon "upload-file" at bounding box center [1361, 501] width 14 height 14
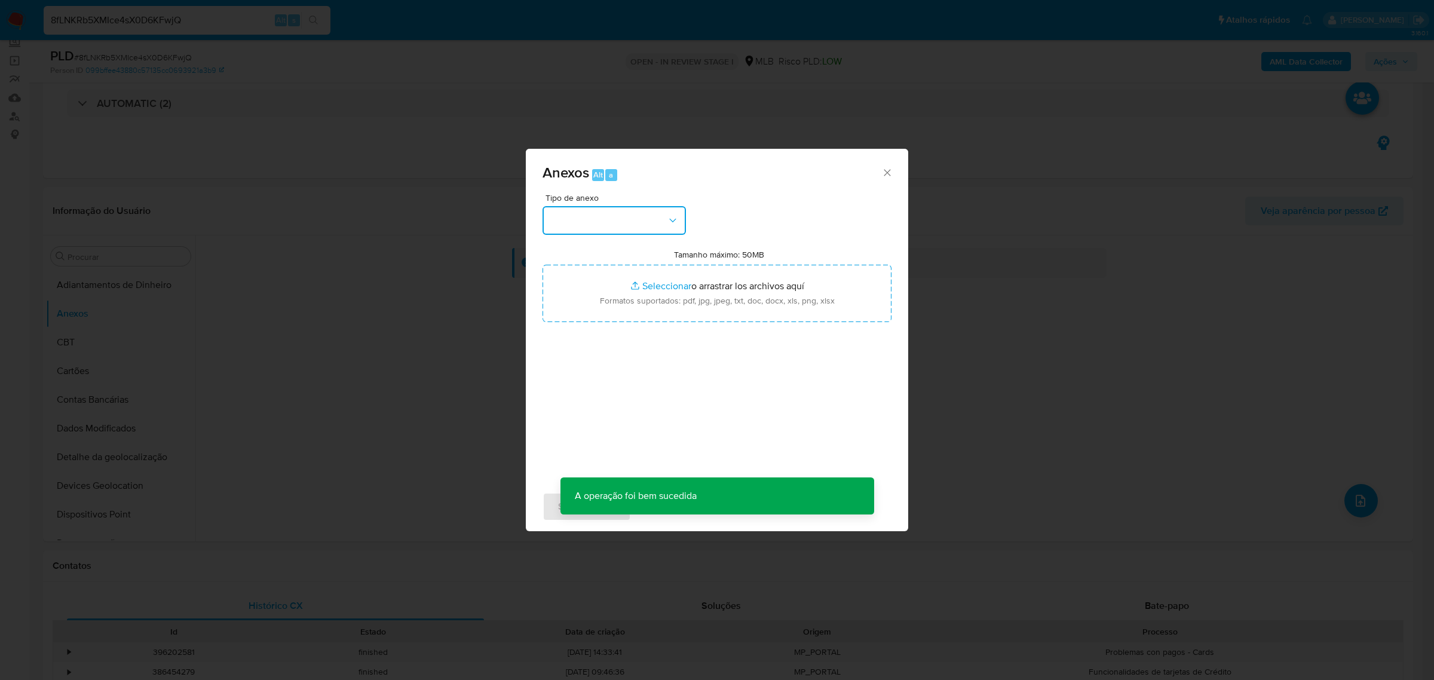
click at [595, 228] on button "button" at bounding box center [614, 220] width 143 height 29
click at [577, 292] on span "OUTROS" at bounding box center [569, 293] width 38 height 12
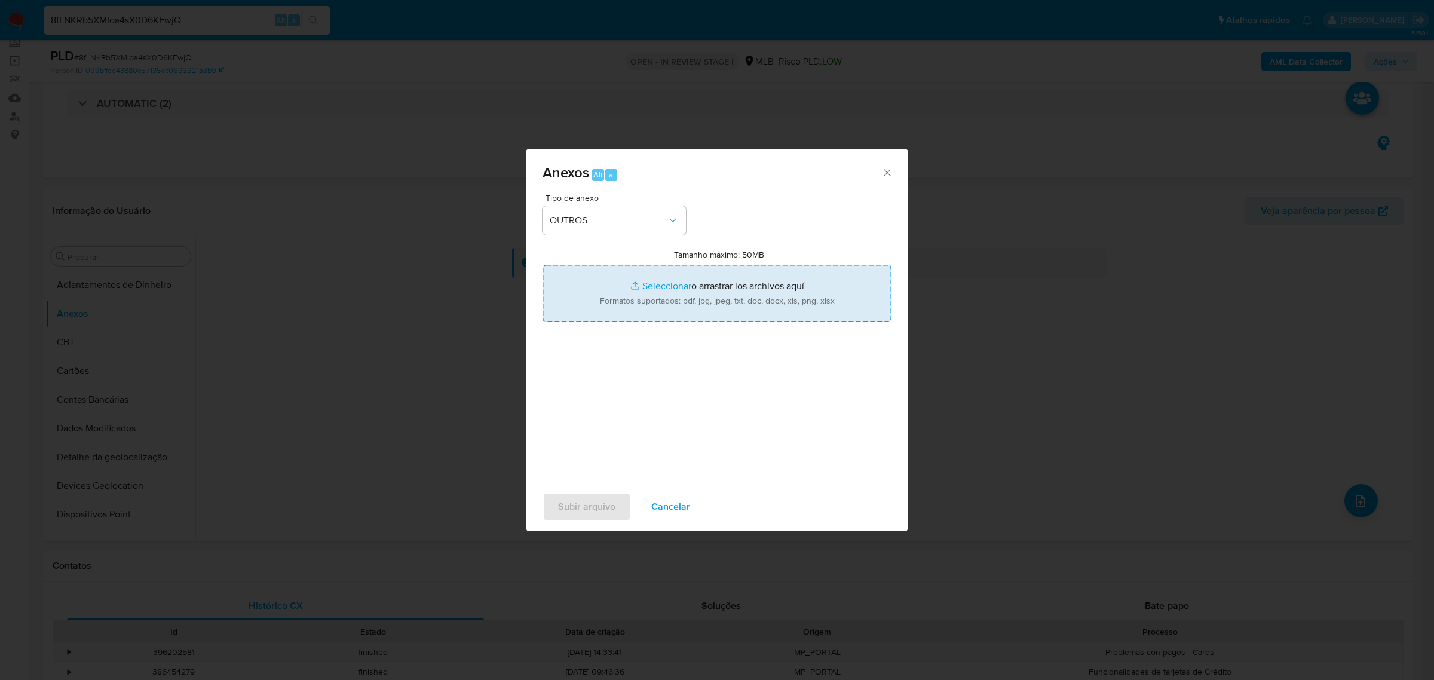
type input "C:\fakepath\Mulan 69701799_2025_09_23_15_30_25 Lucio Bruno Gouvea Rio Lima .pdf"
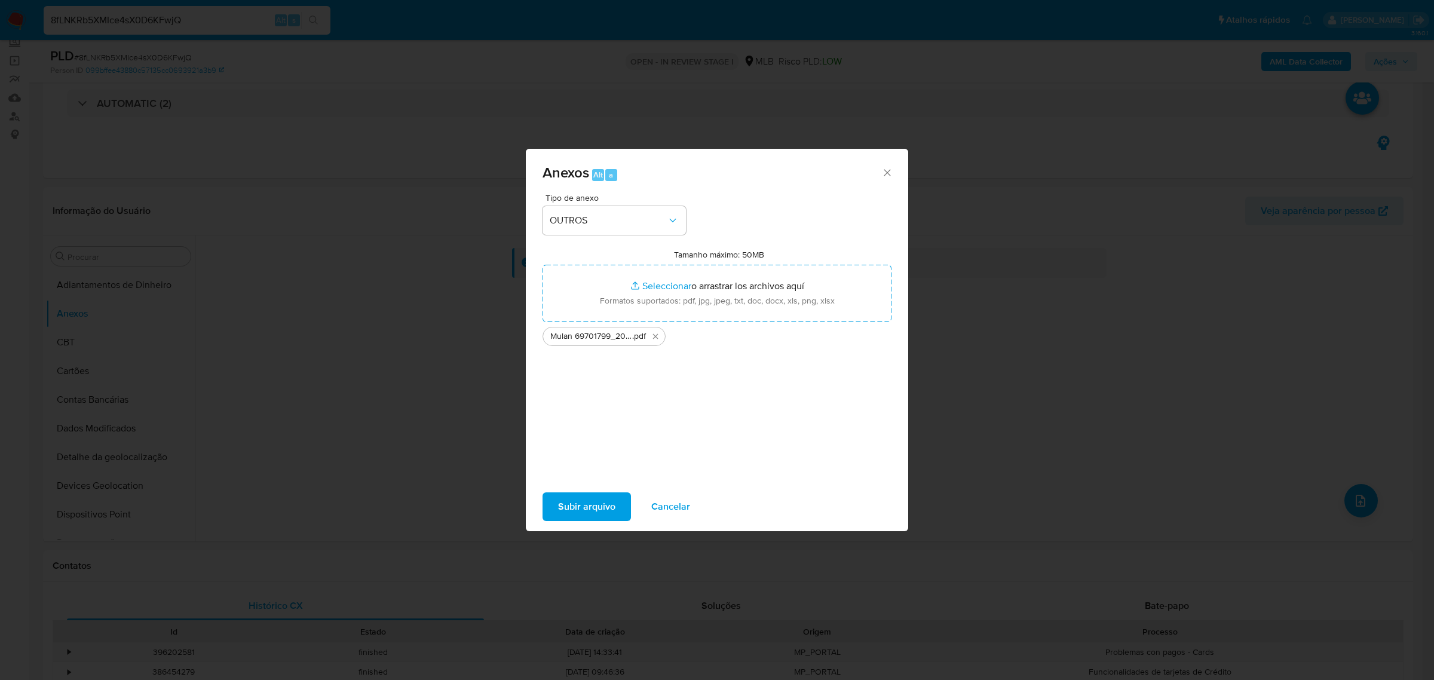
click at [590, 506] on span "Subir arquivo" at bounding box center [586, 507] width 57 height 26
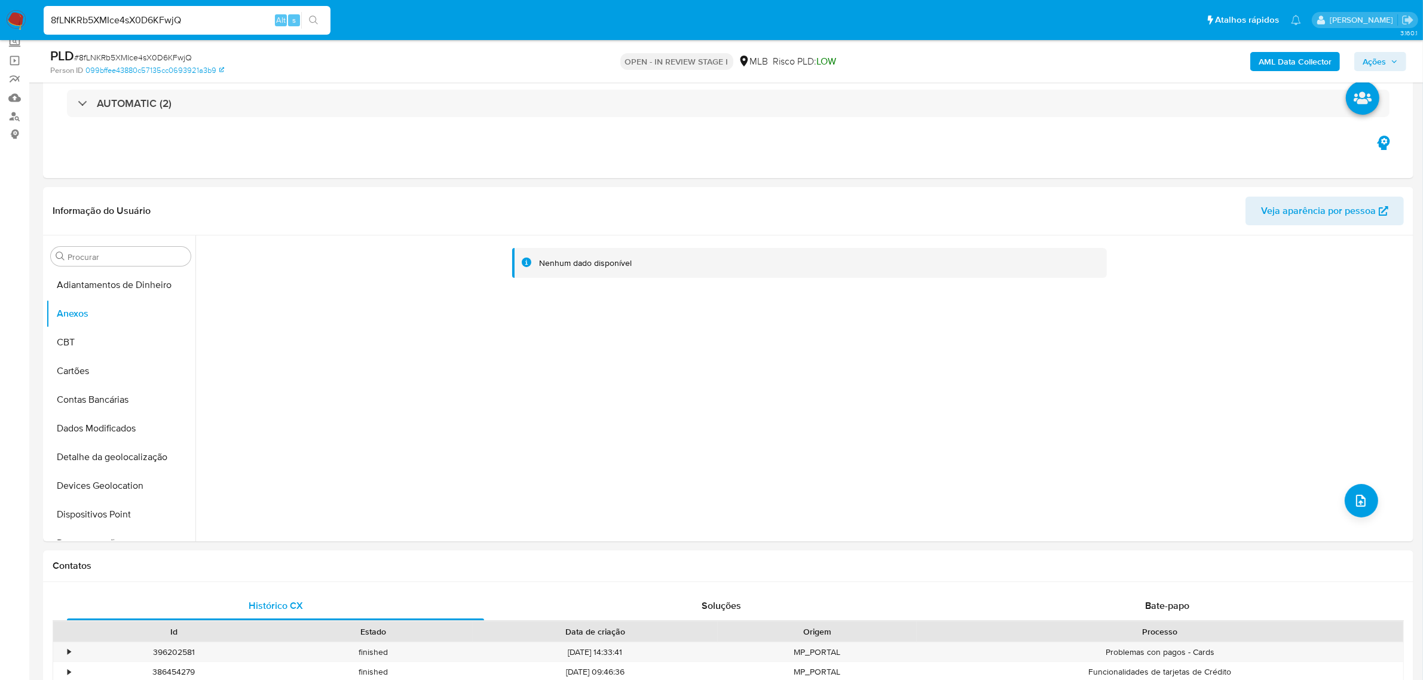
click at [1277, 48] on div "AML Data Collector Ações" at bounding box center [1181, 61] width 449 height 28
click at [1280, 66] on b "AML Data Collector" at bounding box center [1295, 61] width 73 height 19
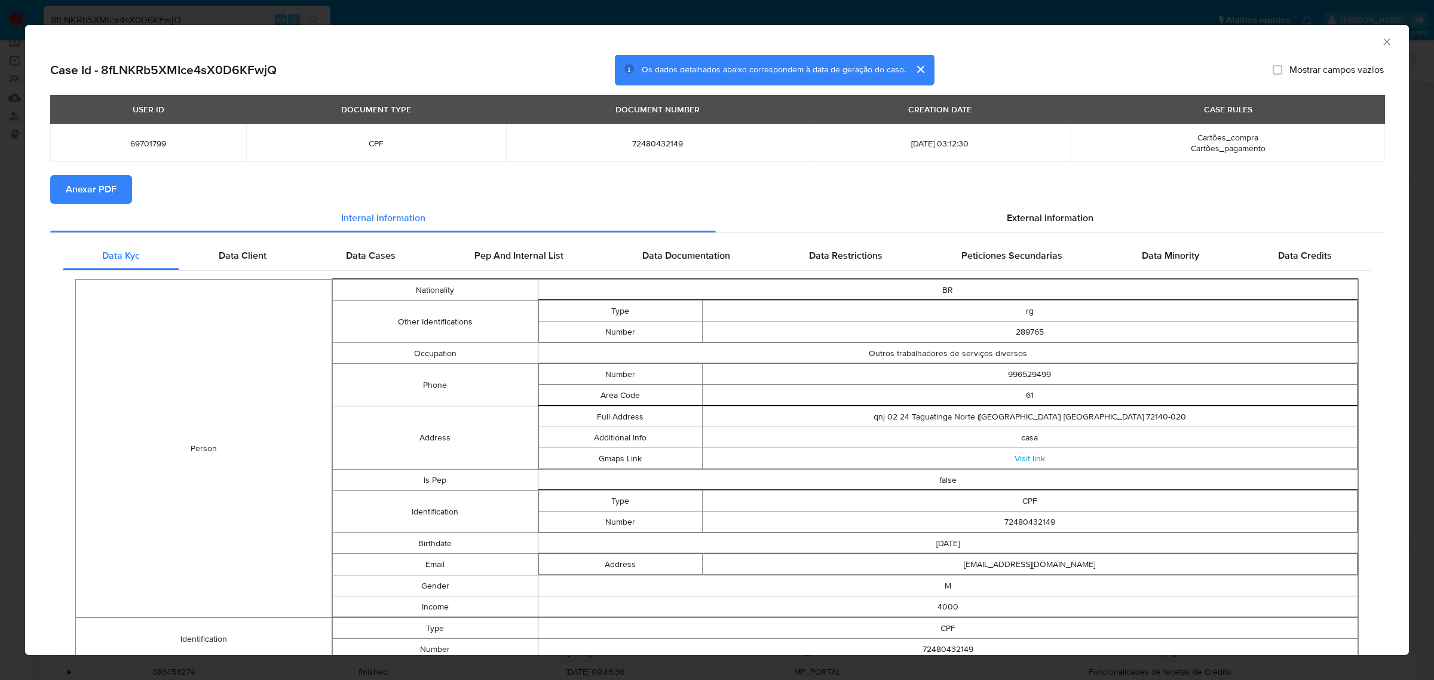
click at [99, 184] on span "Anexar PDF" at bounding box center [91, 189] width 51 height 26
click at [347, 17] on div "AML Data Collector Case Id - 8fLNKRb5XMIce4sX0D6KFwjQ Os dados detalhados abaix…" at bounding box center [717, 340] width 1434 height 680
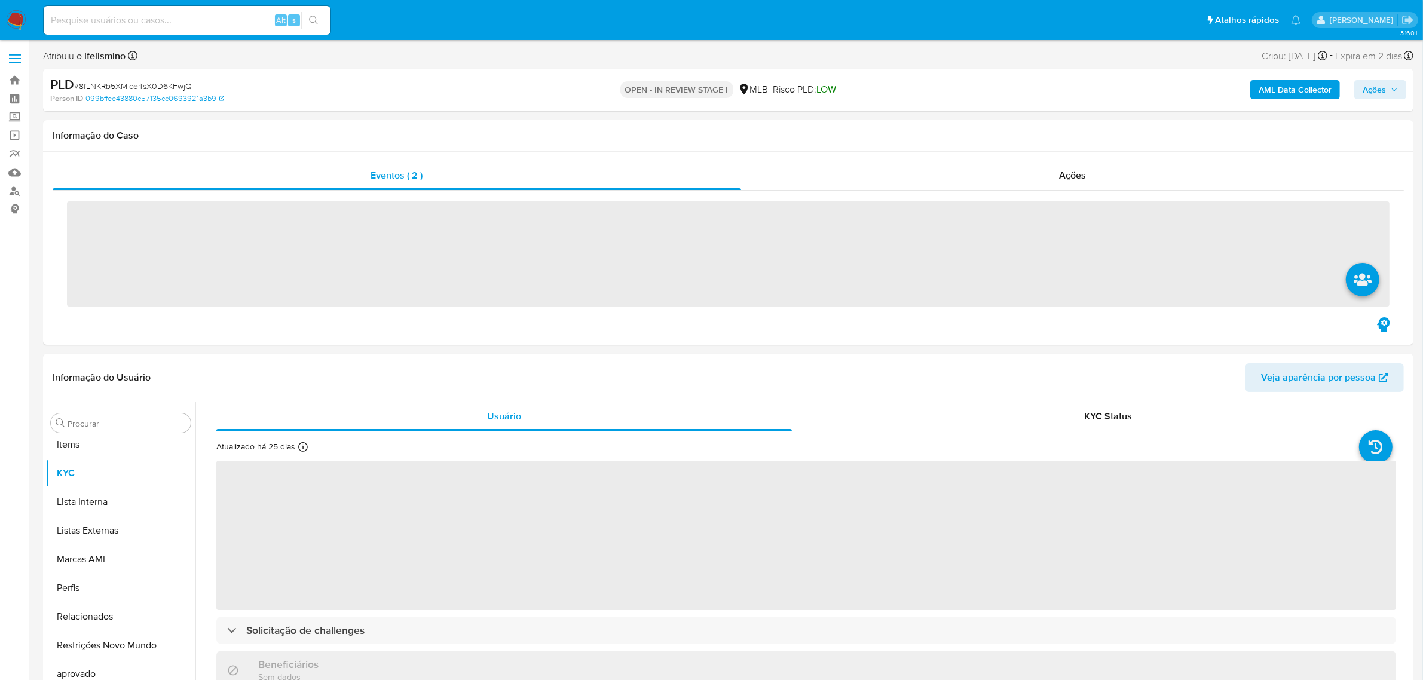
scroll to position [619, 0]
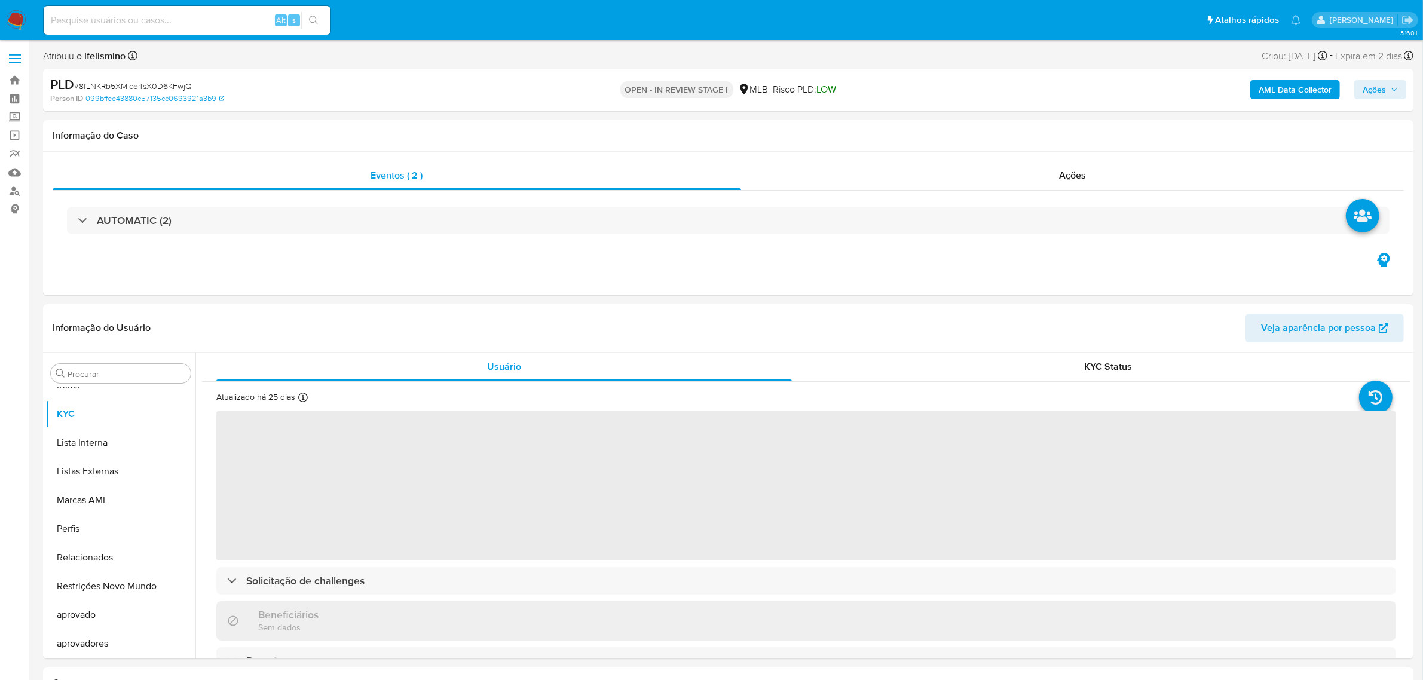
select select "10"
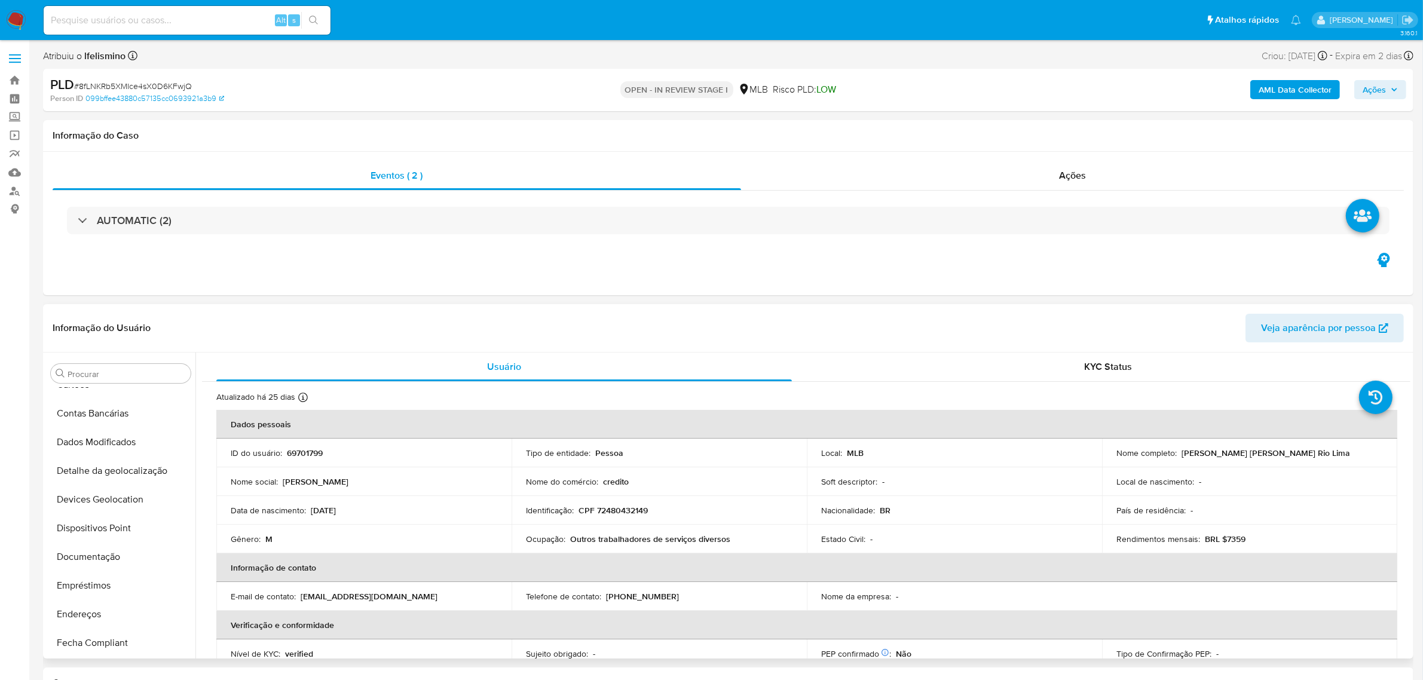
scroll to position [0, 0]
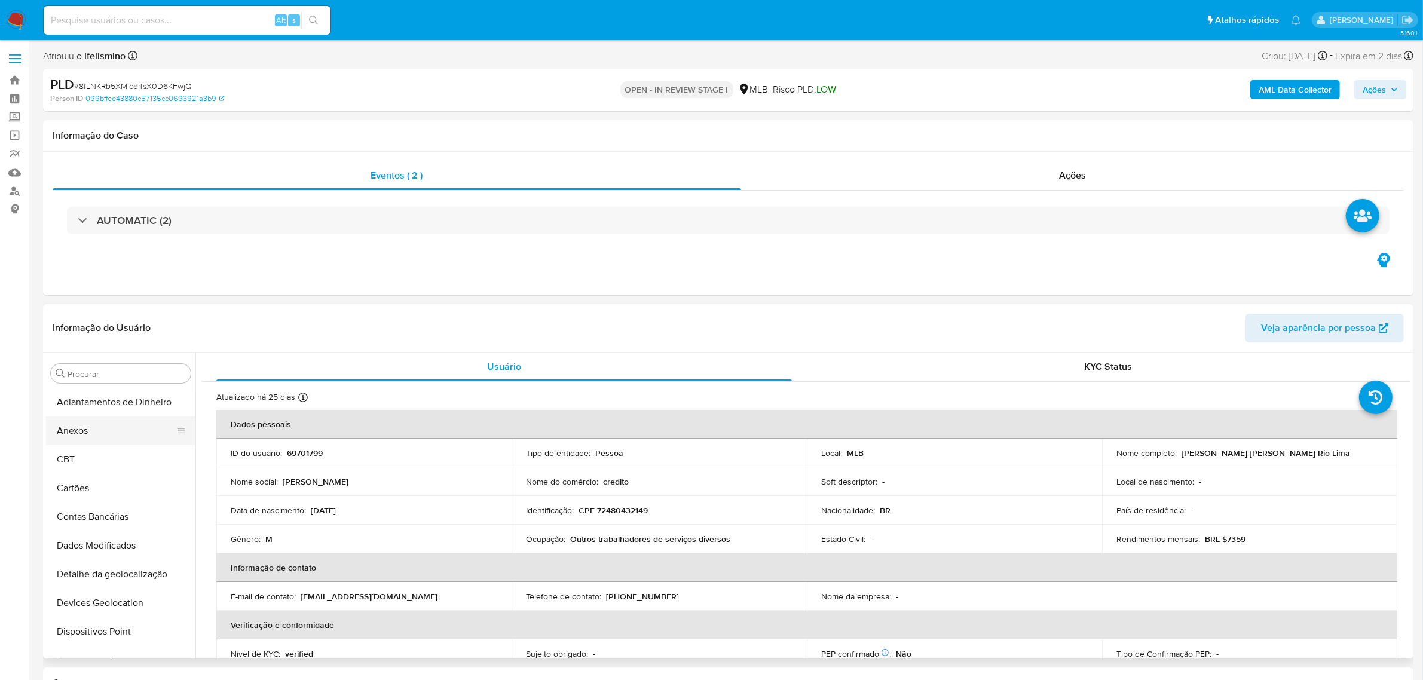
click at [93, 444] on button "Anexos" at bounding box center [116, 431] width 140 height 29
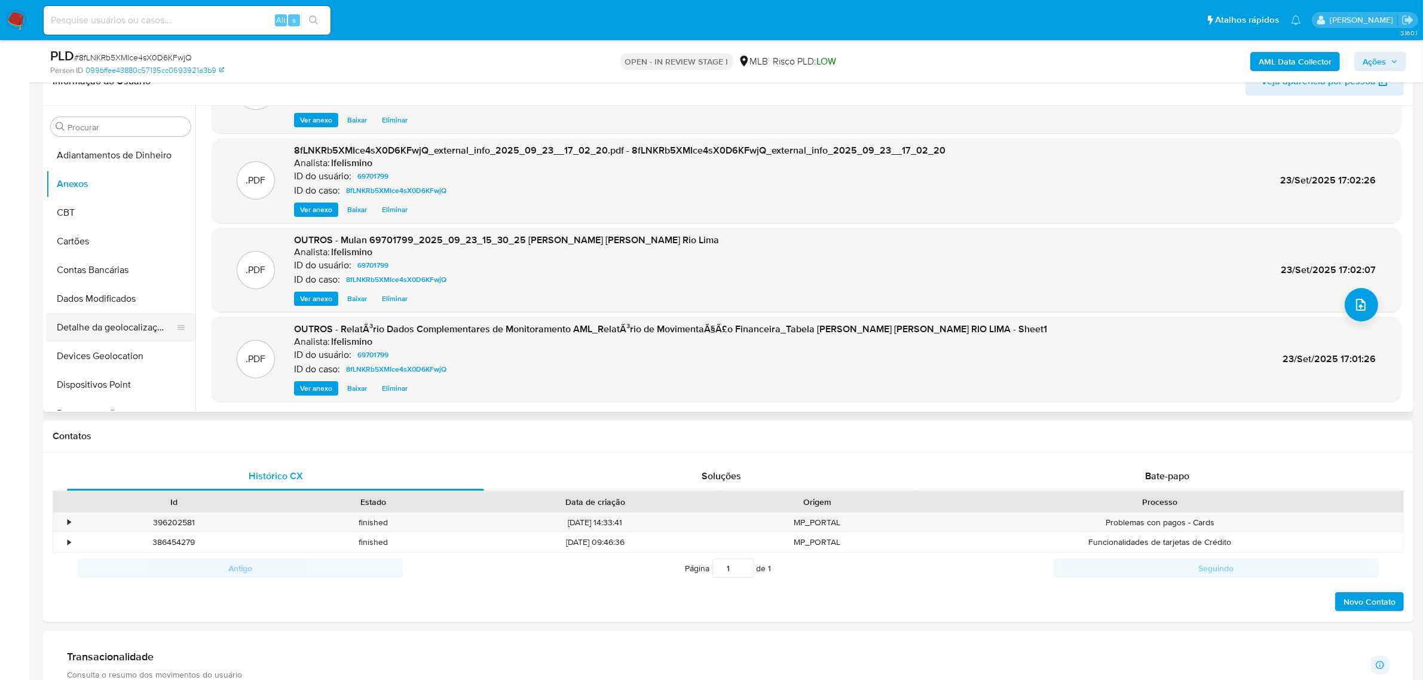
scroll to position [224, 0]
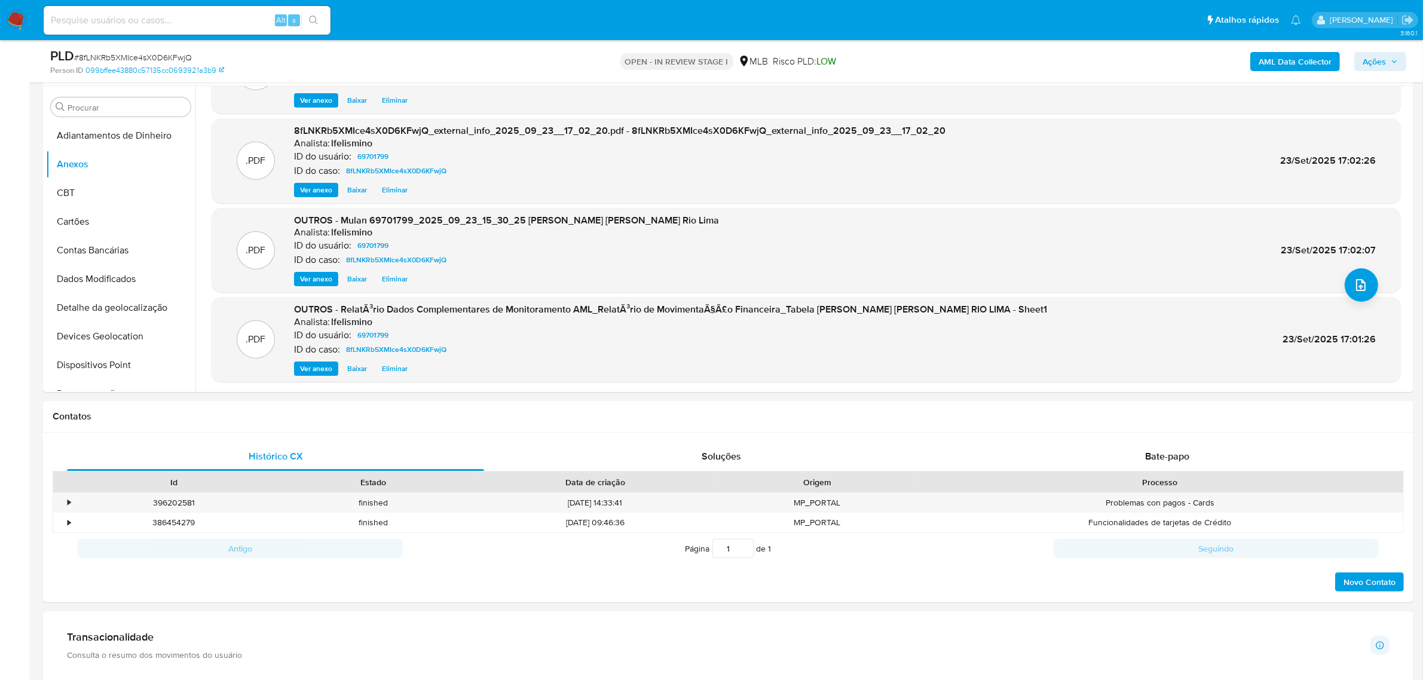
drag, startPoint x: 1393, startPoint y: 66, endPoint x: 1379, endPoint y: 65, distance: 13.8
click at [1393, 66] on span "Ações" at bounding box center [1380, 61] width 35 height 17
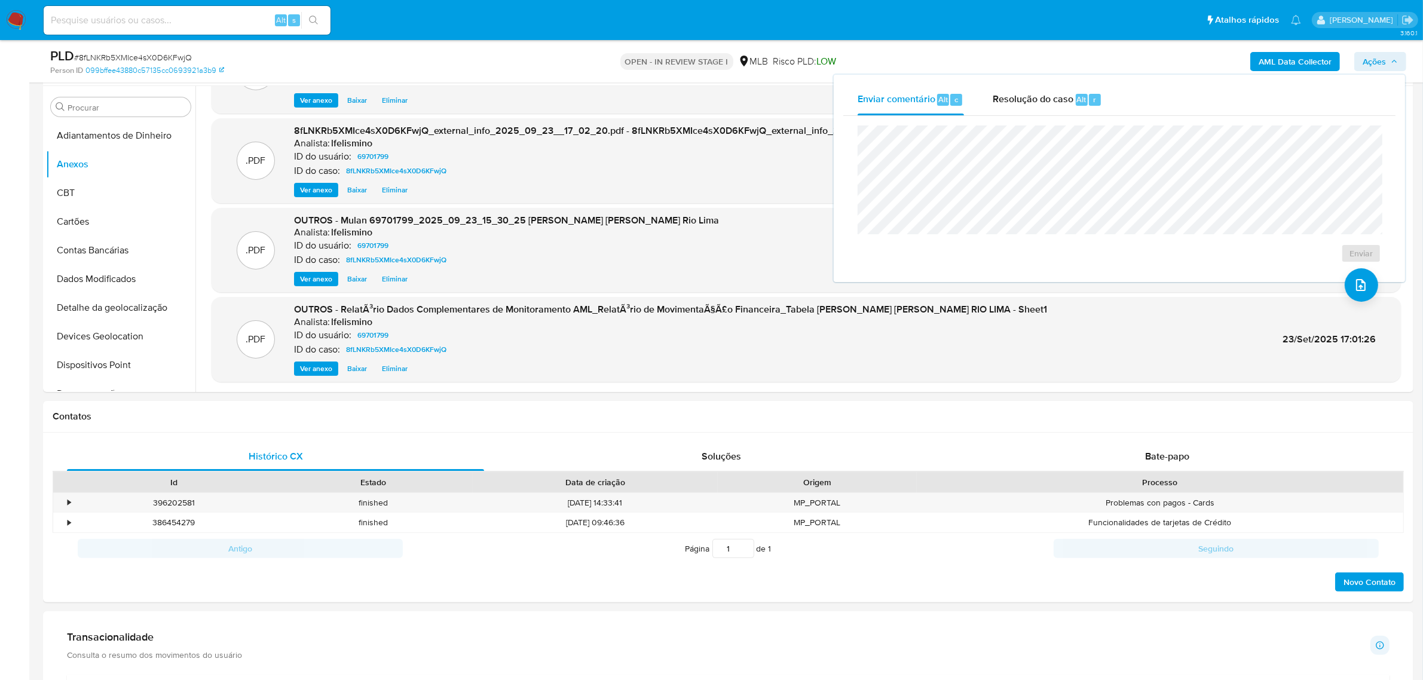
drag, startPoint x: 1060, startPoint y: 97, endPoint x: 1051, endPoint y: 118, distance: 23.3
click at [1056, 99] on span "Resolução do caso" at bounding box center [1033, 99] width 81 height 14
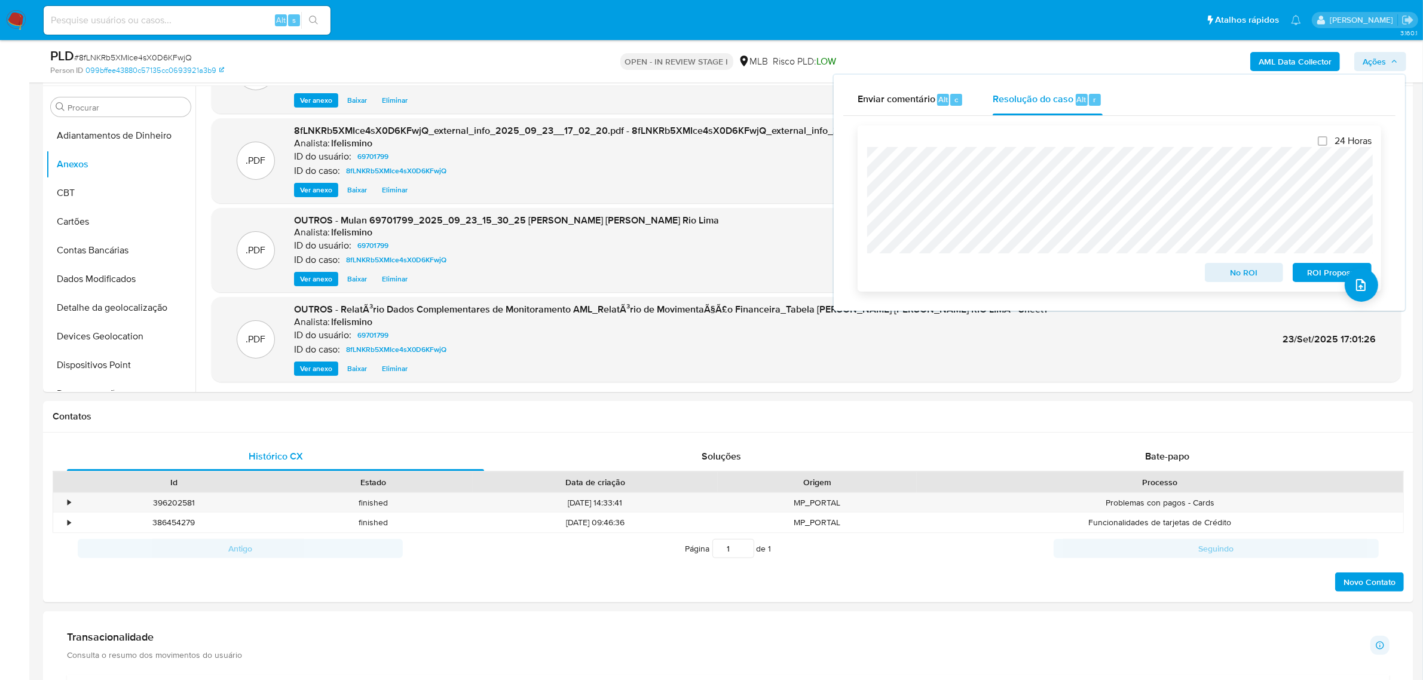
click at [1310, 275] on span "ROI Proposal" at bounding box center [1332, 272] width 62 height 17
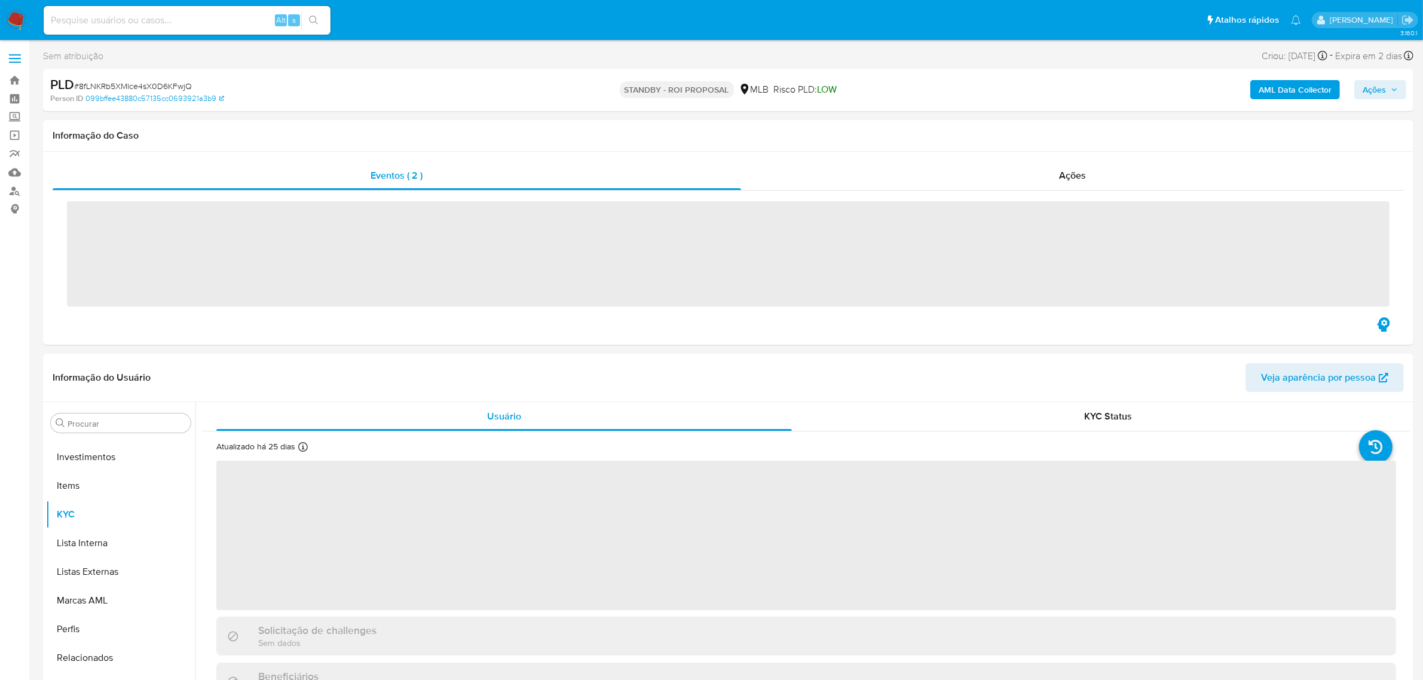
scroll to position [619, 0]
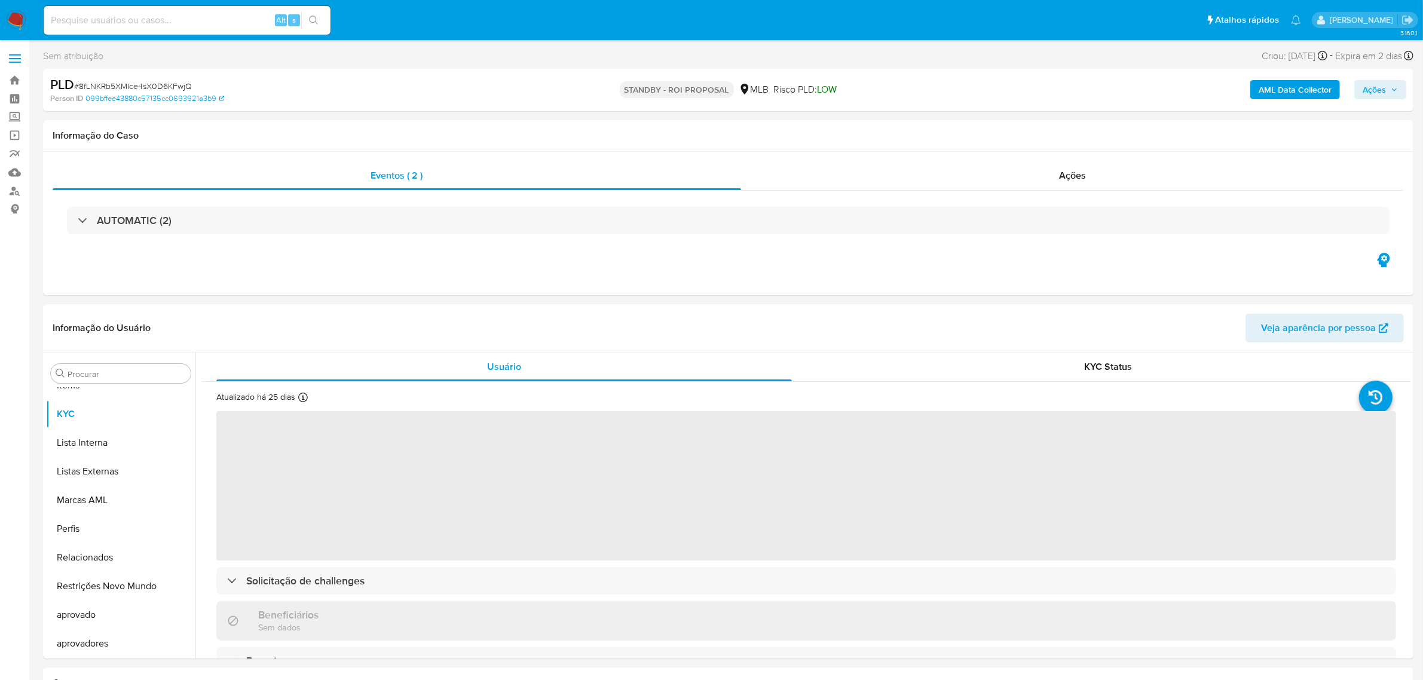
select select "10"
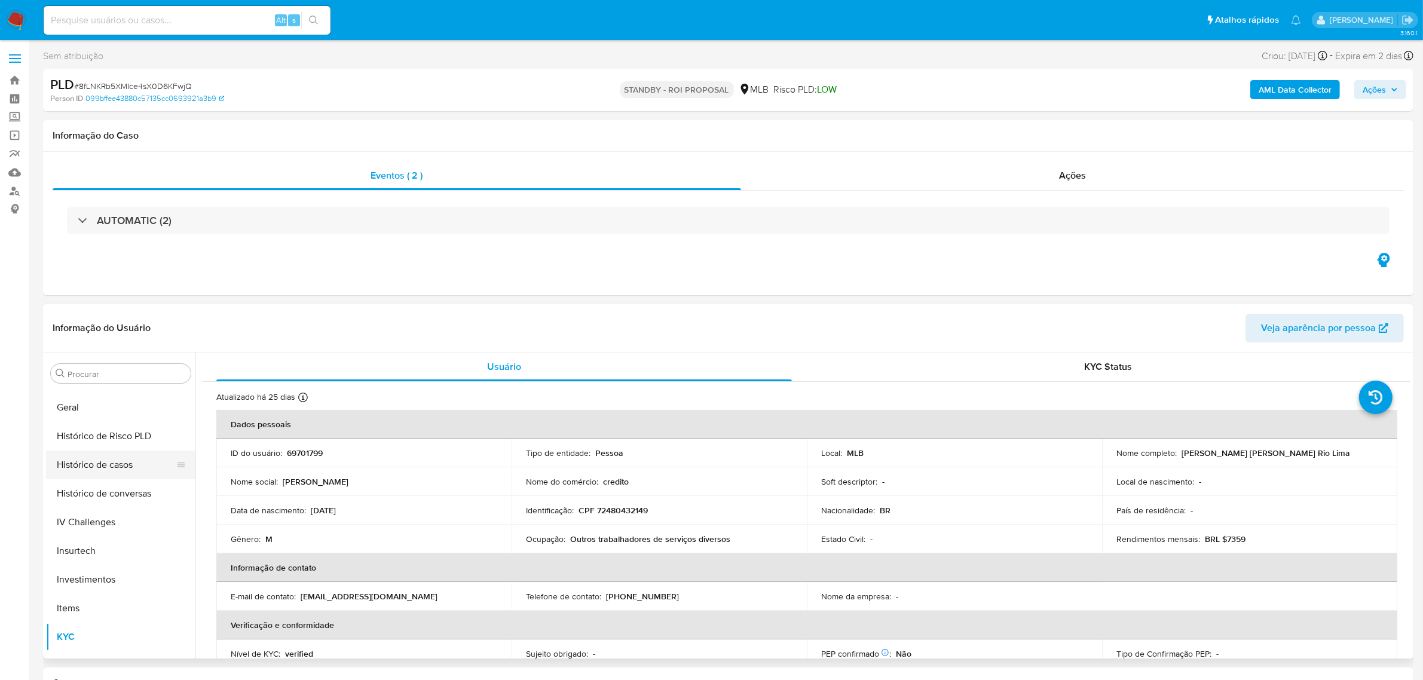
scroll to position [395, 0]
click at [112, 409] on button "Geral" at bounding box center [120, 408] width 149 height 29
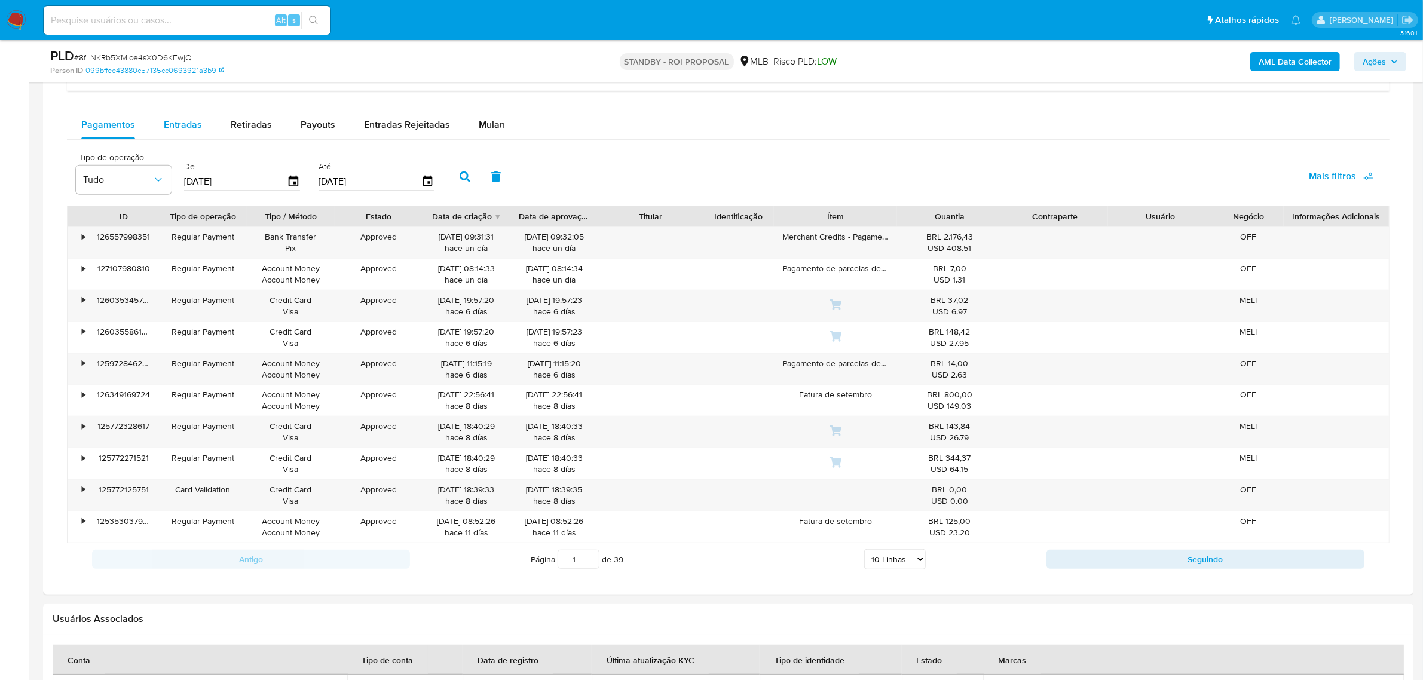
scroll to position [732, 0]
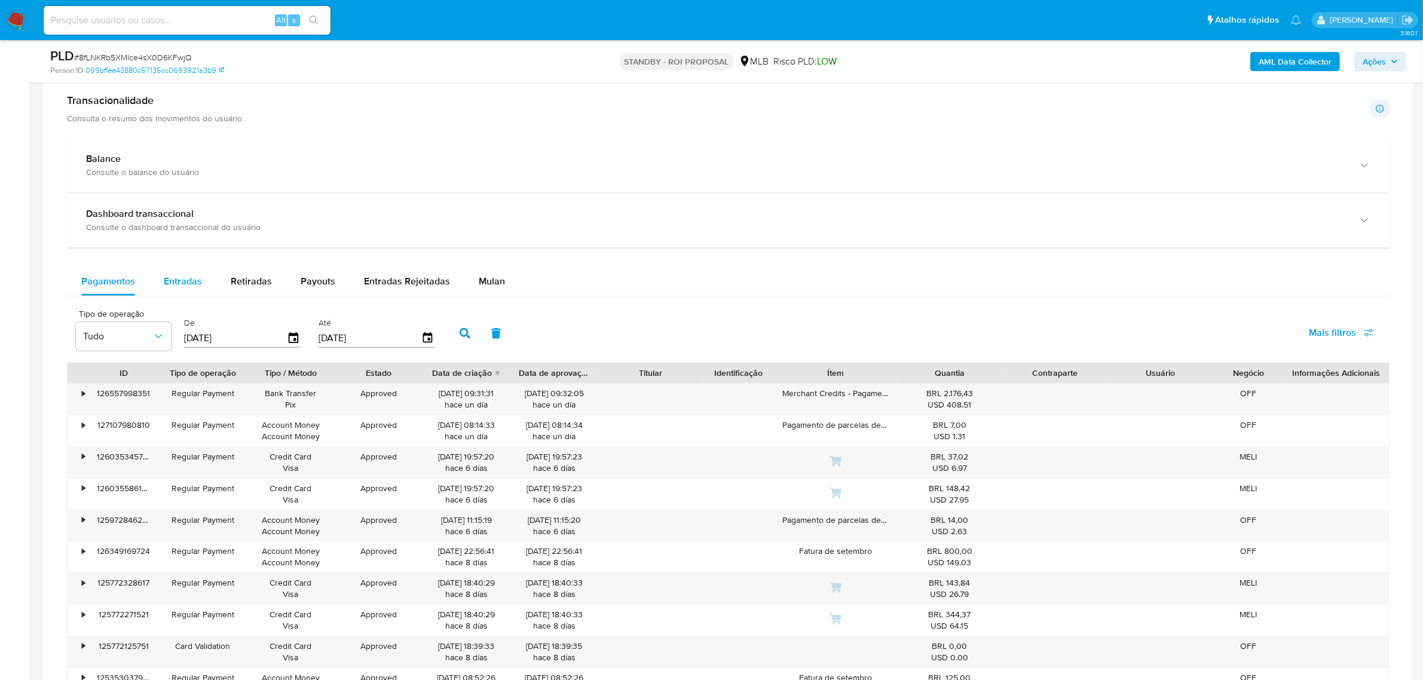
click at [169, 284] on span "Entradas" at bounding box center [183, 281] width 38 height 14
select select "10"
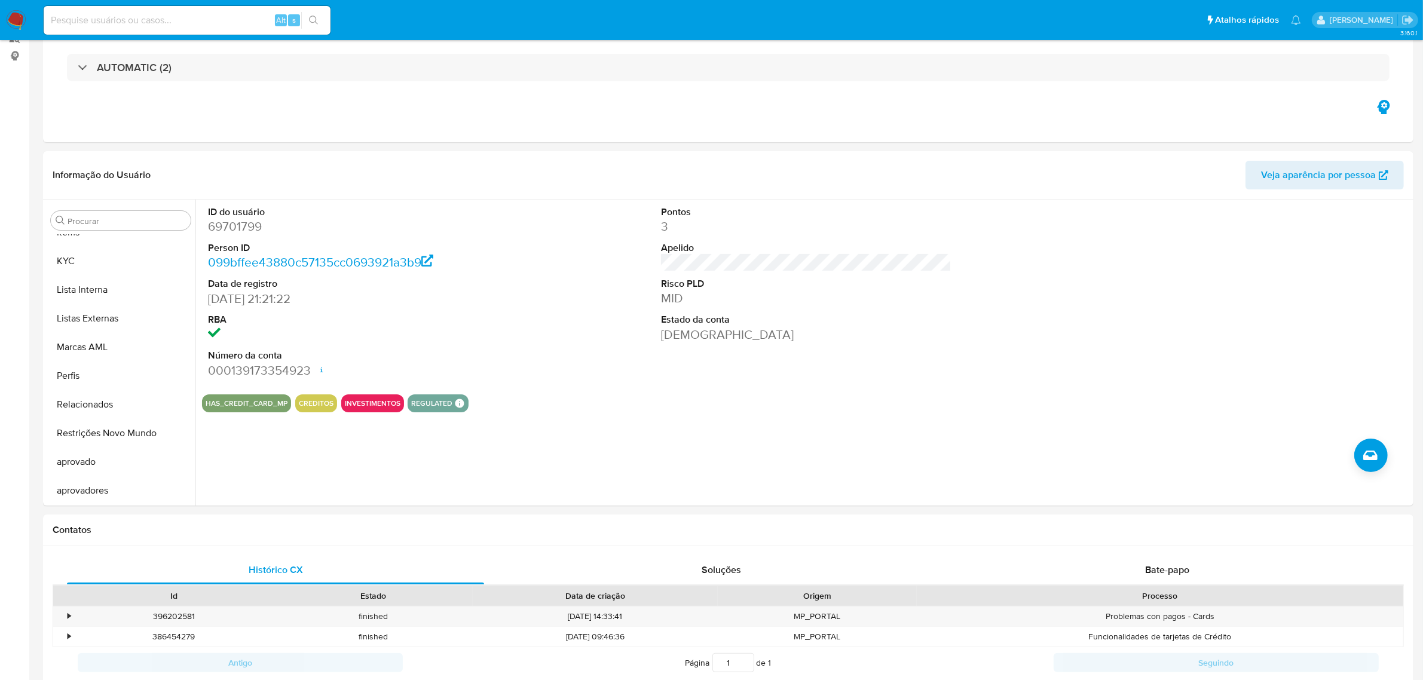
scroll to position [0, 0]
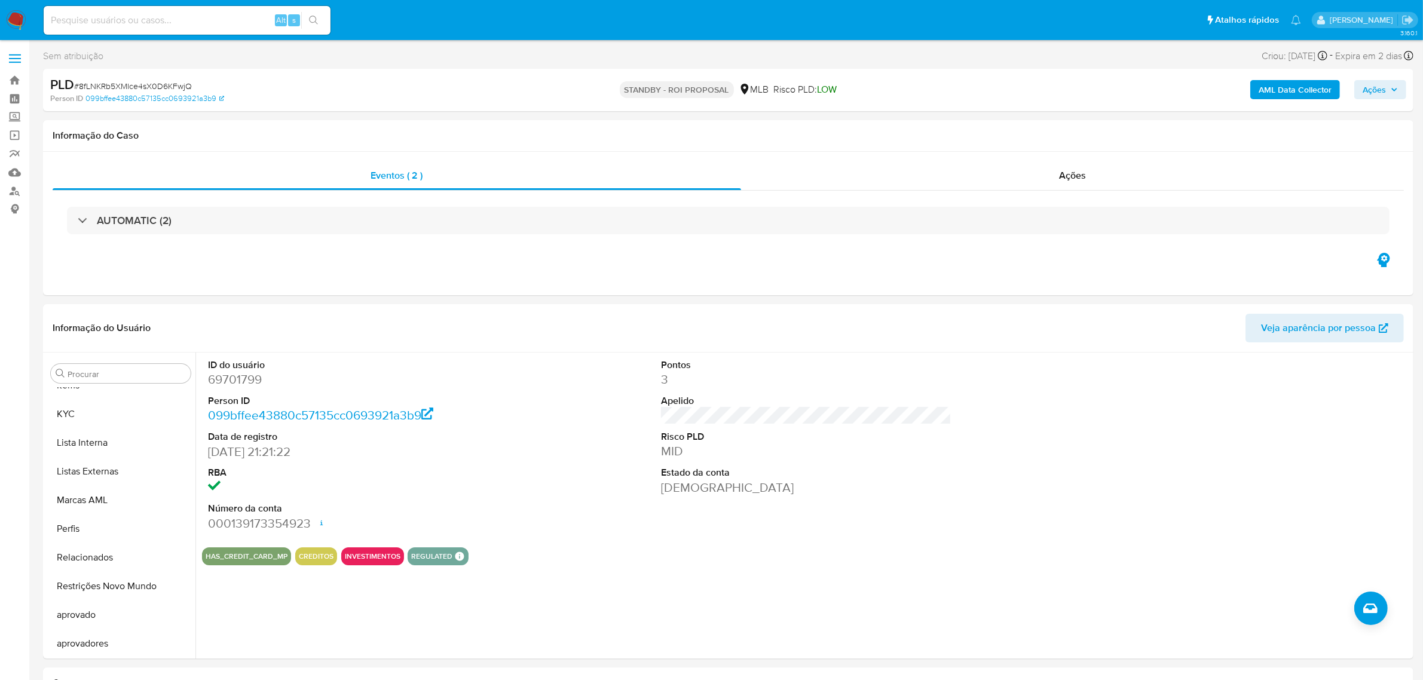
drag, startPoint x: 227, startPoint y: 19, endPoint x: 206, endPoint y: 11, distance: 22.5
click at [227, 19] on input at bounding box center [187, 21] width 287 height 16
paste input "J6b6G4L4UzAPIzKXqIRDutwv"
type input "J6b6G4L4UzAPIzKXqIRDutwv"
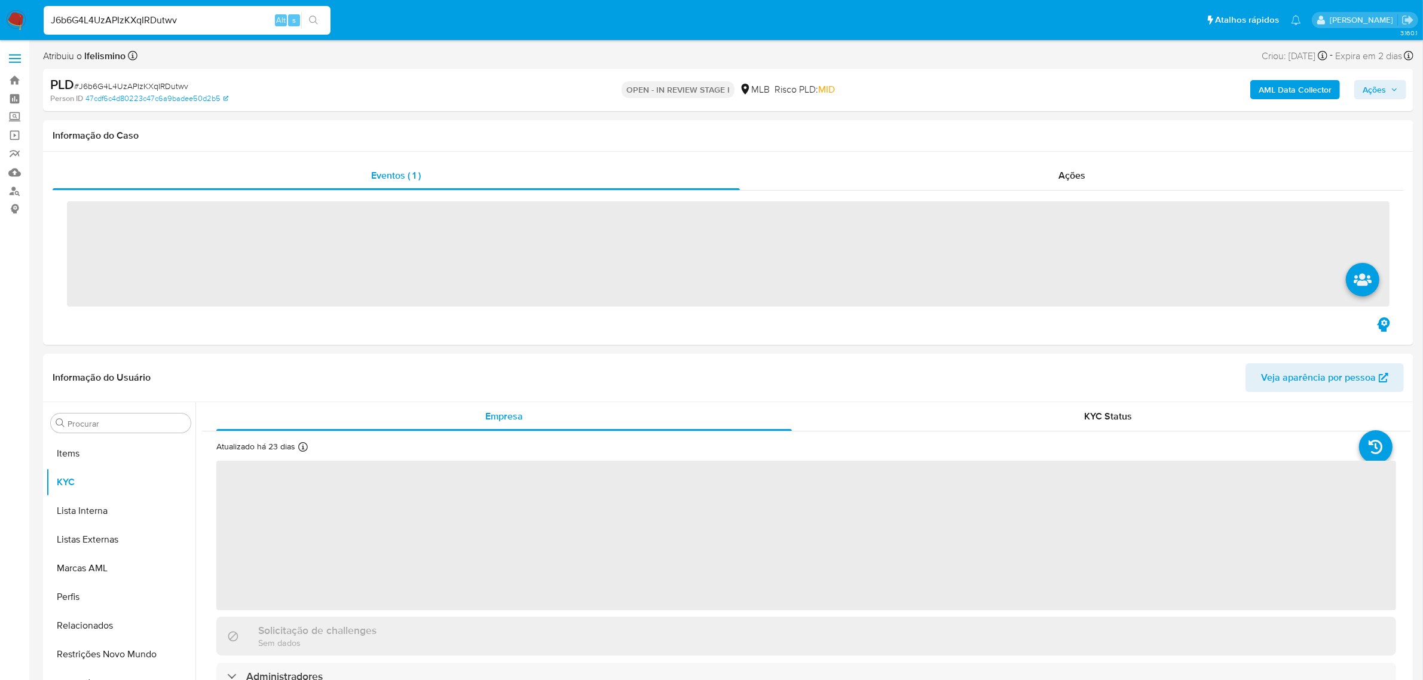
scroll to position [619, 0]
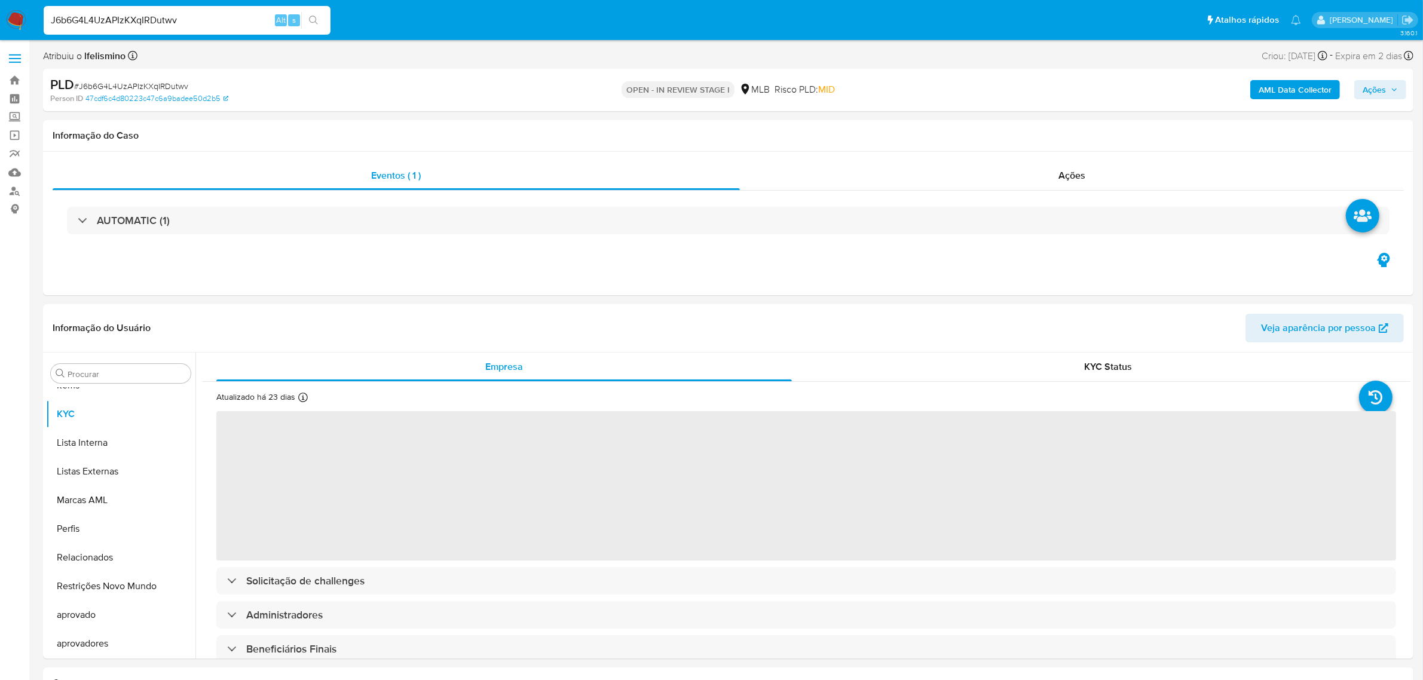
select select "10"
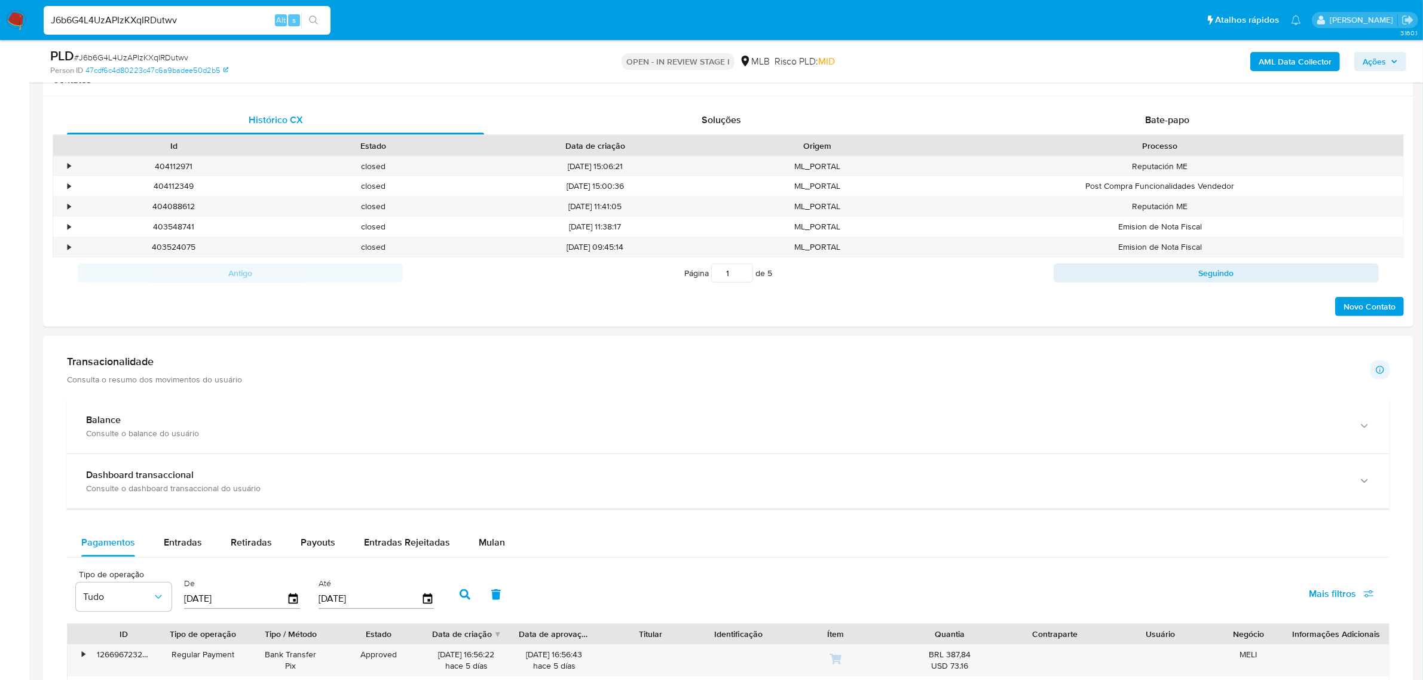
scroll to position [822, 0]
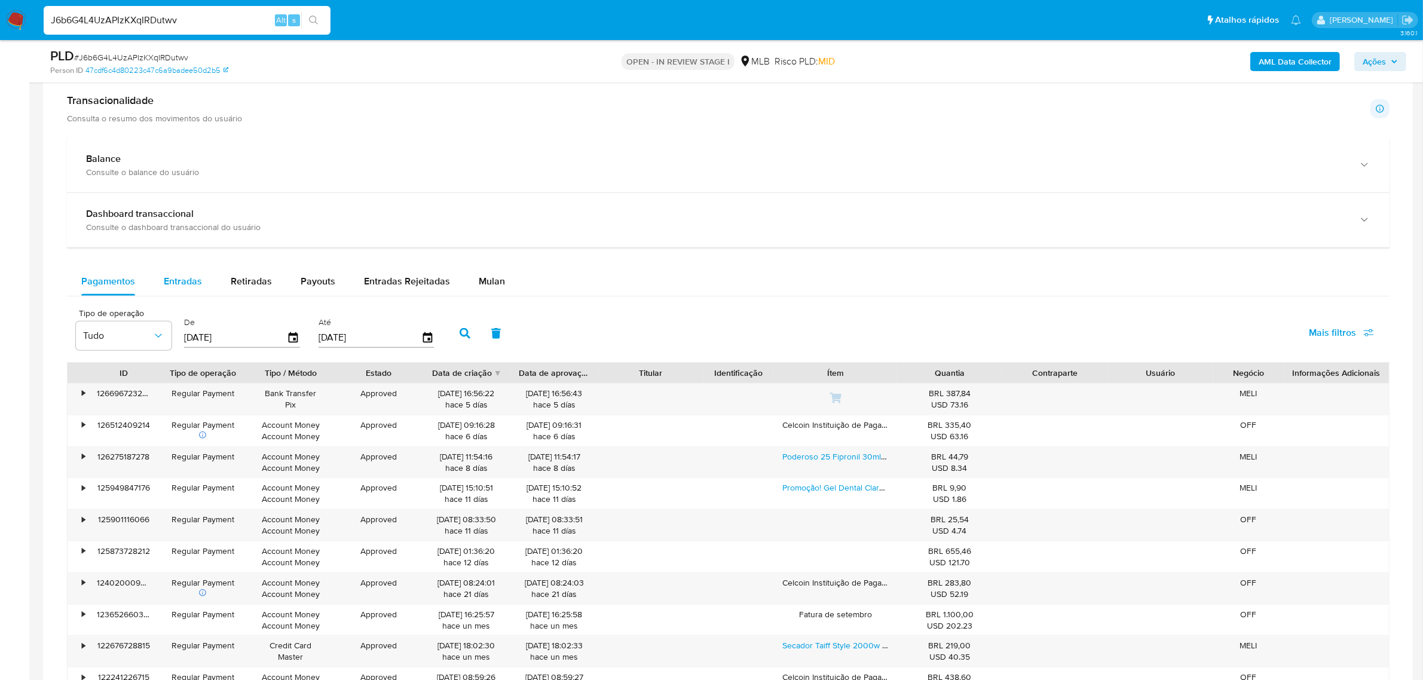
click at [157, 284] on button "Entradas" at bounding box center [182, 281] width 67 height 29
select select "10"
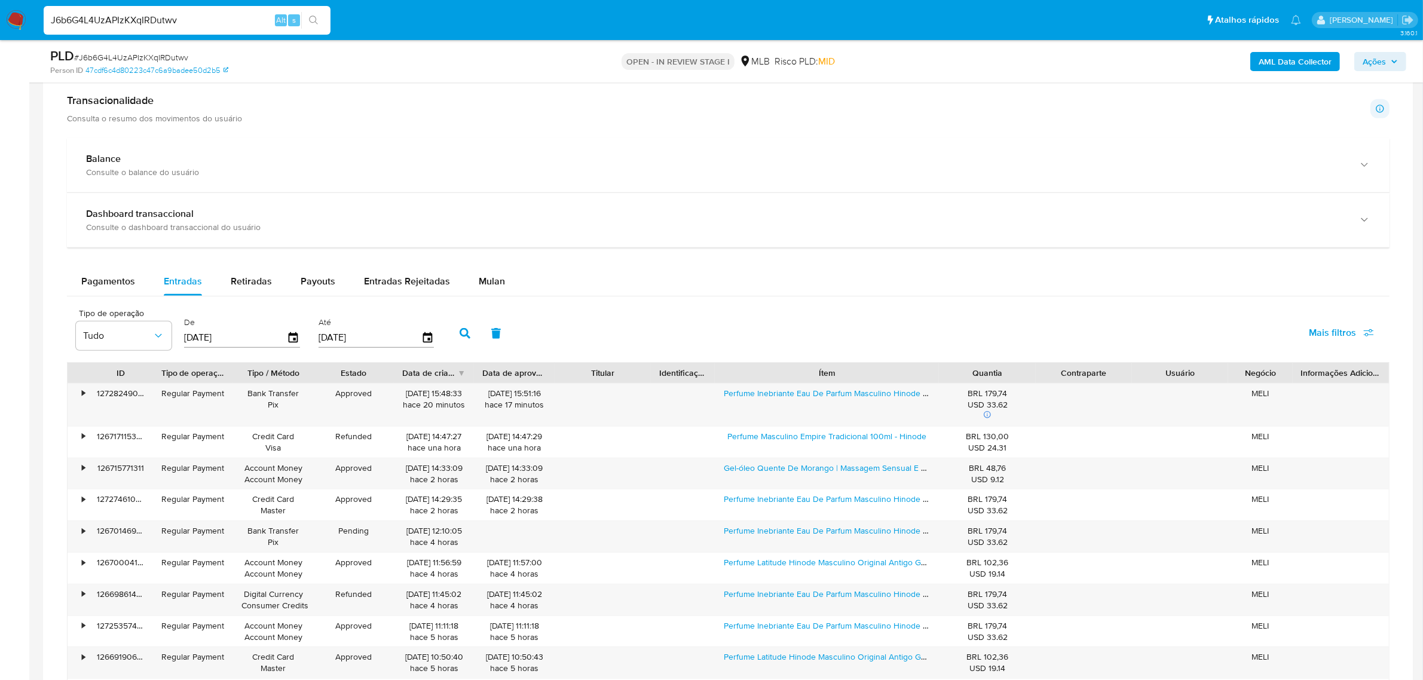
drag, startPoint x: 900, startPoint y: 380, endPoint x: 1001, endPoint y: 383, distance: 101.1
click at [1001, 383] on div "ID Tipo de operação Tipo / Método Estado Data de criação Data de aprovação Titu…" at bounding box center [728, 373] width 1321 height 20
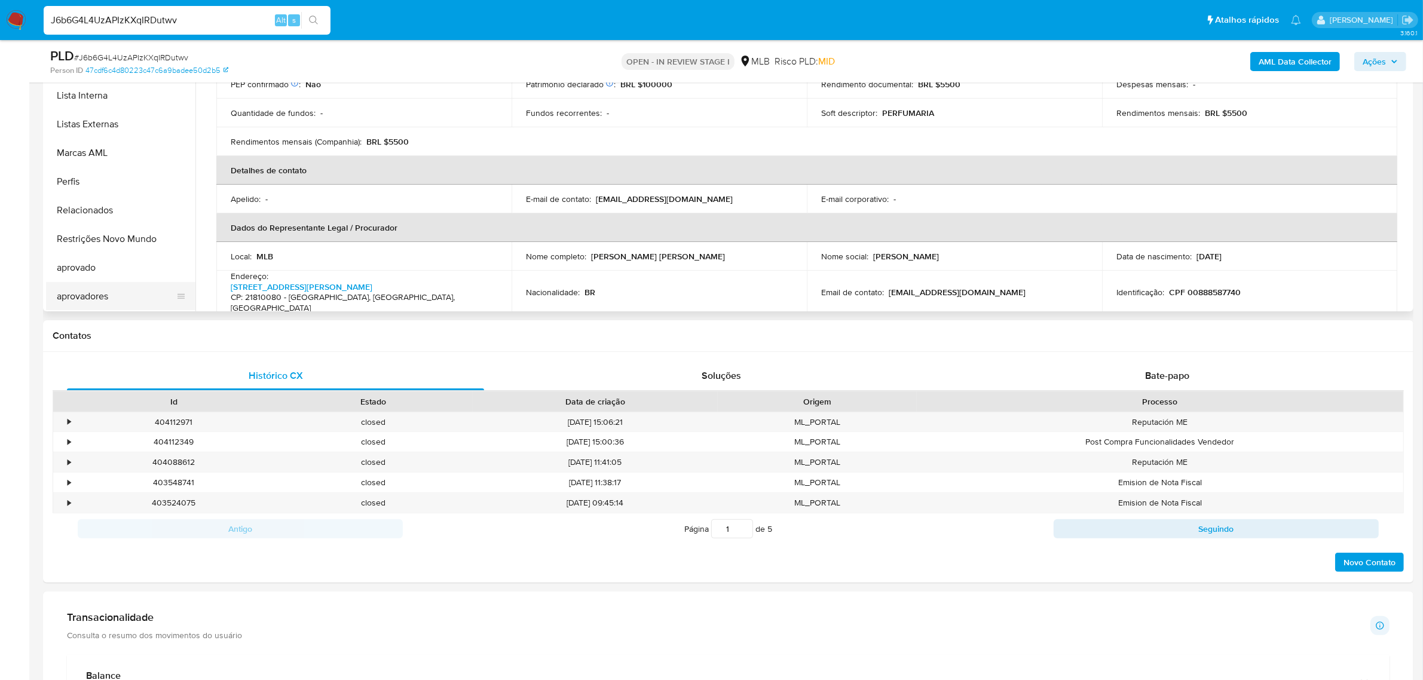
scroll to position [374, 0]
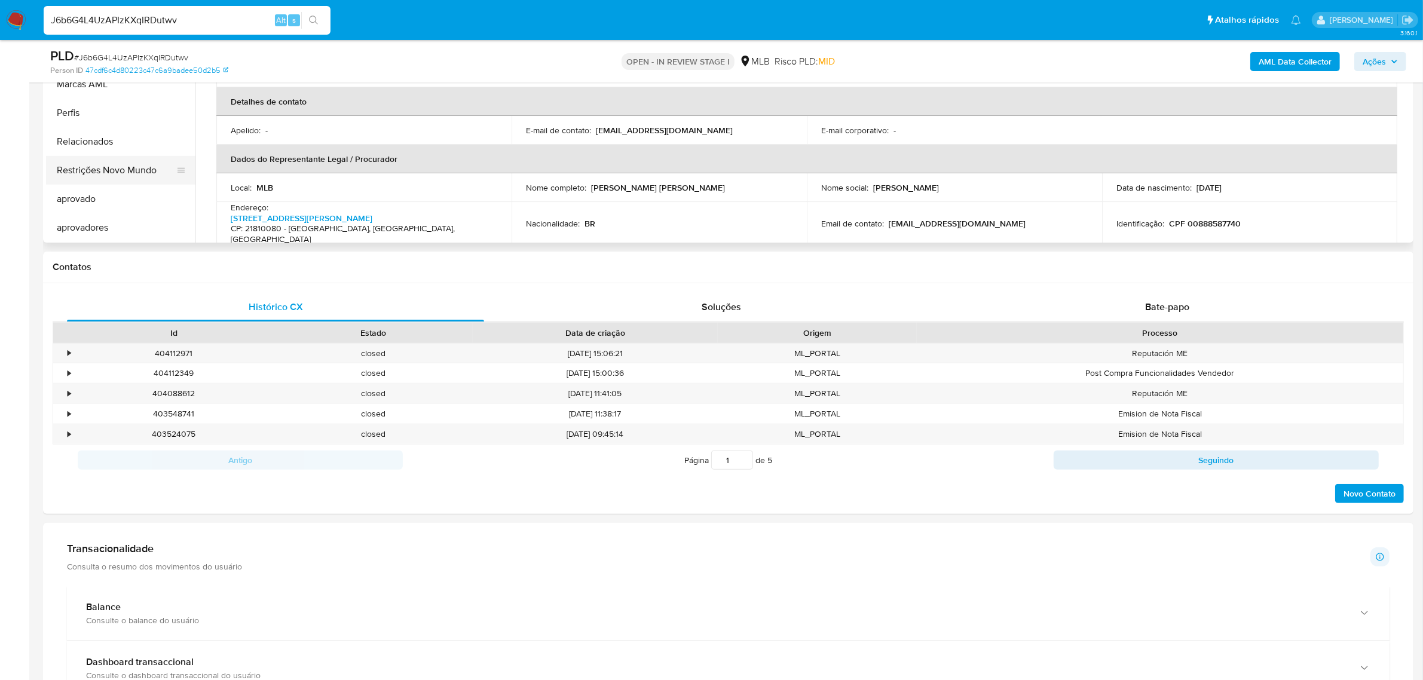
click at [143, 173] on button "Restrições Novo Mundo" at bounding box center [116, 170] width 140 height 29
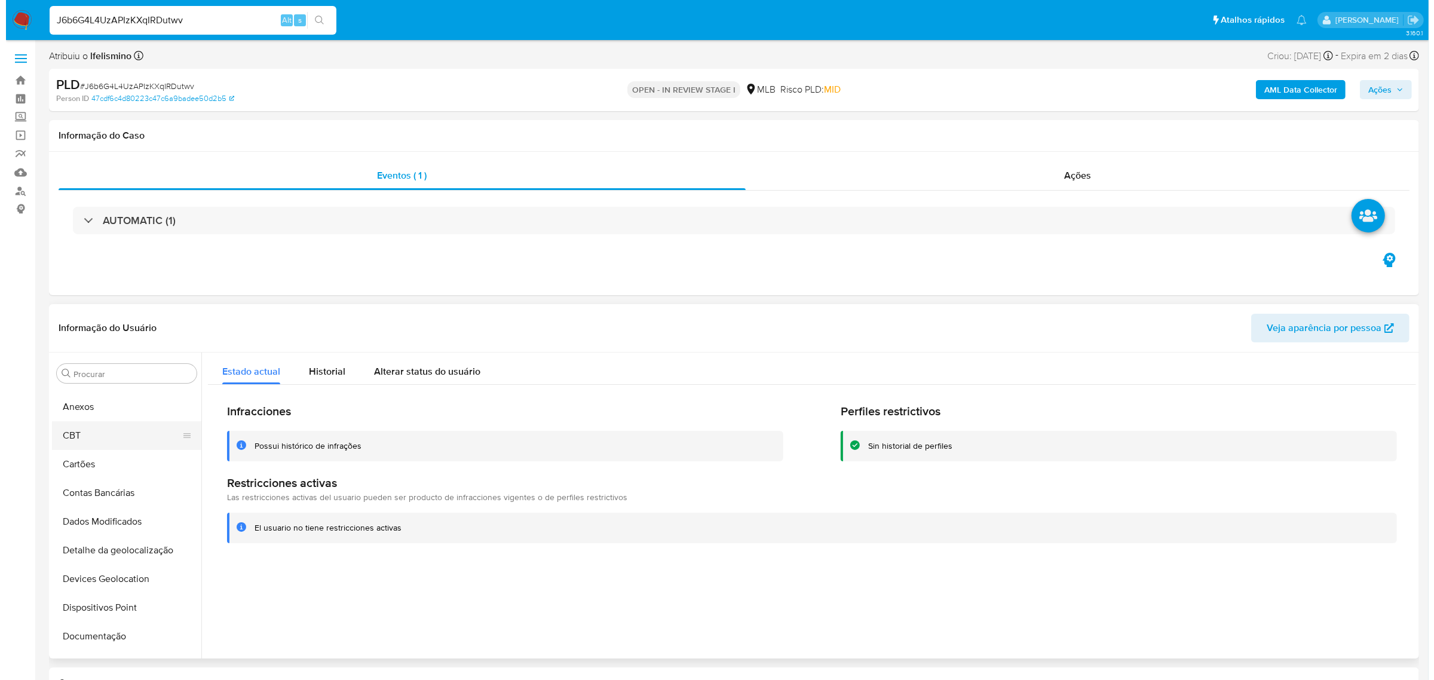
scroll to position [22, 0]
click at [117, 428] on button "CBT" at bounding box center [116, 438] width 140 height 29
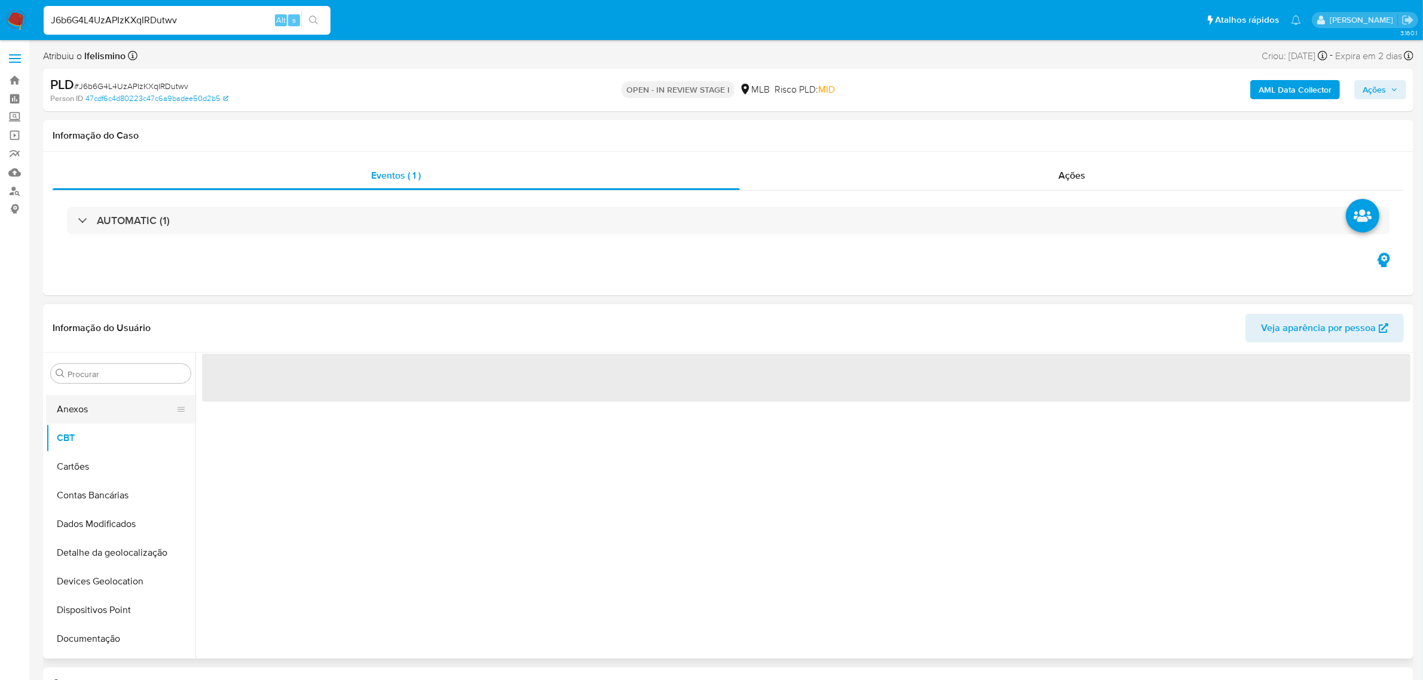
click at [136, 403] on button "Anexos" at bounding box center [116, 409] width 140 height 29
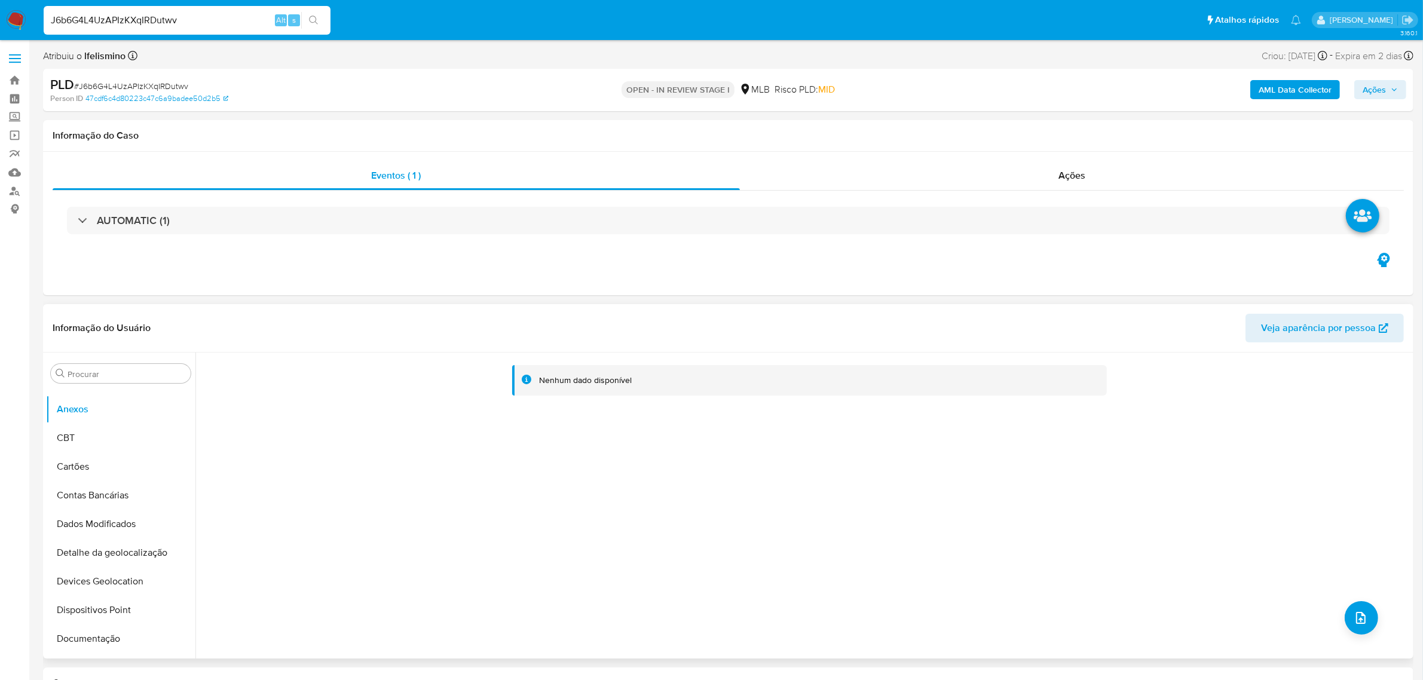
click at [1339, 613] on div "Nenhum dado disponível" at bounding box center [802, 506] width 1215 height 306
click at [1354, 622] on icon "upload-file" at bounding box center [1361, 618] width 14 height 14
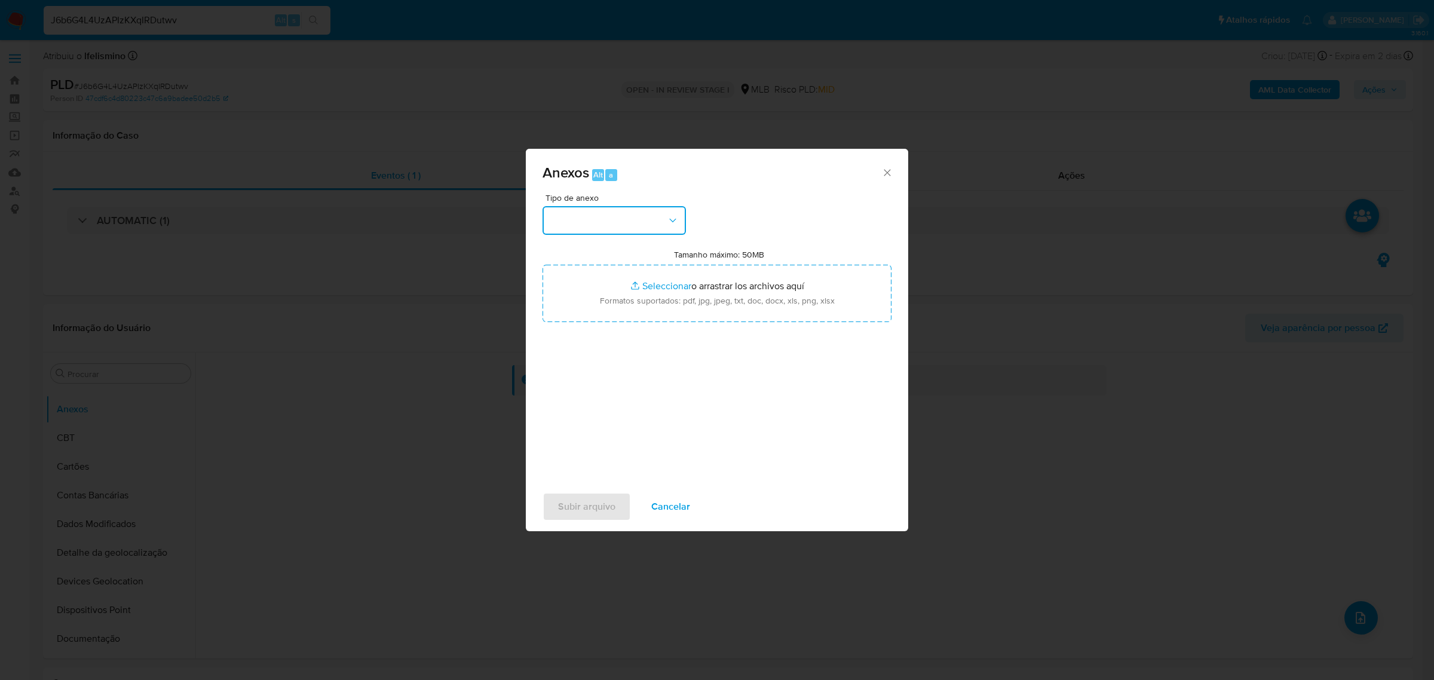
click at [604, 223] on button "button" at bounding box center [614, 220] width 143 height 29
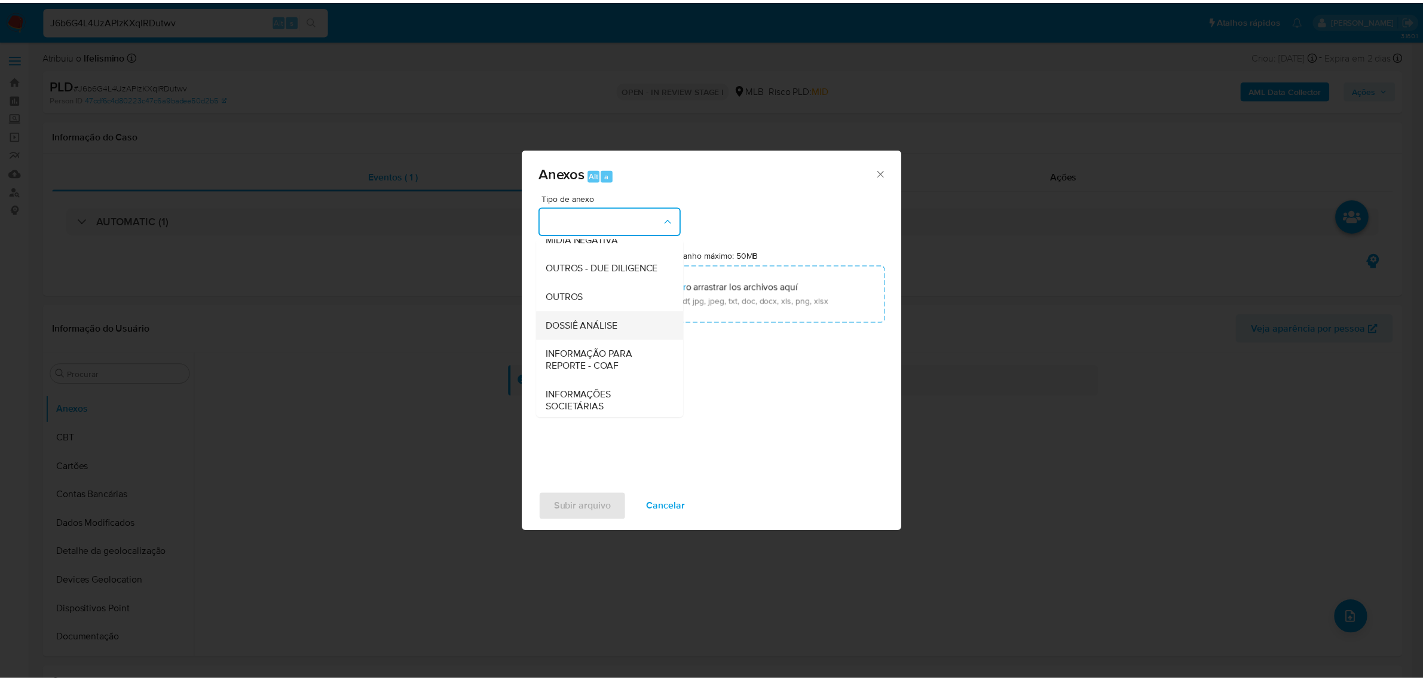
scroll to position [183, 0]
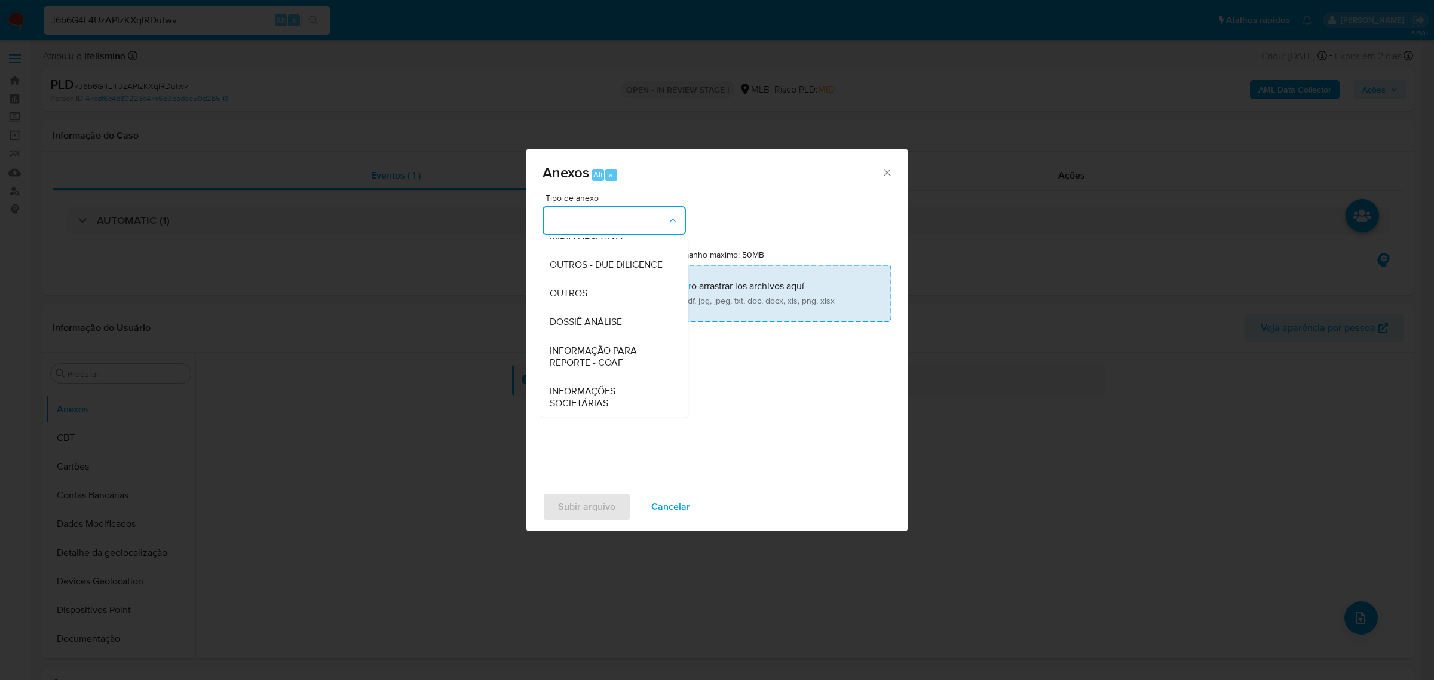
click at [589, 287] on div "OUTROS" at bounding box center [611, 293] width 122 height 29
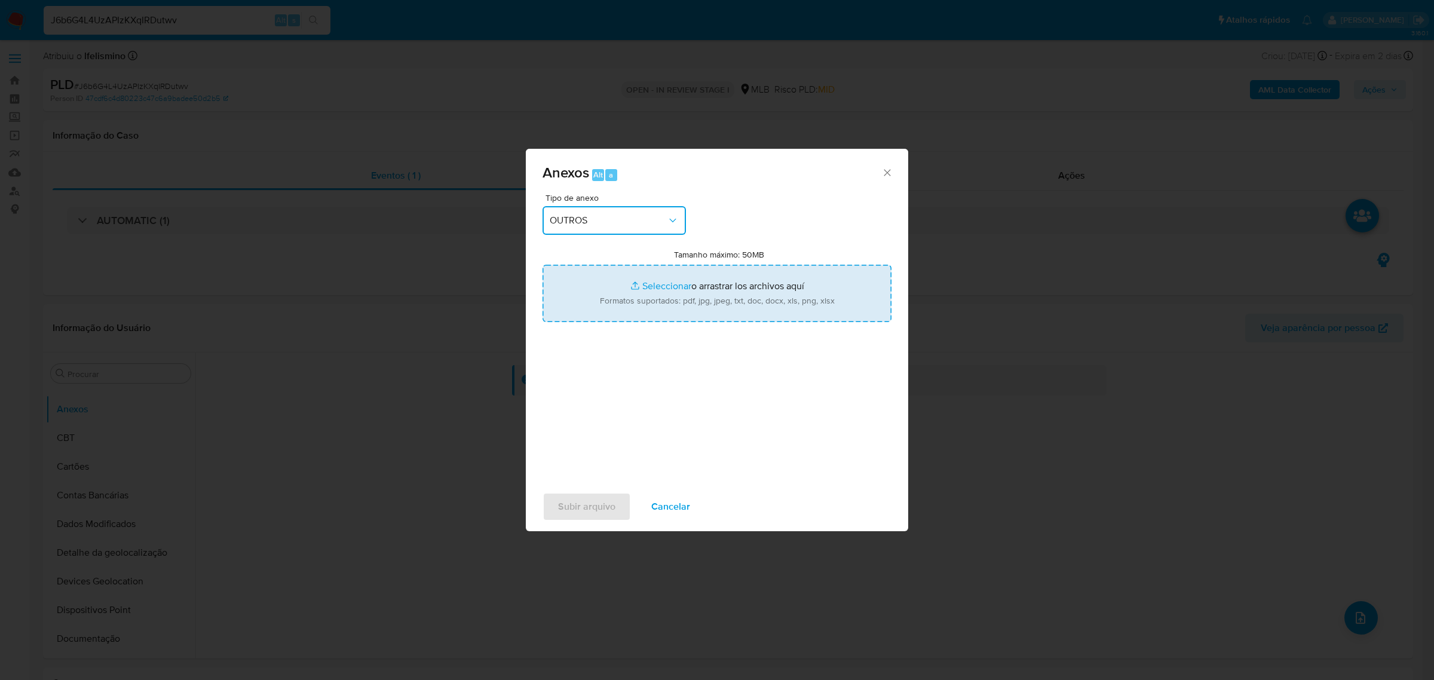
type input "C:\fakepath\Mulan 2066280024_2025_09_23_15_52_56 57.877.442 MARIA JOVECI DA SIL…"
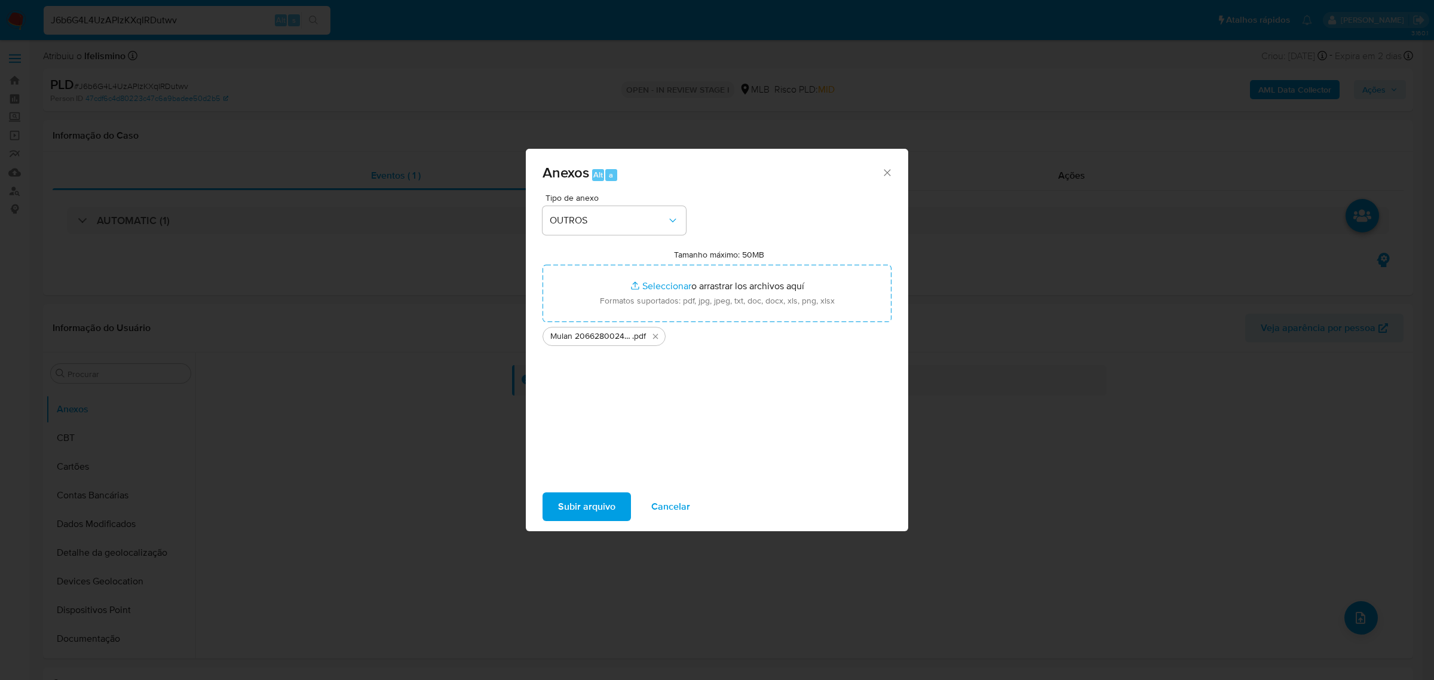
click at [599, 516] on span "Subir arquivo" at bounding box center [586, 507] width 57 height 26
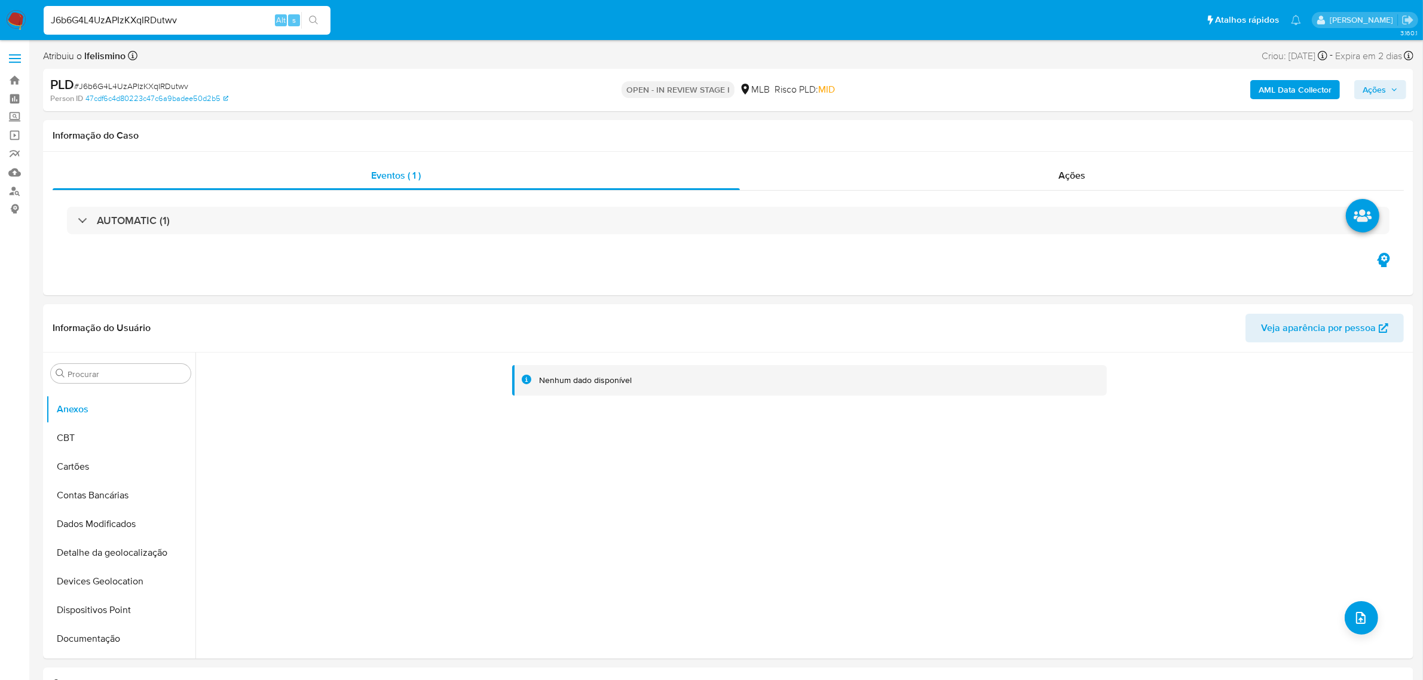
click at [1277, 94] on b "AML Data Collector" at bounding box center [1295, 89] width 73 height 19
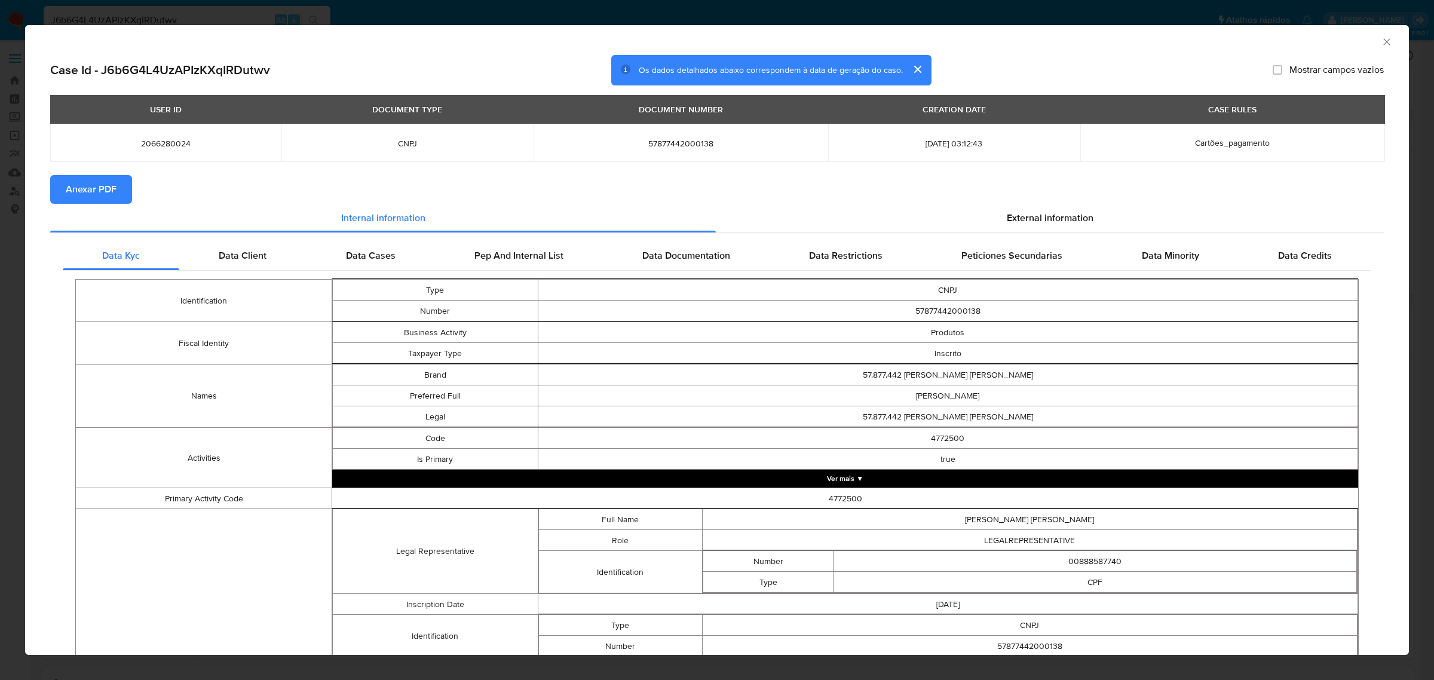
drag, startPoint x: 105, startPoint y: 183, endPoint x: 12, endPoint y: 144, distance: 101.2
click at [102, 184] on span "Anexar PDF" at bounding box center [91, 189] width 51 height 26
click at [488, 7] on div "AML Data Collector Case Id - J6b6G4L4UzAPIzKXqIRDutwv Os dados detalhados abaix…" at bounding box center [717, 340] width 1434 height 680
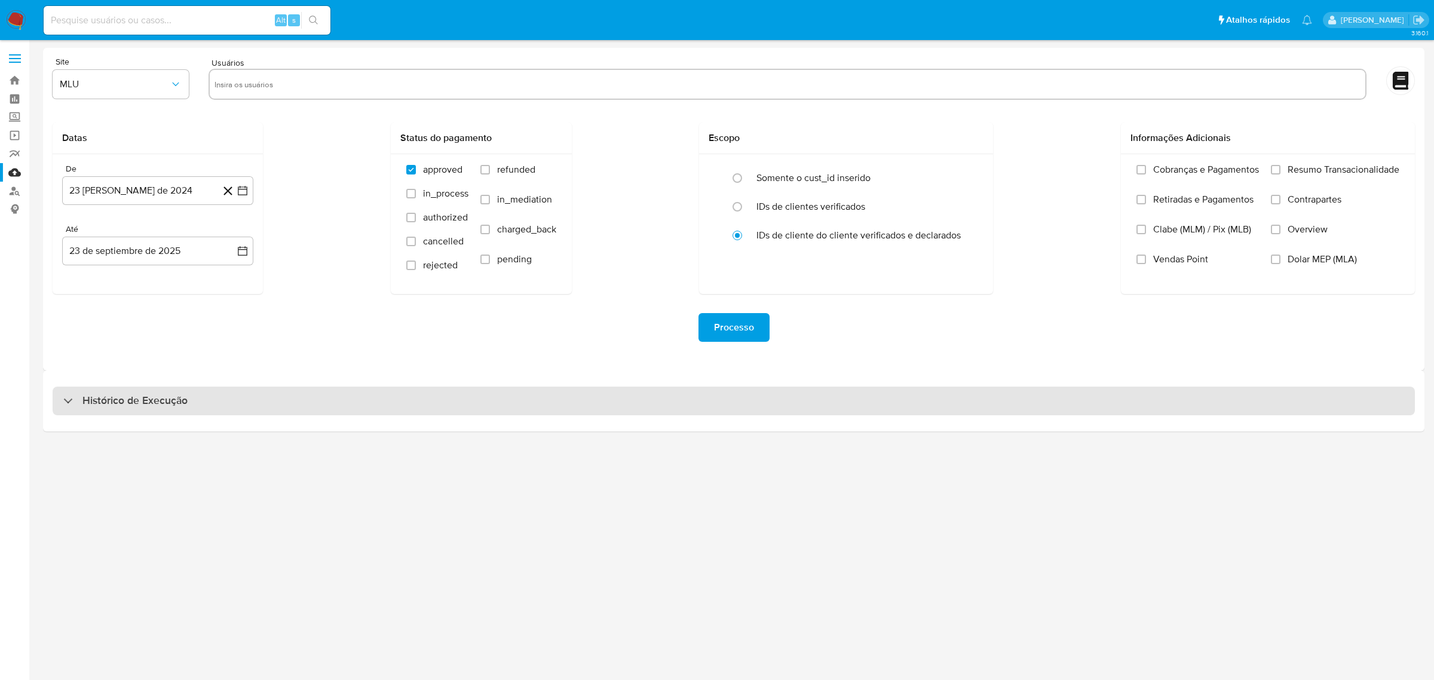
click at [297, 398] on div "Histórico de Execução" at bounding box center [734, 401] width 1363 height 29
select select "10"
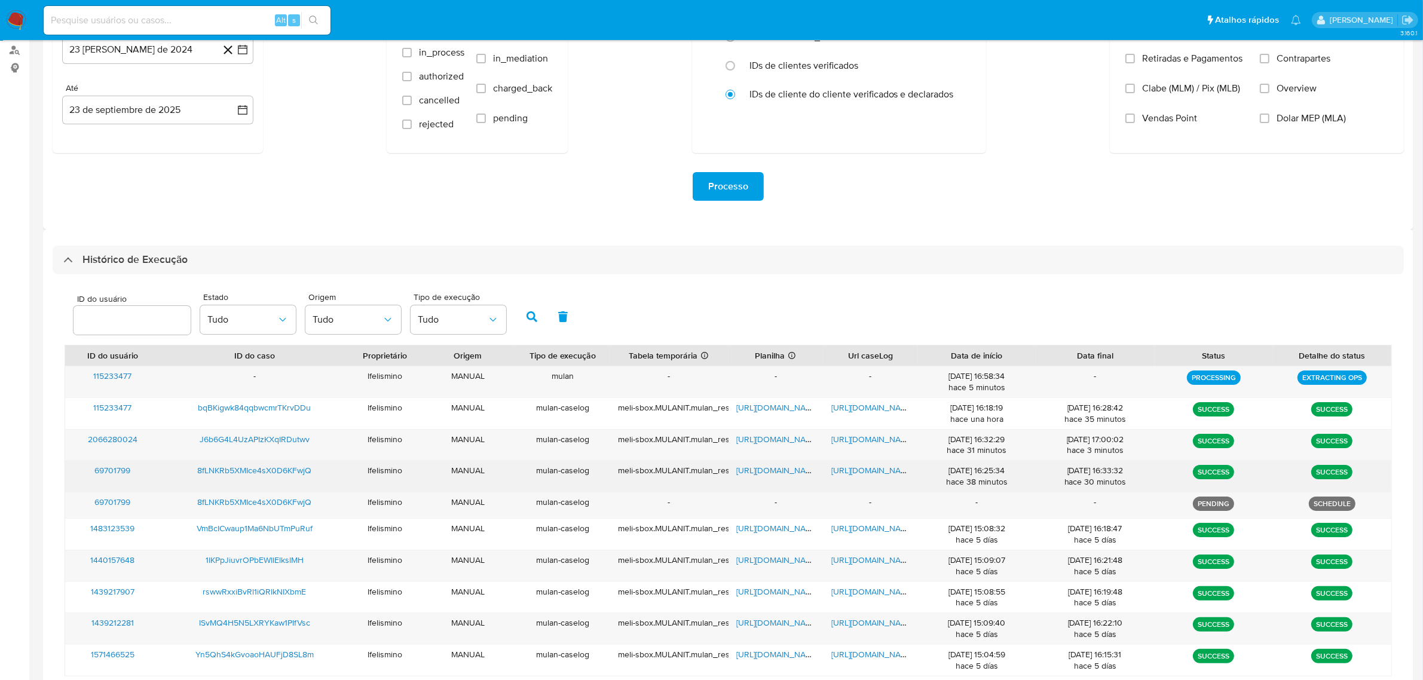
scroll to position [149, 0]
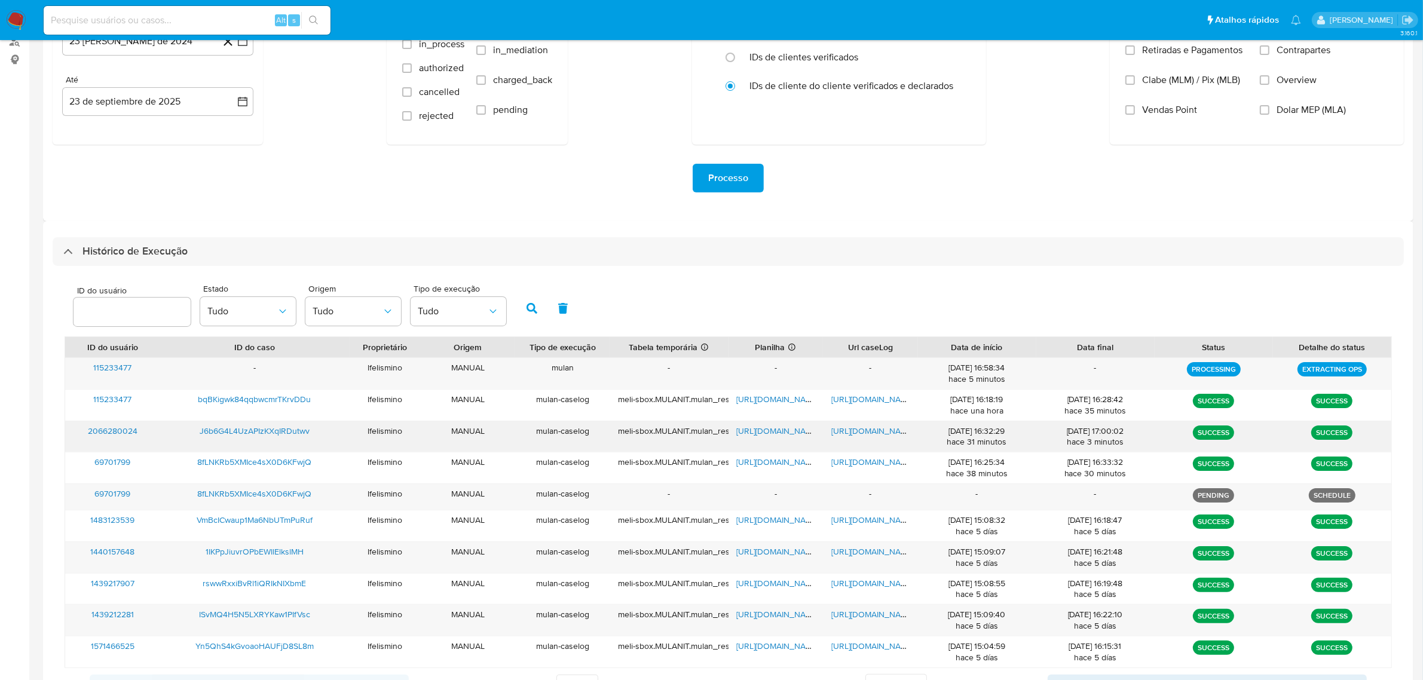
click at [874, 432] on span "[URL][DOMAIN_NAME]" at bounding box center [872, 431] width 82 height 12
click at [784, 429] on span "[URL][DOMAIN_NAME]" at bounding box center [778, 431] width 82 height 12
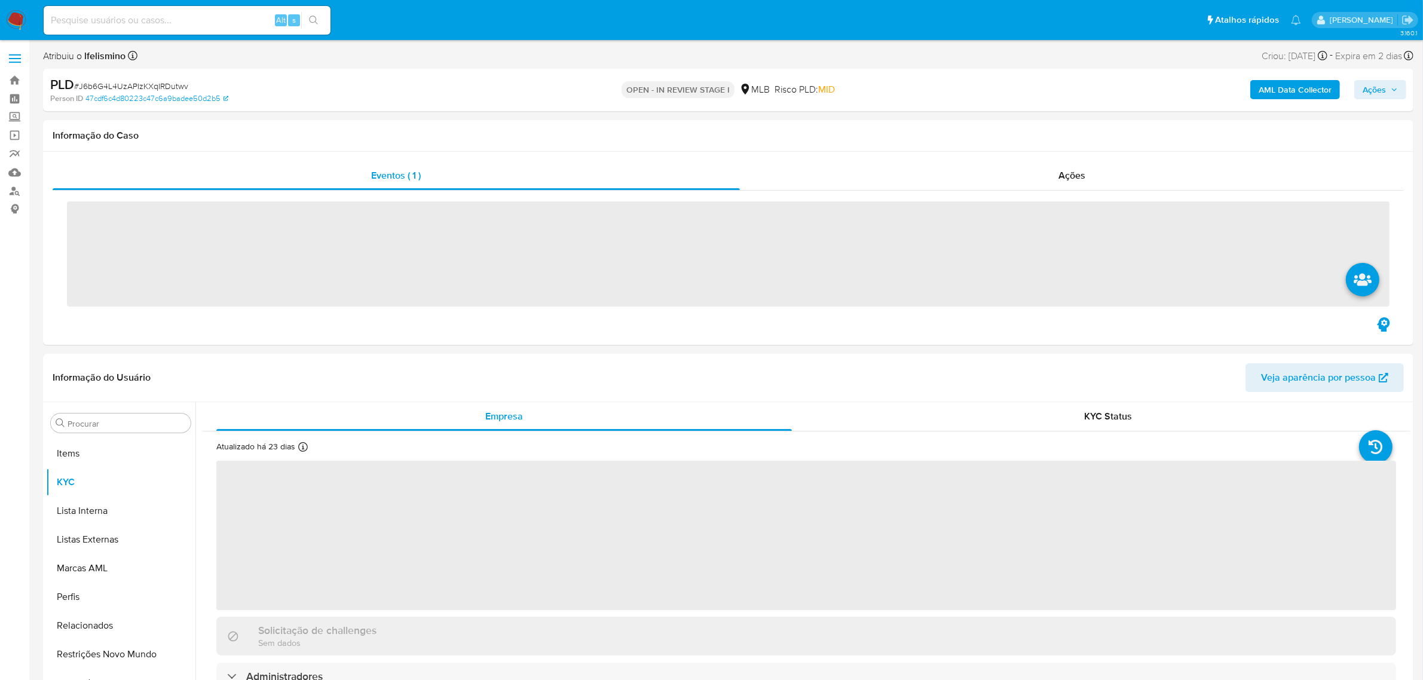
scroll to position [619, 0]
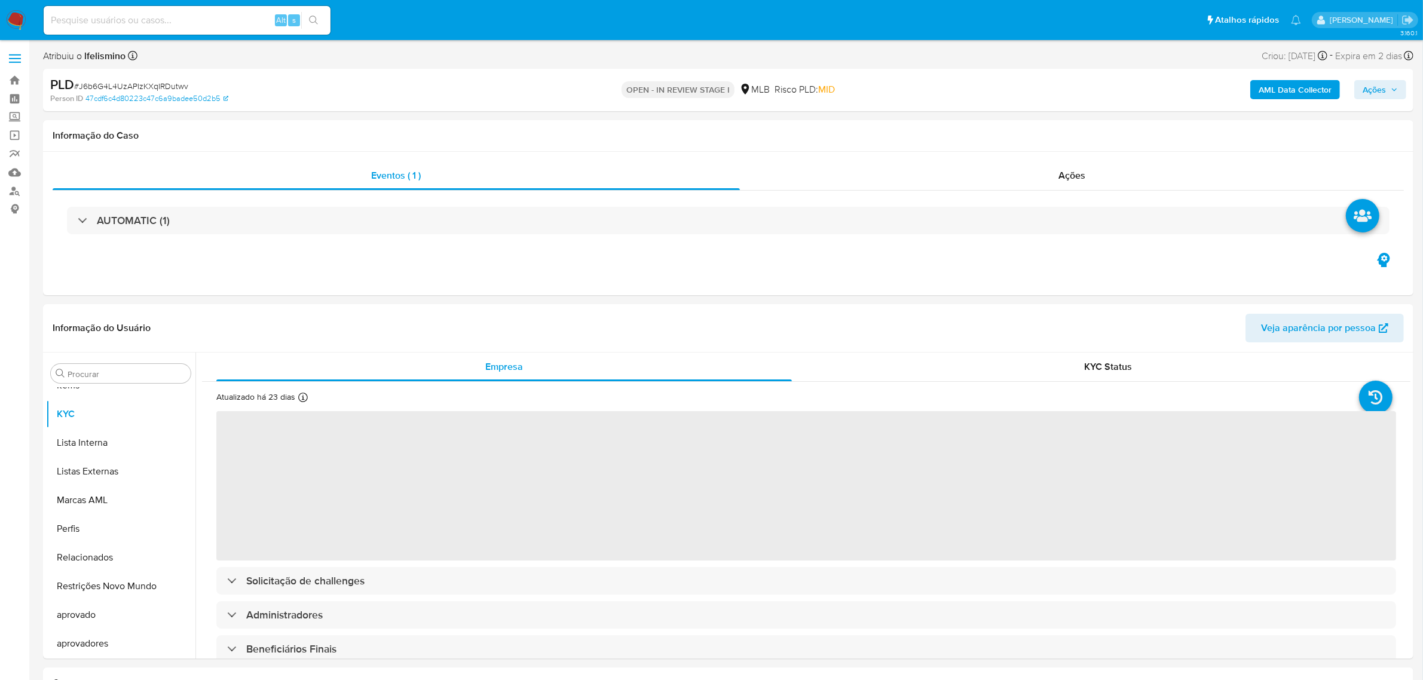
select select "10"
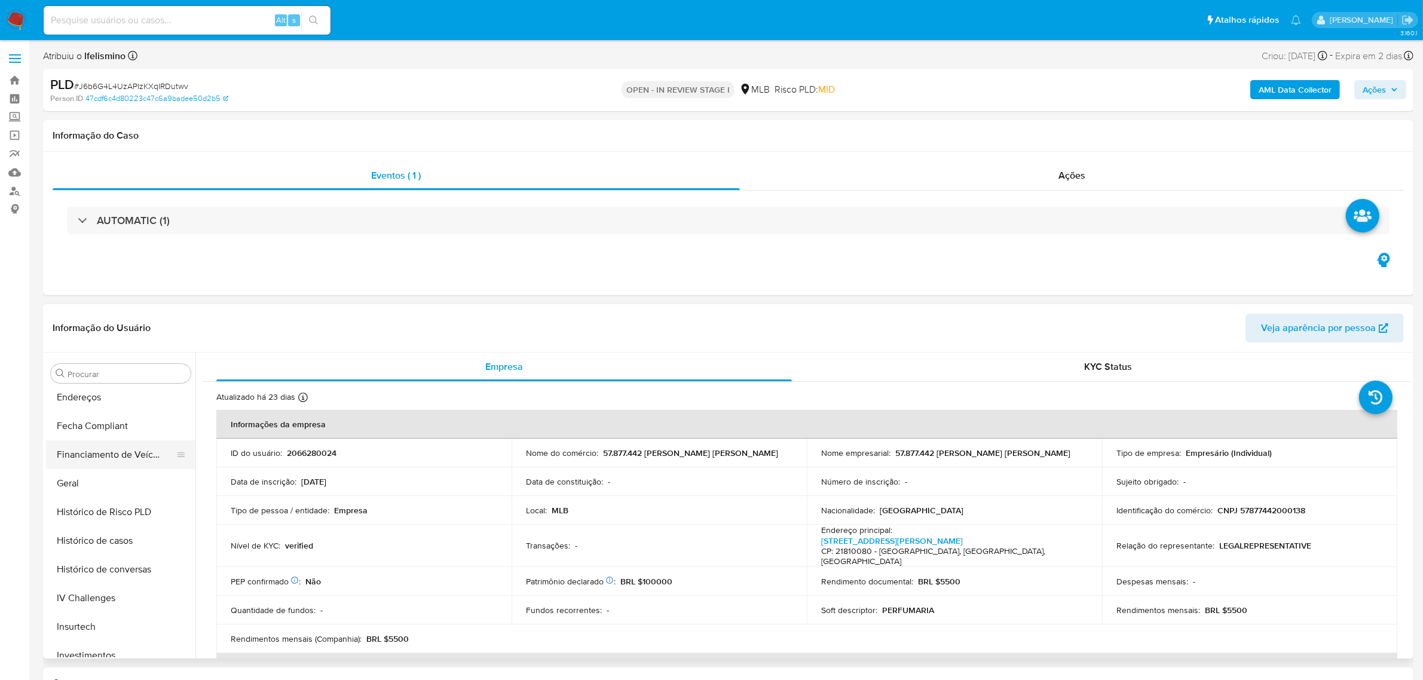
scroll to position [22, 0]
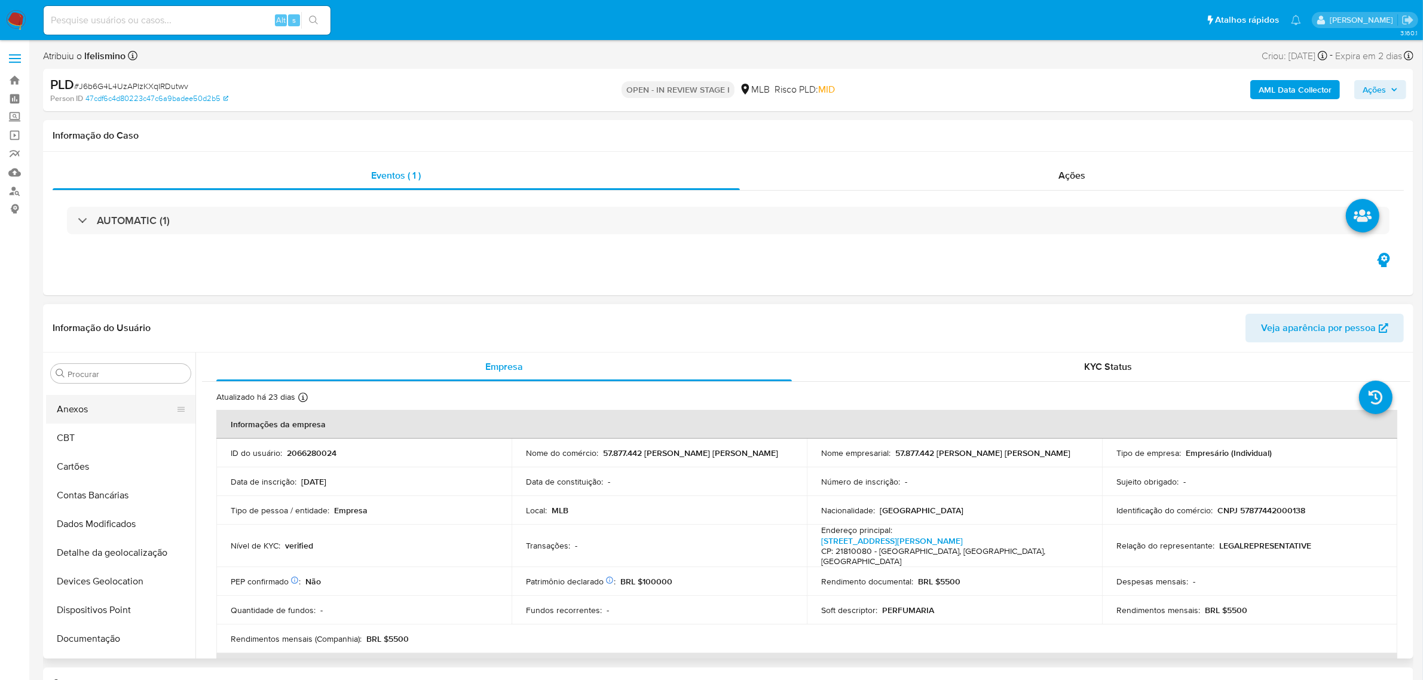
click at [103, 417] on button "Anexos" at bounding box center [116, 409] width 140 height 29
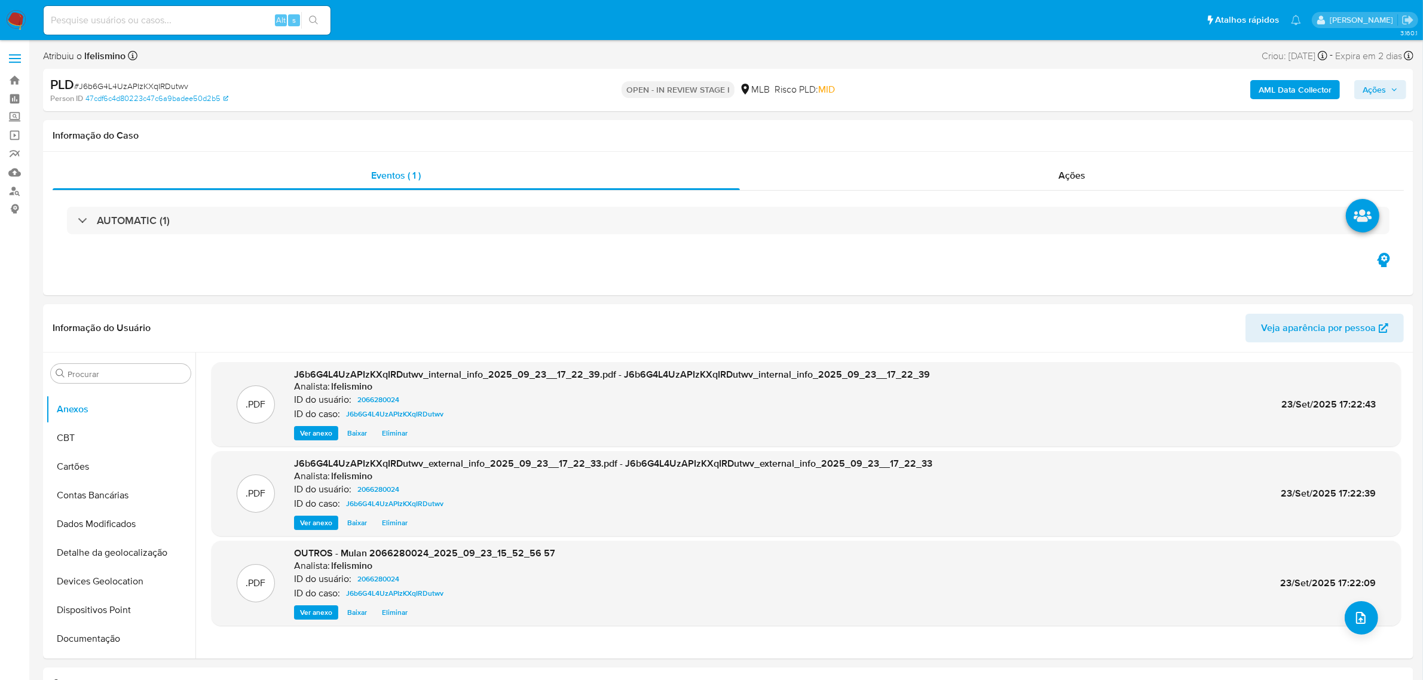
click at [1396, 102] on div "AML Data Collector Ações" at bounding box center [1181, 90] width 449 height 28
click at [1390, 97] on span "Ações" at bounding box center [1380, 89] width 35 height 17
click at [1038, 121] on span "Resolução do caso" at bounding box center [1033, 128] width 81 height 14
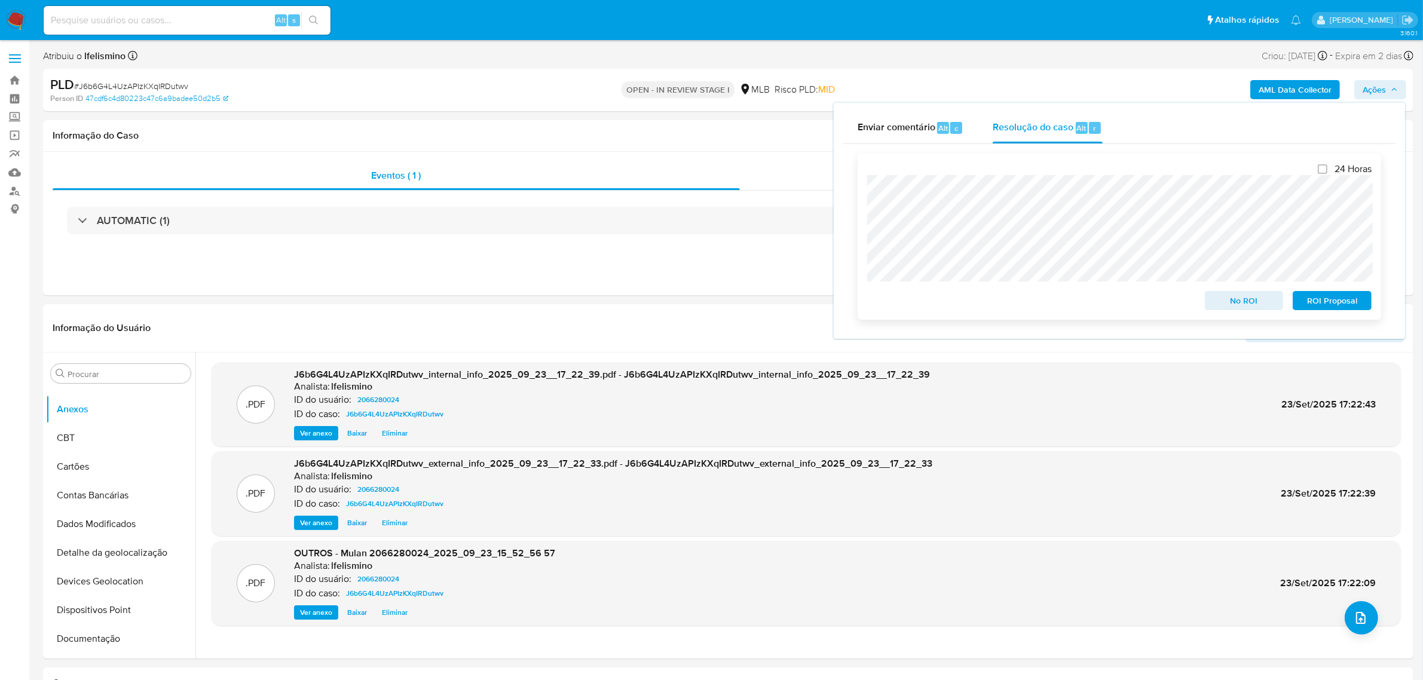
click at [1351, 307] on span "ROI Proposal" at bounding box center [1332, 300] width 62 height 17
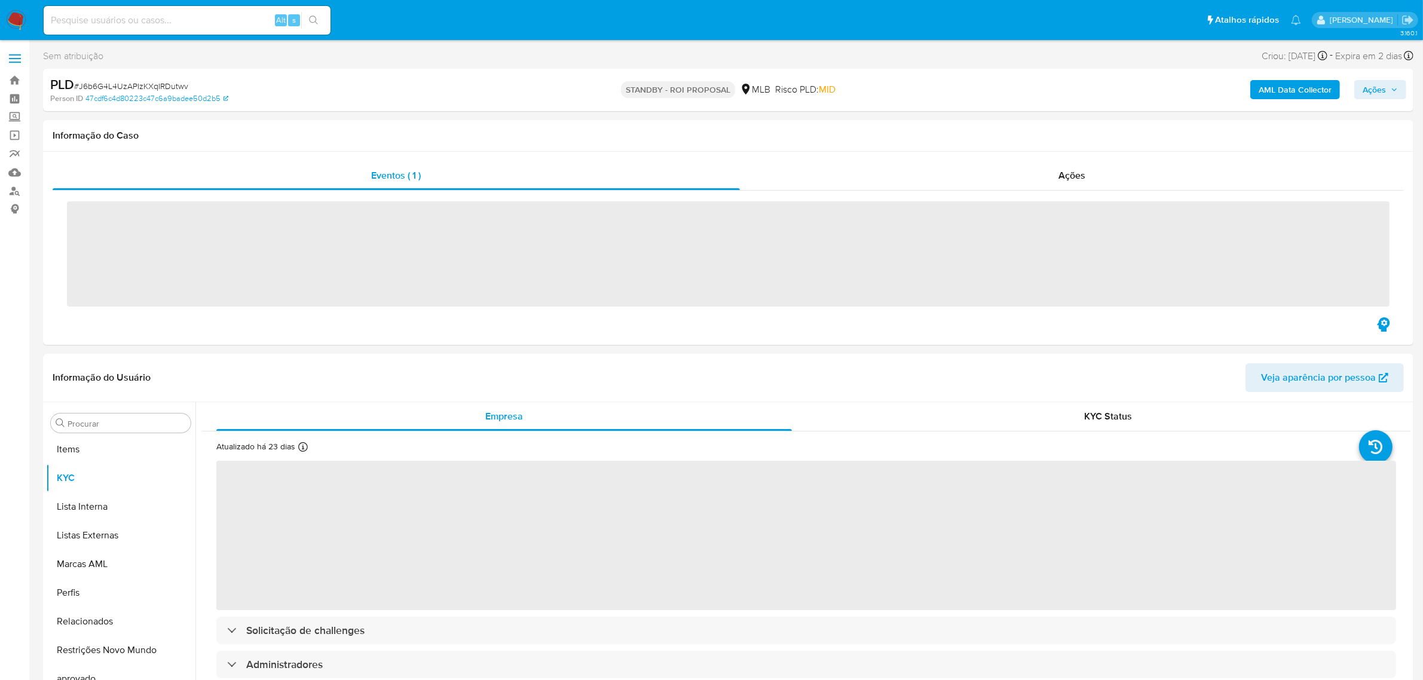
scroll to position [619, 0]
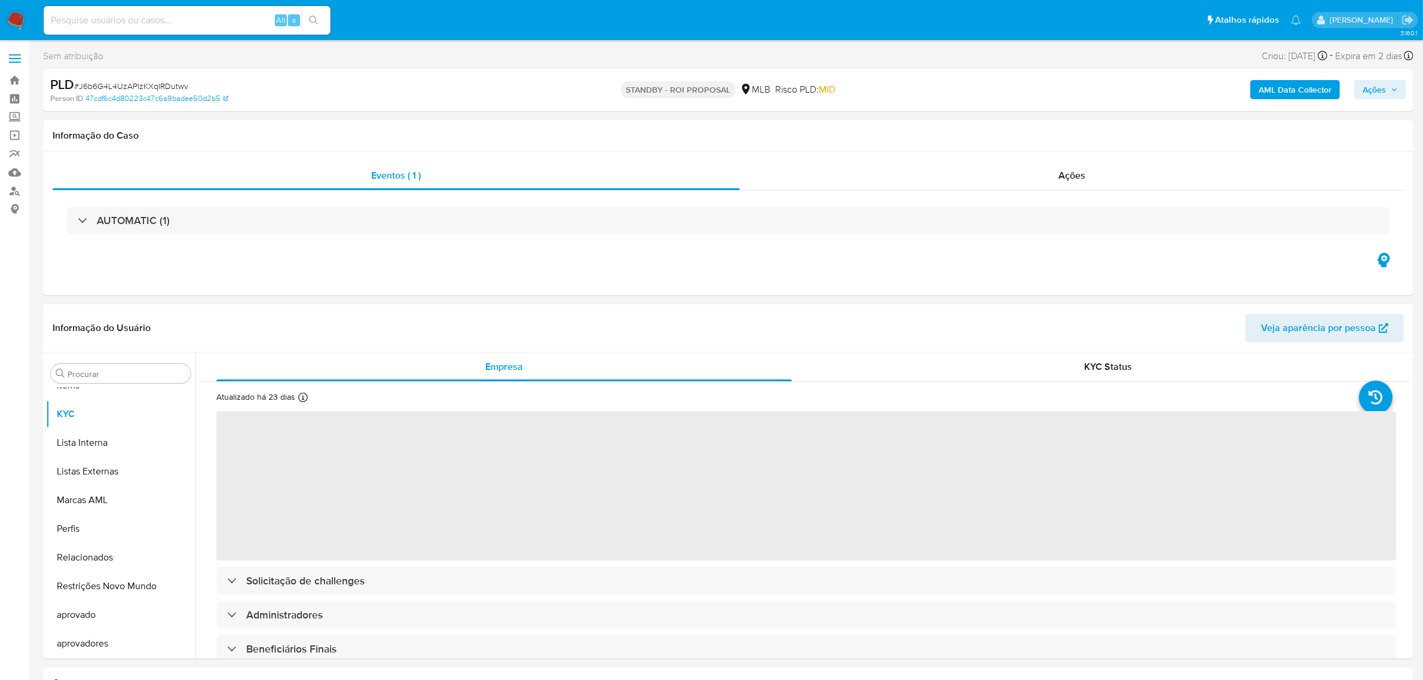
select select "10"
